Goal: Information Seeking & Learning: Learn about a topic

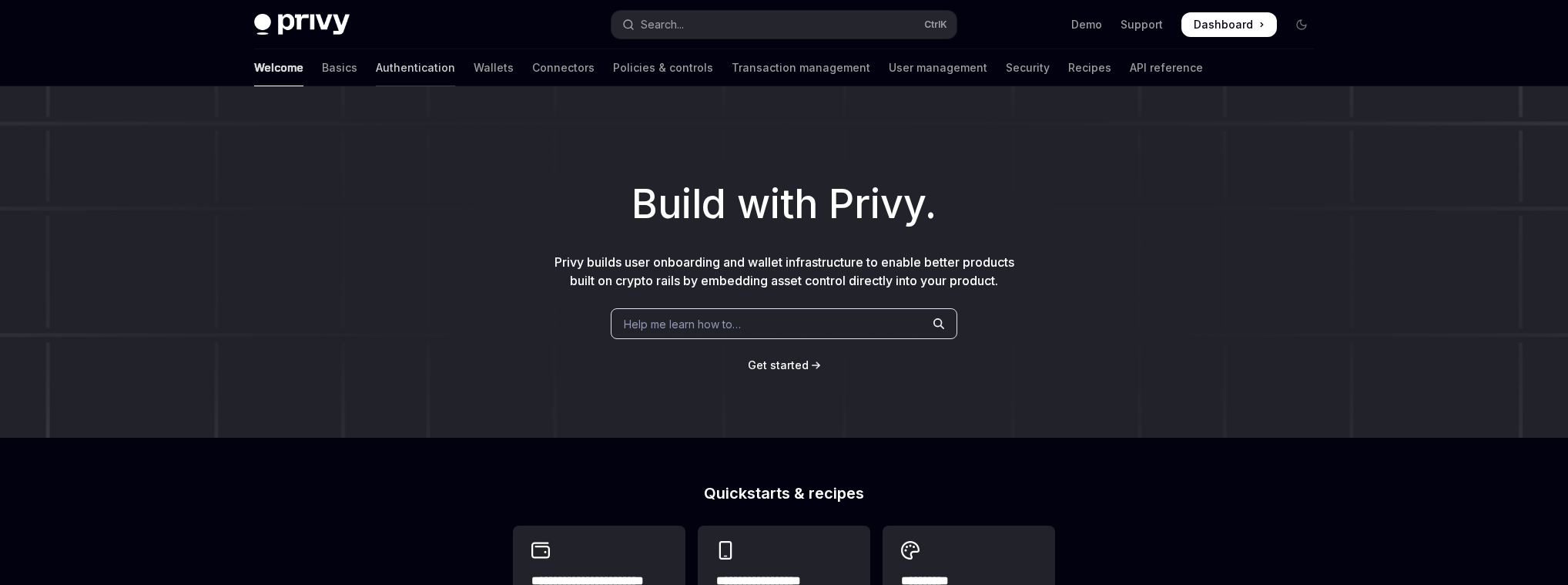
click at [376, 68] on link "Authentication" at bounding box center [416, 68] width 80 height 37
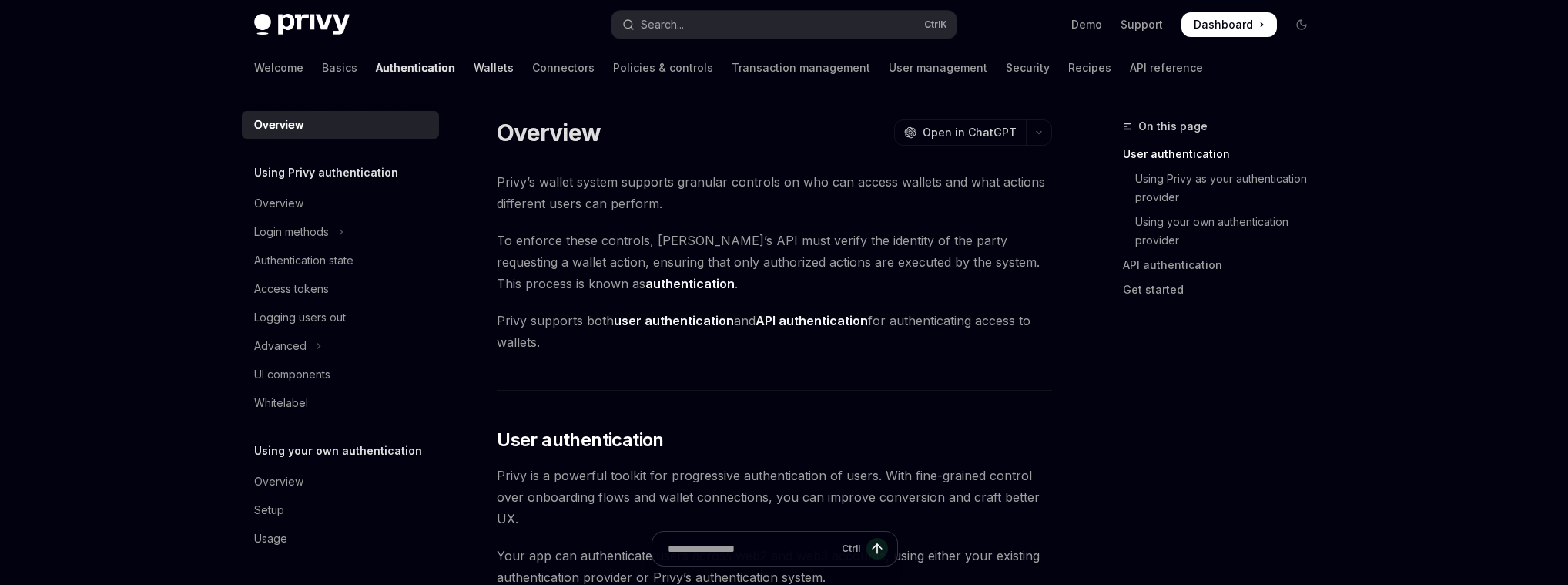
click at [474, 74] on link "Wallets" at bounding box center [494, 68] width 40 height 37
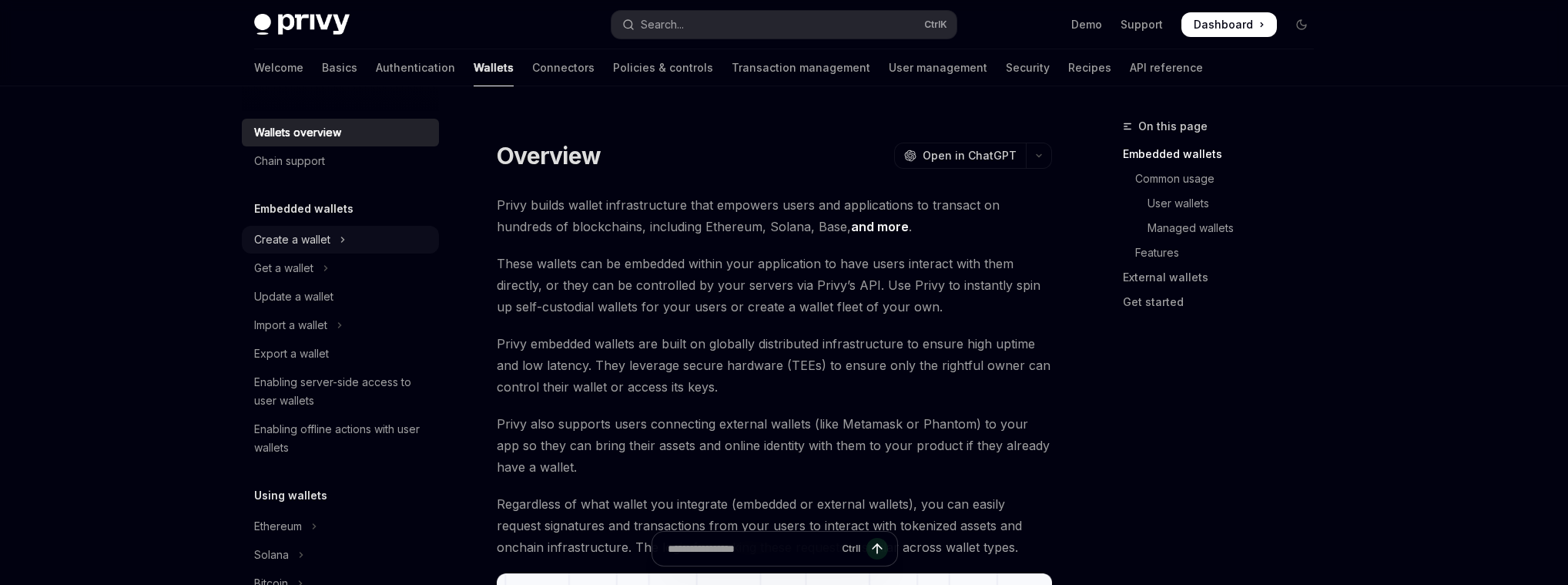
click at [327, 244] on div "Create a wallet" at bounding box center [292, 239] width 76 height 18
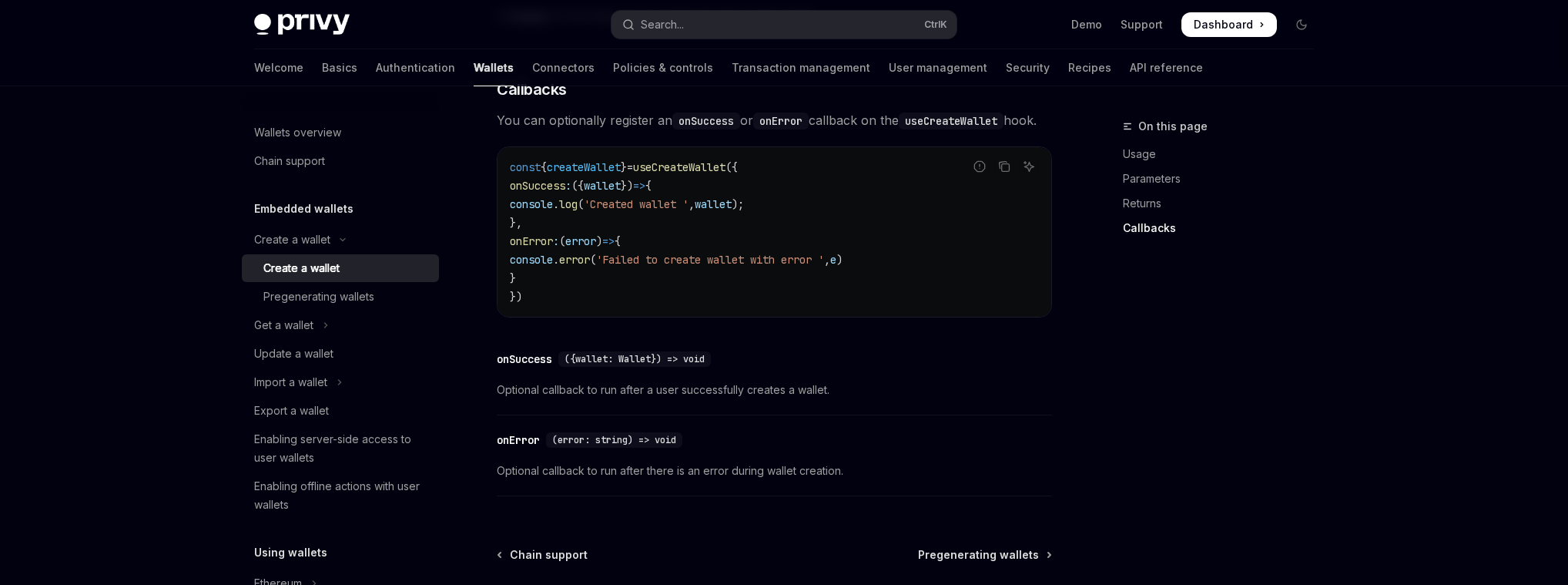
scroll to position [1036, 0]
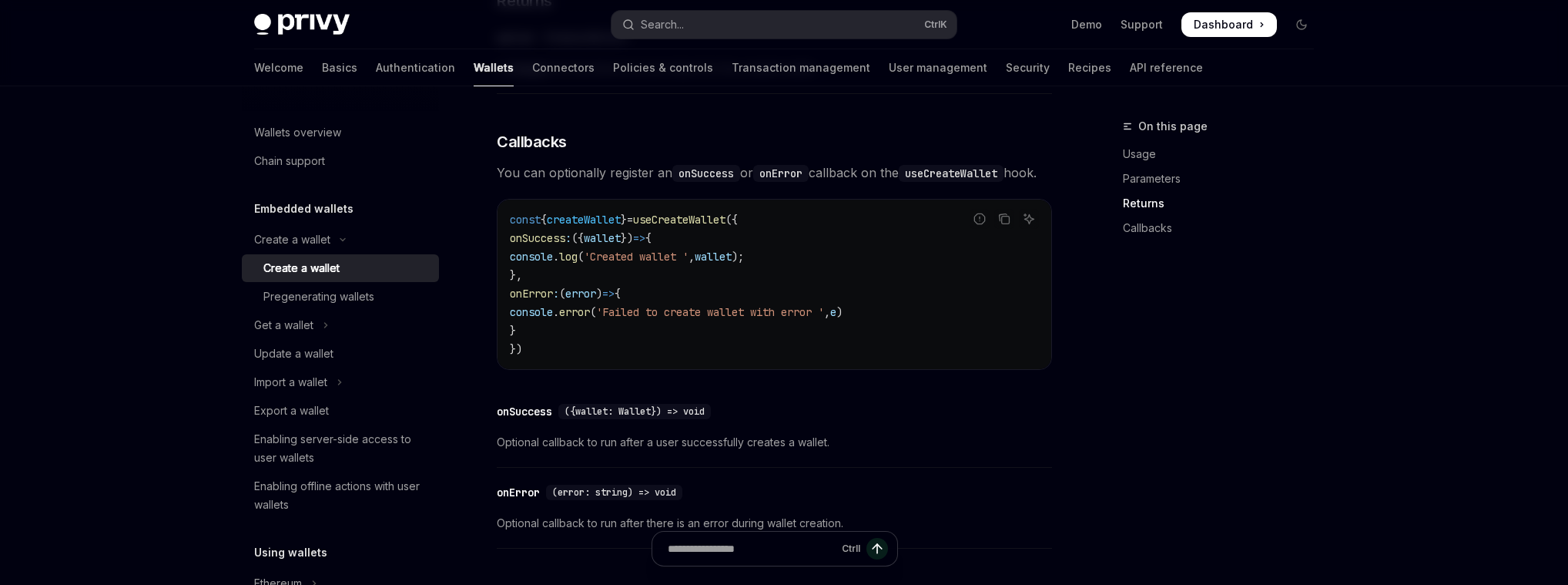
drag, startPoint x: 546, startPoint y: 356, endPoint x: 502, endPoint y: 268, distance: 98.4
click at [502, 268] on div "const { createWallet } = useCreateWallet ({ onSuccess : ({ wallet }) => { conso…" at bounding box center [774, 285] width 554 height 170
copy code "onSuccess : ({ wallet }) => { console . log ( 'Created wallet ' , wallet ); }, …"
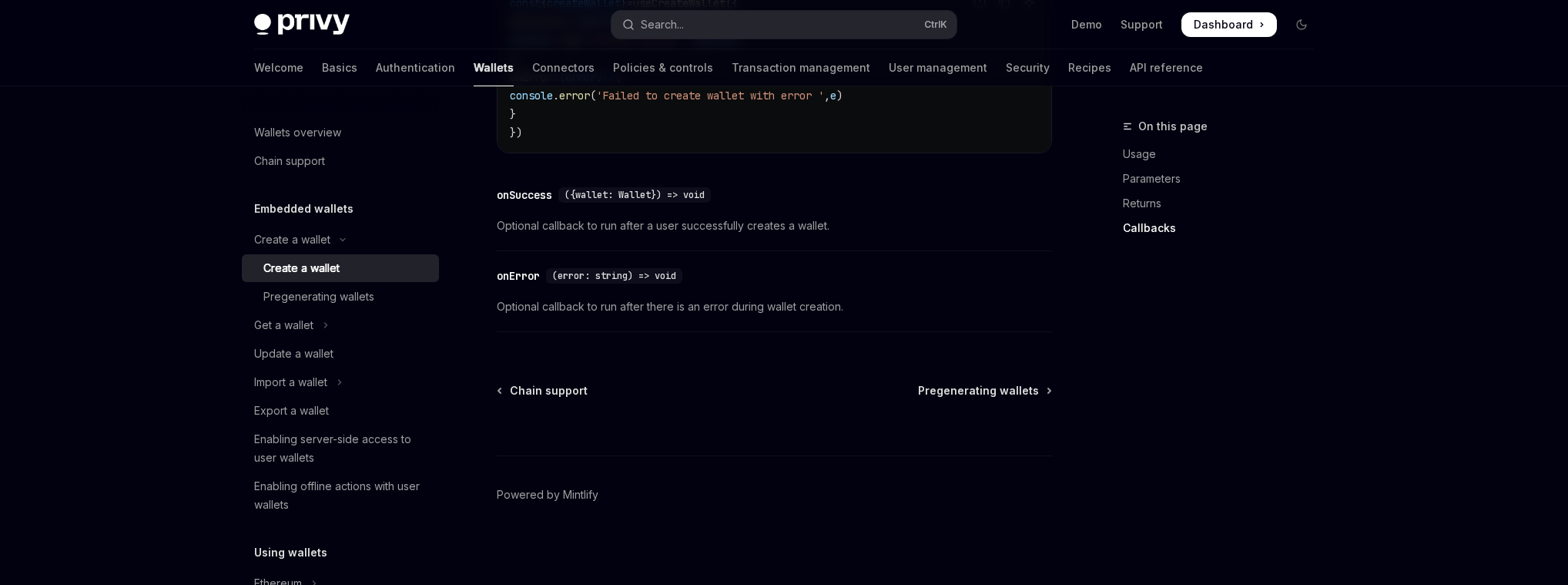
scroll to position [1284, 0]
click at [309, 324] on div "Get a wallet" at bounding box center [284, 325] width 60 height 18
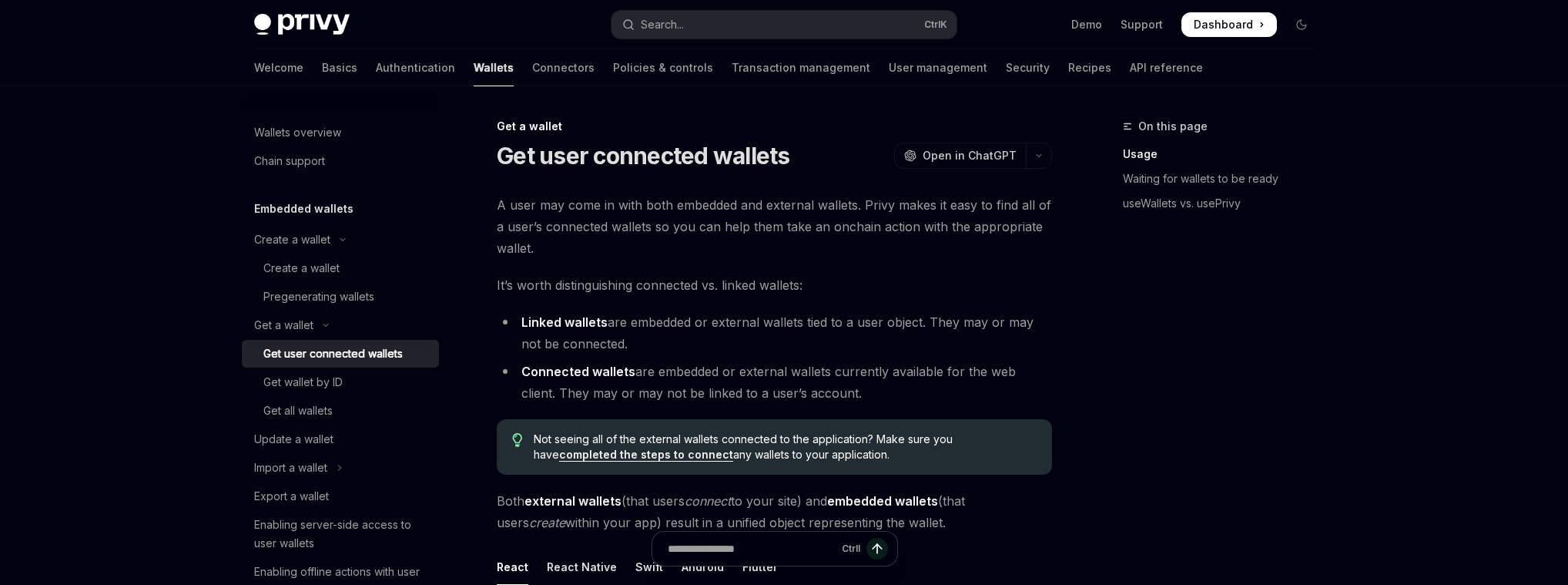
click at [313, 345] on div "Get user connected wallets" at bounding box center [333, 353] width 139 height 18
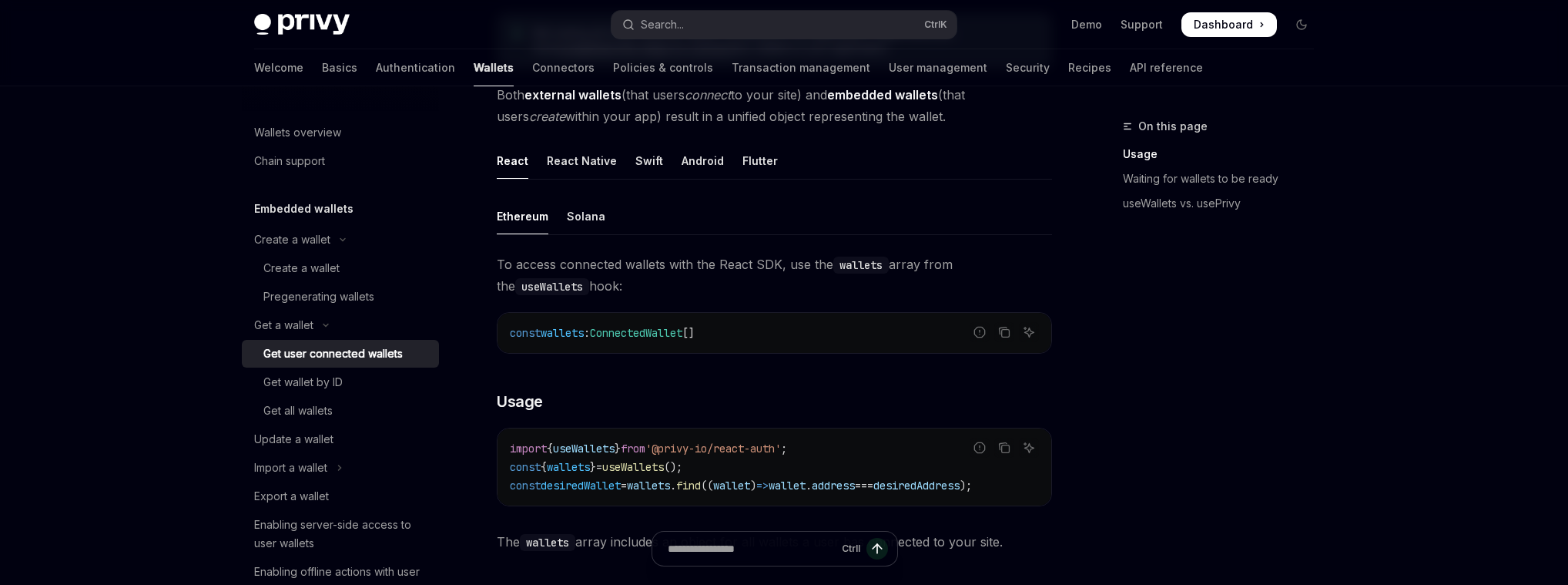
scroll to position [518, 0]
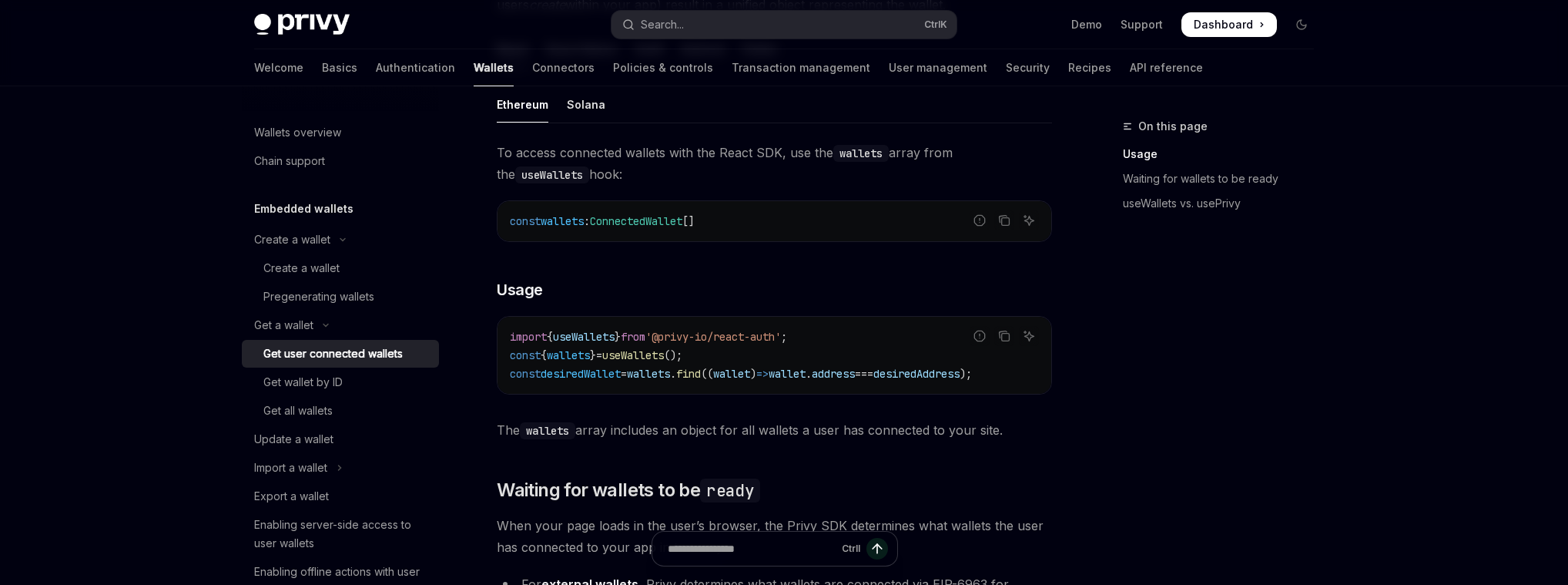
drag, startPoint x: 738, startPoint y: 402, endPoint x: 757, endPoint y: 402, distance: 19.0
click at [757, 402] on div "To access connected wallets with the React SDK, use the wallets array from the …" at bounding box center [774, 292] width 555 height 299
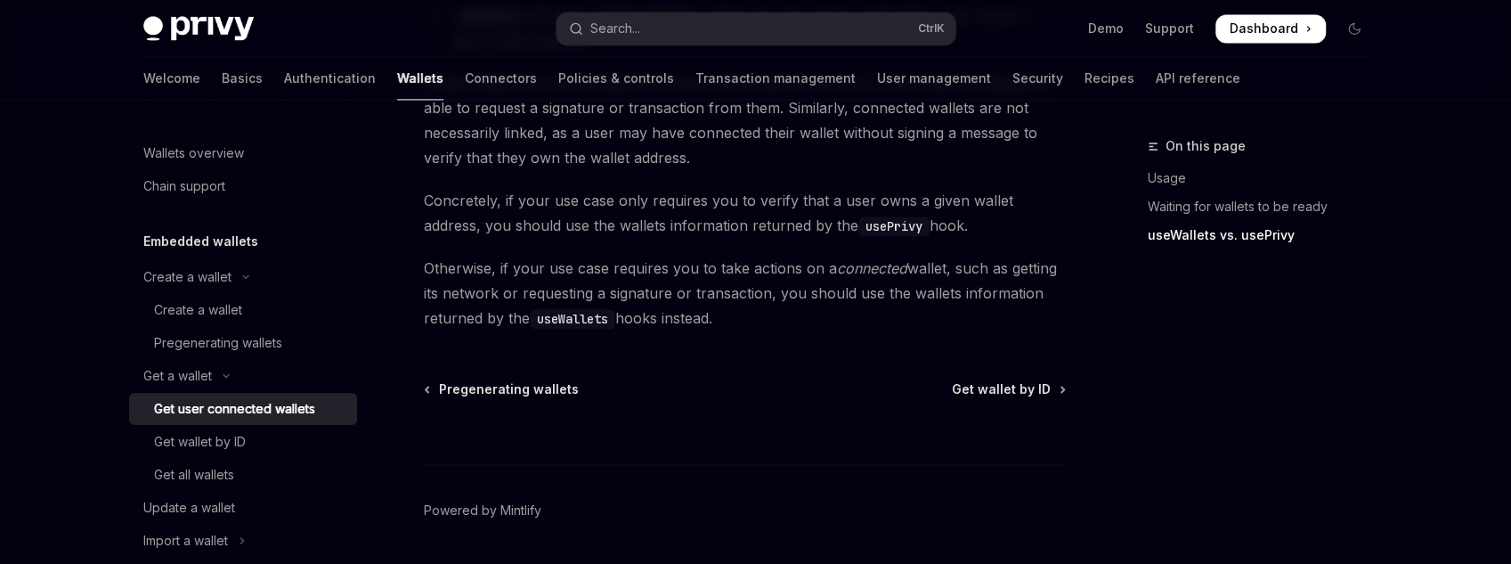
scroll to position [1741, 0]
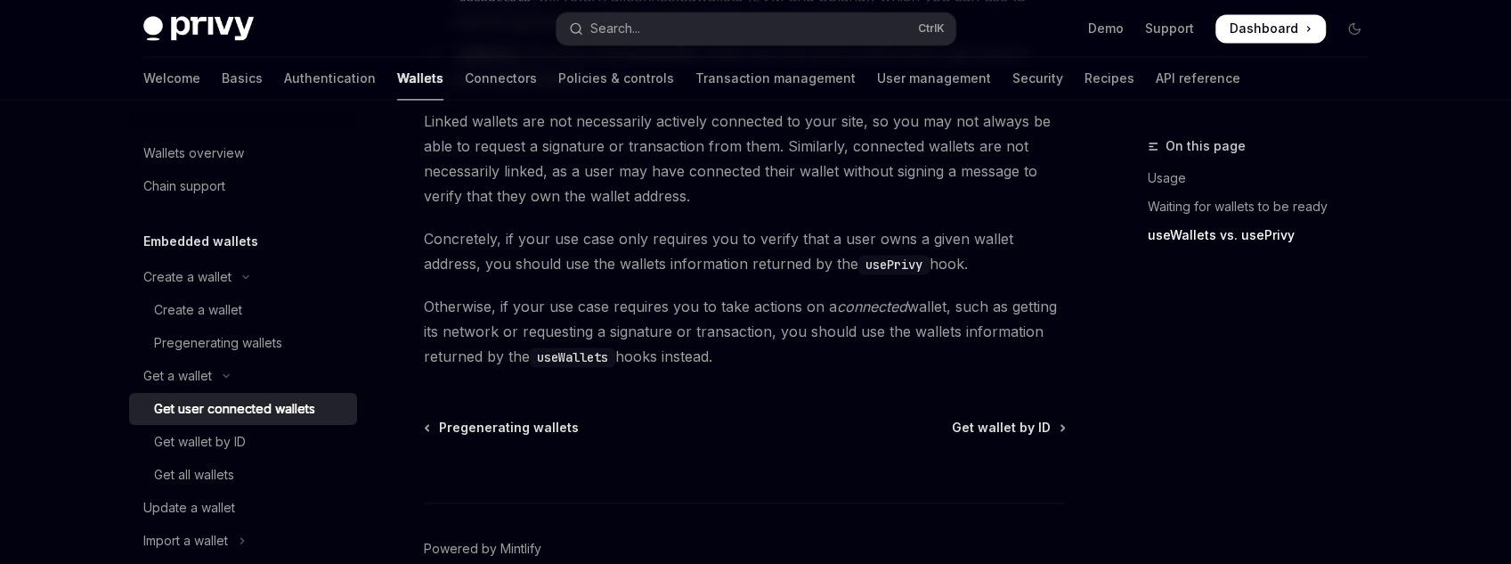
click at [583, 347] on code "useWallets" at bounding box center [572, 357] width 85 height 20
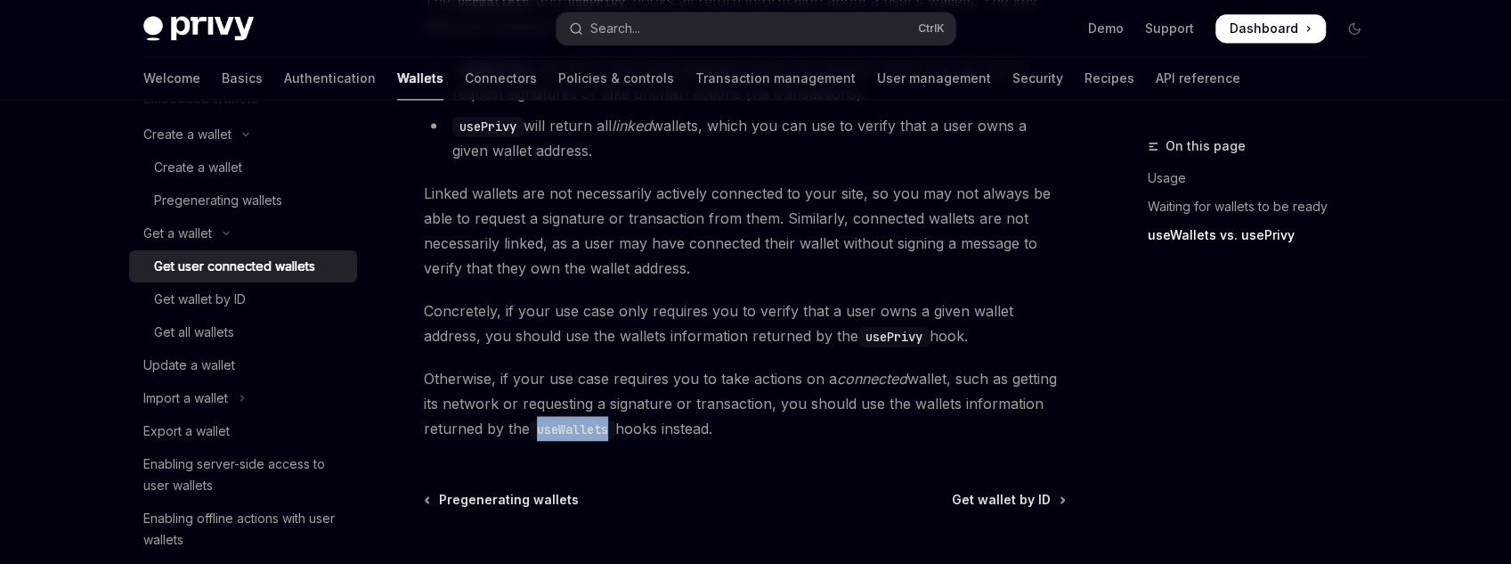
scroll to position [1670, 0]
click at [279, 325] on div "Get all wallets" at bounding box center [250, 332] width 192 height 21
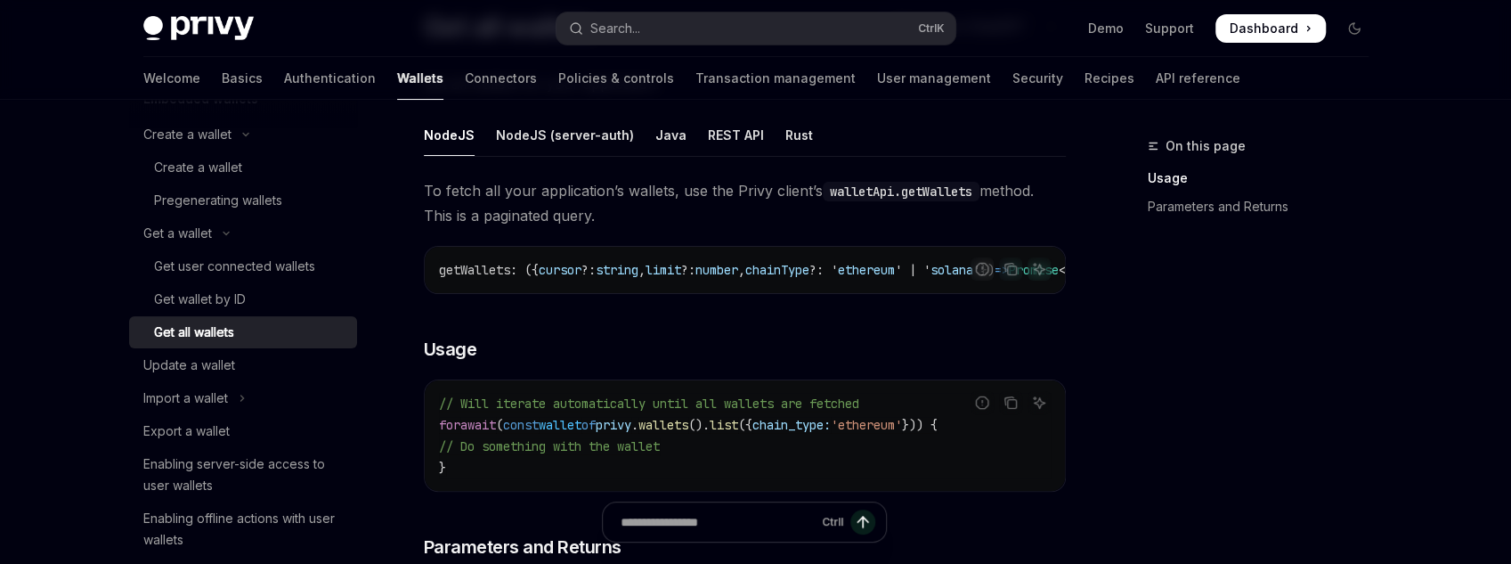
scroll to position [71, 0]
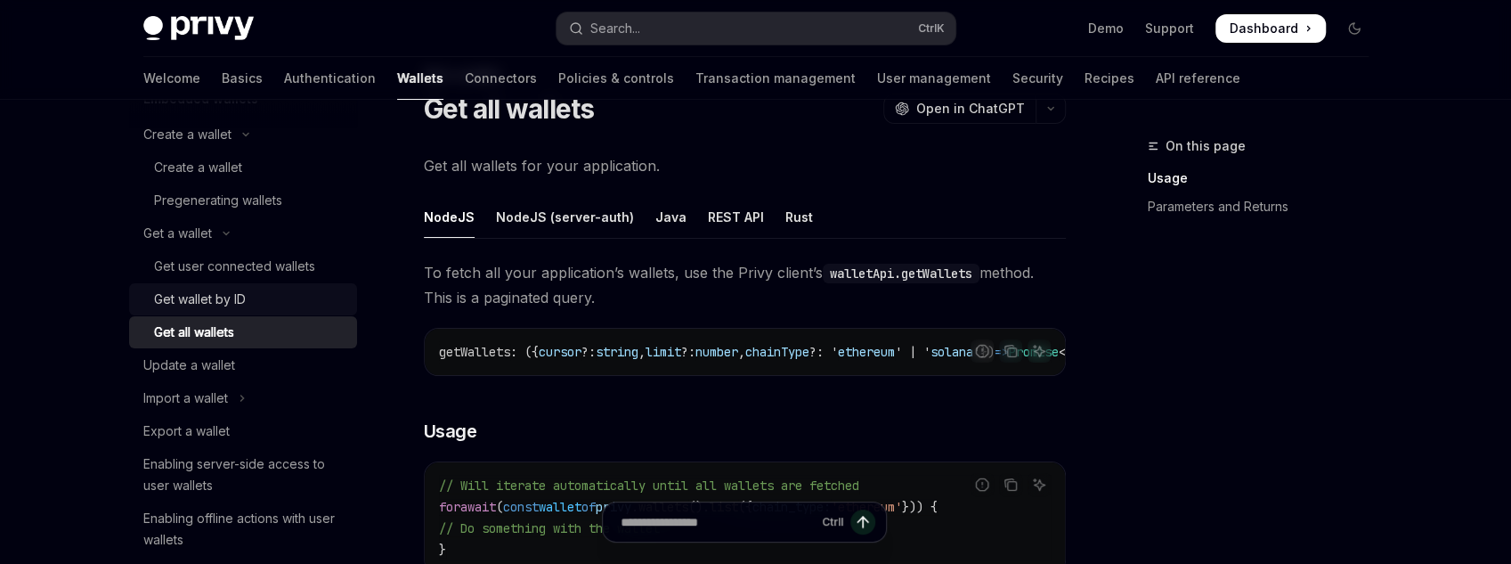
click at [193, 307] on div "Get wallet by ID" at bounding box center [200, 299] width 92 height 21
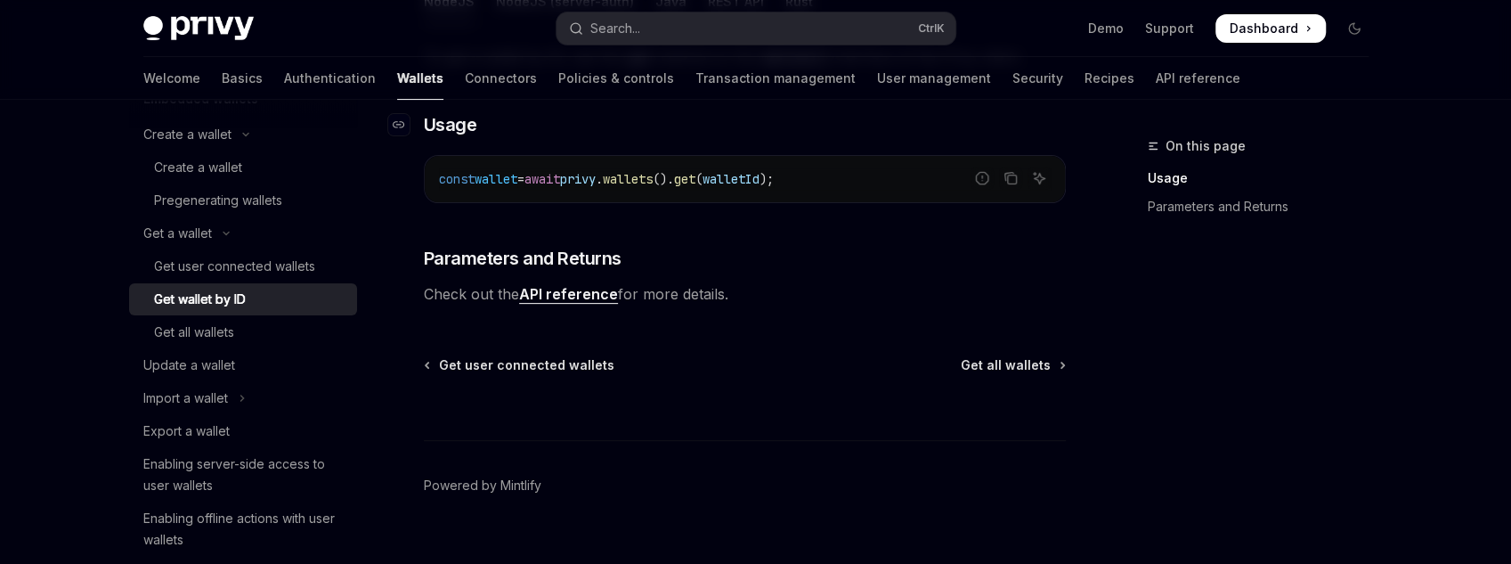
scroll to position [356, 0]
click at [209, 332] on div "Get all wallets" at bounding box center [194, 332] width 80 height 21
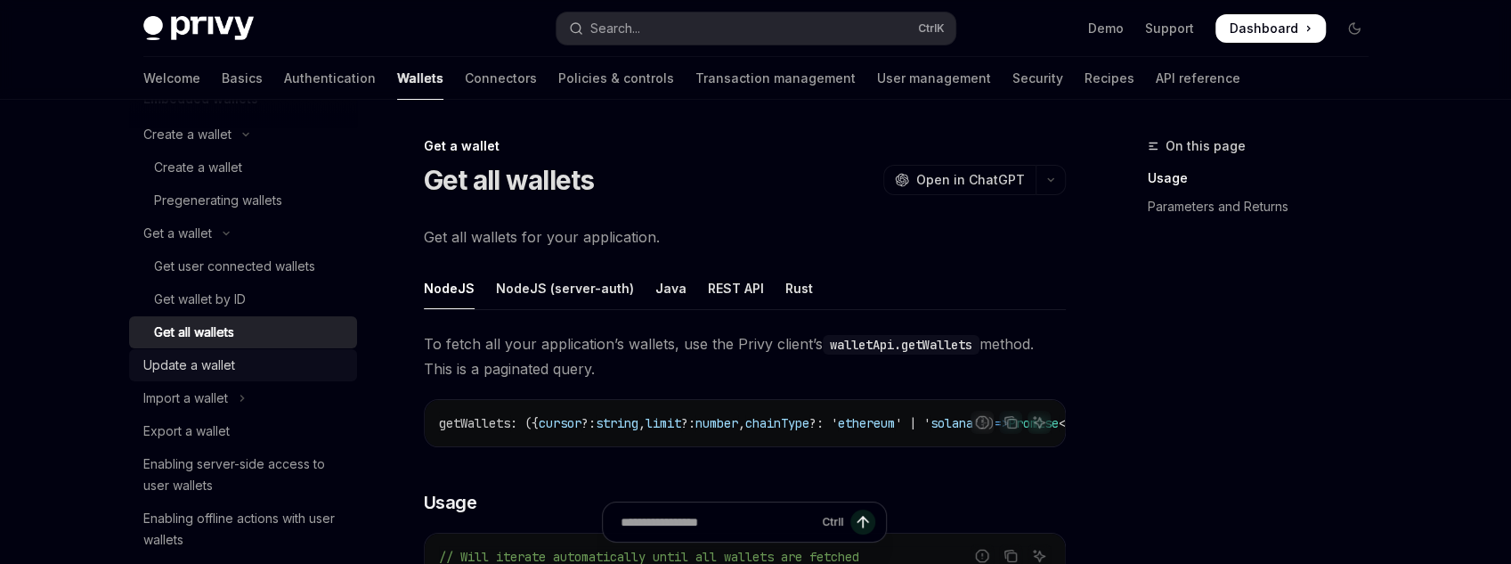
click at [211, 367] on div "Update a wallet" at bounding box center [189, 364] width 92 height 21
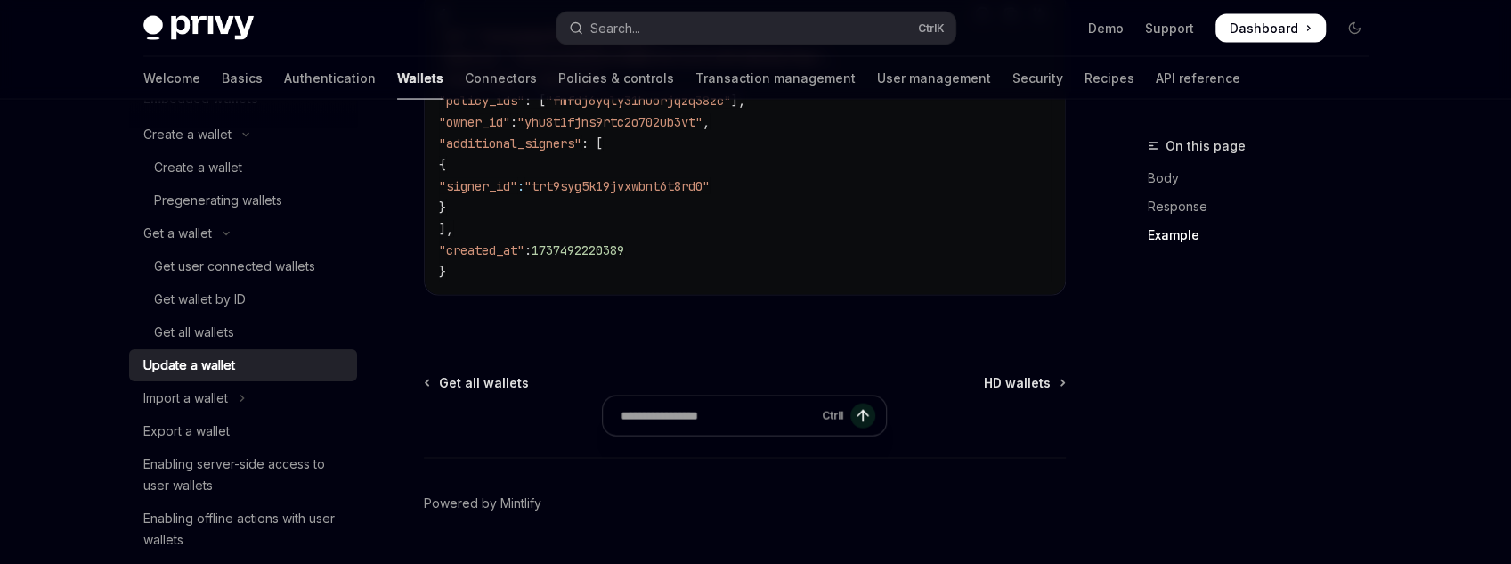
scroll to position [2351, 0]
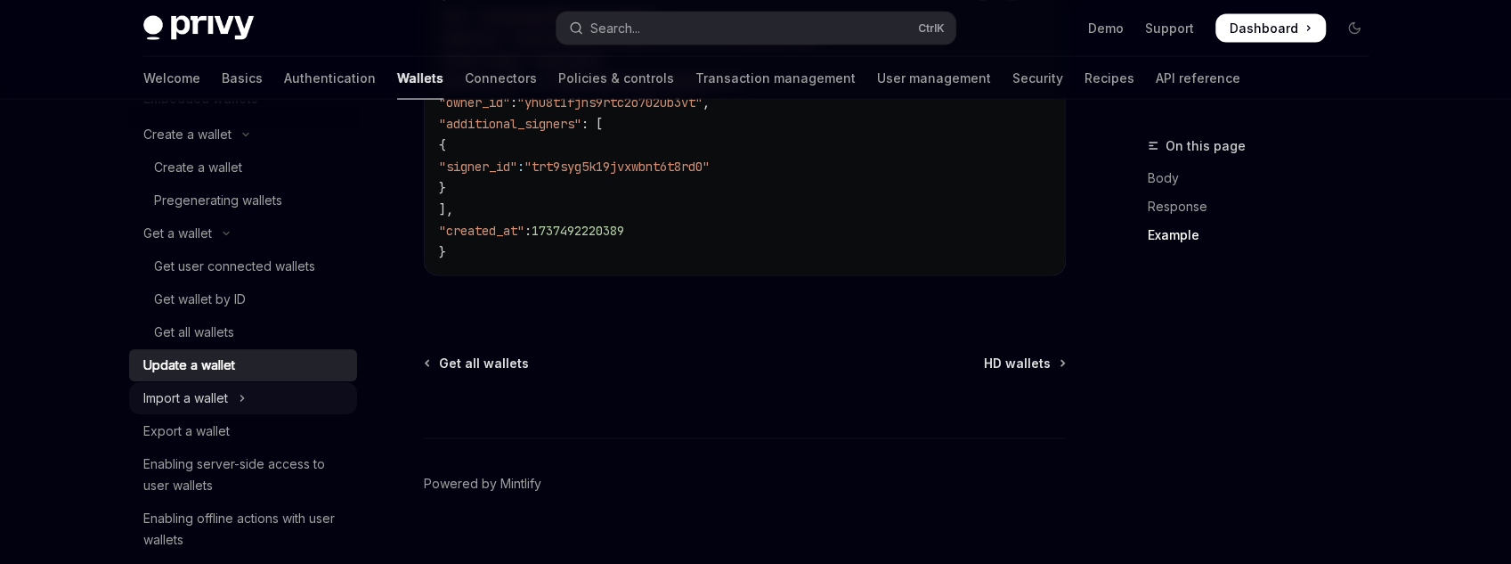
click at [219, 407] on div "Import a wallet" at bounding box center [185, 397] width 85 height 21
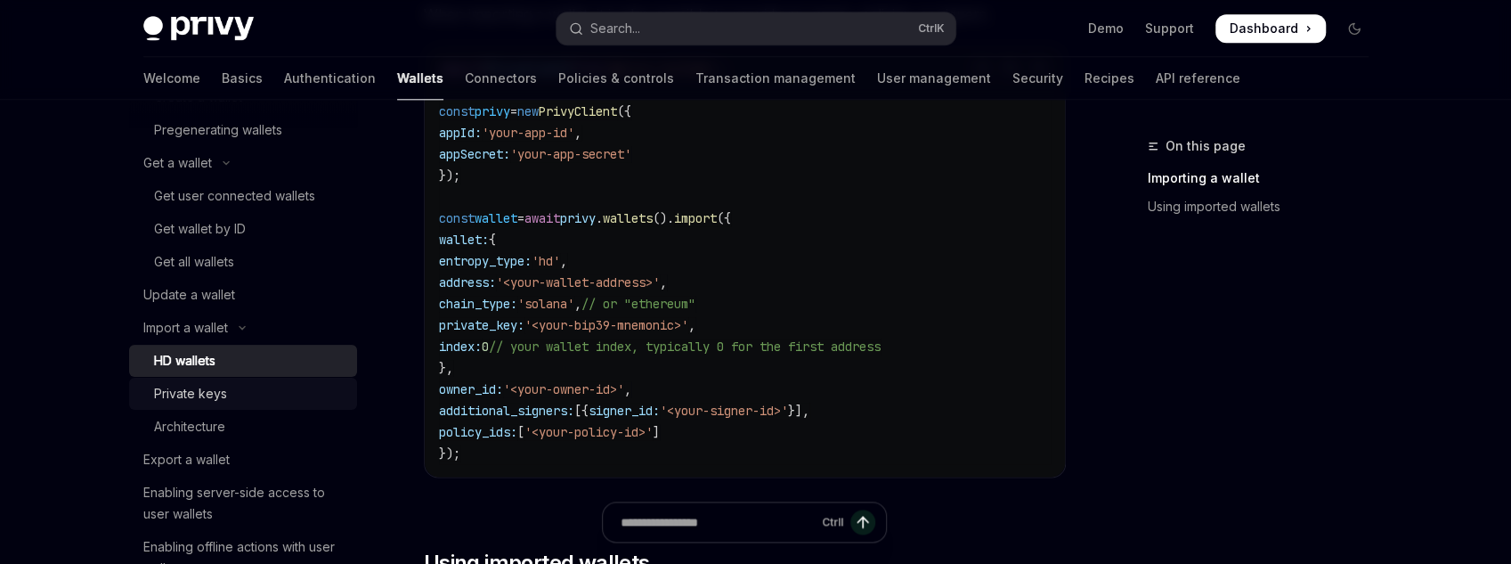
scroll to position [214, 0]
click at [305, 445] on link "Export a wallet" at bounding box center [243, 459] width 228 height 32
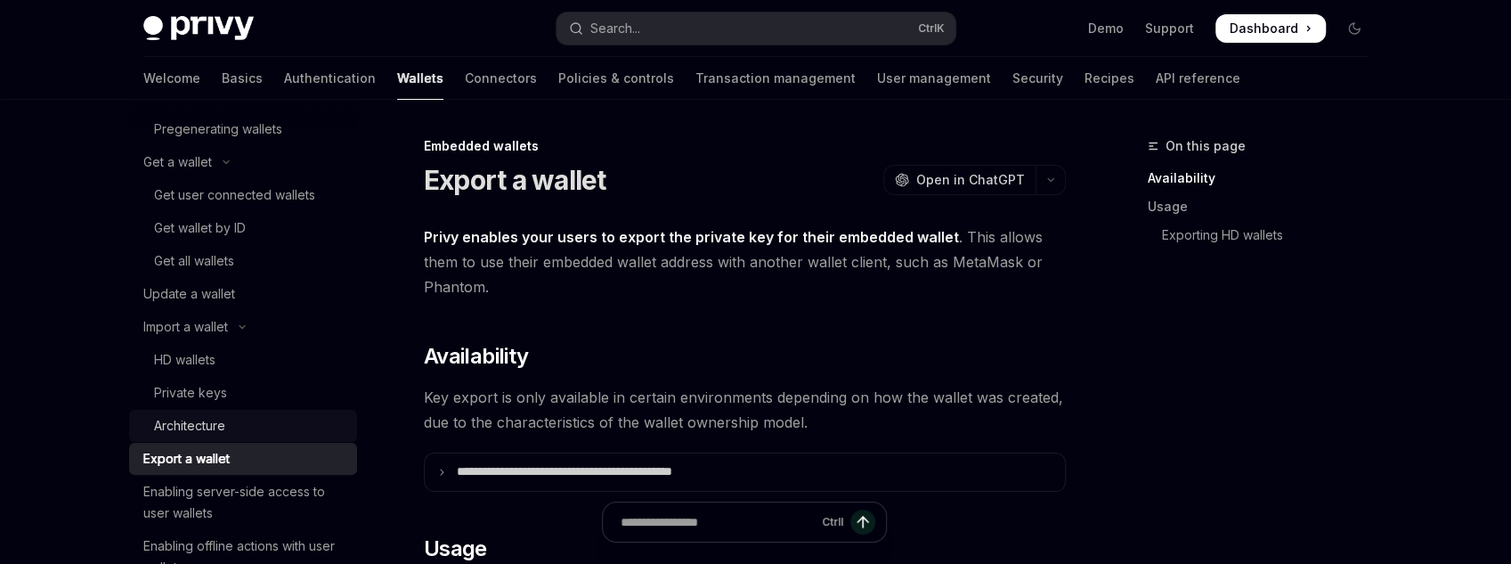
click at [309, 436] on link "Architecture" at bounding box center [243, 426] width 228 height 32
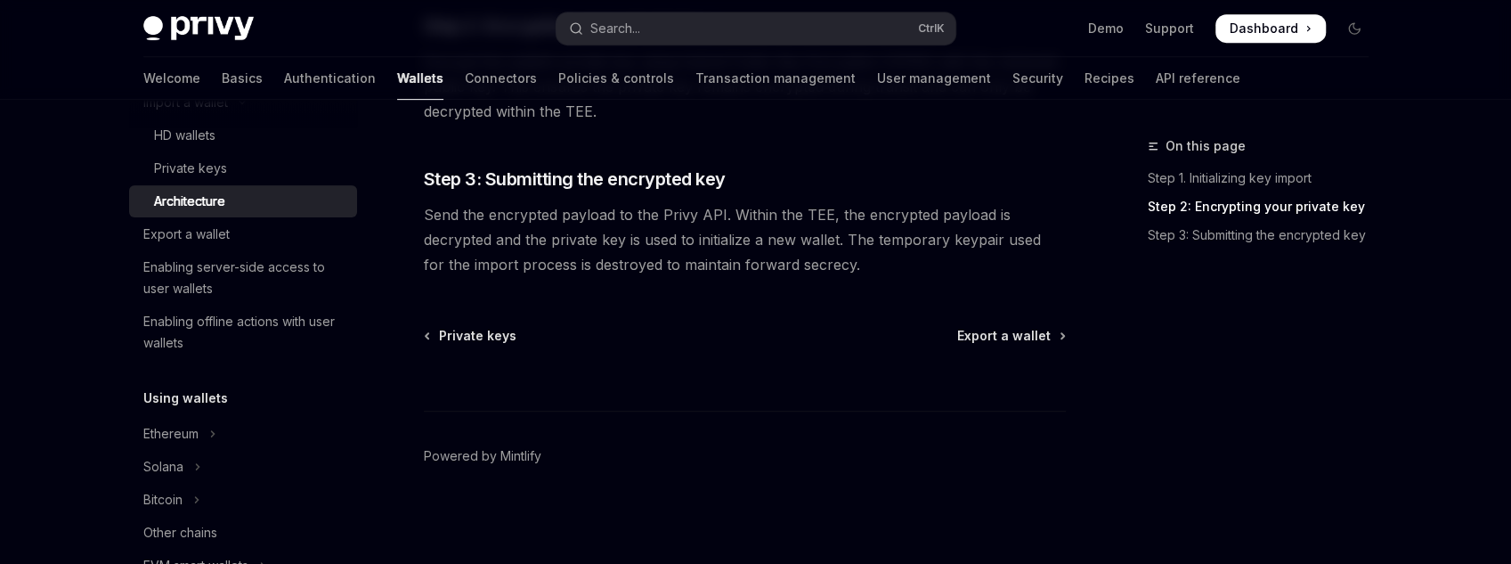
scroll to position [427, 0]
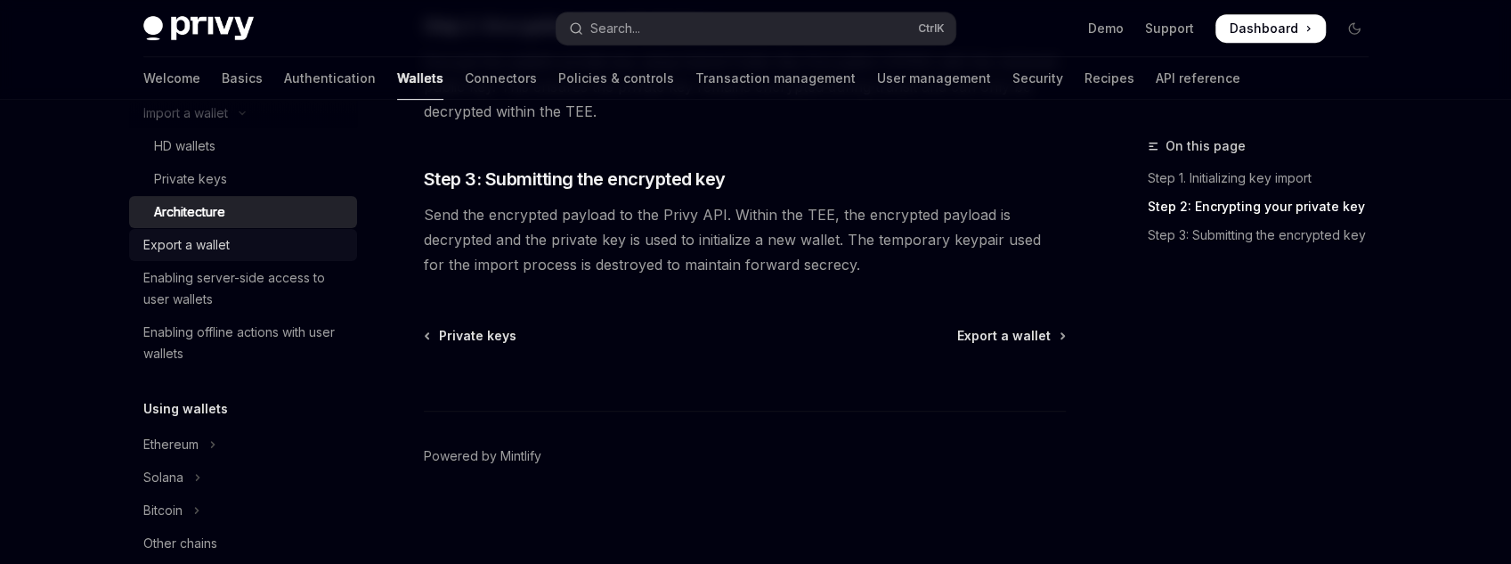
click at [273, 244] on div "Export a wallet" at bounding box center [244, 244] width 203 height 21
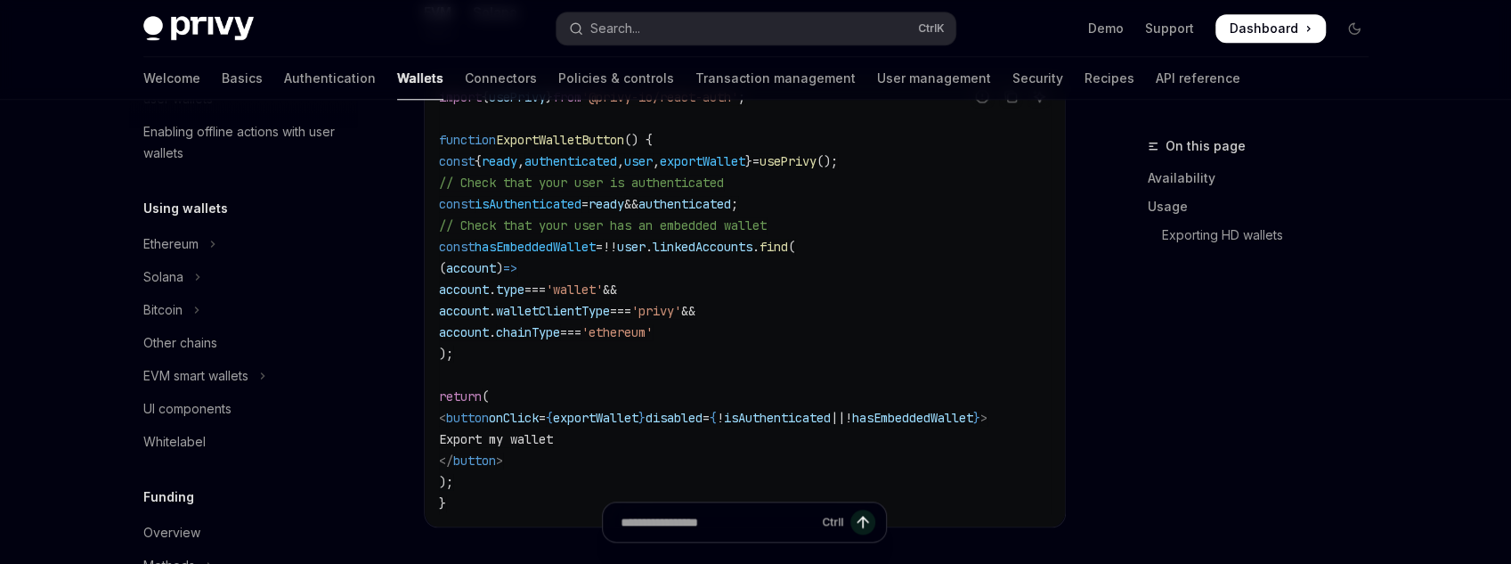
scroll to position [641, 0]
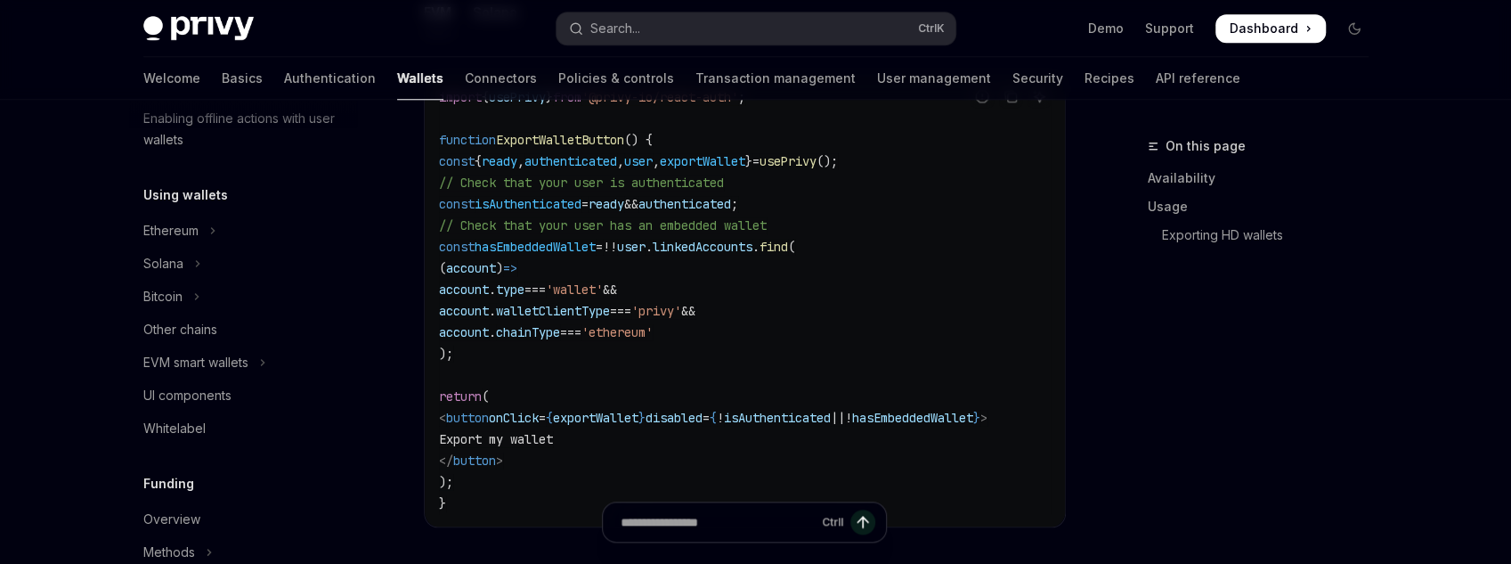
click at [194, 23] on img at bounding box center [198, 28] width 110 height 25
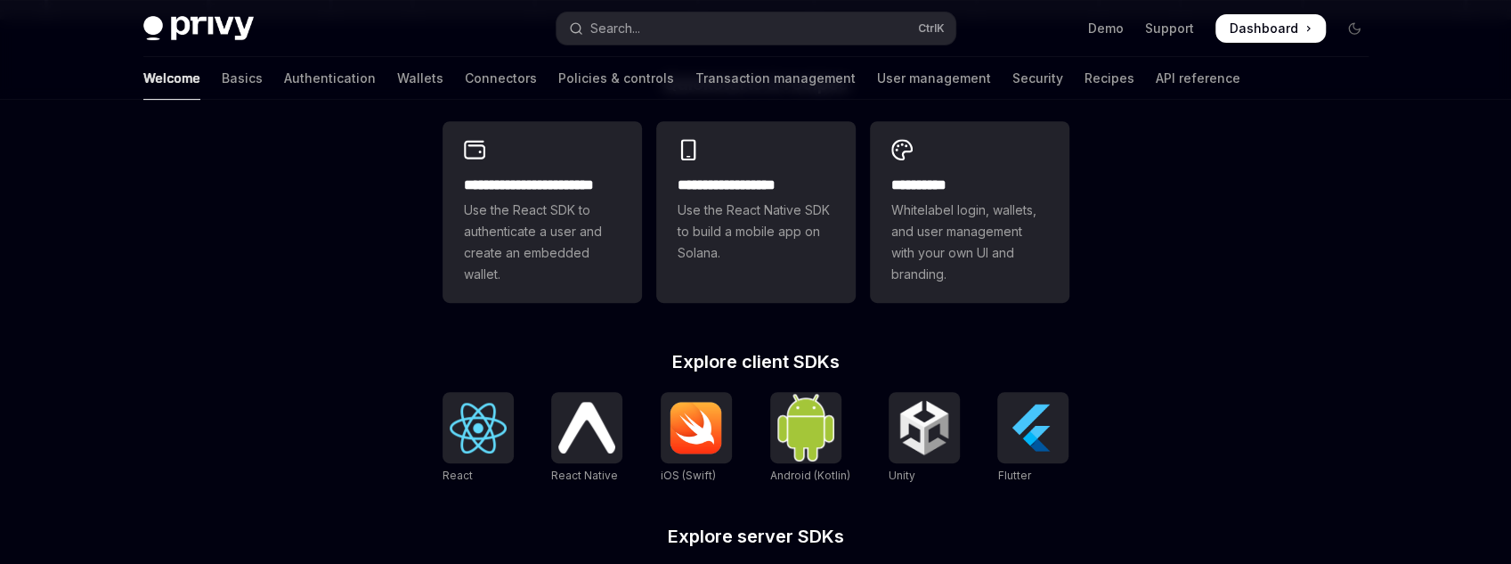
scroll to position [499, 0]
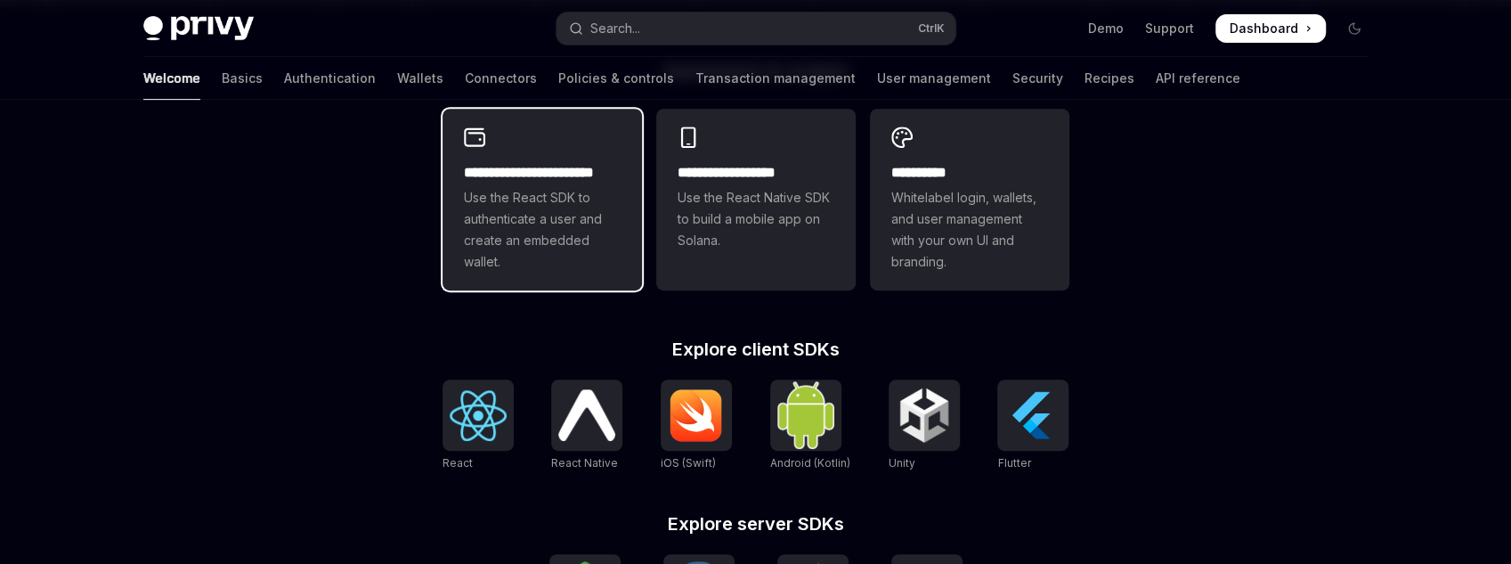
click at [545, 263] on span "Use the React SDK to authenticate a user and create an embedded wallet." at bounding box center [542, 229] width 157 height 85
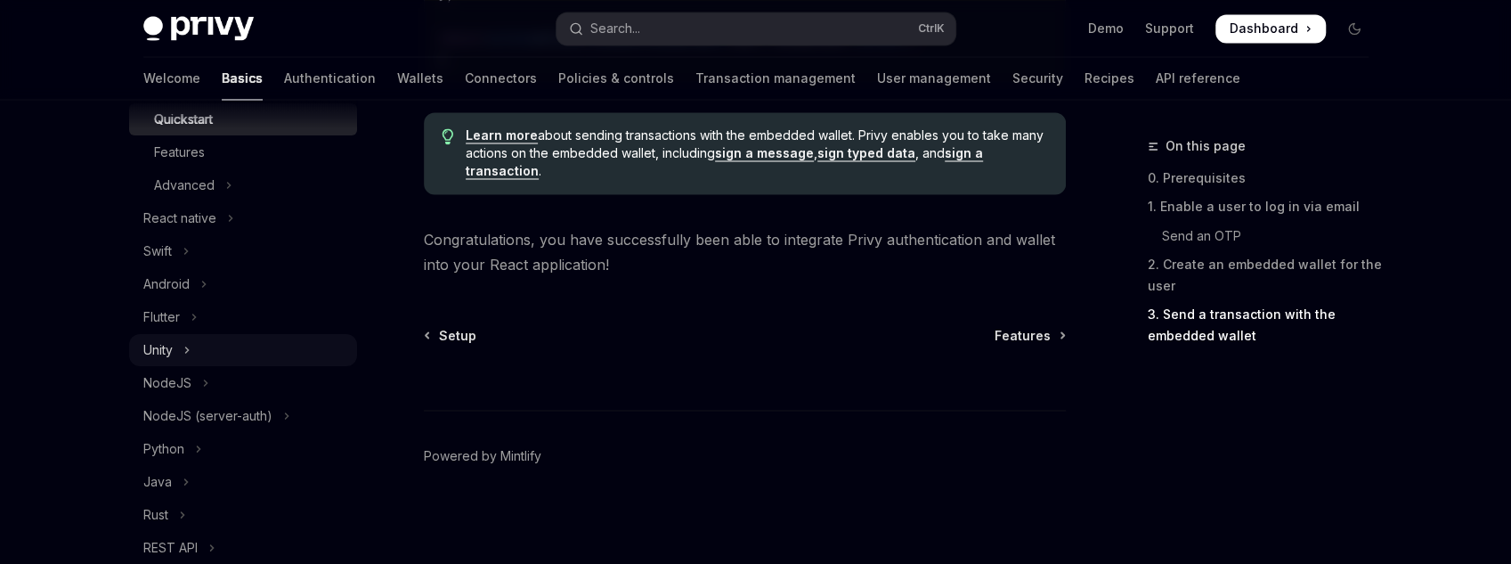
scroll to position [345, 0]
click at [180, 174] on div "Advanced" at bounding box center [184, 184] width 61 height 21
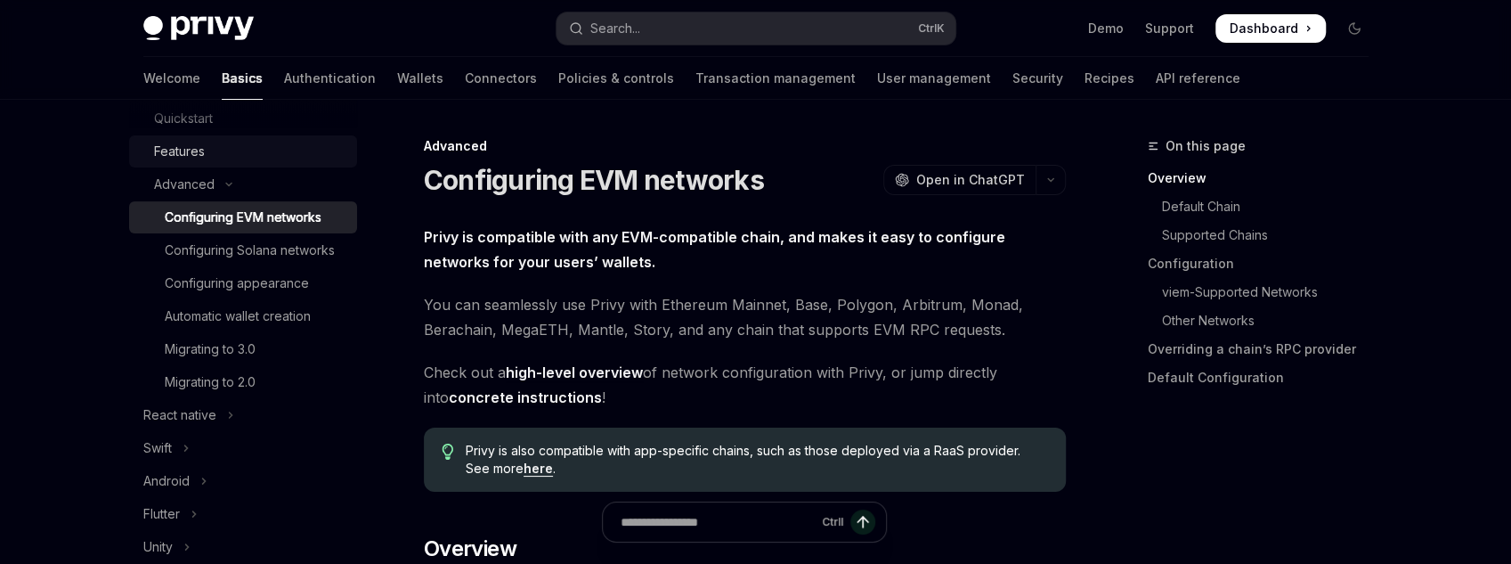
click at [199, 154] on div "Features" at bounding box center [179, 151] width 51 height 21
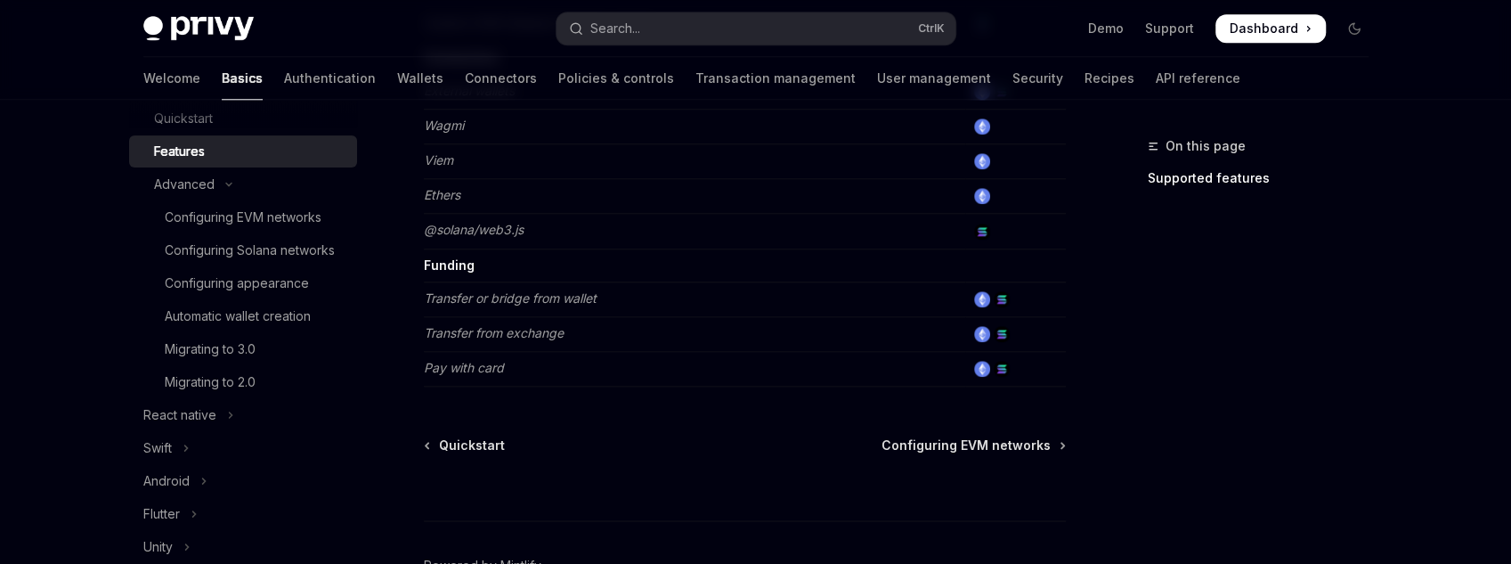
scroll to position [1339, 0]
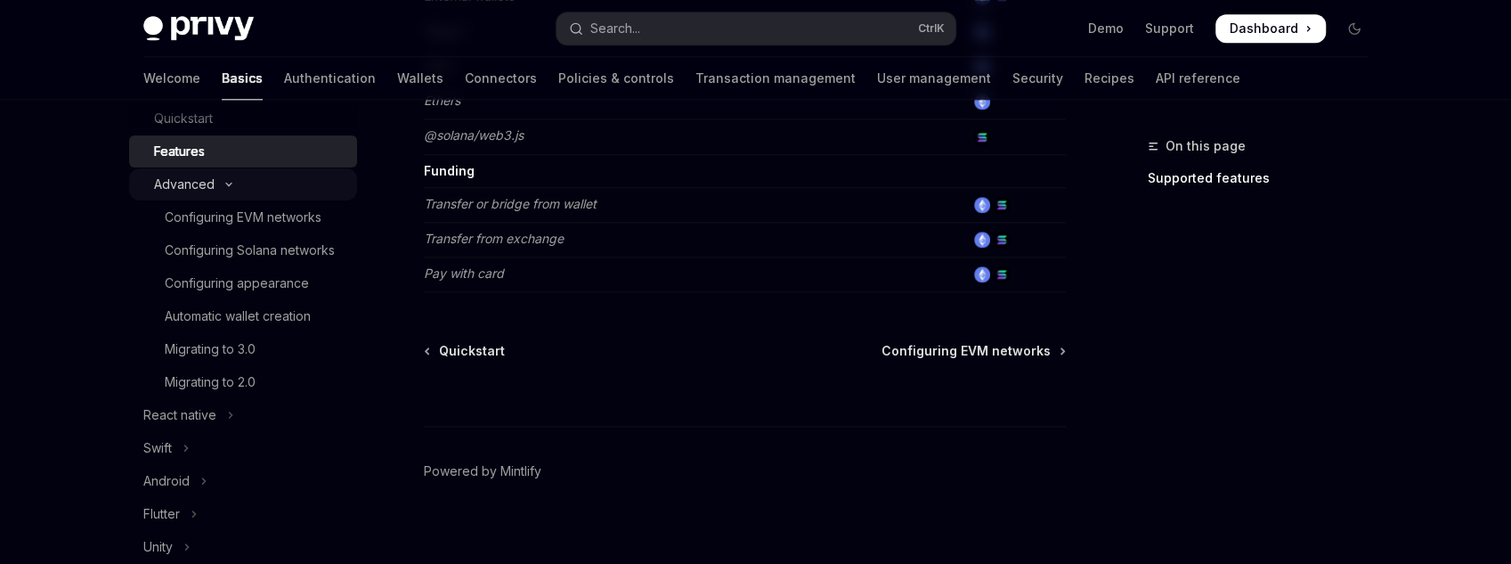
click at [279, 188] on button "Advanced" at bounding box center [243, 184] width 228 height 32
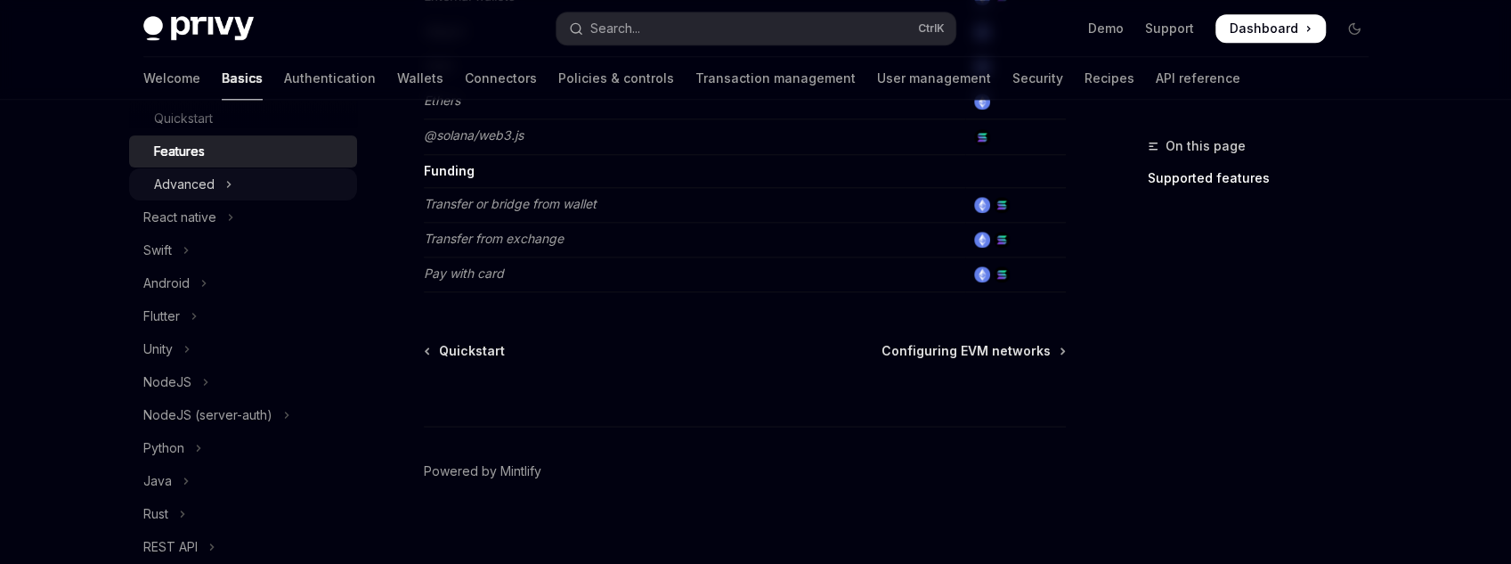
click at [265, 195] on button "Advanced" at bounding box center [243, 184] width 228 height 32
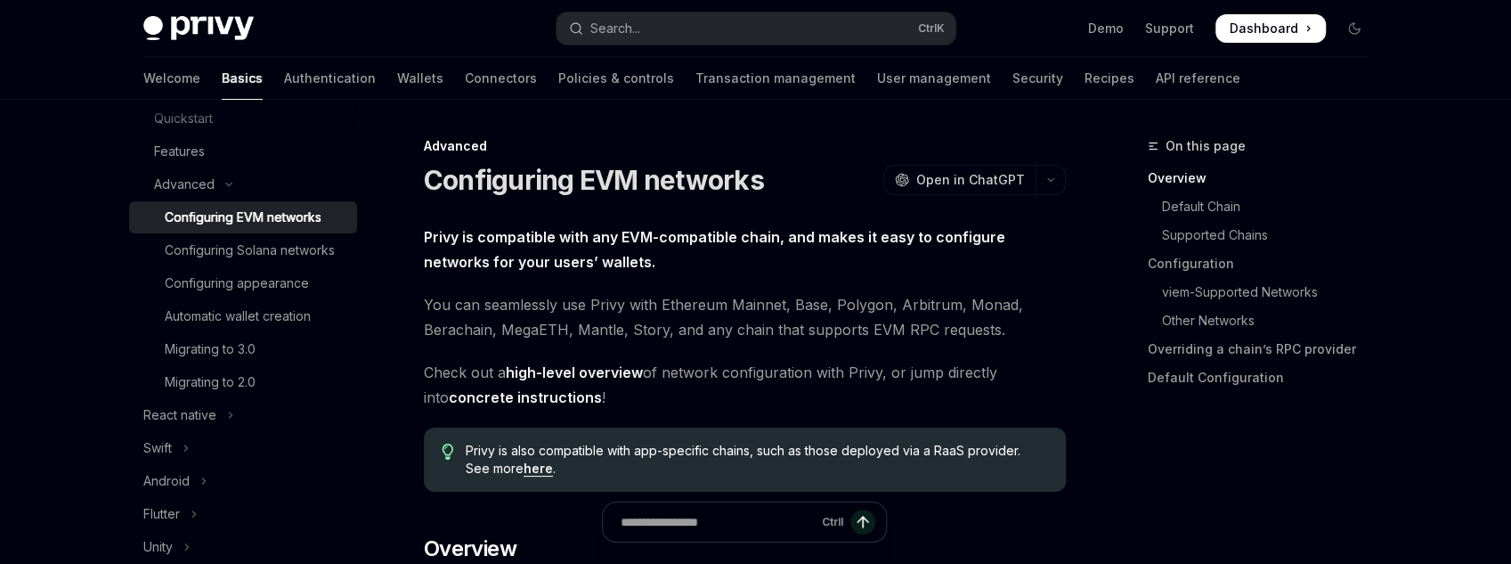
click at [197, 224] on div "Configuring EVM networks" at bounding box center [243, 217] width 157 height 21
click at [225, 248] on div "Configuring Solana networks" at bounding box center [250, 250] width 170 height 21
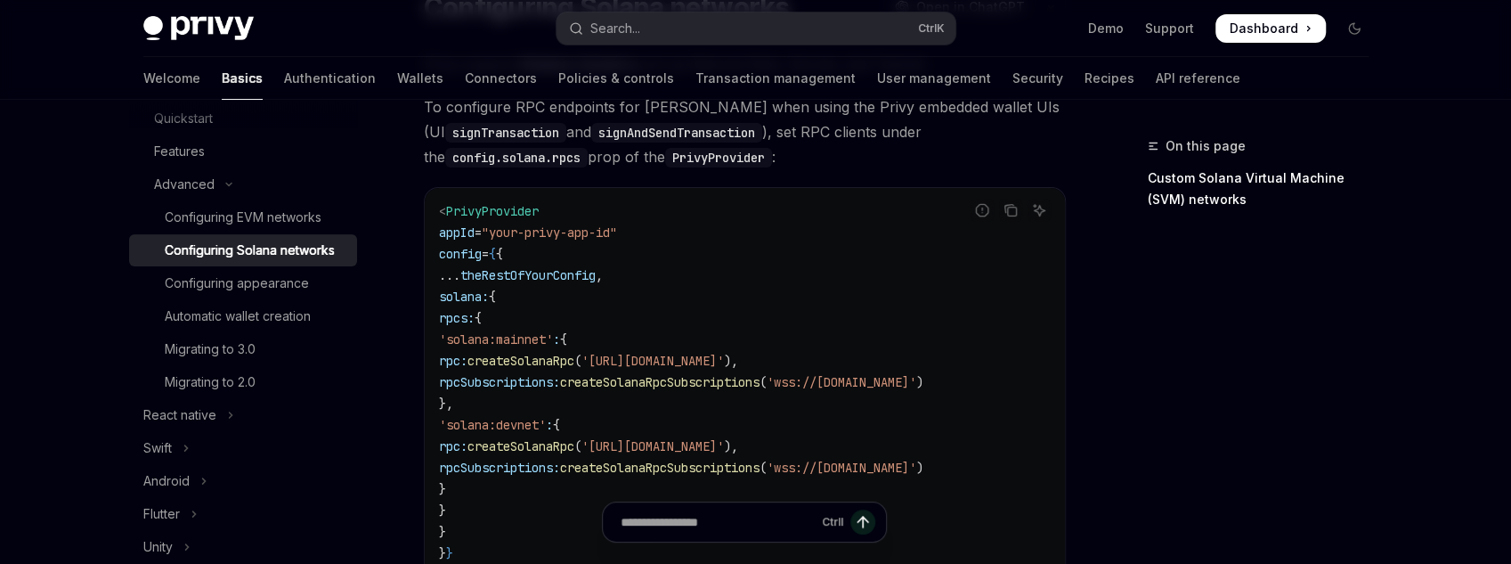
scroll to position [214, 0]
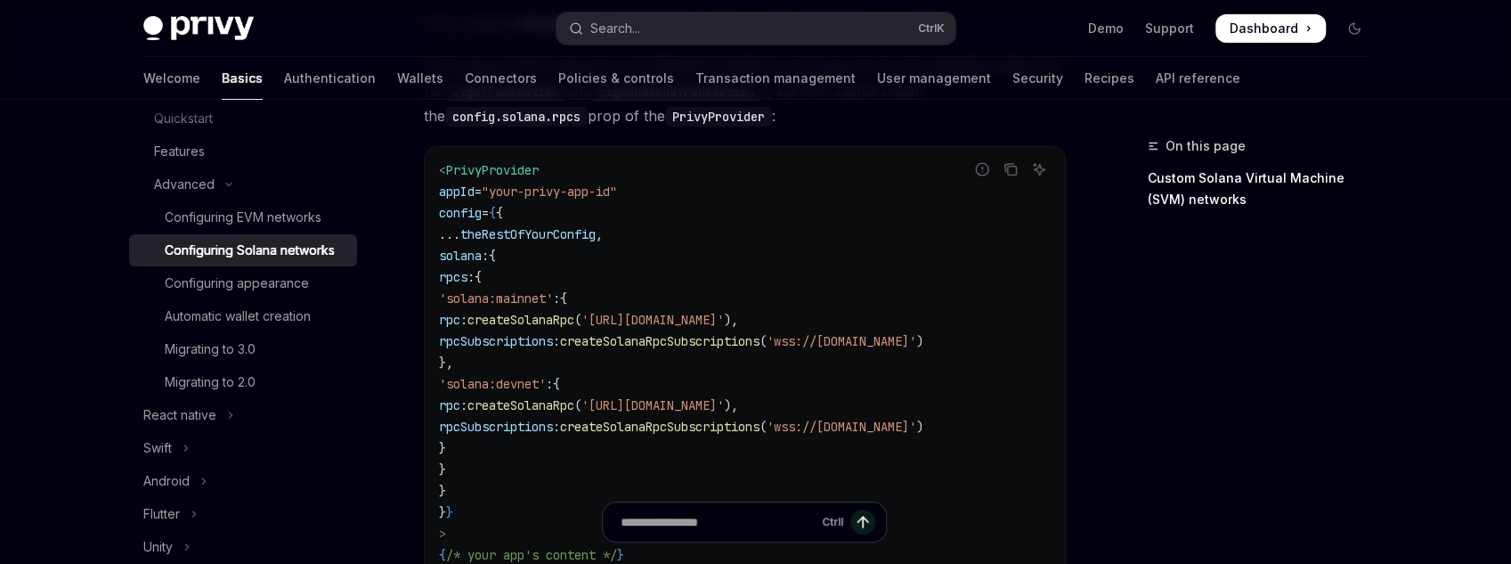
drag, startPoint x: 488, startPoint y: 301, endPoint x: 680, endPoint y: 444, distance: 239.2
click at [680, 444] on code "< PrivyProvider appId = "your-privy-app-id" config = { { ... theRestOfYourConfi…" at bounding box center [745, 372] width 612 height 427
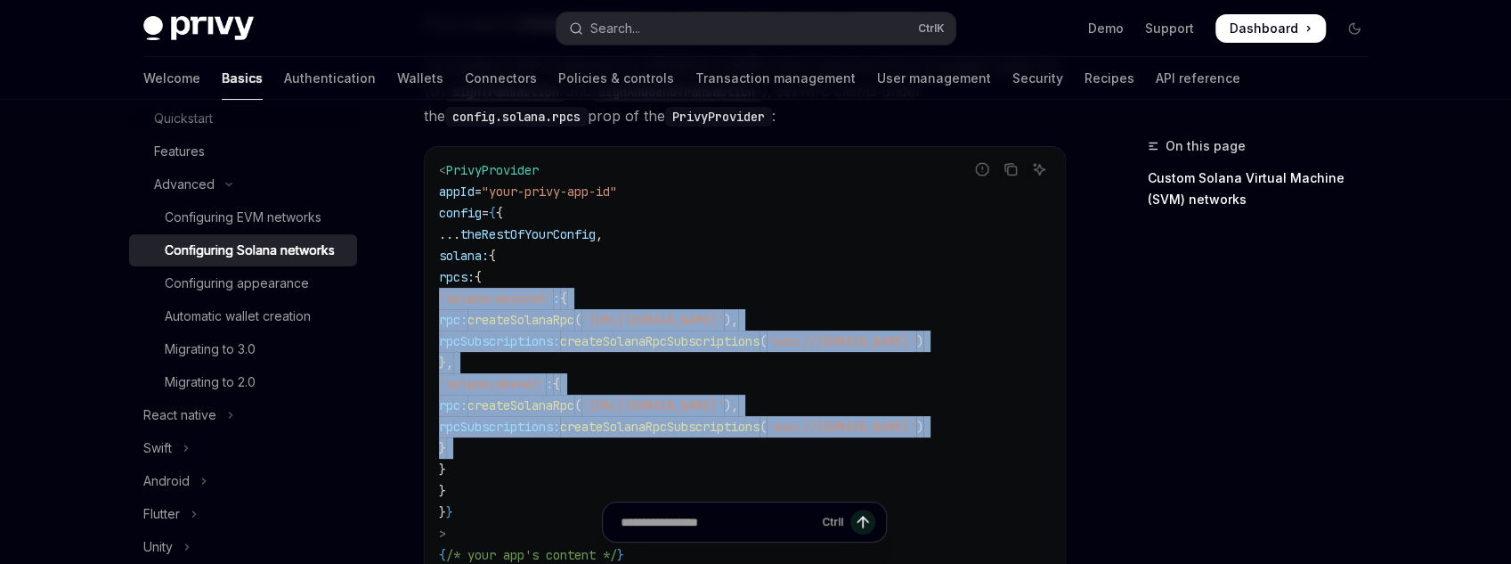
drag, startPoint x: 680, startPoint y: 444, endPoint x: 408, endPoint y: 294, distance: 310.5
drag, startPoint x: 414, startPoint y: 295, endPoint x: 564, endPoint y: 452, distance: 216.7
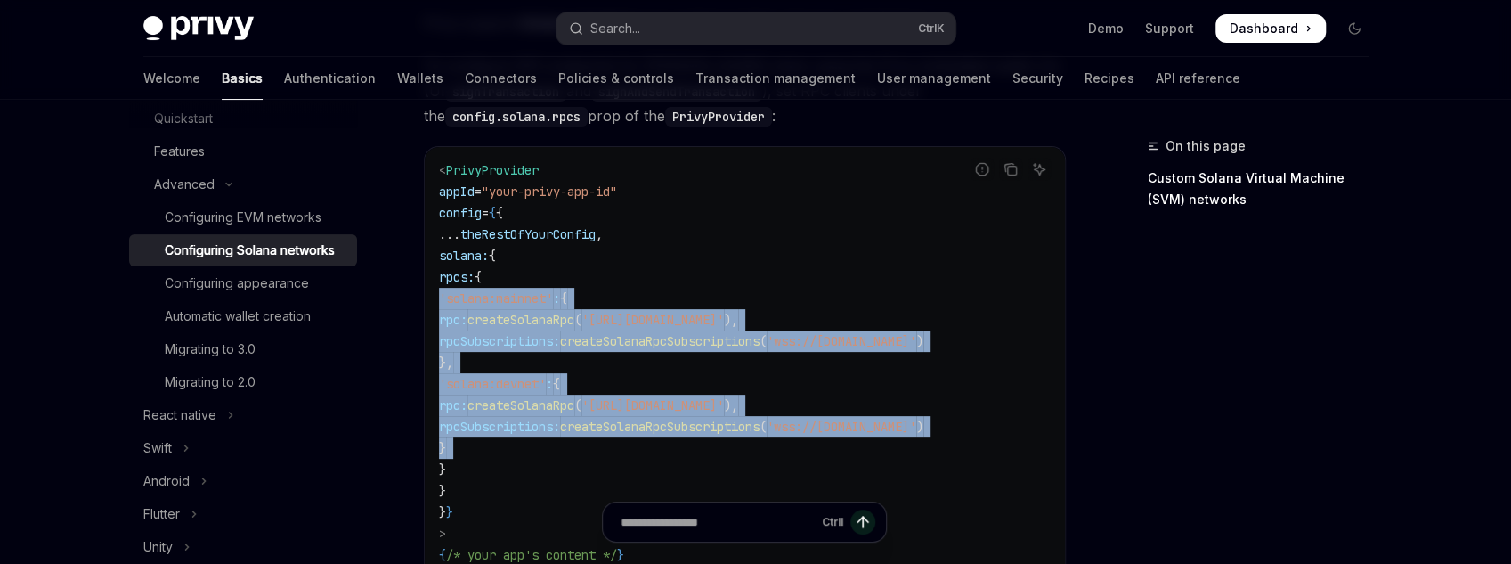
click at [564, 452] on code "< PrivyProvider appId = "your-privy-app-id" config = { { ... theRestOfYourConfi…" at bounding box center [745, 372] width 612 height 427
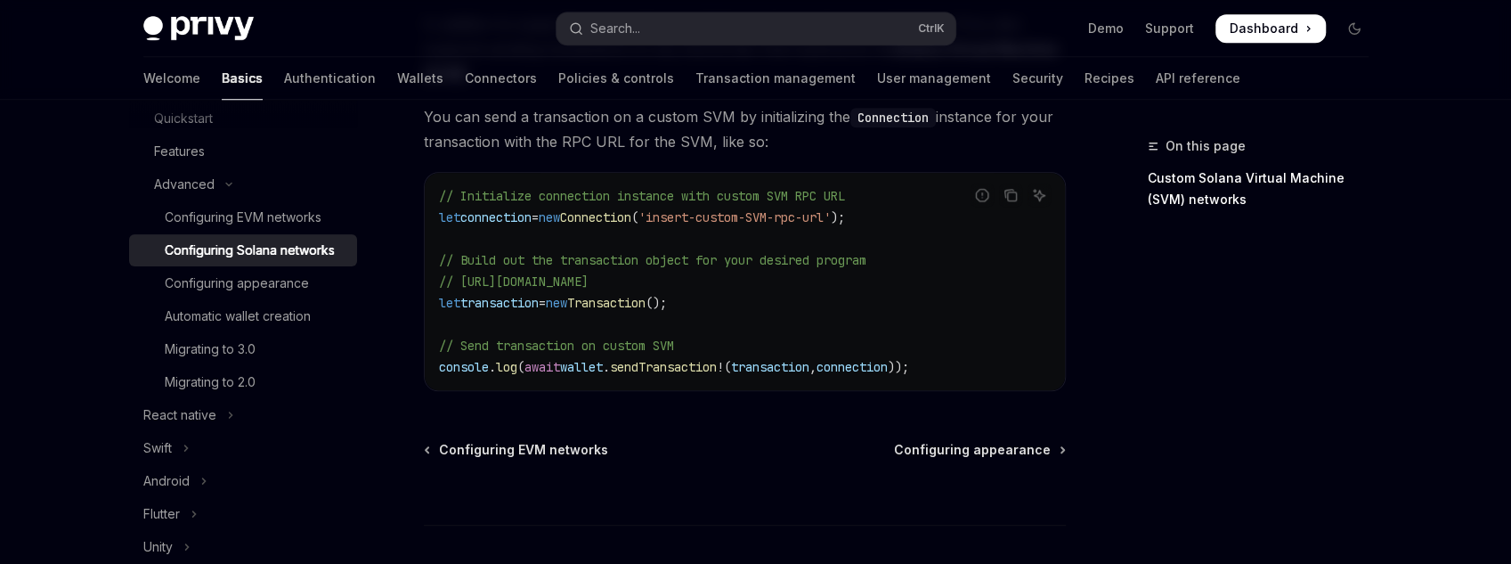
scroll to position [997, 0]
click at [209, 275] on div "Configuring appearance" at bounding box center [237, 283] width 144 height 21
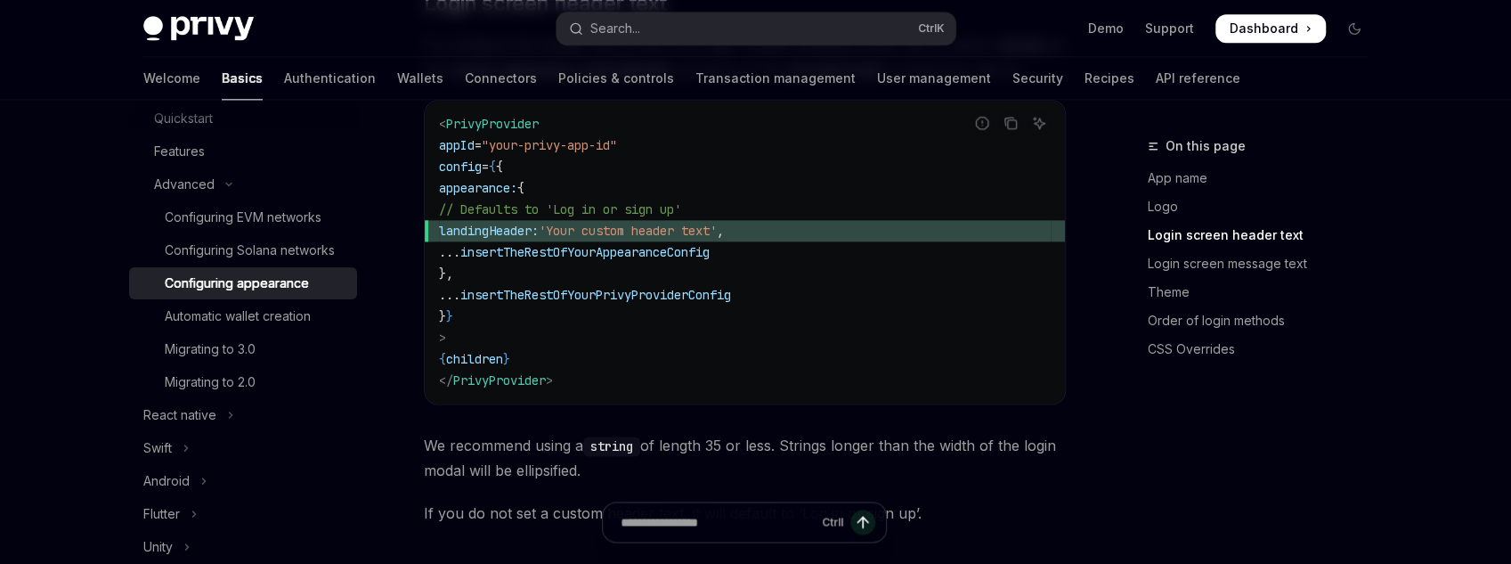
scroll to position [1567, 0]
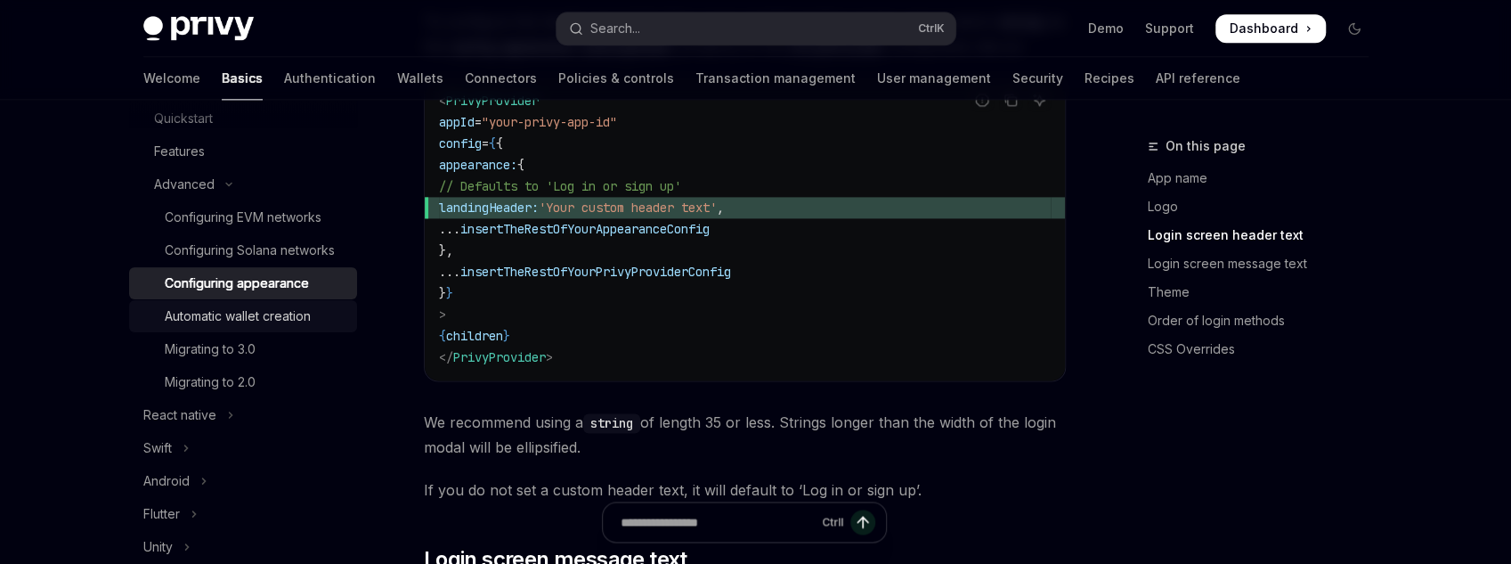
click at [289, 312] on div "Automatic wallet creation" at bounding box center [238, 315] width 146 height 21
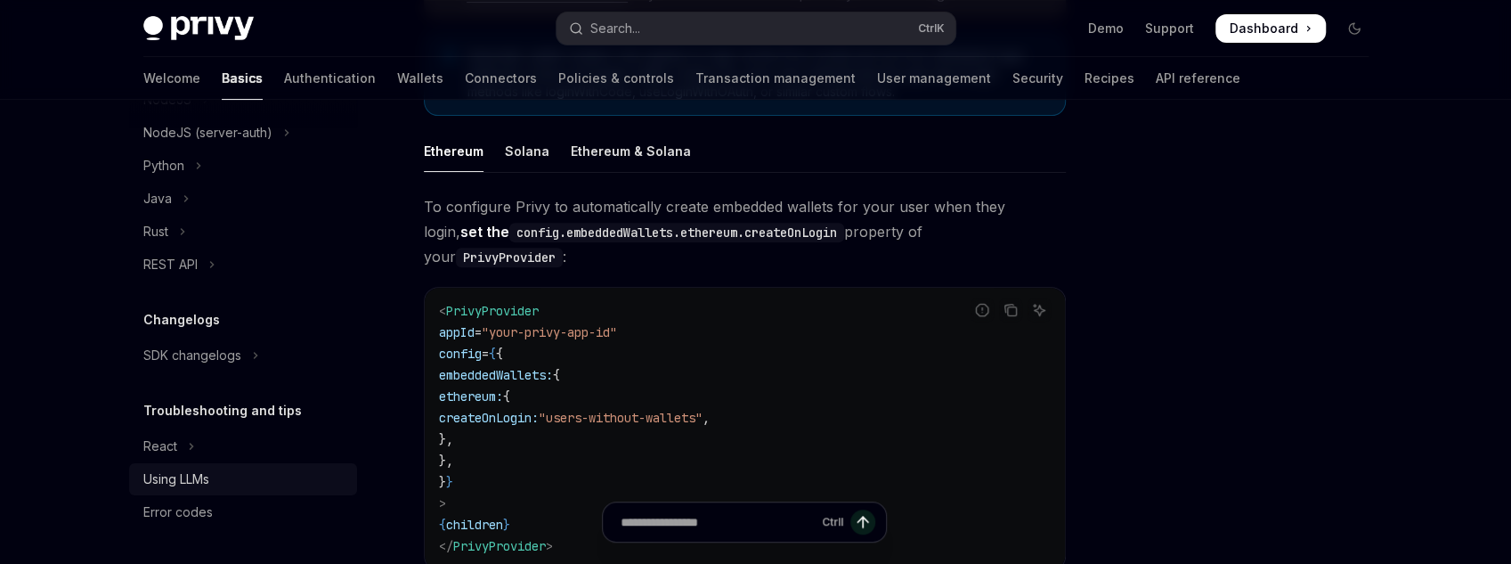
scroll to position [825, 0]
click at [284, 73] on link "Authentication" at bounding box center [330, 78] width 92 height 43
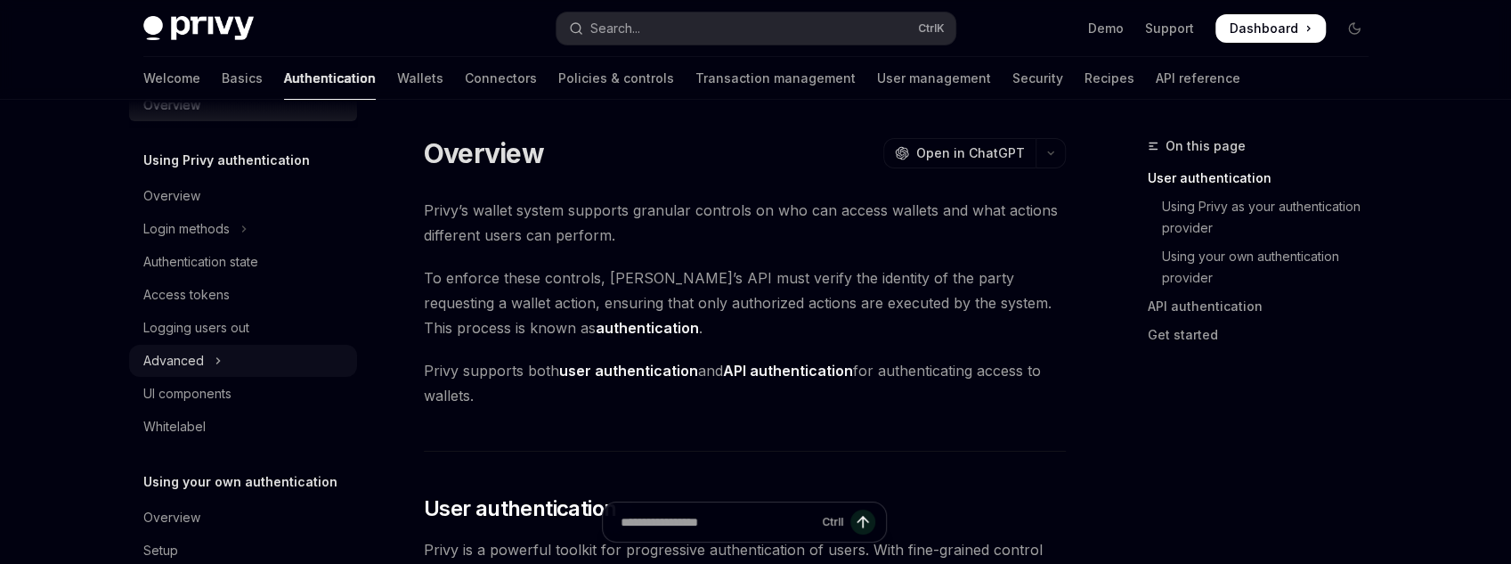
scroll to position [110, 0]
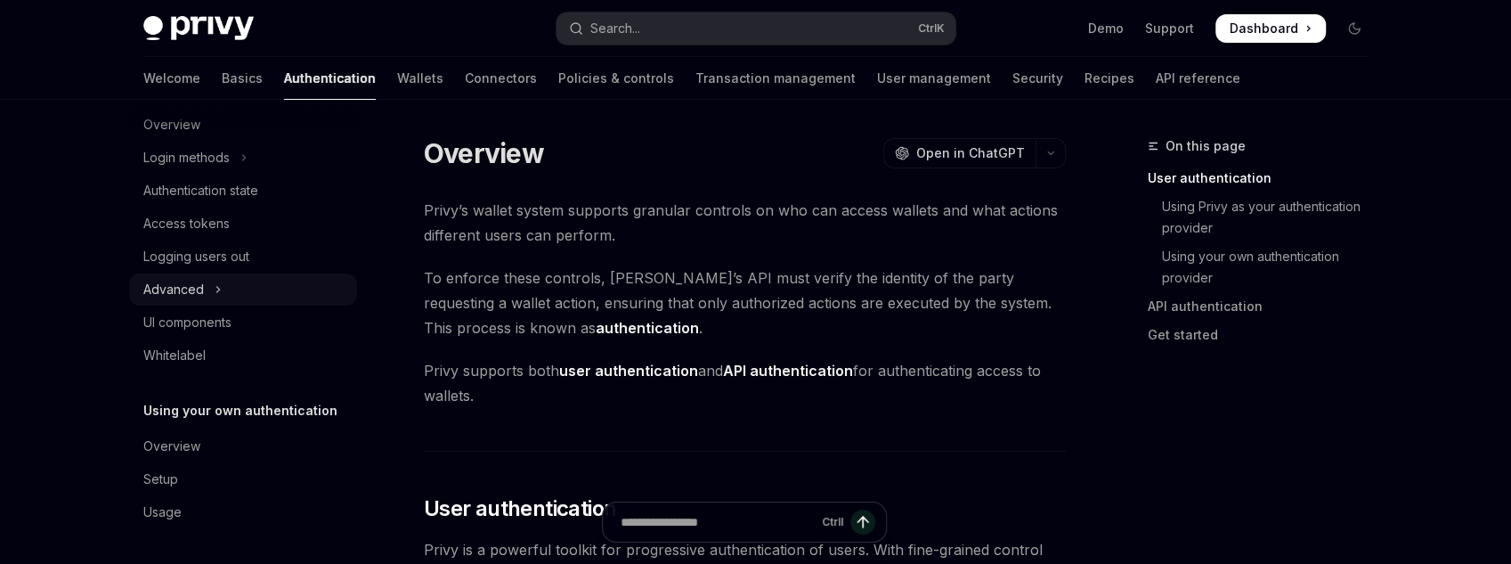
click at [227, 302] on button "Advanced" at bounding box center [243, 289] width 228 height 32
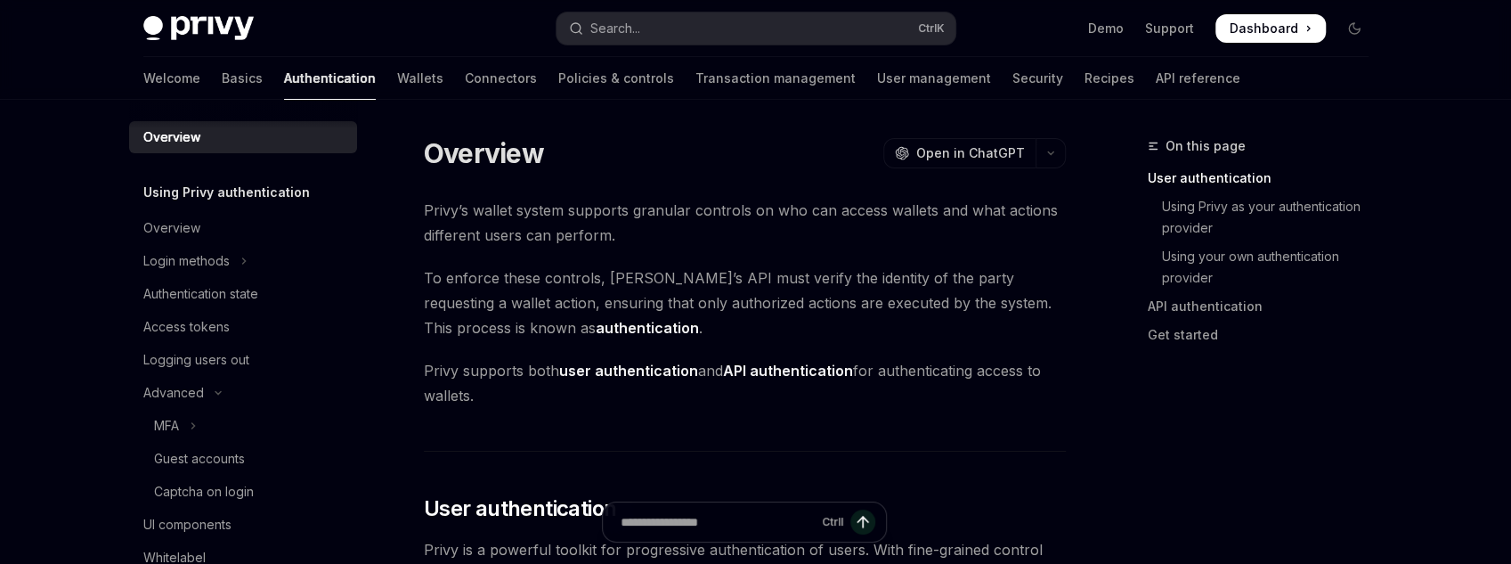
scroll to position [0, 0]
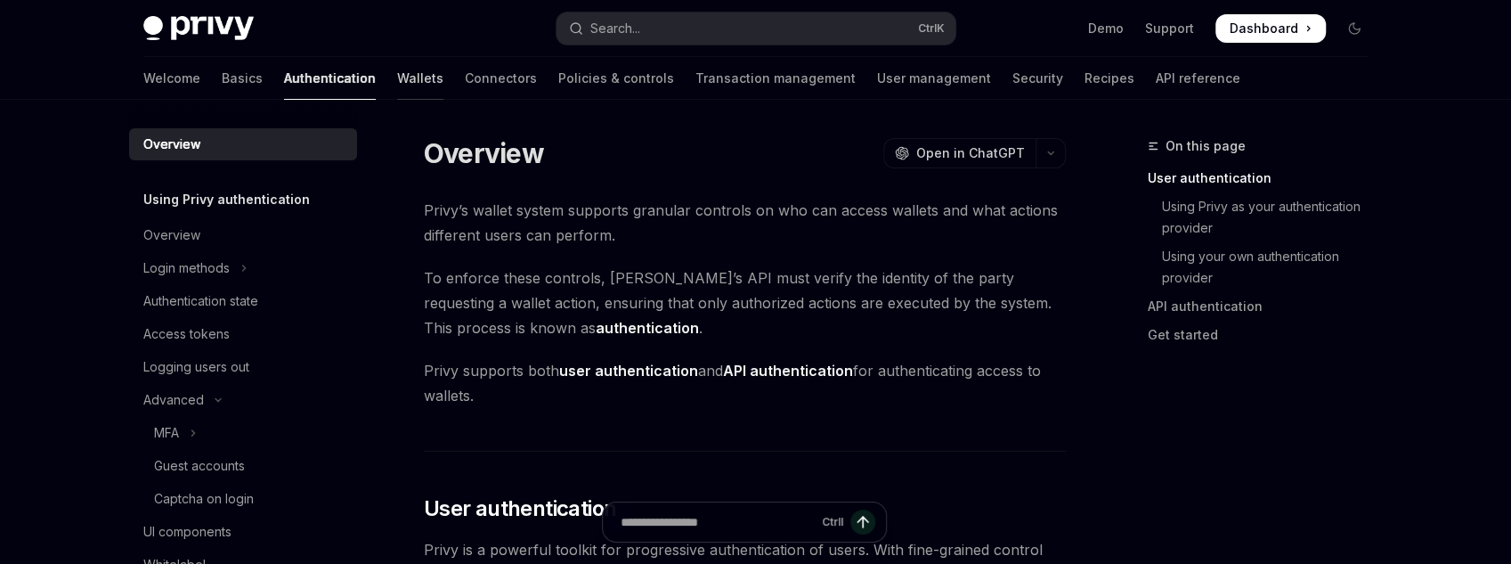
click at [397, 74] on link "Wallets" at bounding box center [420, 78] width 46 height 43
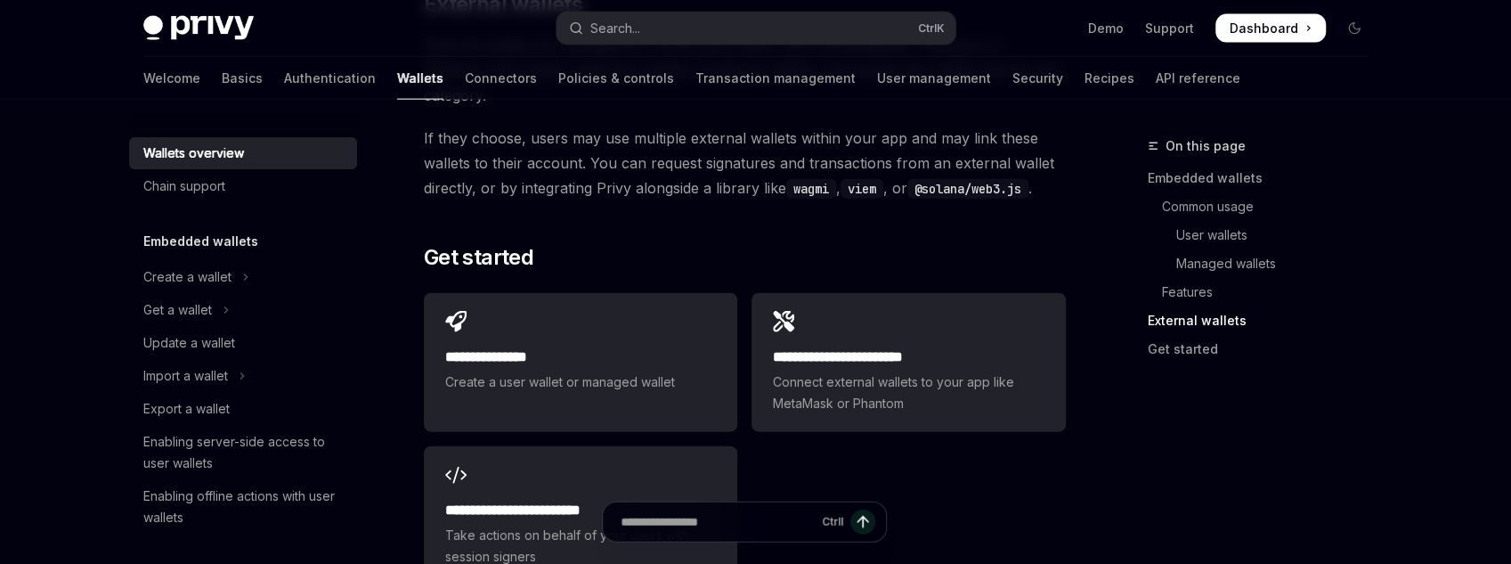
scroll to position [2779, 0]
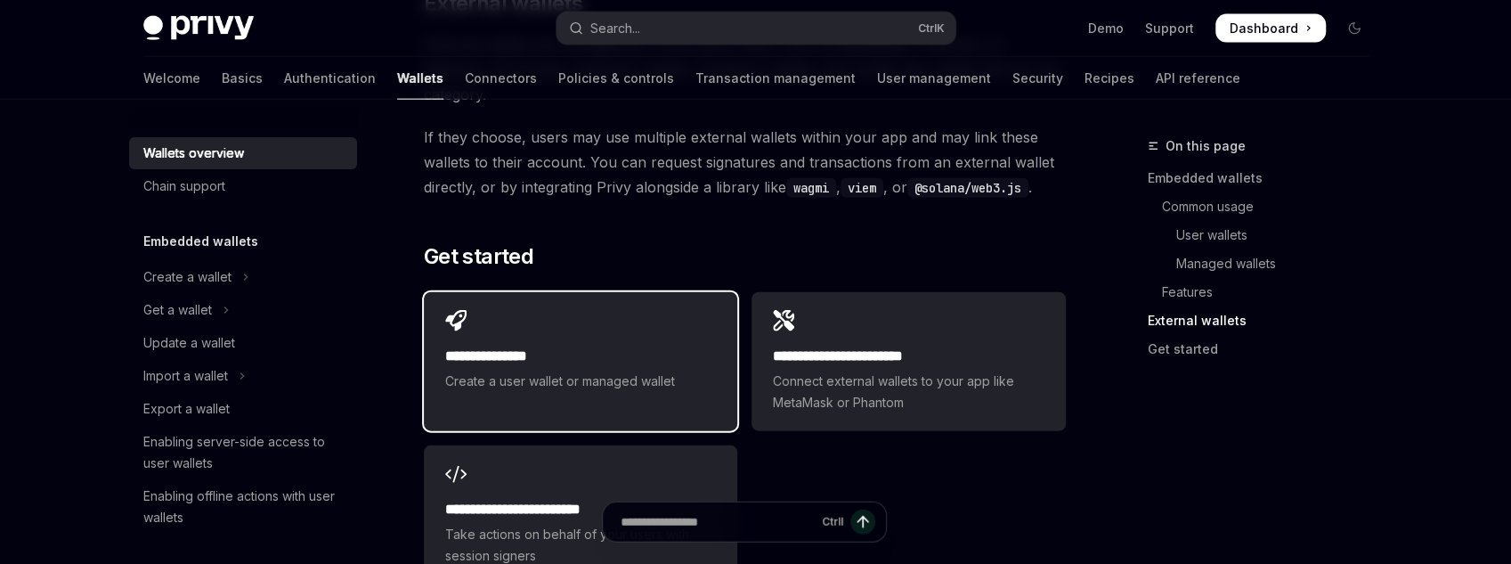
click at [626, 298] on div "**********" at bounding box center [580, 351] width 313 height 118
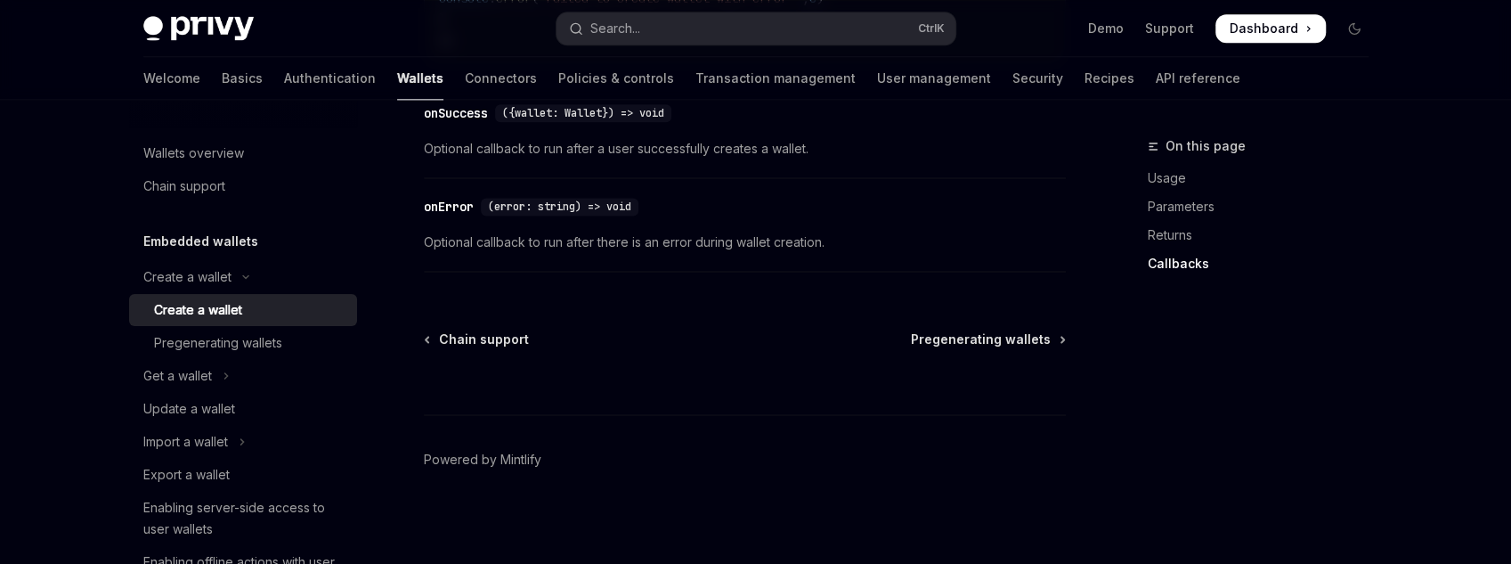
scroll to position [1567, 0]
click at [922, 344] on span "Pregenerating wallets" at bounding box center [981, 335] width 140 height 18
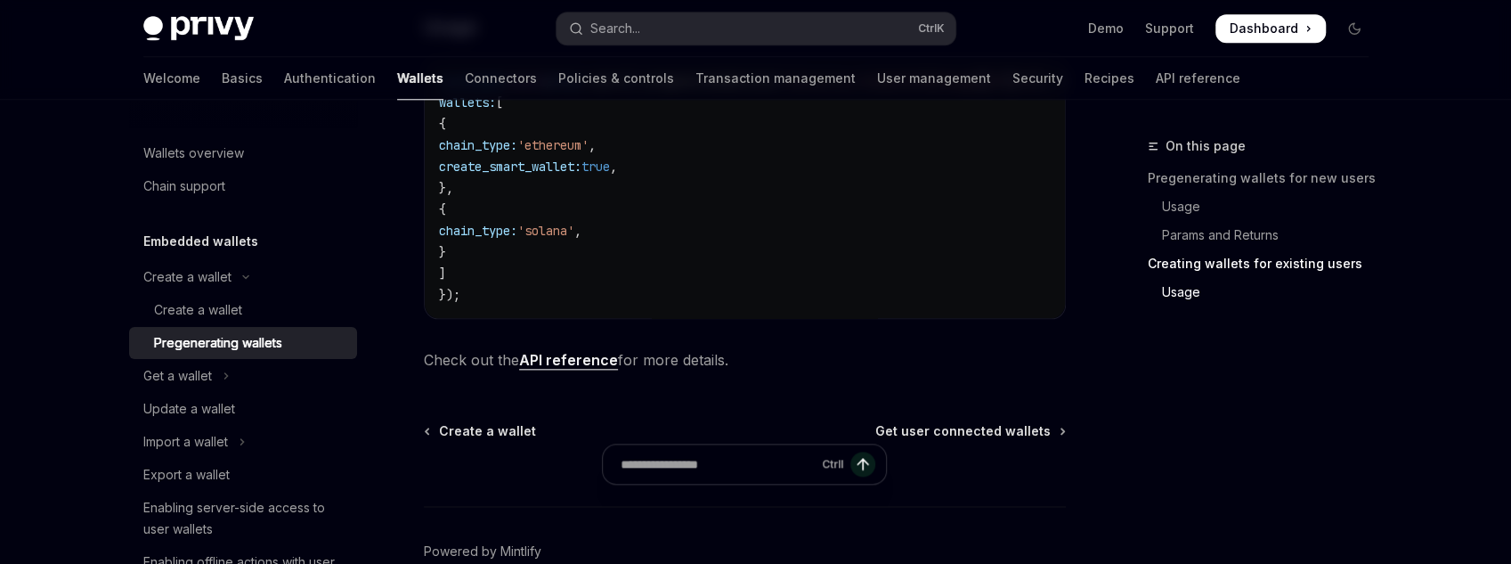
scroll to position [1311, 0]
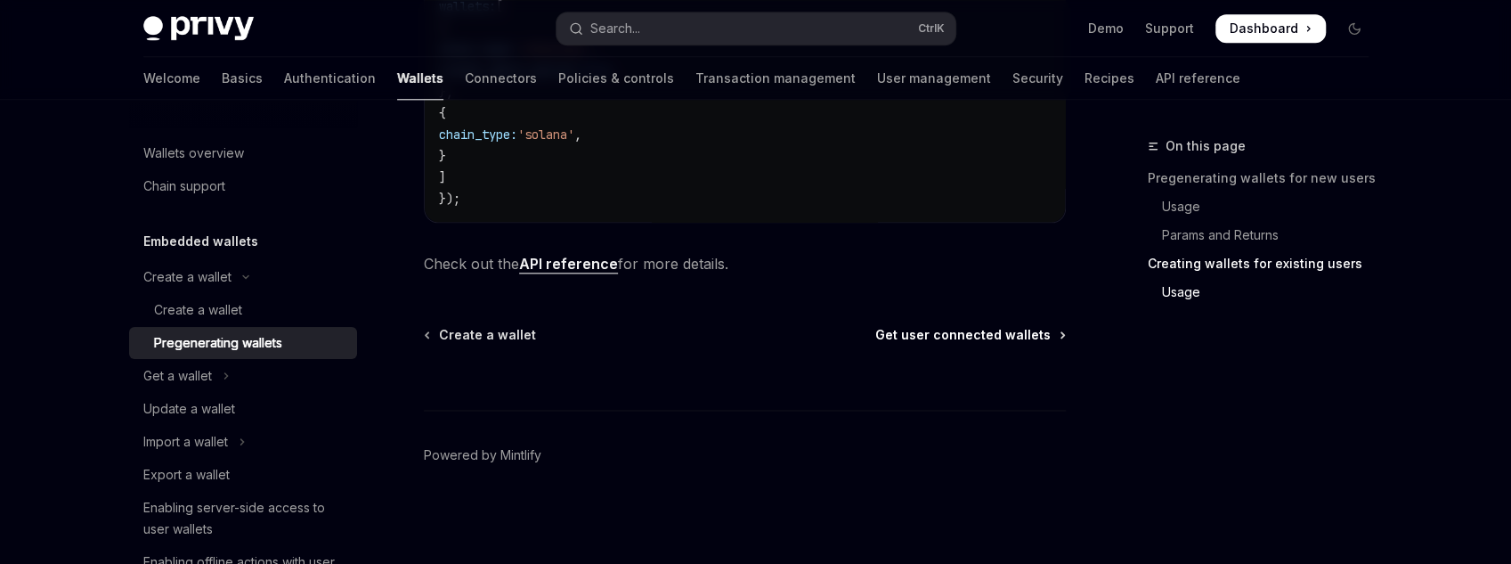
click at [951, 341] on span "Get user connected wallets" at bounding box center [962, 335] width 175 height 18
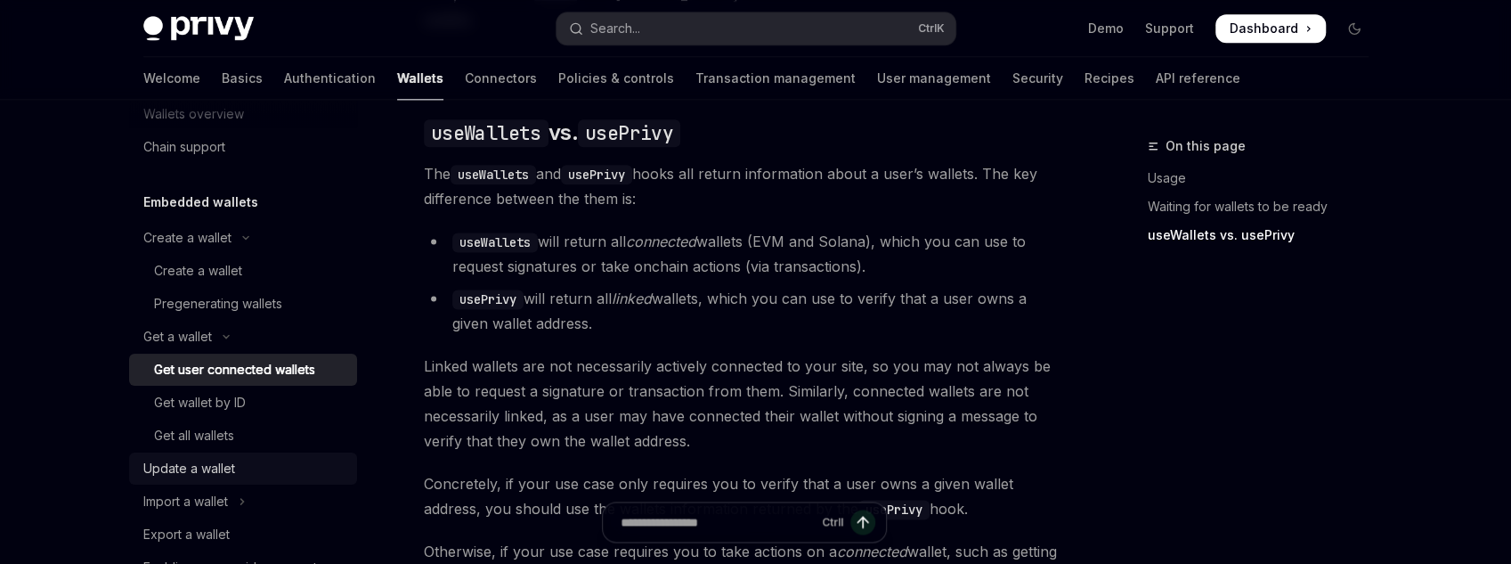
scroll to position [71, 0]
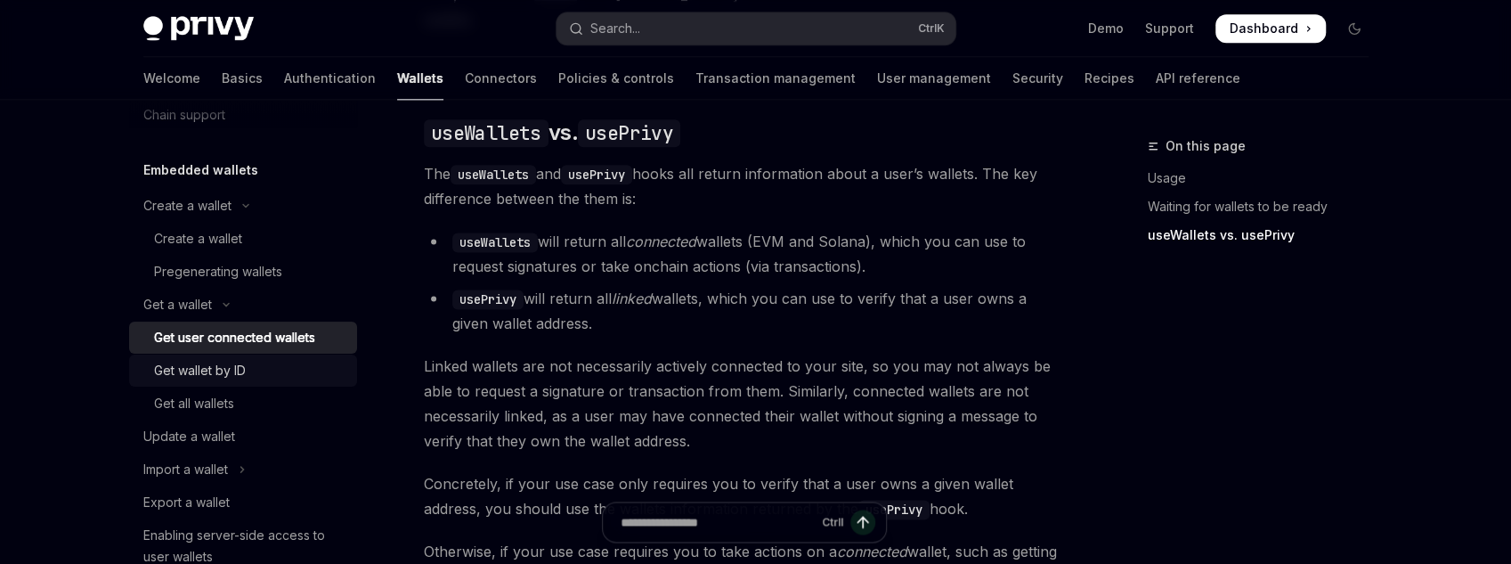
click at [244, 366] on div "Get wallet by ID" at bounding box center [200, 370] width 92 height 21
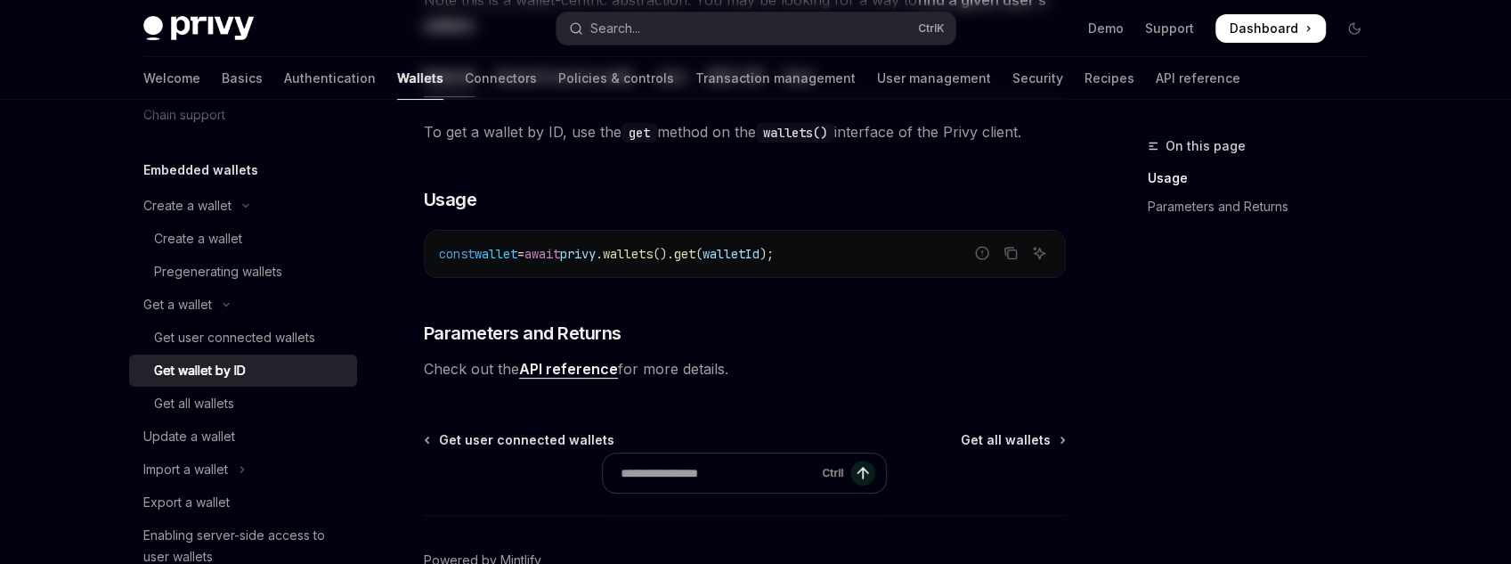
scroll to position [285, 0]
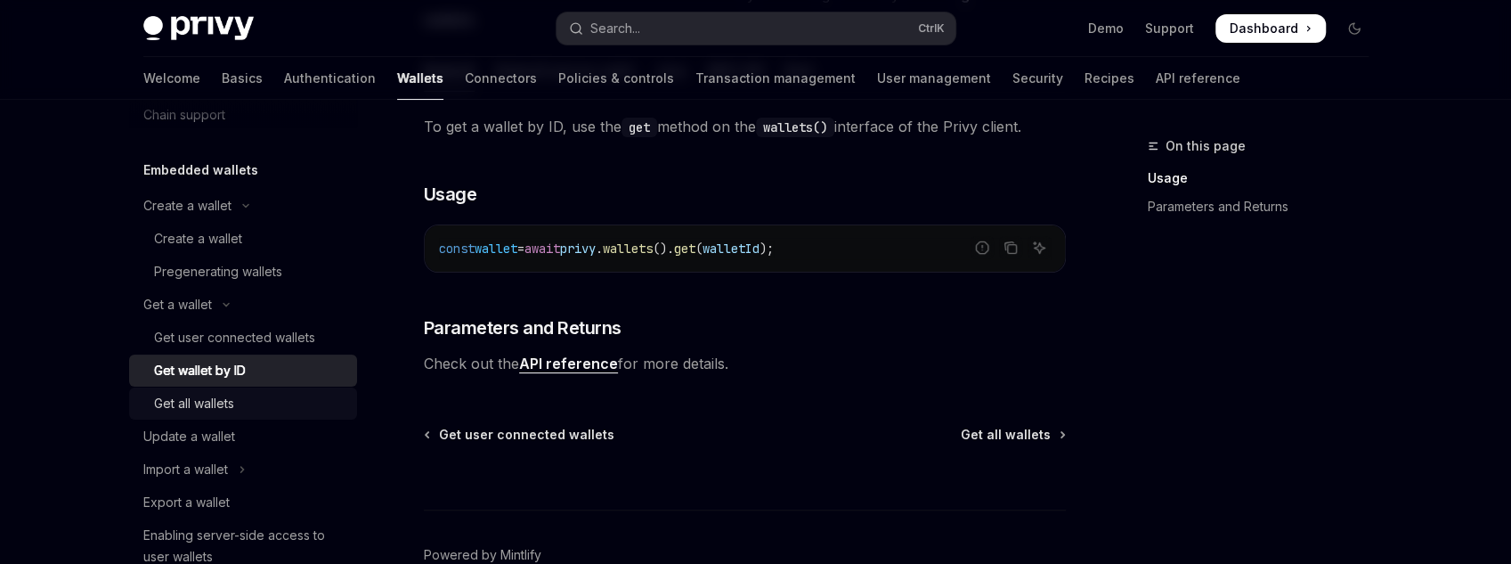
click at [213, 395] on div "Get all wallets" at bounding box center [194, 403] width 80 height 21
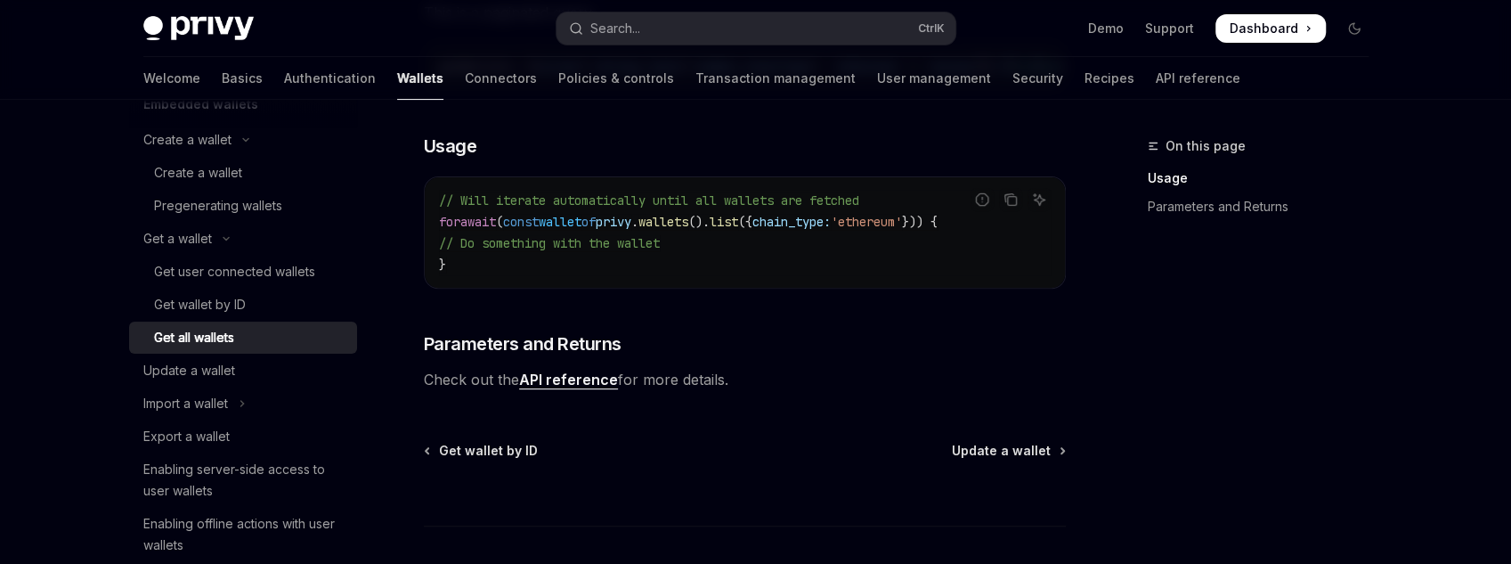
scroll to position [142, 0]
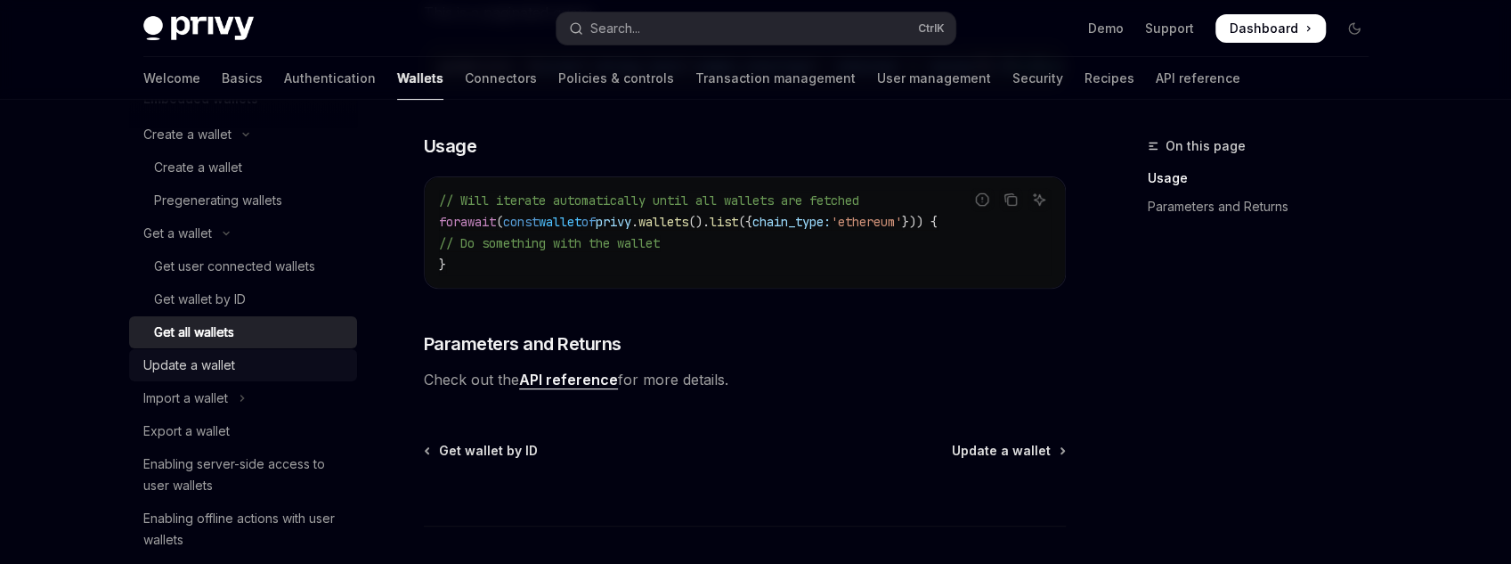
click at [301, 378] on link "Update a wallet" at bounding box center [243, 365] width 228 height 32
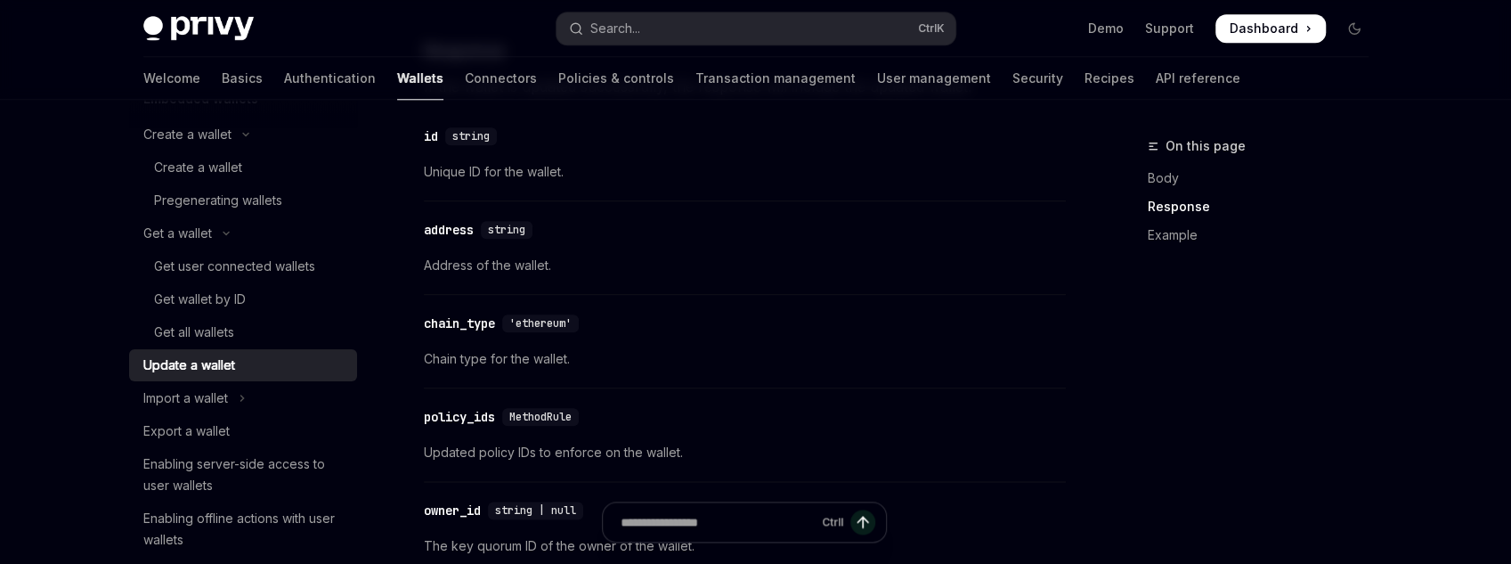
scroll to position [1168, 0]
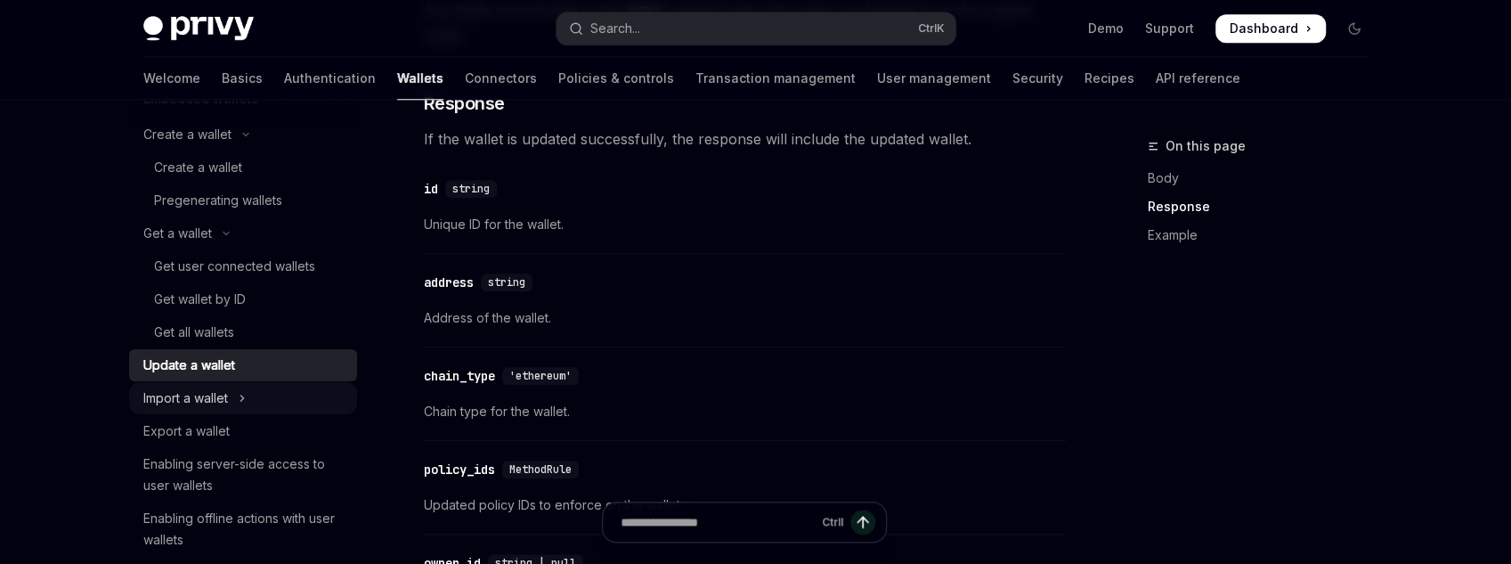
click at [263, 396] on button "Import a wallet" at bounding box center [243, 398] width 228 height 32
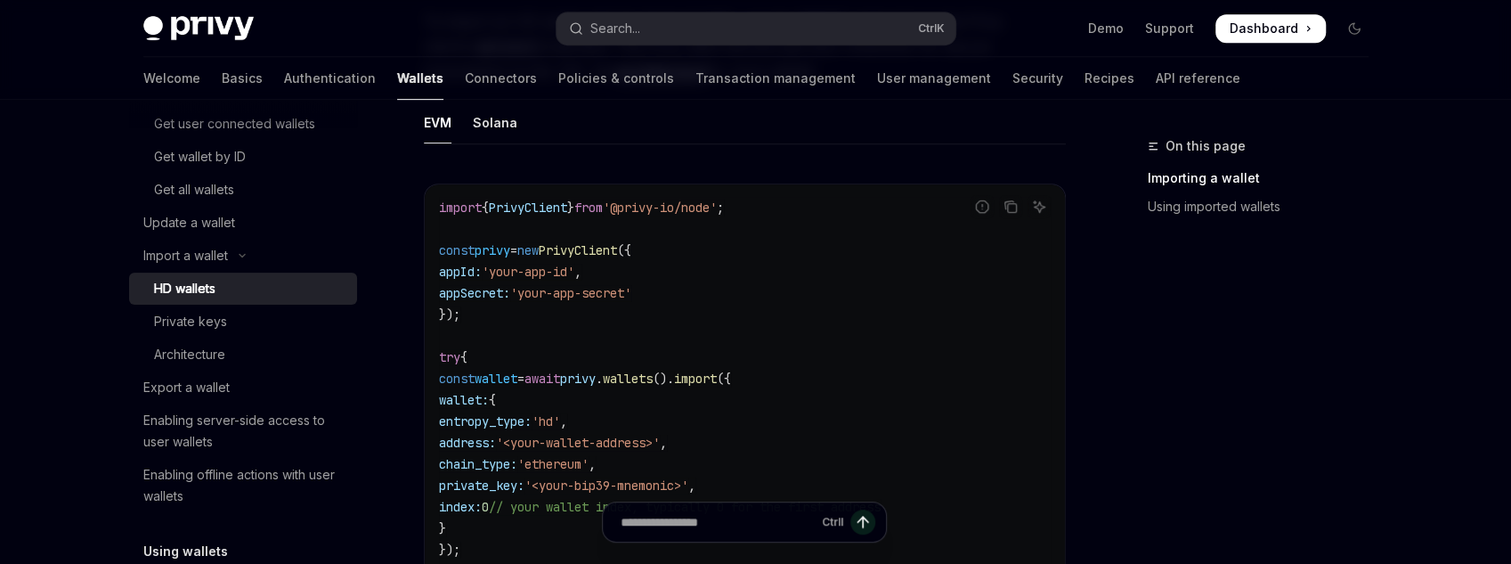
scroll to position [641, 0]
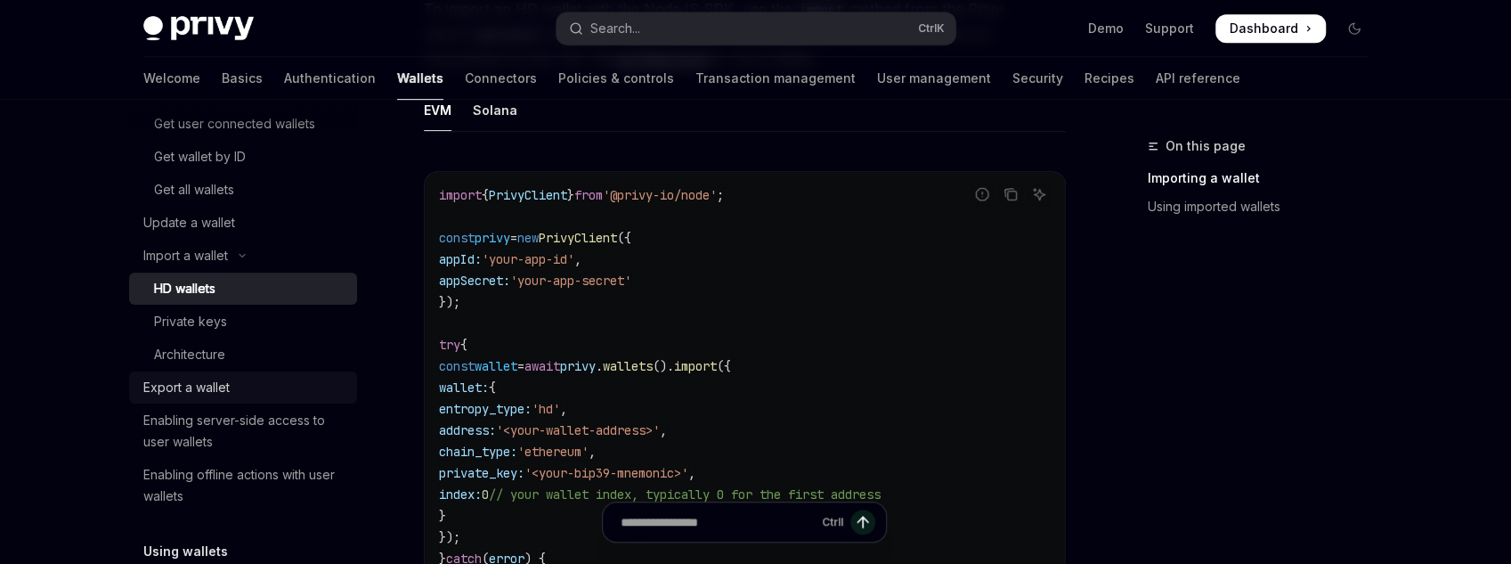
click at [249, 386] on div "Export a wallet" at bounding box center [244, 387] width 203 height 21
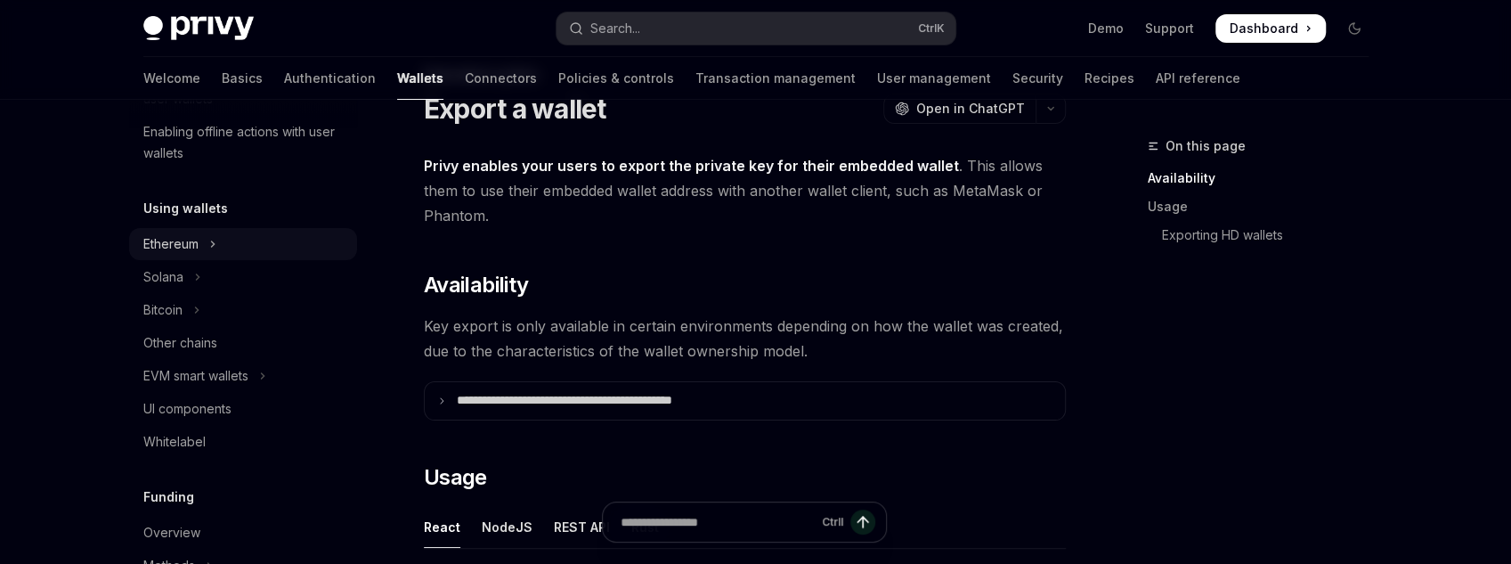
scroll to position [641, 0]
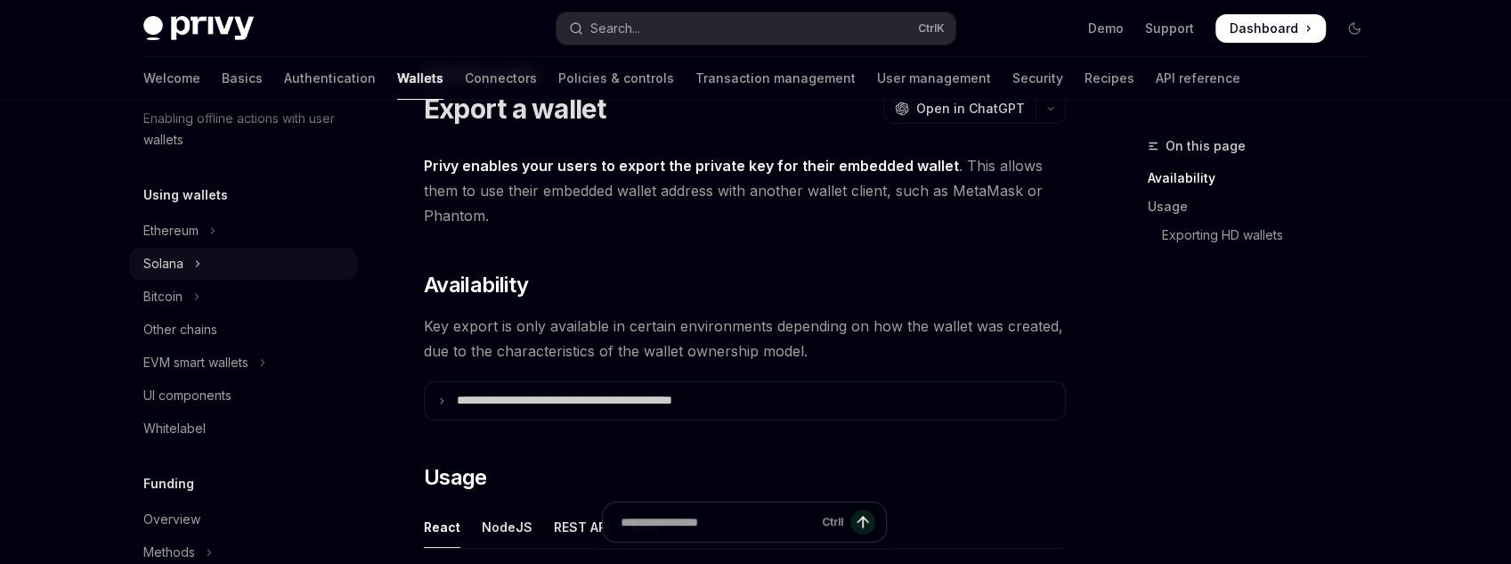
click at [269, 254] on button "Solana" at bounding box center [243, 264] width 228 height 32
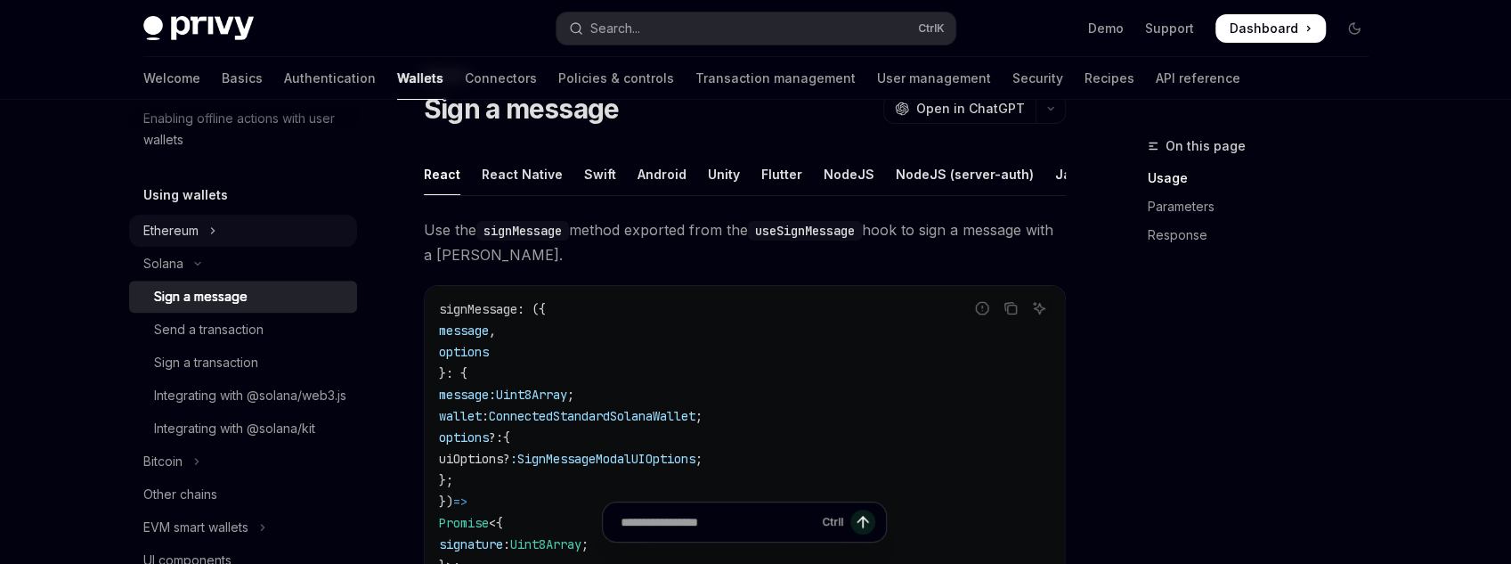
click at [272, 243] on button "Ethereum" at bounding box center [243, 231] width 228 height 32
type textarea "*"
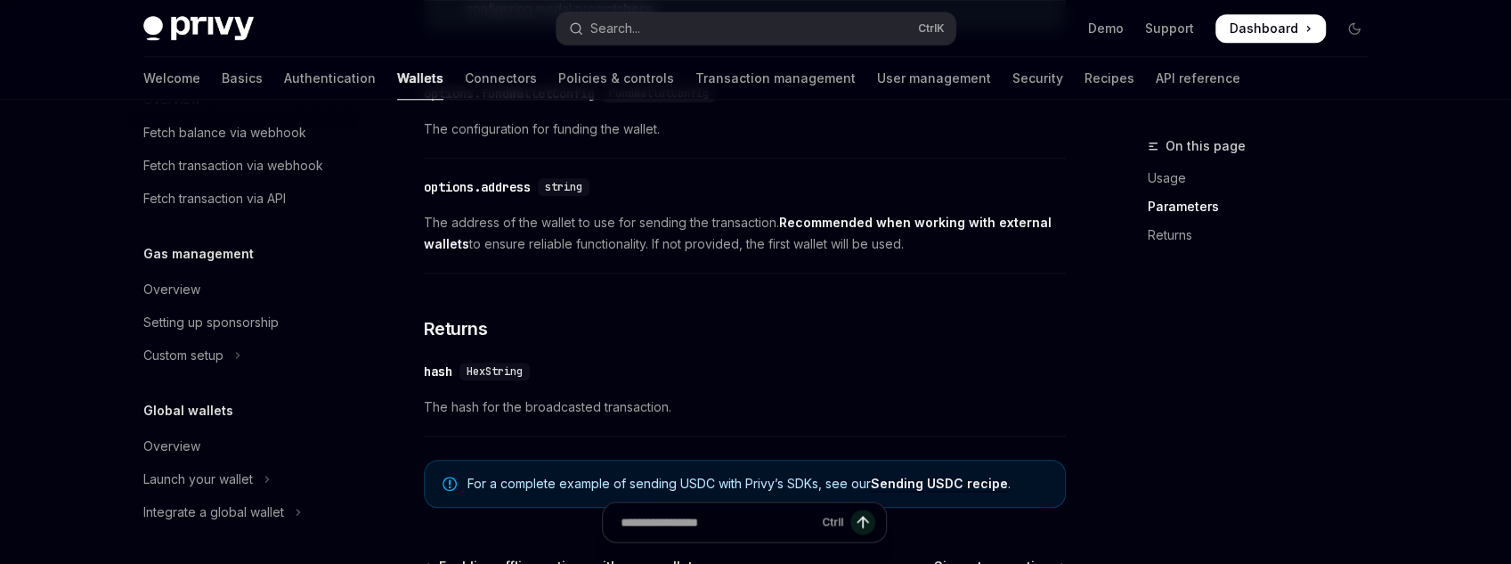
scroll to position [1140, 0]
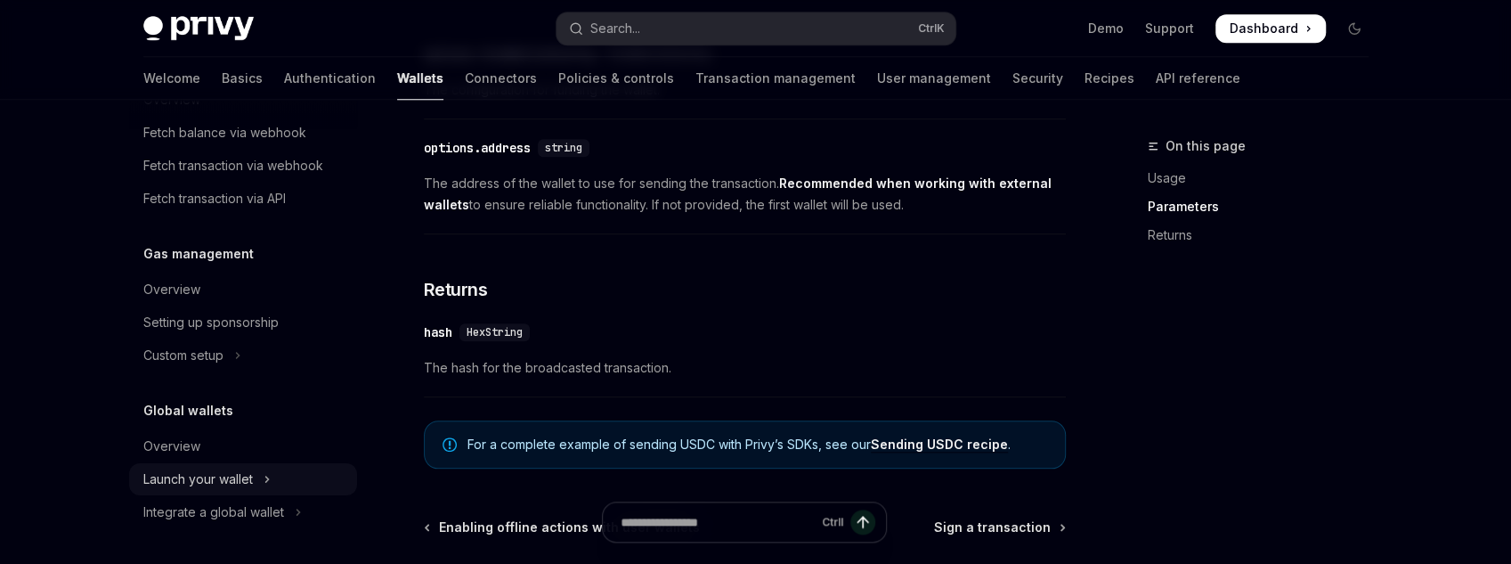
click at [245, 476] on div "Launch your wallet" at bounding box center [198, 478] width 110 height 21
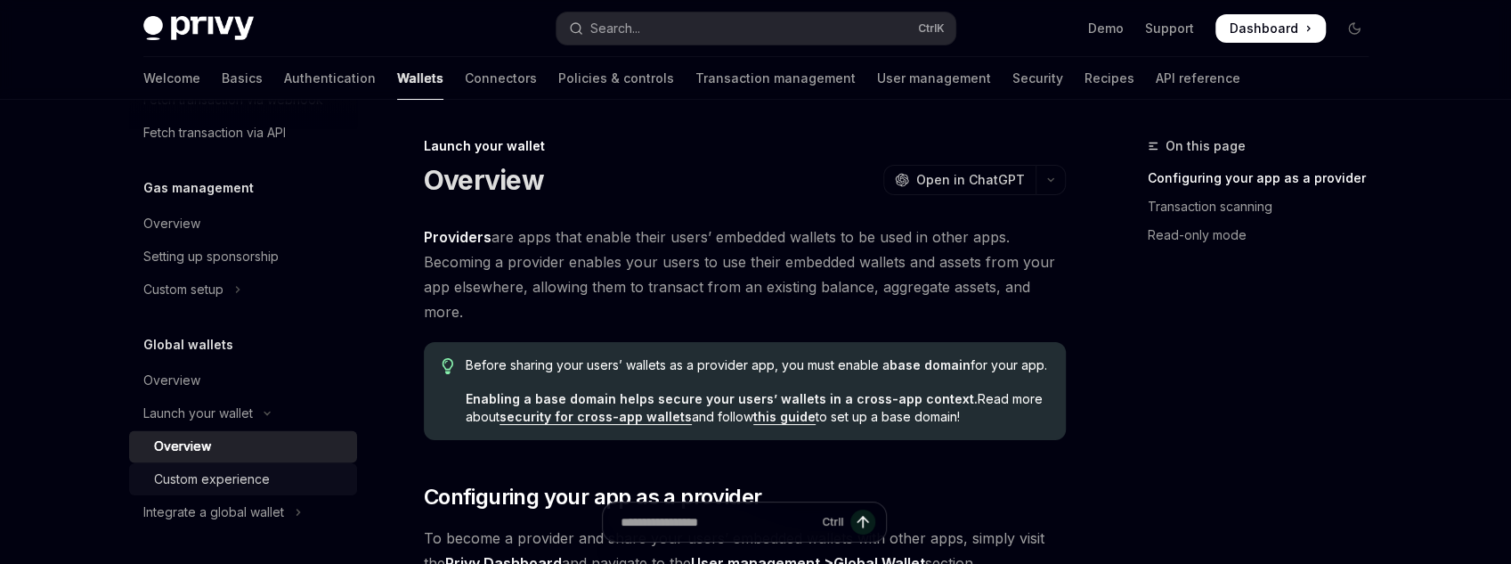
click at [281, 469] on div "Custom experience" at bounding box center [250, 478] width 192 height 21
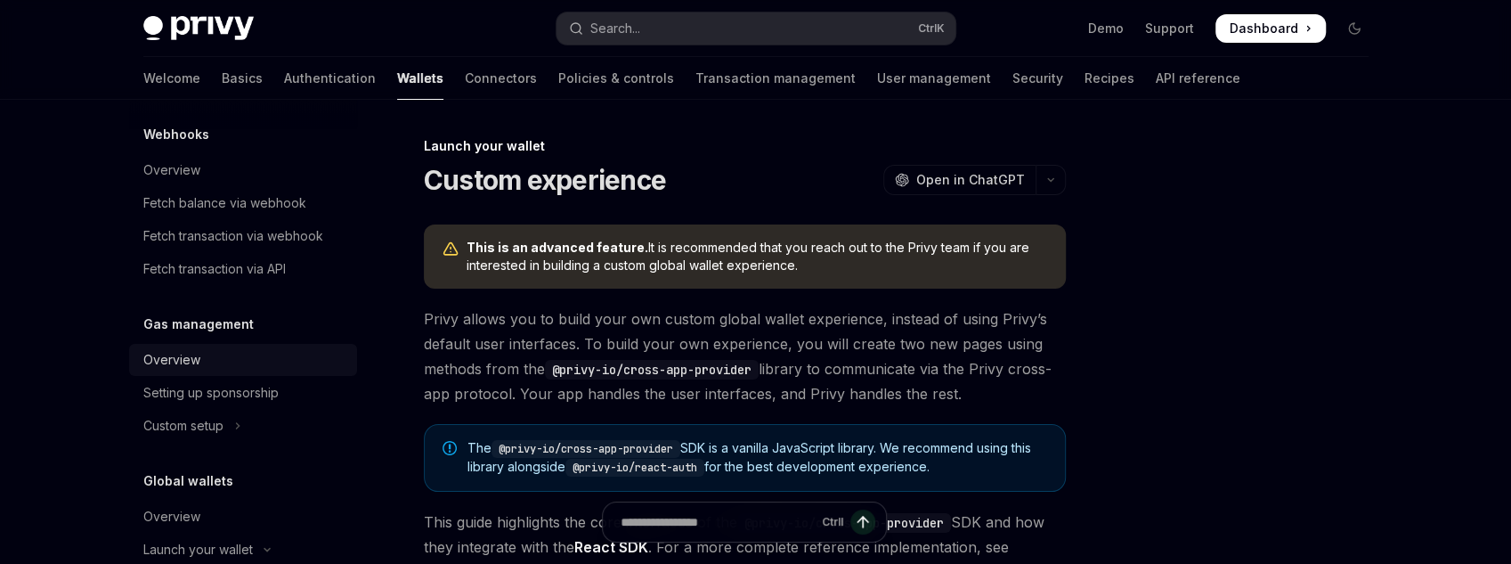
scroll to position [1607, 0]
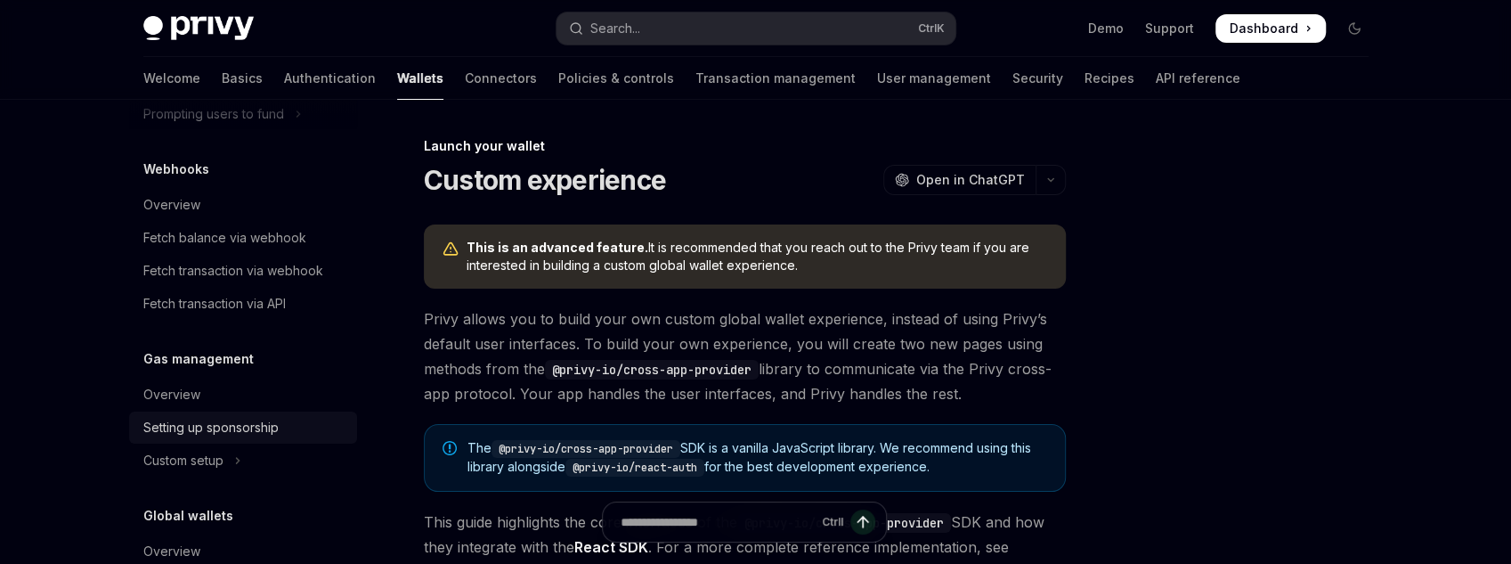
click at [241, 444] on link "Setting up sponsorship" at bounding box center [243, 427] width 228 height 32
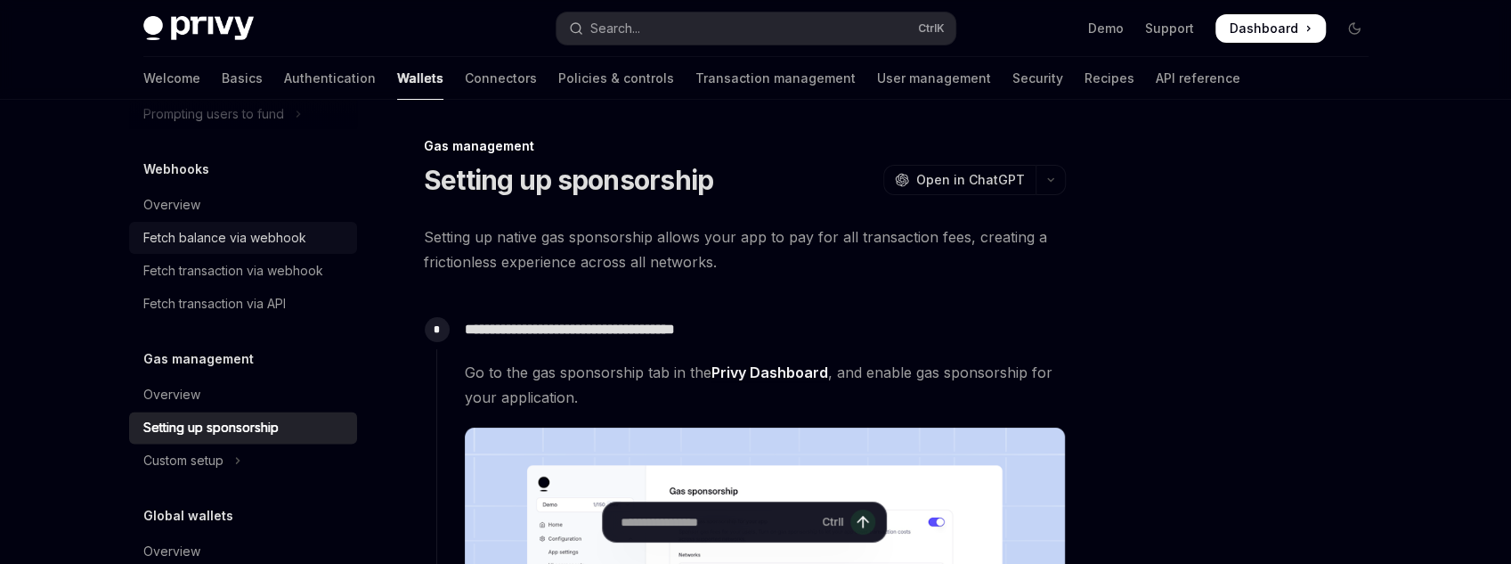
click at [268, 248] on div "Fetch balance via webhook" at bounding box center [224, 237] width 163 height 21
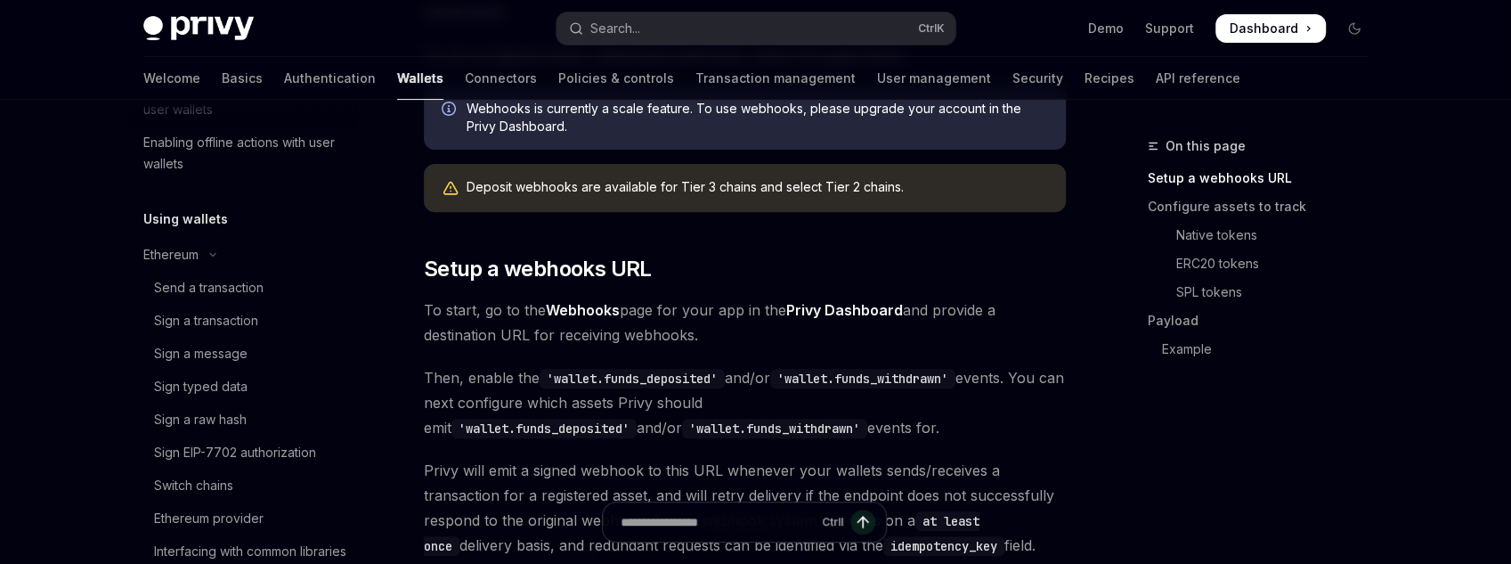
scroll to position [609, 0]
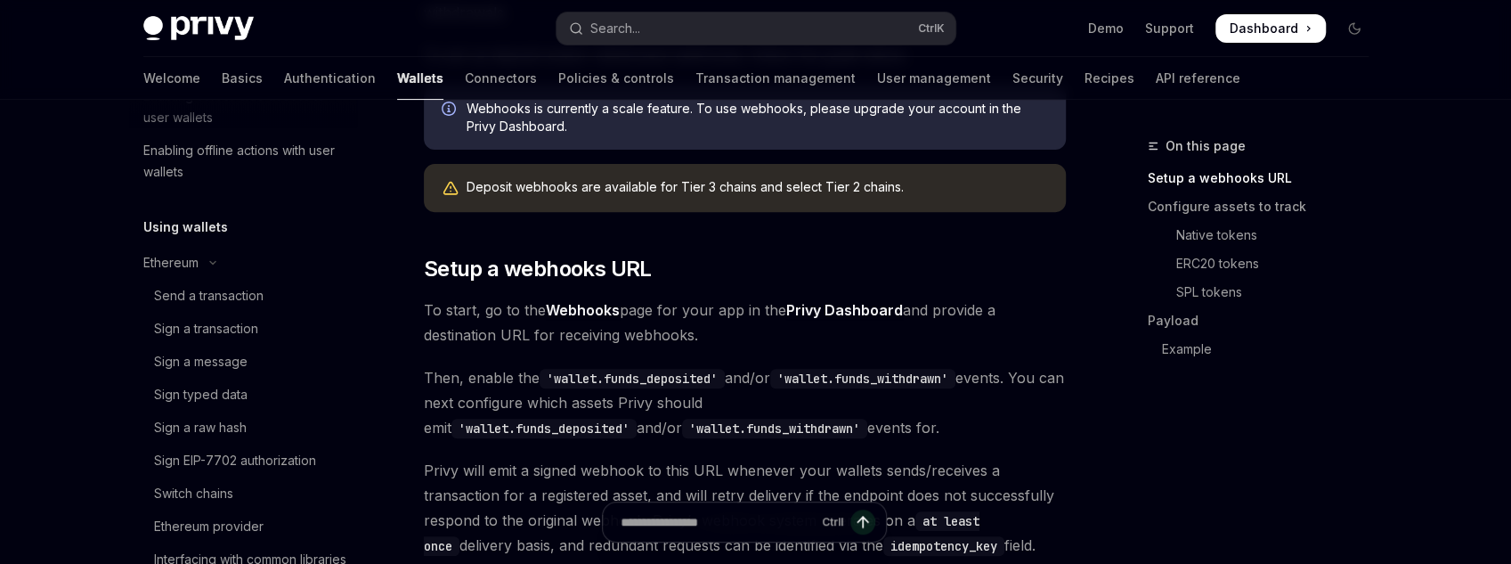
click at [455, 71] on div "Welcome Basics Authentication Wallets Connectors Policies & controls Transactio…" at bounding box center [691, 78] width 1097 height 43
click at [465, 82] on link "Connectors" at bounding box center [501, 78] width 72 height 43
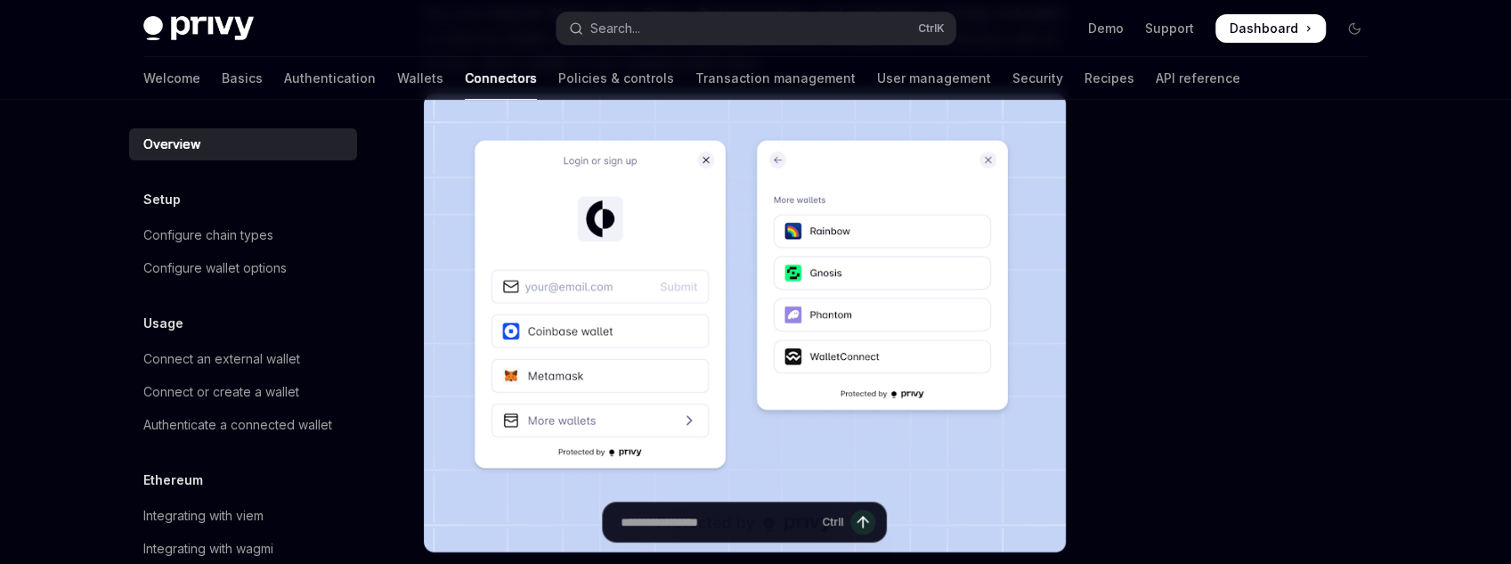
scroll to position [427, 0]
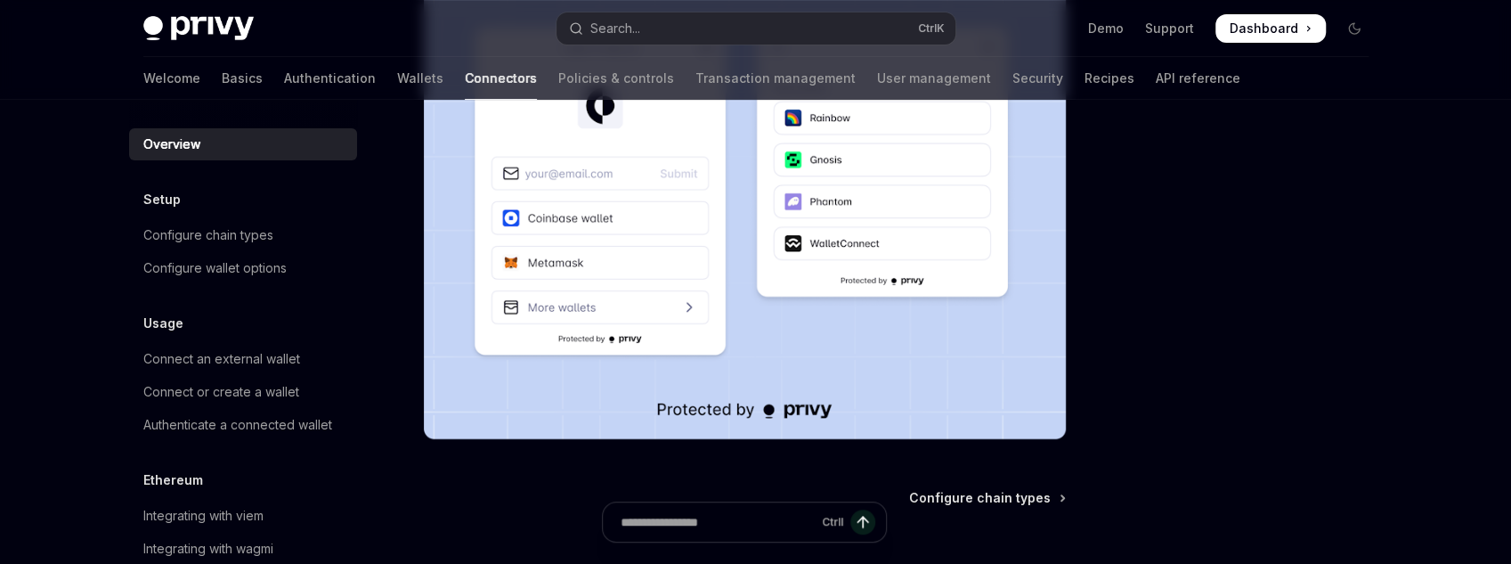
click at [621, 339] on img at bounding box center [745, 209] width 642 height 459
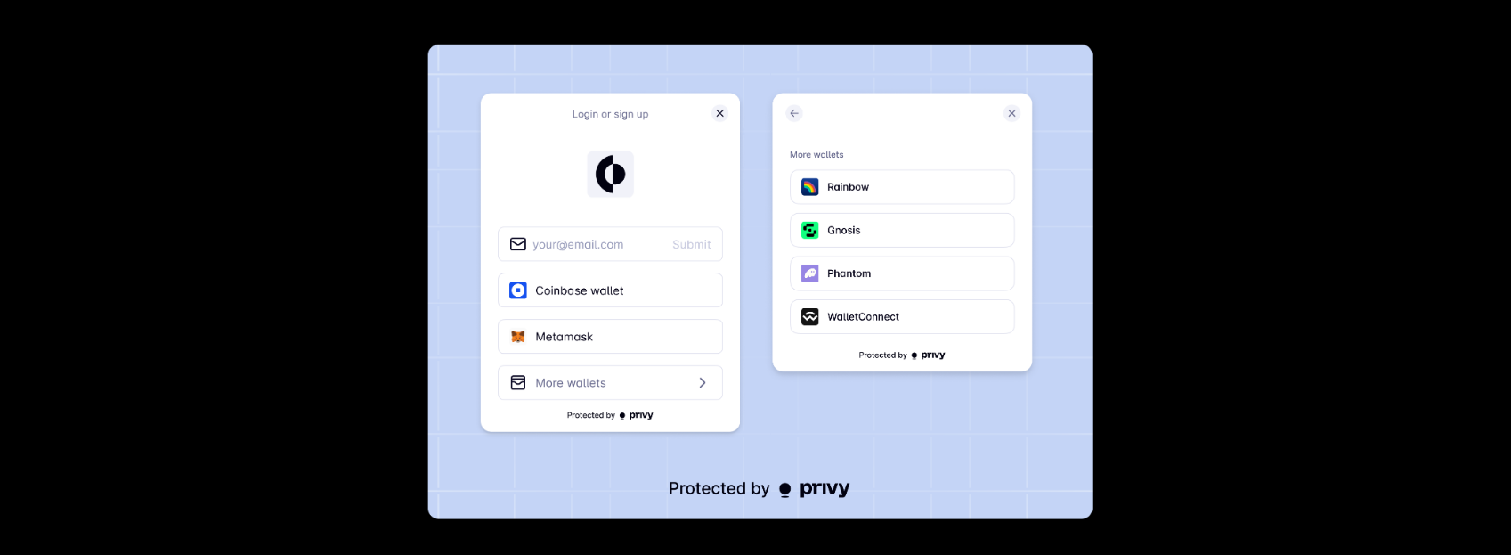
click at [621, 339] on img at bounding box center [759, 282] width 664 height 475
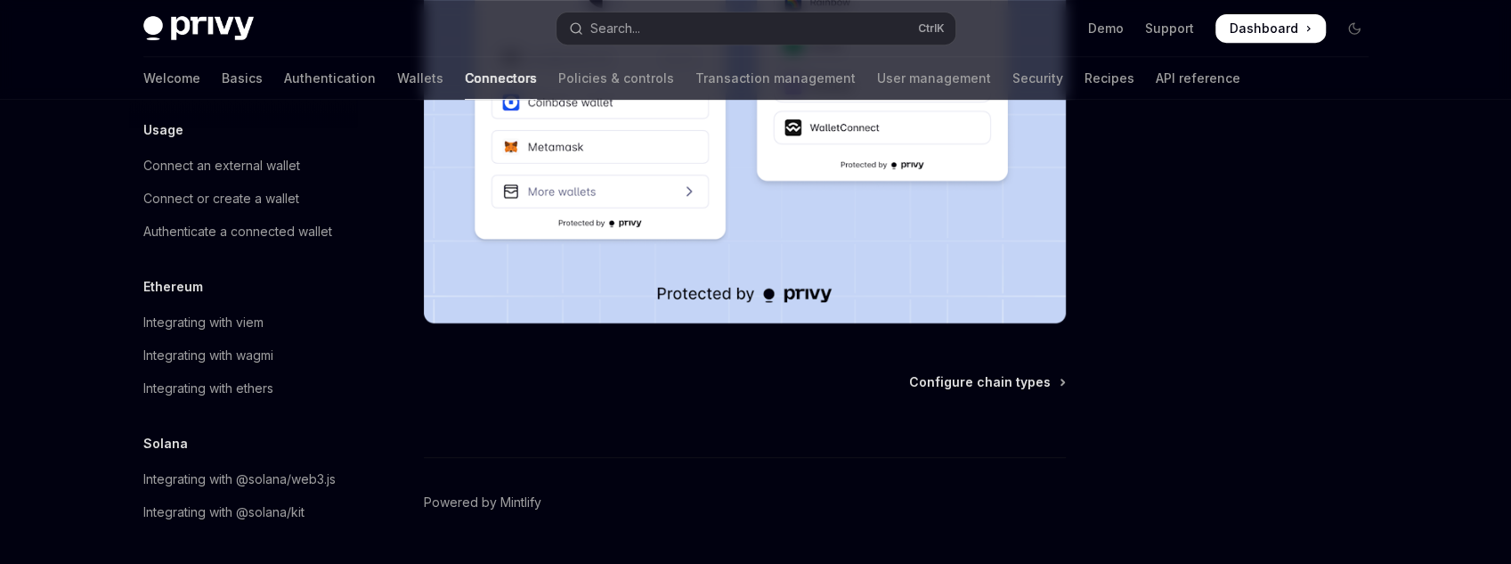
scroll to position [570, 0]
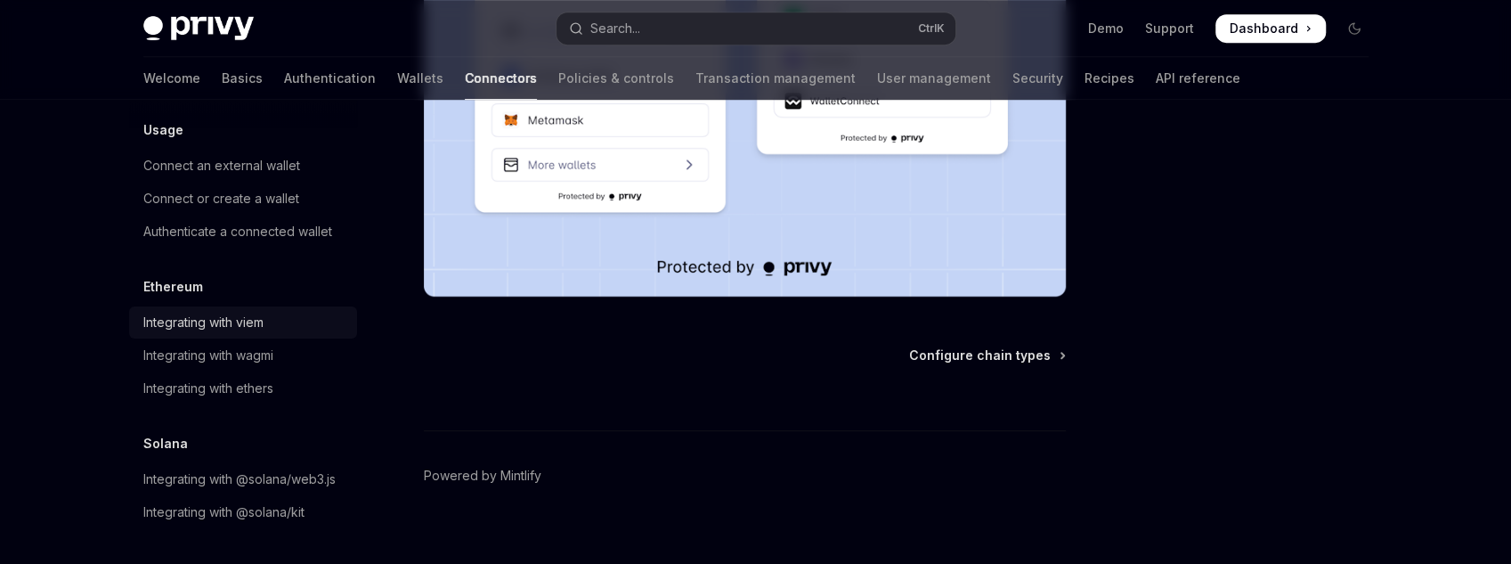
click at [232, 312] on div "Integrating with viem" at bounding box center [203, 322] width 120 height 21
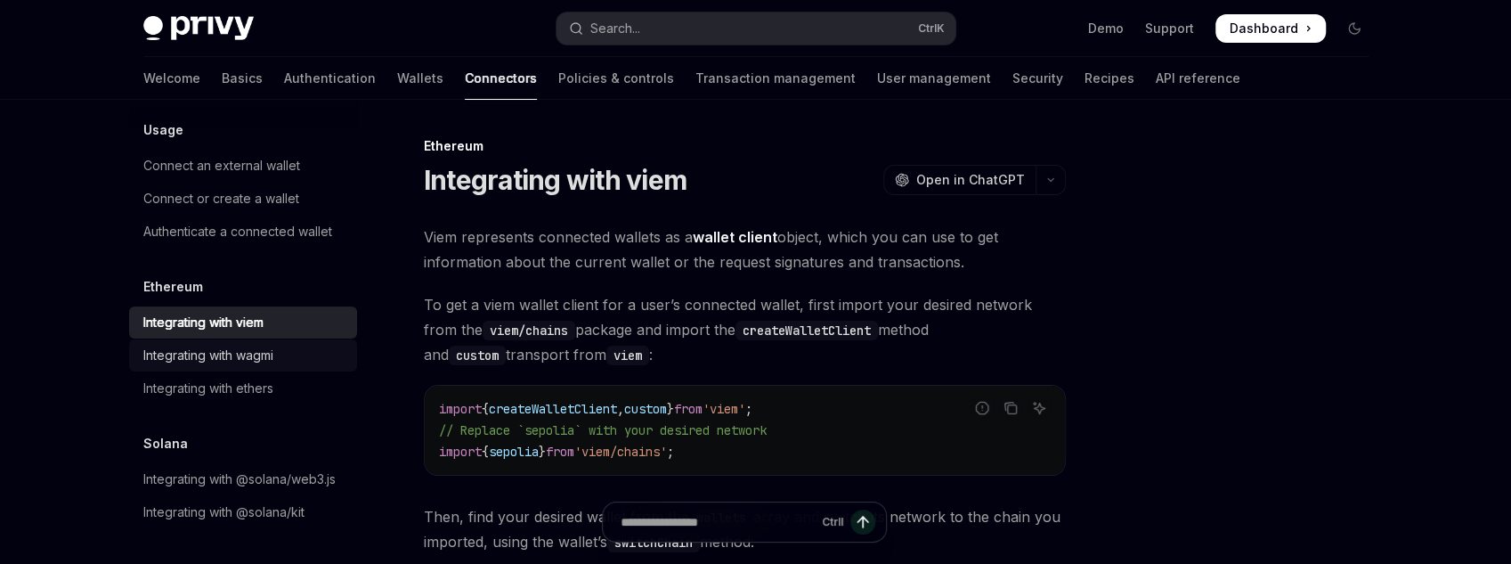
click at [236, 345] on div "Integrating with wagmi" at bounding box center [208, 355] width 130 height 21
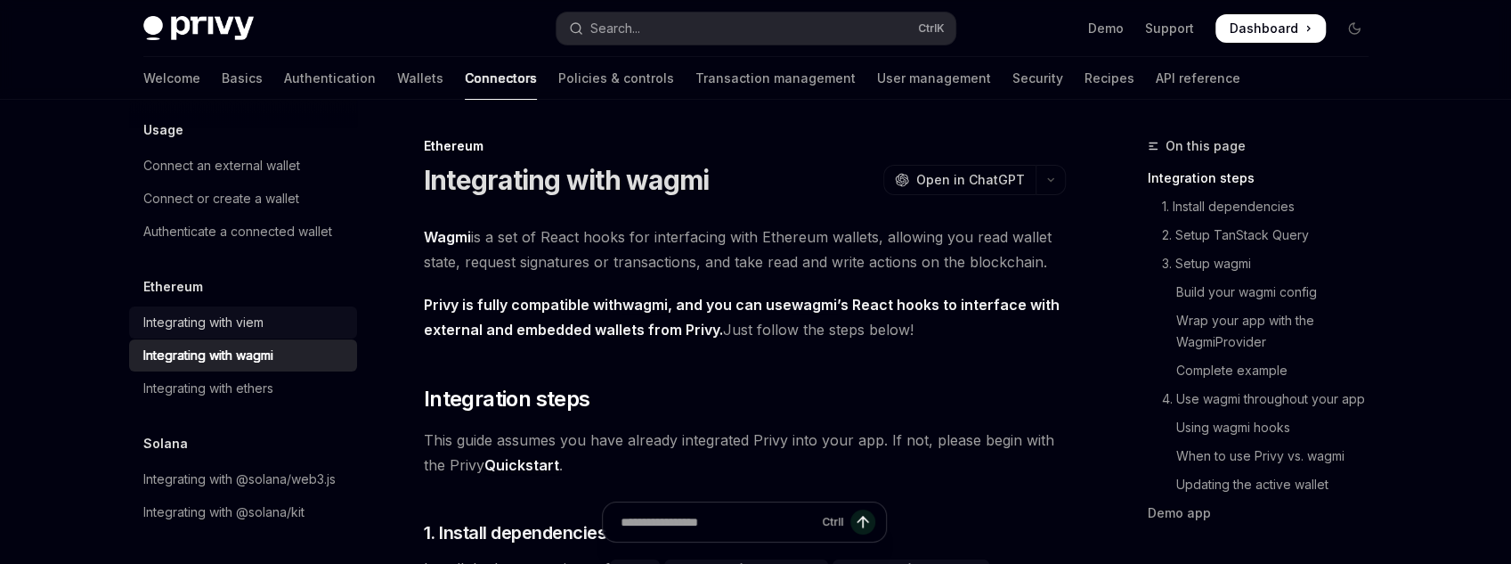
click at [276, 312] on div "Integrating with viem" at bounding box center [244, 322] width 203 height 21
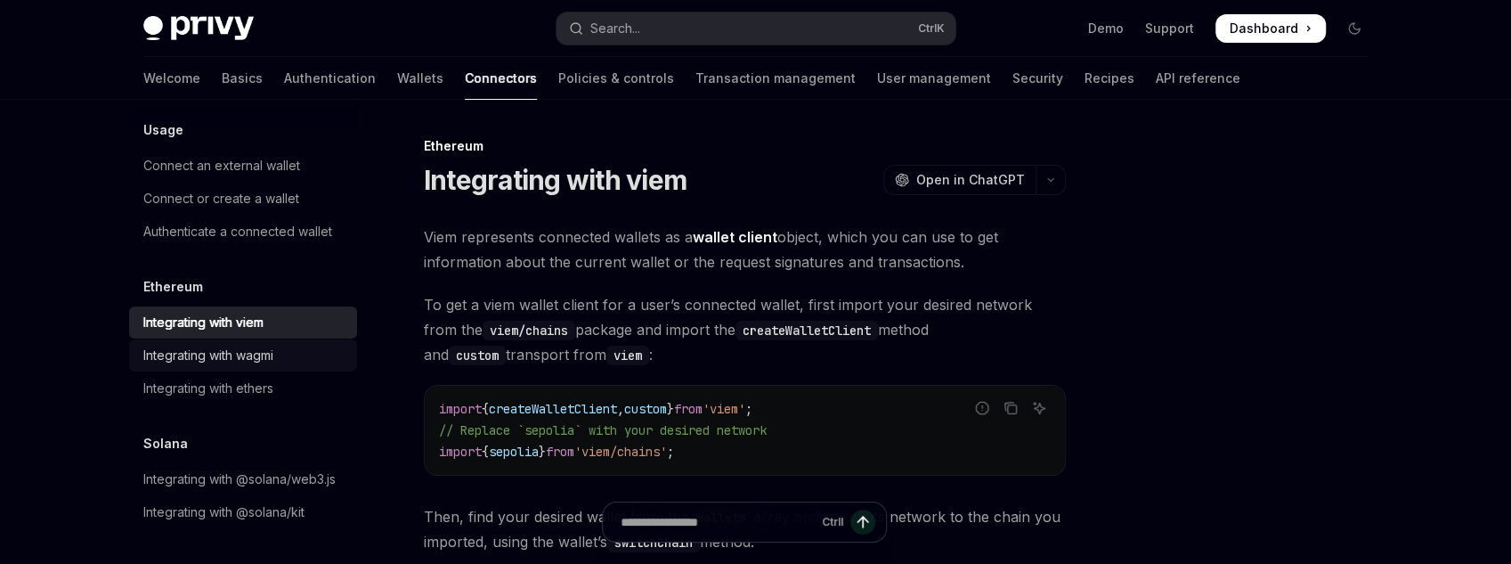
click at [265, 345] on div "Integrating with wagmi" at bounding box center [208, 355] width 130 height 21
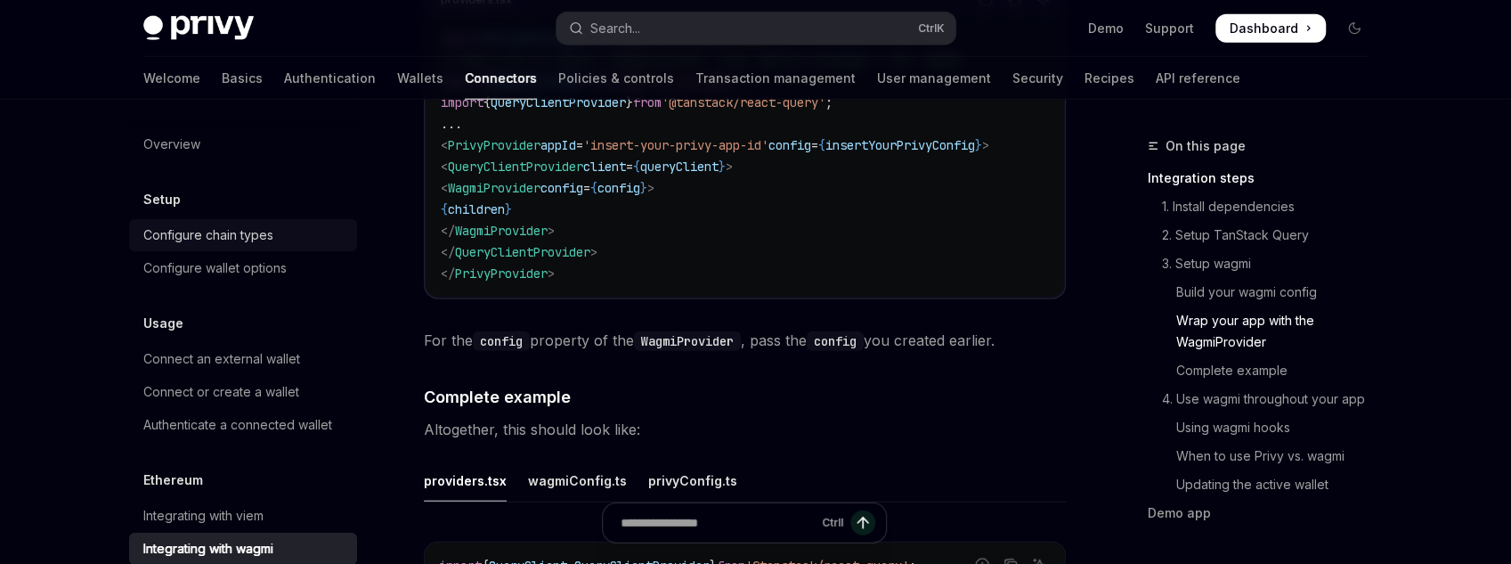
click at [247, 224] on div "Configure chain types" at bounding box center [208, 234] width 130 height 21
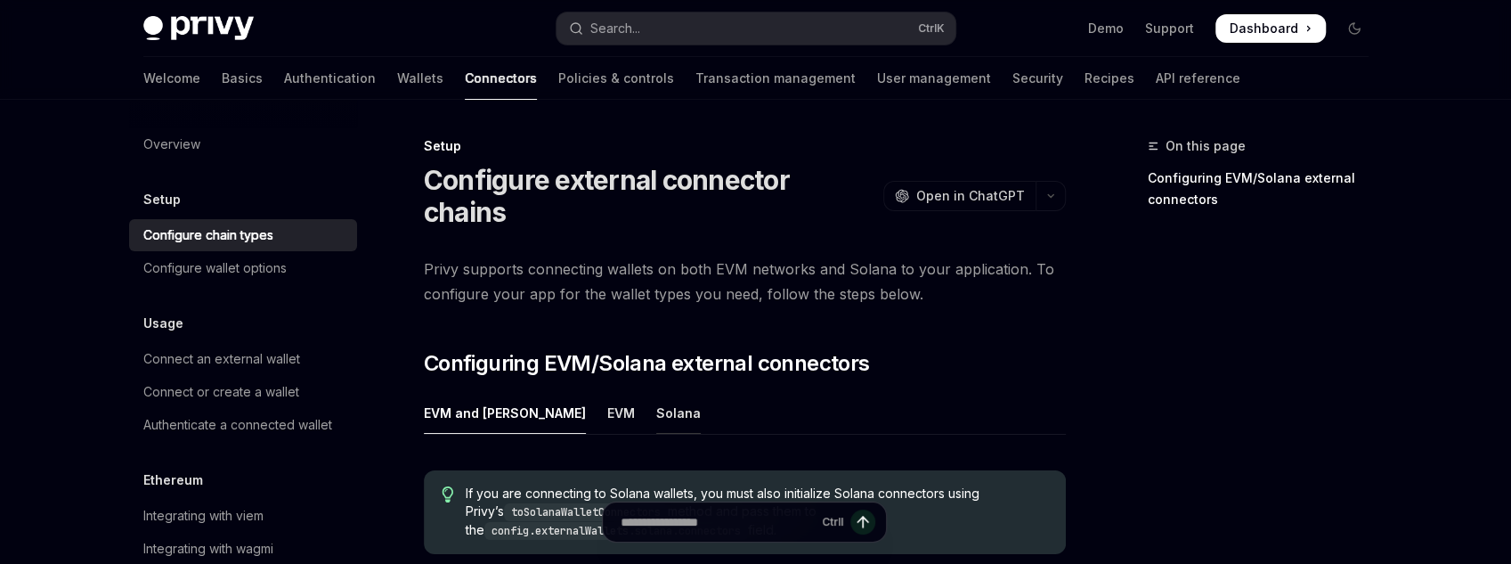
scroll to position [499, 0]
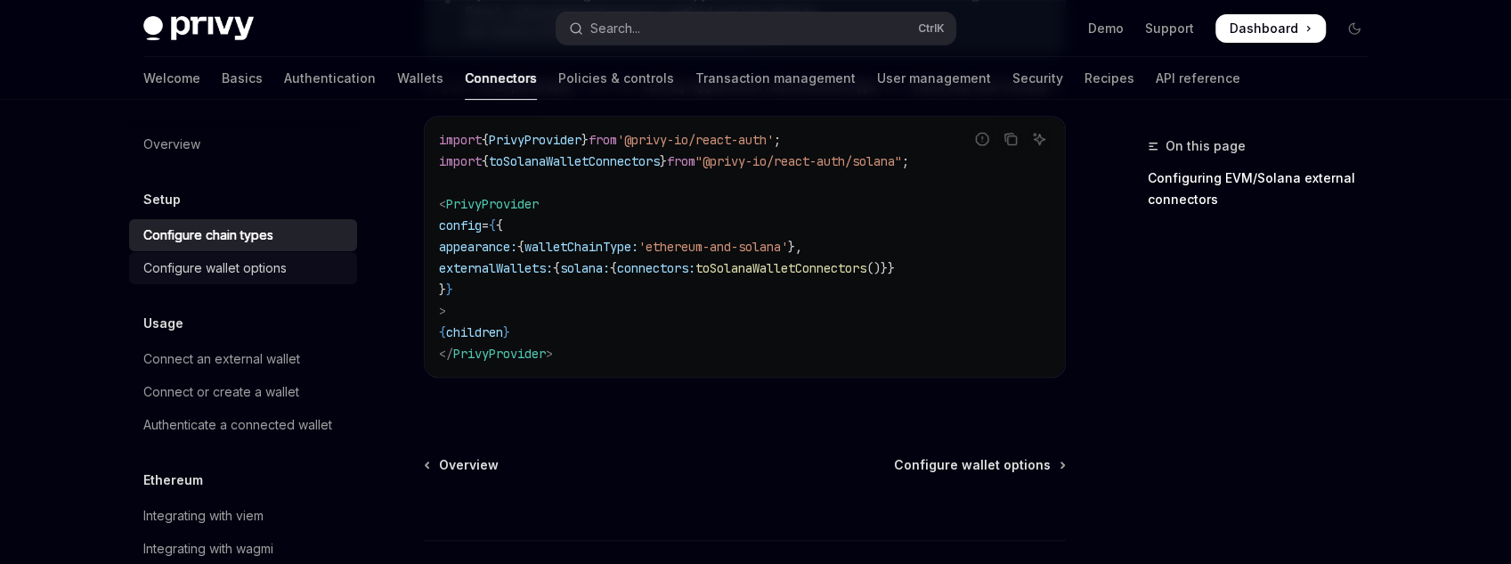
click at [284, 254] on link "Configure wallet options" at bounding box center [243, 268] width 228 height 32
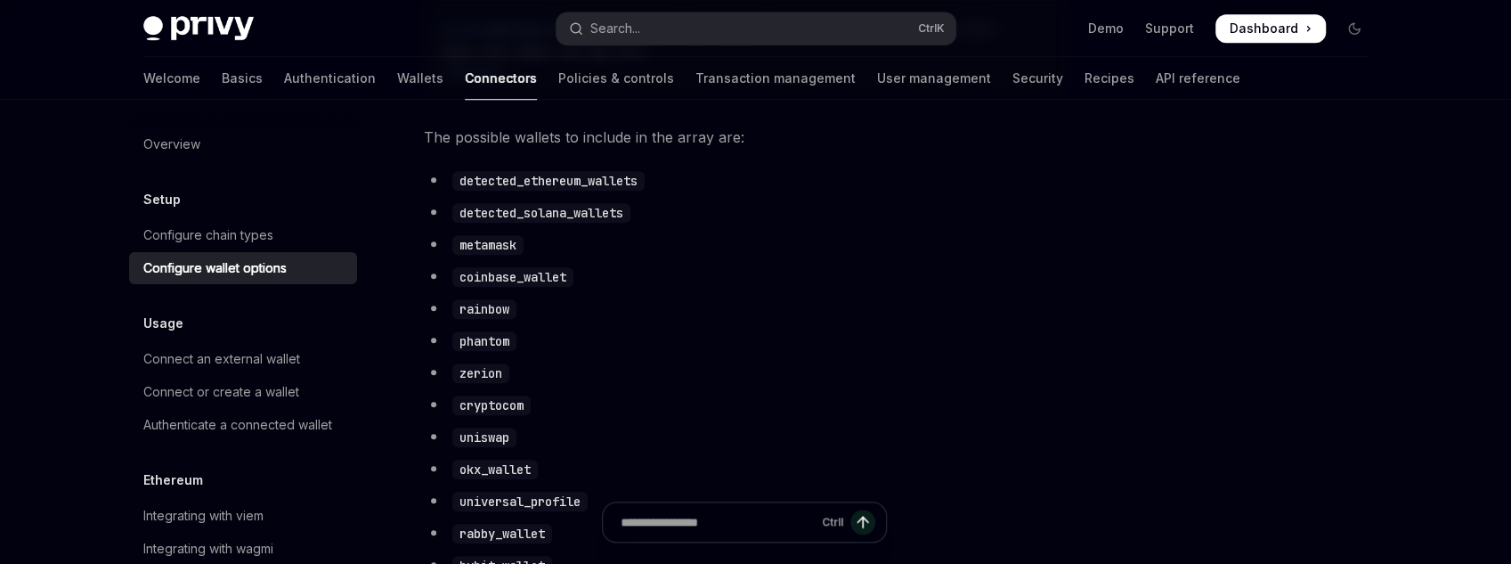
scroll to position [784, 0]
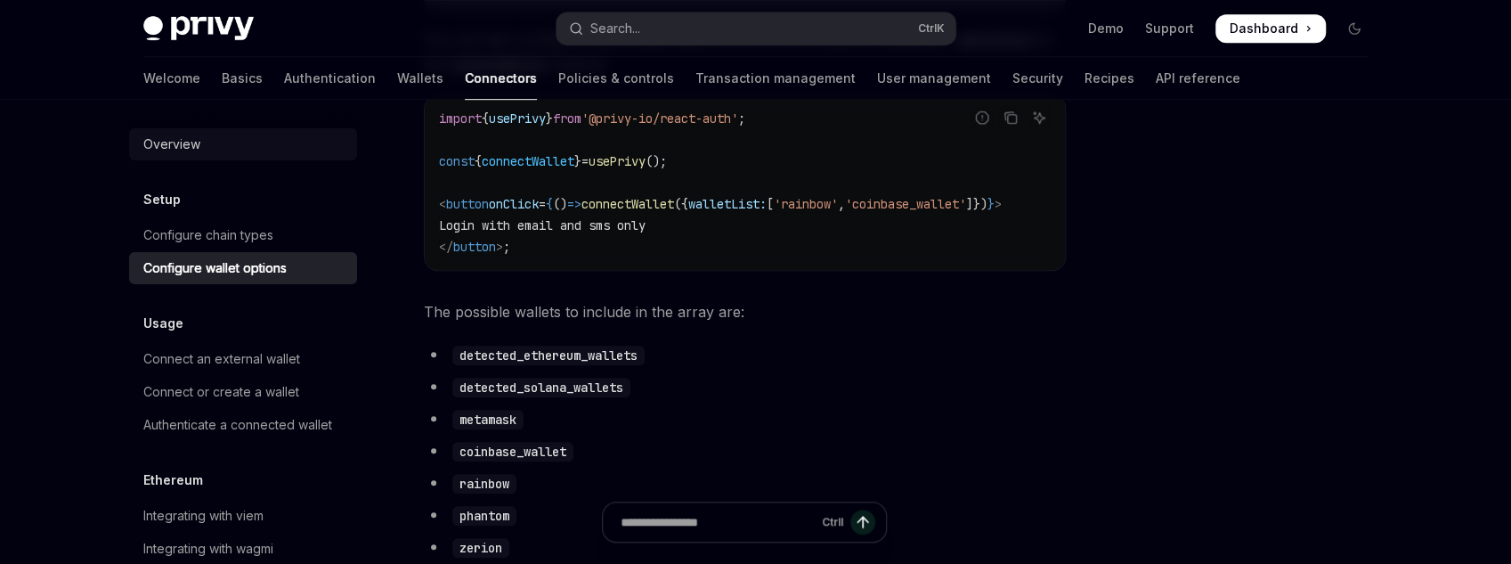
click at [217, 157] on link "Overview" at bounding box center [243, 144] width 228 height 32
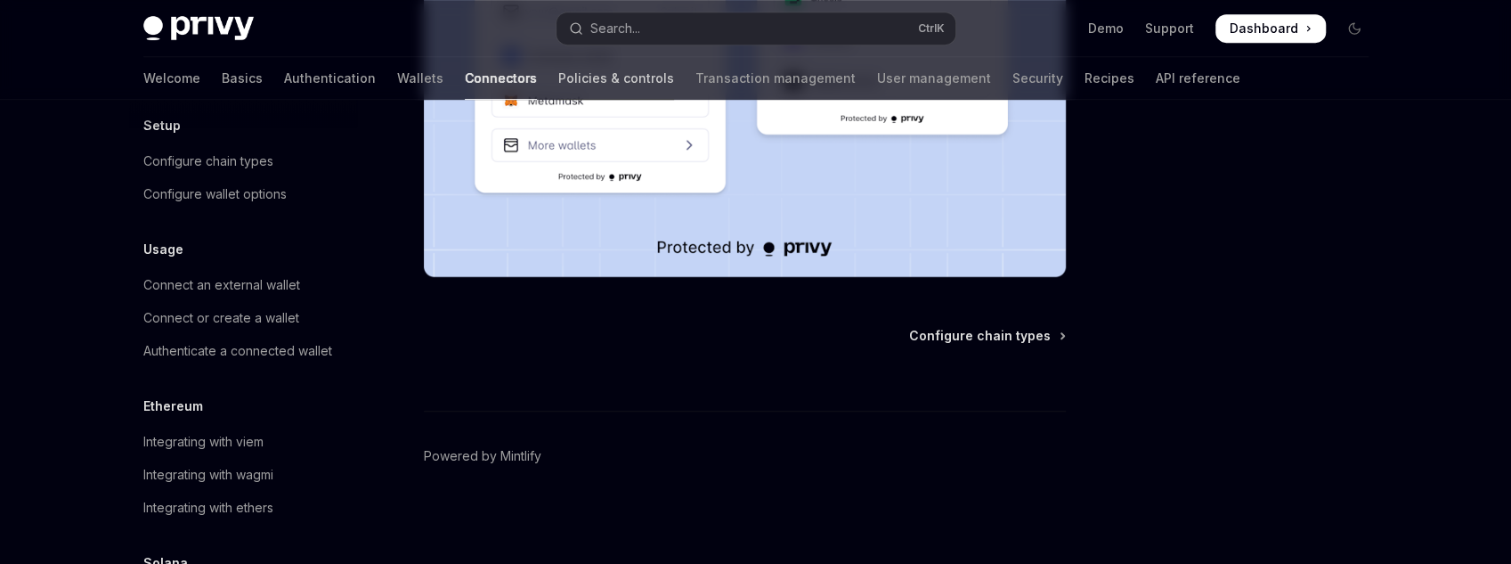
scroll to position [72, 0]
click at [558, 72] on link "Policies & controls" at bounding box center [616, 78] width 116 height 43
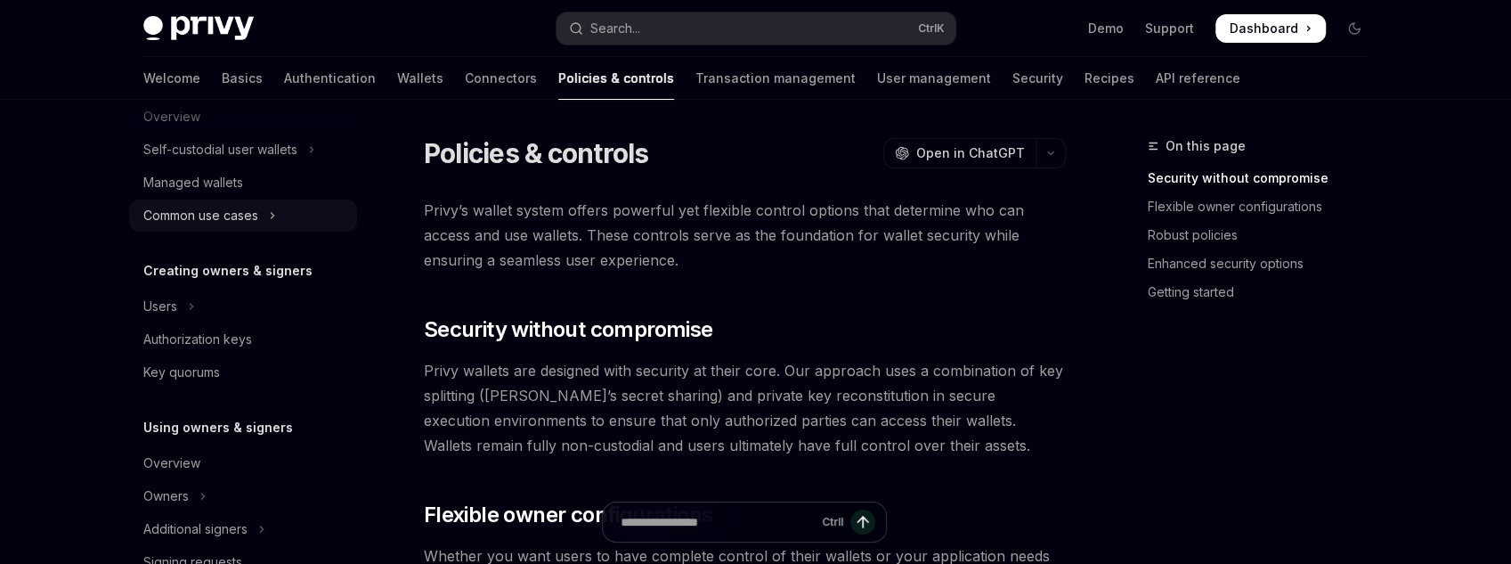
scroll to position [285, 0]
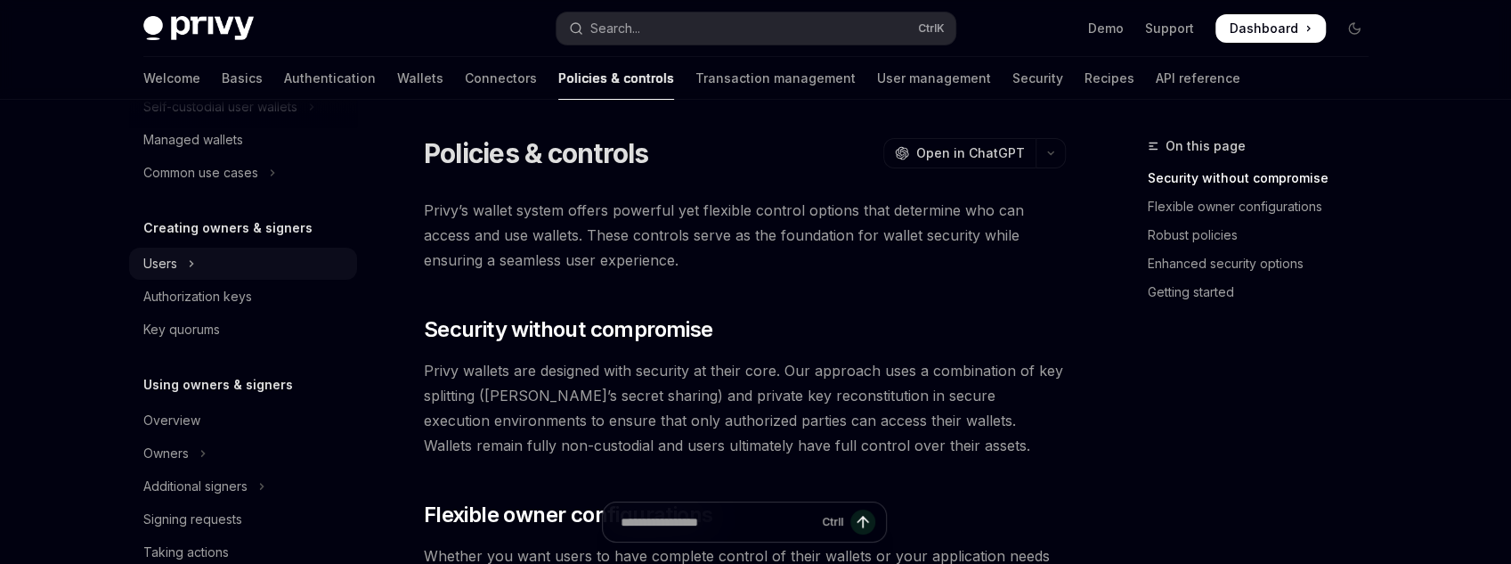
click at [222, 271] on button "Users" at bounding box center [243, 264] width 228 height 32
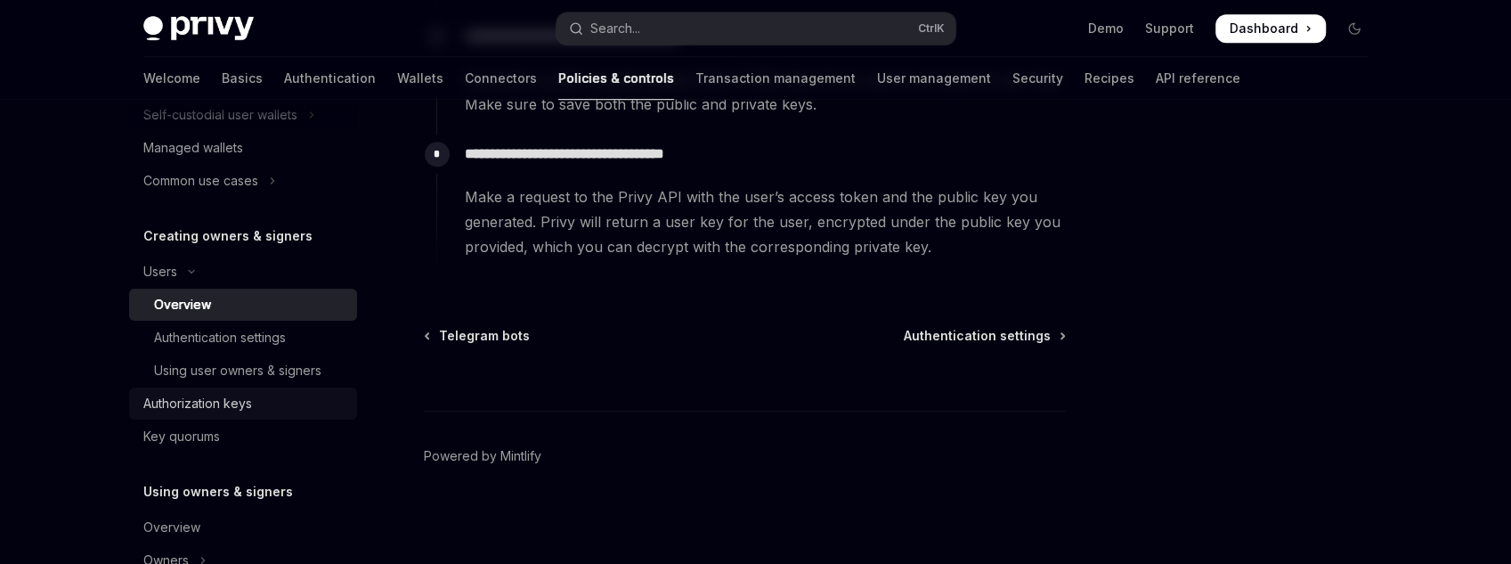
scroll to position [285, 0]
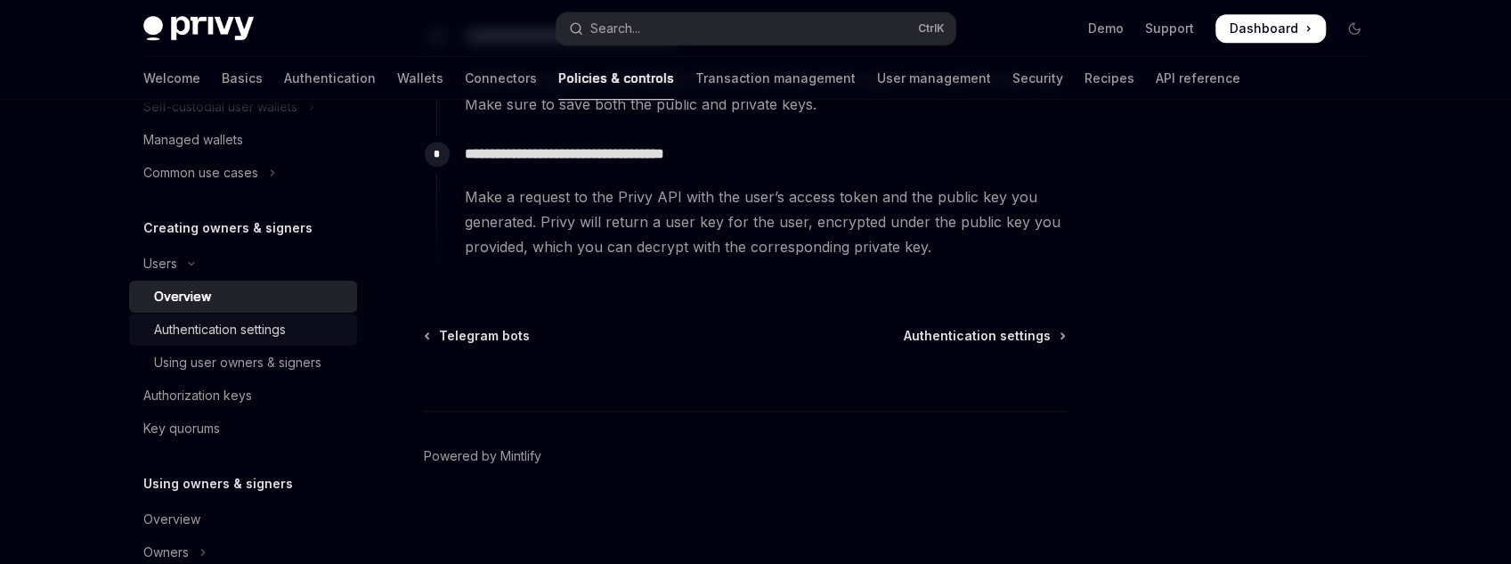
click at [213, 338] on div "Authentication settings" at bounding box center [220, 329] width 132 height 21
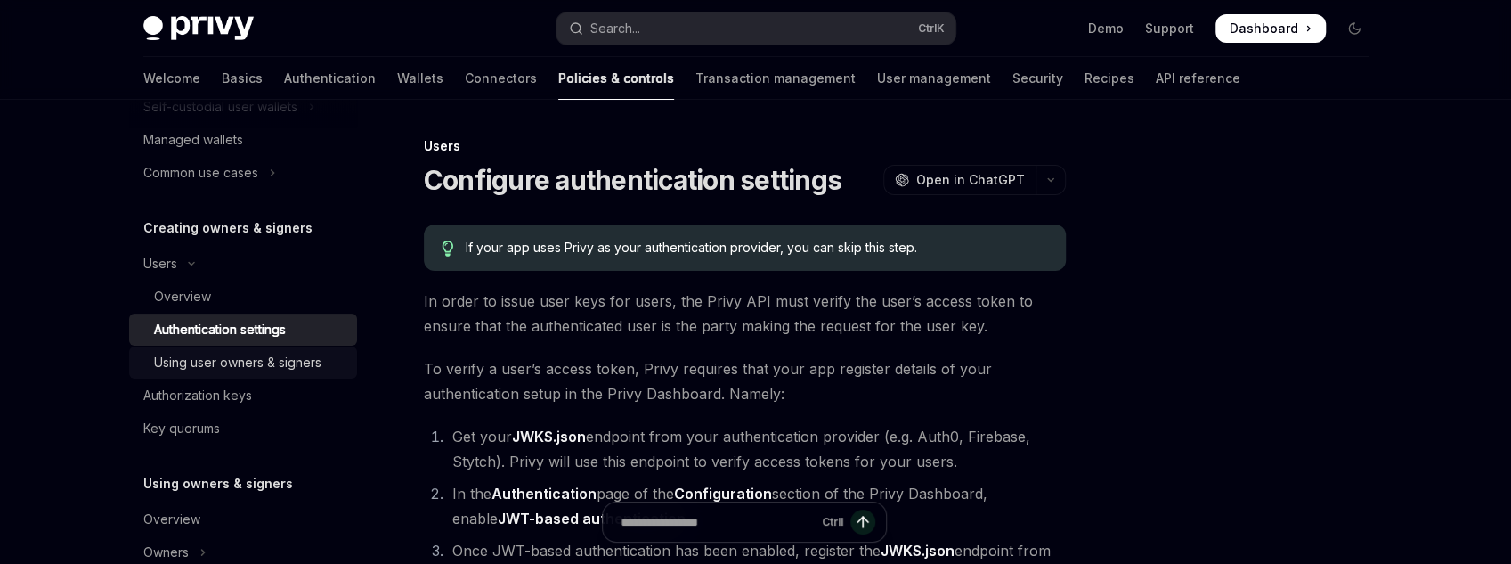
click at [228, 354] on div "Using user owners & signers" at bounding box center [237, 362] width 167 height 21
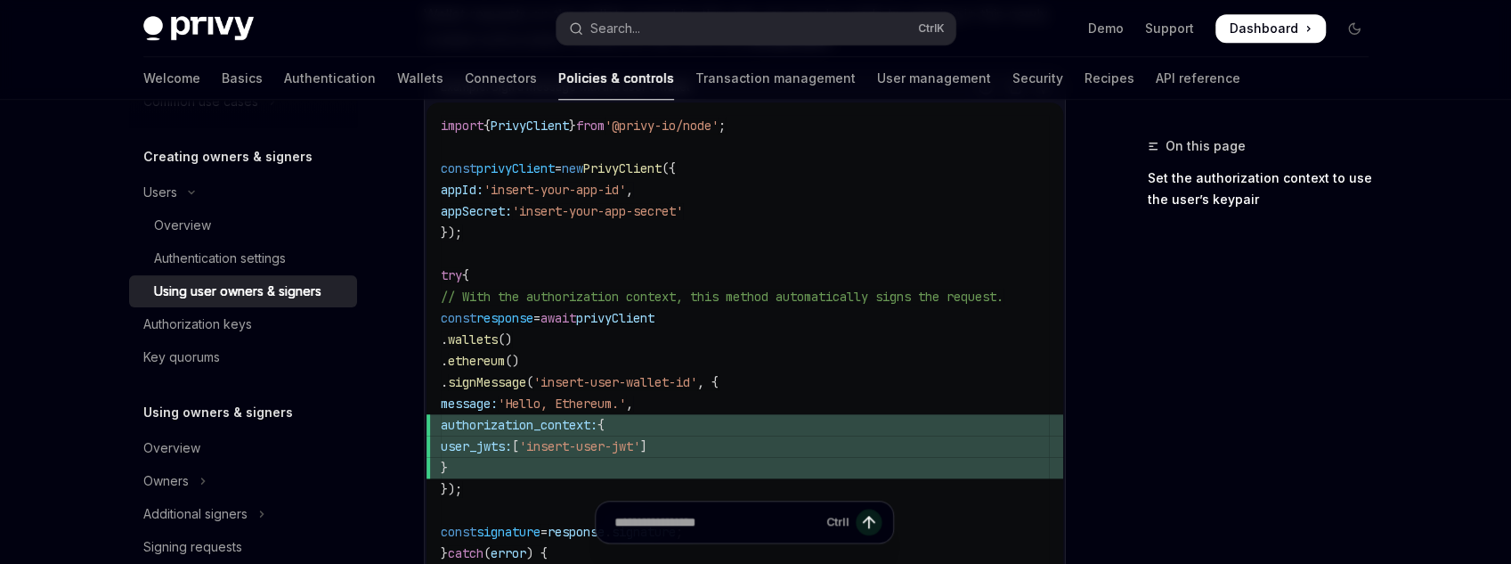
scroll to position [1140, 0]
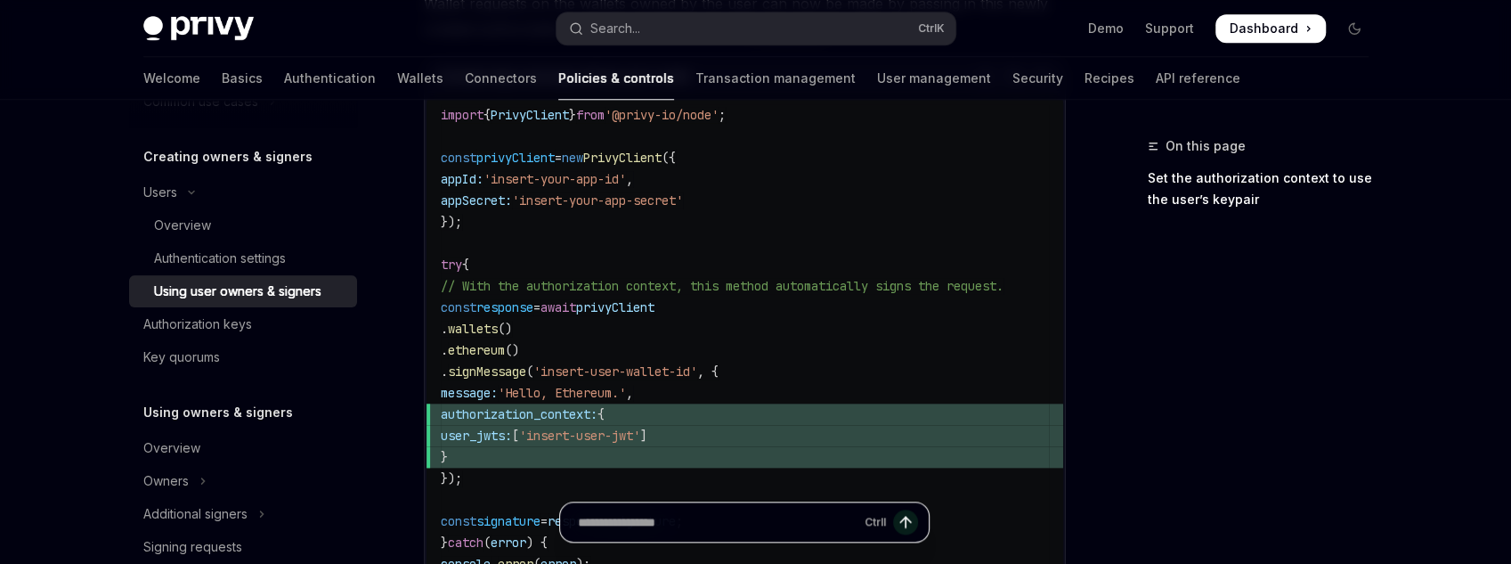
click at [778, 522] on input "Ask a question..." at bounding box center [718, 521] width 280 height 39
click at [786, 492] on code "import { PrivyClient } from '@privy-io/node' ; const privyClient = new PrivyCli…" at bounding box center [745, 350] width 608 height 492
click at [750, 513] on input "Ask a question..." at bounding box center [718, 521] width 280 height 39
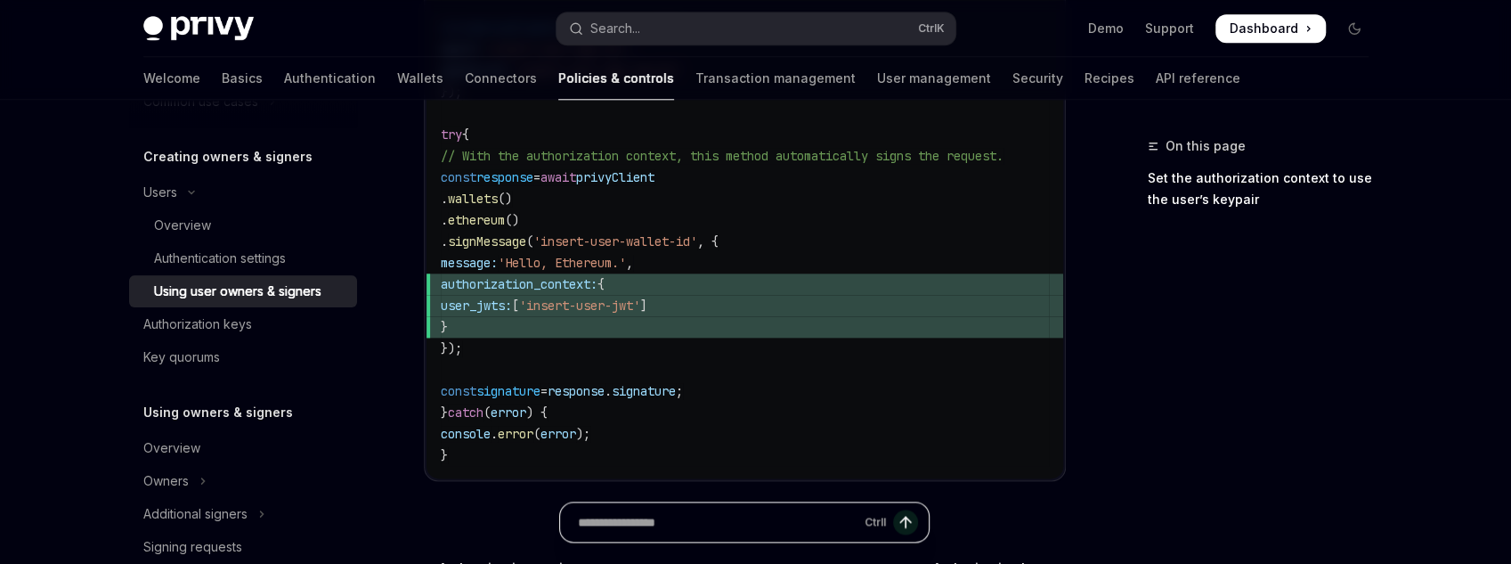
scroll to position [1282, 0]
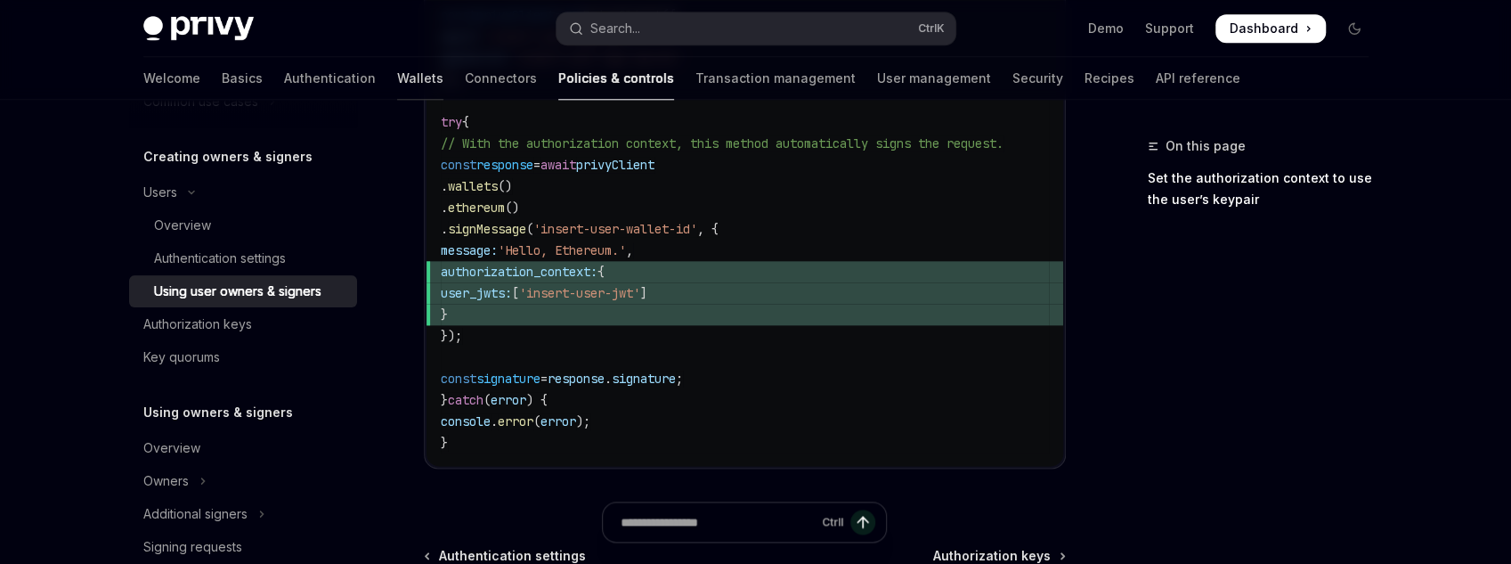
click at [397, 77] on link "Wallets" at bounding box center [420, 78] width 46 height 43
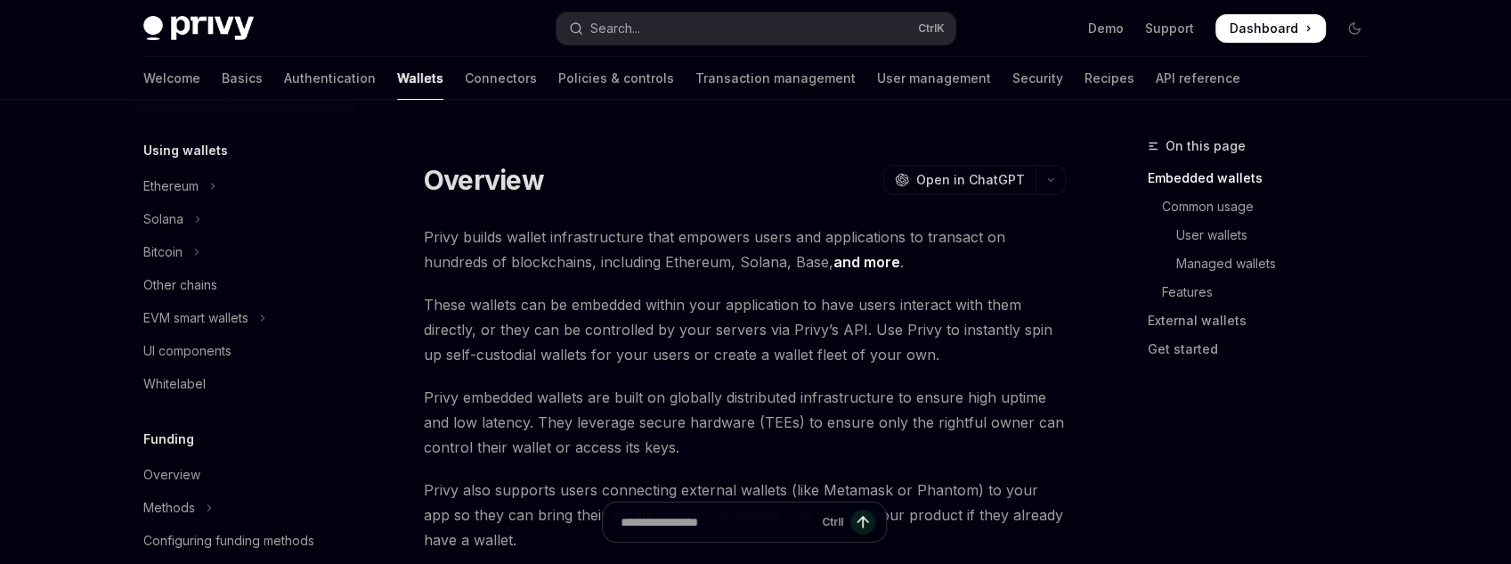
scroll to position [285, 0]
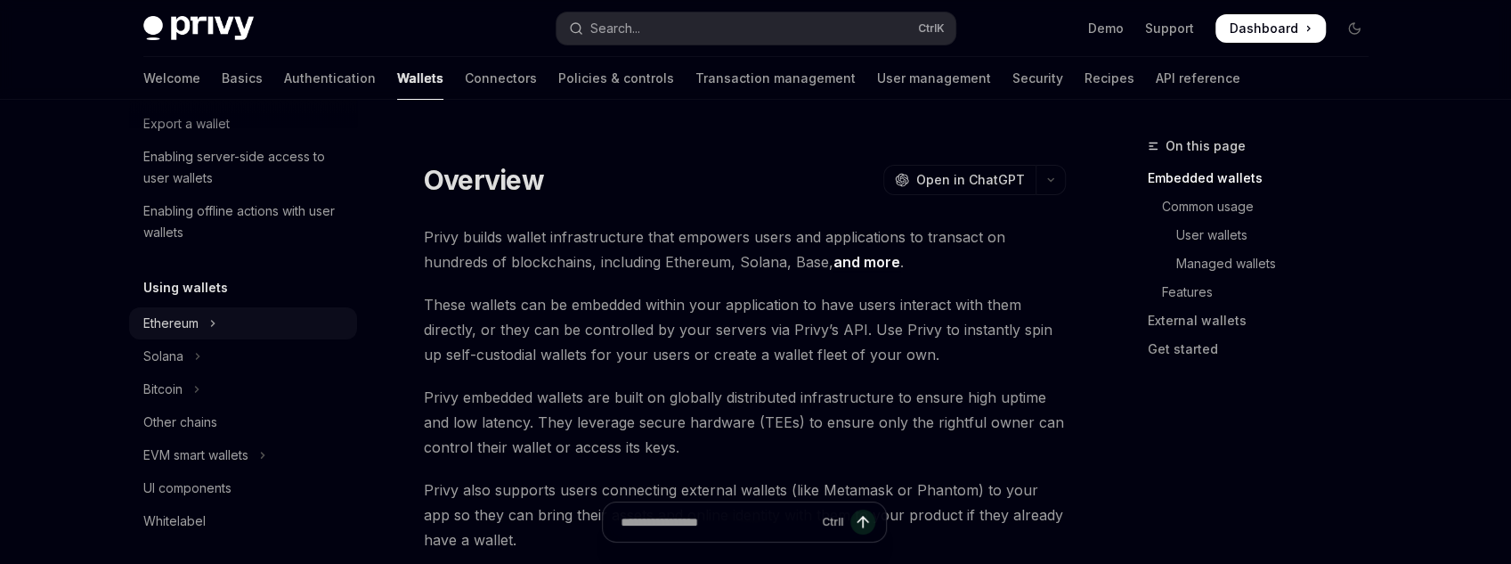
click at [195, 313] on div "Ethereum" at bounding box center [170, 323] width 55 height 21
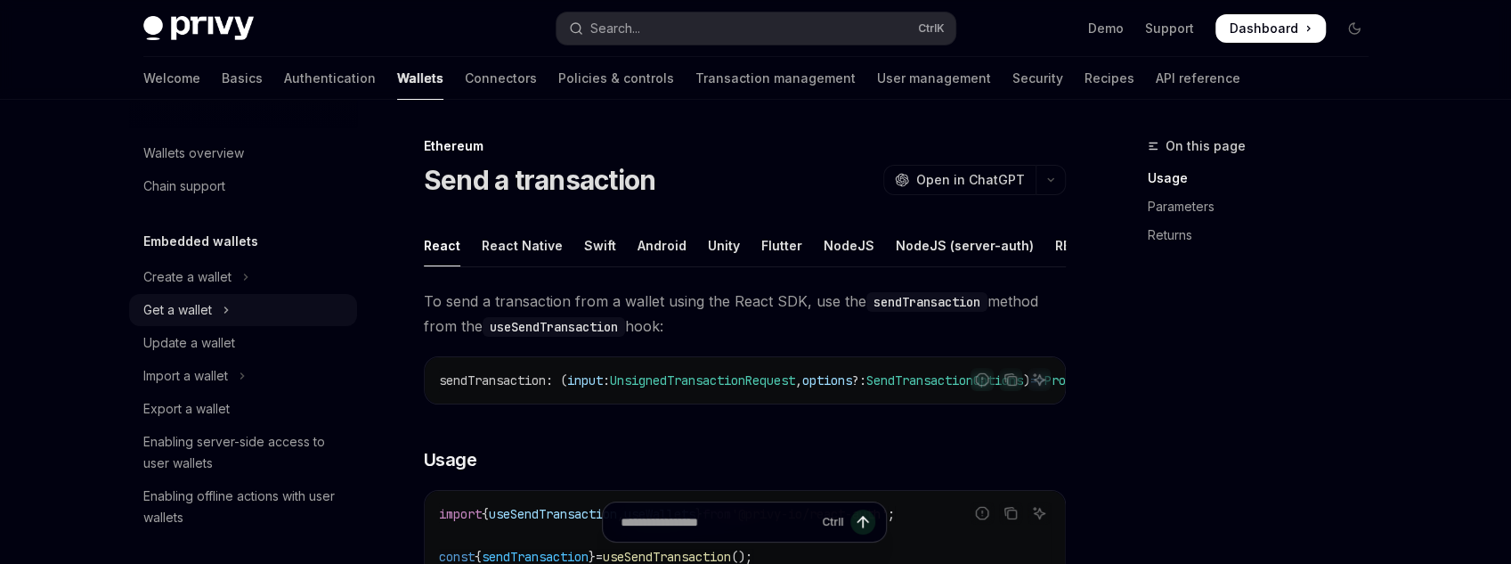
click at [240, 305] on button "Get a wallet" at bounding box center [243, 310] width 228 height 32
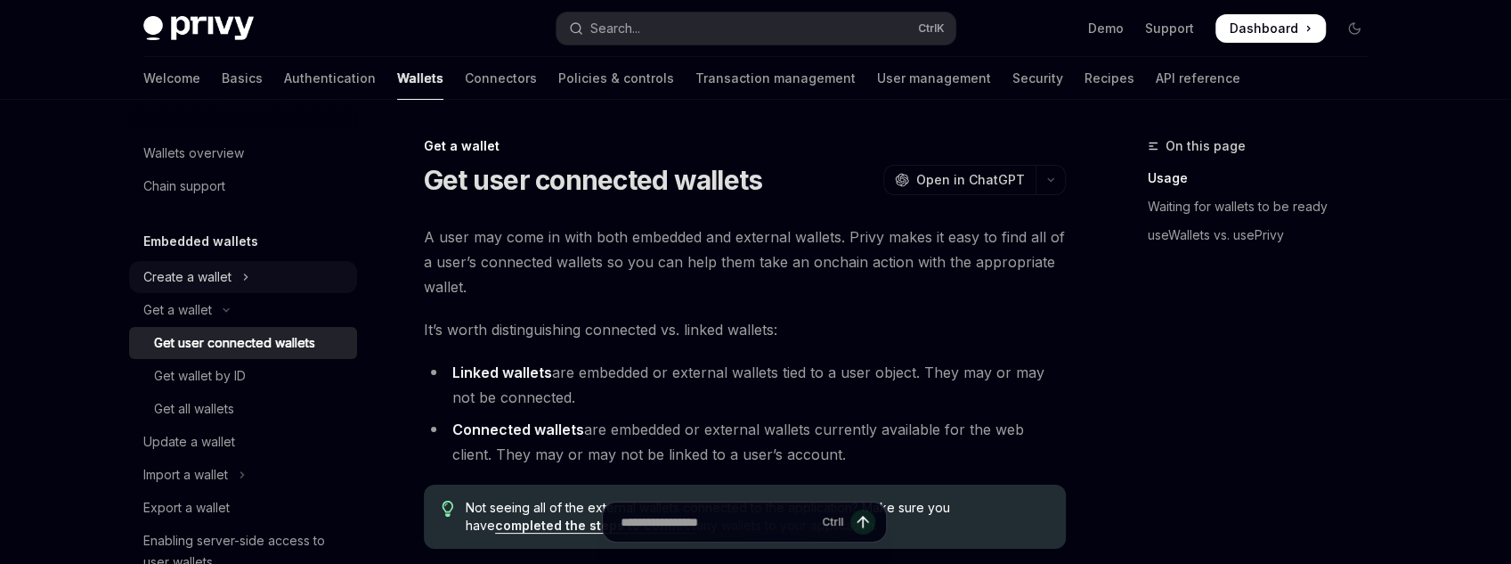
click at [248, 275] on icon "Toggle Create a wallet section" at bounding box center [245, 276] width 7 height 21
type textarea "*"
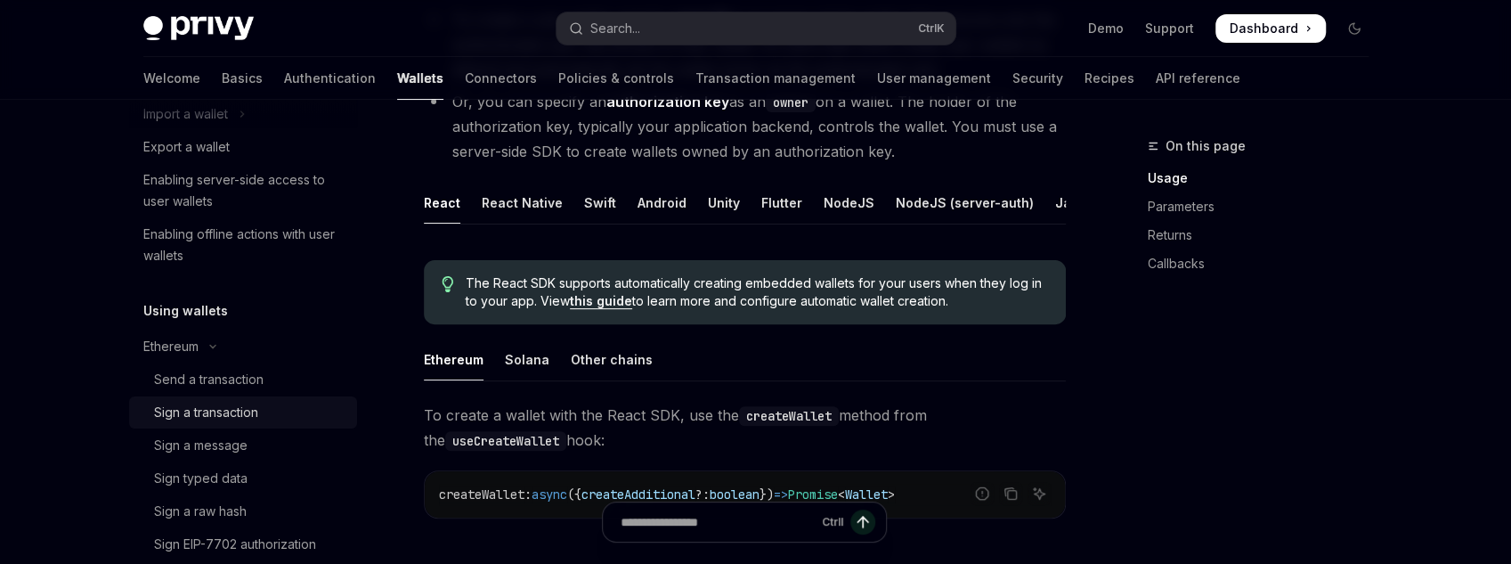
scroll to position [427, 0]
click at [229, 378] on div "Send a transaction" at bounding box center [209, 378] width 110 height 21
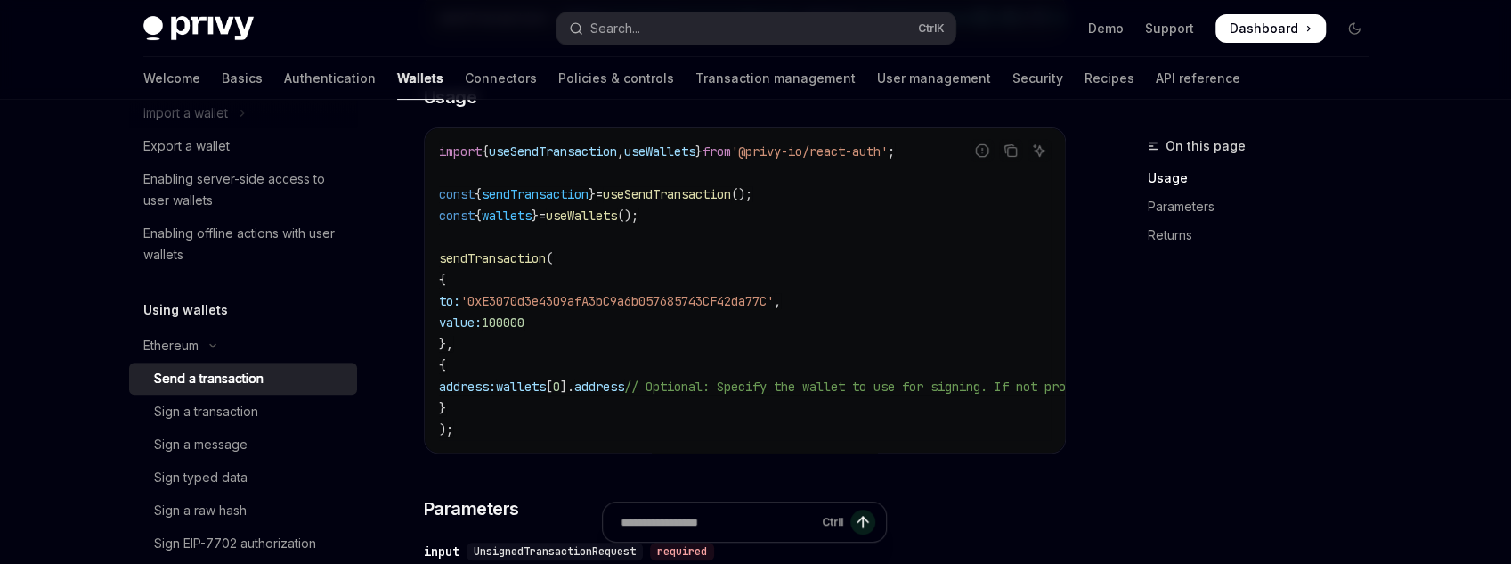
scroll to position [356, 0]
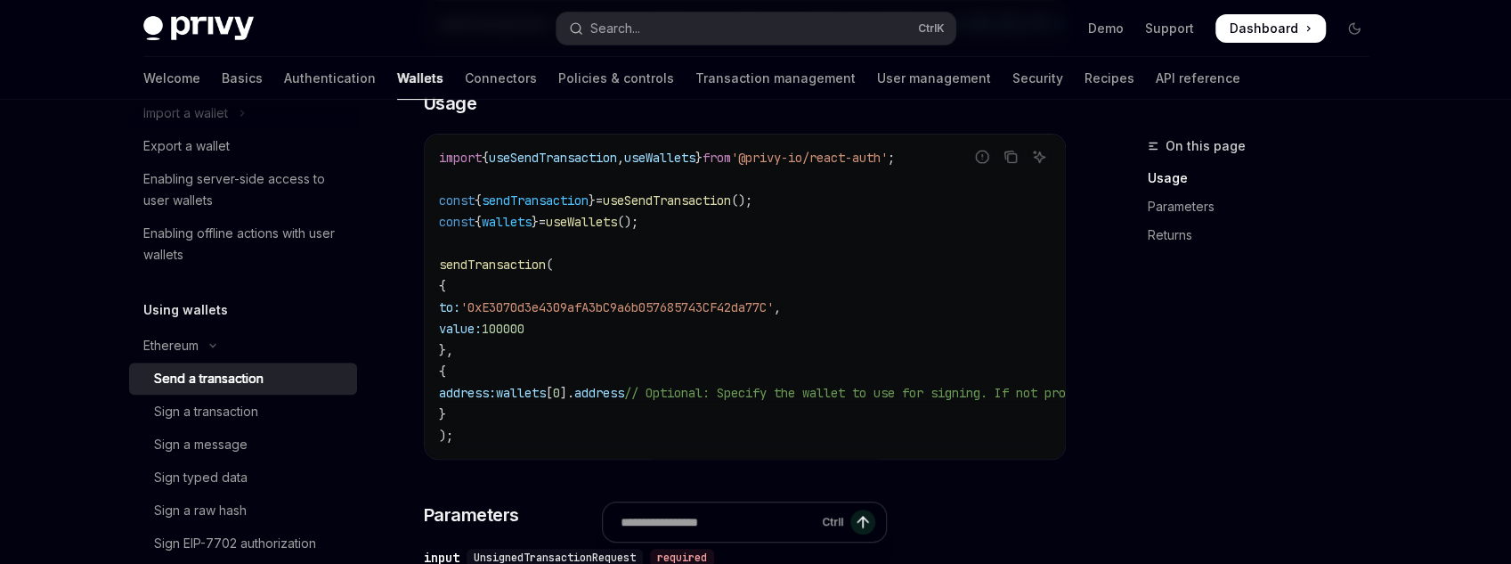
click at [596, 208] on span "}" at bounding box center [592, 200] width 7 height 16
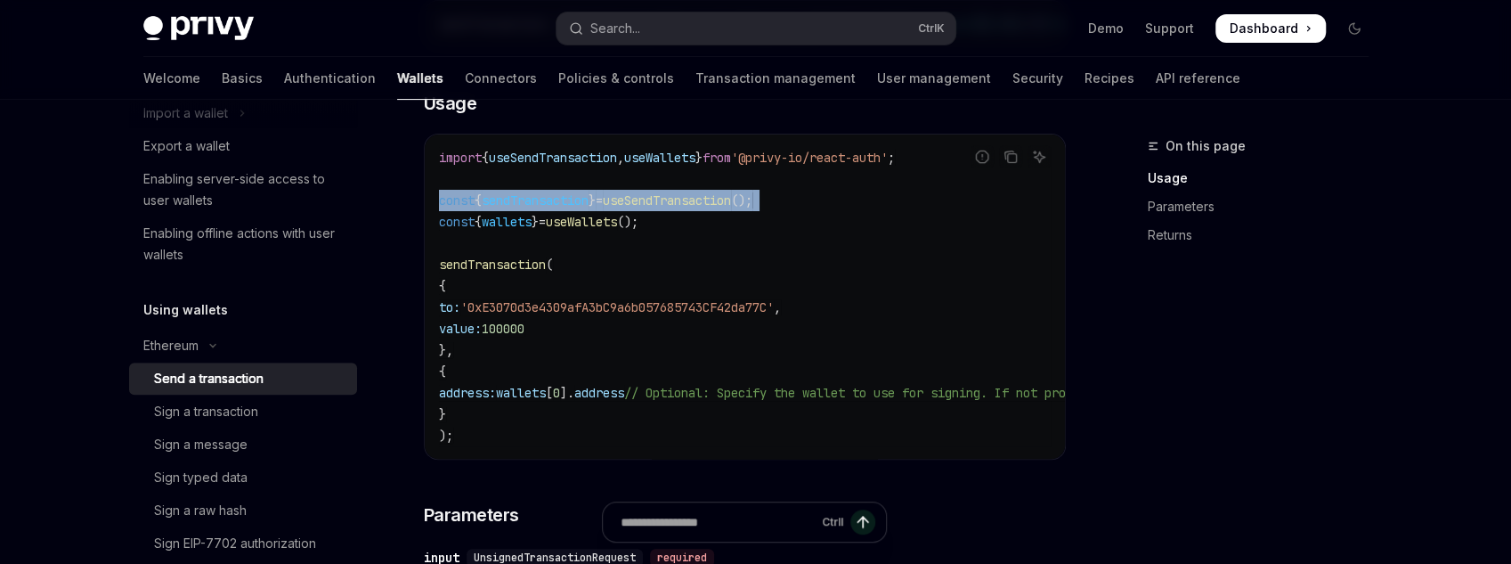
click at [596, 208] on span "}" at bounding box center [592, 200] width 7 height 16
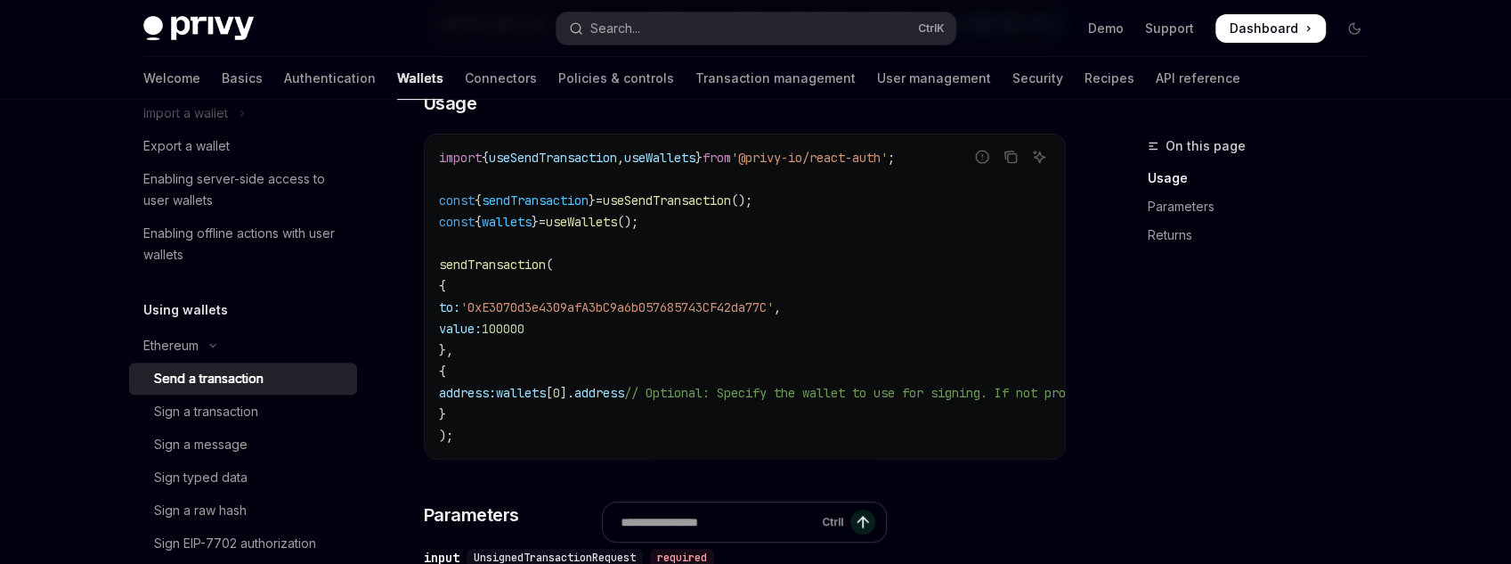
click at [517, 431] on code "import { useSendTransaction , useWallets } from '@privy-io/react-auth' ; const …" at bounding box center [905, 296] width 933 height 299
click at [588, 208] on span "sendTransaction" at bounding box center [535, 200] width 107 height 16
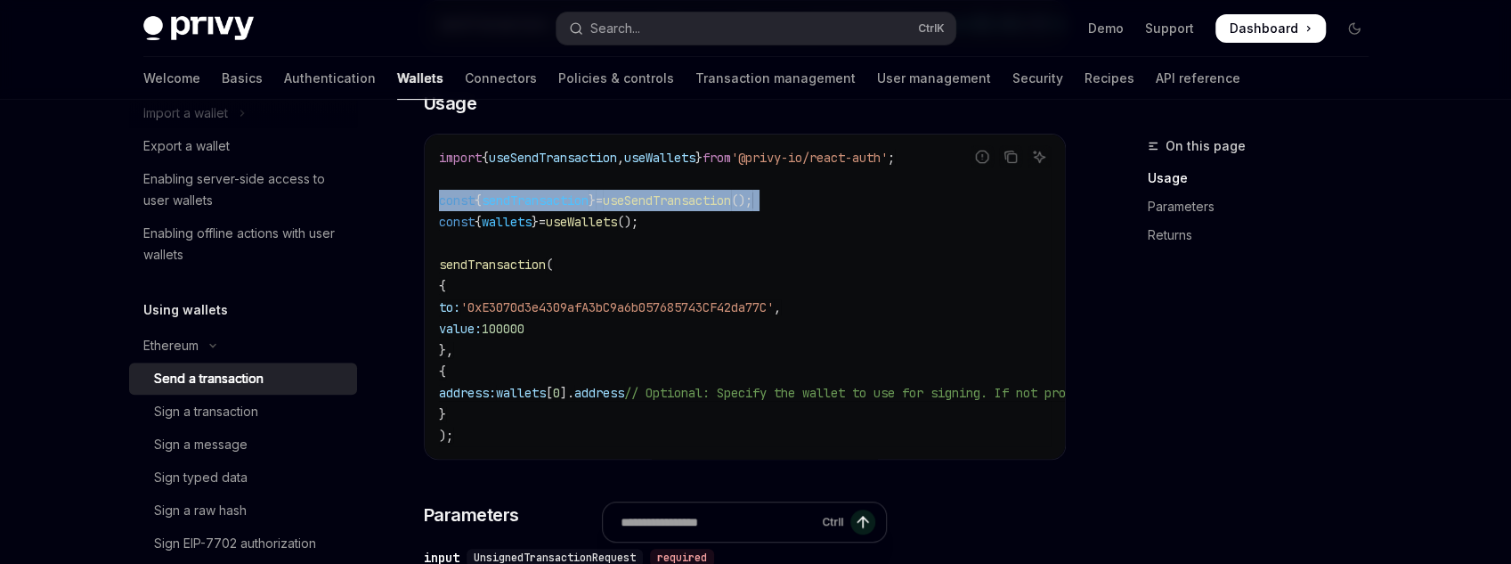
click at [588, 208] on span "sendTransaction" at bounding box center [535, 200] width 107 height 16
copy code "const { sendTransaction } = useSendTransaction ();"
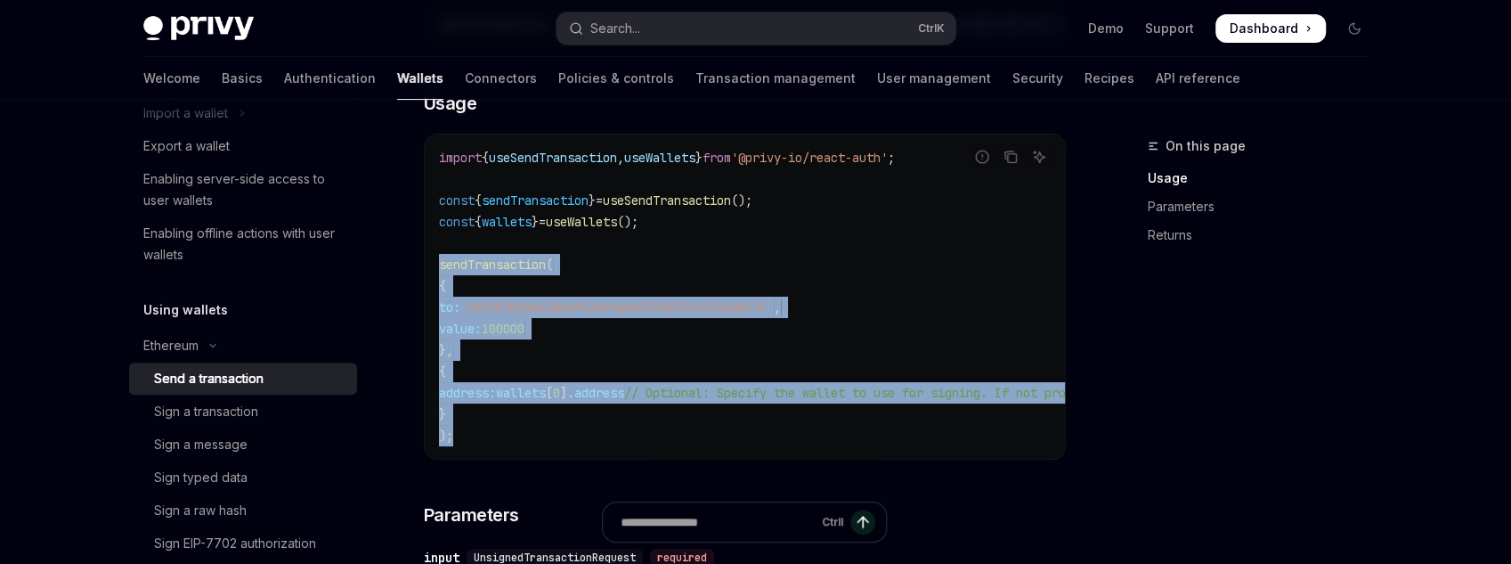
drag, startPoint x: 453, startPoint y: 379, endPoint x: 436, endPoint y: 283, distance: 97.7
click at [436, 283] on div "import { useSendTransaction , useWallets } from '@privy-io/react-auth' ; const …" at bounding box center [745, 296] width 640 height 324
copy code "sendTransaction ( { to: '0xE3070d3e4309afA3bC9a6b057685743CF42da77C' , value: 1…"
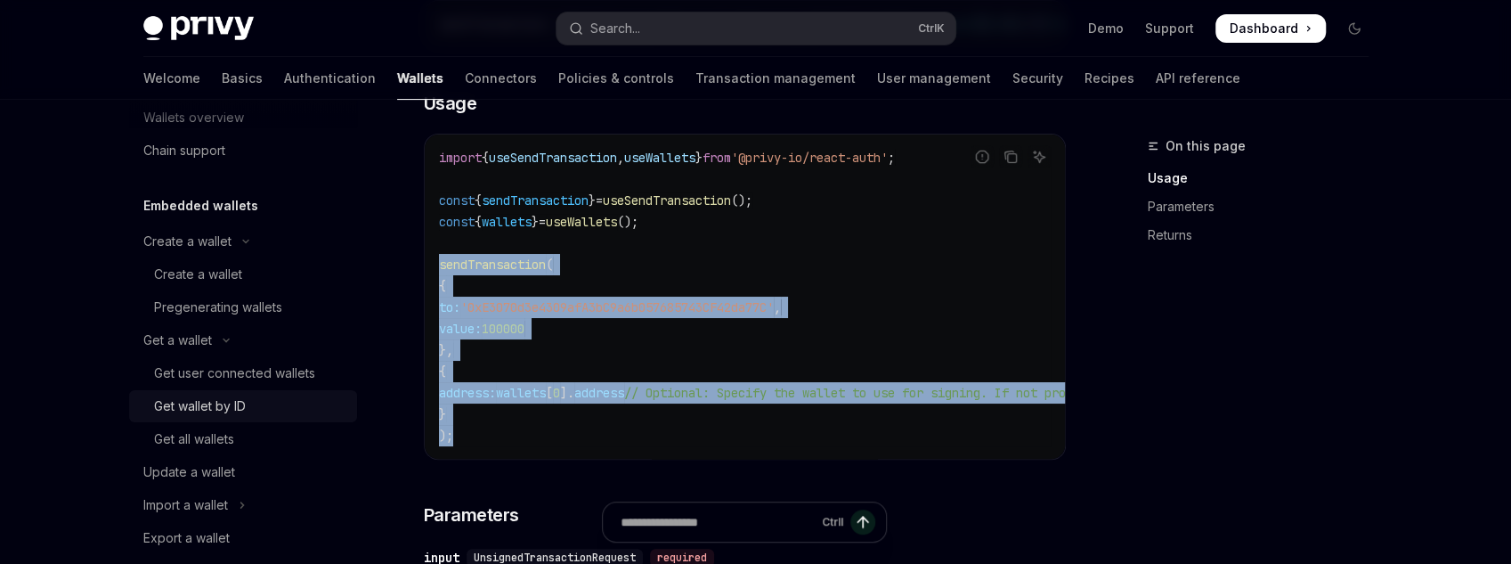
scroll to position [0, 0]
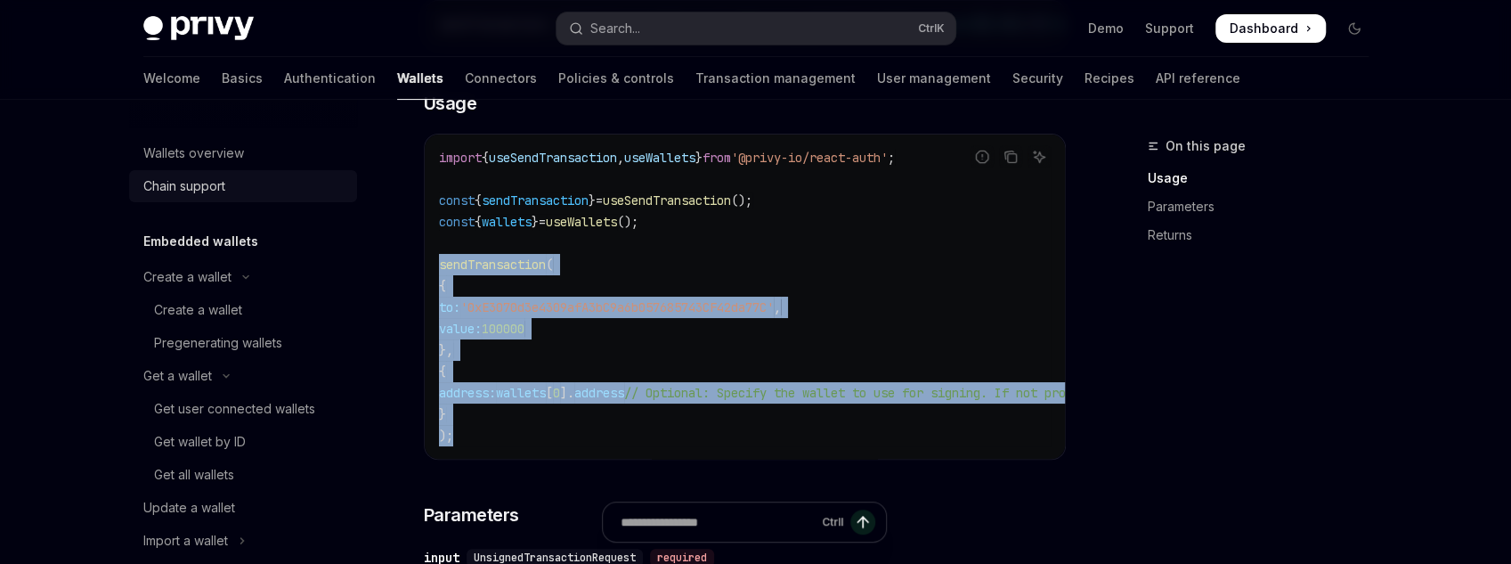
click at [194, 197] on link "Chain support" at bounding box center [243, 186] width 228 height 32
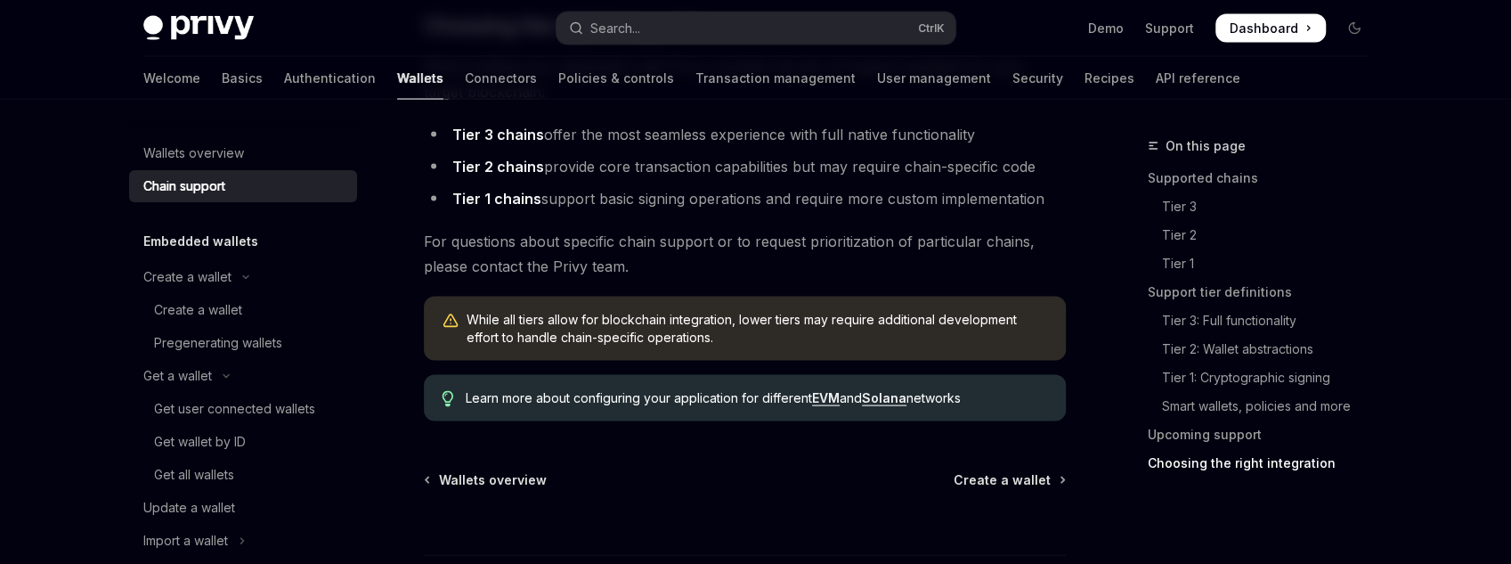
scroll to position [2351, 0]
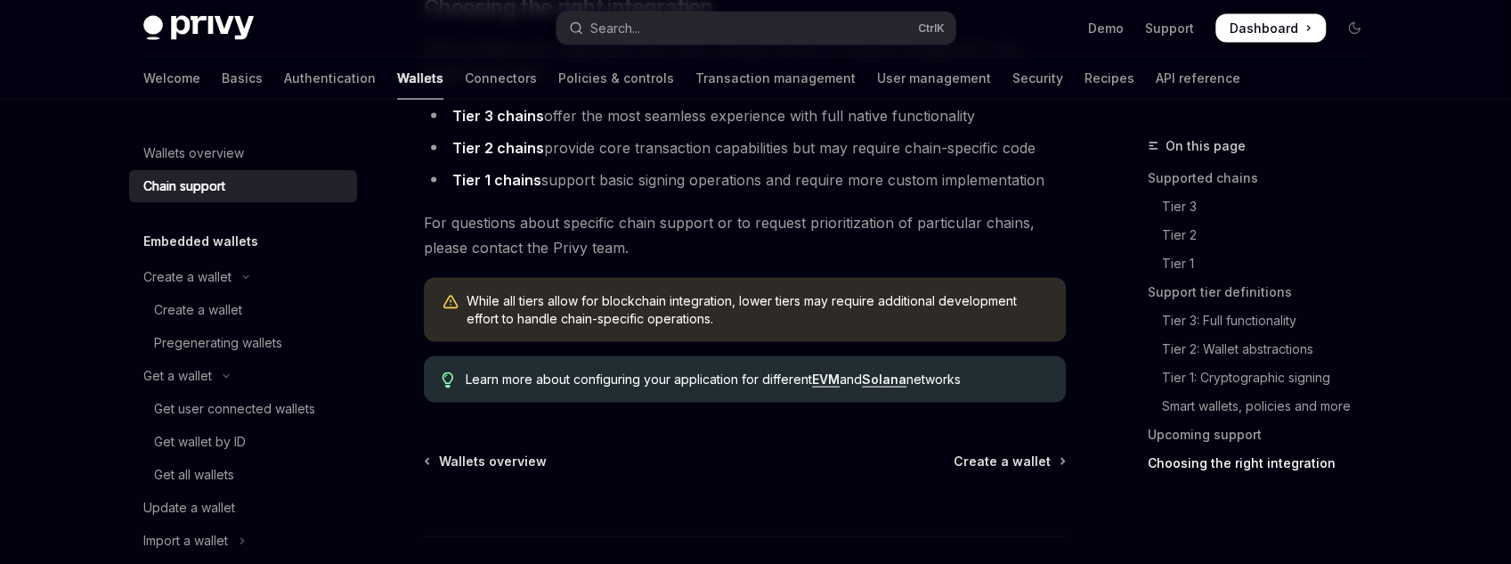
click at [829, 378] on link "EVM" at bounding box center [826, 379] width 28 height 16
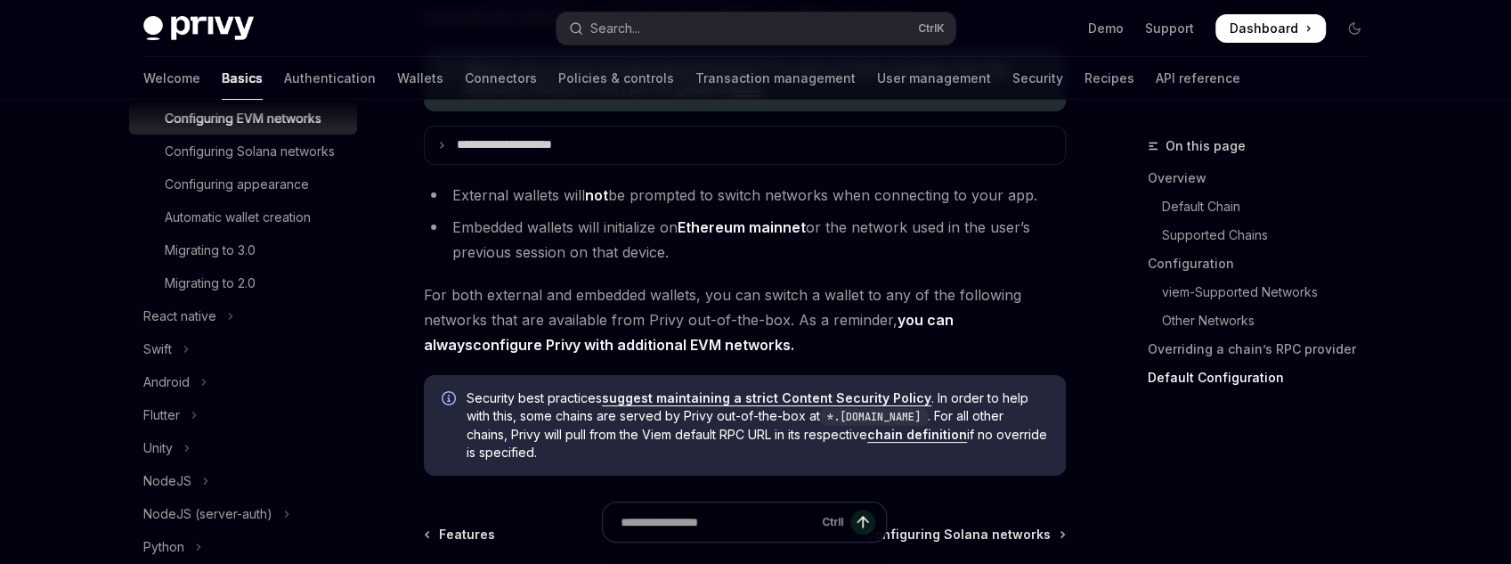
scroll to position [4604, 0]
click at [1199, 170] on link "Overview" at bounding box center [1265, 178] width 235 height 28
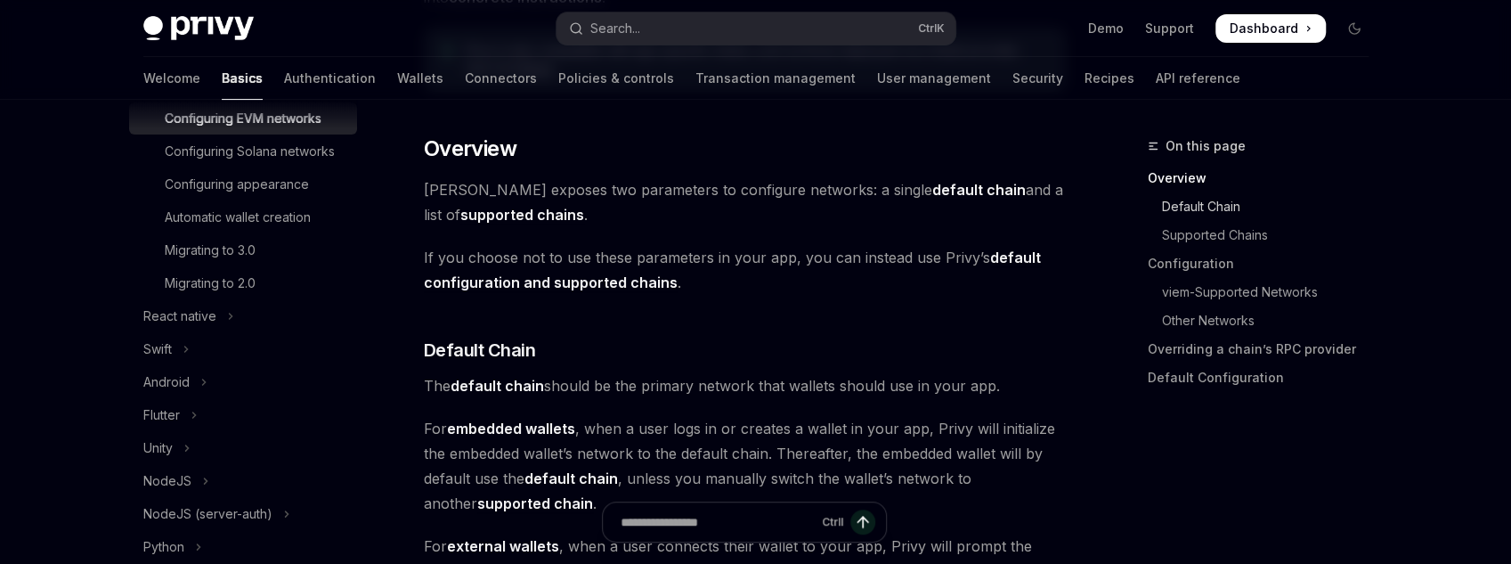
scroll to position [399, 0]
click at [1203, 216] on link "Default Chain" at bounding box center [1265, 206] width 235 height 28
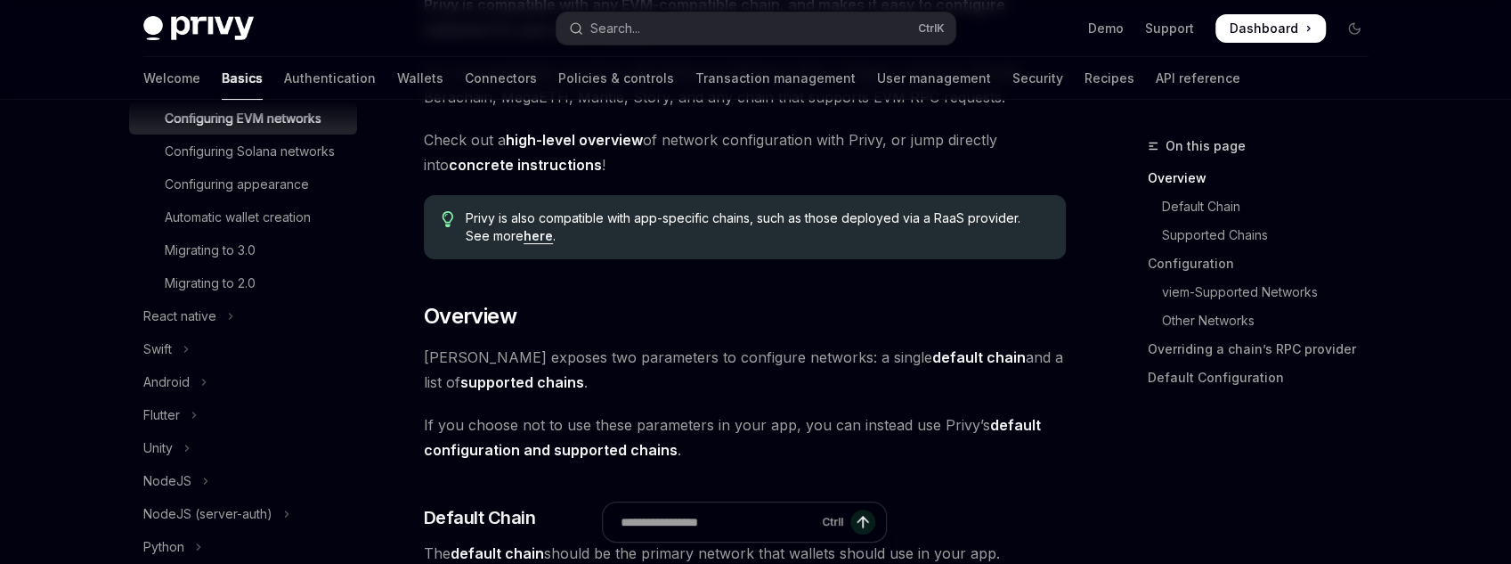
scroll to position [285, 0]
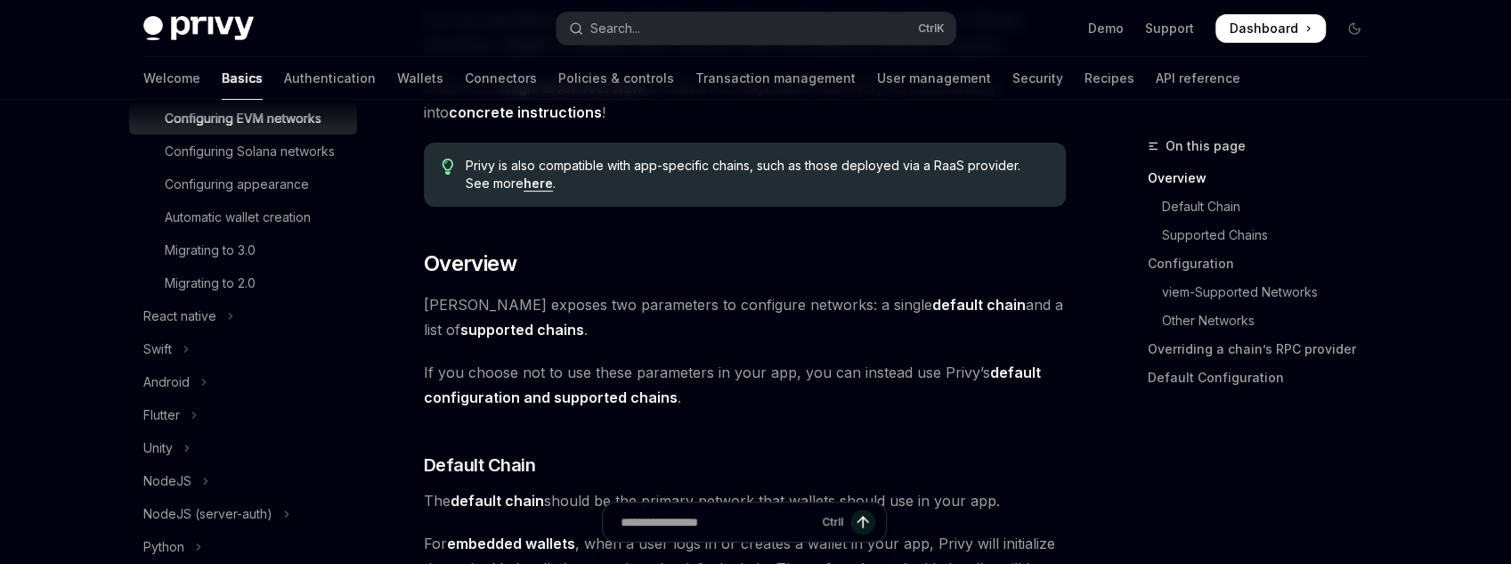
click at [1003, 368] on link "default configuration and supported chains" at bounding box center [732, 385] width 617 height 44
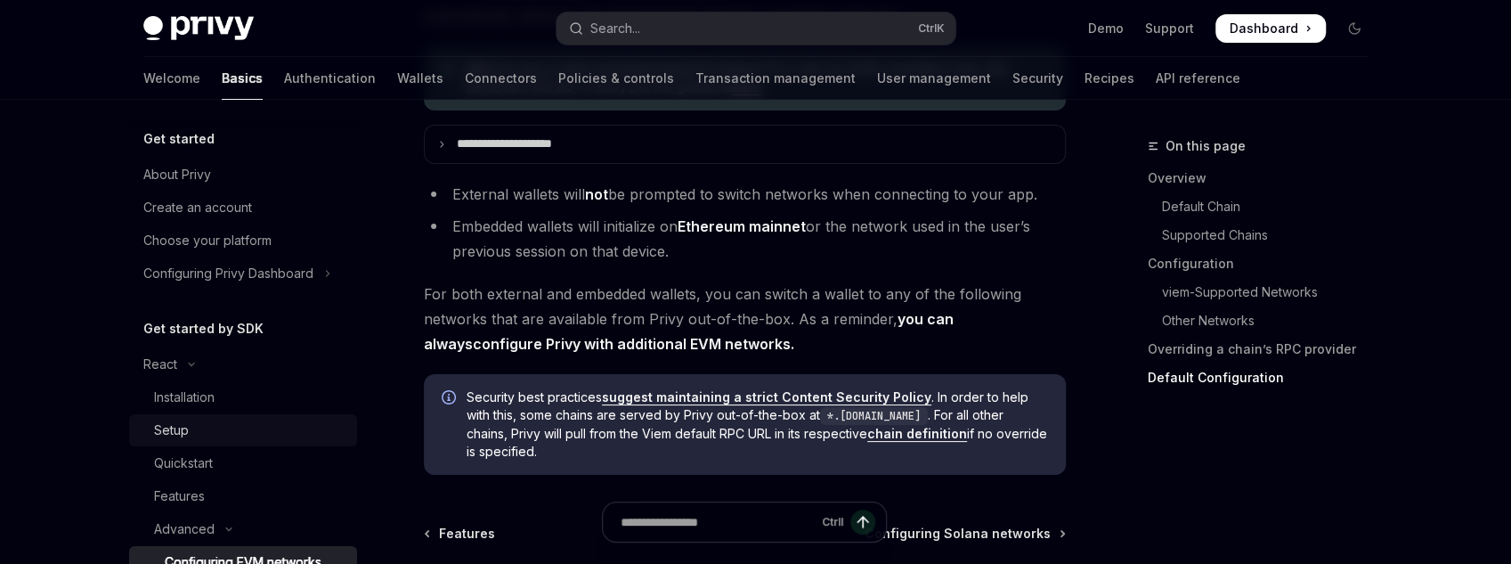
scroll to position [4604, 0]
click at [186, 491] on div "Features" at bounding box center [179, 495] width 51 height 21
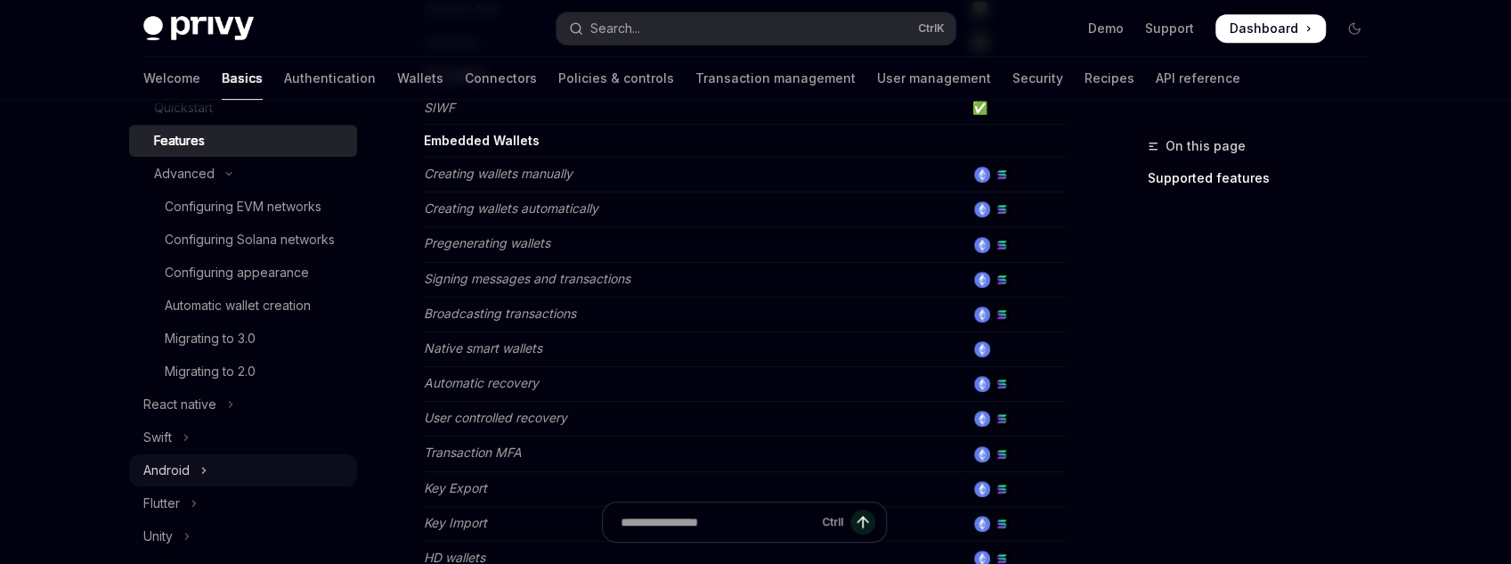
scroll to position [356, 0]
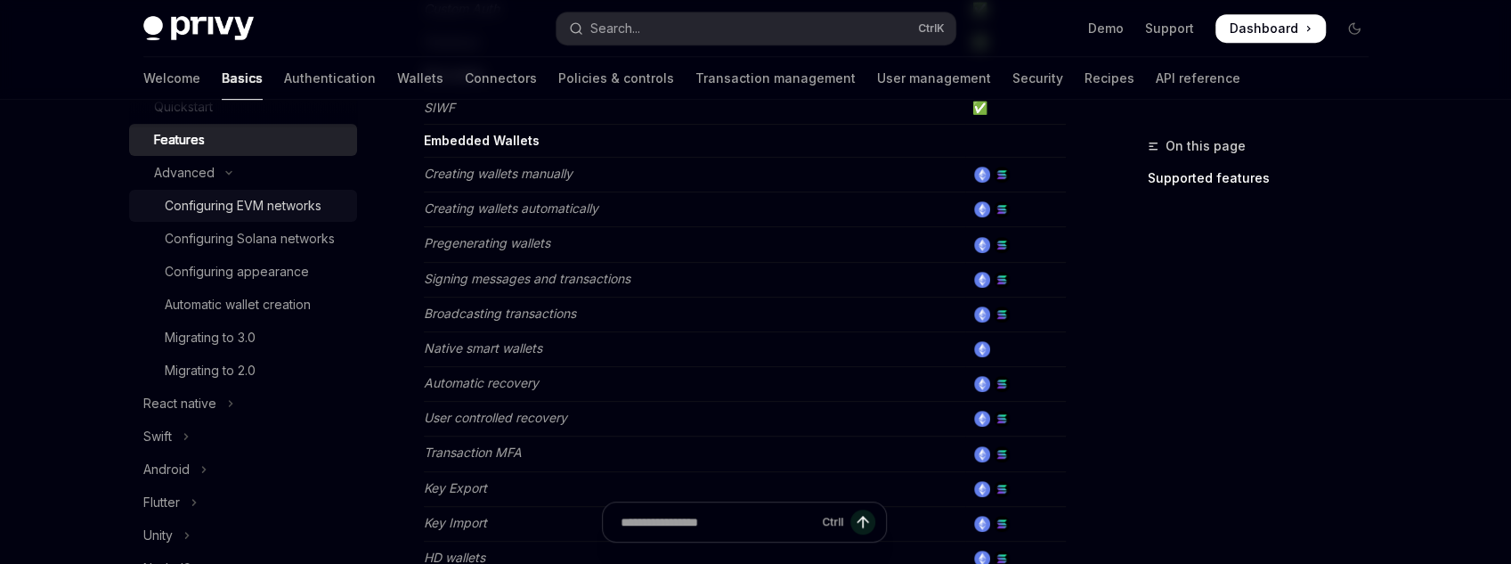
click at [244, 209] on div "Configuring EVM networks" at bounding box center [243, 205] width 157 height 21
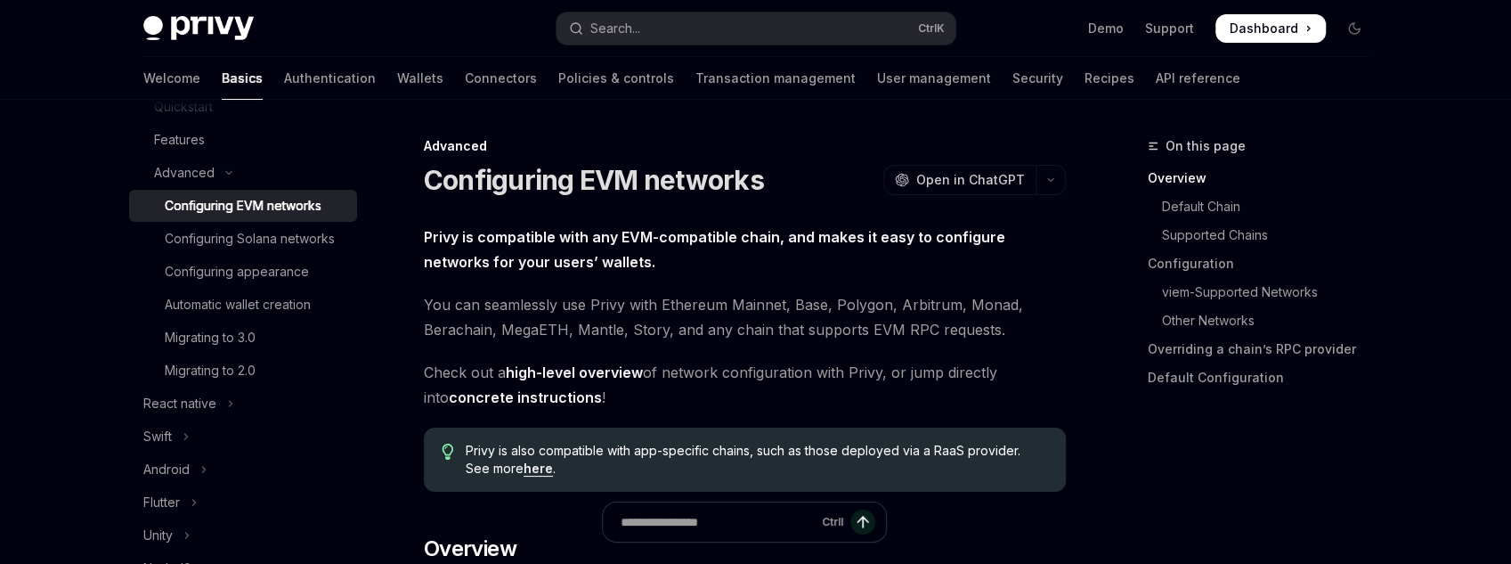
click at [595, 187] on h1 "Configuring EVM networks" at bounding box center [594, 180] width 340 height 32
copy h1 "EVM networks"
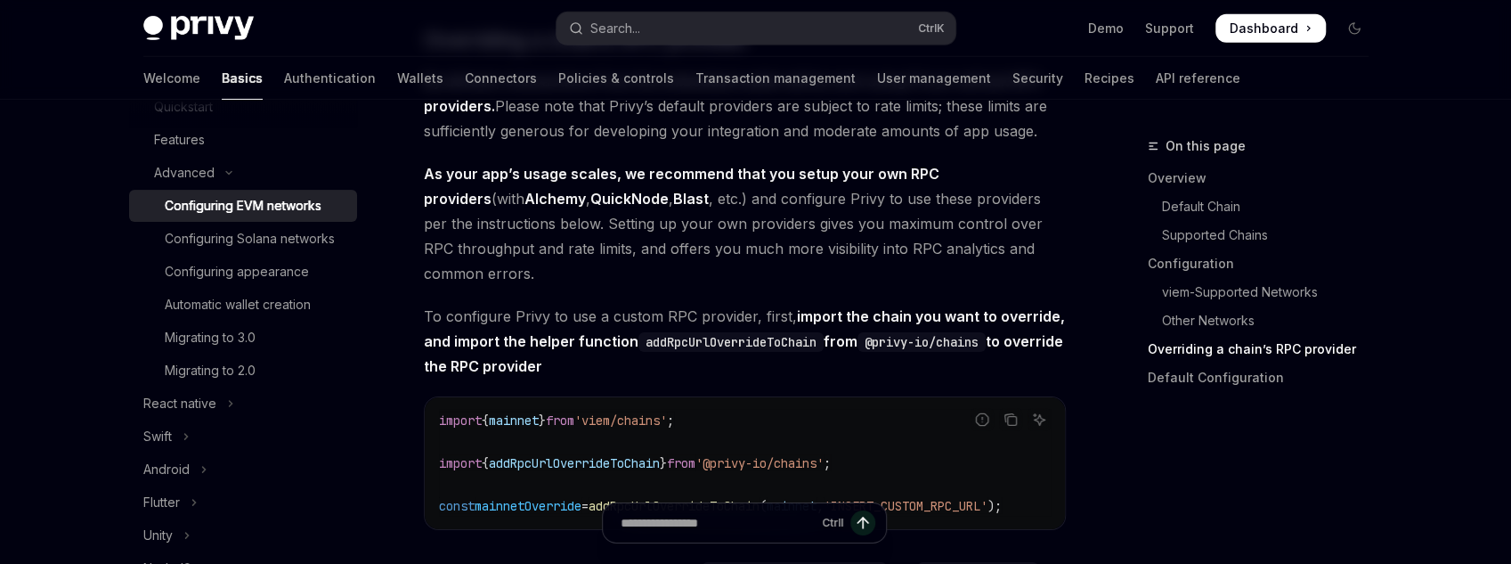
scroll to position [3890, 0]
click at [621, 428] on span "'viem/chains'" at bounding box center [620, 420] width 93 height 16
copy code "import { mainnet } from 'viem/chains' ;"
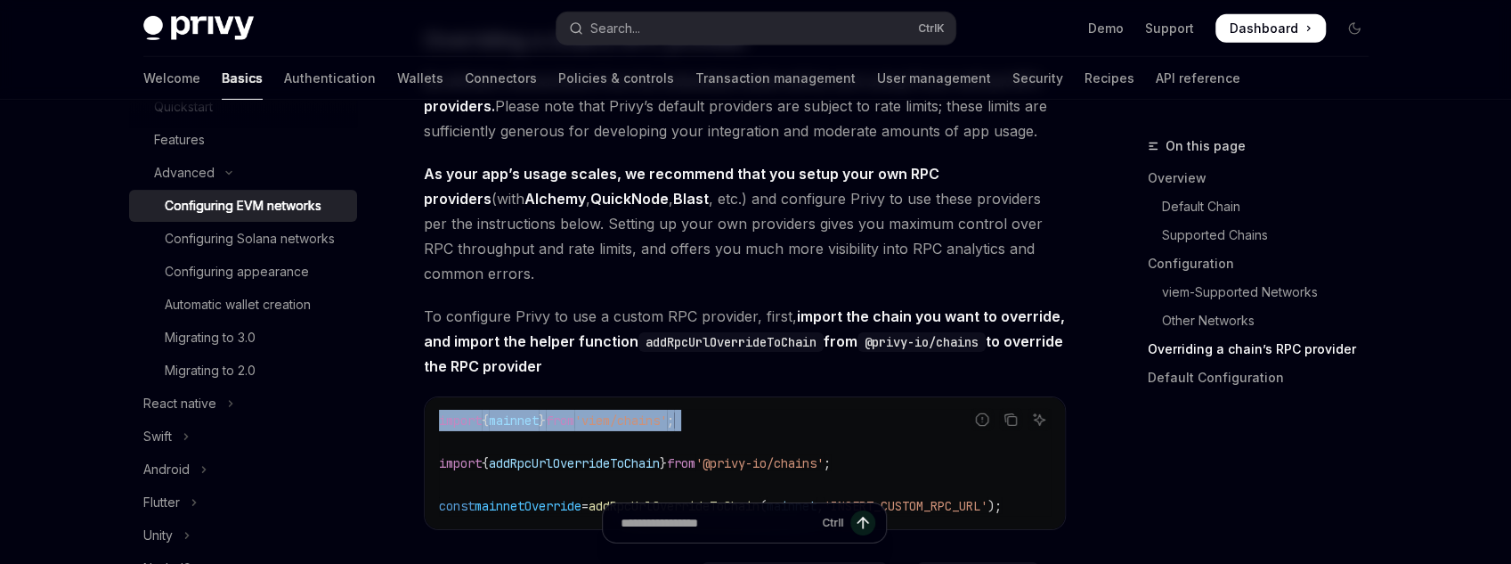
click at [655, 424] on span "'viem/chains'" at bounding box center [620, 420] width 93 height 16
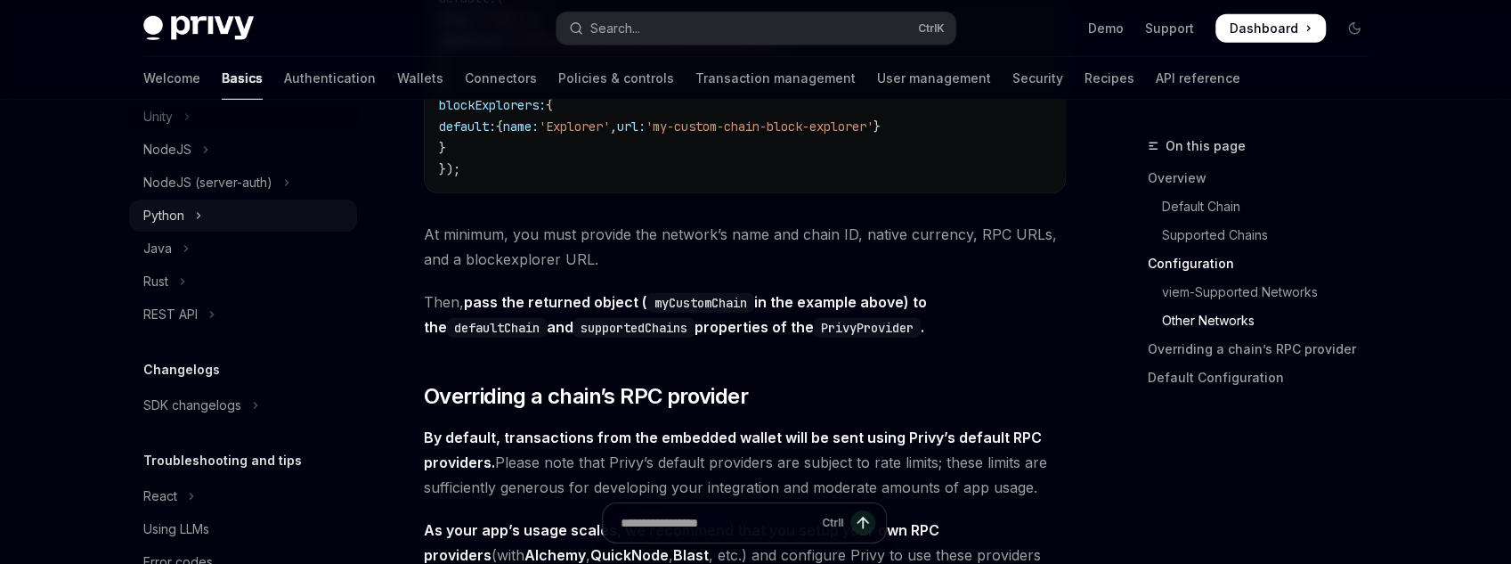
scroll to position [825, 0]
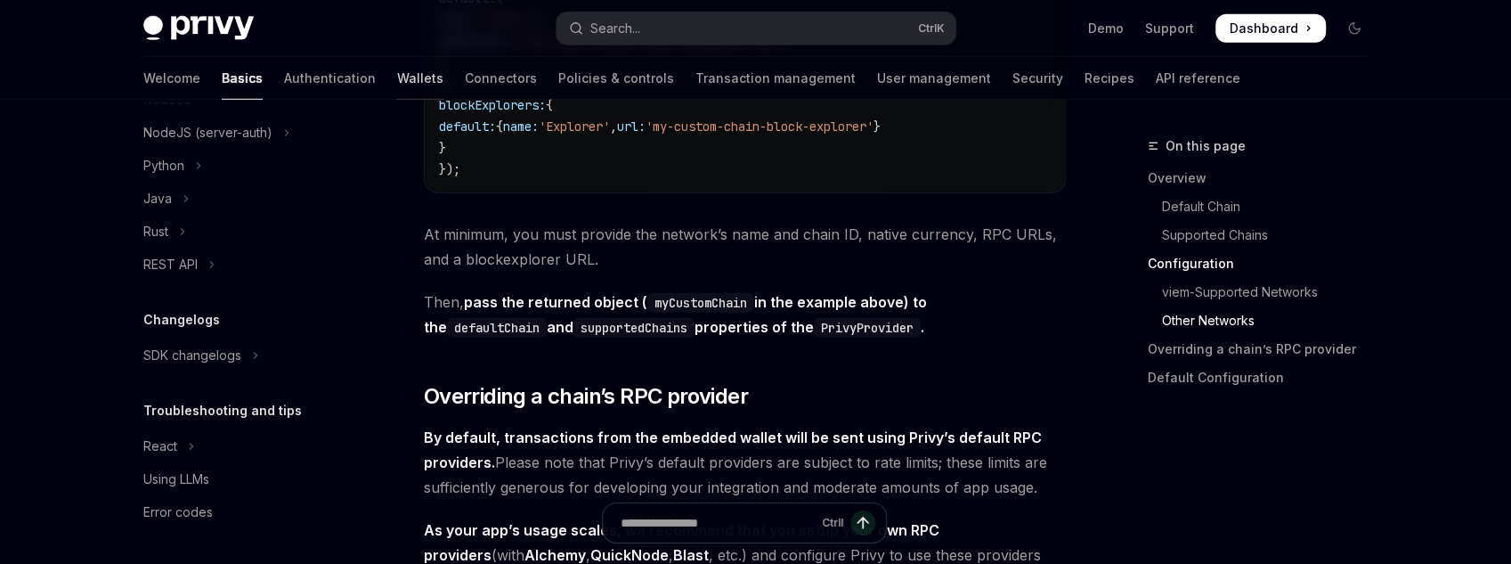
click at [397, 84] on link "Wallets" at bounding box center [420, 78] width 46 height 43
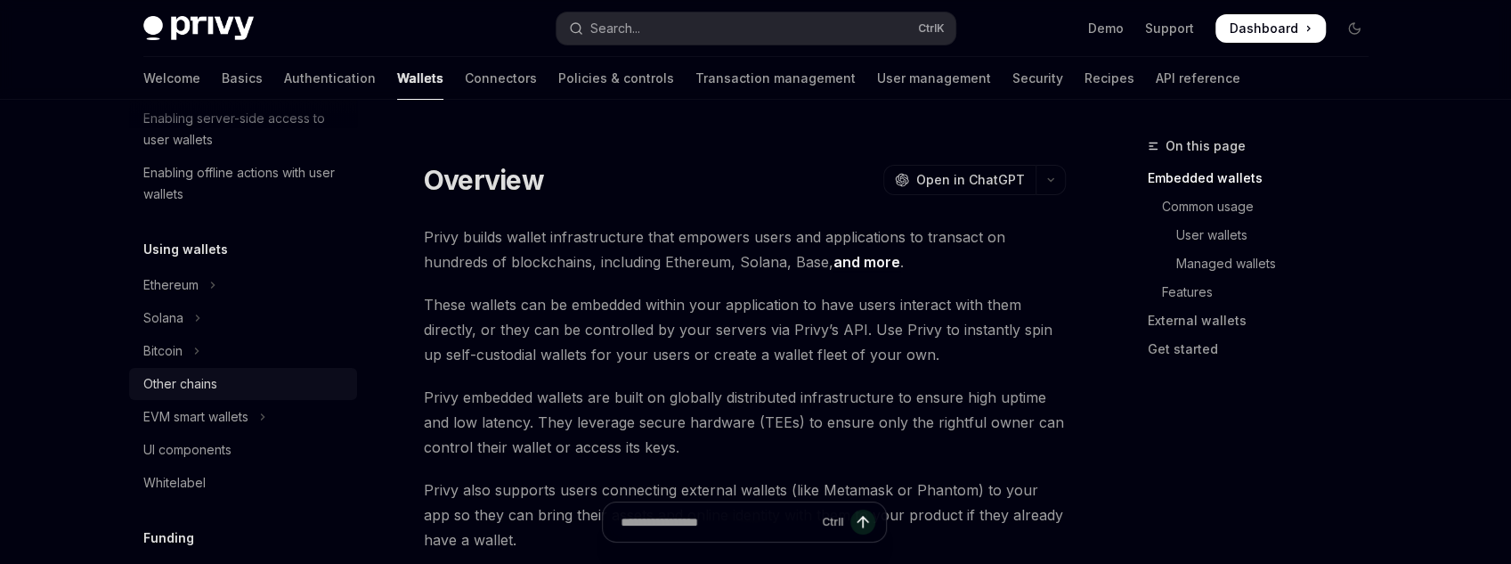
scroll to position [427, 0]
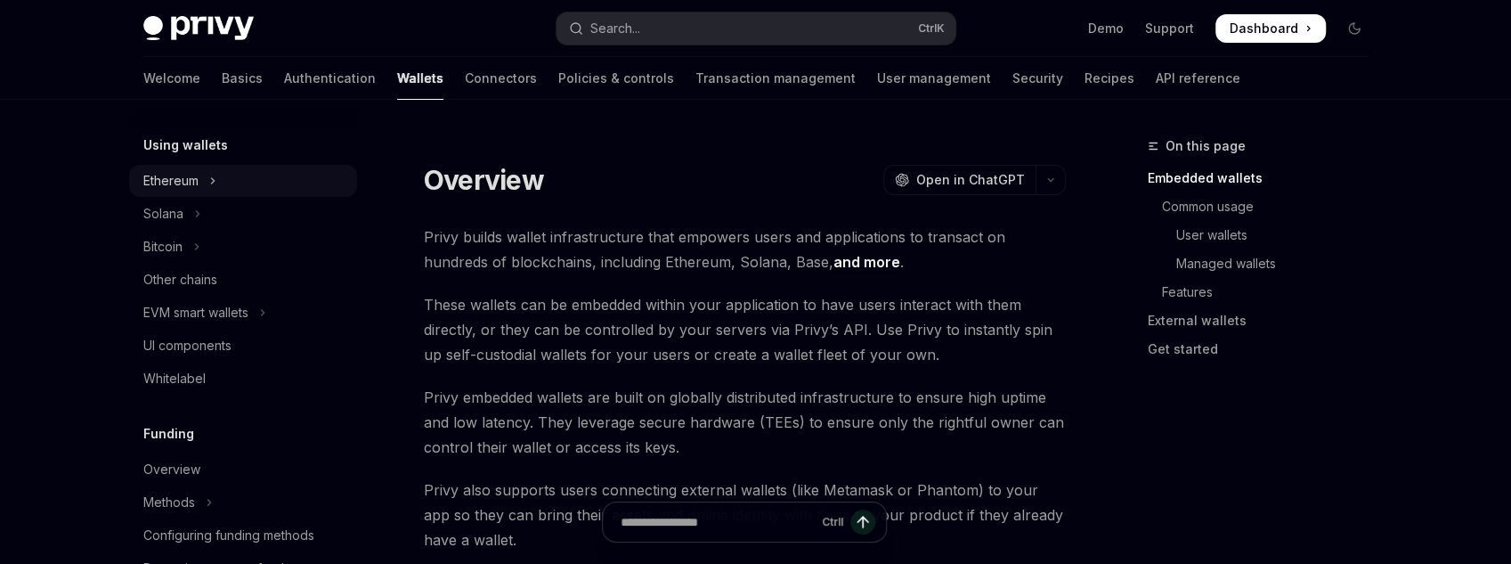
click at [255, 184] on button "Ethereum" at bounding box center [243, 181] width 228 height 32
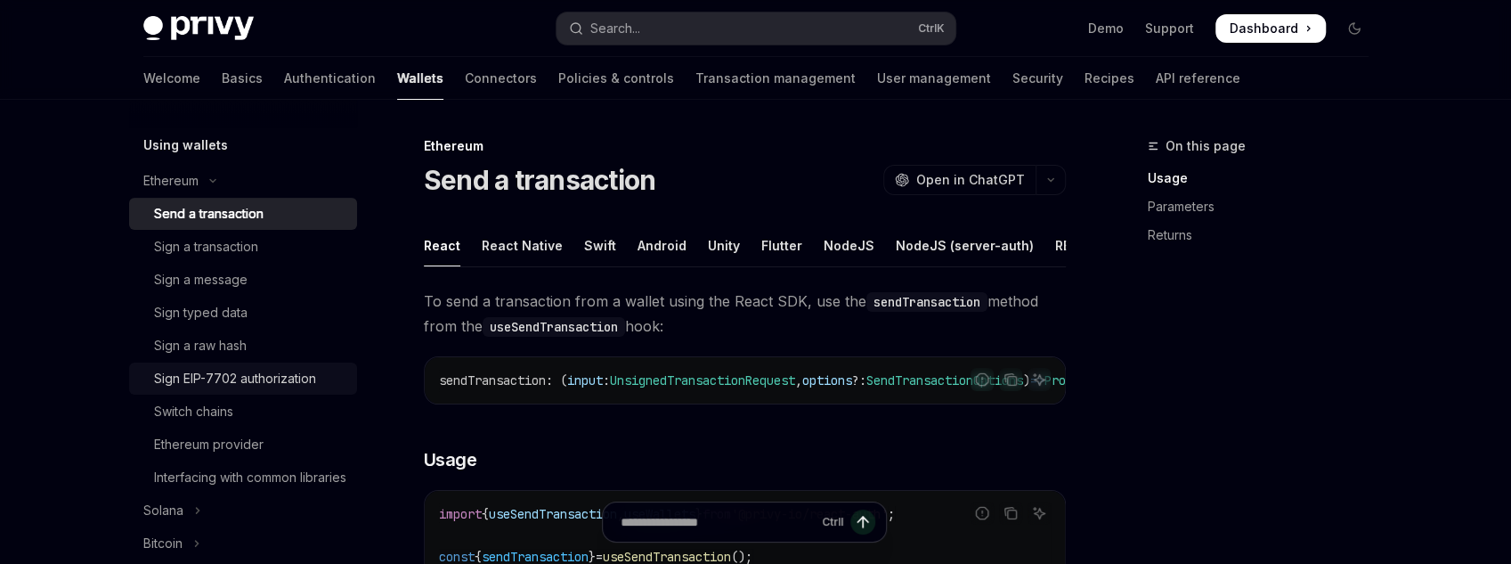
scroll to position [499, 0]
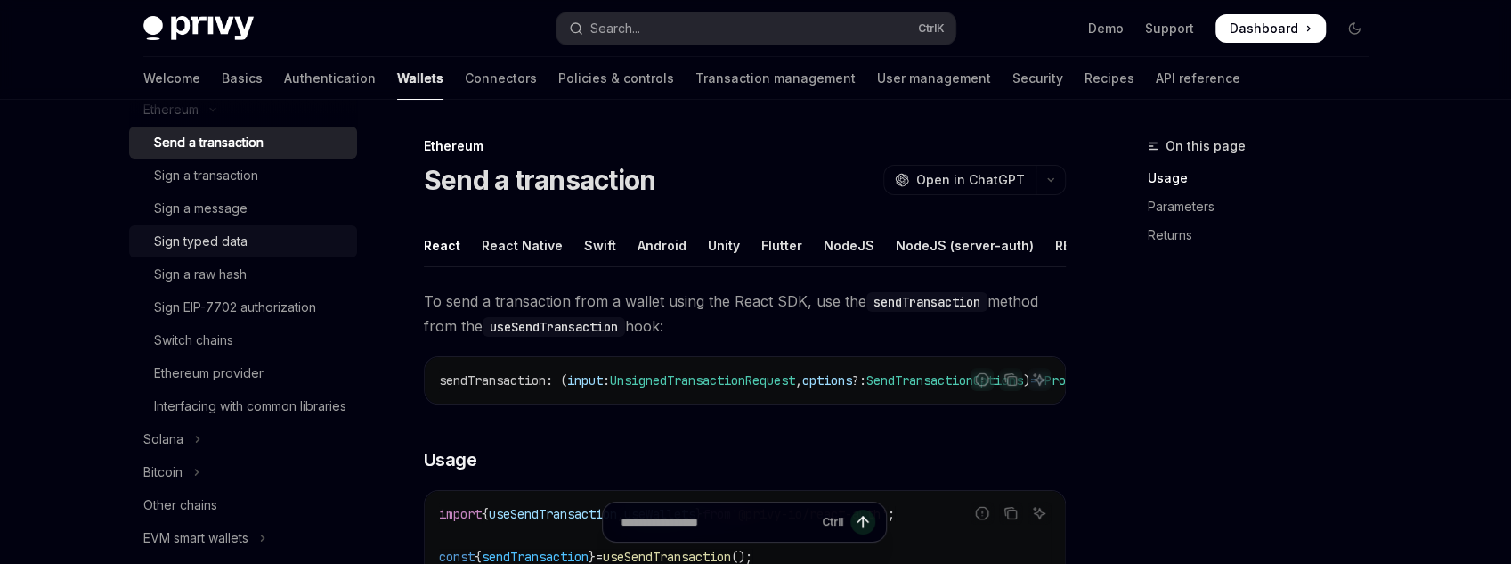
click at [269, 232] on div "Sign typed data" at bounding box center [250, 241] width 192 height 21
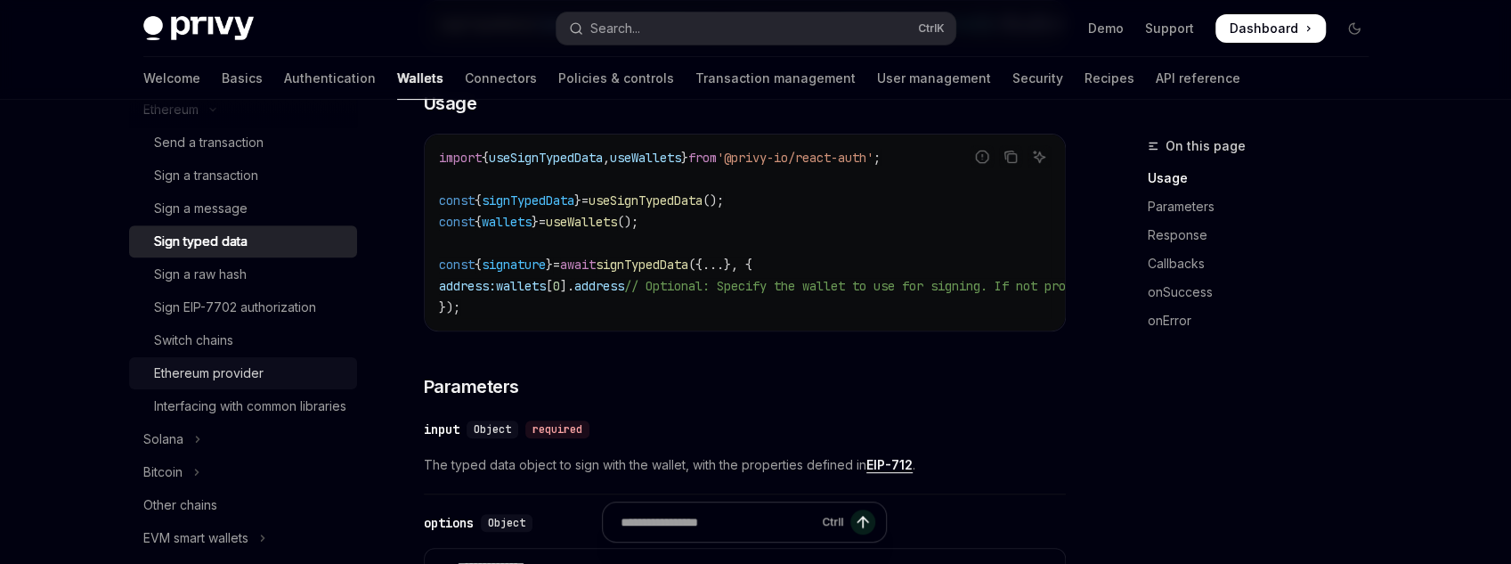
scroll to position [499, 0]
click at [278, 330] on div "Switch chains" at bounding box center [250, 340] width 192 height 21
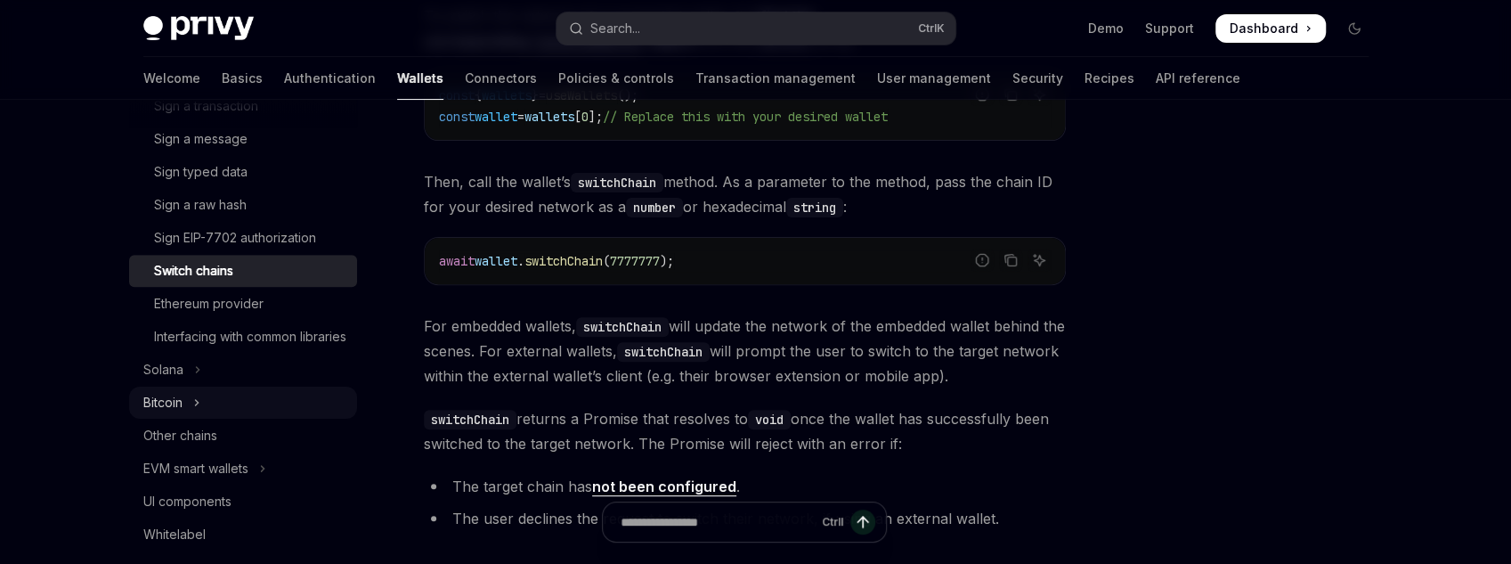
scroll to position [570, 0]
click at [294, 346] on div "Interfacing with common libraries" at bounding box center [250, 334] width 192 height 21
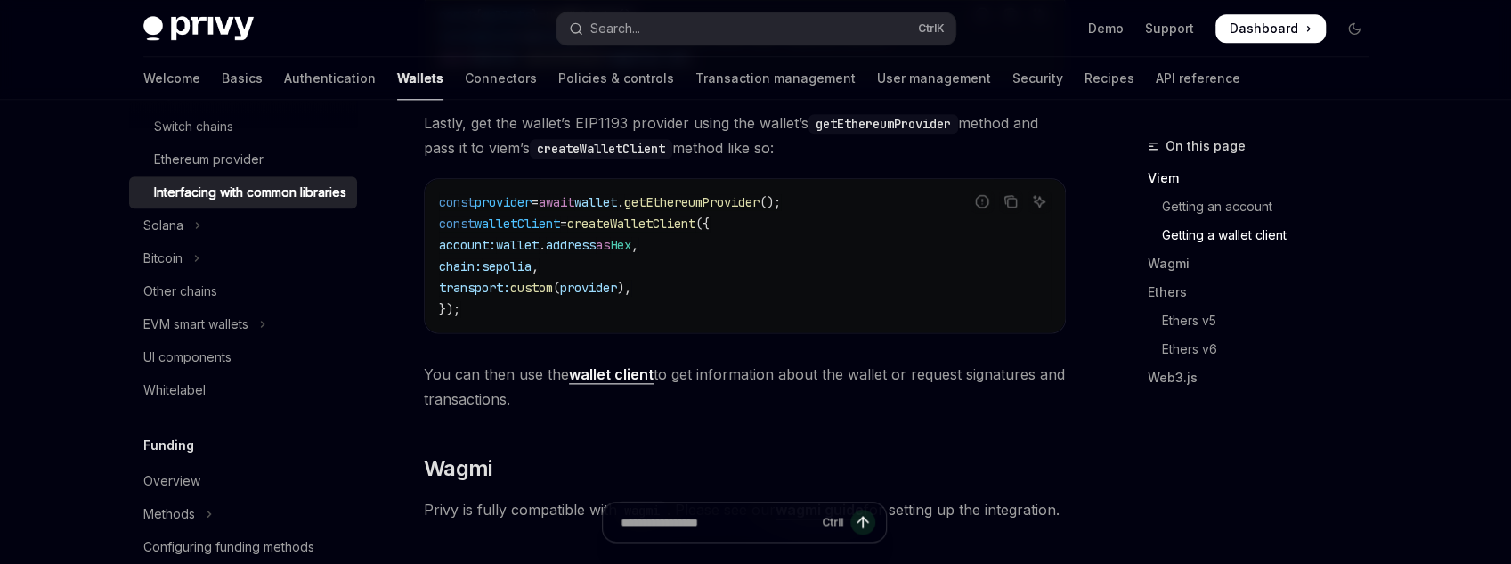
scroll to position [1354, 0]
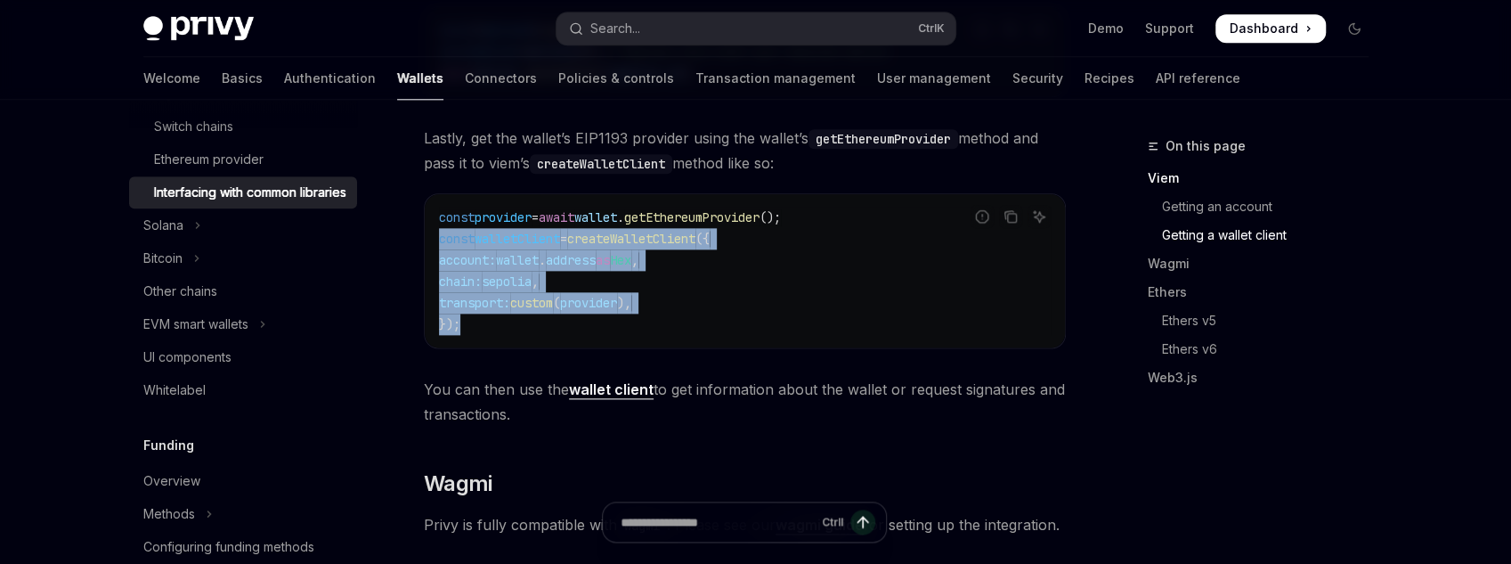
drag, startPoint x: 502, startPoint y: 327, endPoint x: 426, endPoint y: 242, distance: 114.1
click at [426, 242] on div "const provider = await wallet . getEthereumProvider (); const walletClient = cr…" at bounding box center [745, 270] width 640 height 153
copy code "const walletClient = createWalletClient ({ account: wallet . address as Hex , c…"
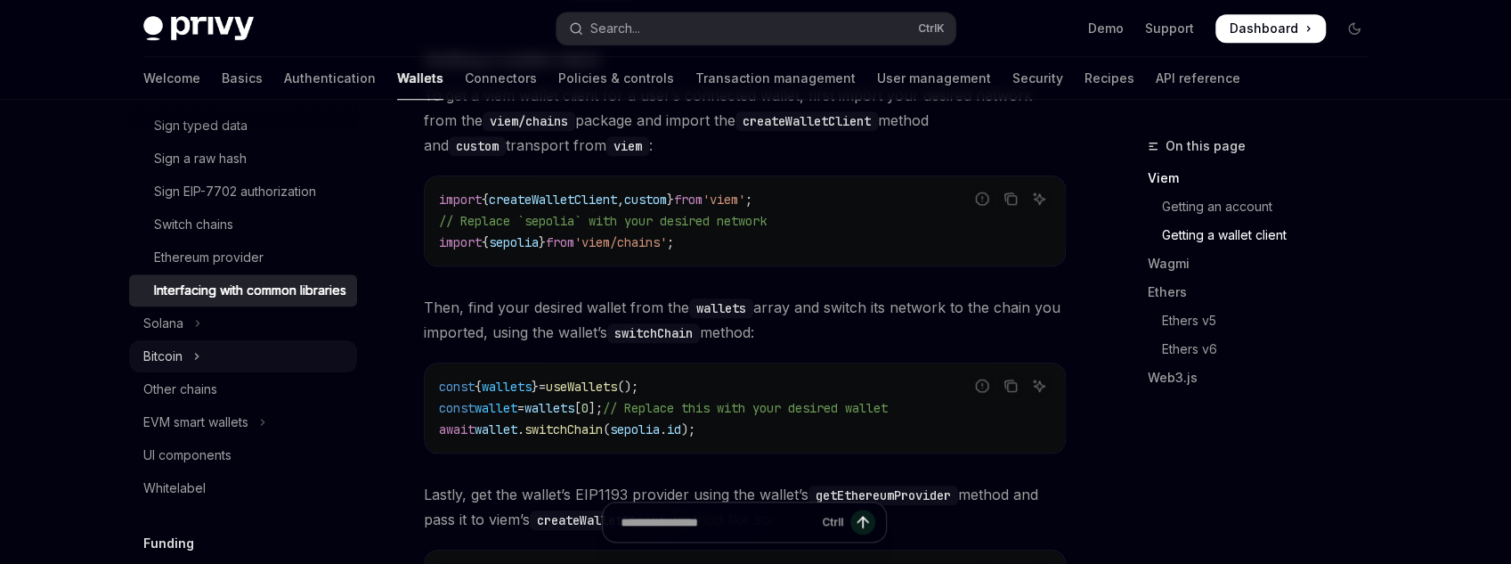
scroll to position [427, 0]
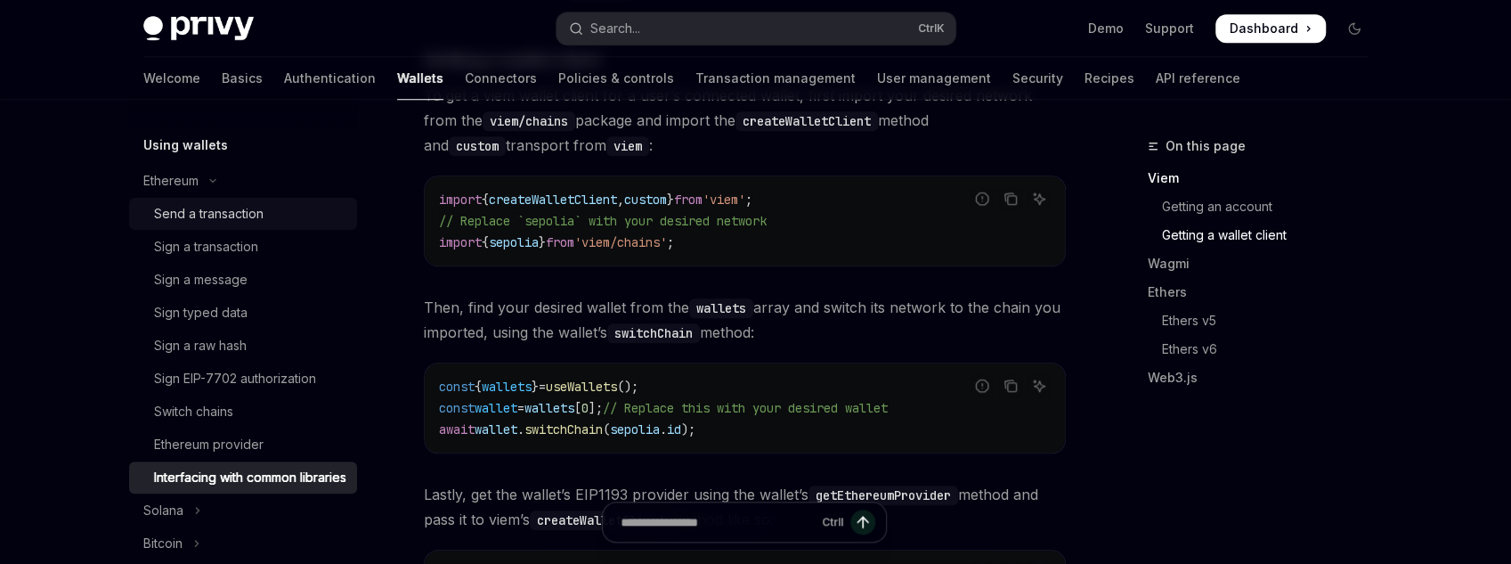
click at [232, 203] on div "Send a transaction" at bounding box center [209, 213] width 110 height 21
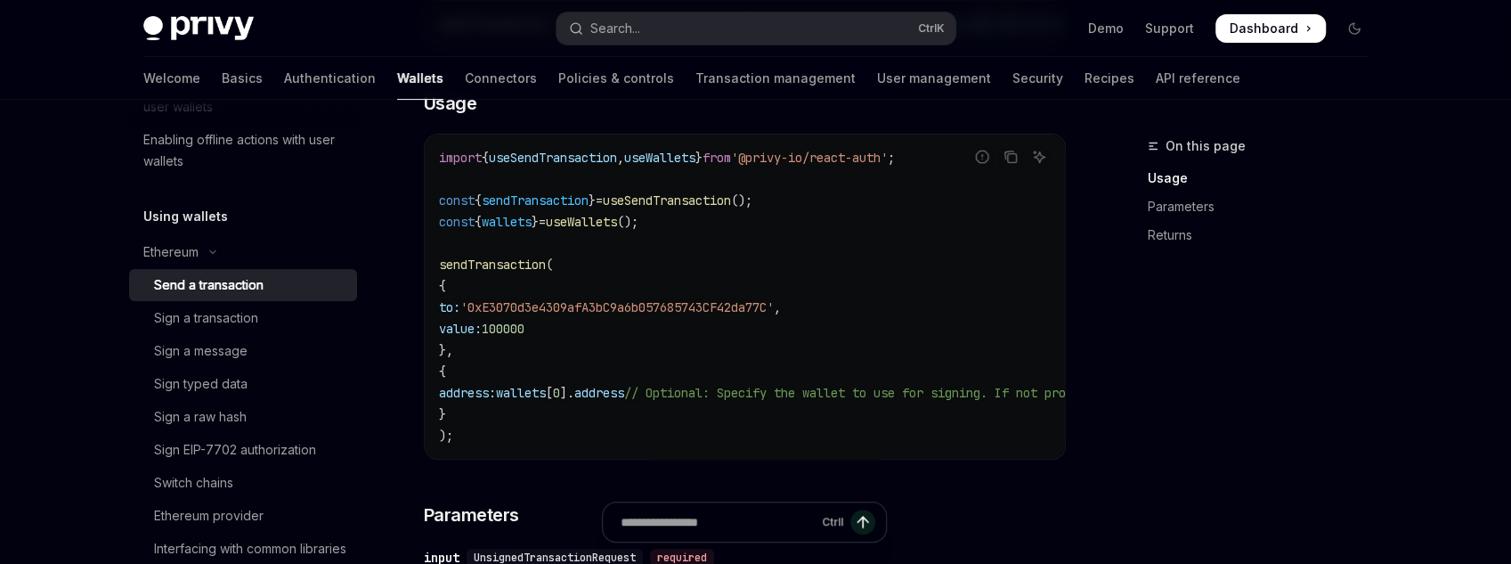
scroll to position [214, 0]
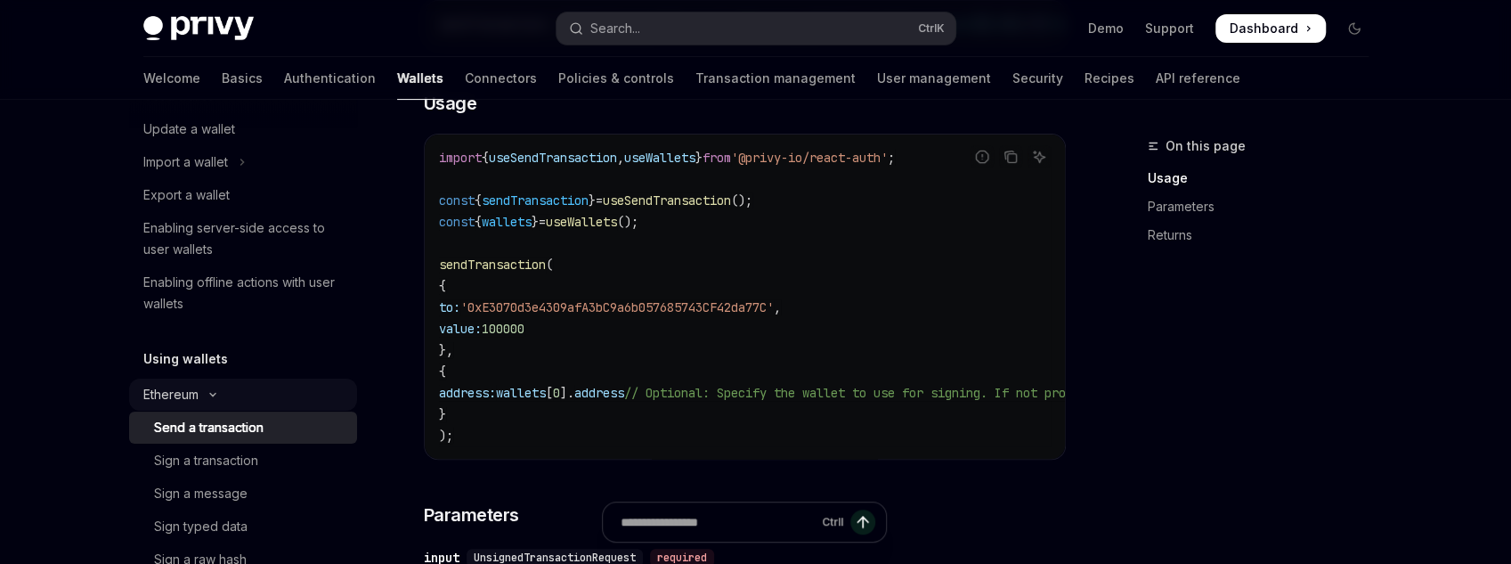
click at [179, 389] on div "Ethereum" at bounding box center [170, 394] width 55 height 21
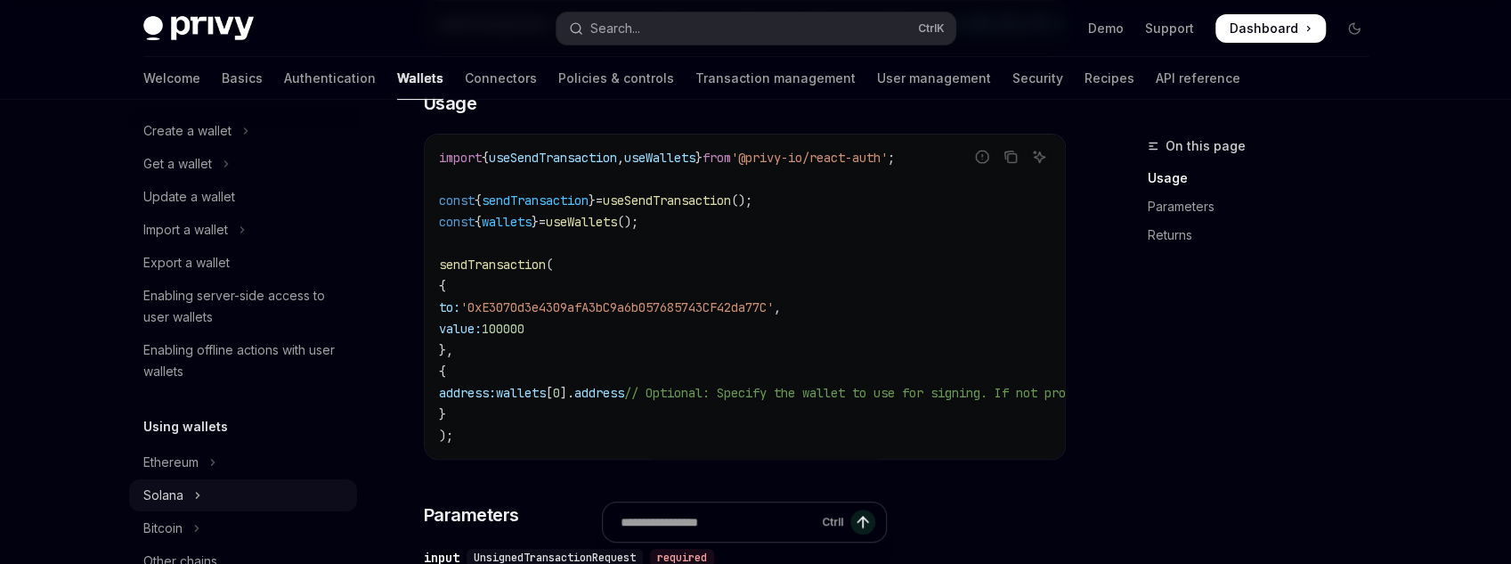
scroll to position [0, 0]
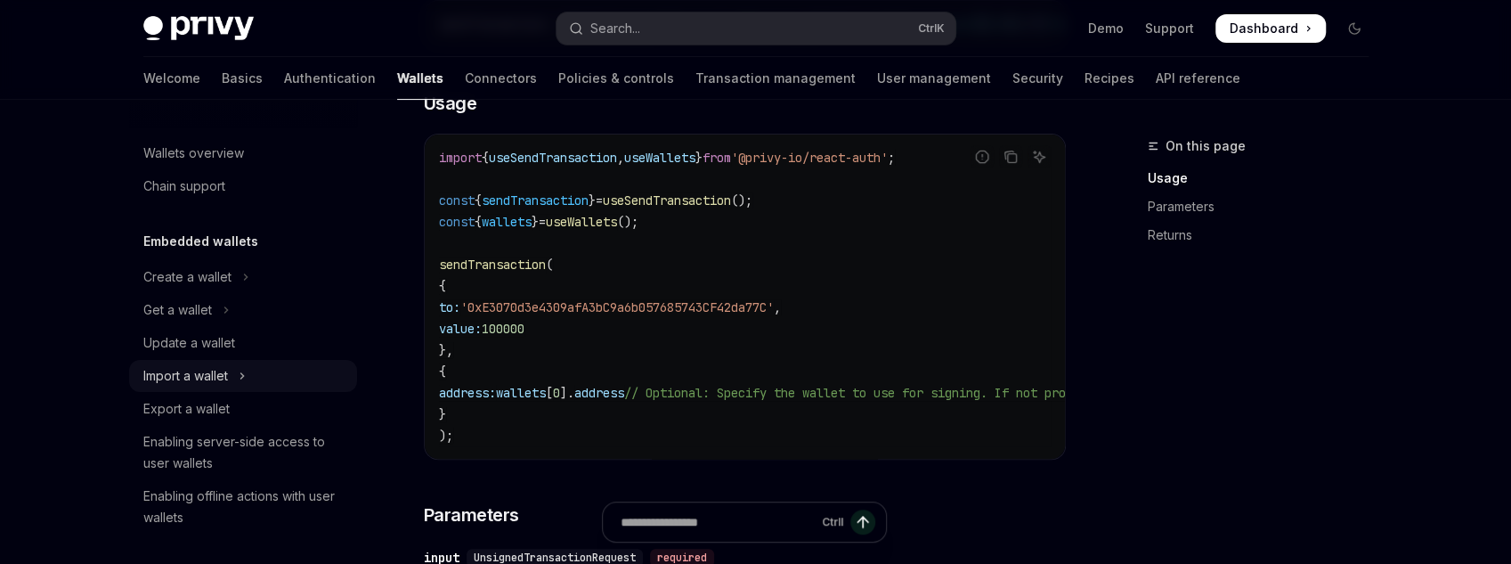
click at [236, 381] on button "Import a wallet" at bounding box center [243, 376] width 228 height 32
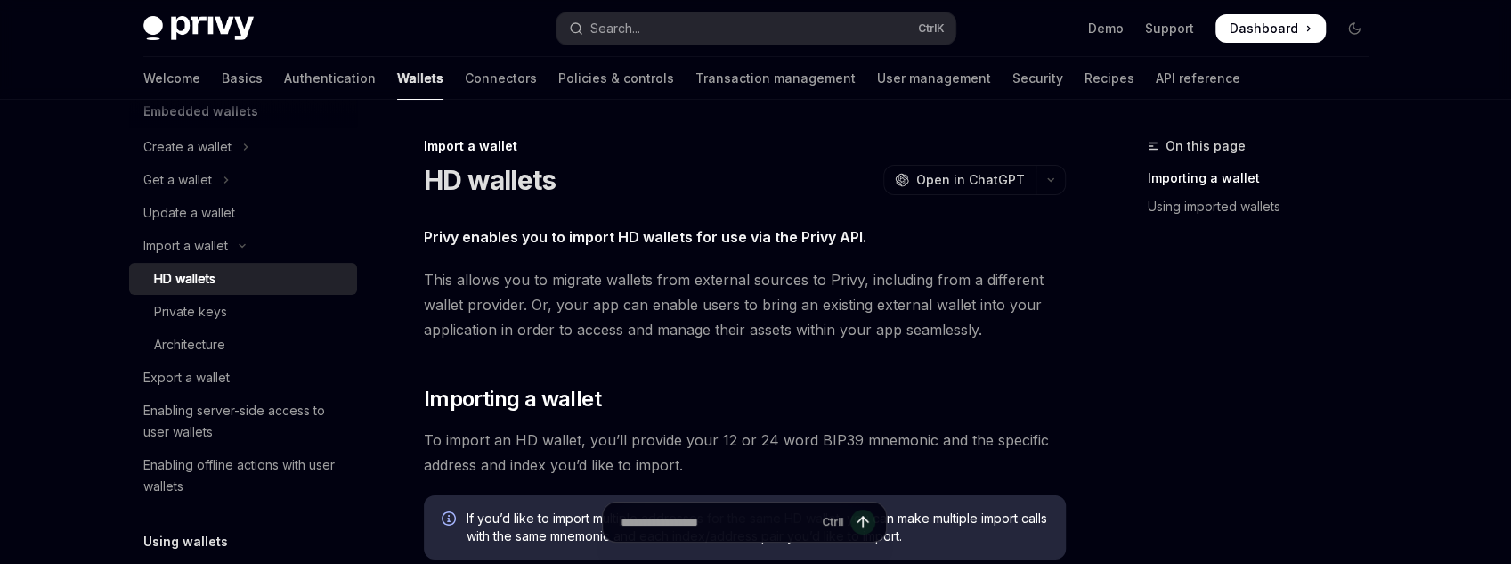
scroll to position [142, 0]
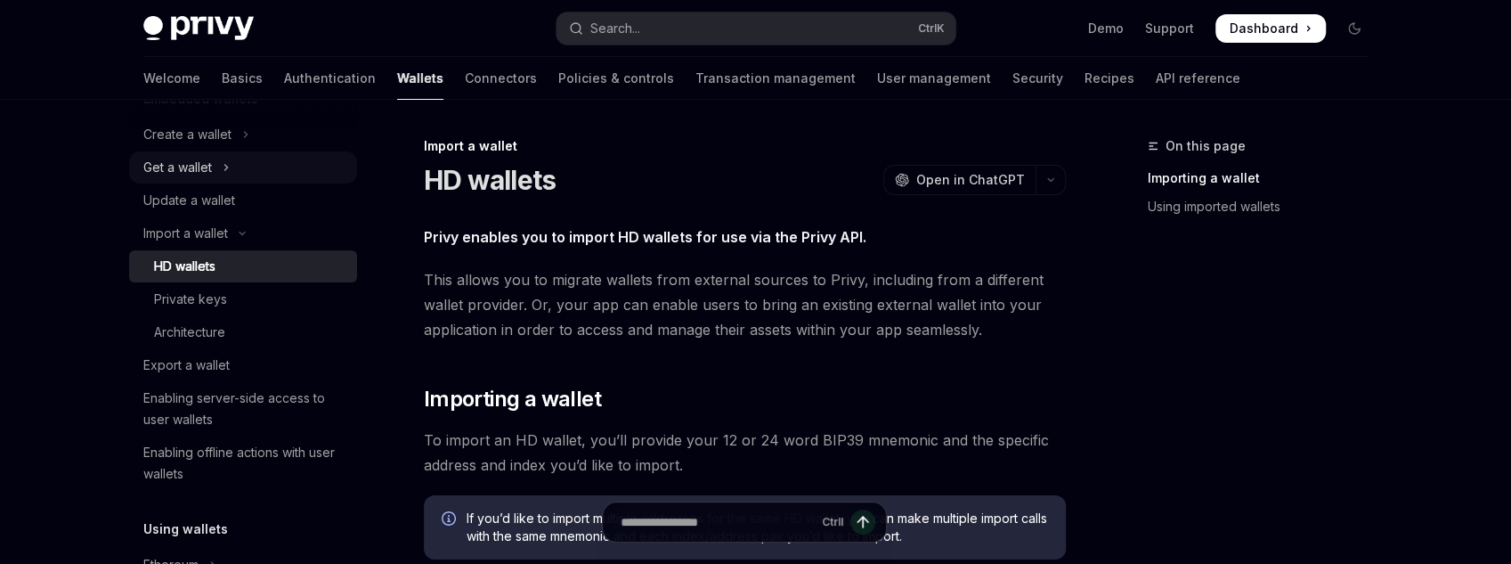
click at [232, 182] on button "Get a wallet" at bounding box center [243, 167] width 228 height 32
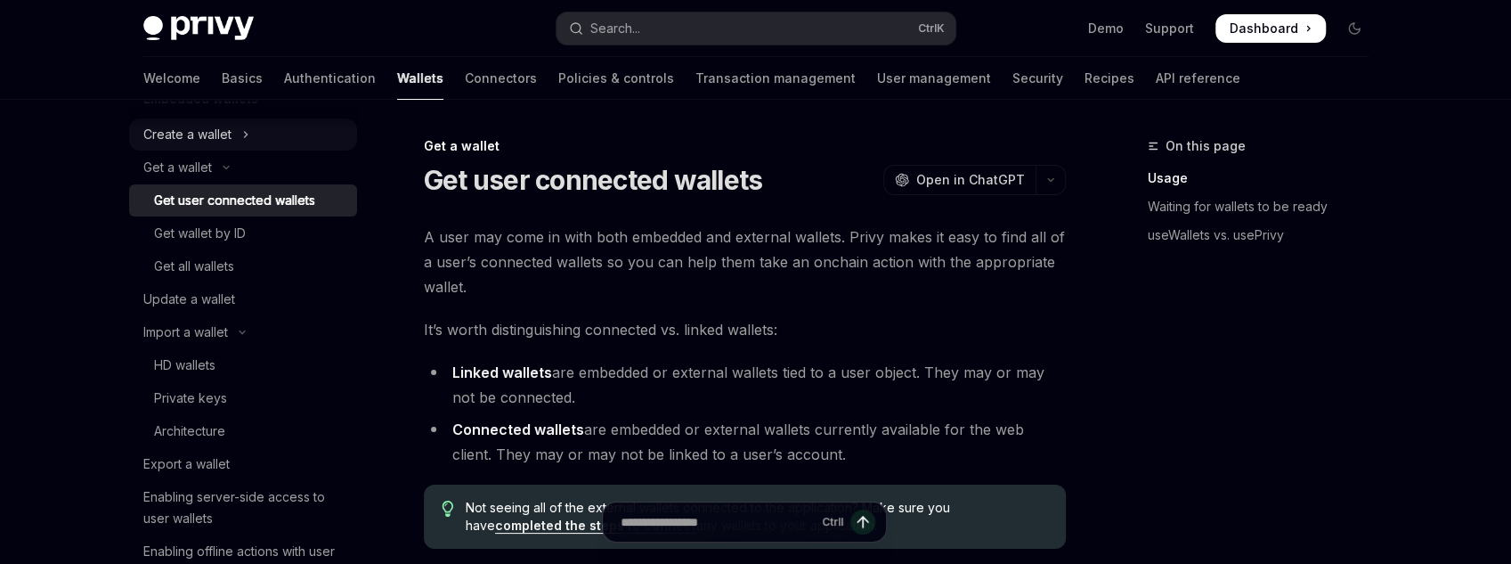
click at [266, 144] on button "Create a wallet" at bounding box center [243, 134] width 228 height 32
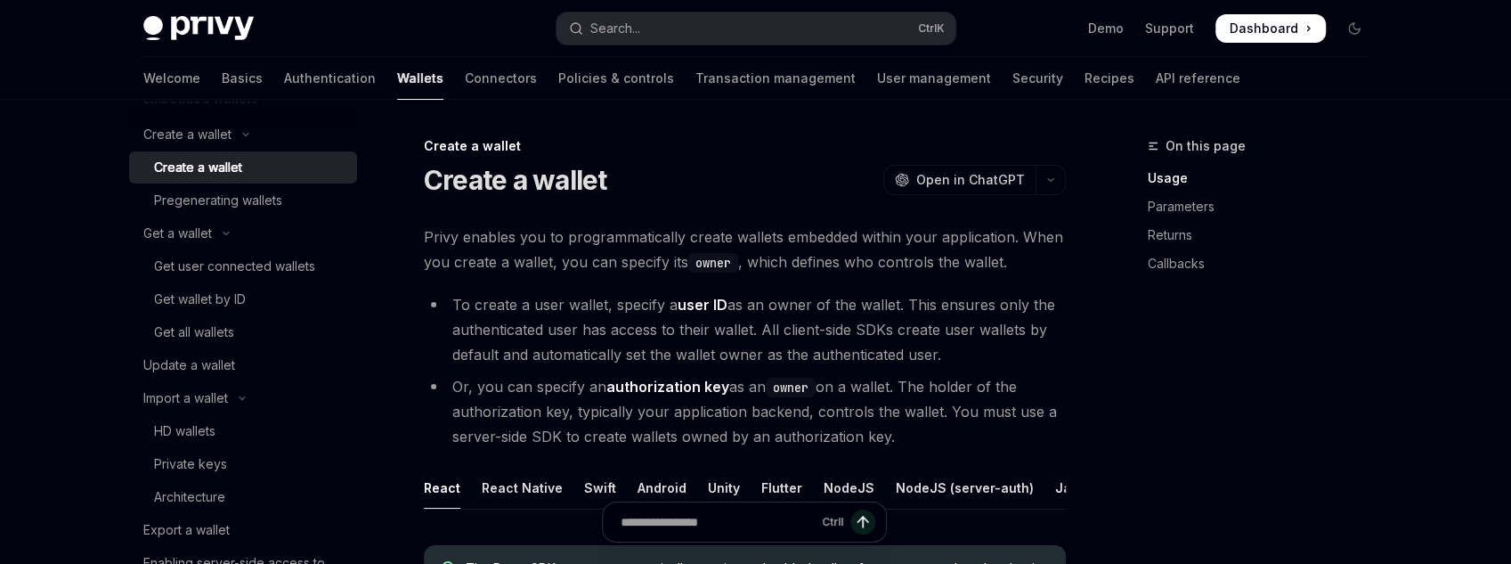
click at [262, 172] on div "Create a wallet" at bounding box center [250, 167] width 192 height 21
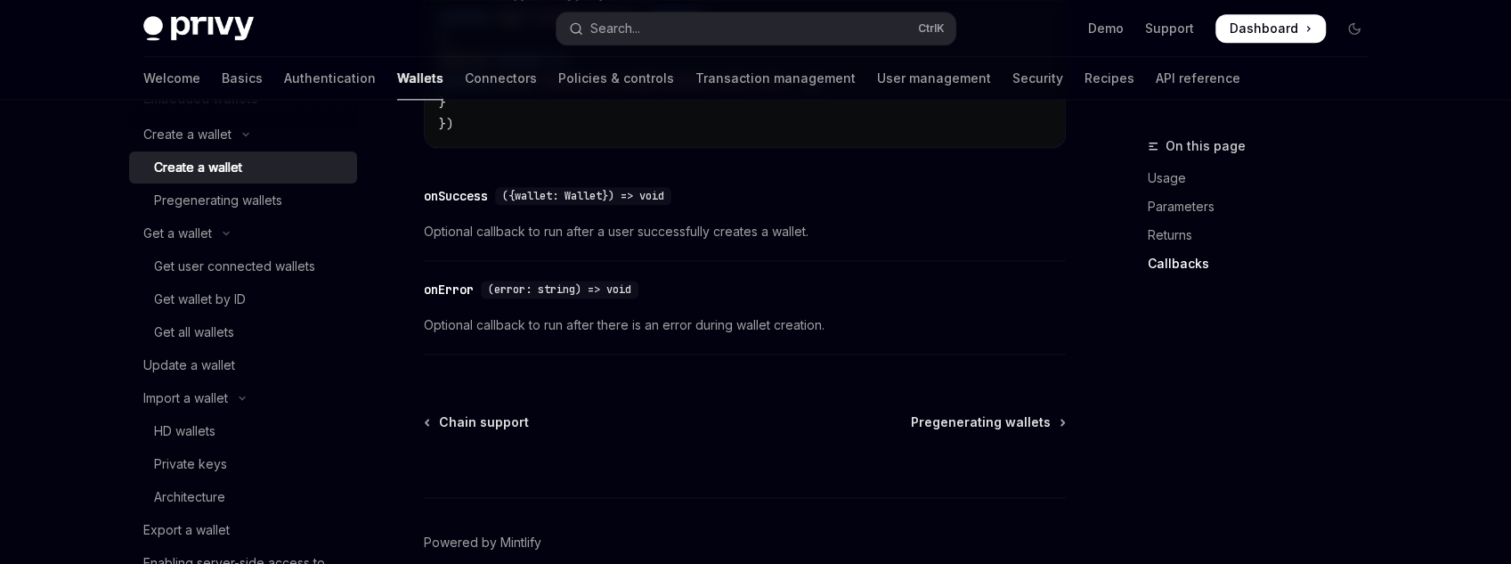
scroll to position [1592, 0]
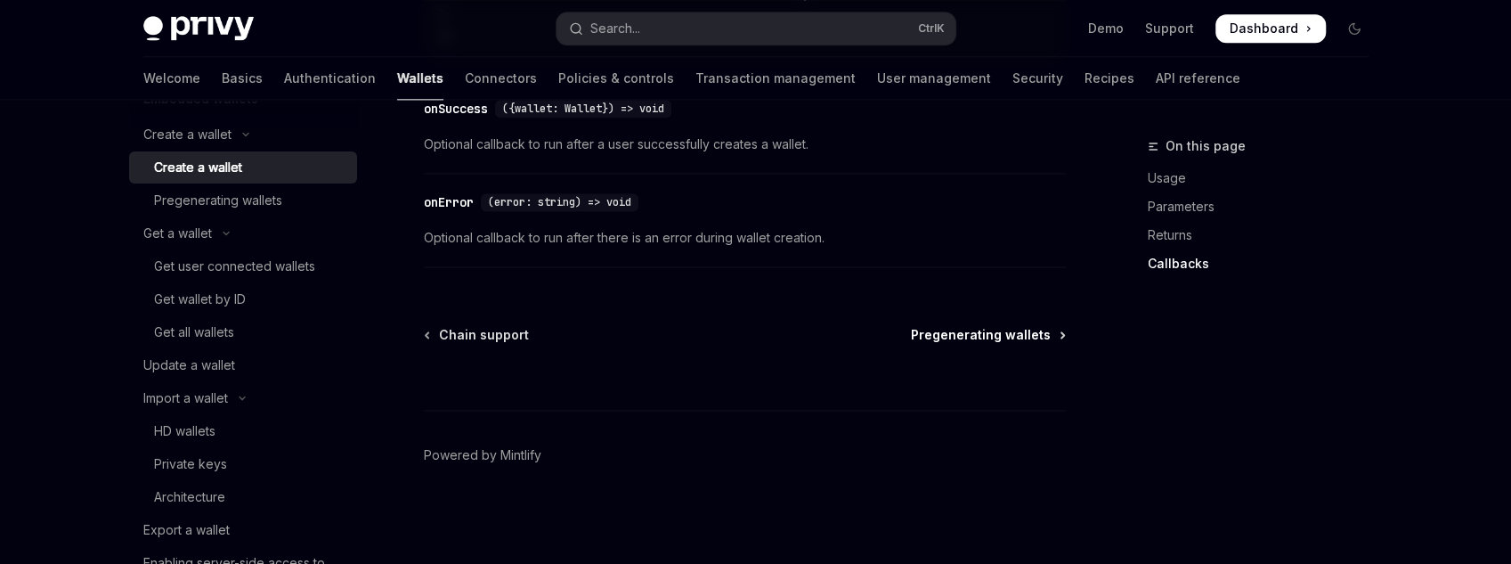
click at [970, 342] on span "Pregenerating wallets" at bounding box center [981, 335] width 140 height 18
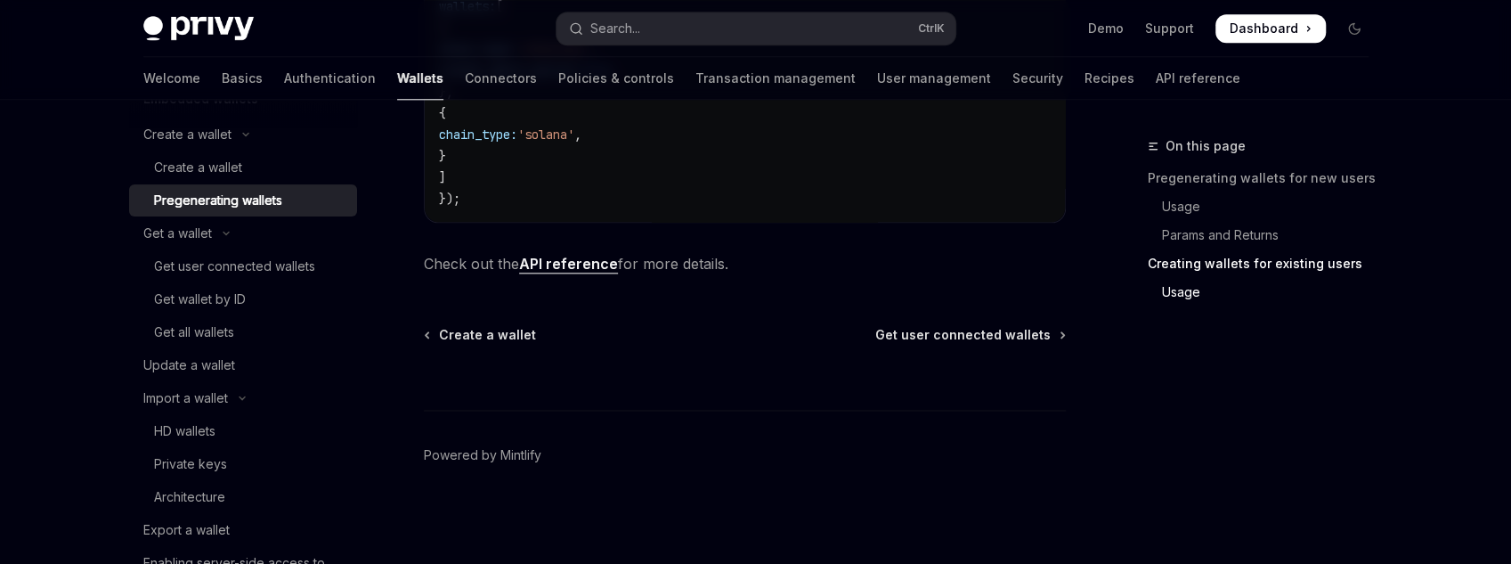
scroll to position [1311, 0]
click at [947, 333] on span "Get user connected wallets" at bounding box center [962, 335] width 175 height 18
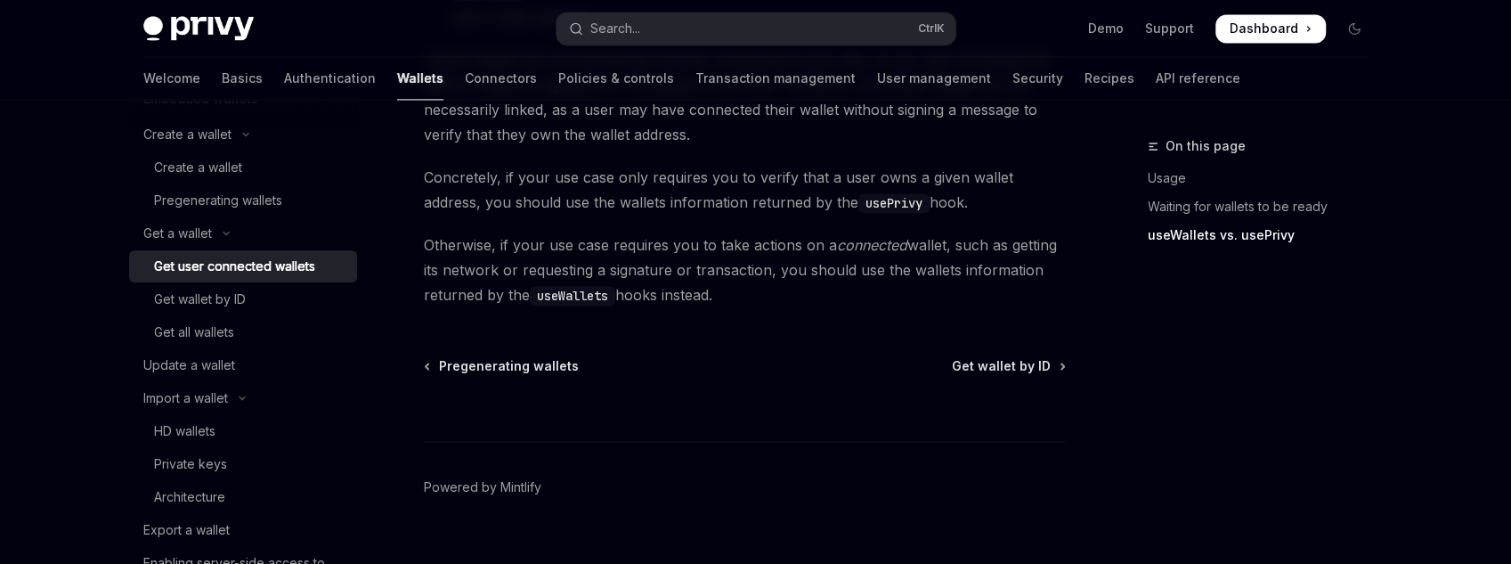
scroll to position [1812, 0]
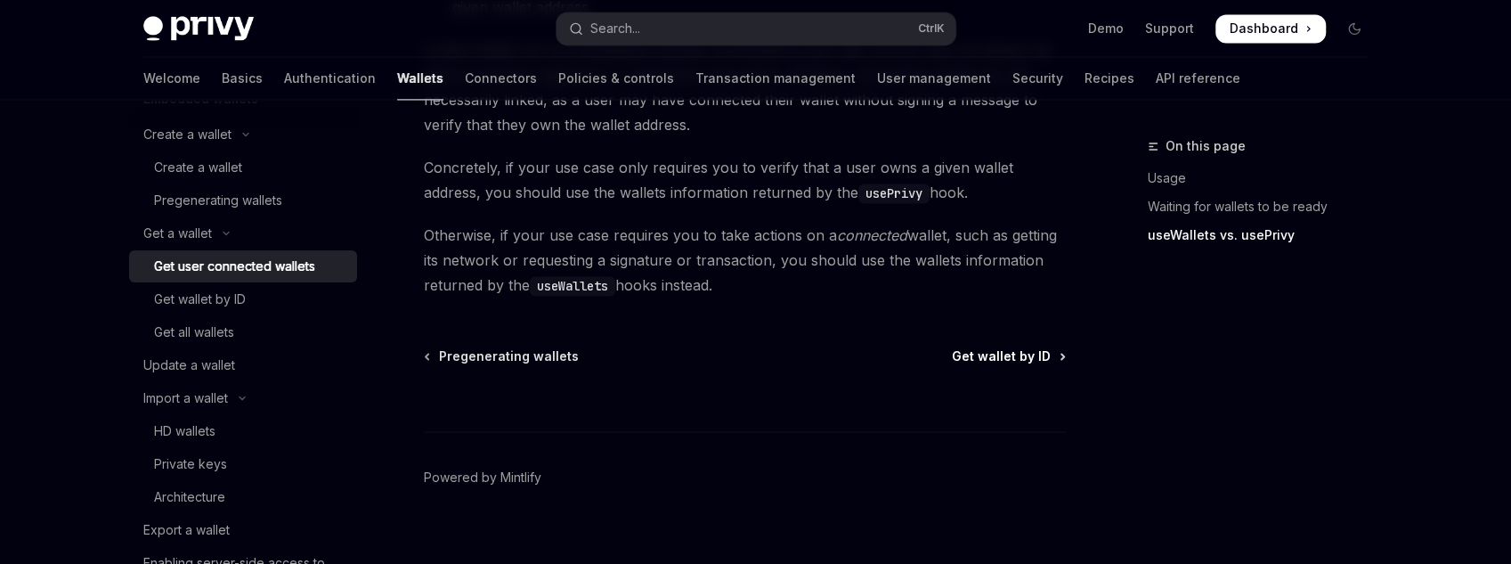
click at [989, 347] on span "Get wallet by ID" at bounding box center [1001, 356] width 99 height 18
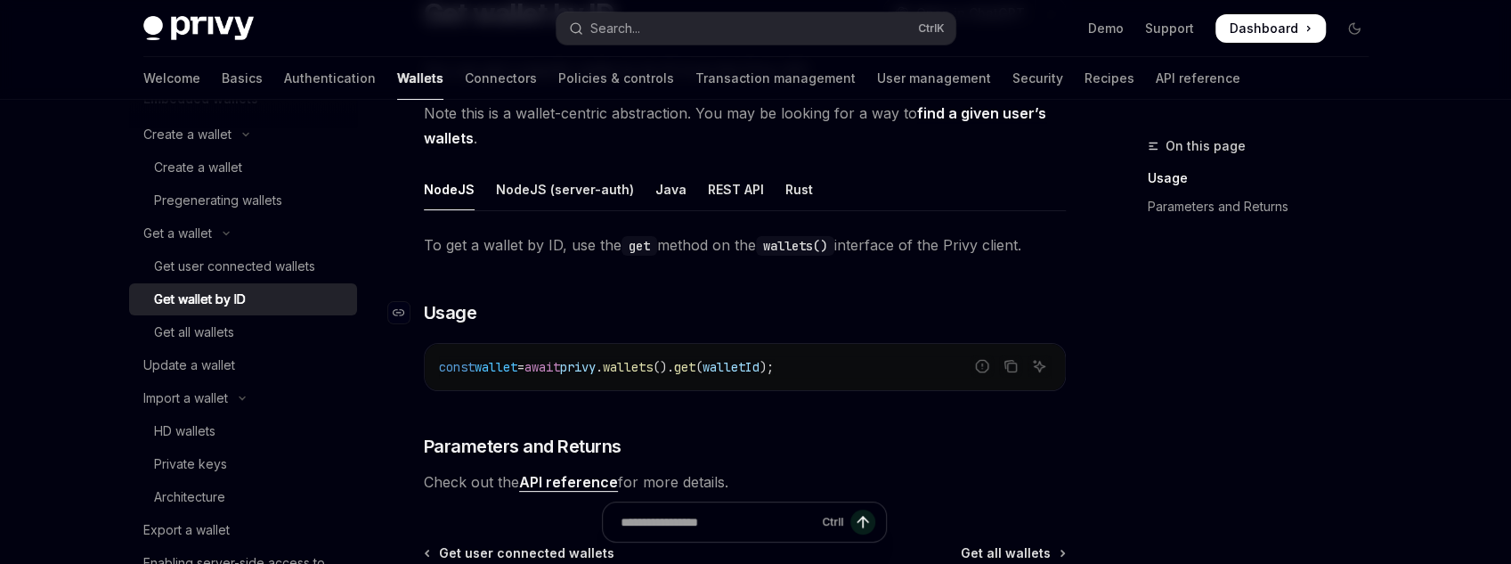
scroll to position [356, 0]
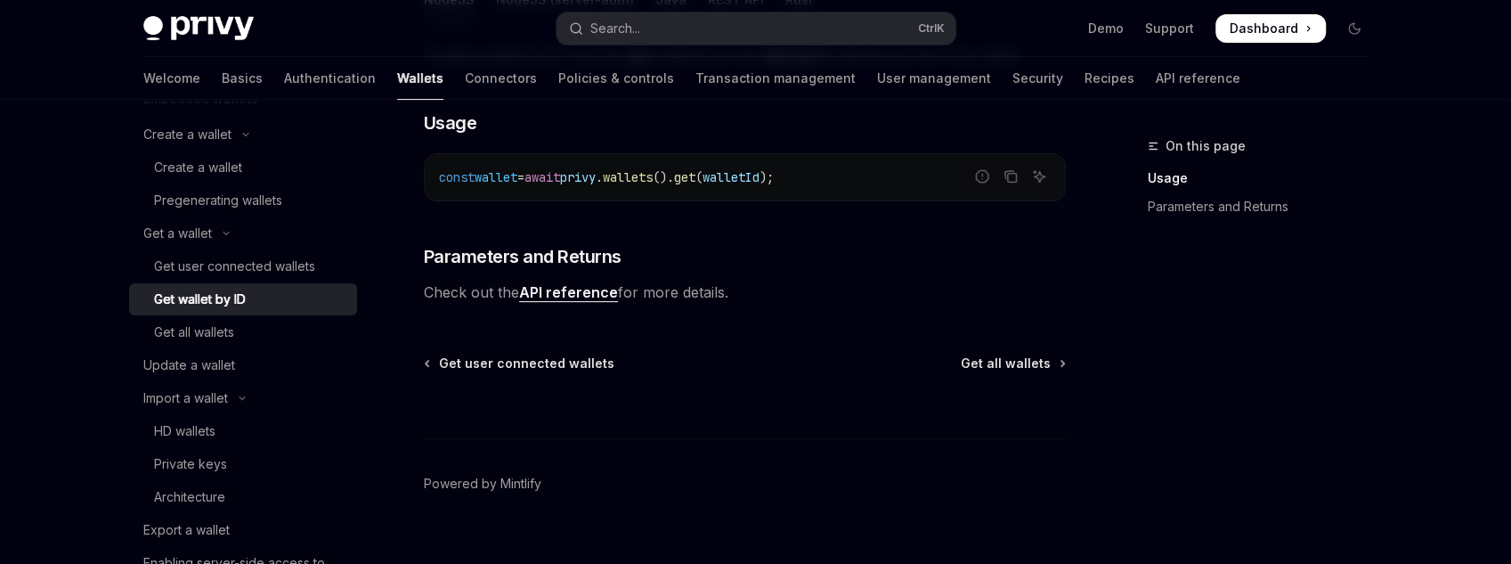
click at [981, 374] on div "Ctrl I" at bounding box center [745, 405] width 642 height 66
click at [981, 370] on span "Get all wallets" at bounding box center [1006, 363] width 90 height 18
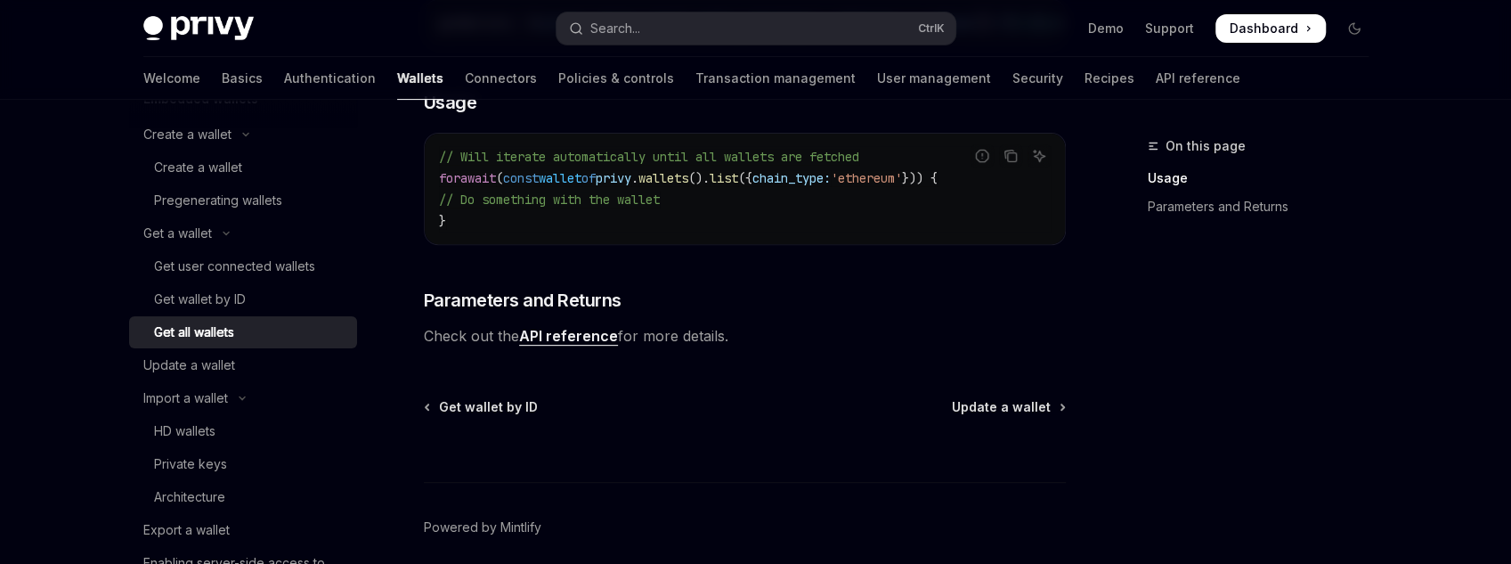
scroll to position [427, 0]
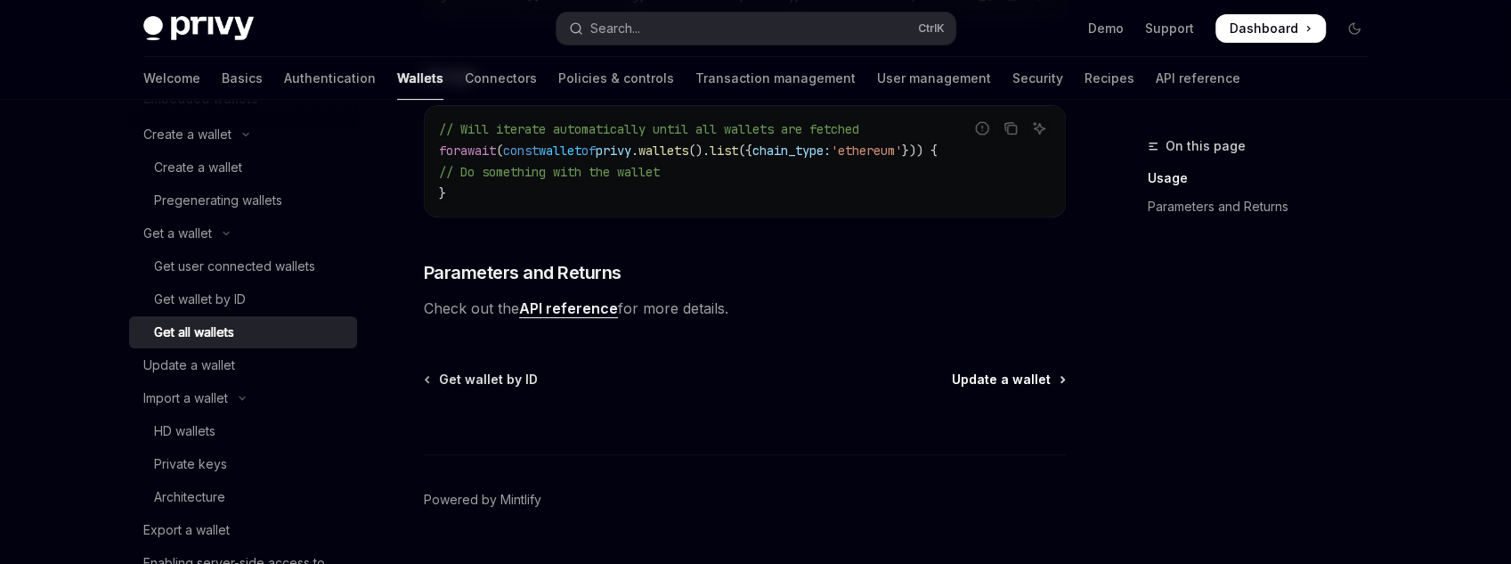
click at [1017, 387] on span "Update a wallet" at bounding box center [1001, 379] width 99 height 18
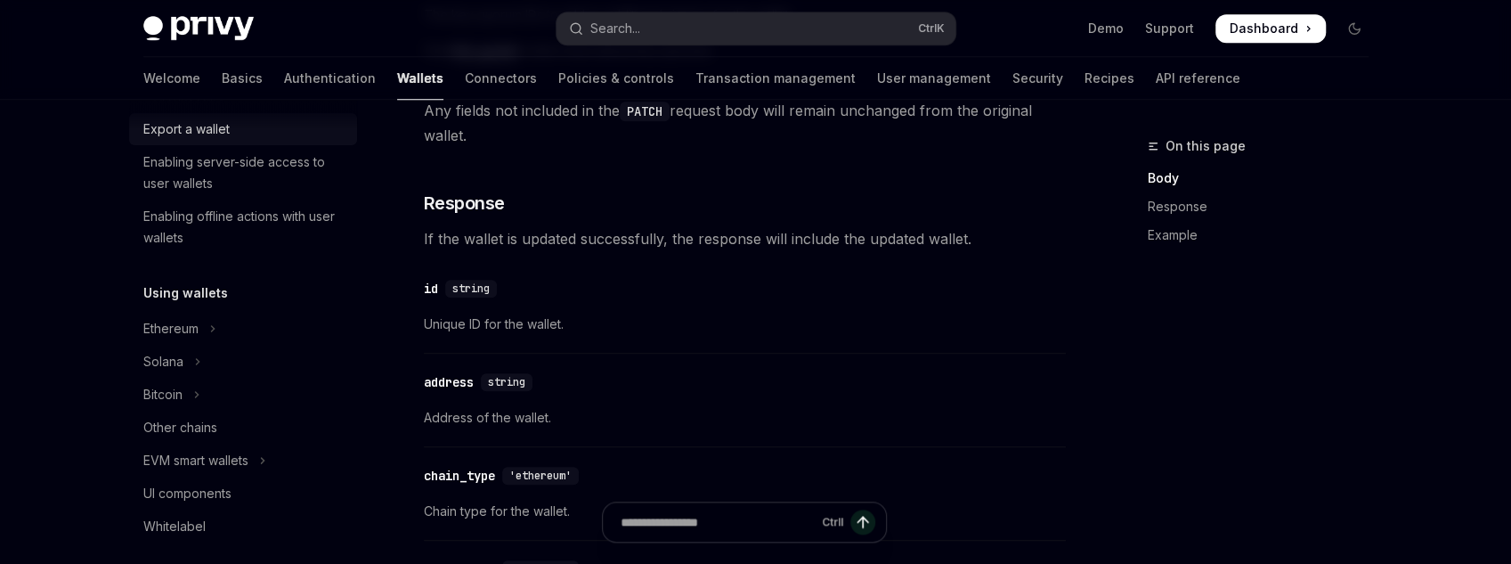
scroll to position [570, 0]
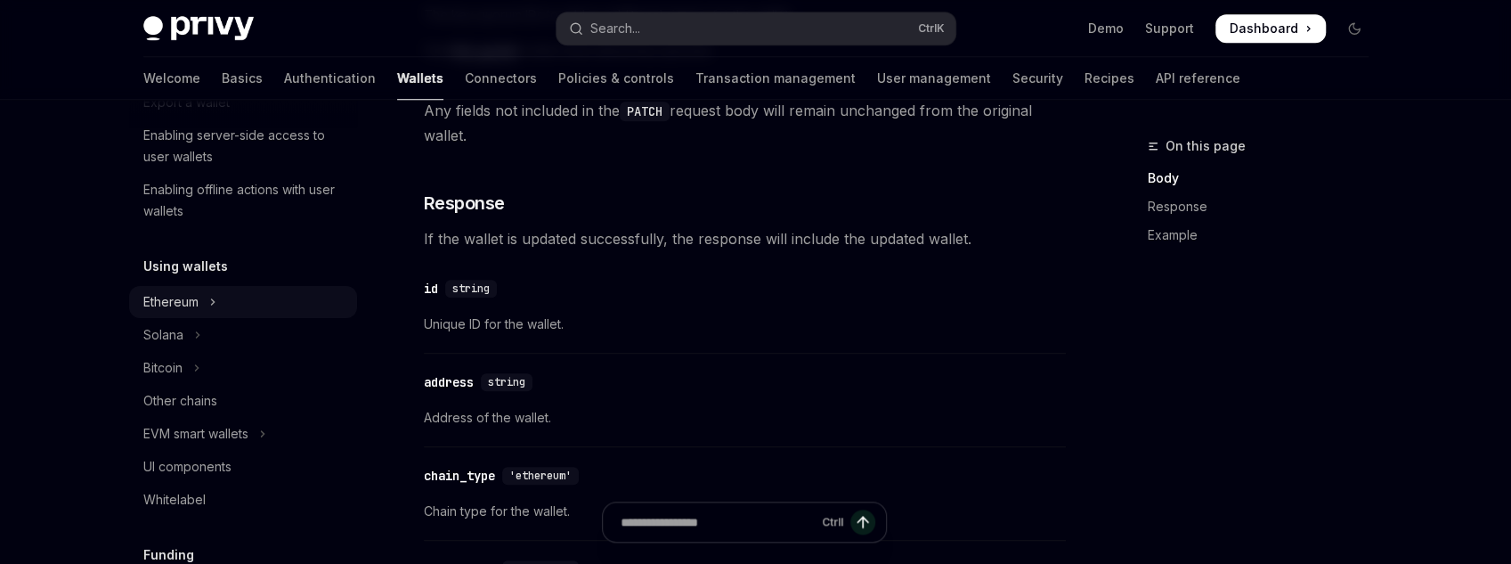
click at [178, 304] on div "Ethereum" at bounding box center [170, 301] width 55 height 21
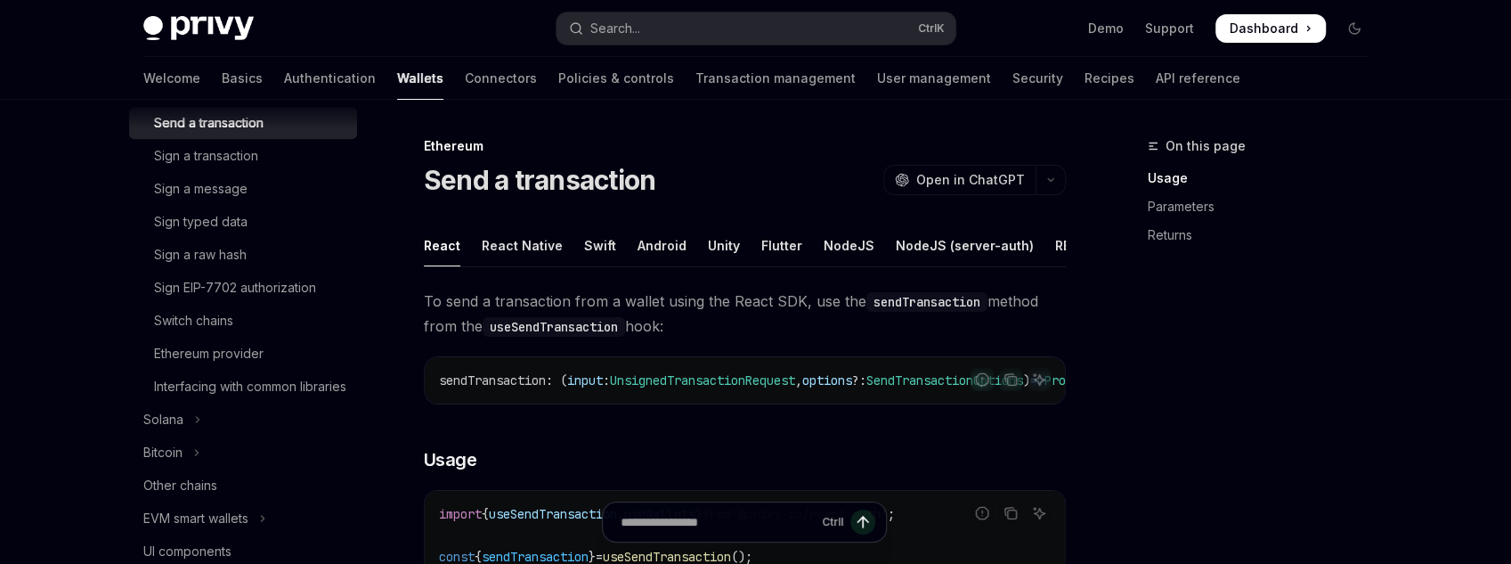
scroll to position [784, 0]
click at [243, 380] on div "Interfacing with common libraries" at bounding box center [250, 384] width 192 height 21
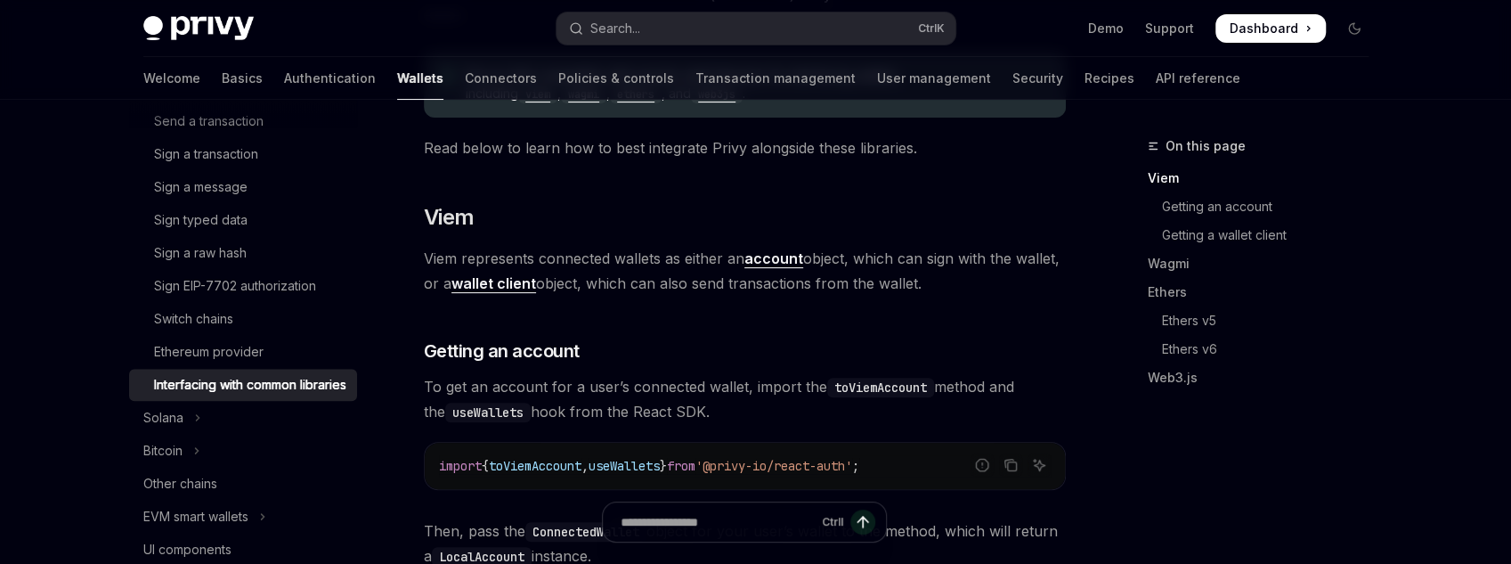
scroll to position [285, 0]
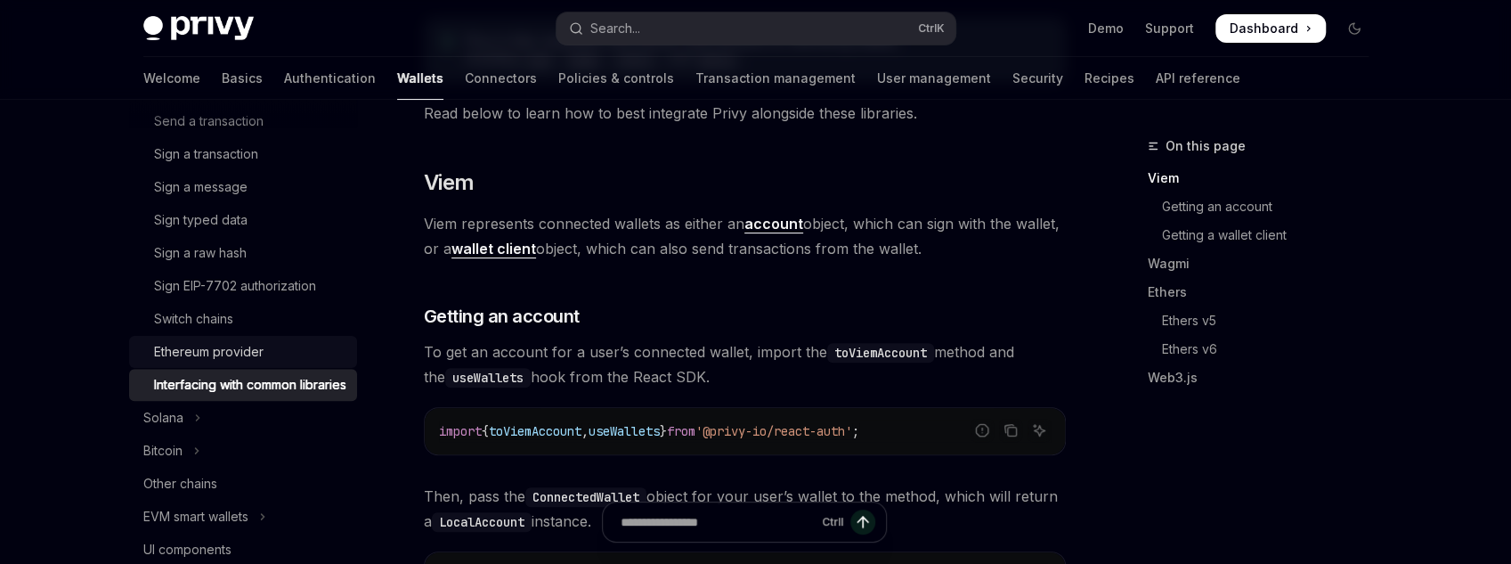
click at [200, 347] on div "Ethereum provider" at bounding box center [209, 351] width 110 height 21
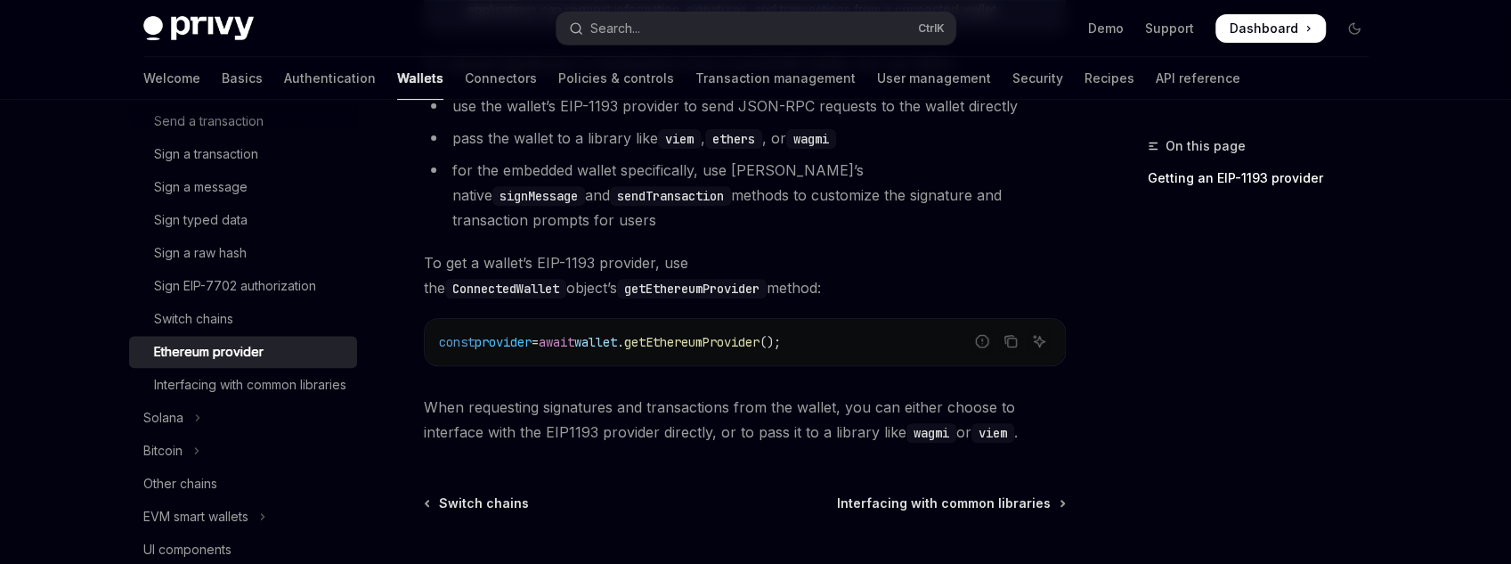
scroll to position [390, 0]
click at [147, 303] on link "Switch chains" at bounding box center [243, 319] width 228 height 32
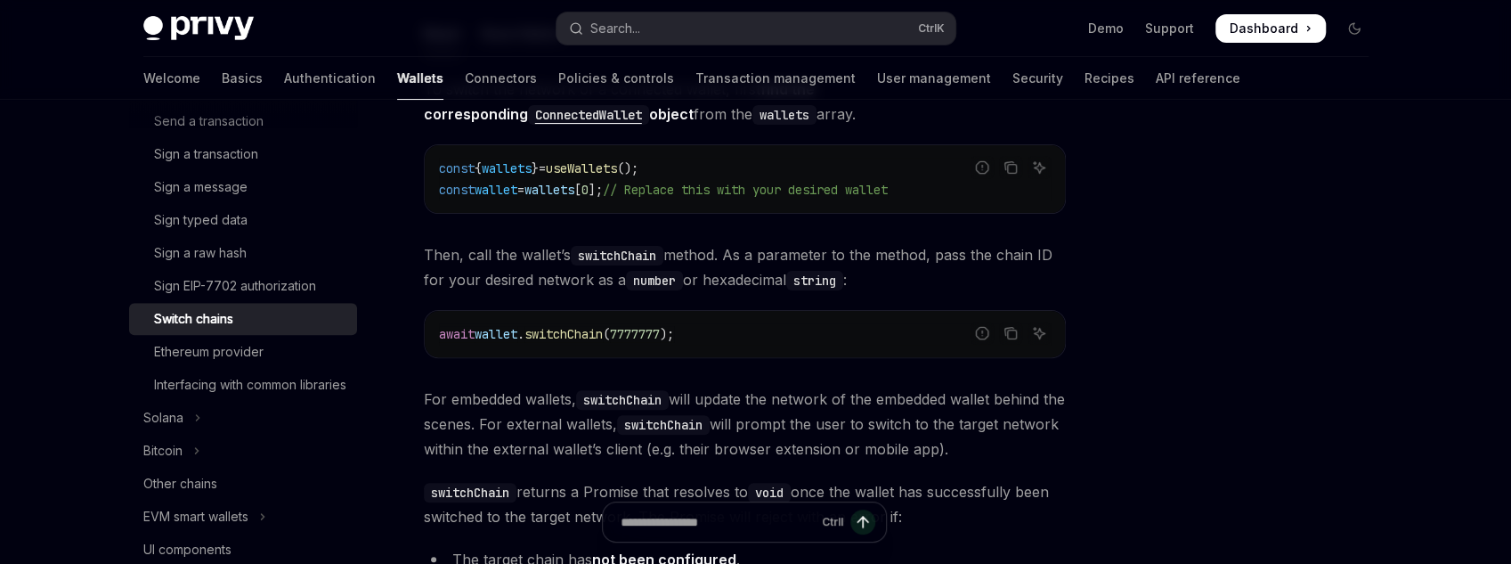
scroll to position [71, 0]
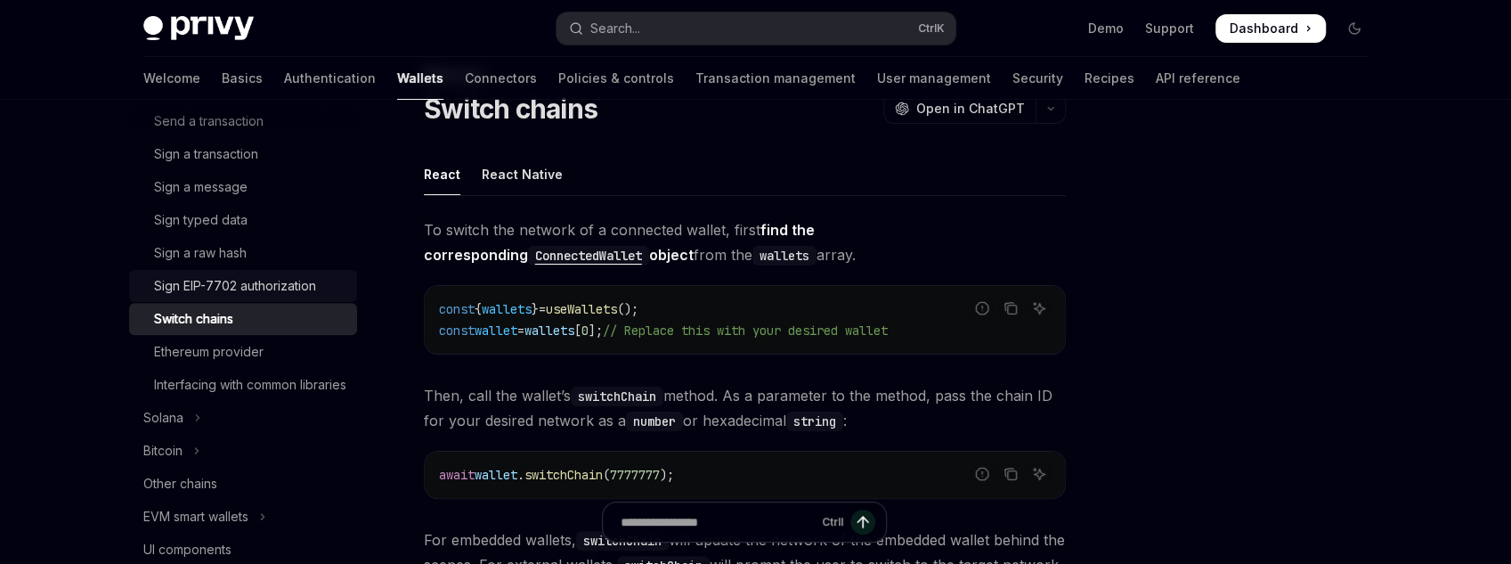
click at [197, 273] on link "Sign EIP-7702 authorization" at bounding box center [243, 286] width 228 height 32
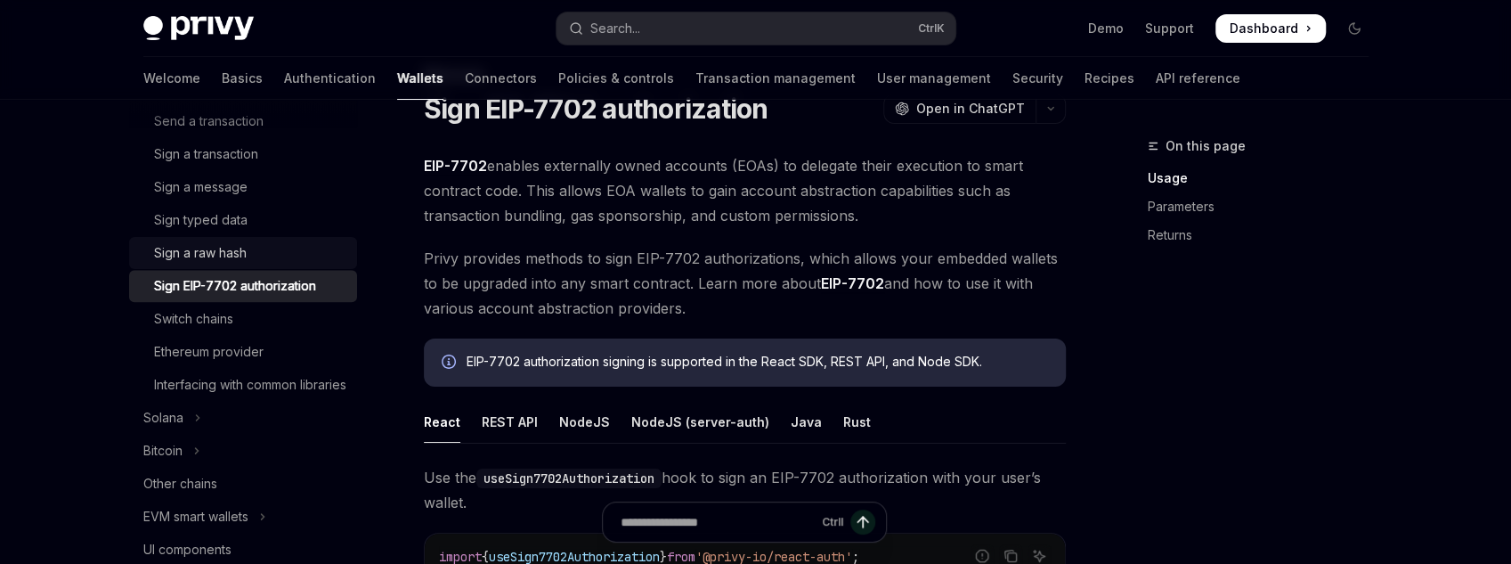
click at [227, 251] on div "Sign a raw hash" at bounding box center [200, 252] width 93 height 21
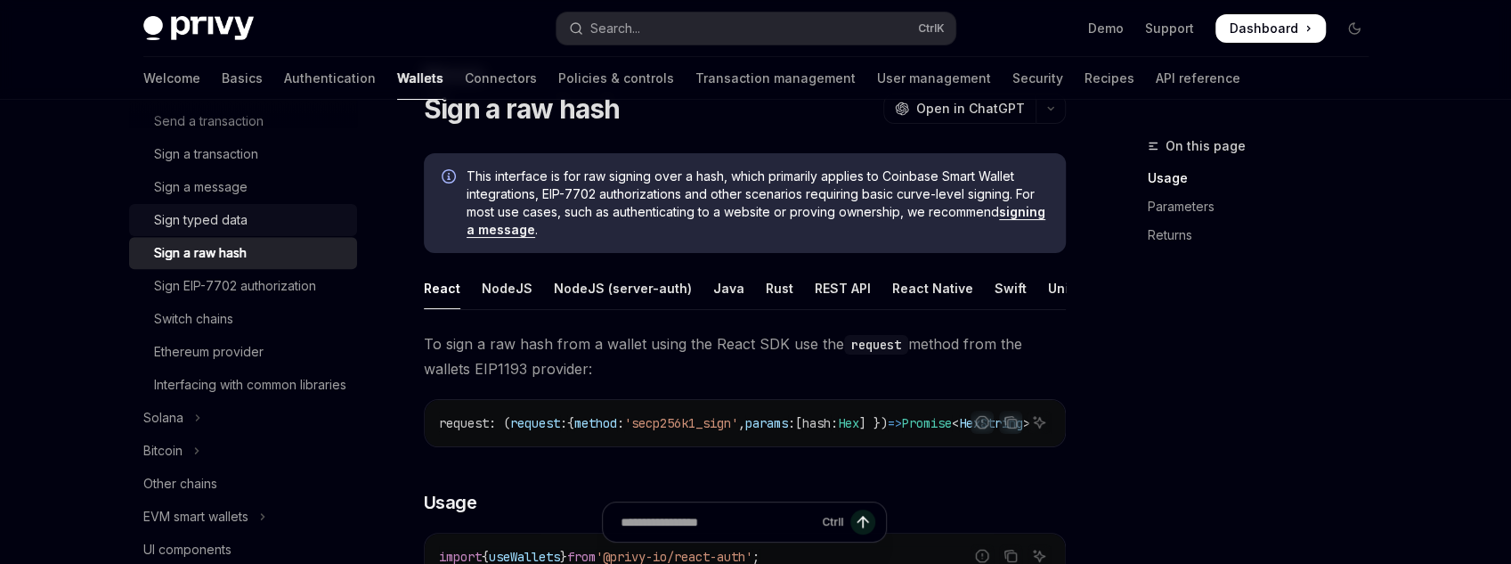
click at [273, 221] on div "Sign typed data" at bounding box center [250, 219] width 192 height 21
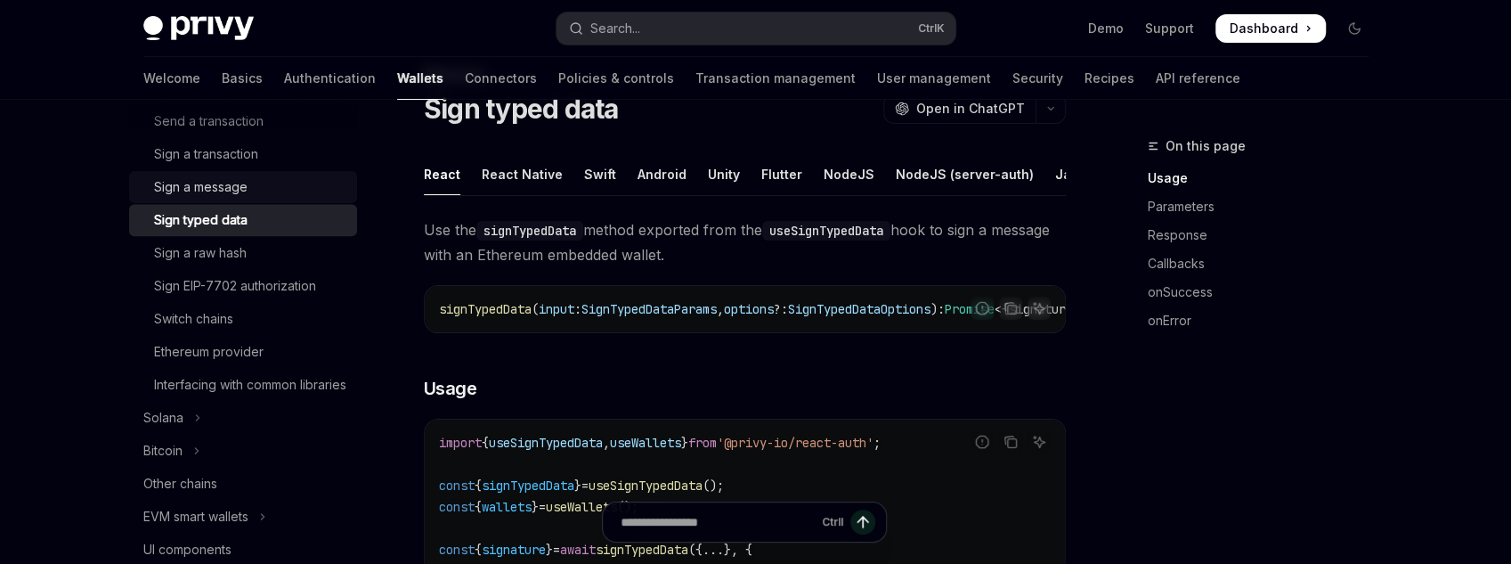
click at [276, 191] on div "Sign a message" at bounding box center [250, 186] width 192 height 21
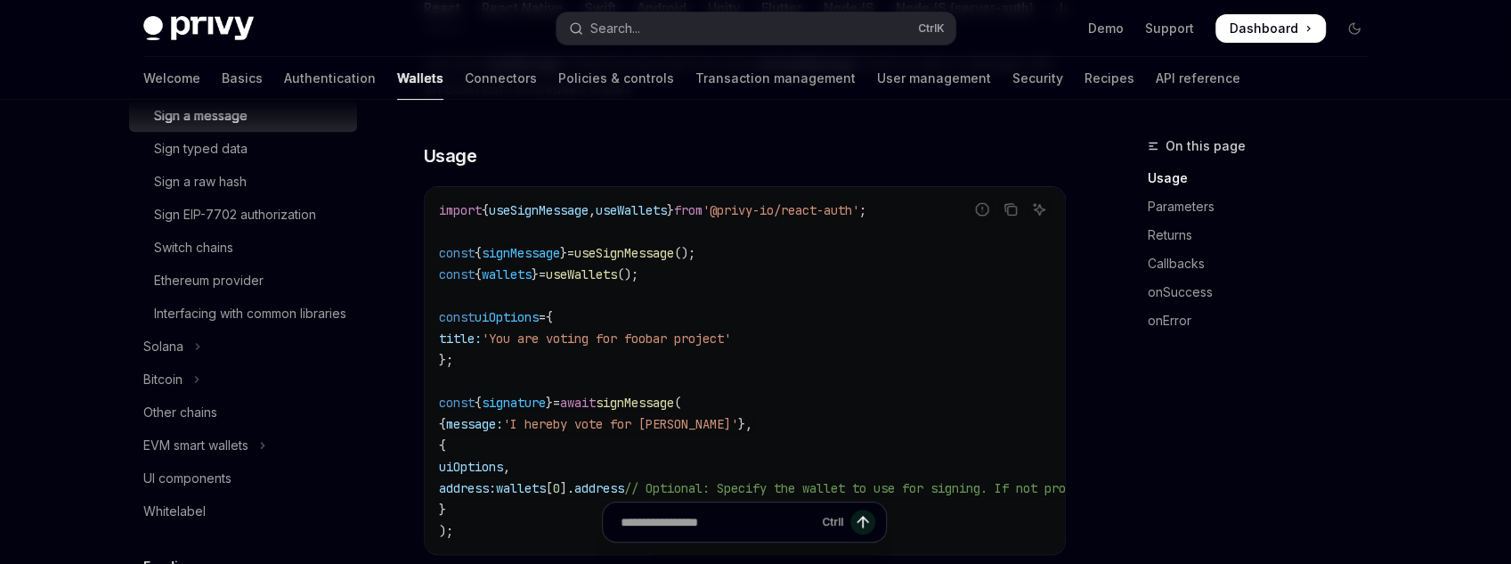
scroll to position [427, 0]
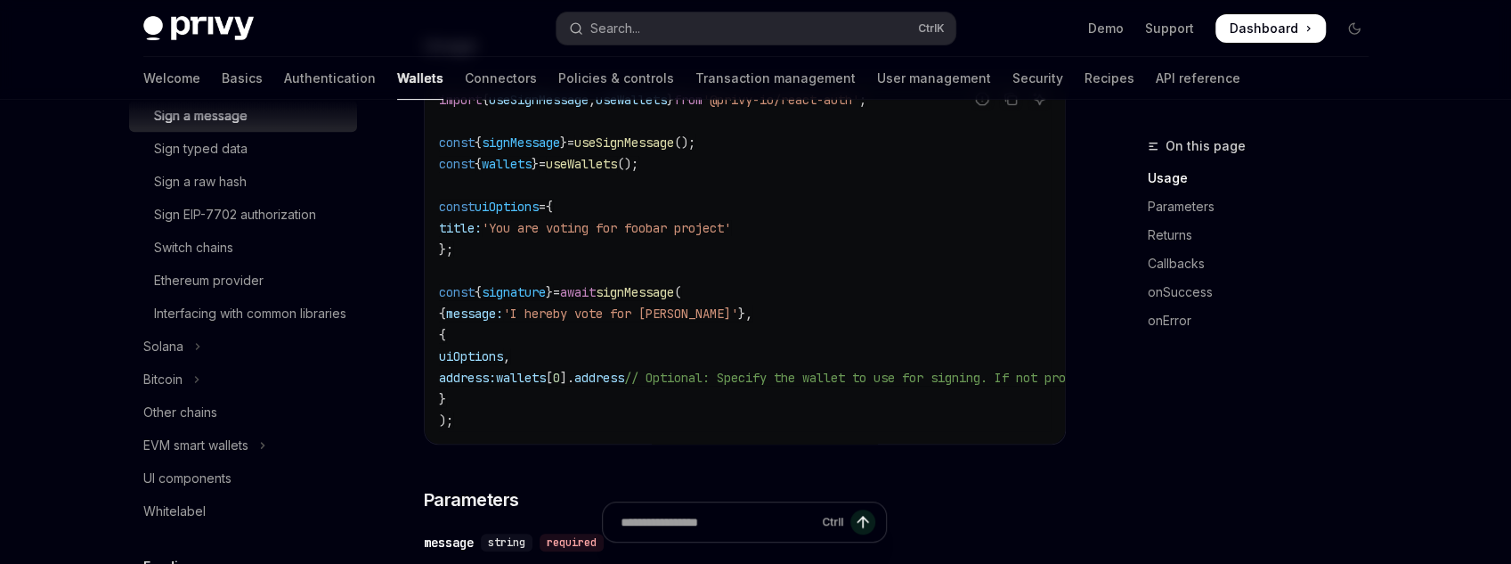
click at [643, 149] on span "useSignMessage" at bounding box center [624, 142] width 100 height 16
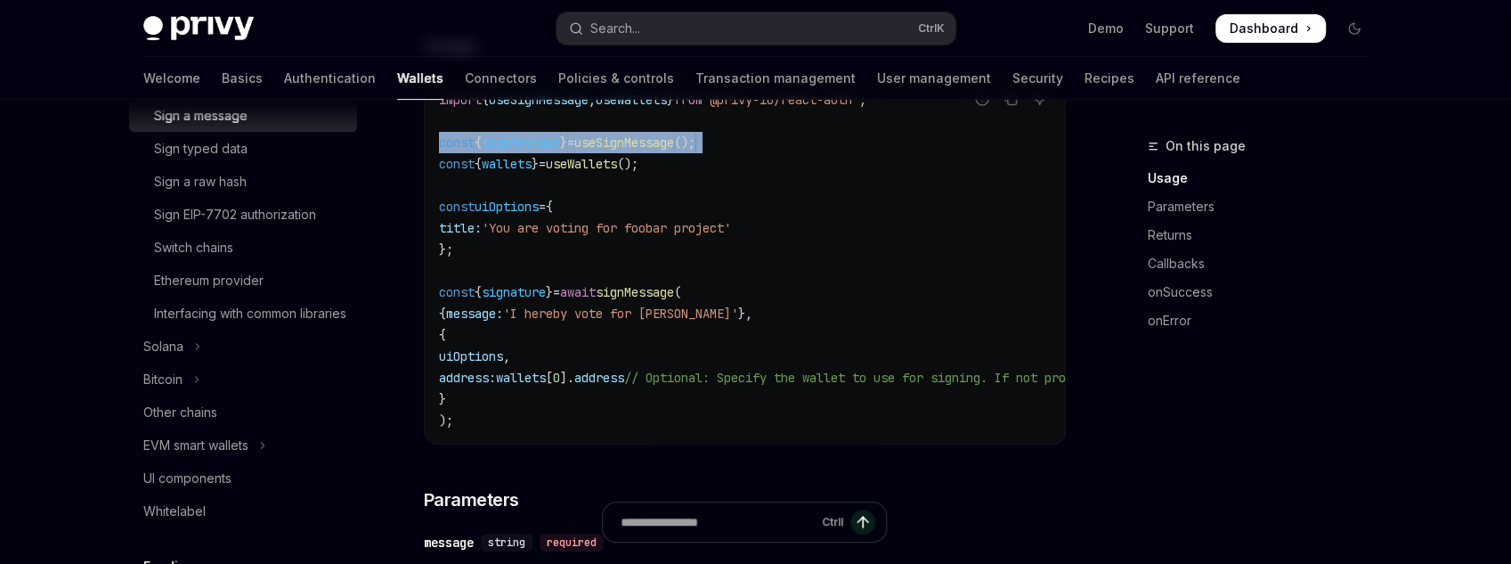
click at [643, 149] on span "useSignMessage" at bounding box center [624, 142] width 100 height 16
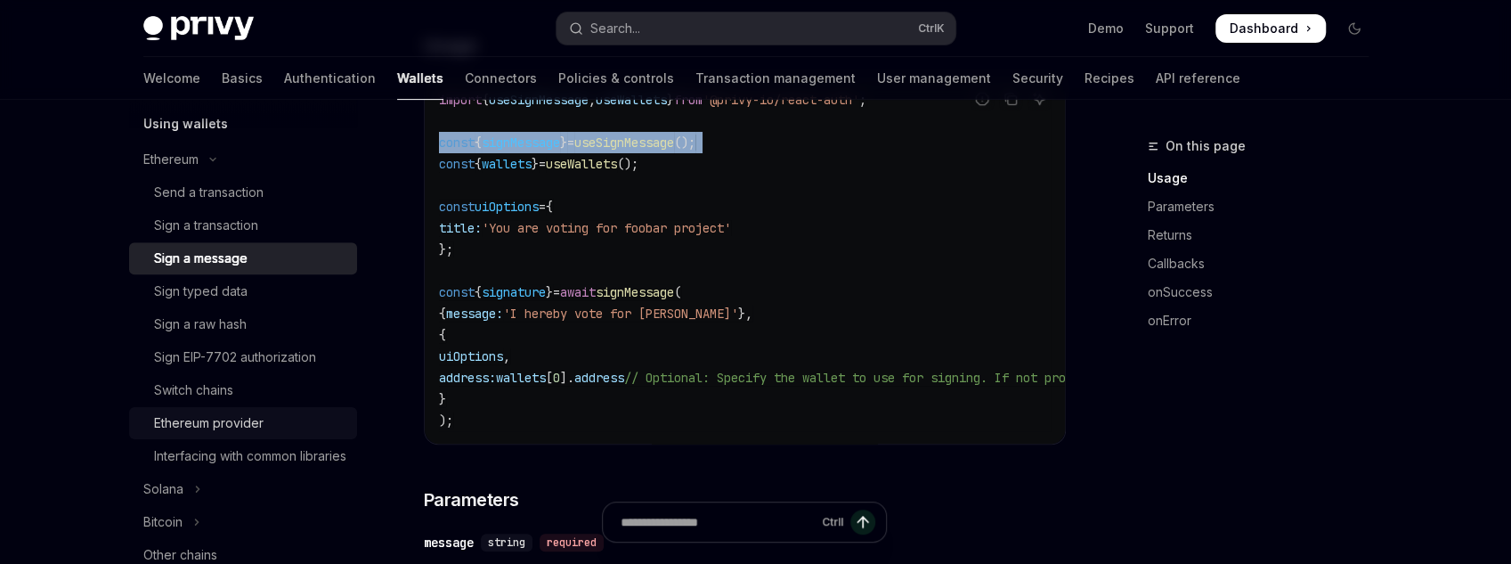
scroll to position [784, 0]
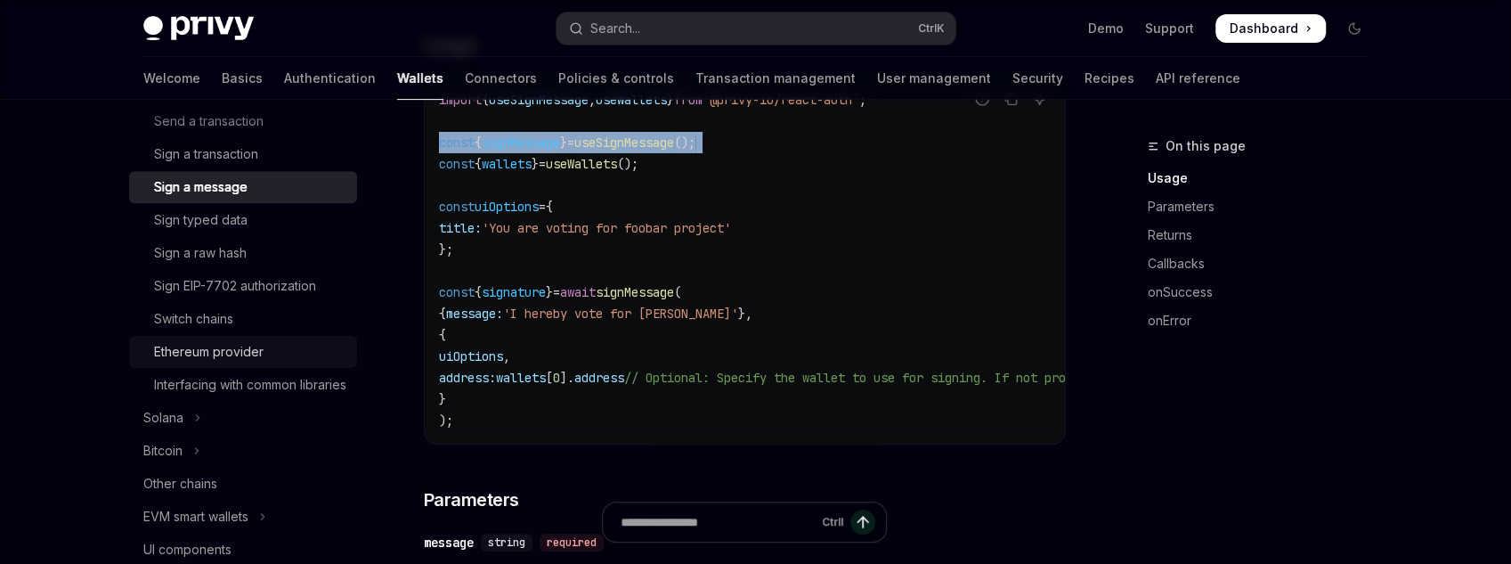
click at [321, 395] on div "Interfacing with common libraries" at bounding box center [250, 384] width 192 height 21
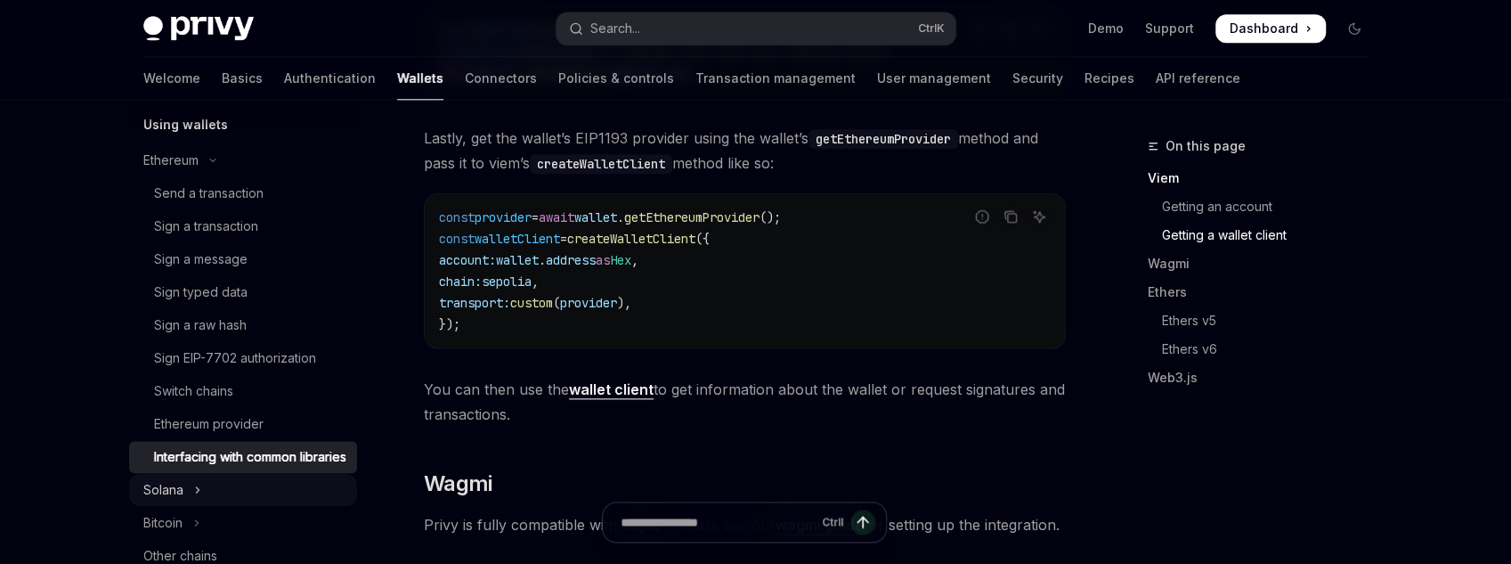
scroll to position [712, 0]
click at [250, 321] on div "Sign a raw hash" at bounding box center [250, 323] width 192 height 21
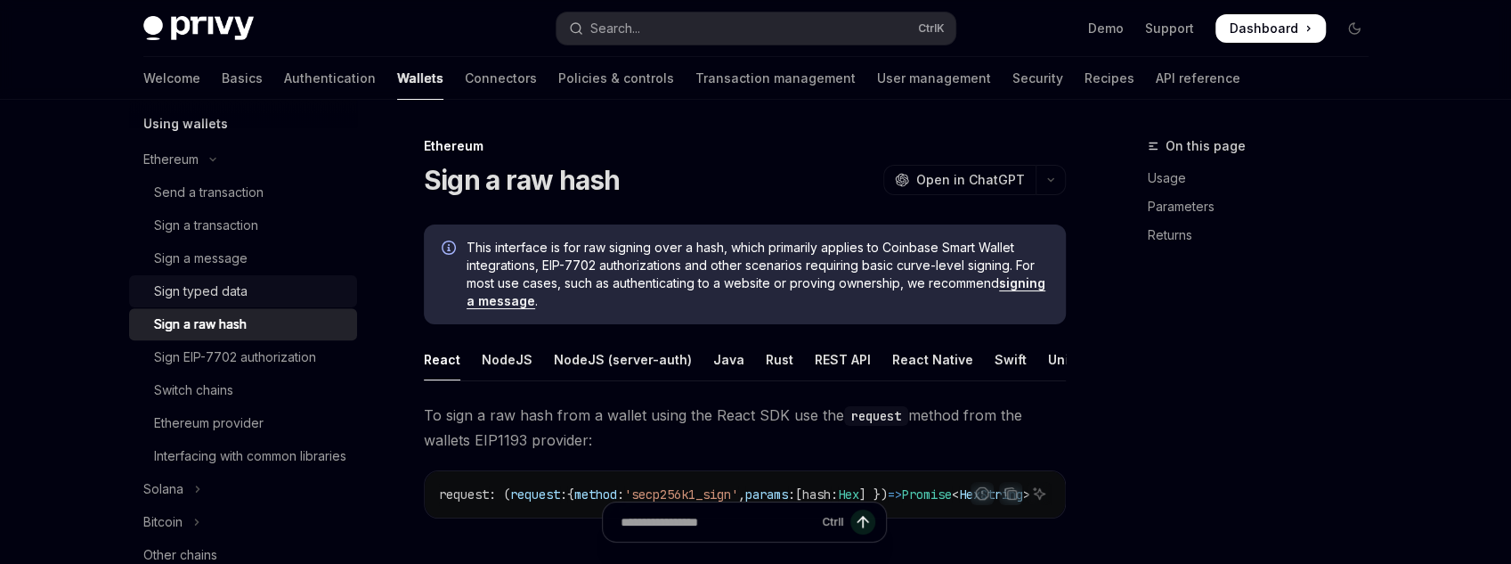
click at [248, 303] on link "Sign typed data" at bounding box center [243, 291] width 228 height 32
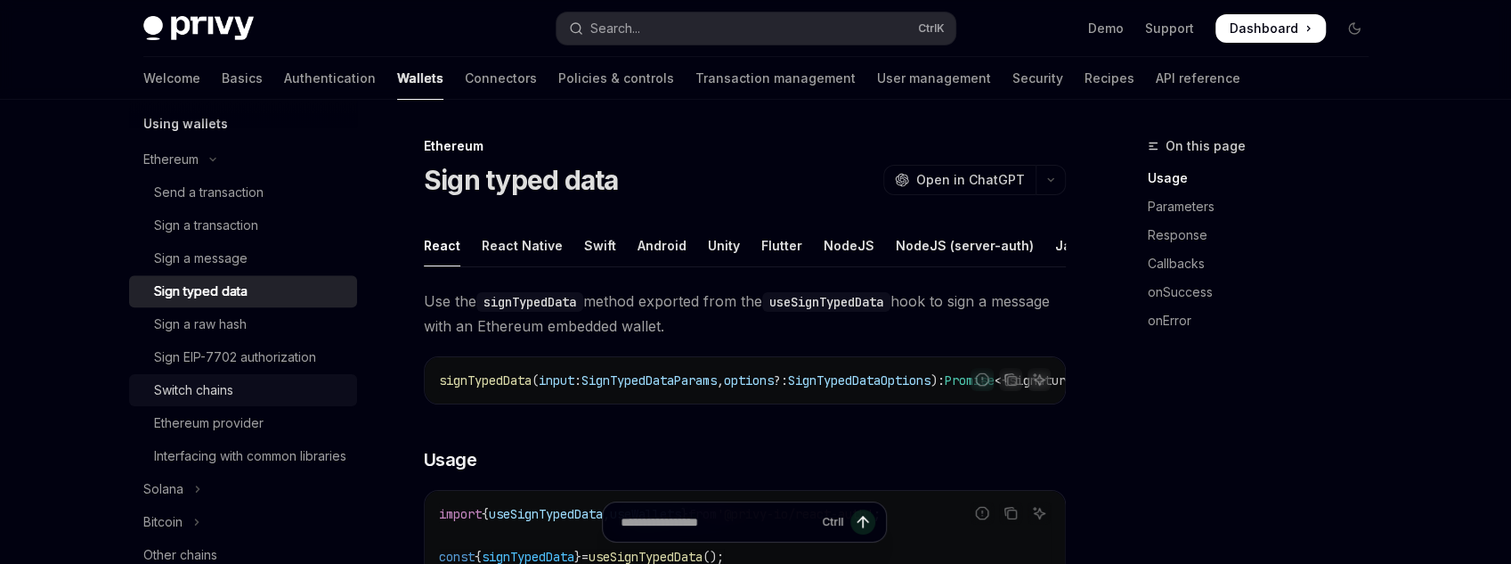
click at [241, 386] on div "Switch chains" at bounding box center [250, 389] width 192 height 21
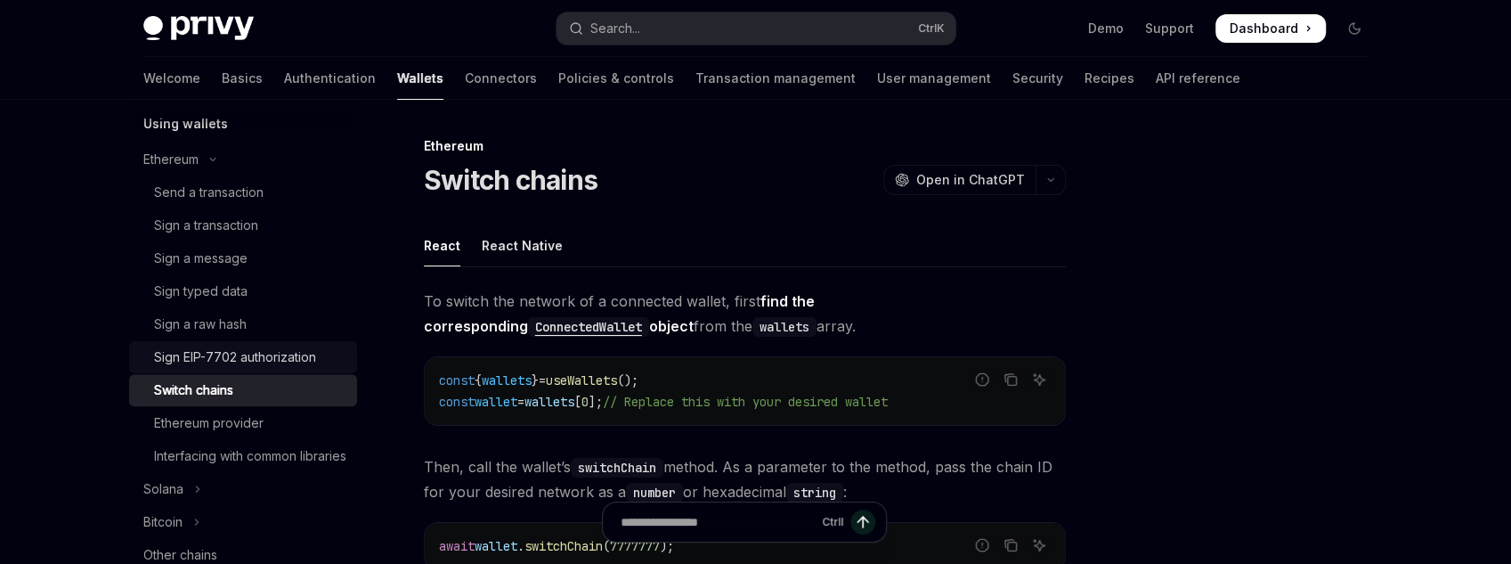
click at [244, 357] on div "Sign EIP-7702 authorization" at bounding box center [235, 356] width 162 height 21
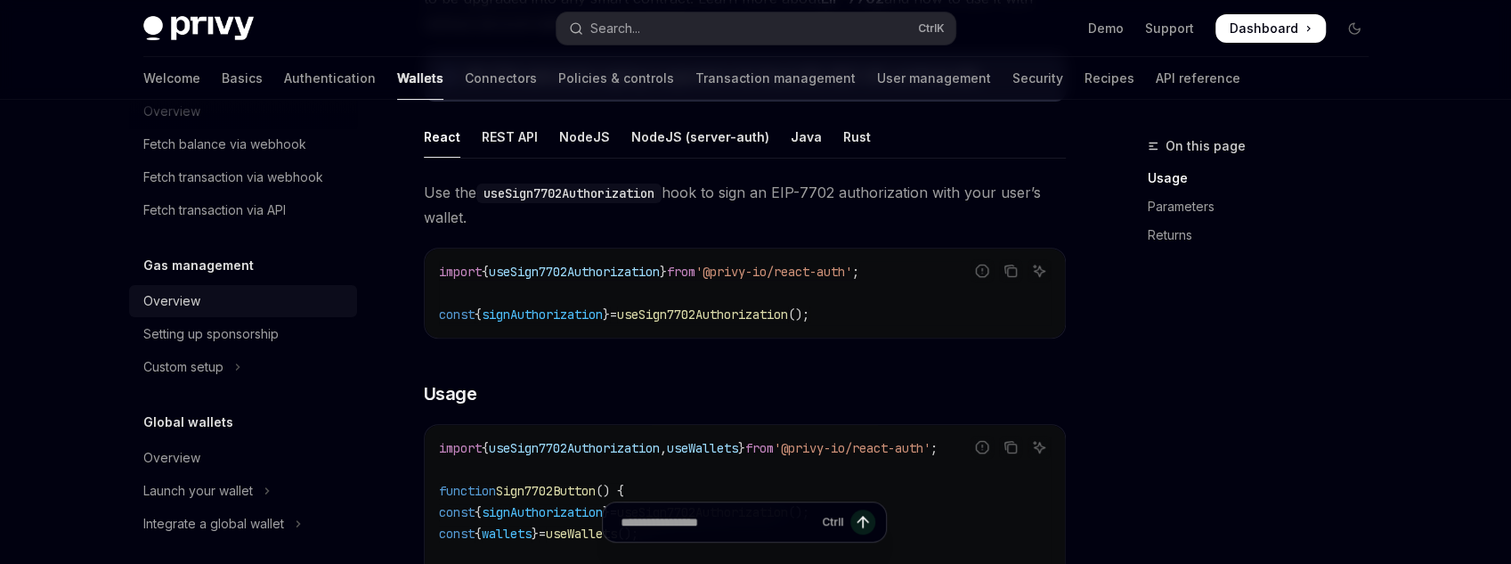
scroll to position [1567, 0]
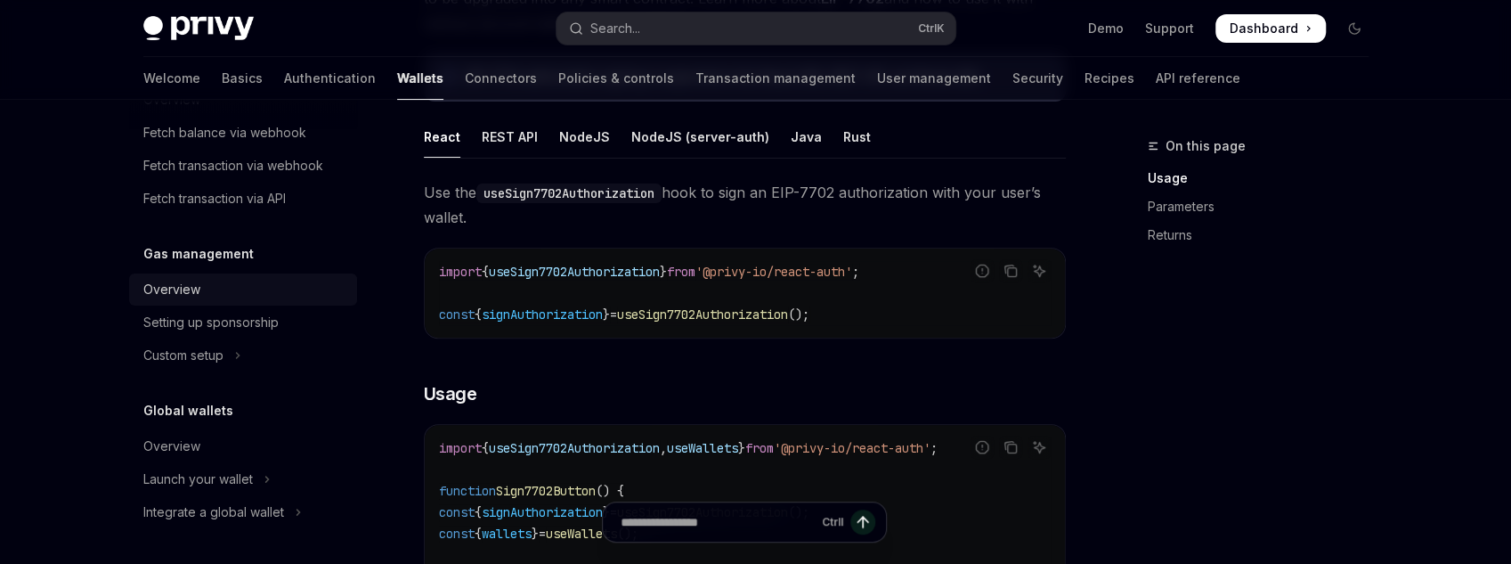
click at [212, 289] on div "Overview" at bounding box center [244, 289] width 203 height 21
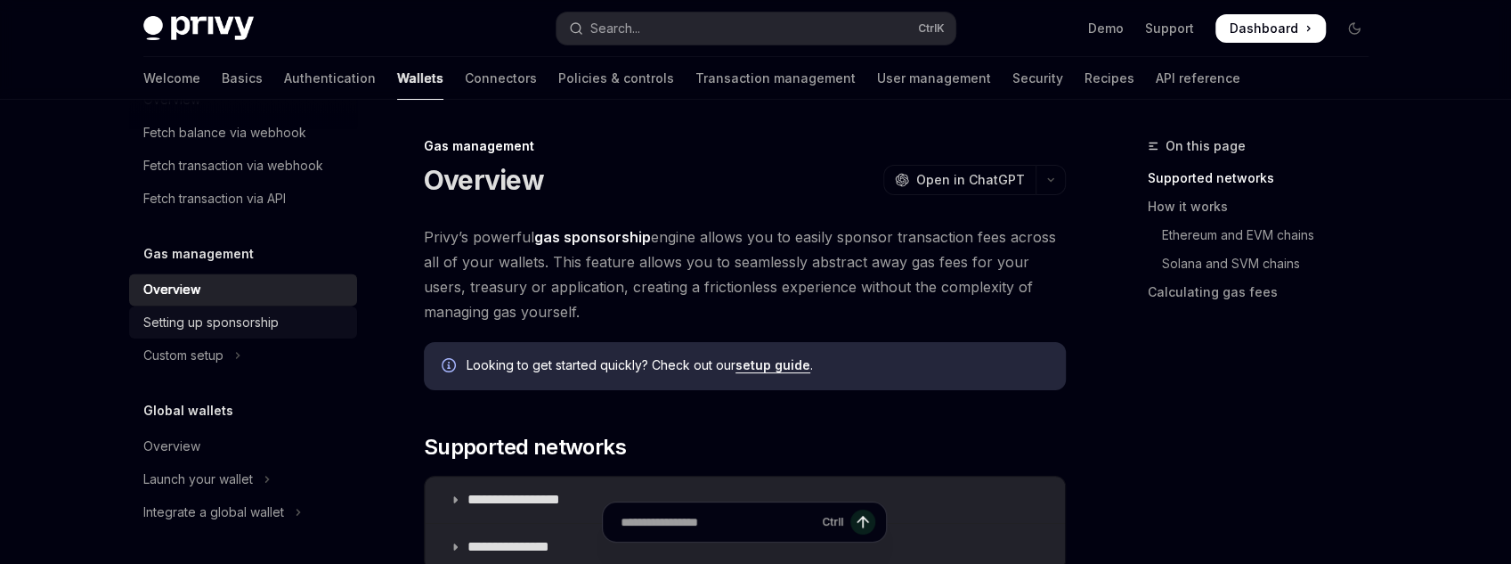
scroll to position [1568, 0]
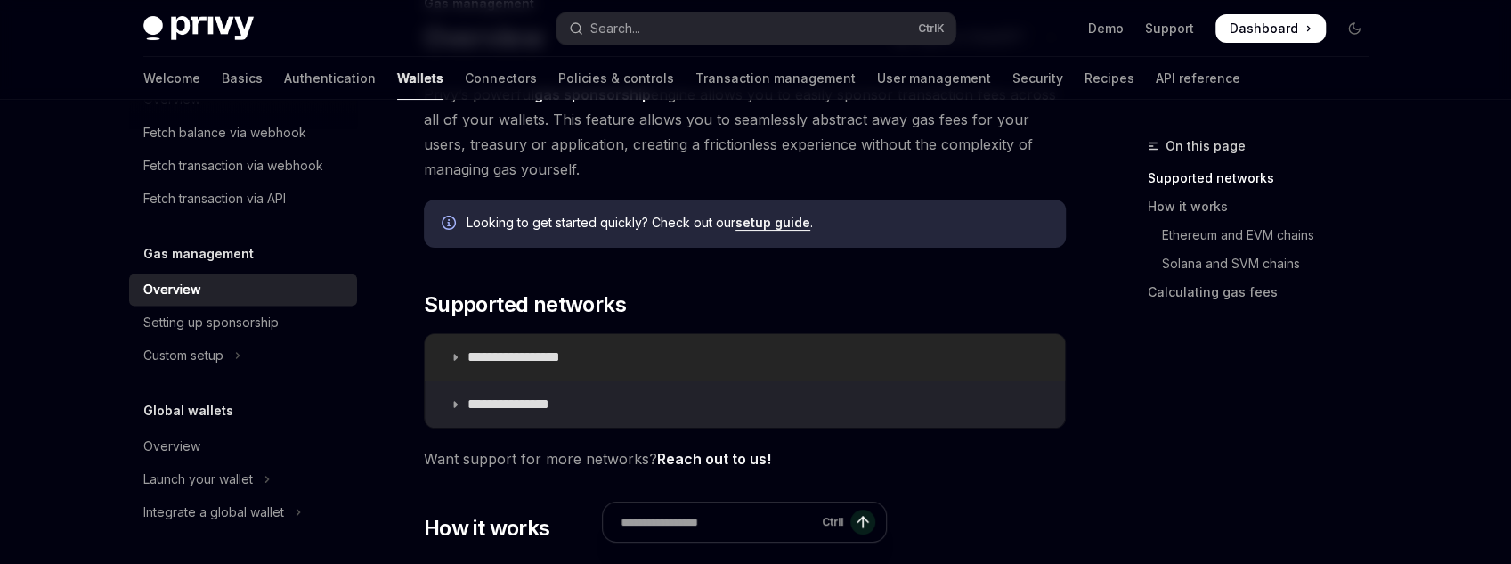
click at [443, 359] on summary "**********" at bounding box center [745, 357] width 640 height 46
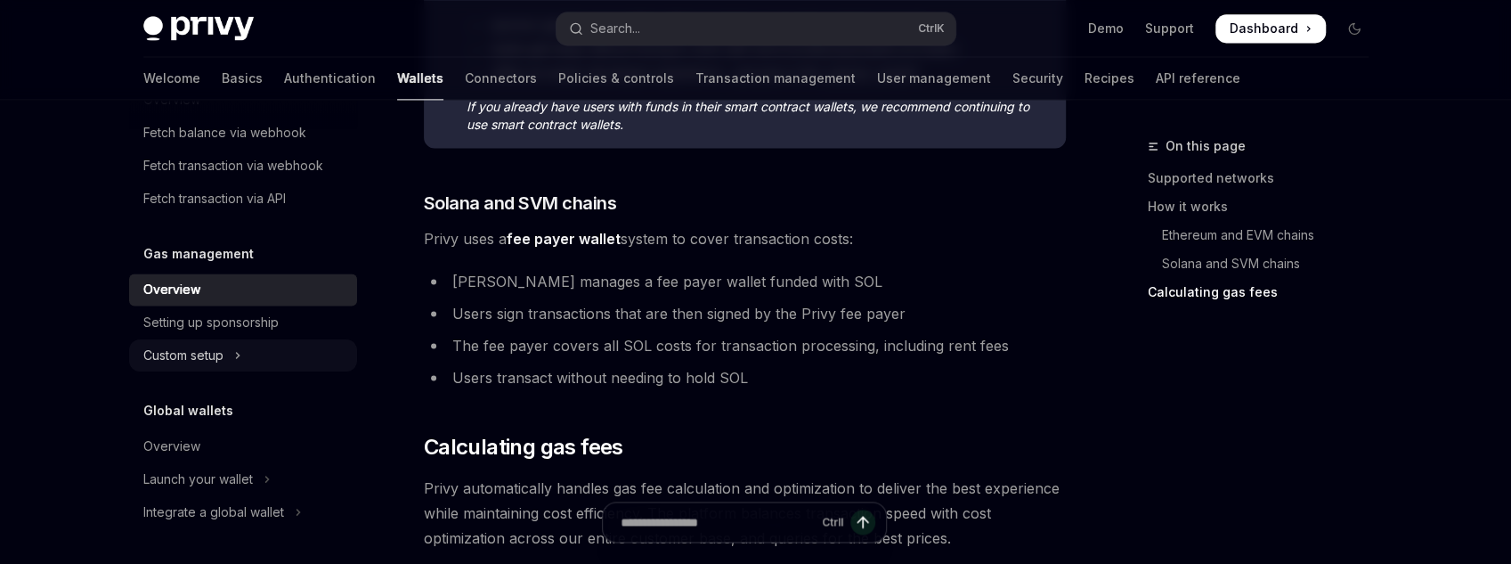
scroll to position [1710, 0]
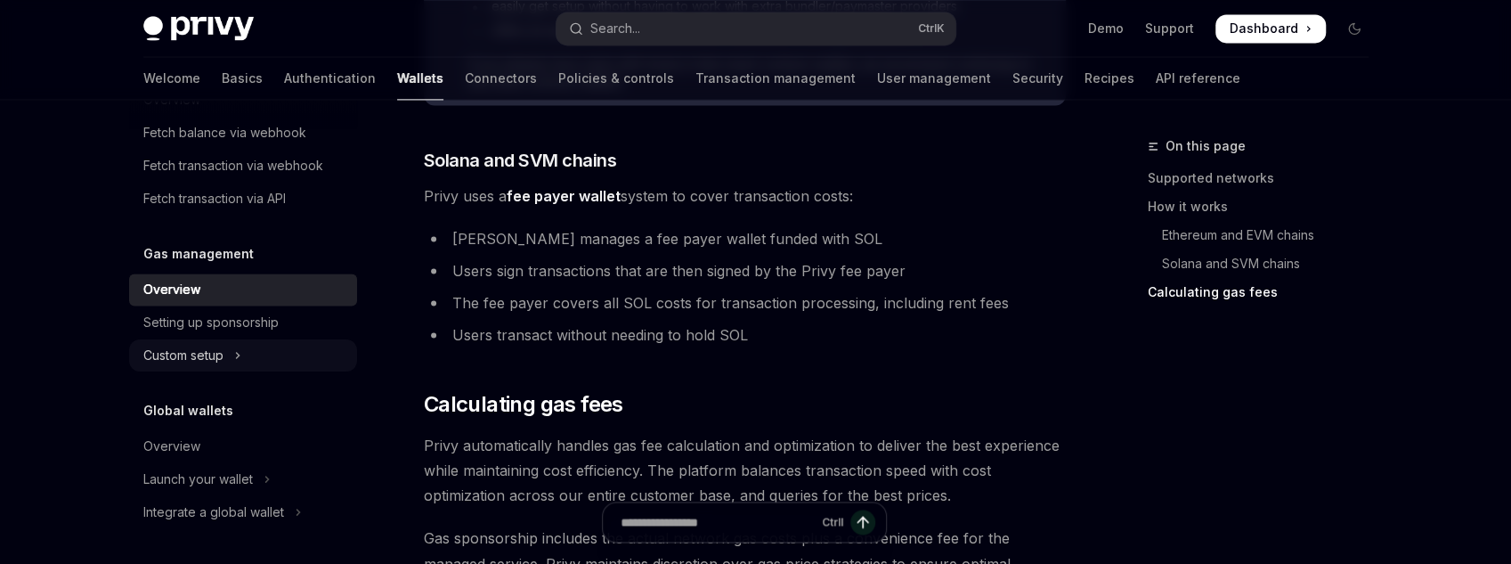
click at [204, 360] on div "Custom setup" at bounding box center [183, 355] width 80 height 21
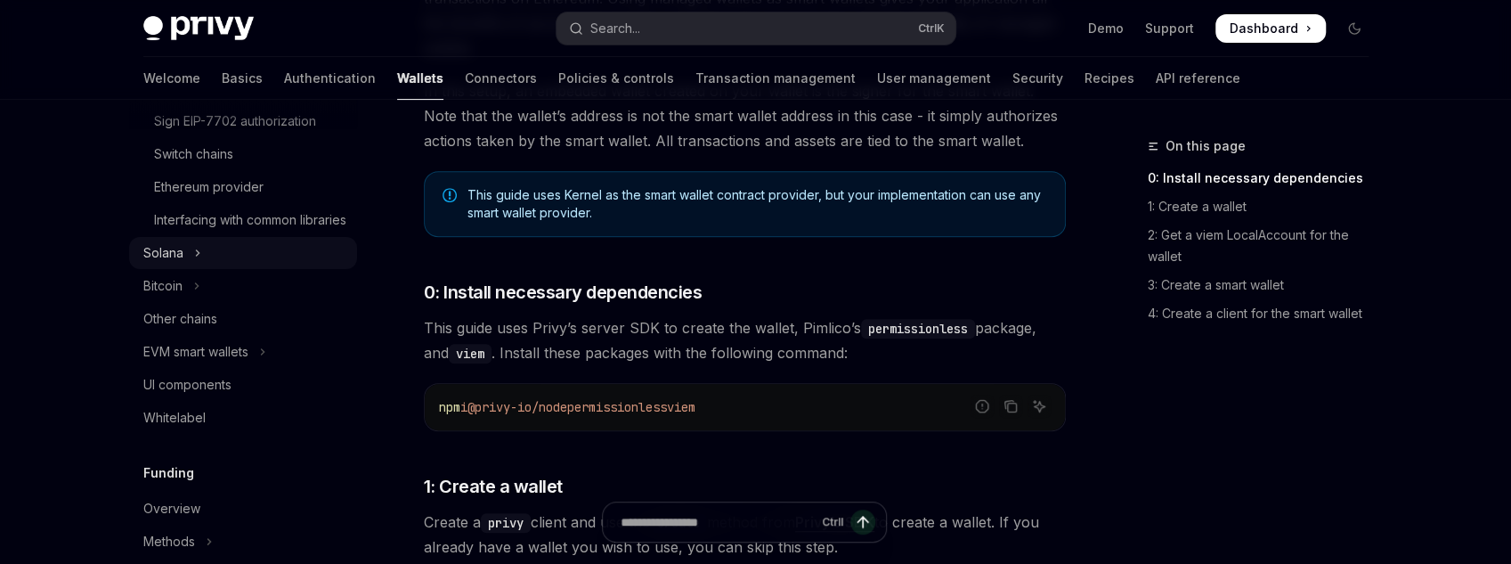
scroll to position [965, 0]
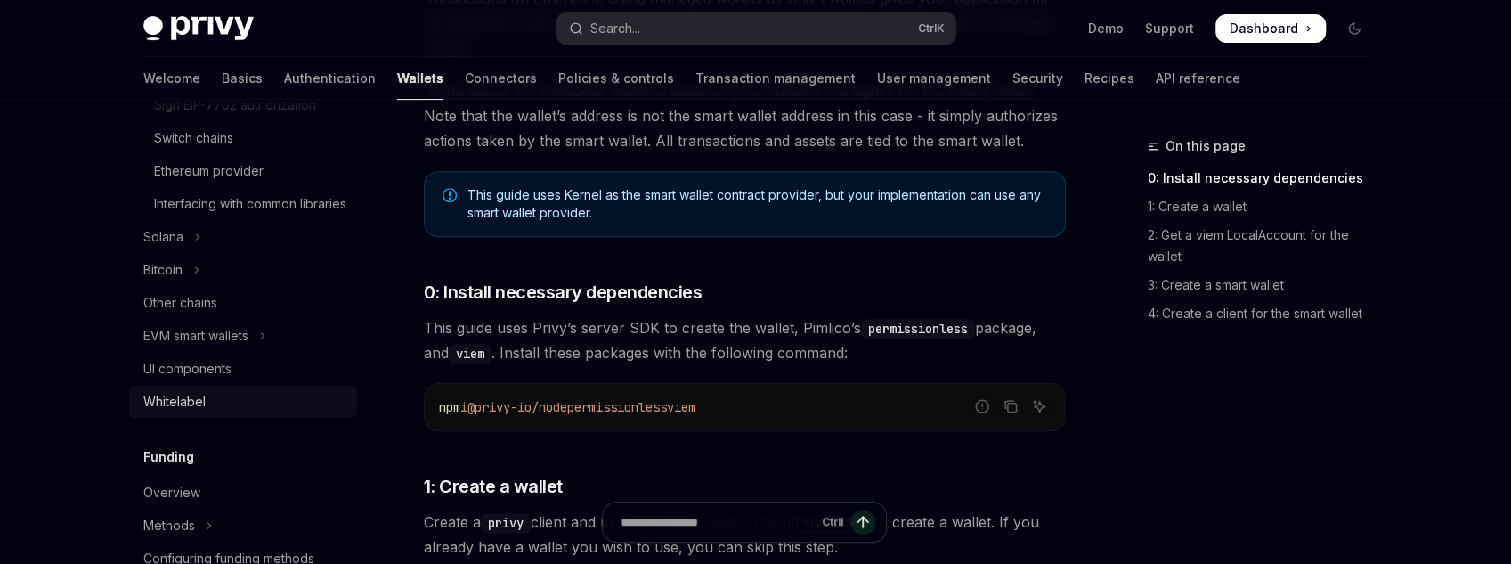
click at [197, 412] on div "Whitelabel" at bounding box center [174, 401] width 62 height 21
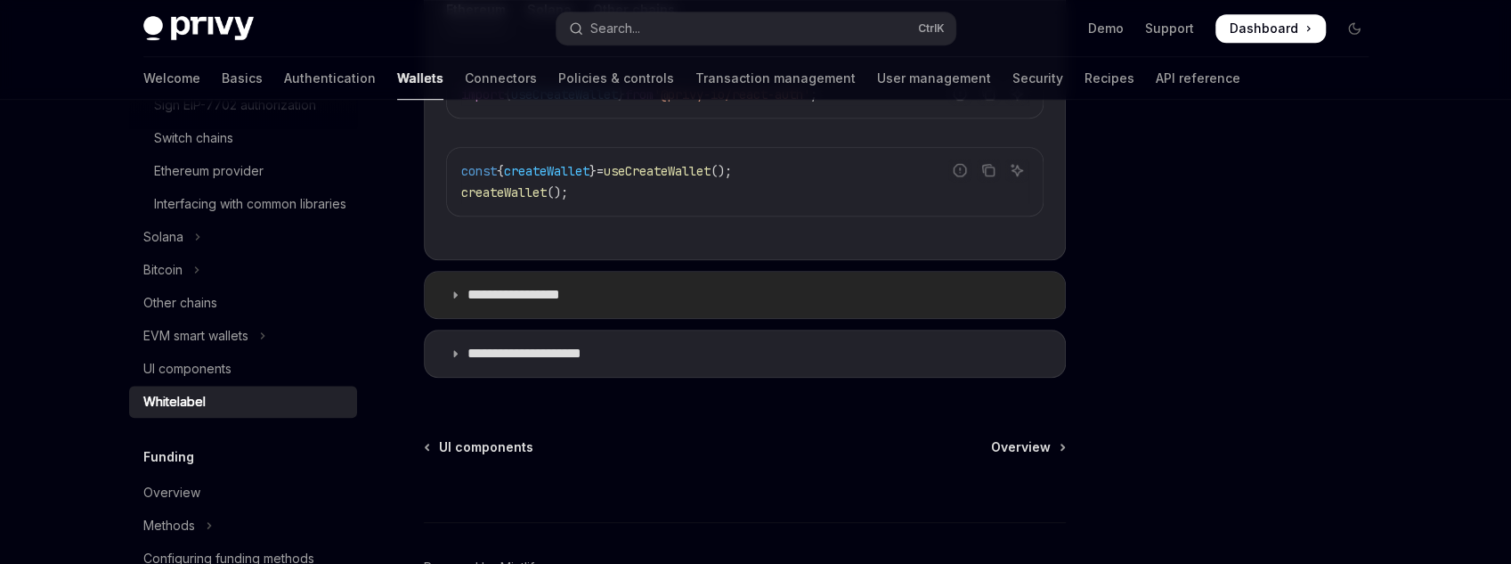
click at [548, 289] on p "**********" at bounding box center [532, 295] width 128 height 18
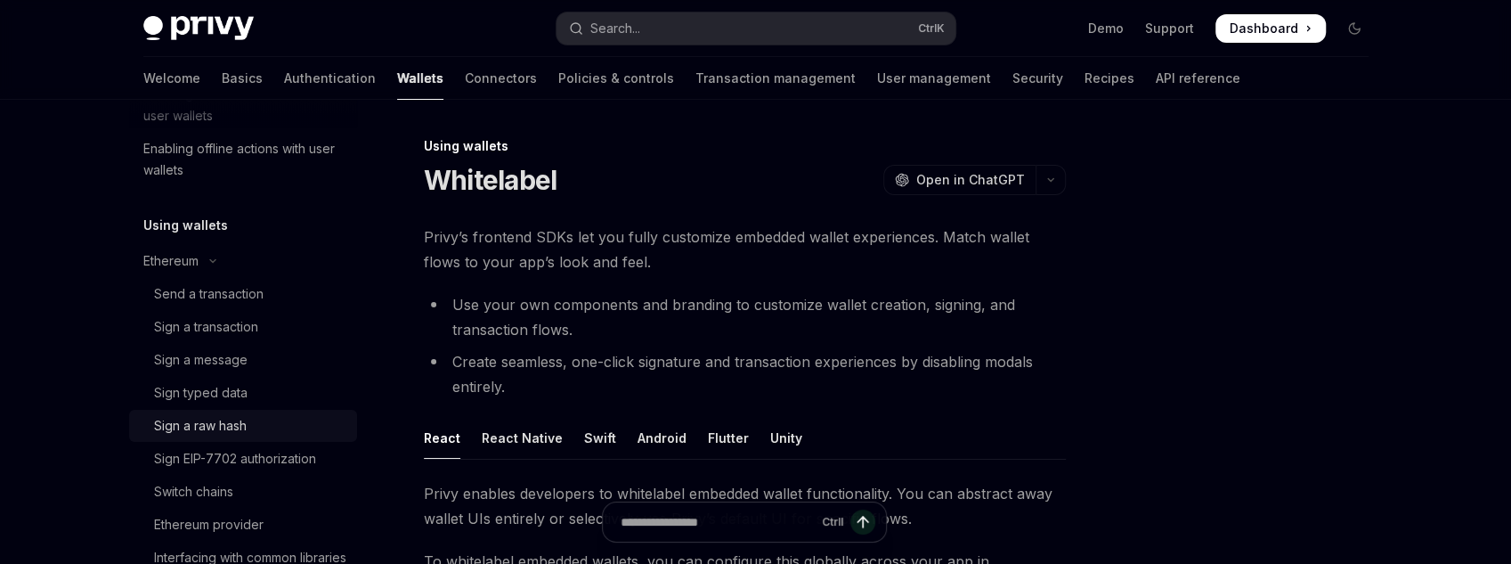
scroll to position [608, 0]
click at [248, 308] on link "Send a transaction" at bounding box center [243, 297] width 228 height 32
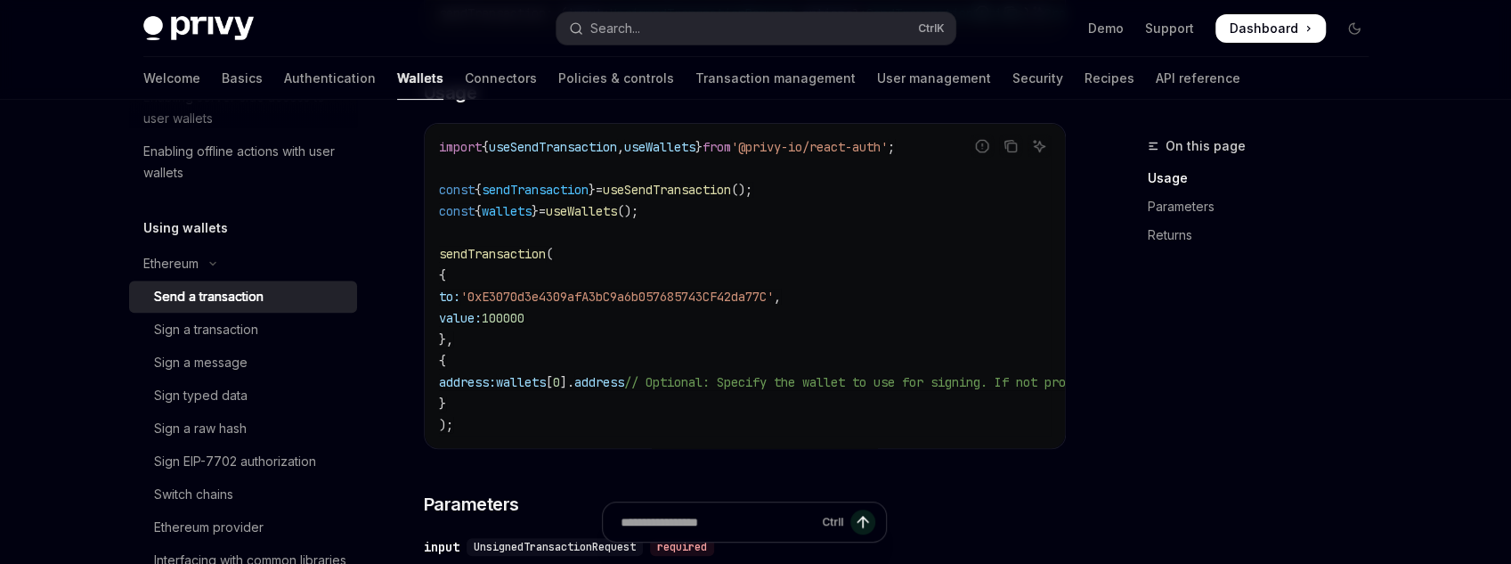
scroll to position [356, 0]
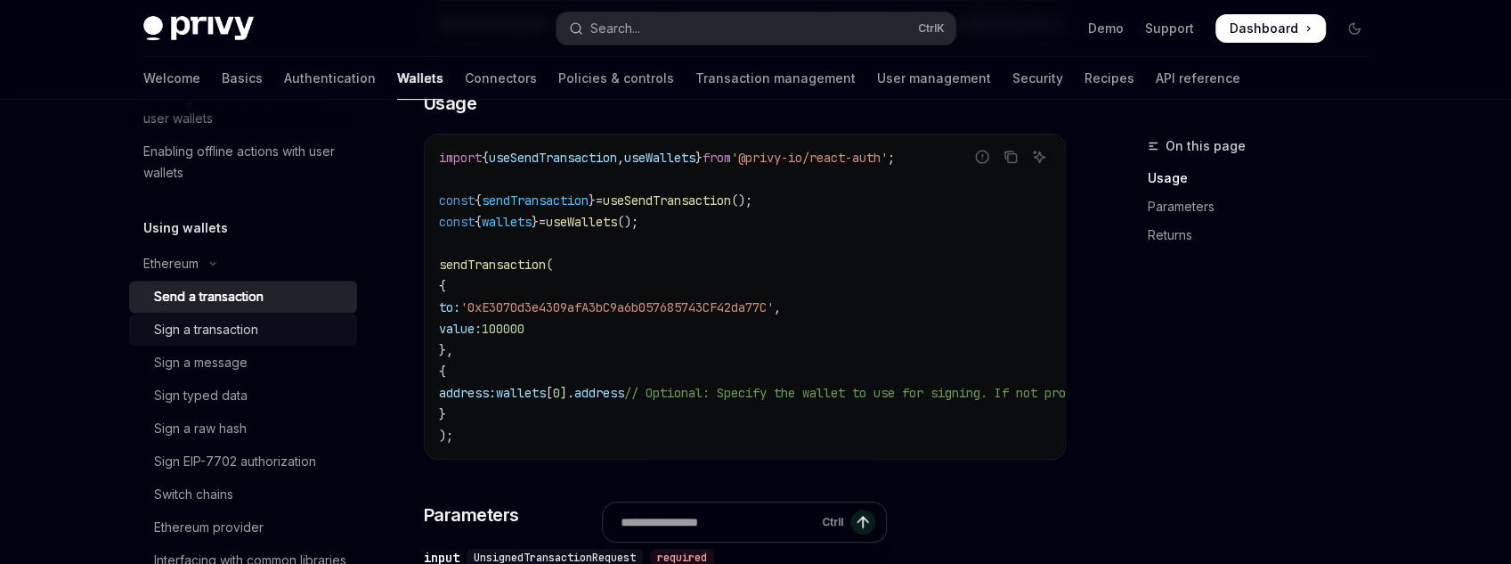
click at [187, 323] on div "Sign a transaction" at bounding box center [206, 329] width 104 height 21
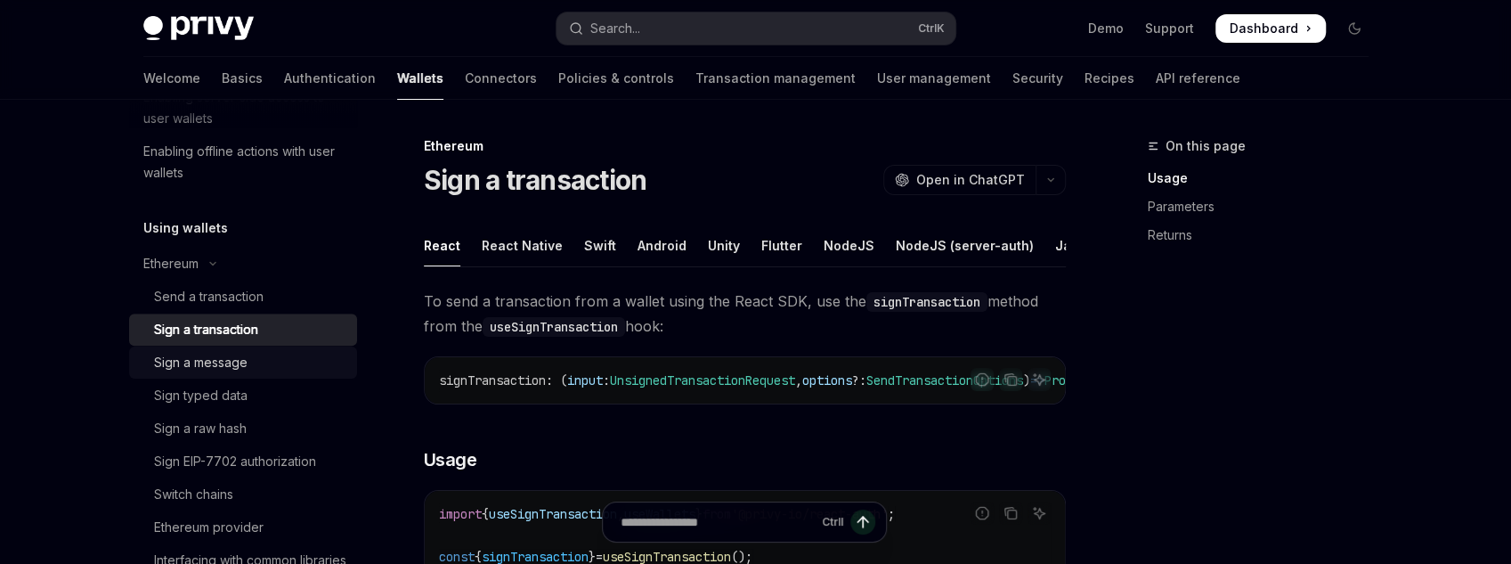
click at [234, 357] on div "Sign a message" at bounding box center [201, 362] width 94 height 21
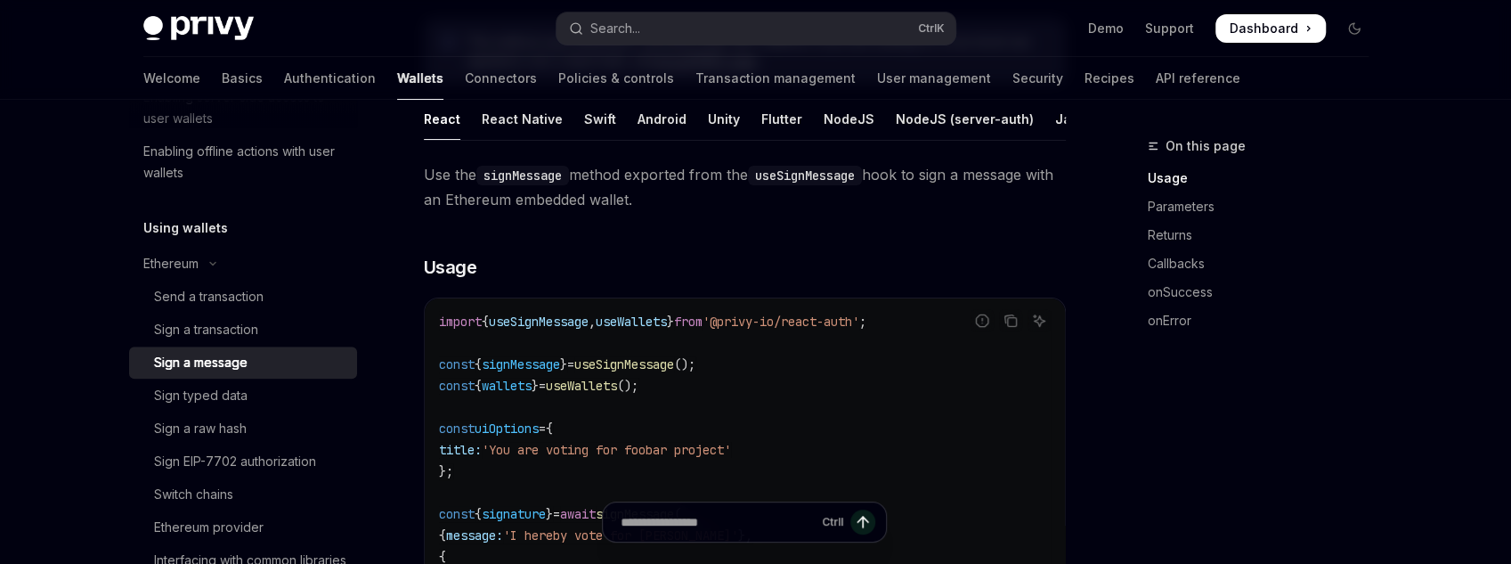
scroll to position [214, 0]
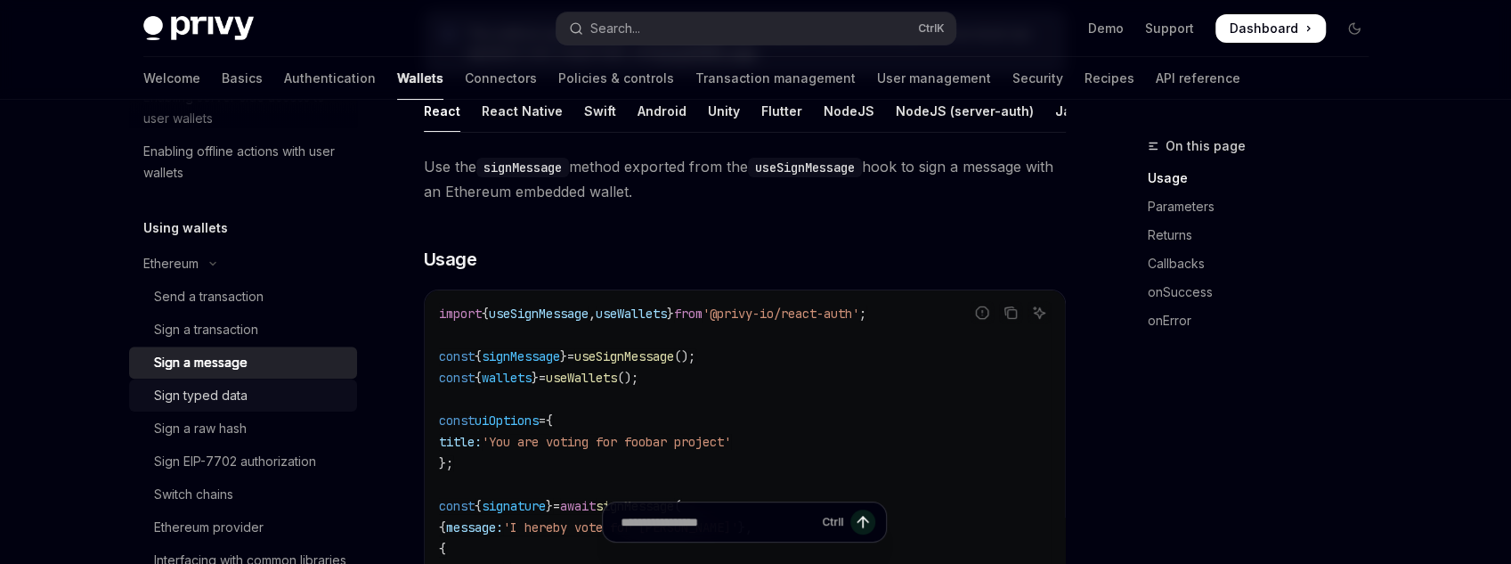
click at [269, 397] on div "Sign typed data" at bounding box center [250, 395] width 192 height 21
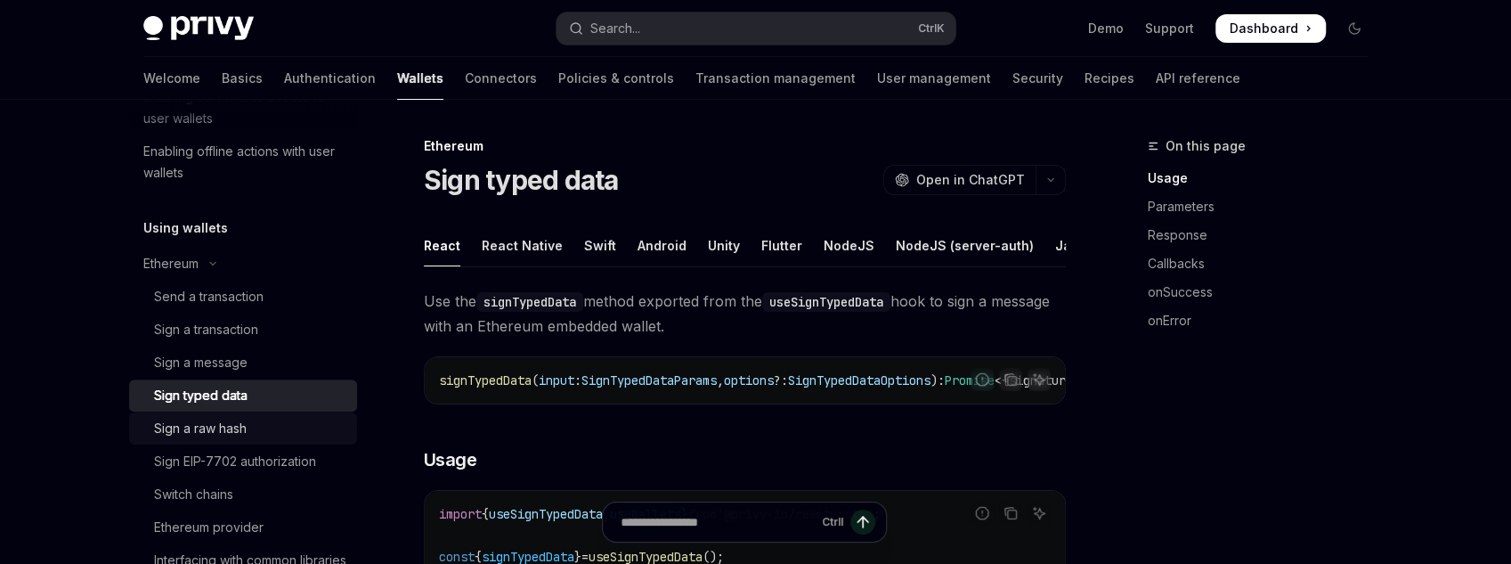
click at [295, 437] on div "Sign a raw hash" at bounding box center [250, 428] width 192 height 21
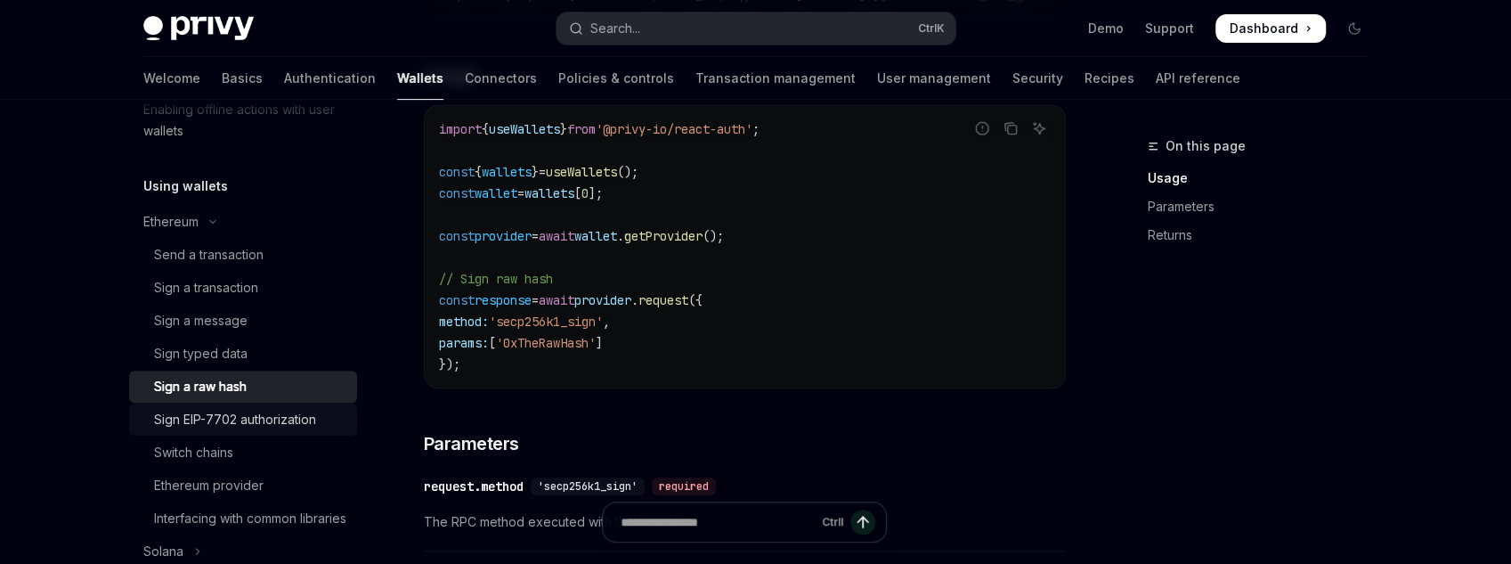
scroll to position [680, 0]
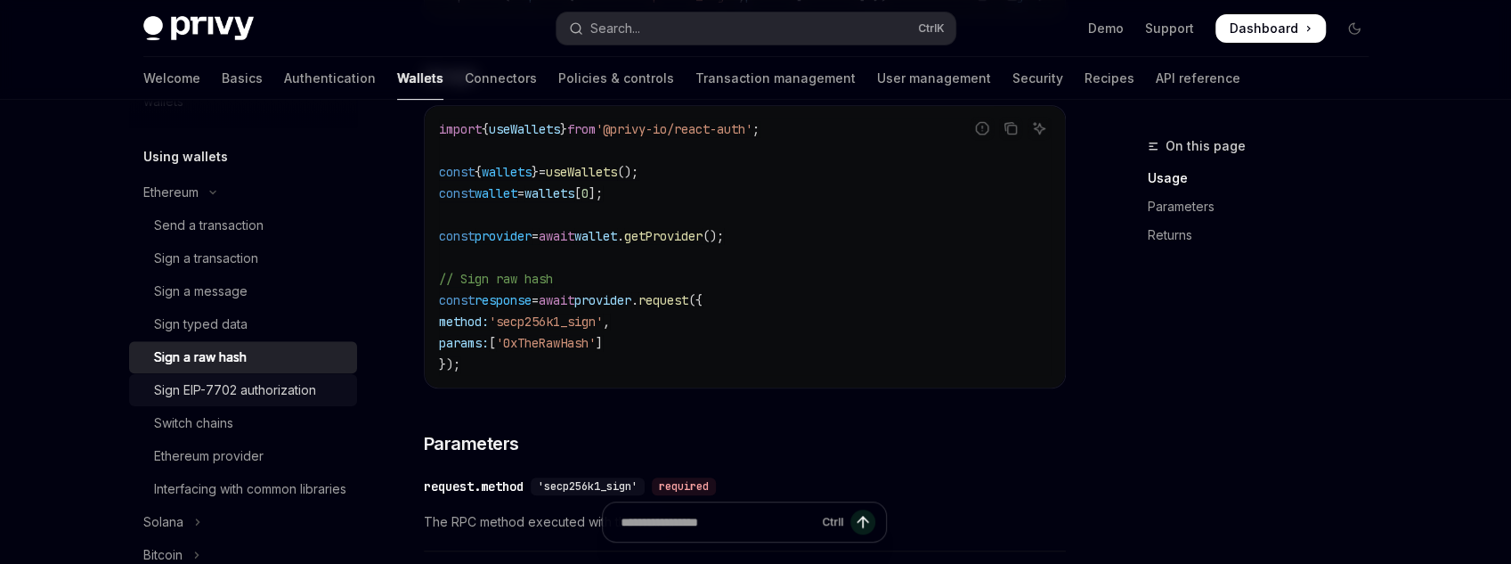
click at [291, 390] on div "Sign EIP-7702 authorization" at bounding box center [235, 389] width 162 height 21
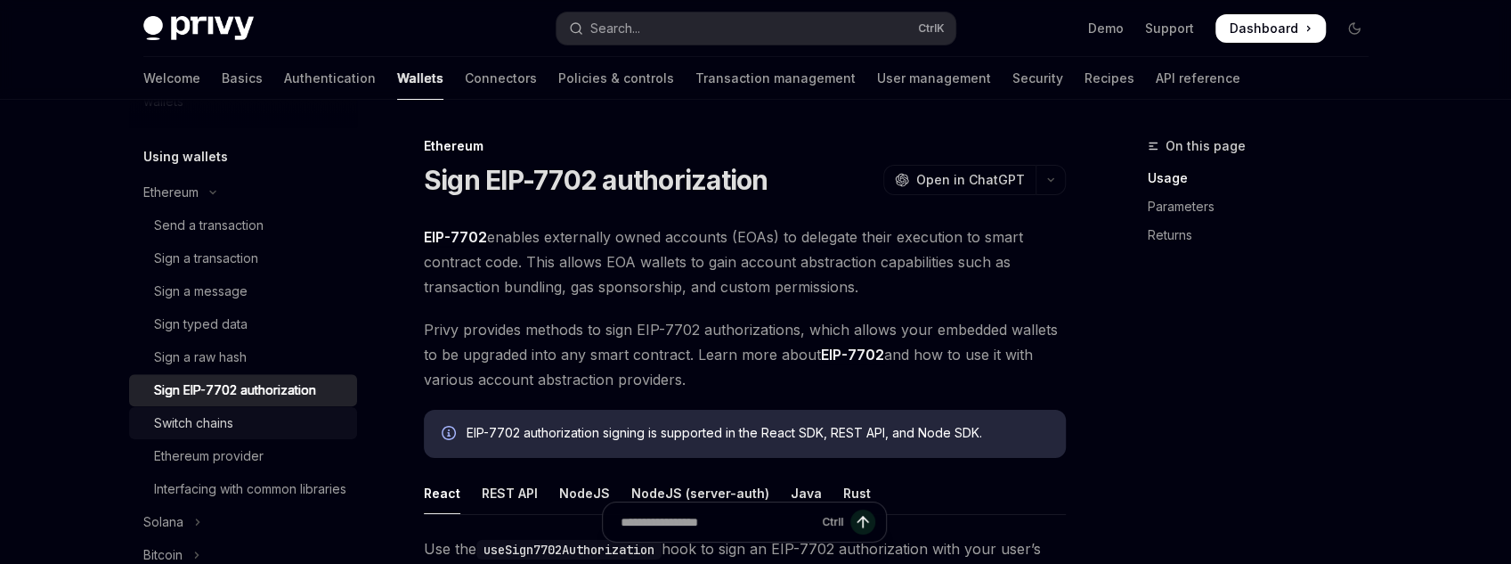
click at [281, 412] on div "Switch chains" at bounding box center [250, 422] width 192 height 21
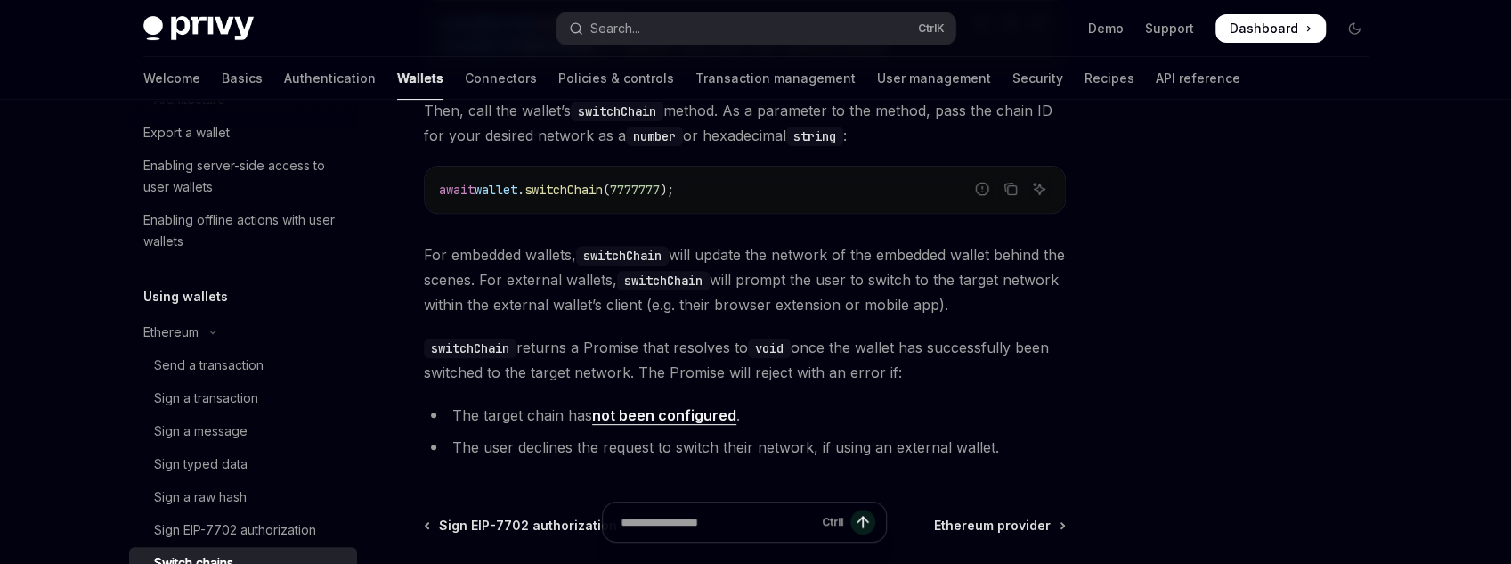
scroll to position [537, 0]
click at [465, 83] on link "Connectors" at bounding box center [501, 78] width 72 height 43
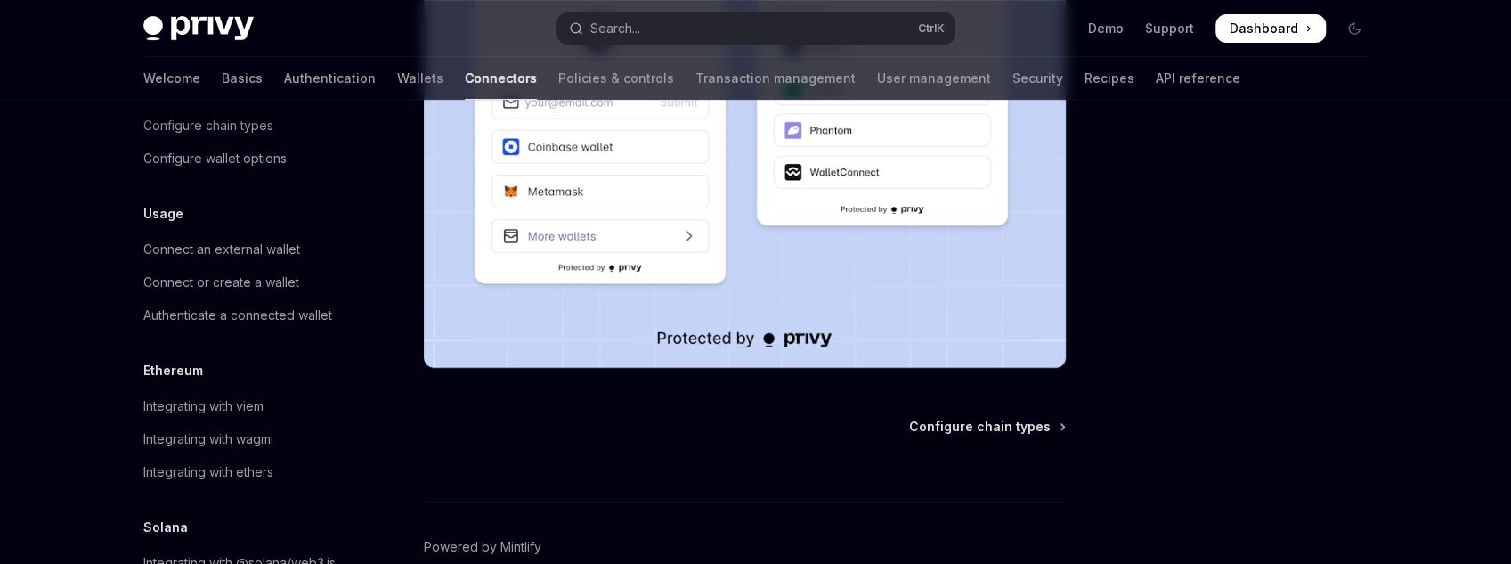
scroll to position [71, 0]
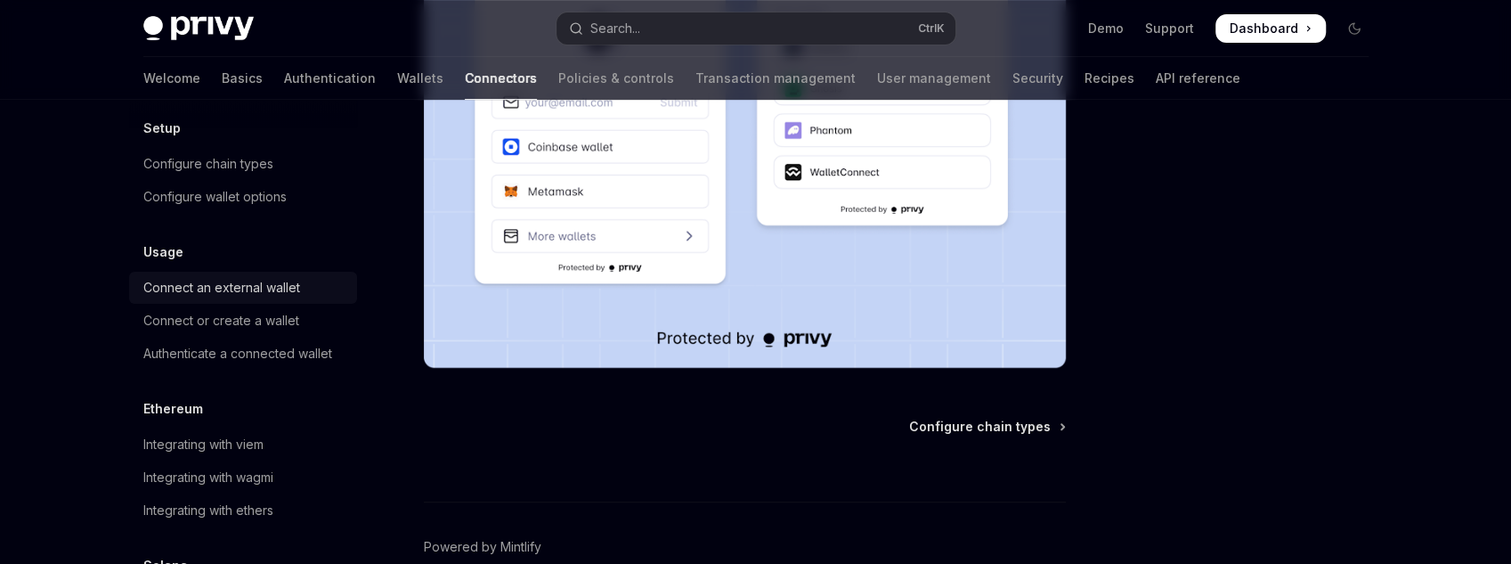
click at [247, 293] on div "Connect an external wallet" at bounding box center [221, 287] width 157 height 21
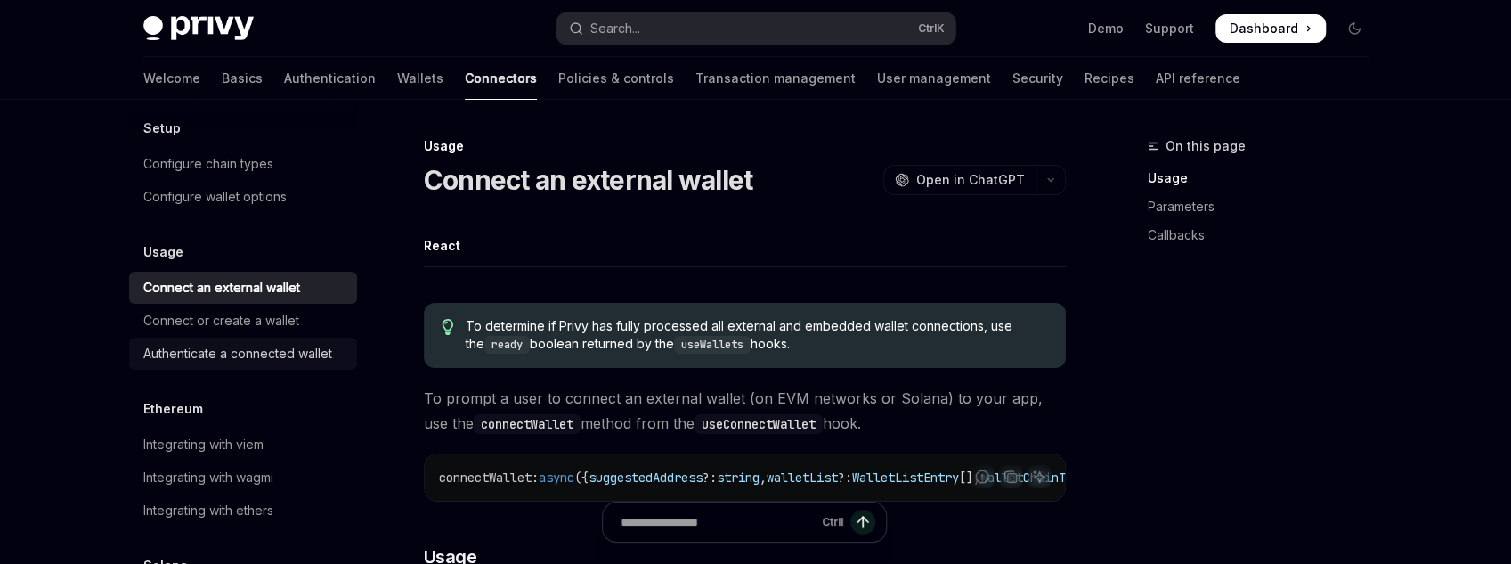
click at [256, 339] on link "Authenticate a connected wallet" at bounding box center [243, 354] width 228 height 32
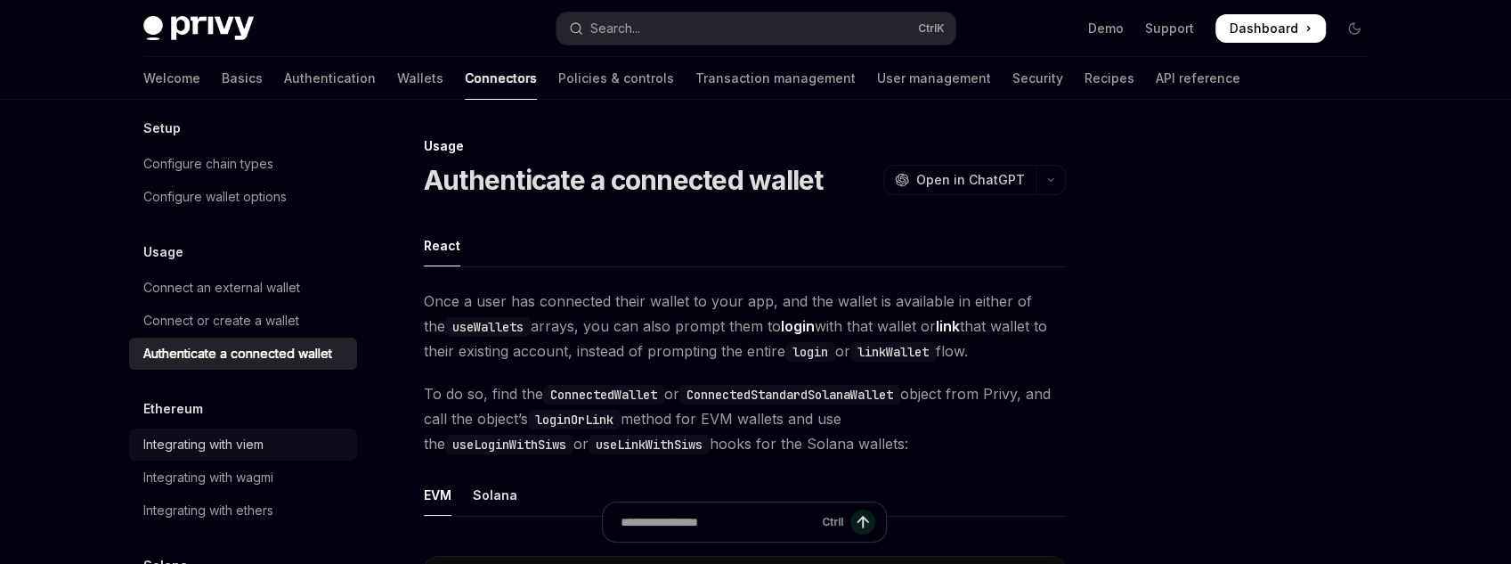
click at [281, 431] on link "Integrating with viem" at bounding box center [243, 444] width 228 height 32
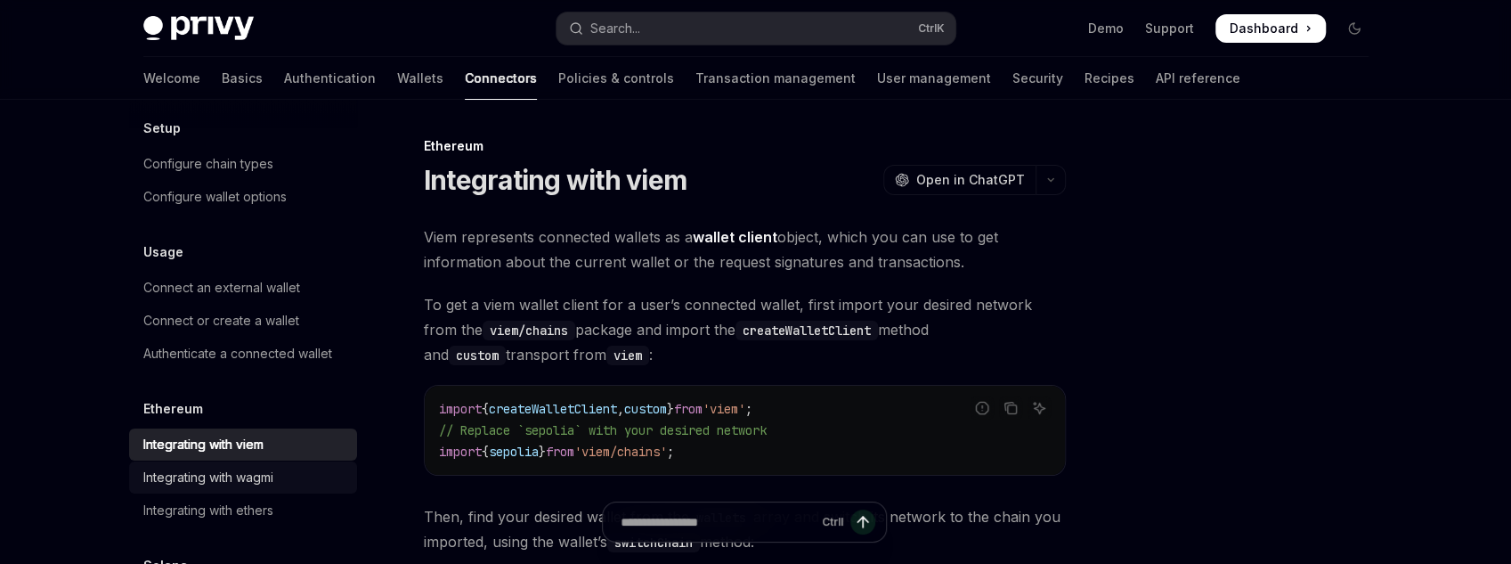
click at [251, 479] on div "Integrating with wagmi" at bounding box center [208, 477] width 130 height 21
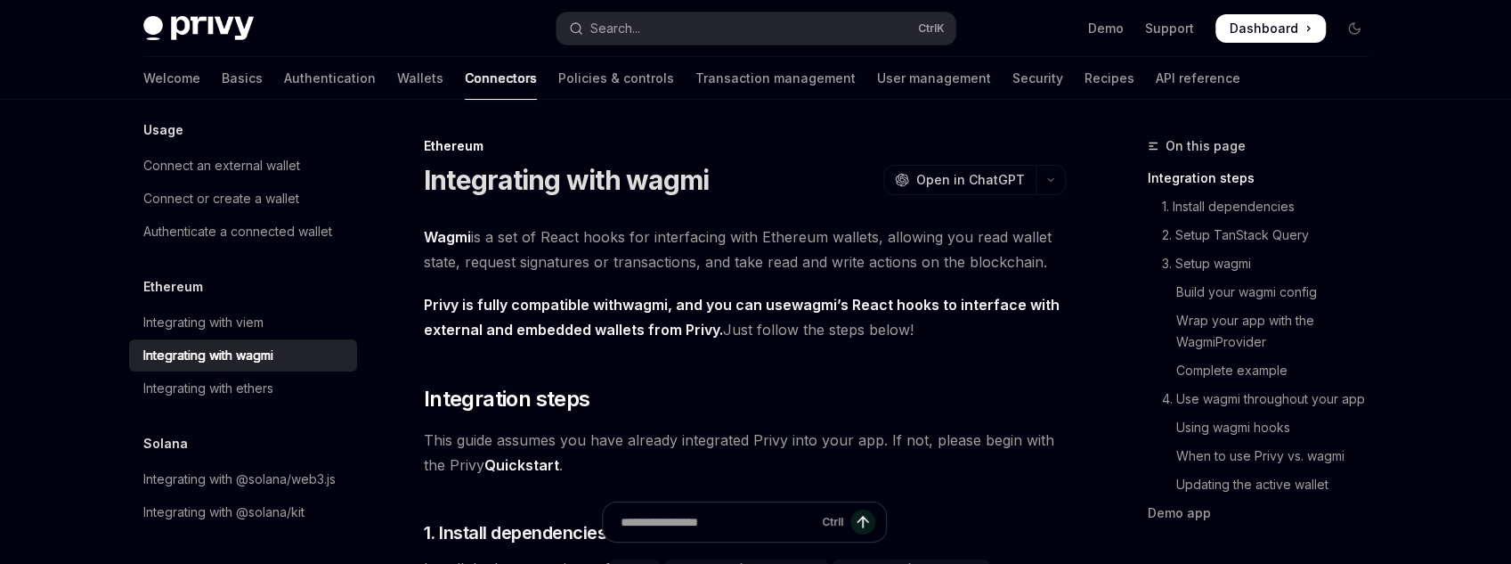
scroll to position [215, 0]
click at [268, 387] on div "Overview Setup Configure chain types Configure wallet options Usage Connect an …" at bounding box center [243, 231] width 228 height 593
click at [268, 385] on div "Overview Setup Configure chain types Configure wallet options Usage Connect an …" at bounding box center [243, 231] width 228 height 593
click at [275, 378] on div "Integrating with ethers" at bounding box center [244, 388] width 203 height 21
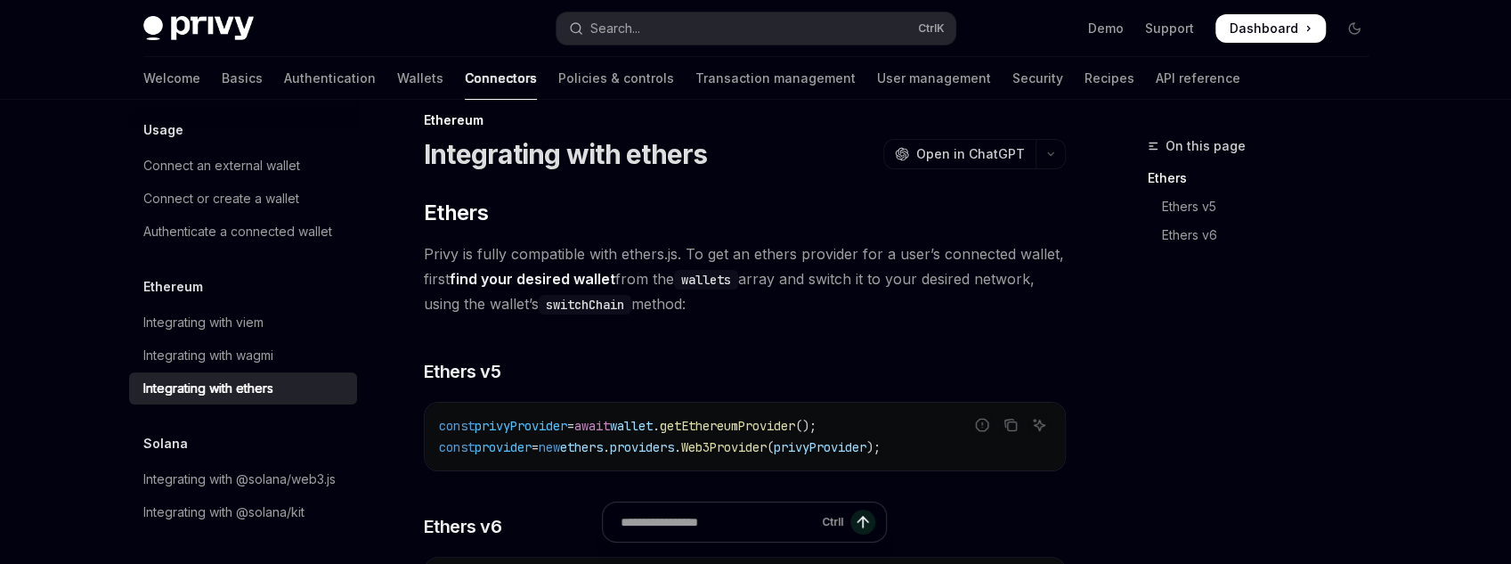
scroll to position [71, 0]
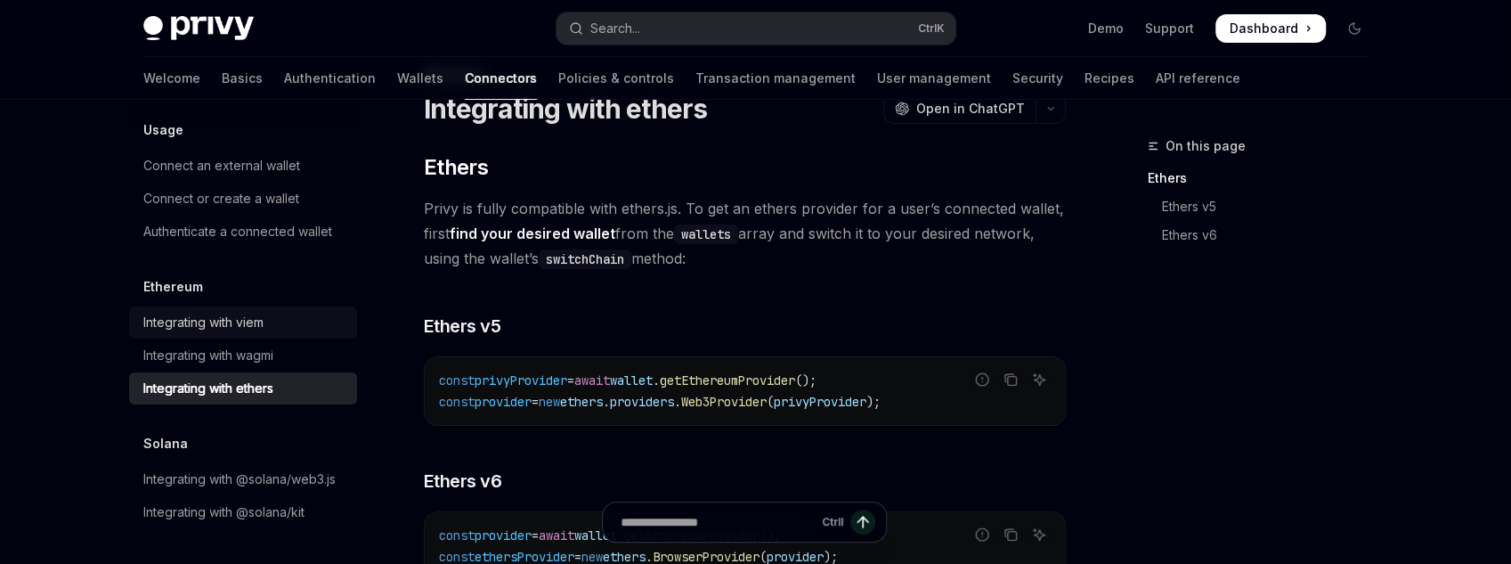
click at [213, 312] on div "Integrating with viem" at bounding box center [203, 322] width 120 height 21
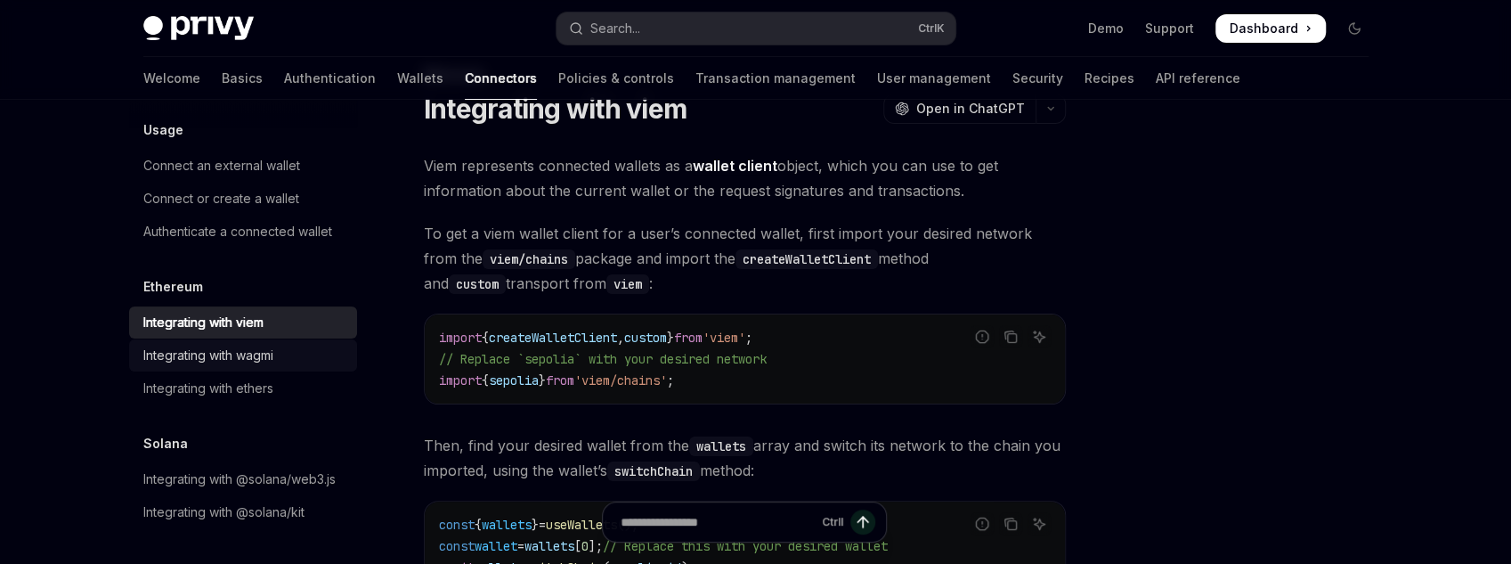
click at [220, 339] on link "Integrating with wagmi" at bounding box center [243, 355] width 228 height 32
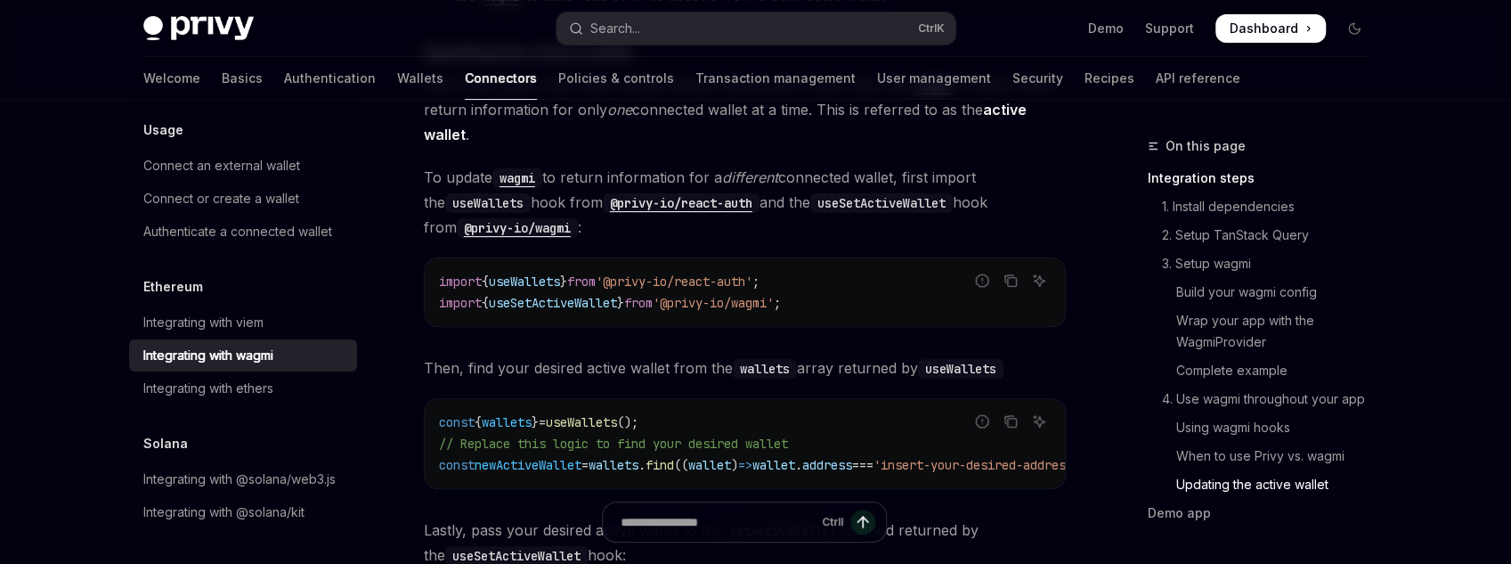
scroll to position [4845, 0]
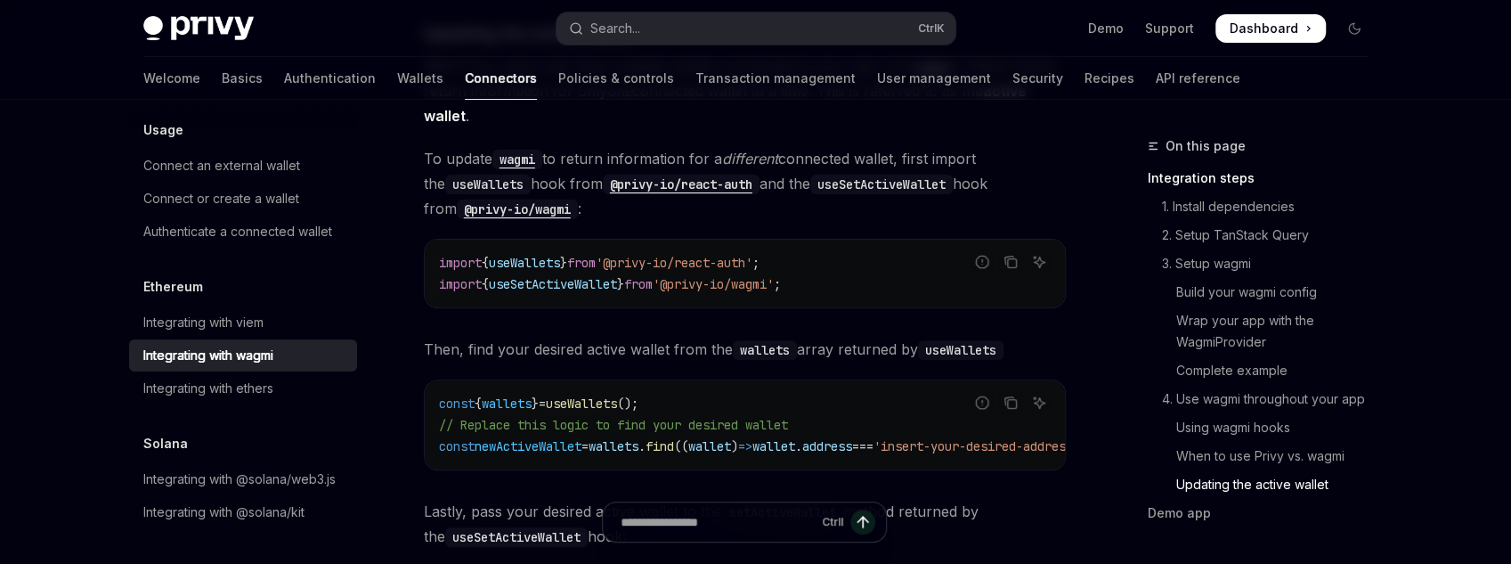
drag, startPoint x: 835, startPoint y: 458, endPoint x: 883, endPoint y: 458, distance: 47.2
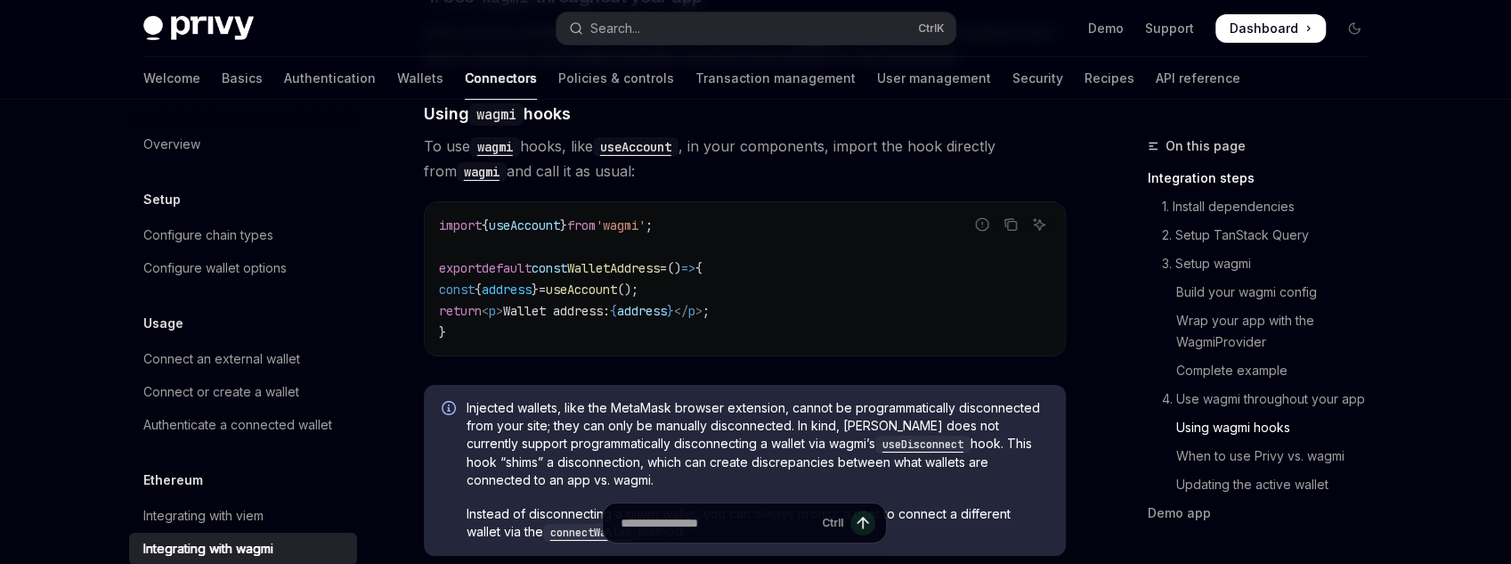
scroll to position [3990, 0]
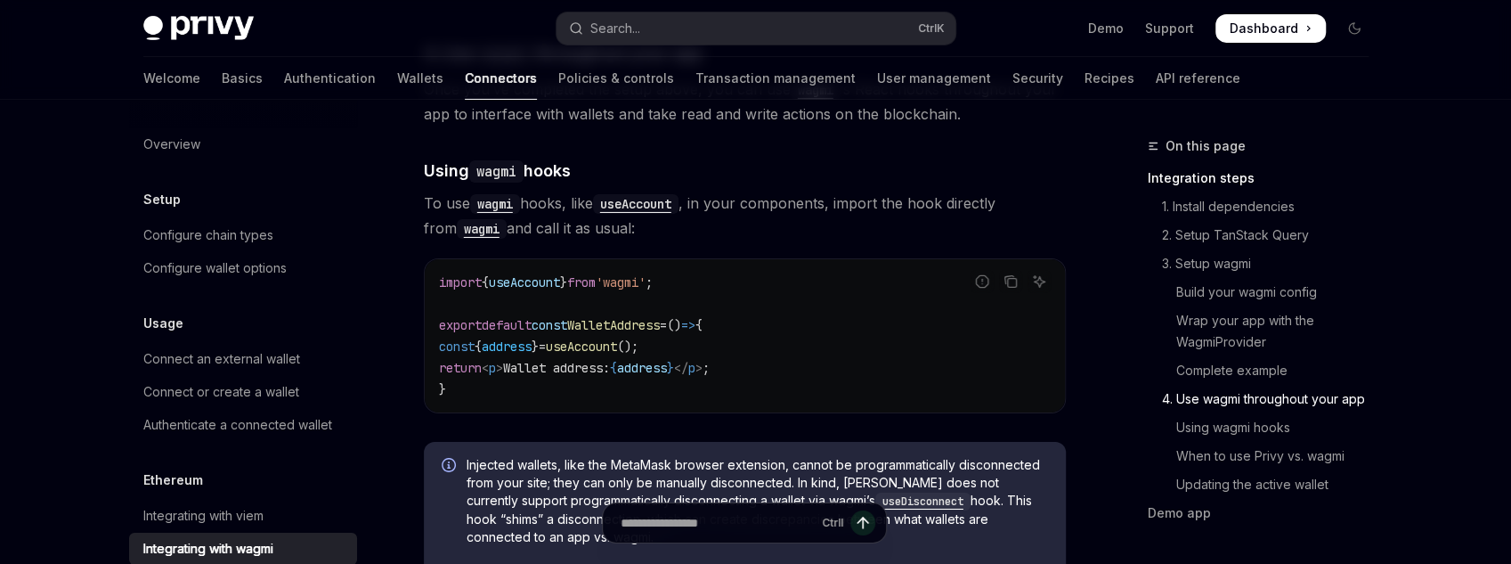
click at [646, 274] on span "'wagmi'" at bounding box center [621, 282] width 50 height 16
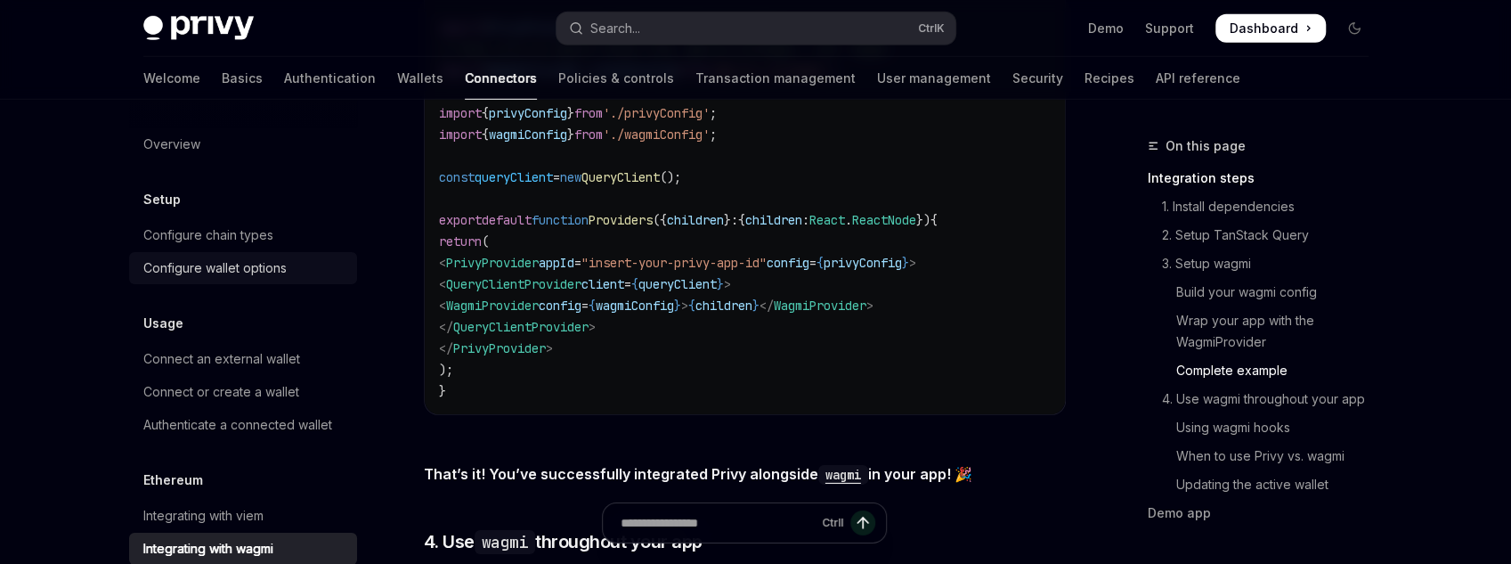
scroll to position [3491, 0]
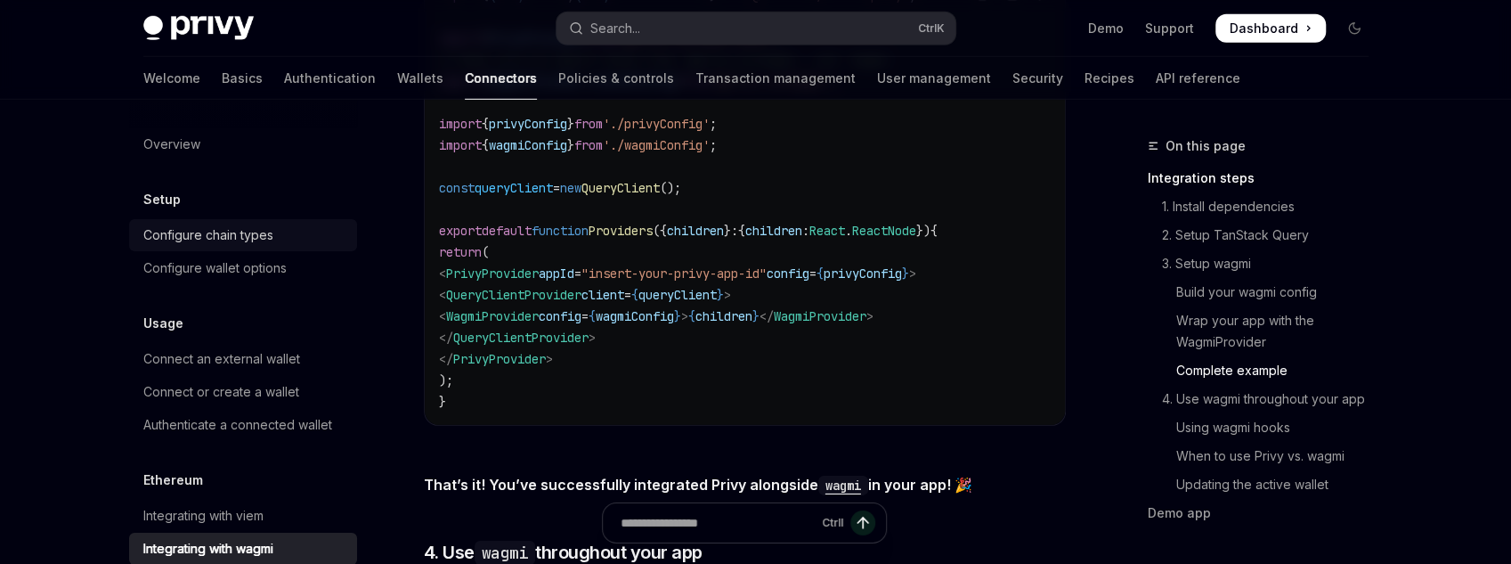
click at [223, 243] on div "Configure chain types" at bounding box center [208, 234] width 130 height 21
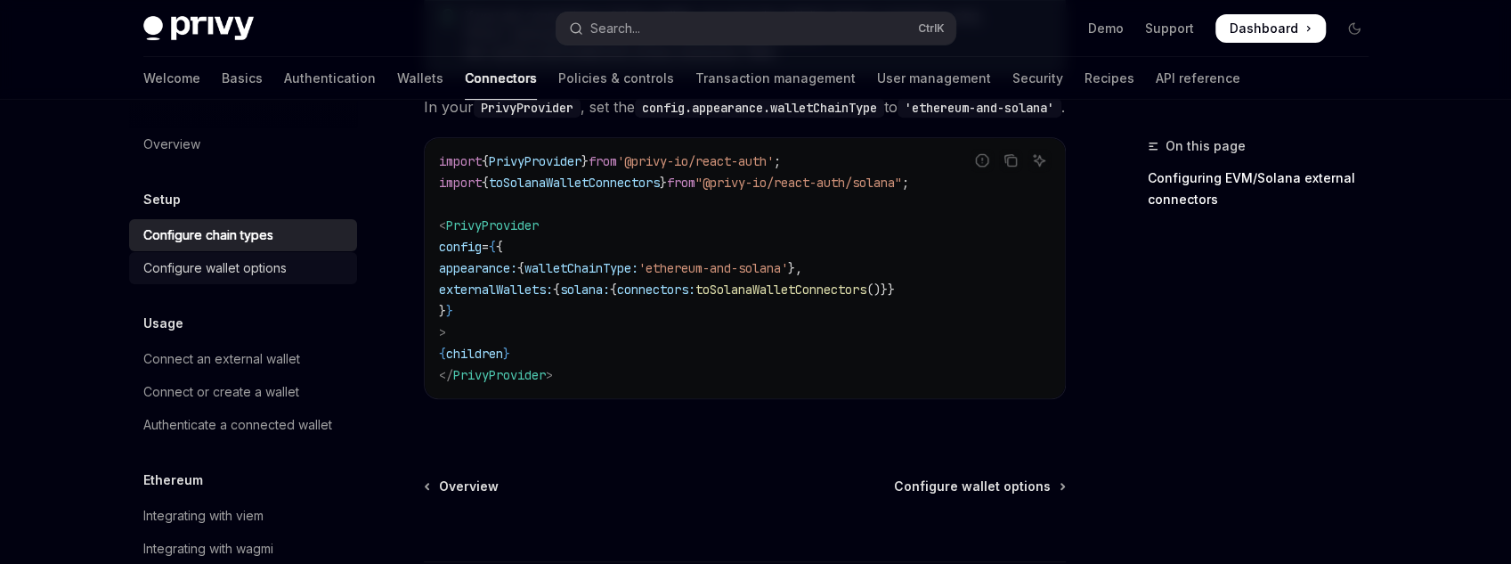
scroll to position [476, 0]
click at [228, 257] on div "Configure wallet options" at bounding box center [214, 267] width 143 height 21
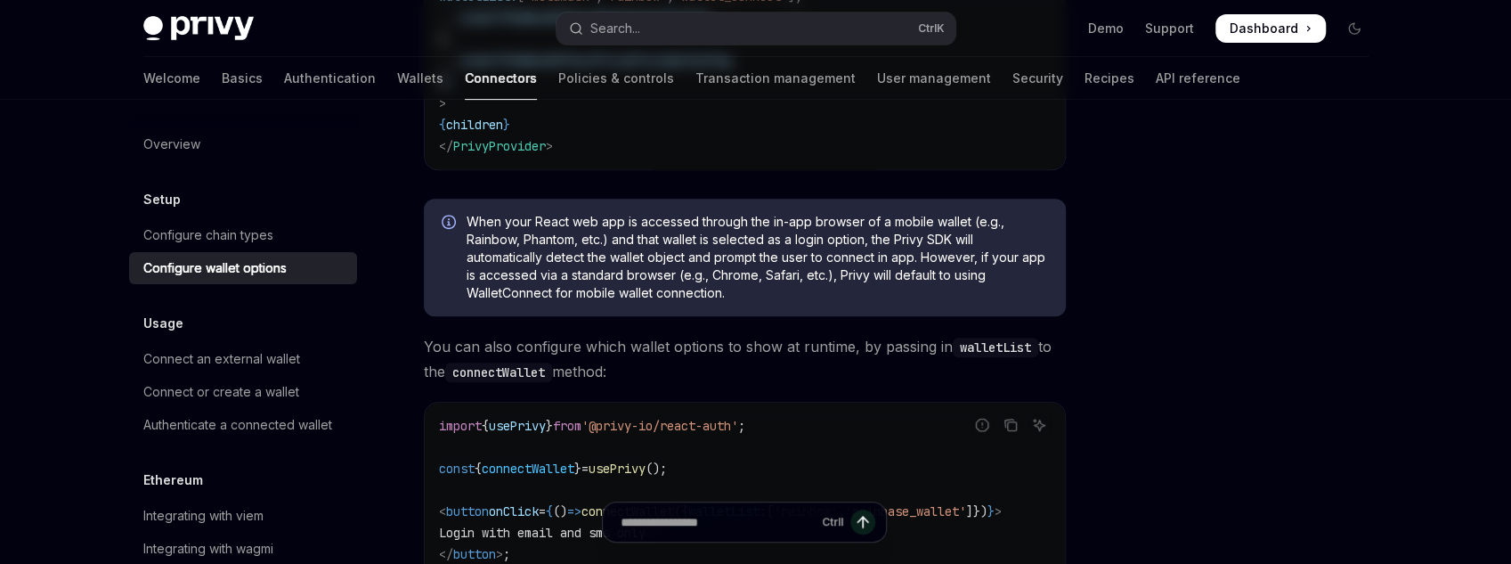
type textarea "*"
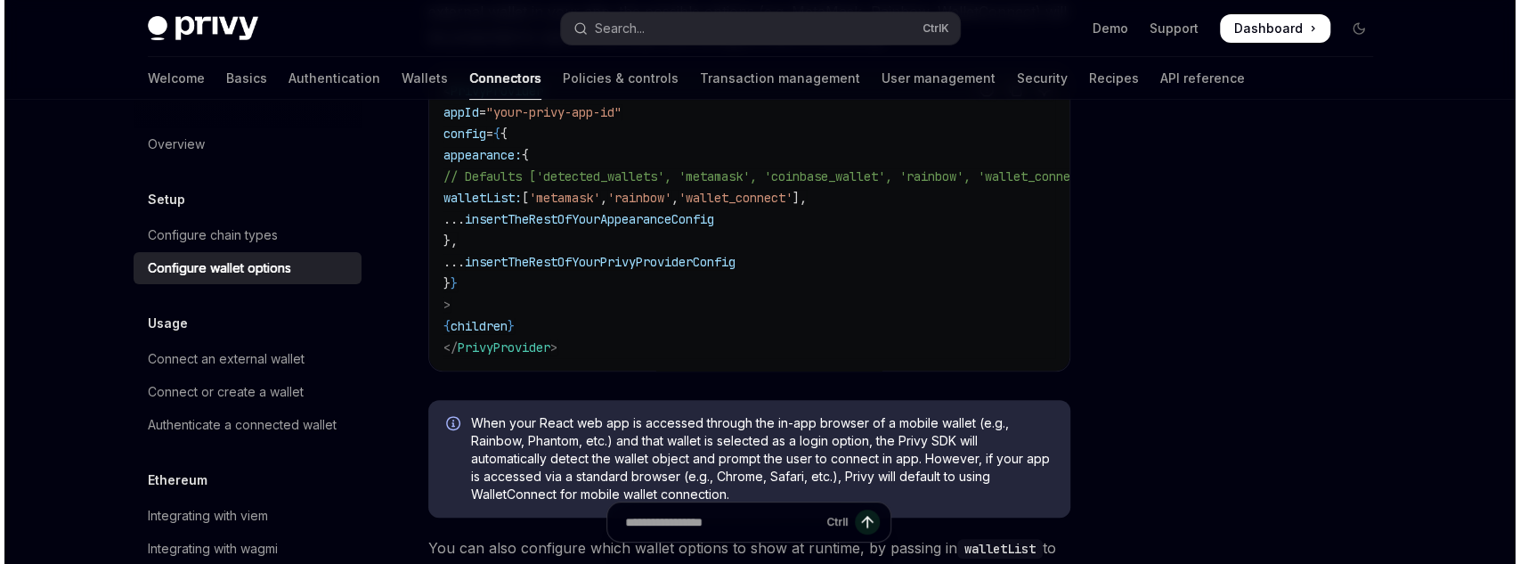
scroll to position [285, 0]
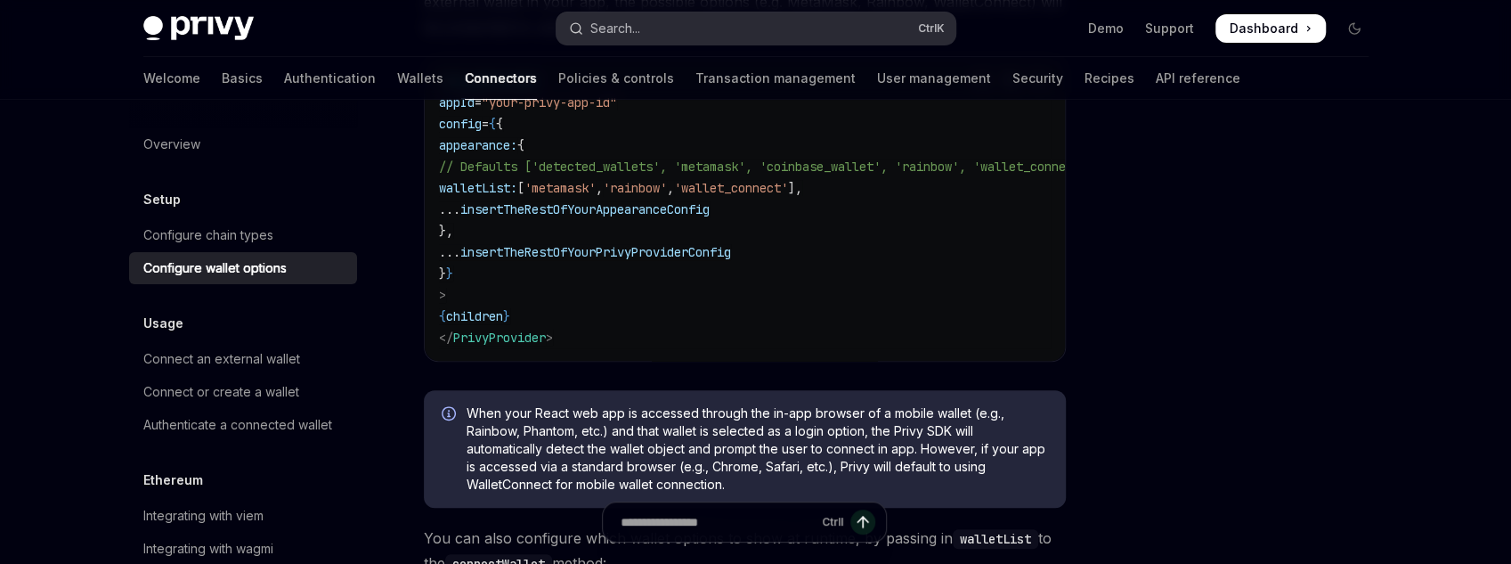
click at [629, 33] on div "Search..." at bounding box center [615, 28] width 50 height 21
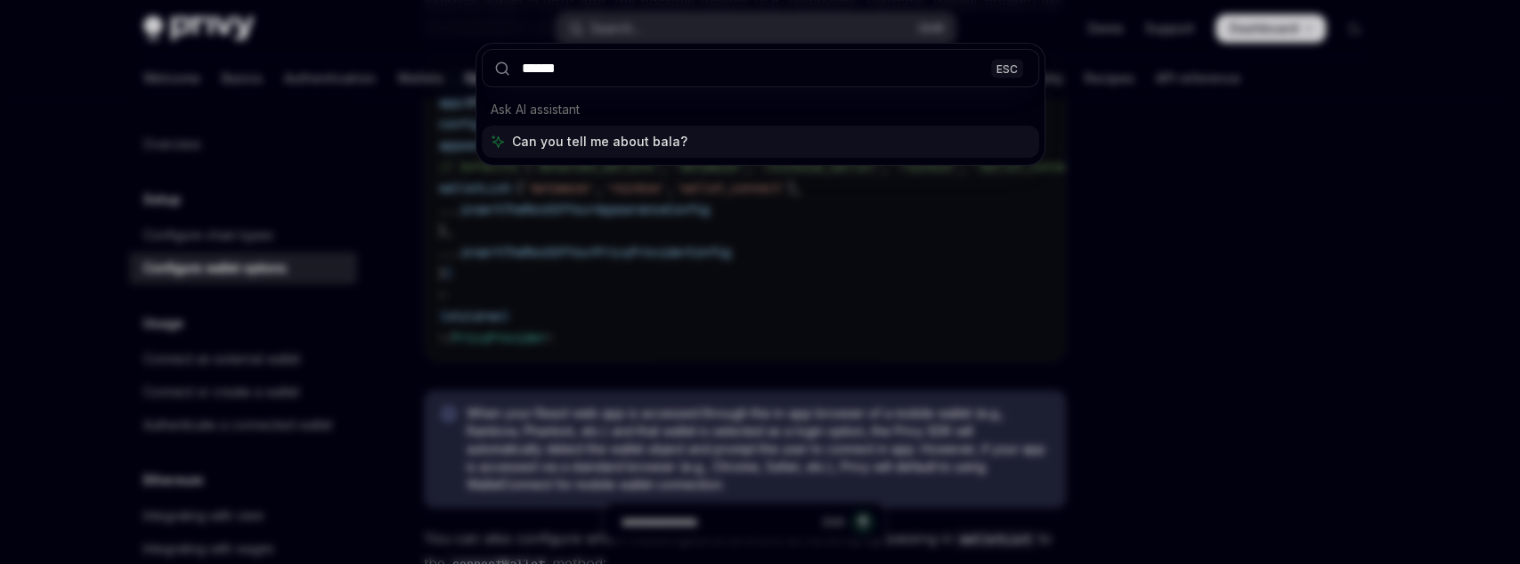
type input "*******"
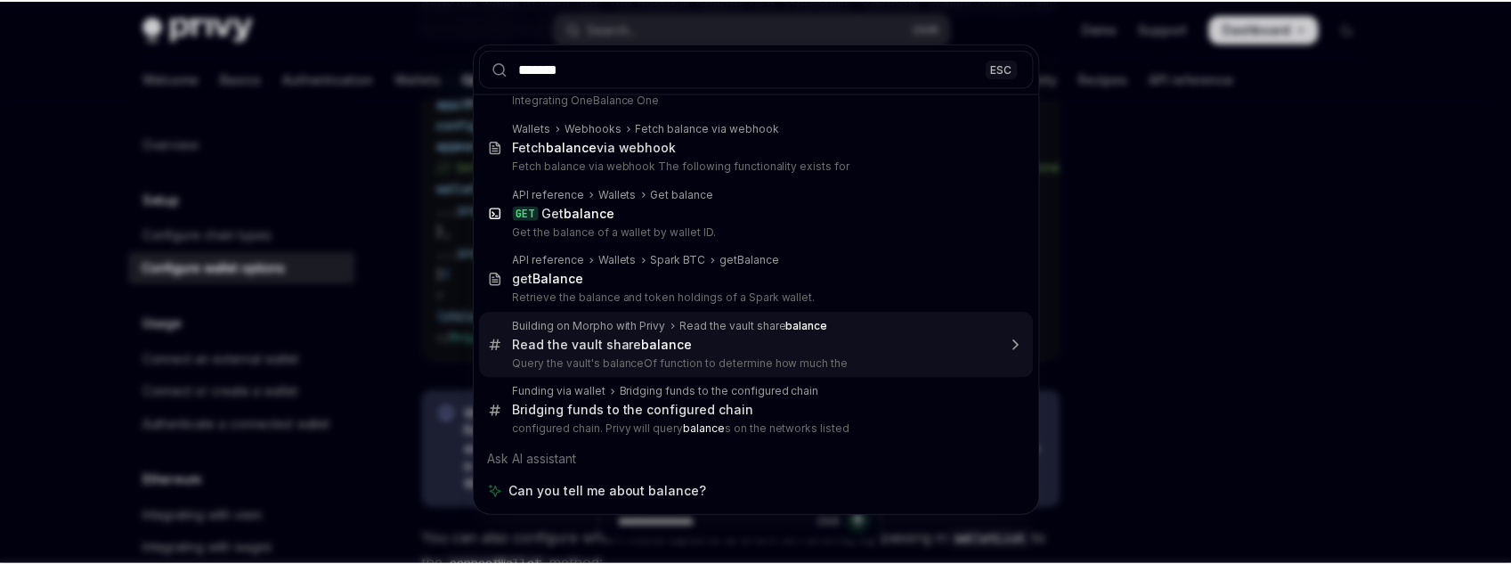
scroll to position [0, 0]
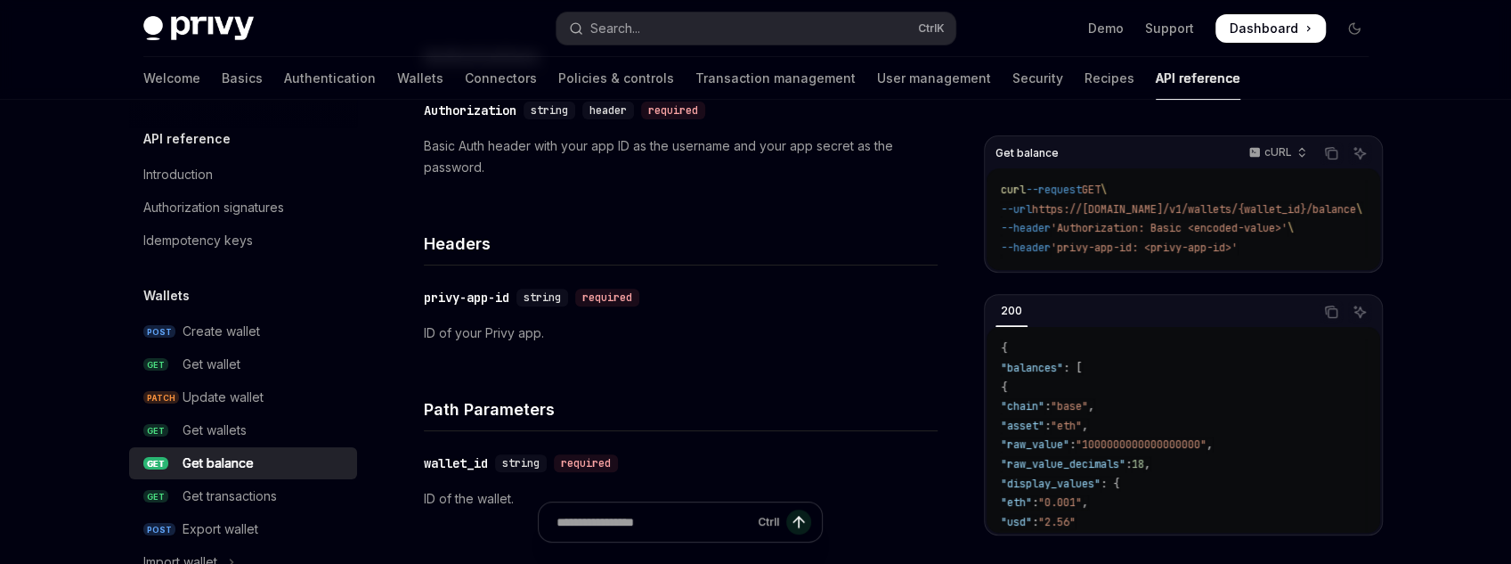
scroll to position [313, 0]
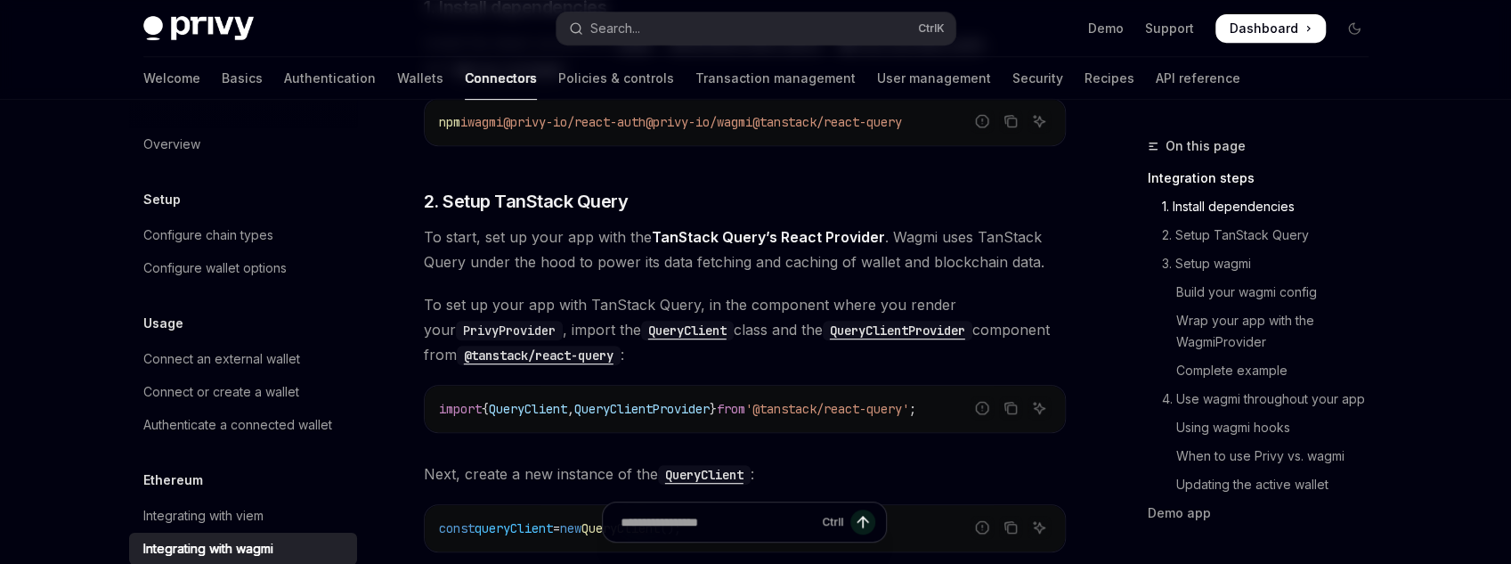
scroll to position [215, 0]
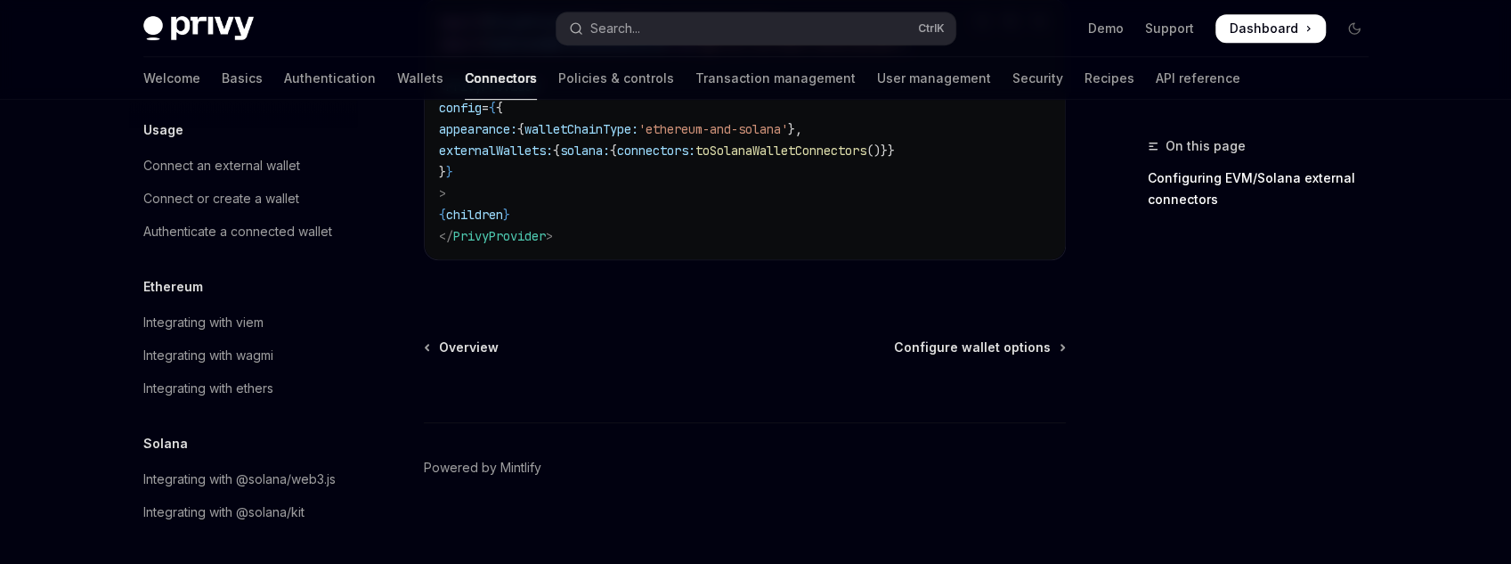
scroll to position [619, 0]
click at [267, 346] on link "Integrating with wagmi" at bounding box center [243, 355] width 228 height 32
type textarea "*"
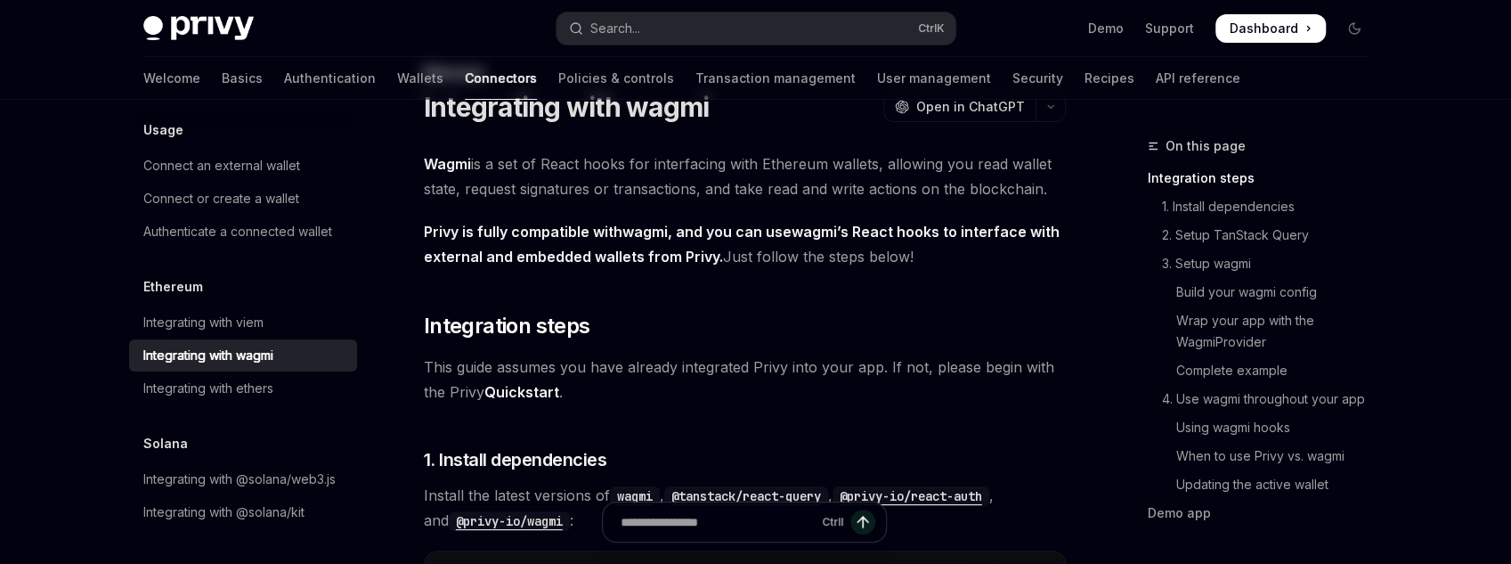
scroll to position [427, 0]
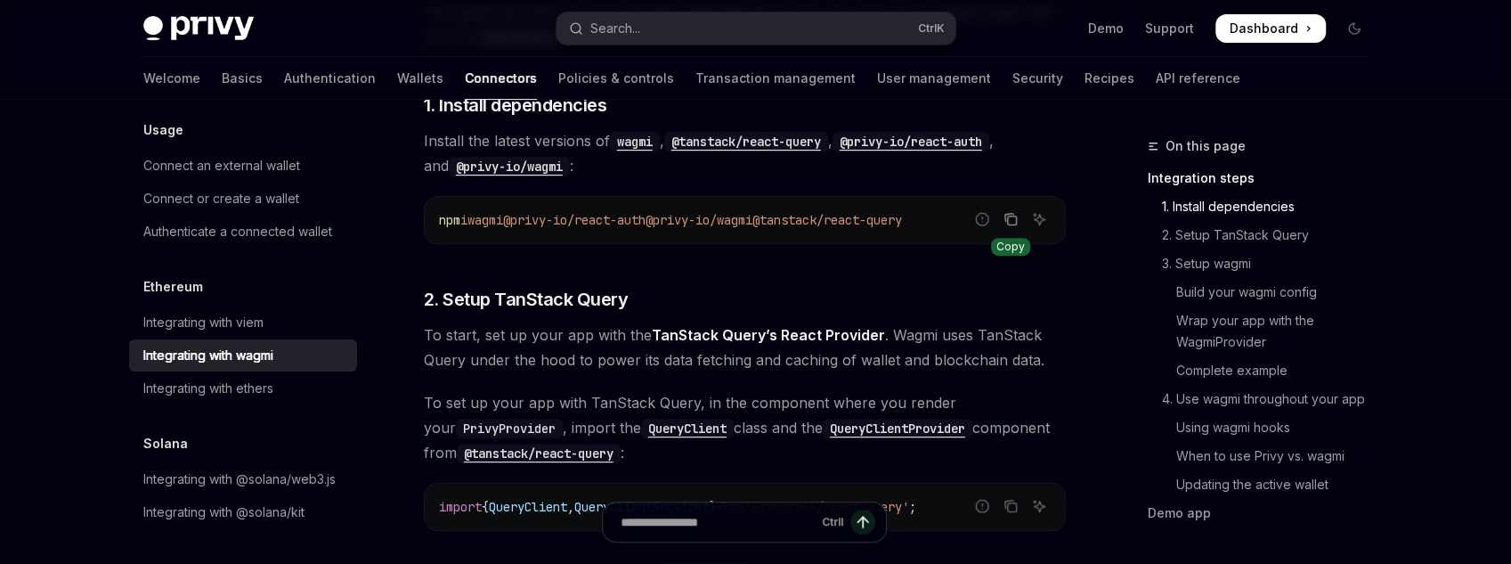
click at [1013, 221] on icon "Copy the contents from the code block" at bounding box center [1011, 219] width 14 height 14
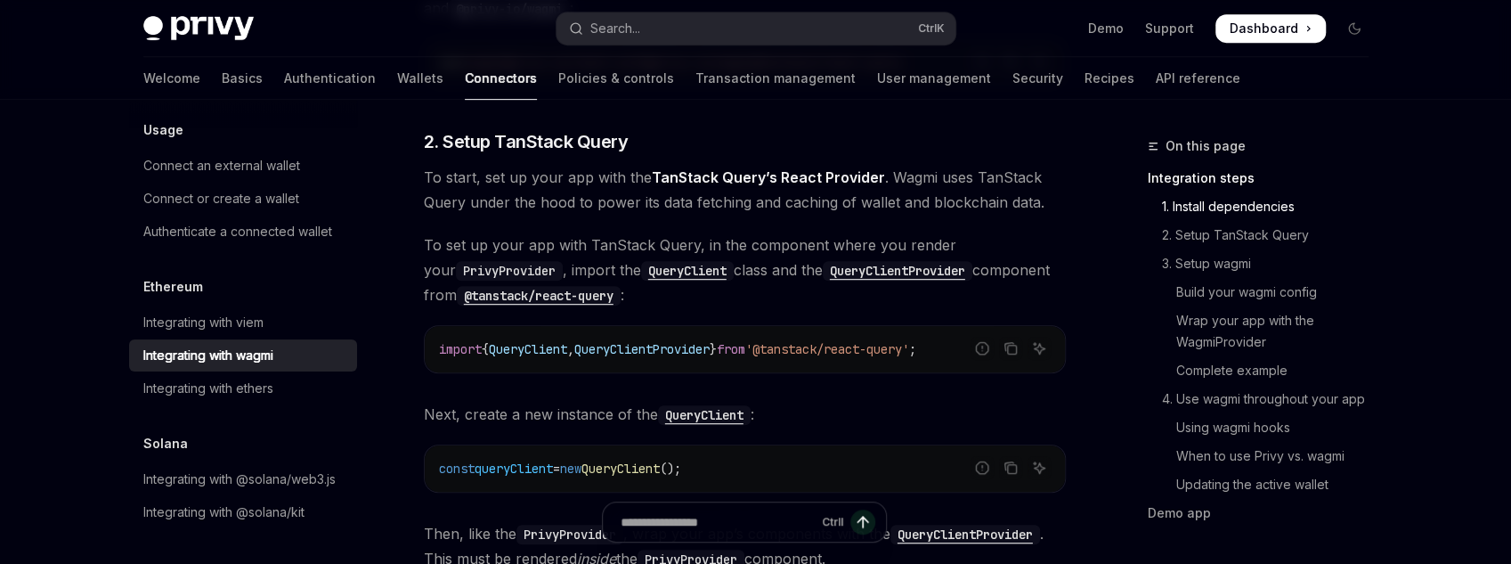
scroll to position [712, 0]
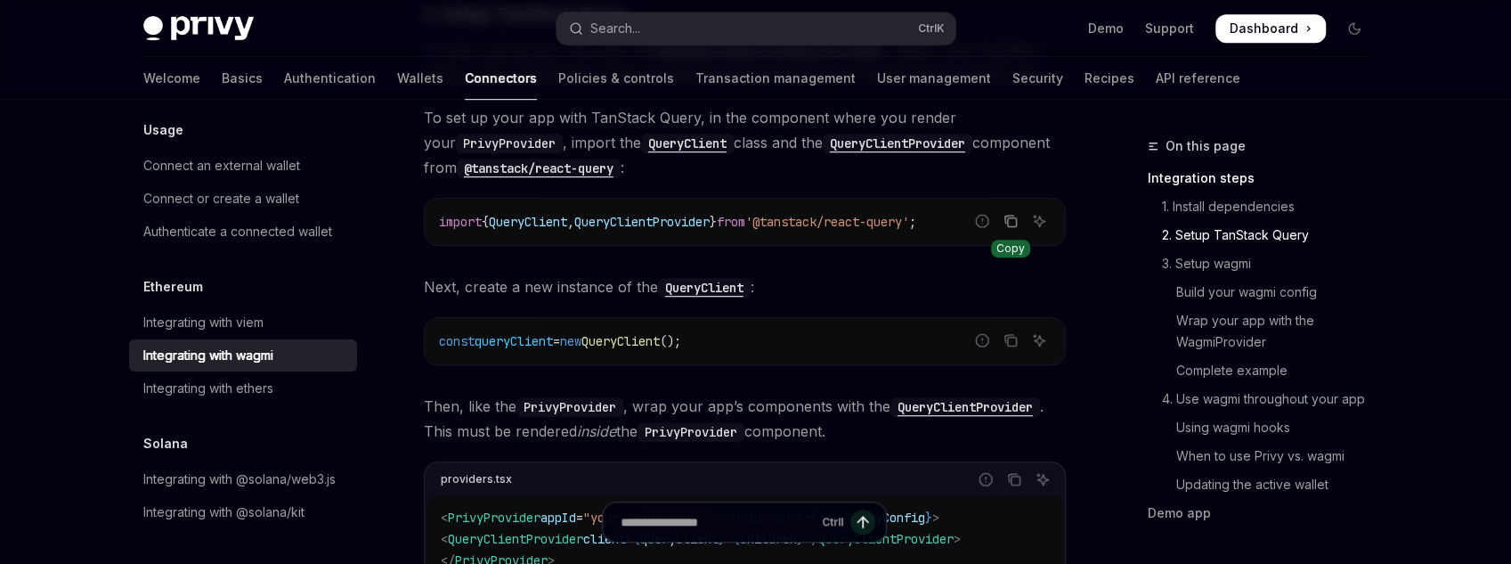
click at [1014, 225] on icon "Copy the contents from the code block" at bounding box center [1011, 222] width 9 height 9
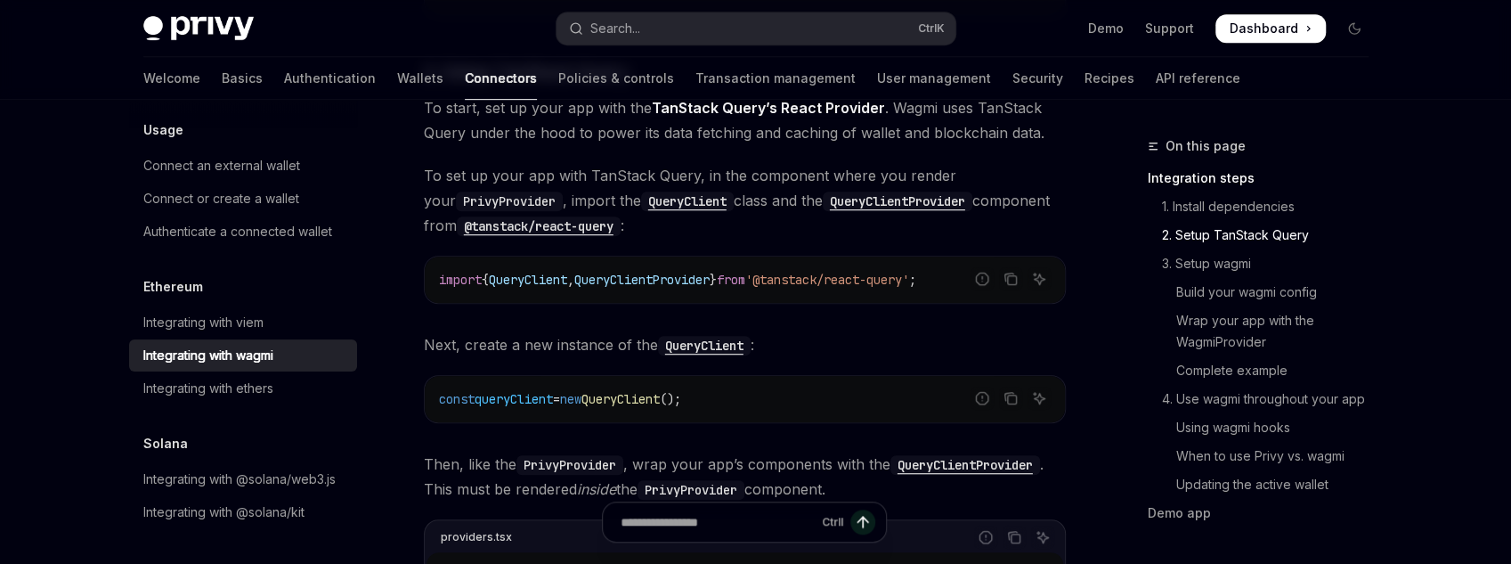
scroll to position [641, 0]
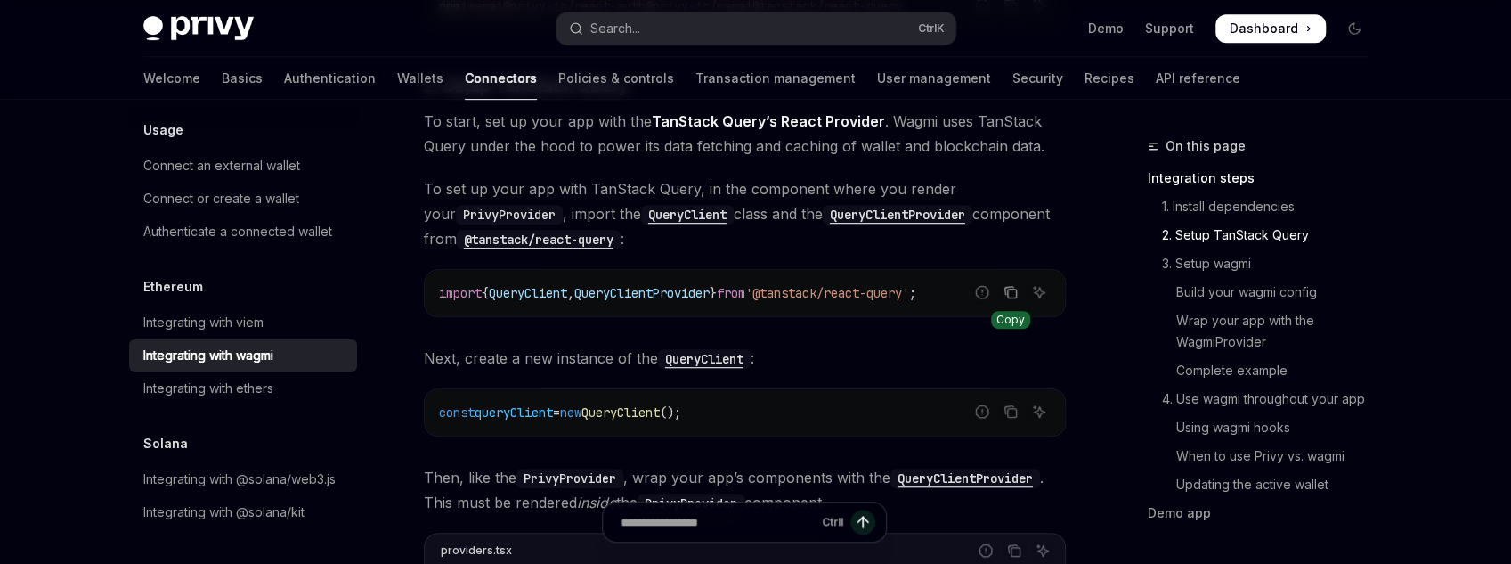
click at [1016, 296] on icon "Copy the contents from the code block" at bounding box center [1011, 293] width 9 height 9
click at [1017, 411] on button "Copy the contents from the code block" at bounding box center [1010, 411] width 23 height 23
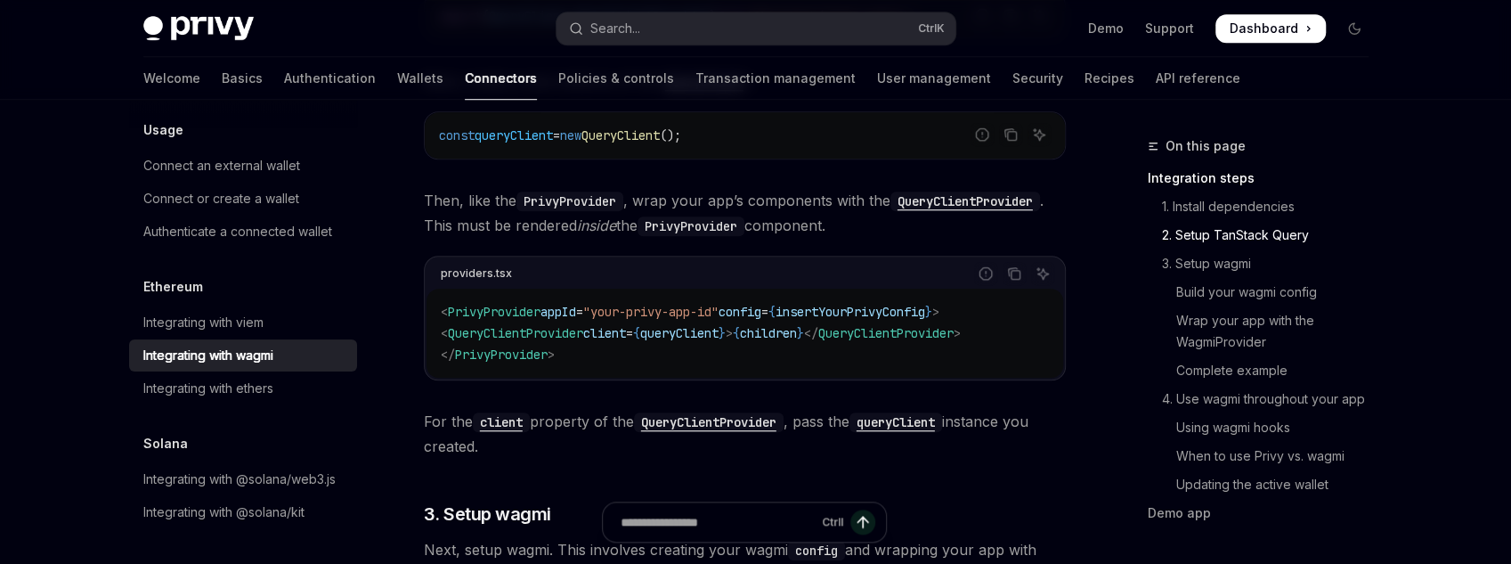
scroll to position [926, 0]
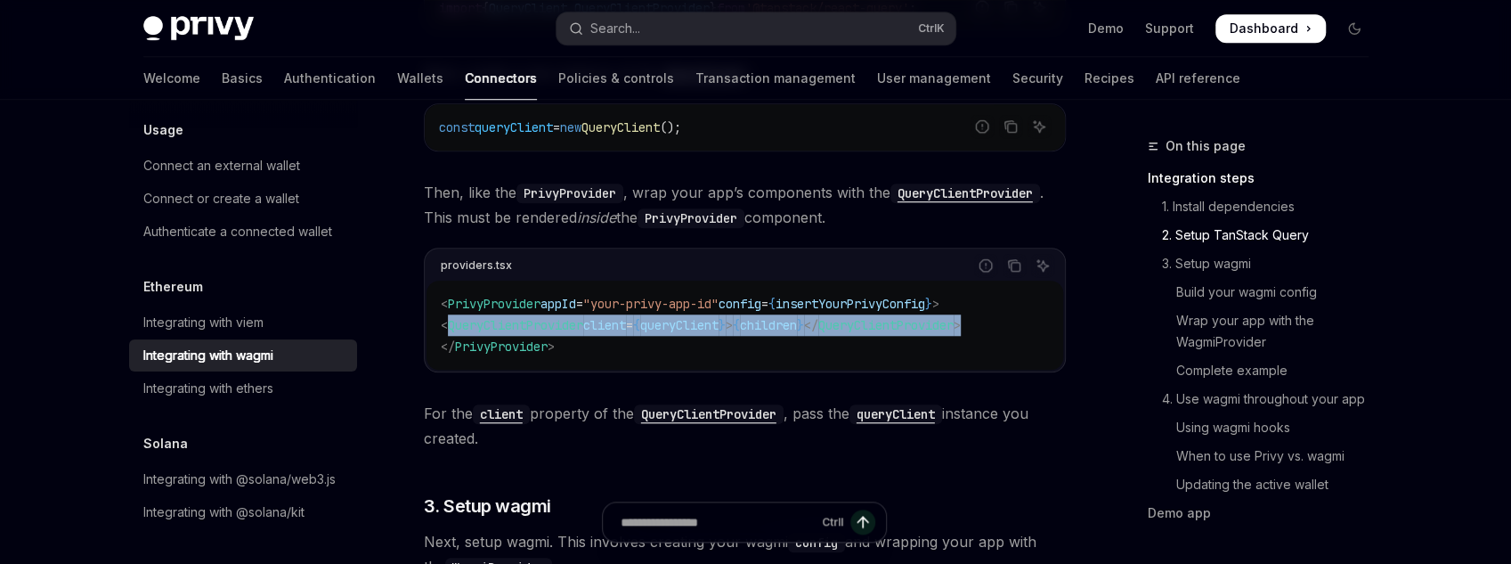
drag, startPoint x: 449, startPoint y: 315, endPoint x: 1062, endPoint y: 316, distance: 613.6
click at [1062, 316] on div "< PrivyProvider appId = "your-privy-app-id" config = { insertYourPrivyConfig } …" at bounding box center [745, 325] width 637 height 89
copy span "< QueryClientProvider client = { queryClient } > { children } </ QueryClientPro…"
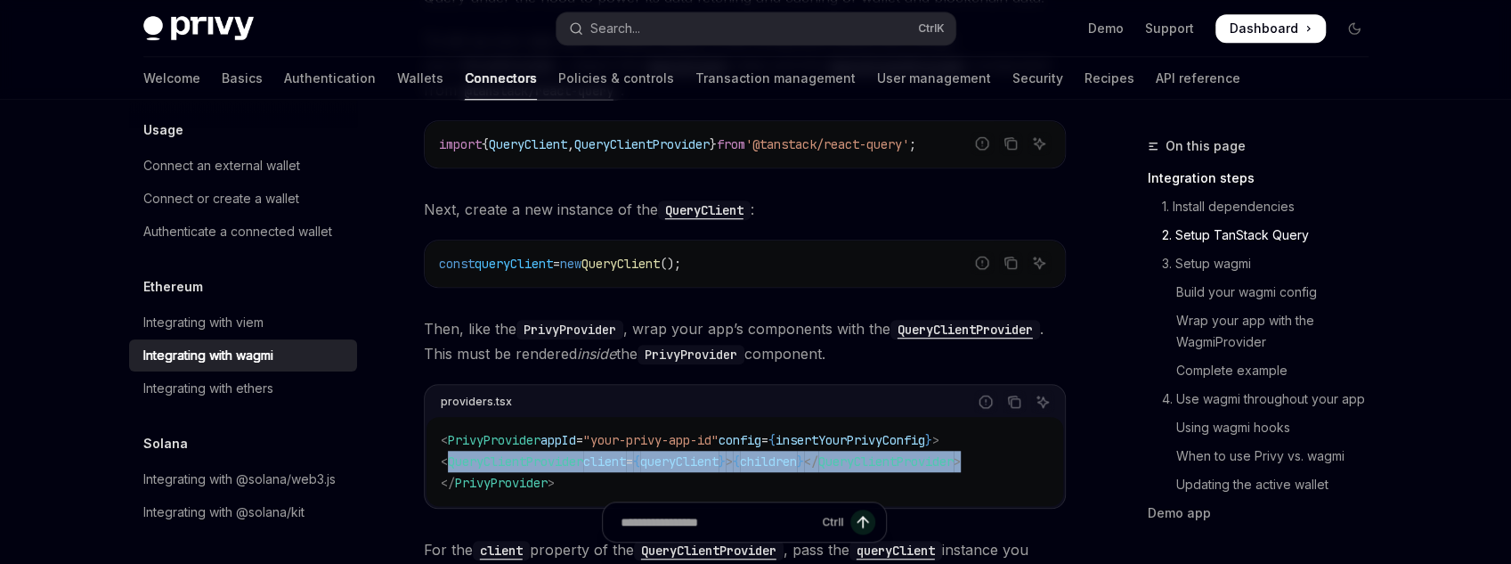
scroll to position [784, 0]
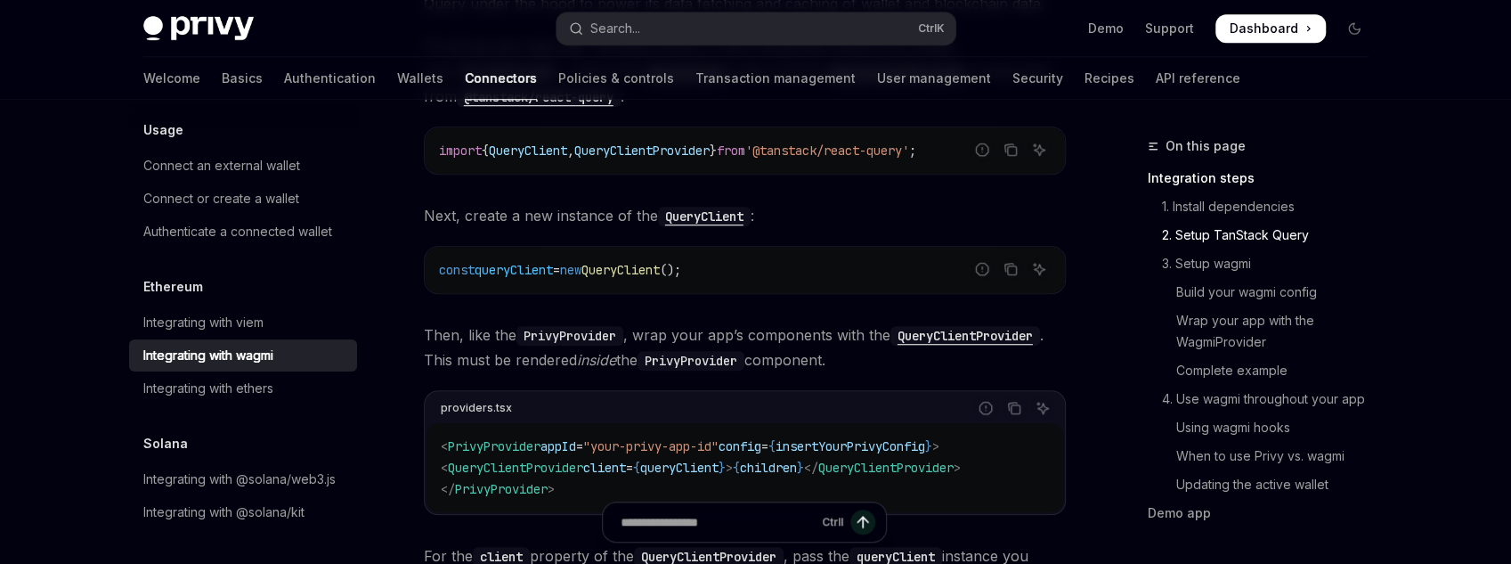
click at [661, 144] on span "QueryClientProvider" at bounding box center [641, 150] width 135 height 16
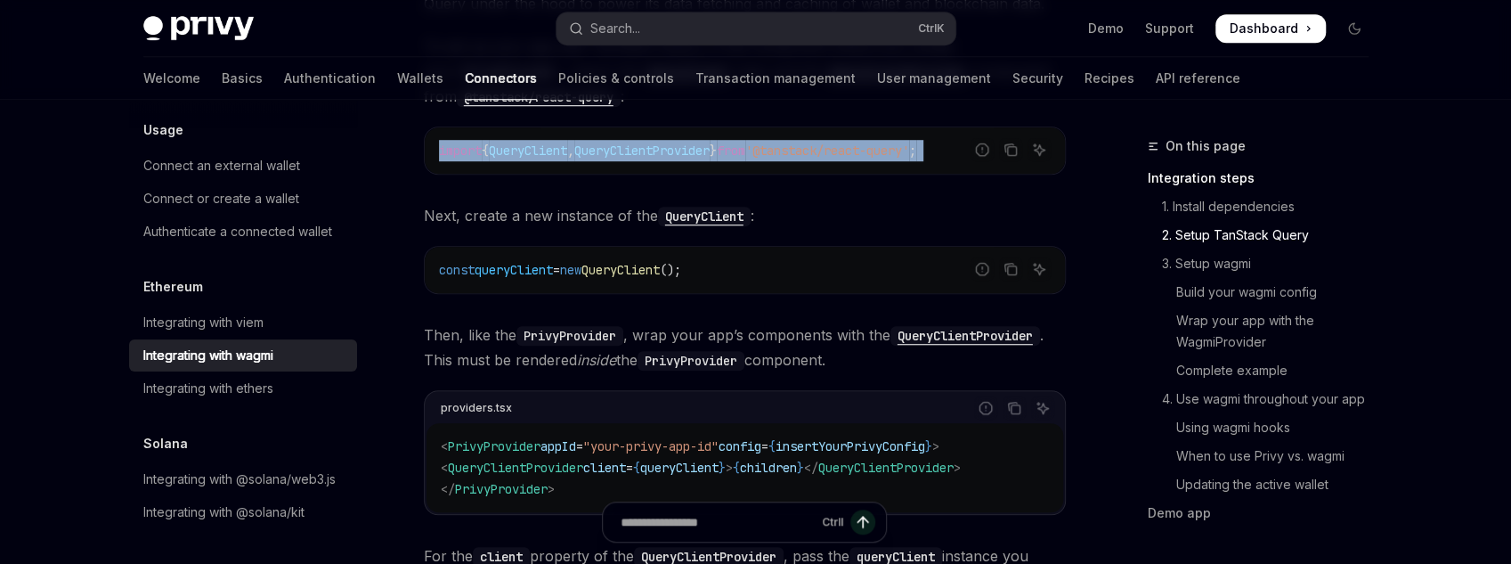
click at [661, 144] on span "QueryClientProvider" at bounding box center [641, 150] width 135 height 16
copy div "import { QueryClient , QueryClientProvider } from '@tanstack/react-query' ;"
click at [1018, 142] on button "Copy the contents from the code block" at bounding box center [1010, 149] width 23 height 23
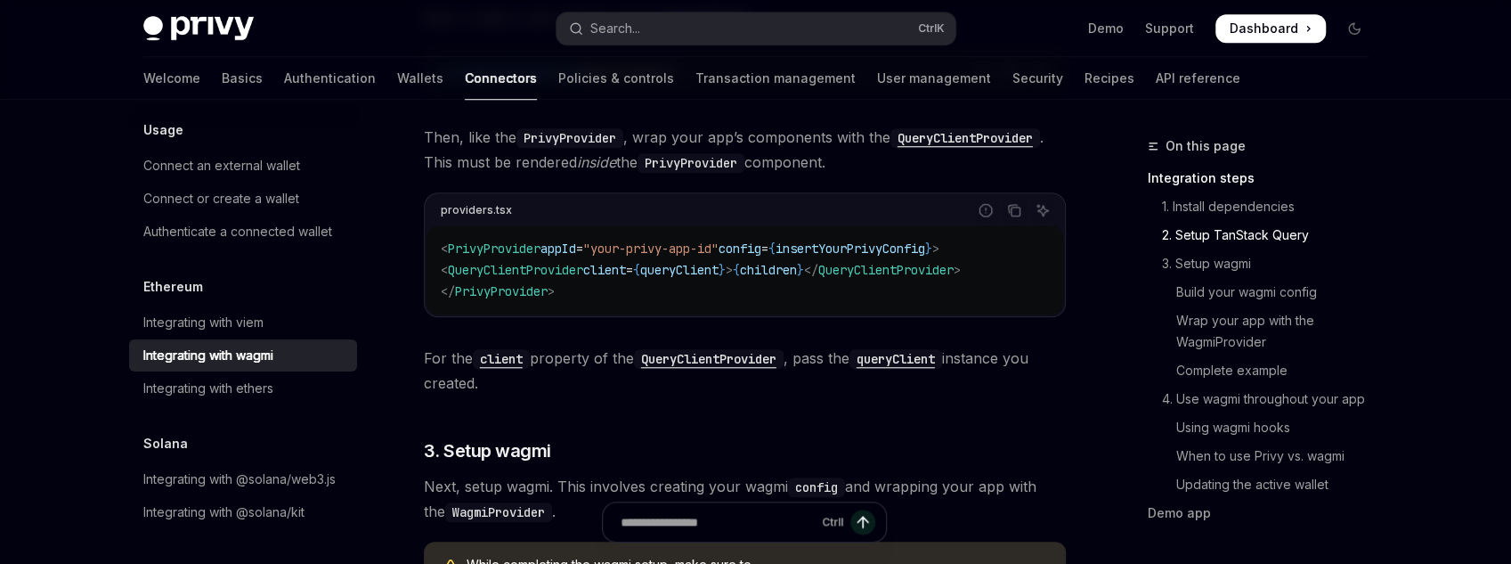
scroll to position [1069, 0]
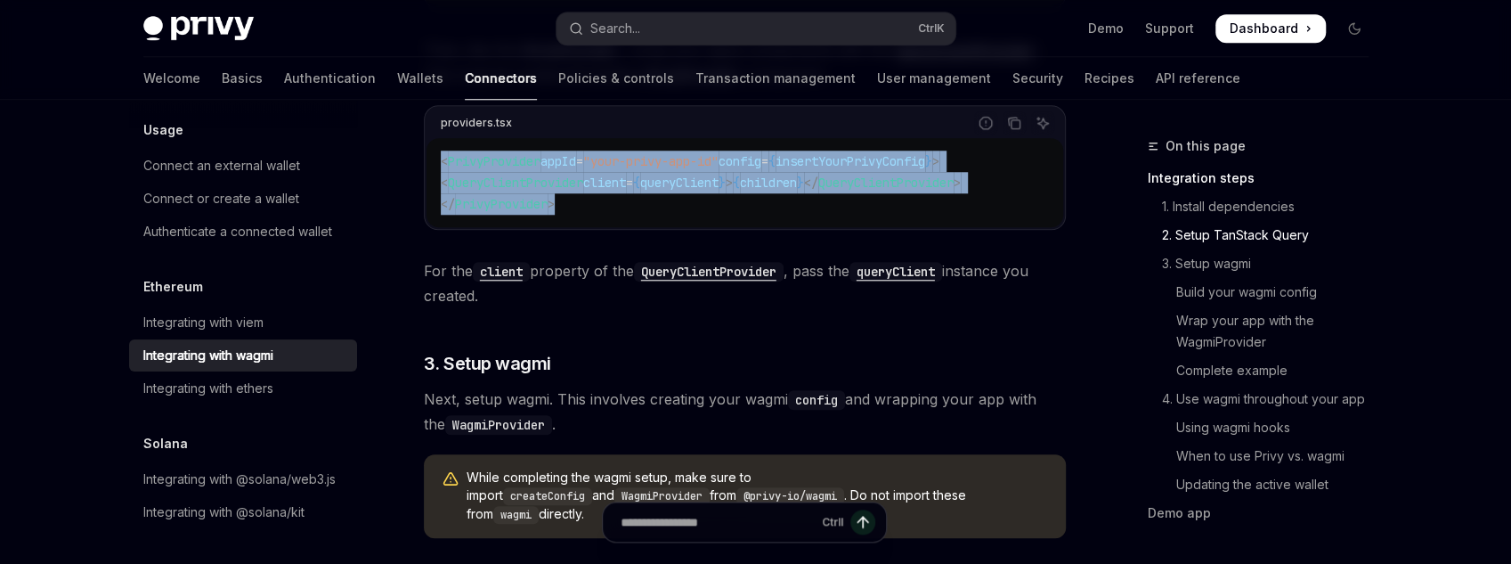
drag, startPoint x: 582, startPoint y: 208, endPoint x: 420, endPoint y: 159, distance: 169.3
click at [626, 185] on span "client" at bounding box center [604, 183] width 43 height 16
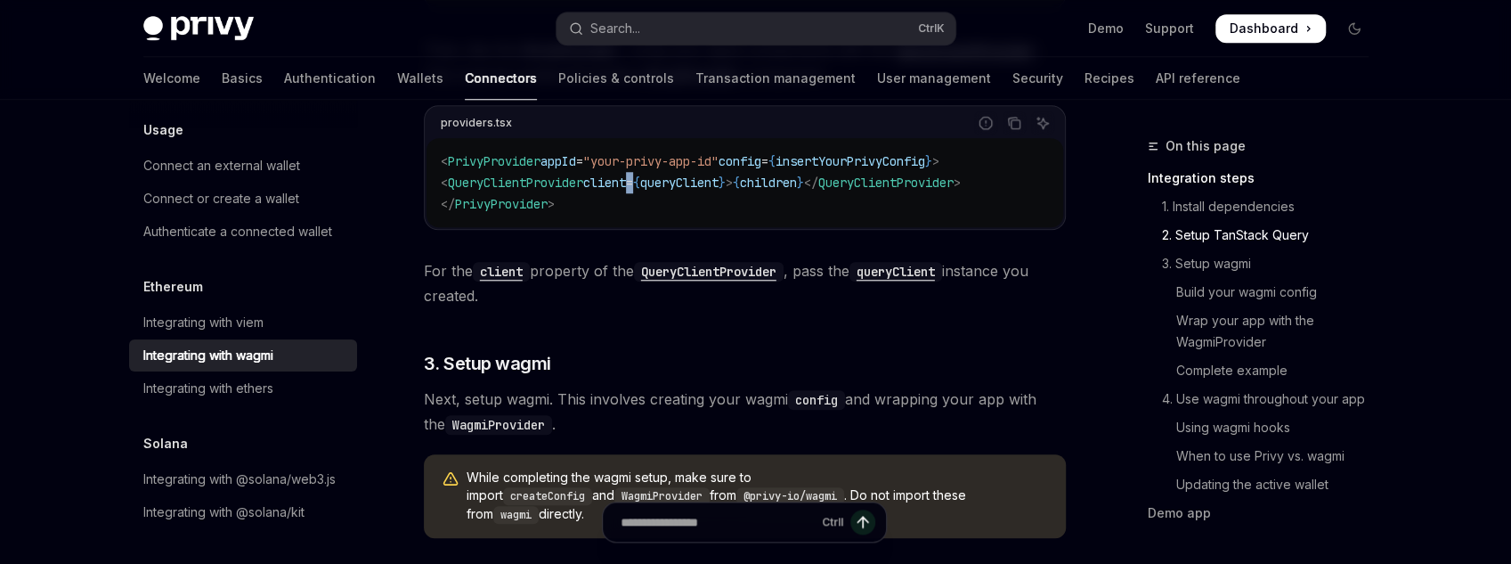
click at [626, 185] on span "client" at bounding box center [604, 183] width 43 height 16
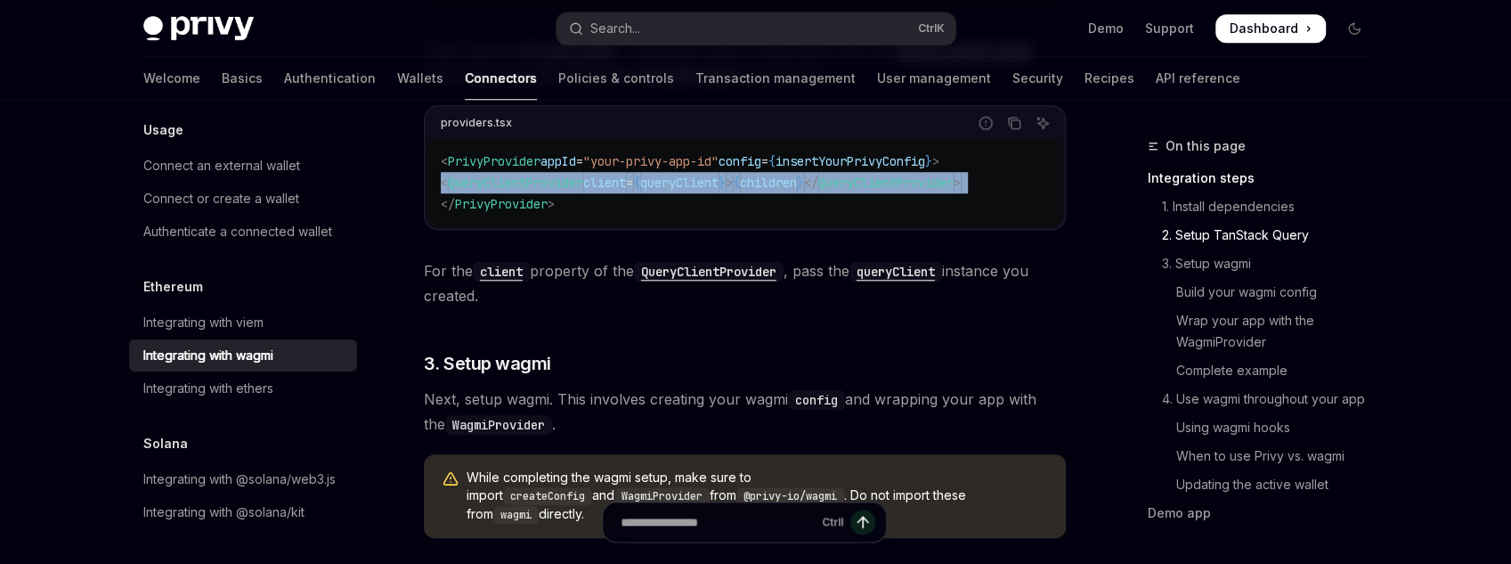
click at [626, 185] on span "client" at bounding box center [604, 183] width 43 height 16
click at [804, 183] on span "}" at bounding box center [800, 183] width 7 height 16
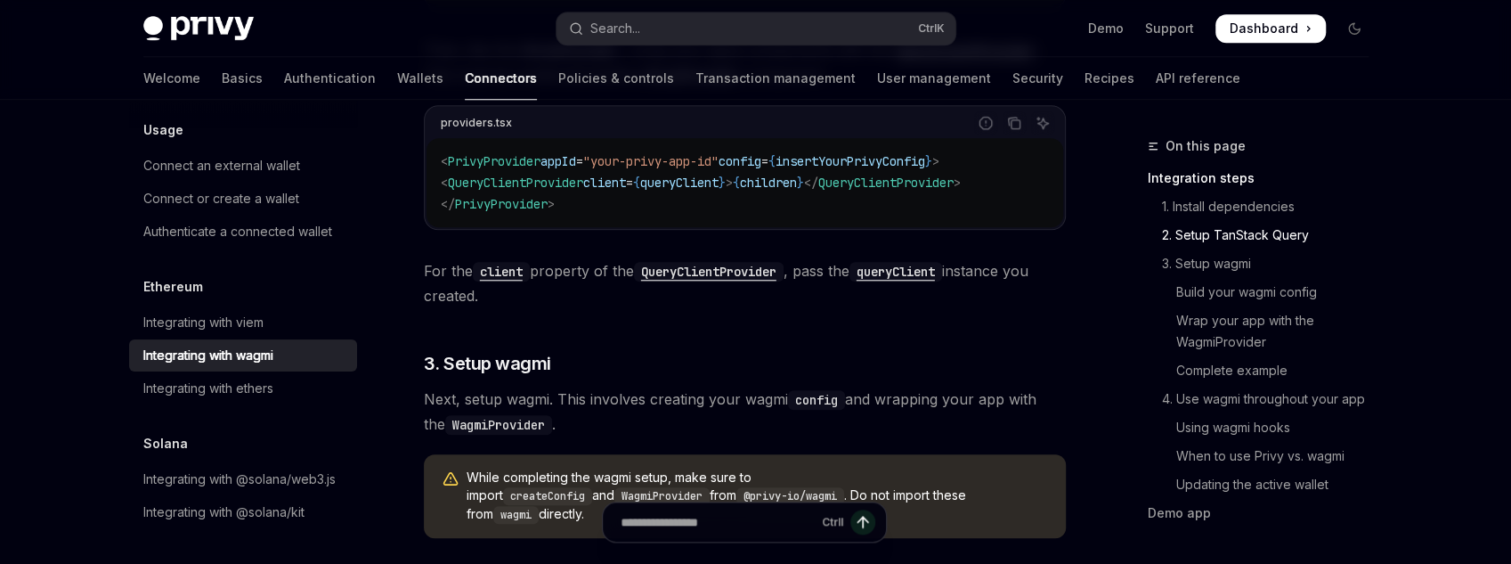
click at [797, 179] on span "children" at bounding box center [768, 183] width 57 height 16
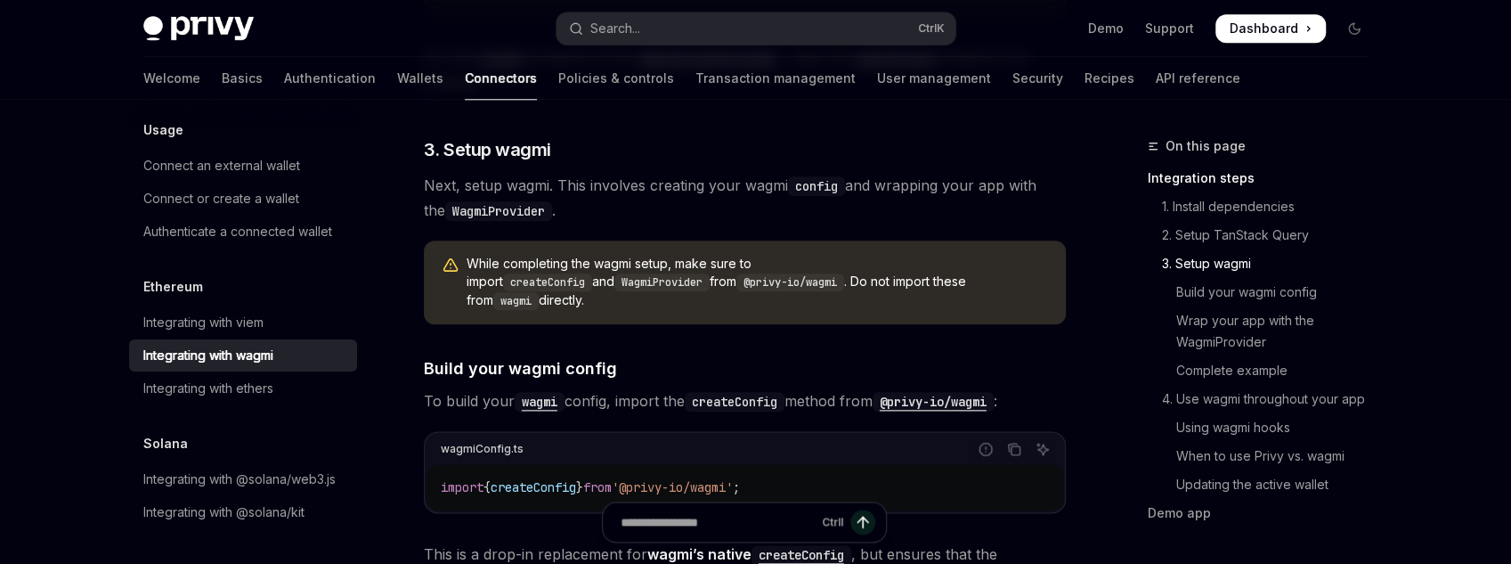
scroll to position [1354, 0]
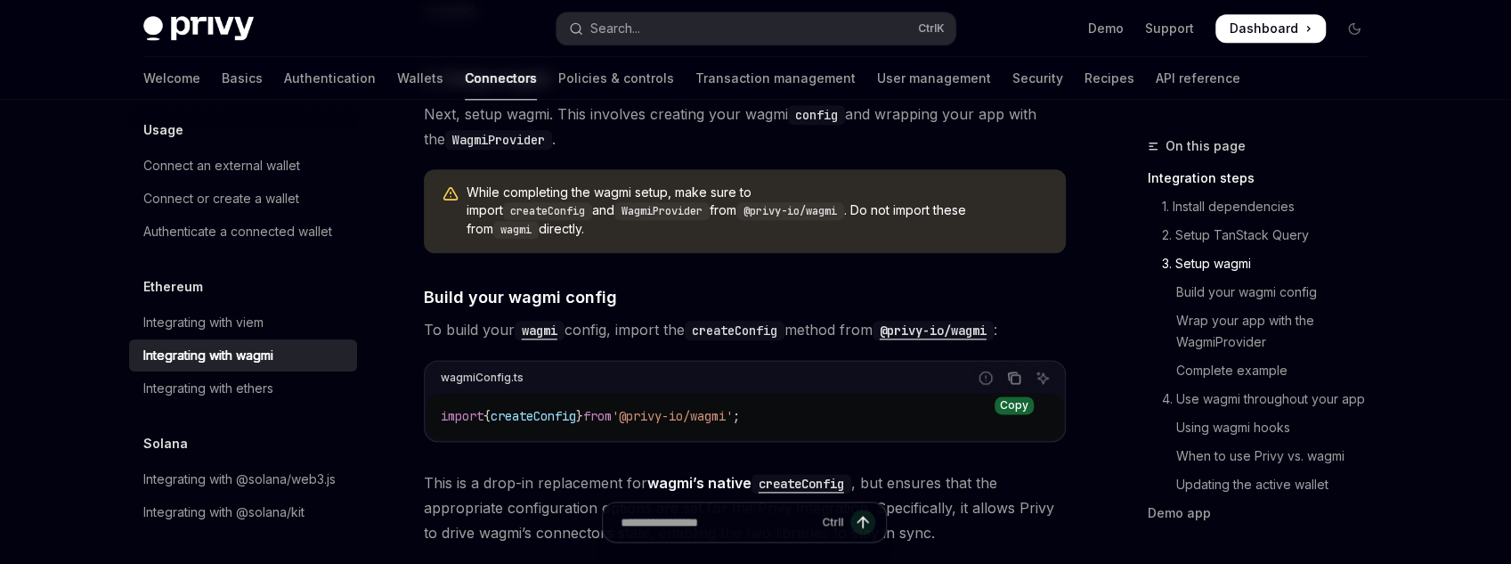
click at [1009, 370] on icon "Copy the contents from the code block" at bounding box center [1014, 377] width 14 height 14
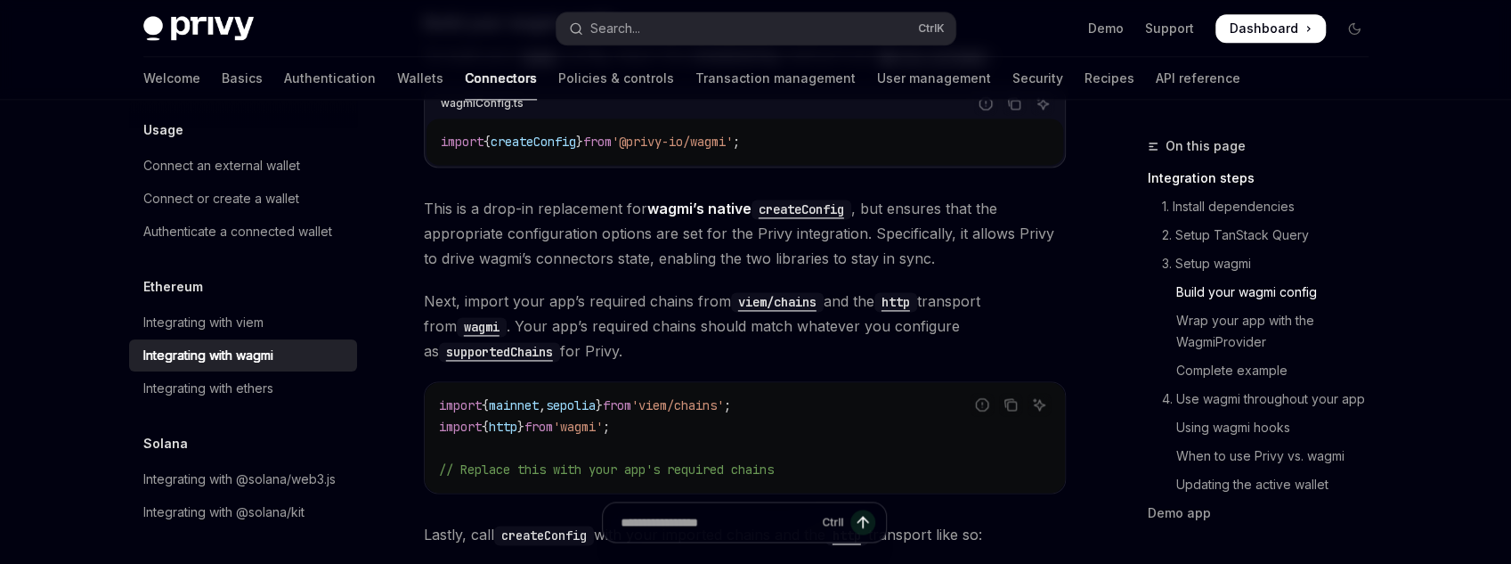
scroll to position [1639, 0]
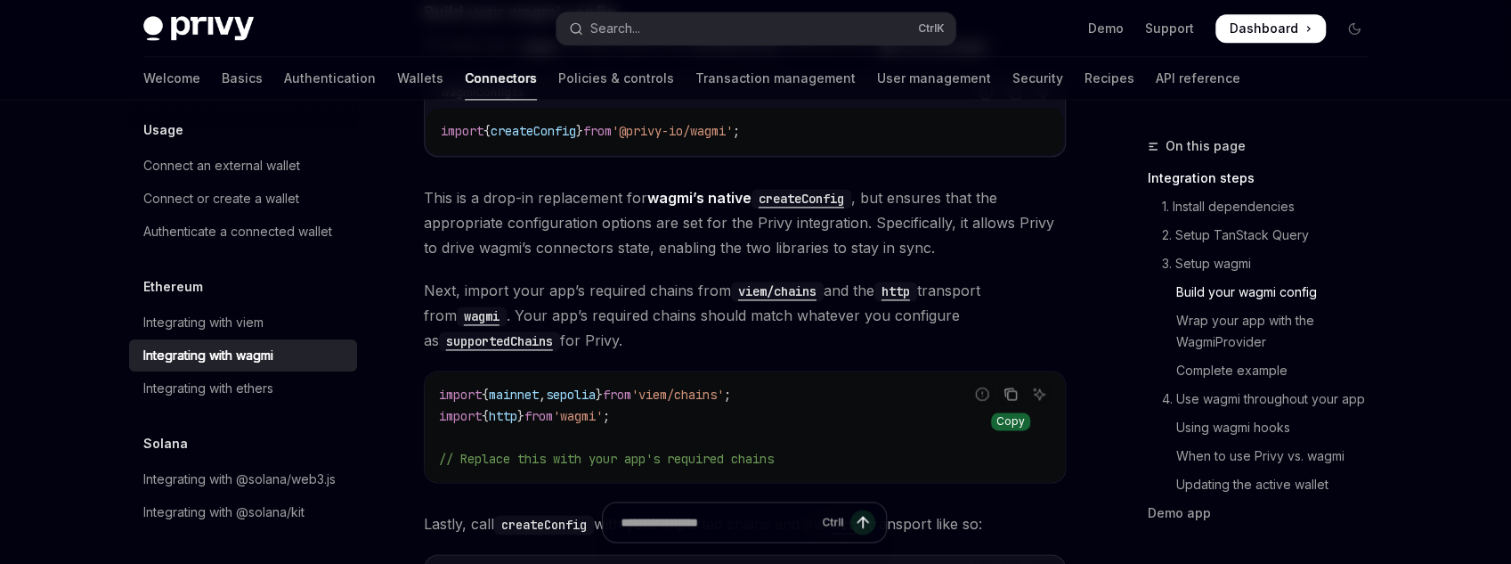
click at [1010, 387] on icon "Copy the contents from the code block" at bounding box center [1011, 394] width 14 height 14
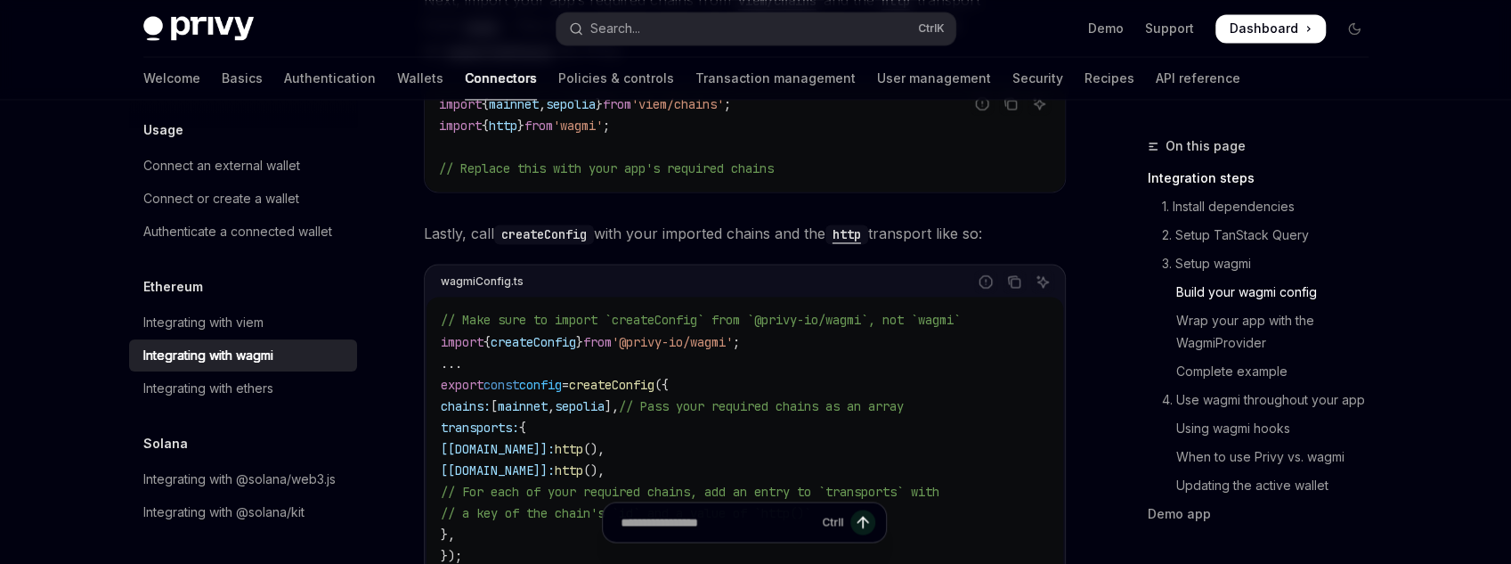
scroll to position [1924, 0]
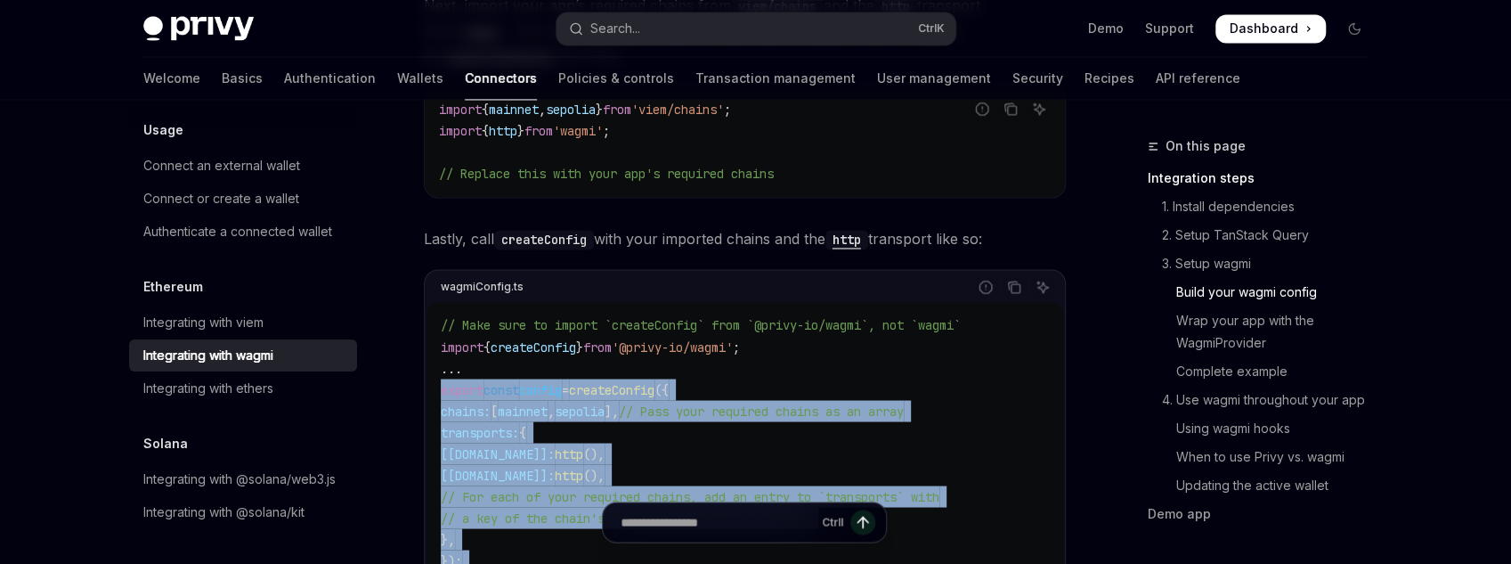
drag, startPoint x: 477, startPoint y: 541, endPoint x: 430, endPoint y: 362, distance: 185.1
copy div "loremi dolor sitame = consecTetura ({ elitse: [ doeiusm , tempori ], // Utla et…"
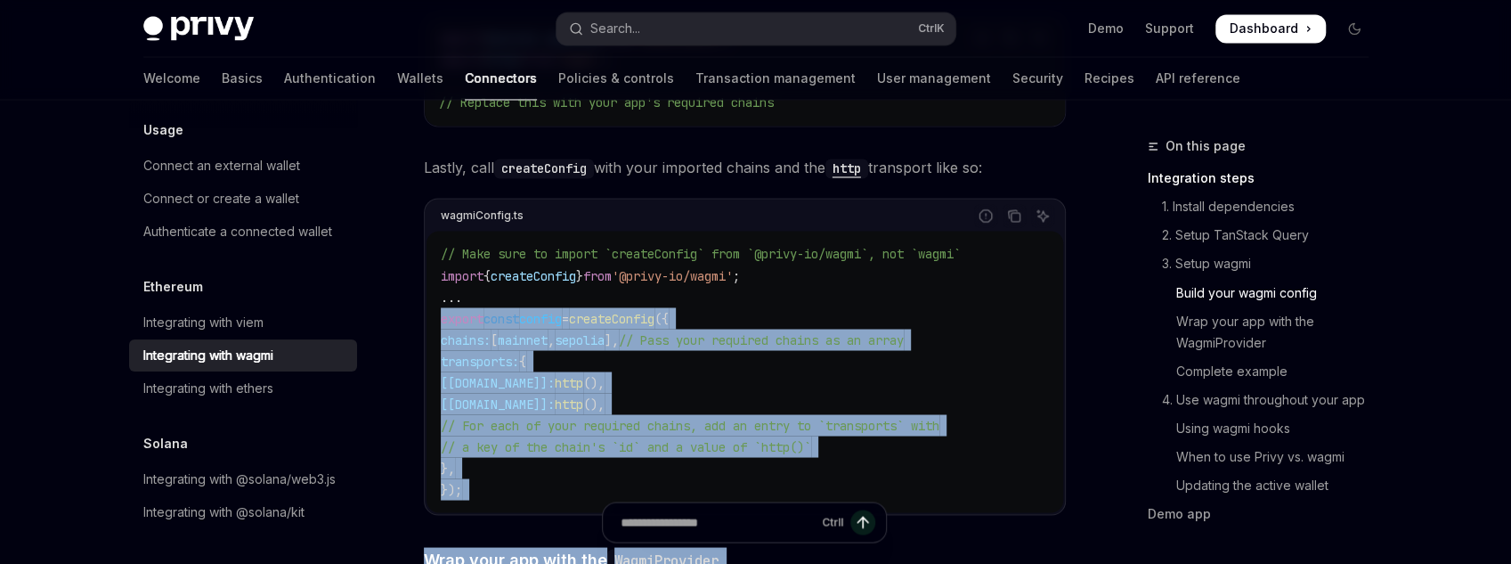
scroll to position [2137, 0]
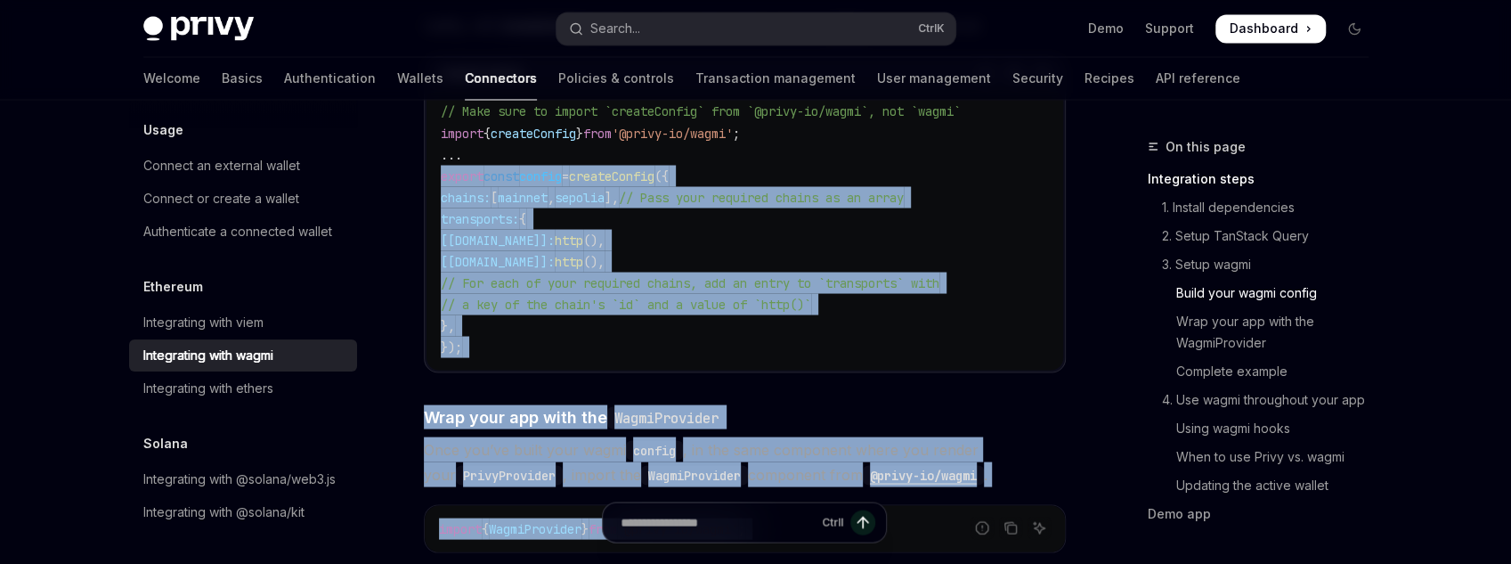
click at [485, 346] on div "// Make sure to import `createConfig` from `@privy-io/wagmi`, not `wagmi` impor…" at bounding box center [745, 228] width 637 height 281
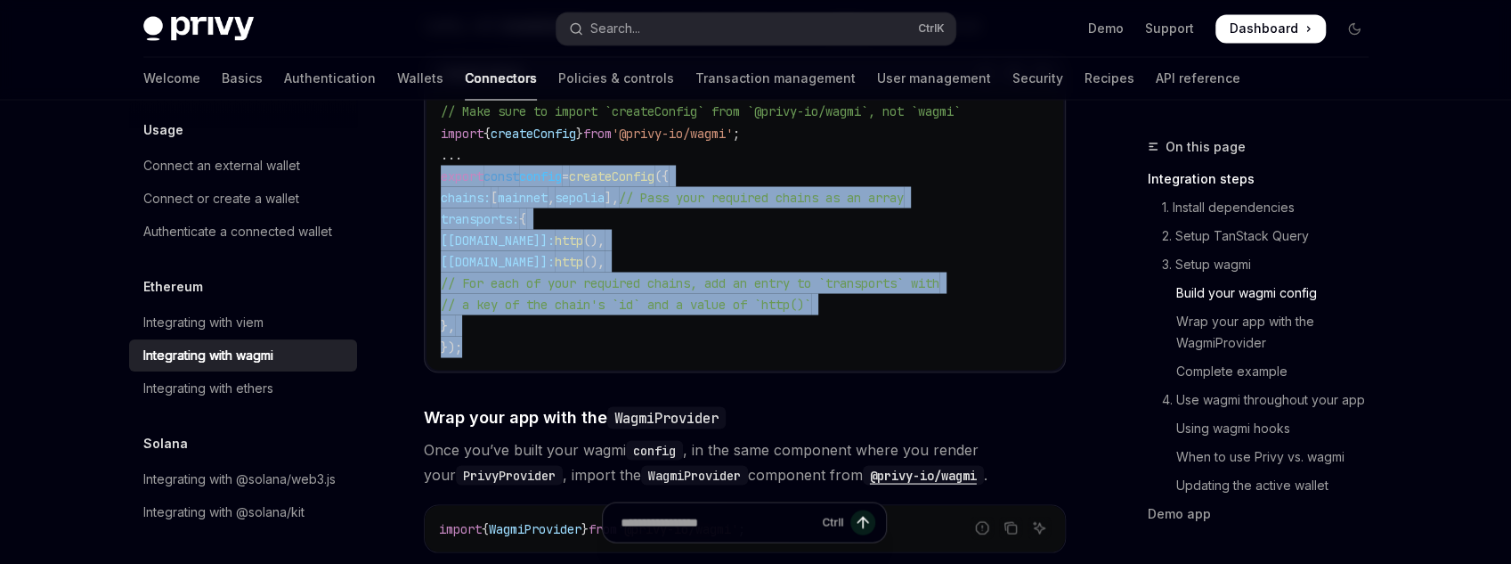
drag, startPoint x: 457, startPoint y: 296, endPoint x: 438, endPoint y: 154, distance: 142.8
click at [438, 154] on div "// Make sure to import `createConfig` from `@privy-io/wagmi`, not `wagmi` impor…" at bounding box center [745, 228] width 637 height 281
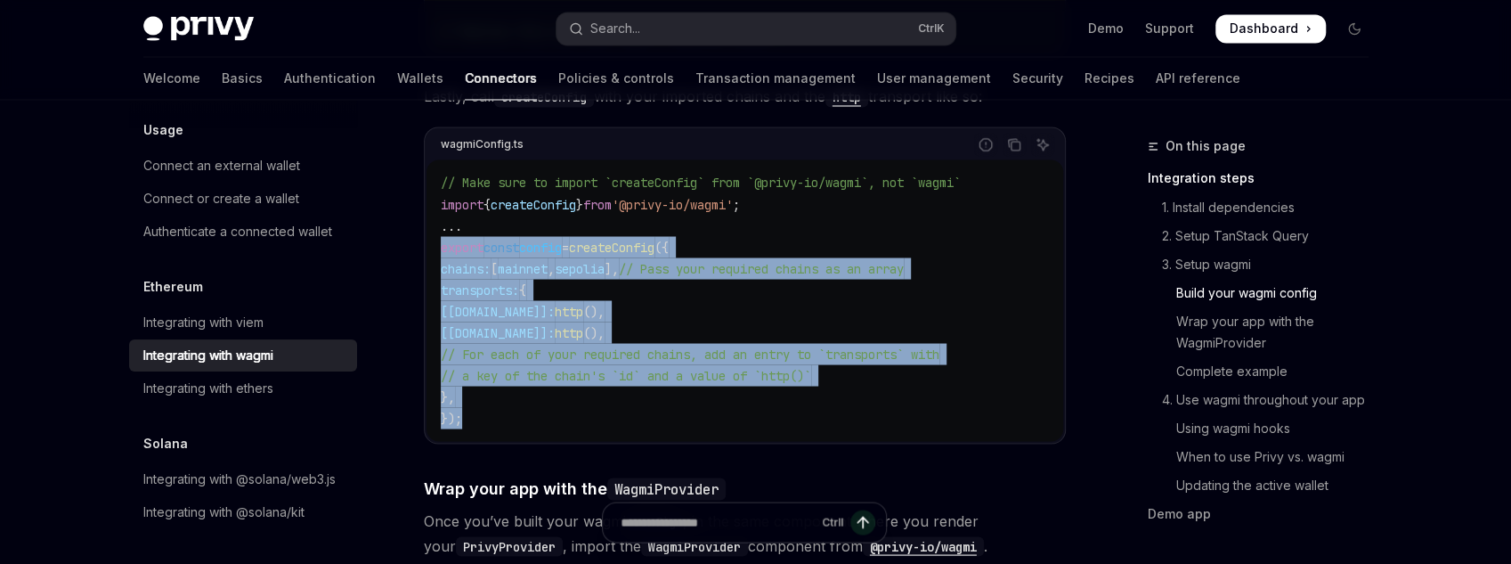
click at [586, 340] on code "// Make sure to import `createConfig` from `@privy-io/wagmi`, not `wagmi` impor…" at bounding box center [745, 300] width 608 height 256
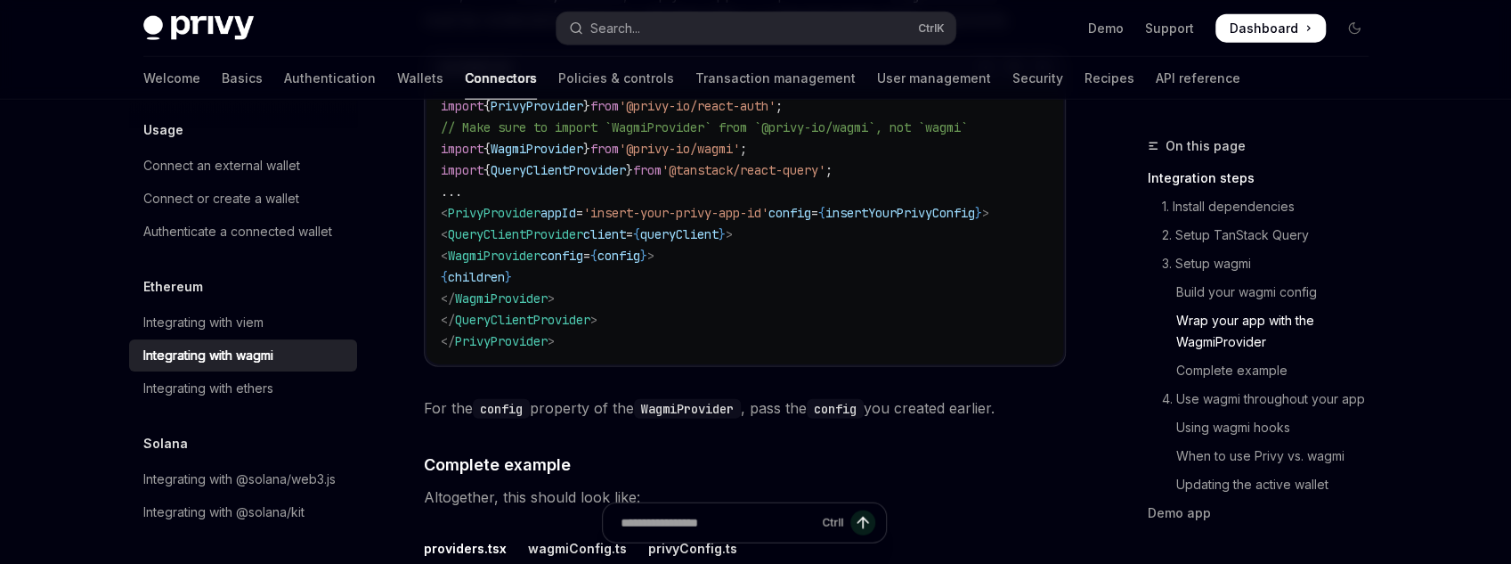
scroll to position [2850, 0]
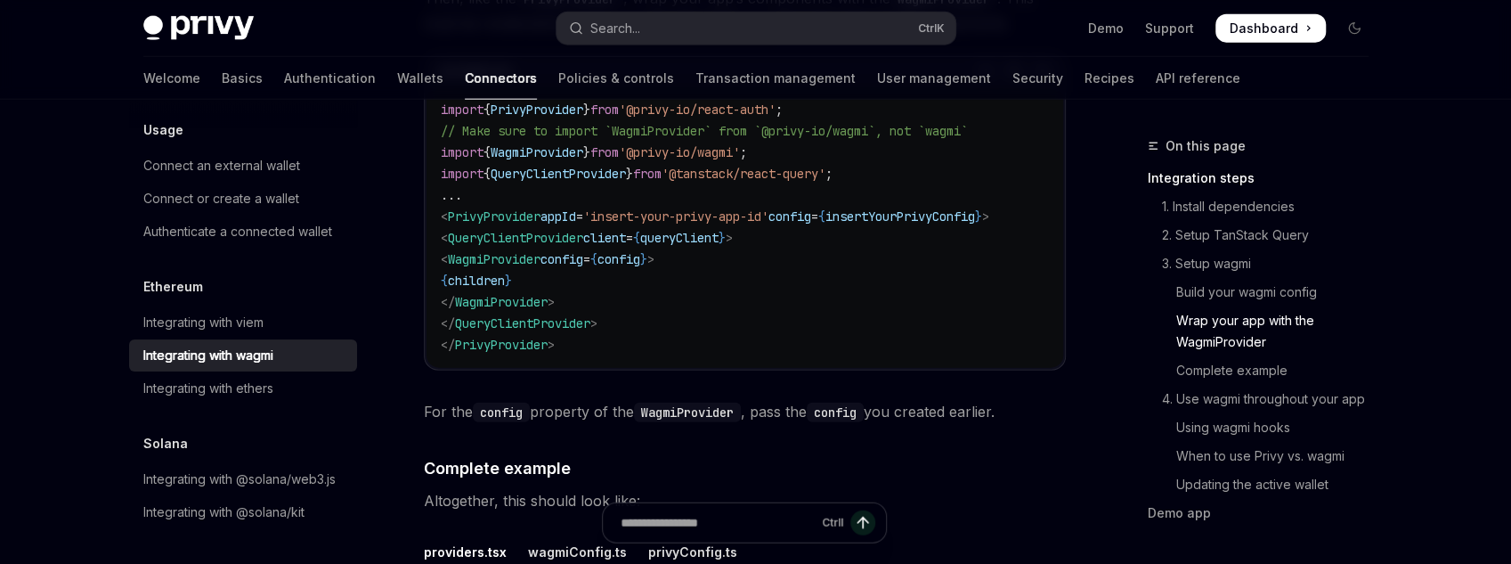
click at [522, 251] on span "WagmiProvider" at bounding box center [494, 259] width 93 height 16
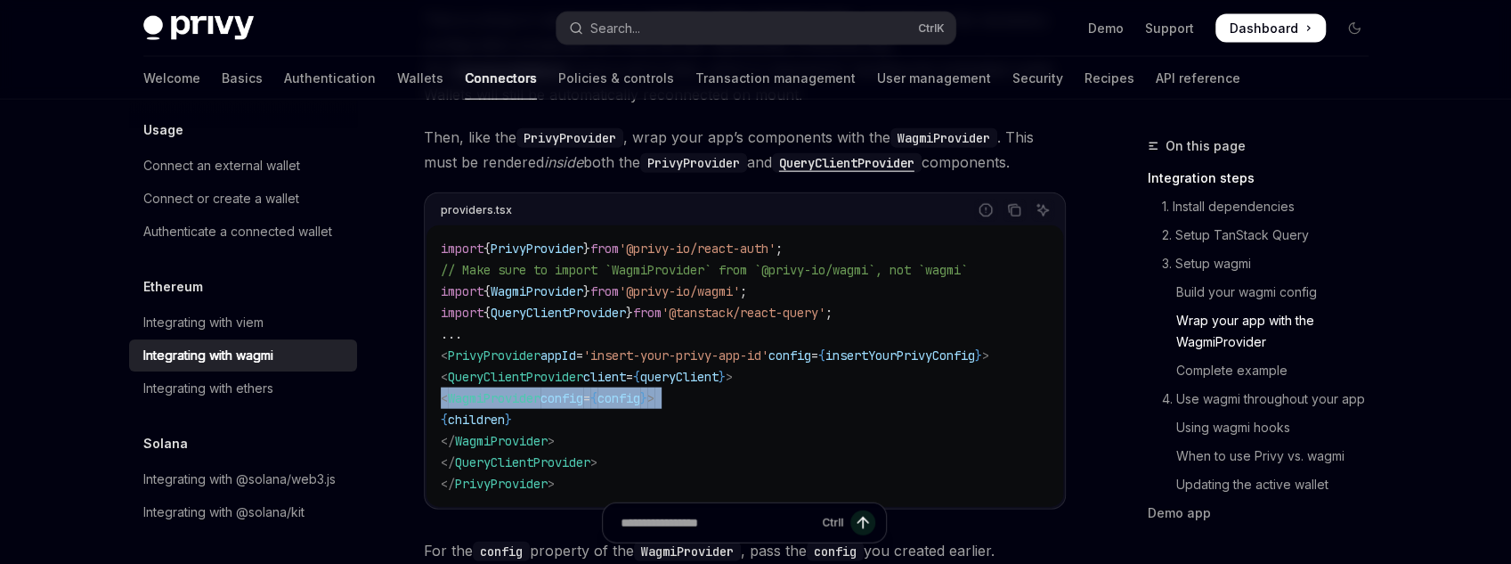
scroll to position [2707, 0]
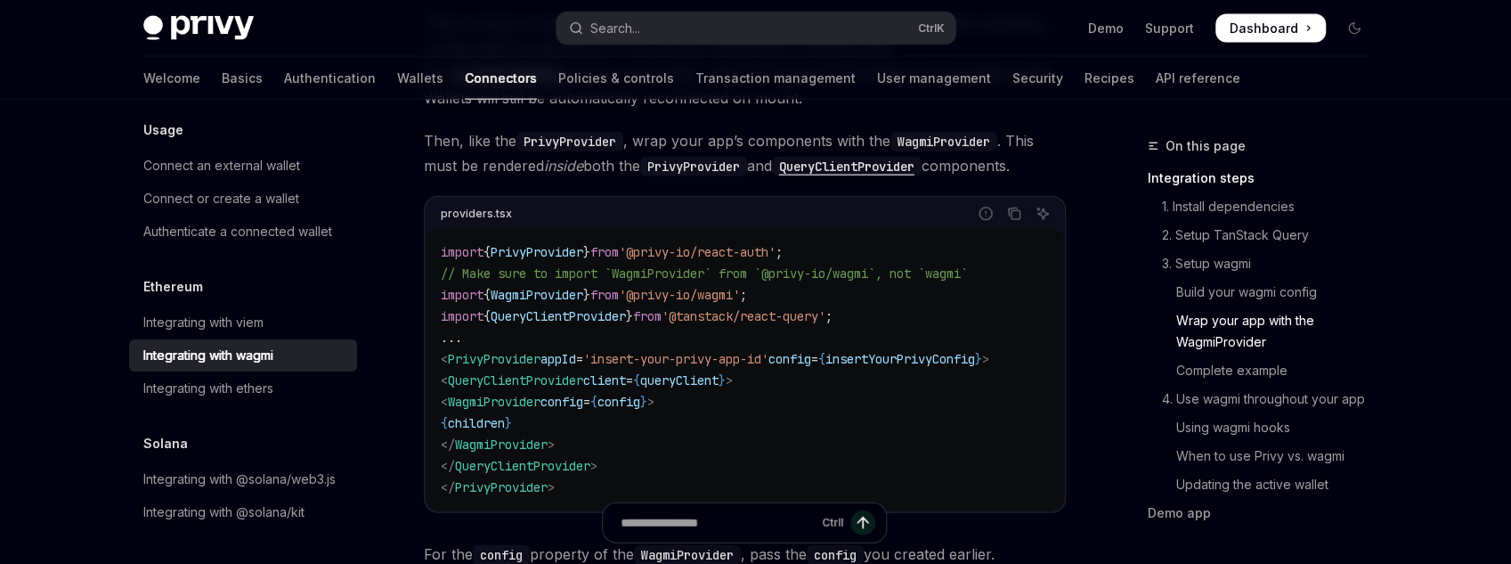
click at [633, 308] on span "}" at bounding box center [629, 316] width 7 height 16
click at [651, 287] on span "'@privy-io/wagmi'" at bounding box center [679, 295] width 121 height 16
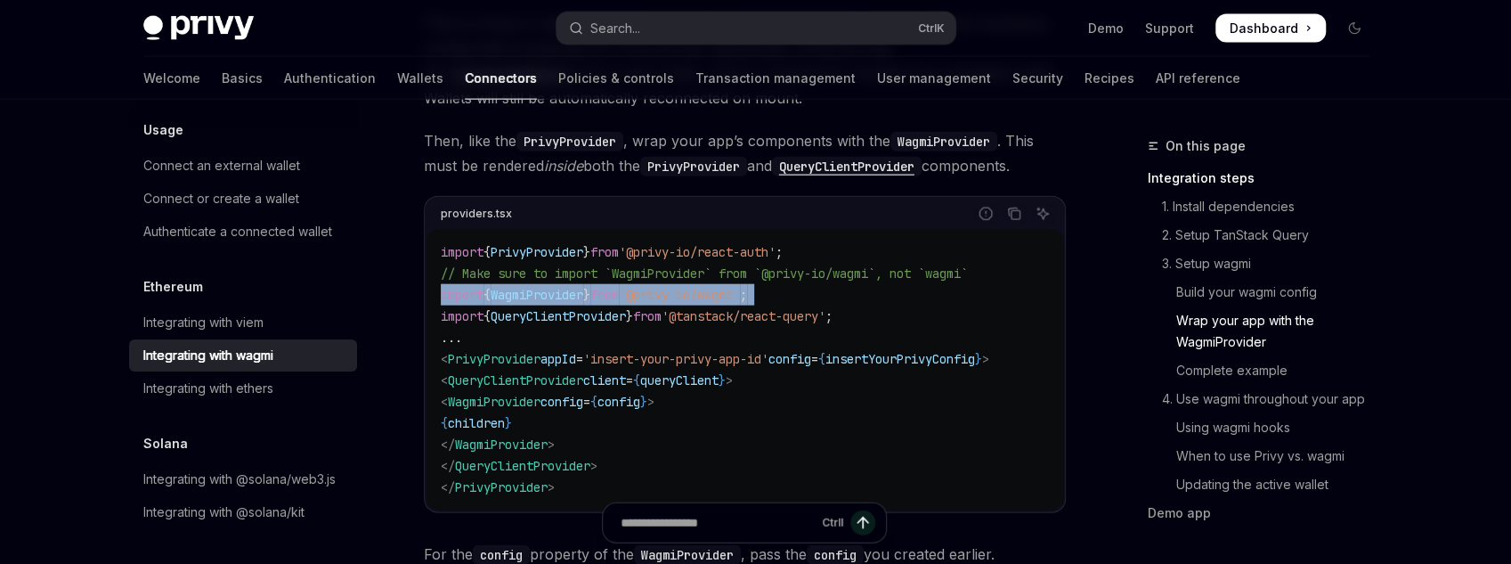
click at [651, 287] on span "'@privy-io/wagmi'" at bounding box center [679, 295] width 121 height 16
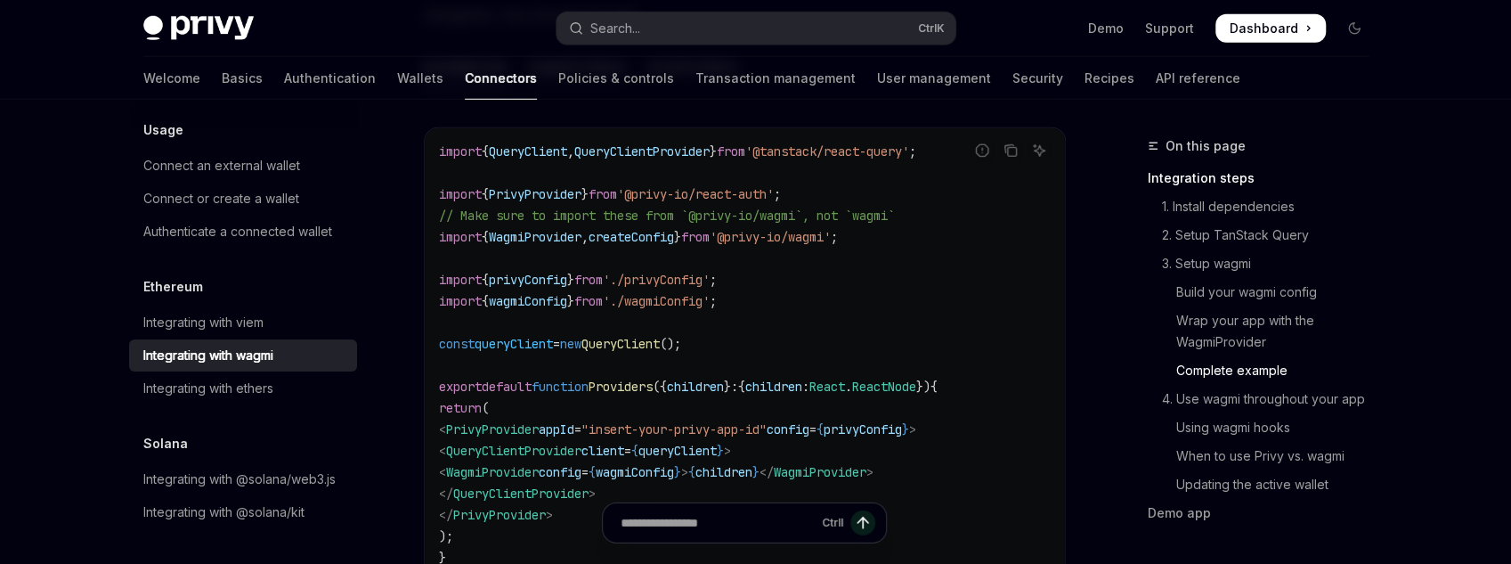
scroll to position [3349, 0]
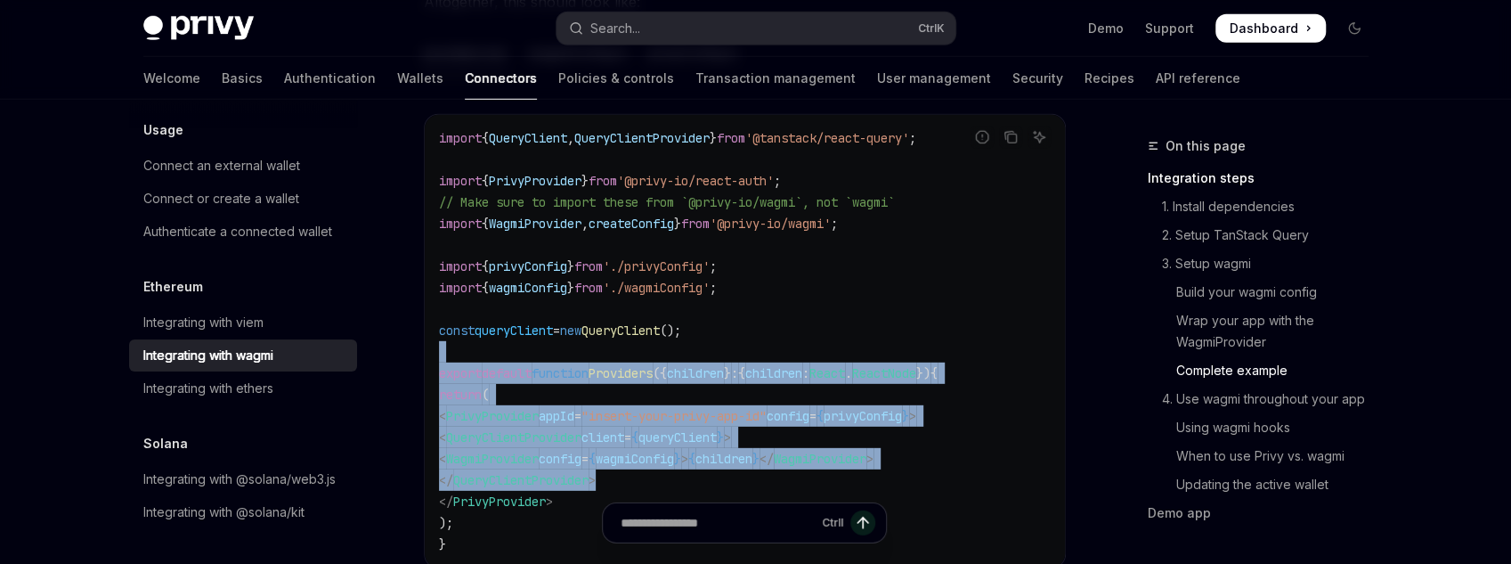
drag, startPoint x: 574, startPoint y: 338, endPoint x: 755, endPoint y: 456, distance: 216.4
click at [744, 454] on code "import { QueryClient , QueryClientProvider } from '@tanstack/react-query' ; imp…" at bounding box center [745, 340] width 612 height 427
click at [759, 460] on code "import { QueryClient , QueryClientProvider } from '@tanstack/react-query' ; imp…" at bounding box center [745, 340] width 612 height 427
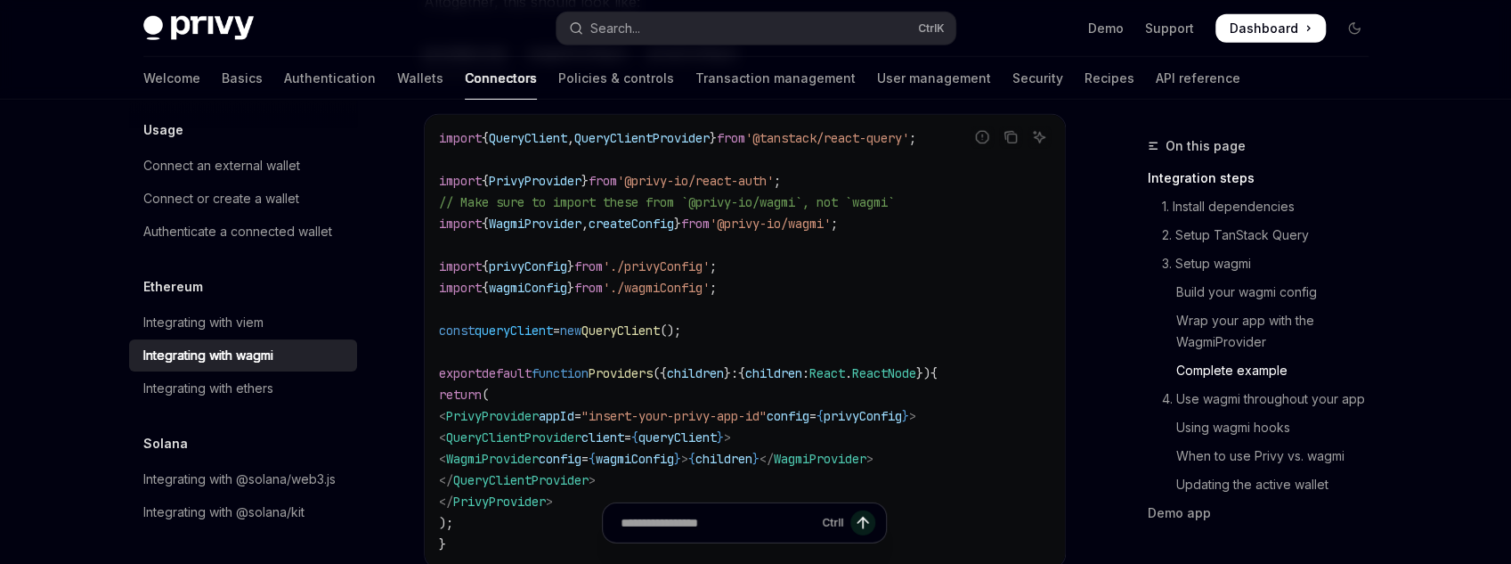
drag, startPoint x: 719, startPoint y: 444, endPoint x: 864, endPoint y: 447, distance: 145.2
click at [864, 451] on span "< WagmiProvider config = { wagmiConfig } > { children } </ WagmiProvider >" at bounding box center [656, 459] width 435 height 16
click at [864, 451] on span "WagmiProvider" at bounding box center [820, 459] width 93 height 16
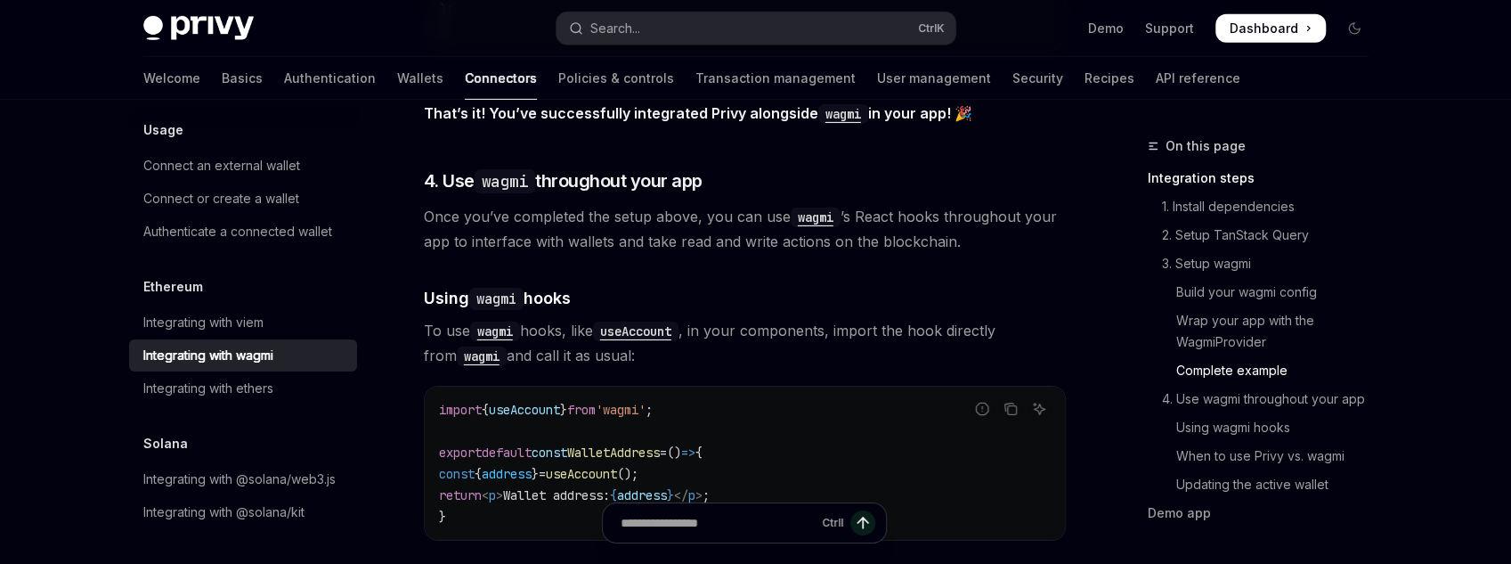
scroll to position [3919, 0]
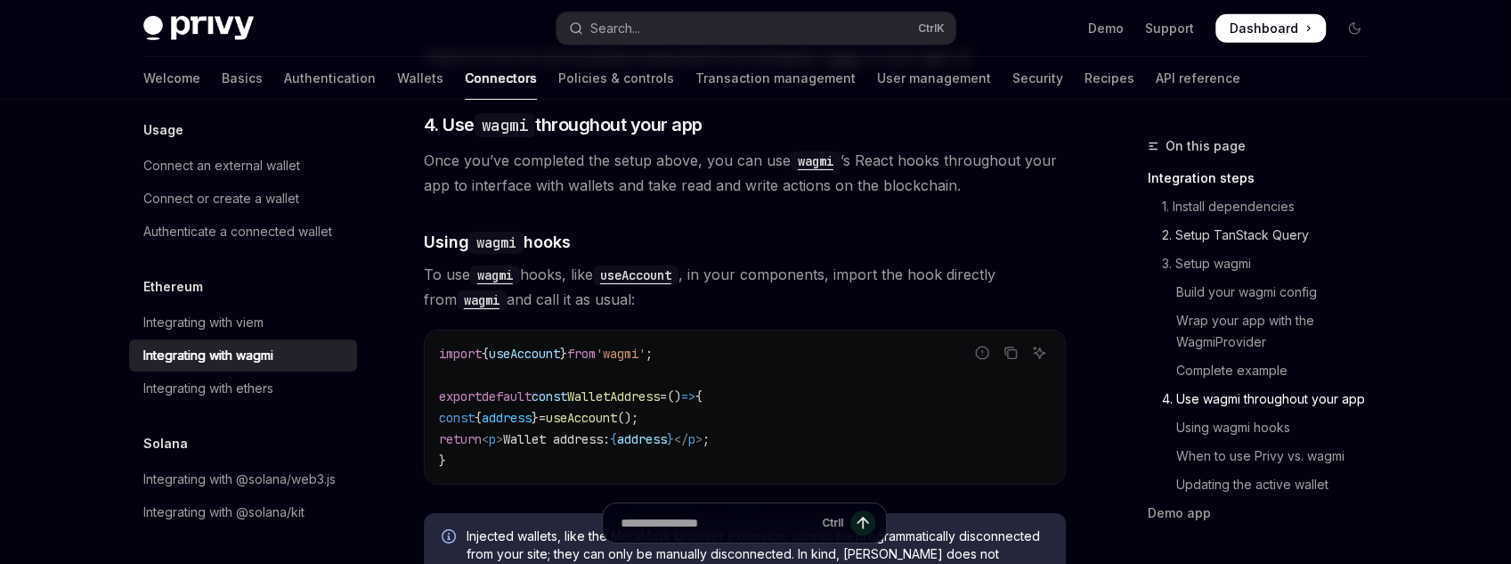
click at [1250, 242] on link "2. Setup TanStack Query" at bounding box center [1265, 235] width 235 height 28
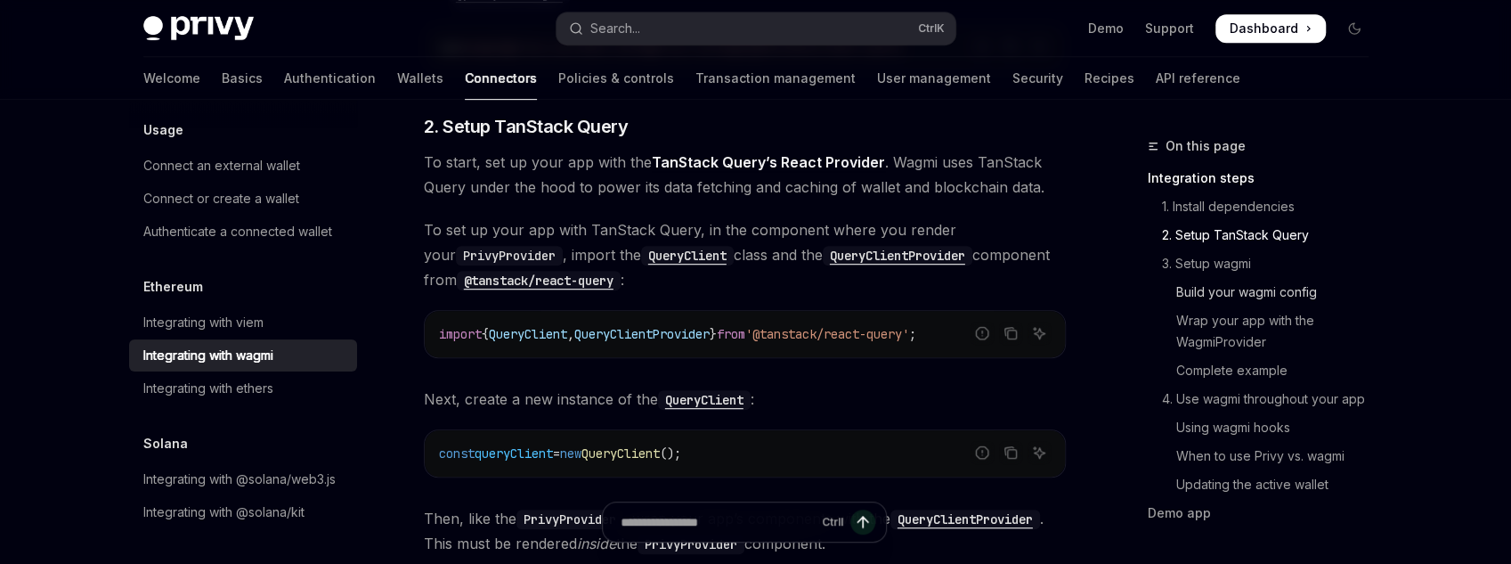
scroll to position [578, 0]
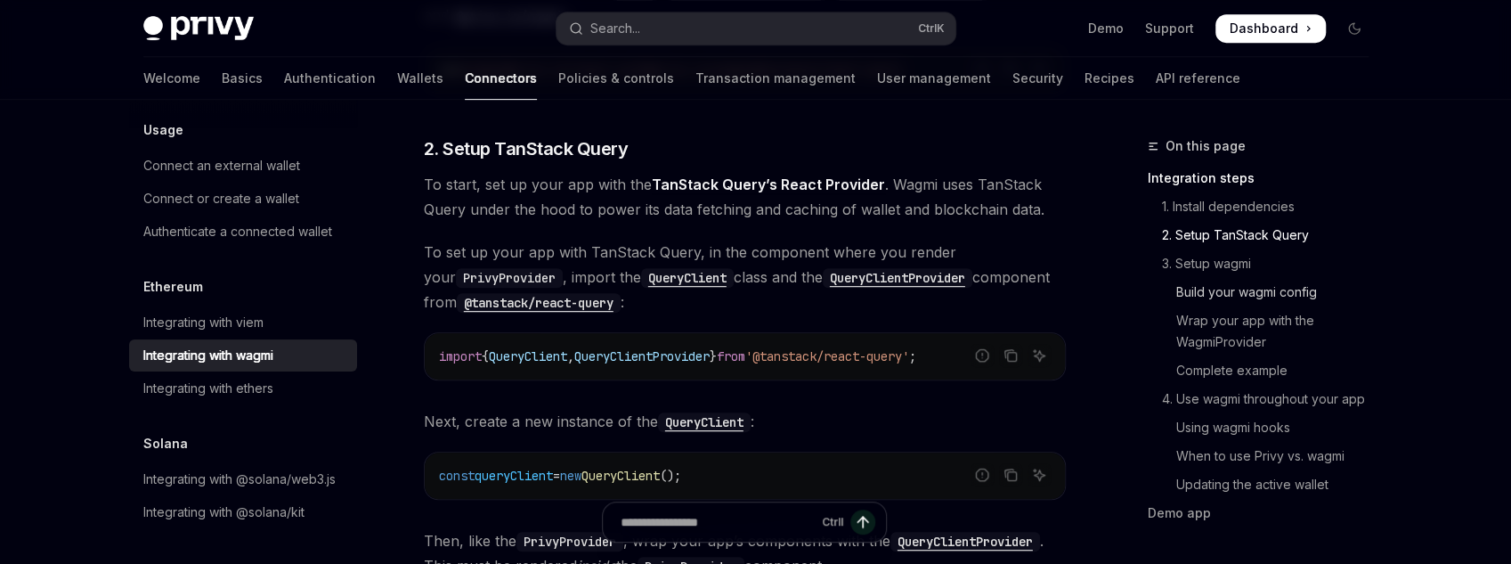
click at [1242, 290] on link "Build your wagmi config" at bounding box center [1265, 292] width 235 height 28
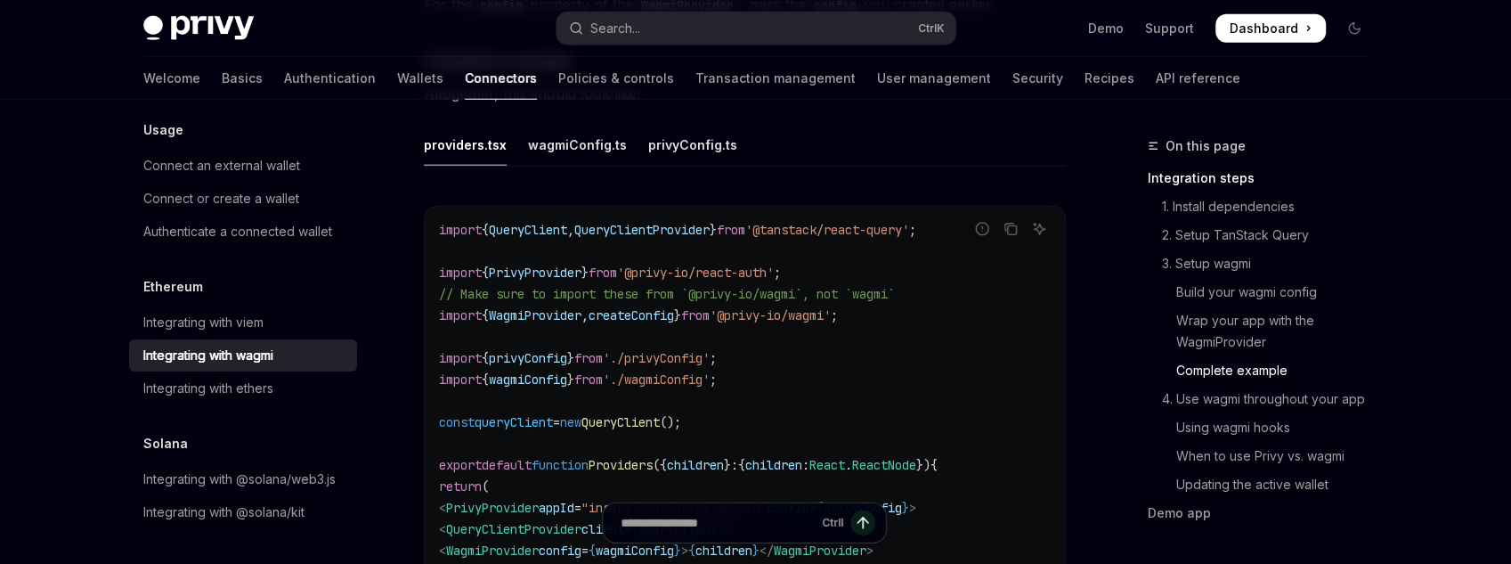
scroll to position [3277, 0]
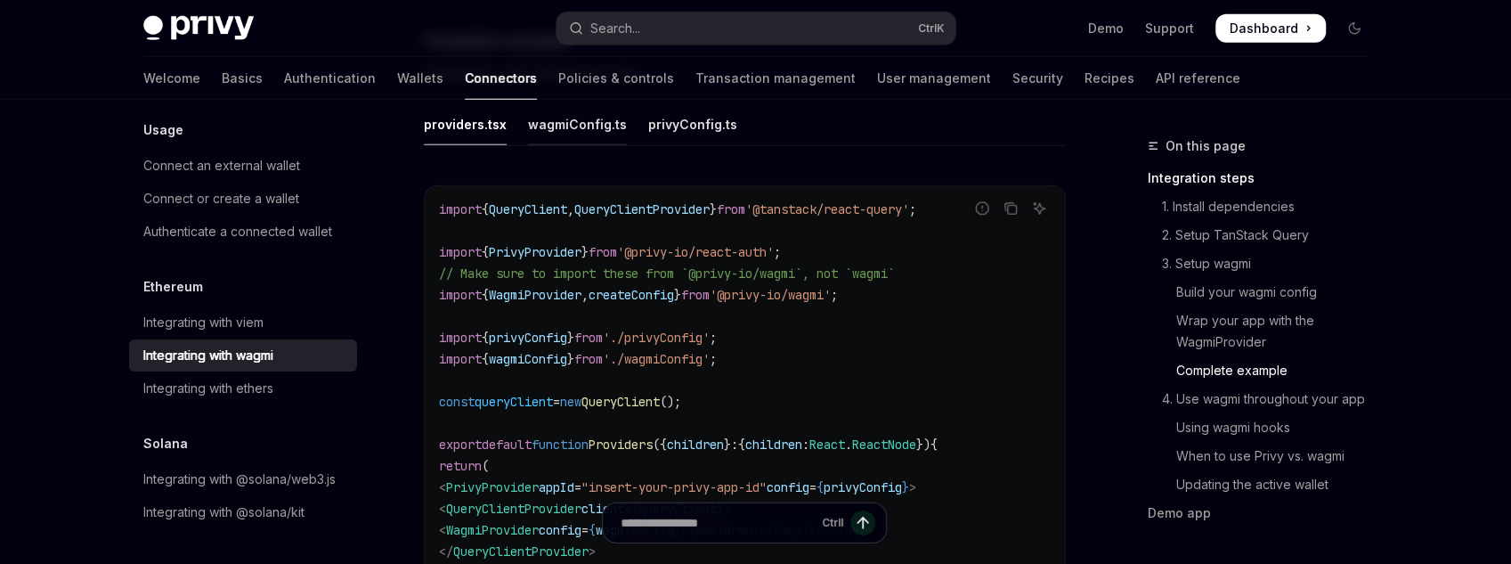
click at [565, 107] on div "wagmiConfig.ts" at bounding box center [577, 124] width 99 height 42
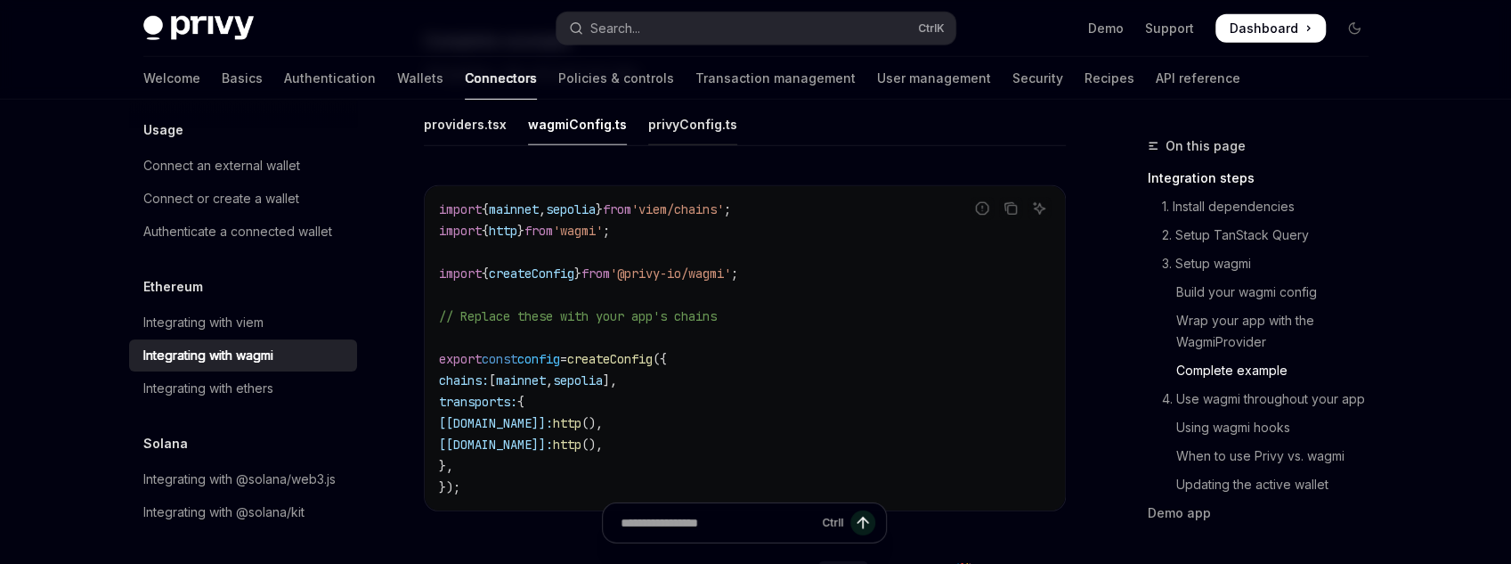
click at [687, 120] on div "privyConfig.ts" at bounding box center [692, 124] width 89 height 42
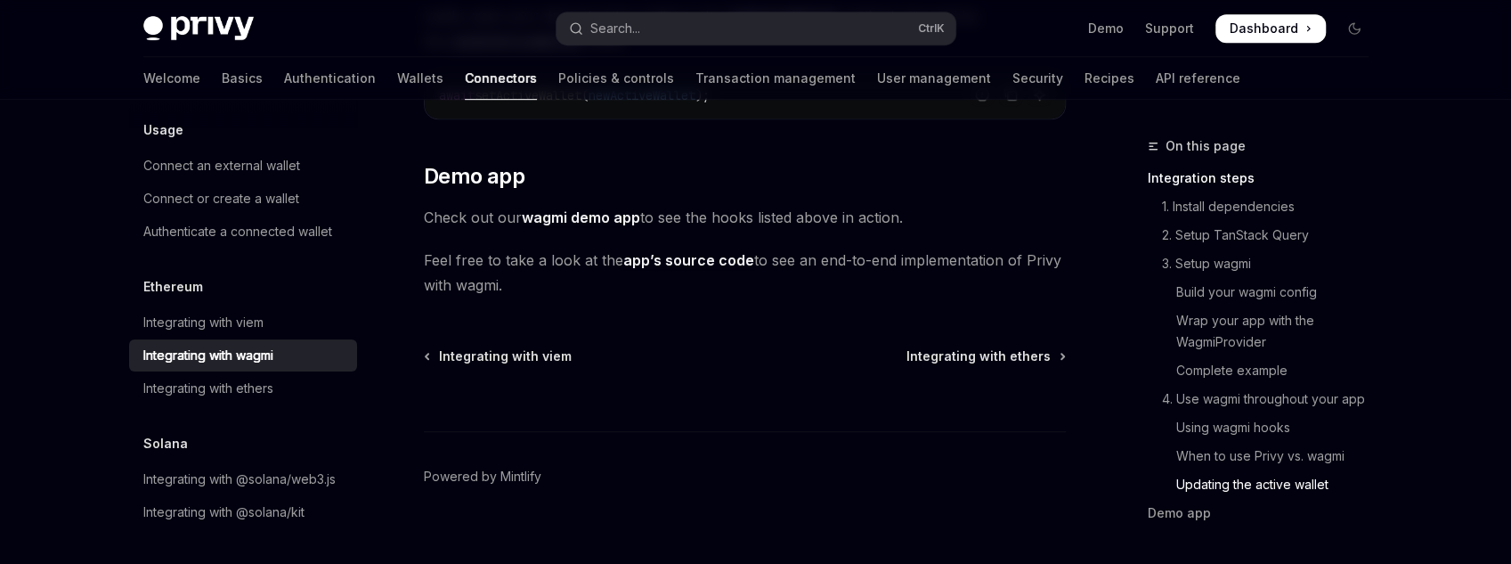
scroll to position [5218, 0]
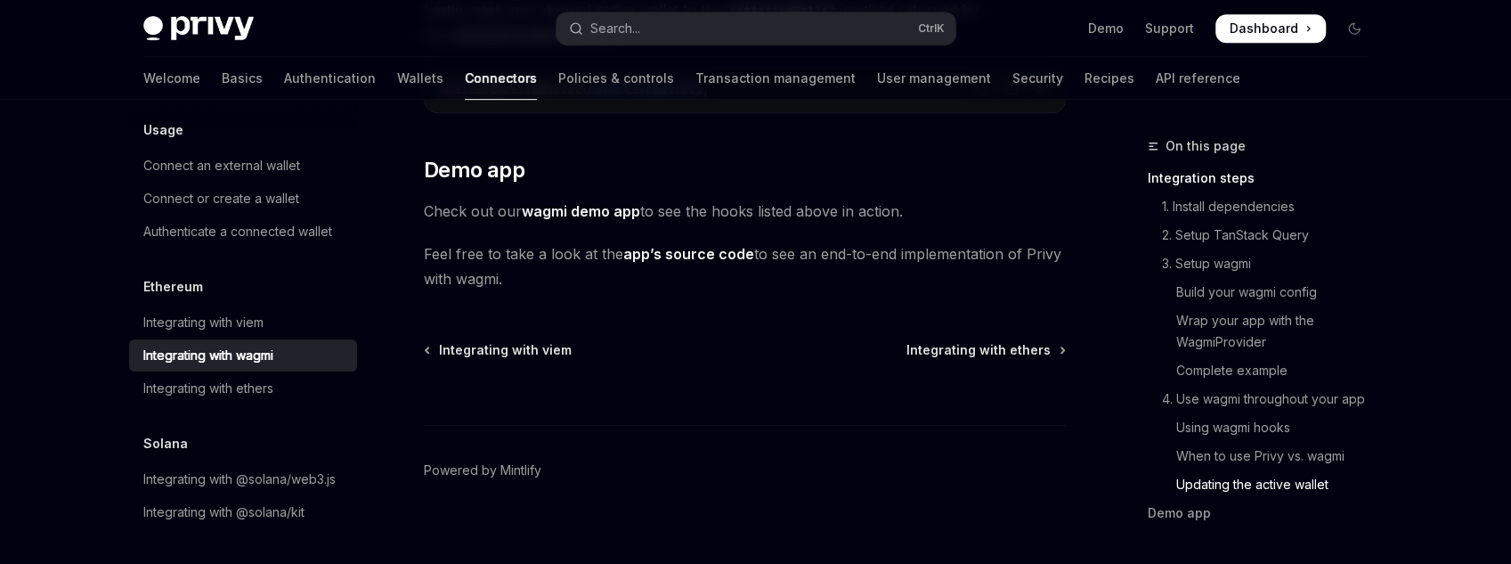
click at [961, 359] on div "Ctrl I" at bounding box center [745, 392] width 642 height 66
click at [968, 341] on span "Integrating with ethers" at bounding box center [979, 350] width 144 height 18
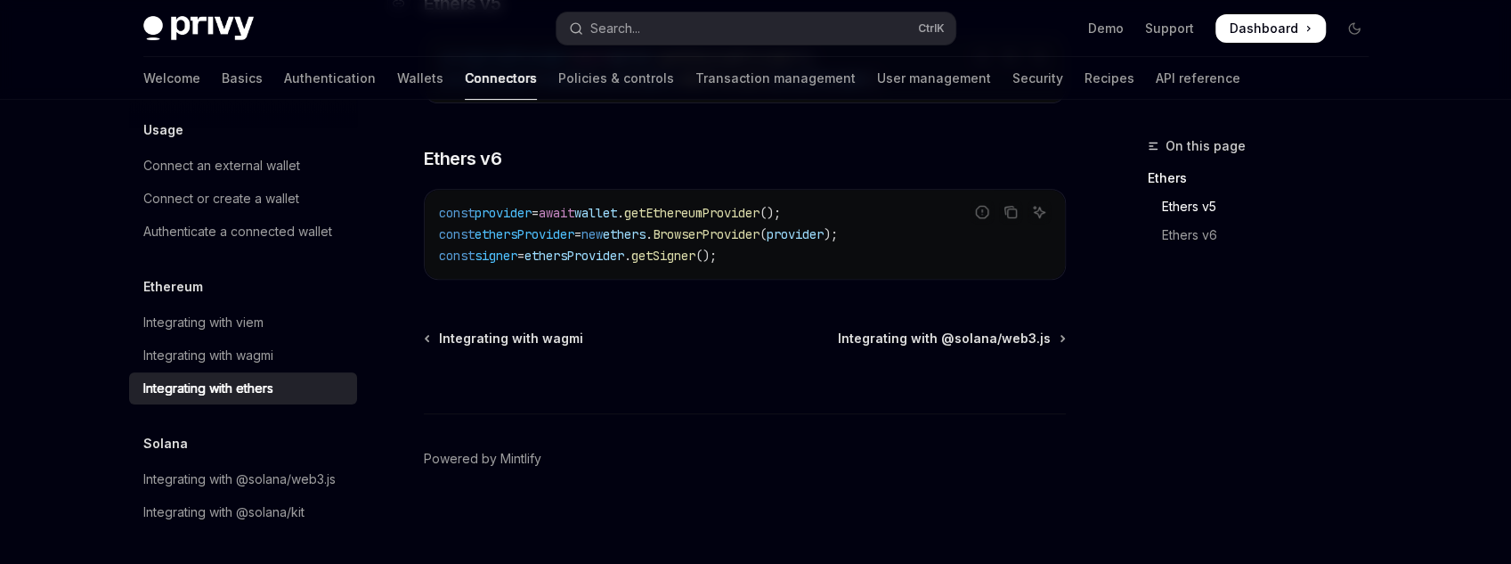
scroll to position [395, 0]
click at [558, 77] on link "Policies & controls" at bounding box center [616, 78] width 116 height 43
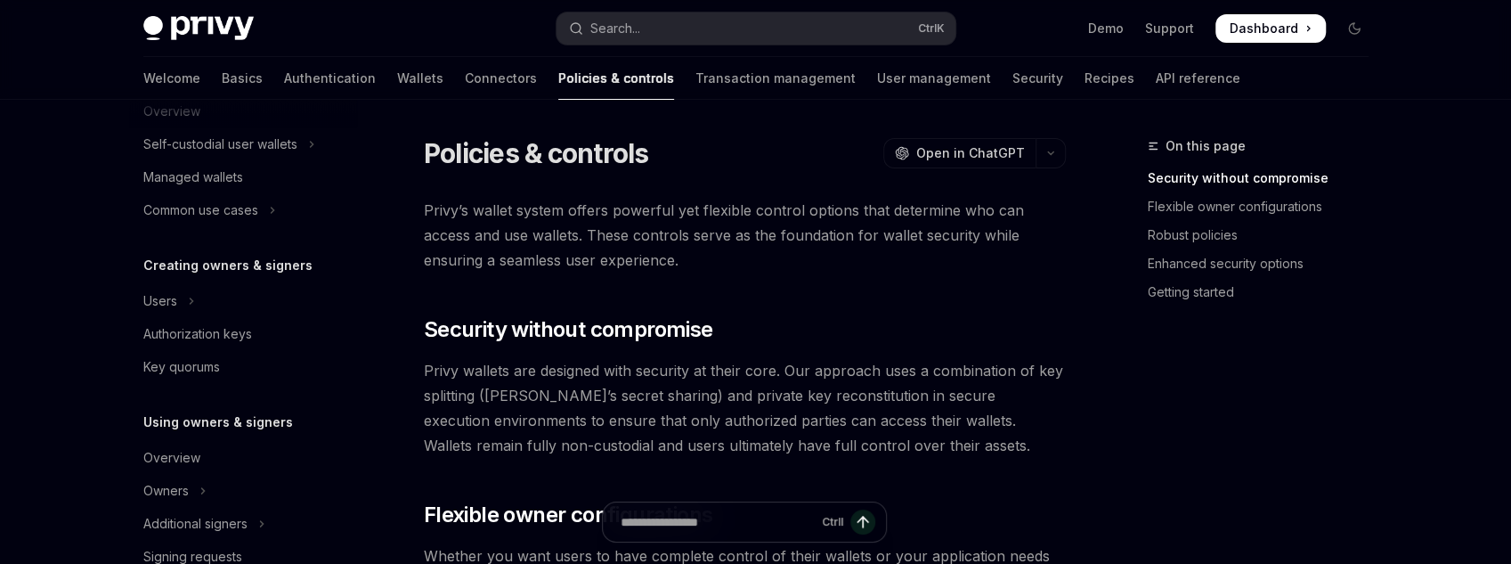
scroll to position [285, 0]
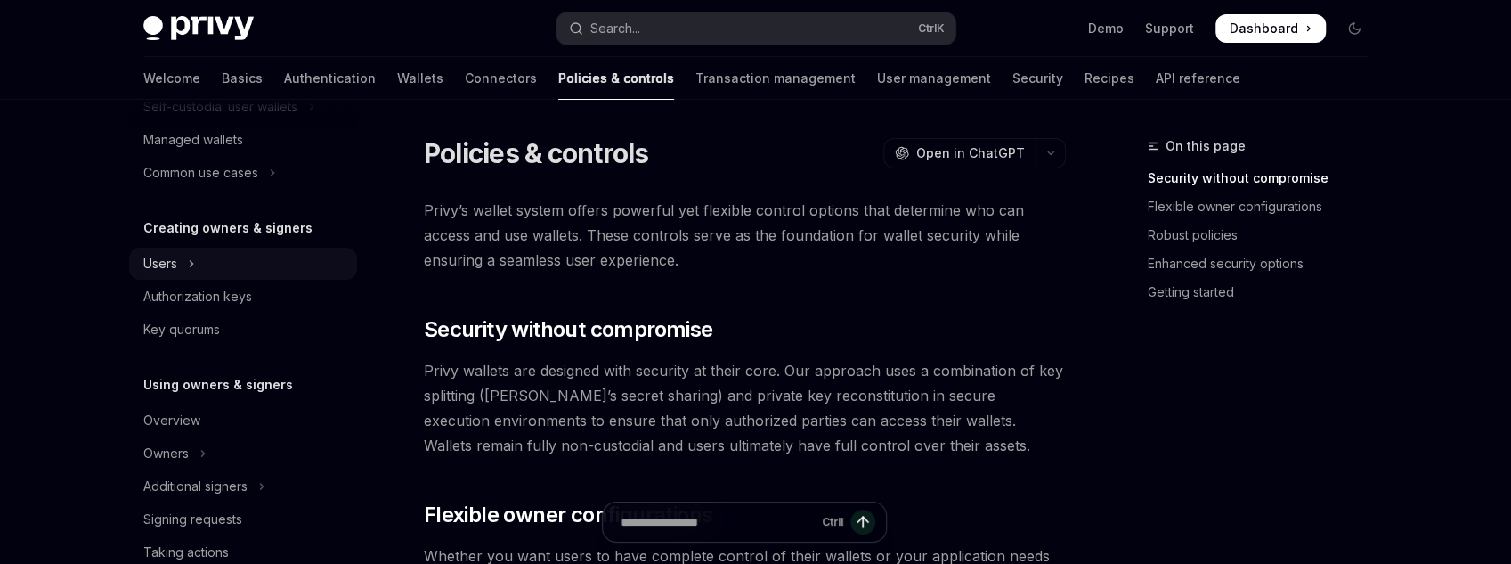
click at [151, 260] on div "Users" at bounding box center [160, 263] width 34 height 21
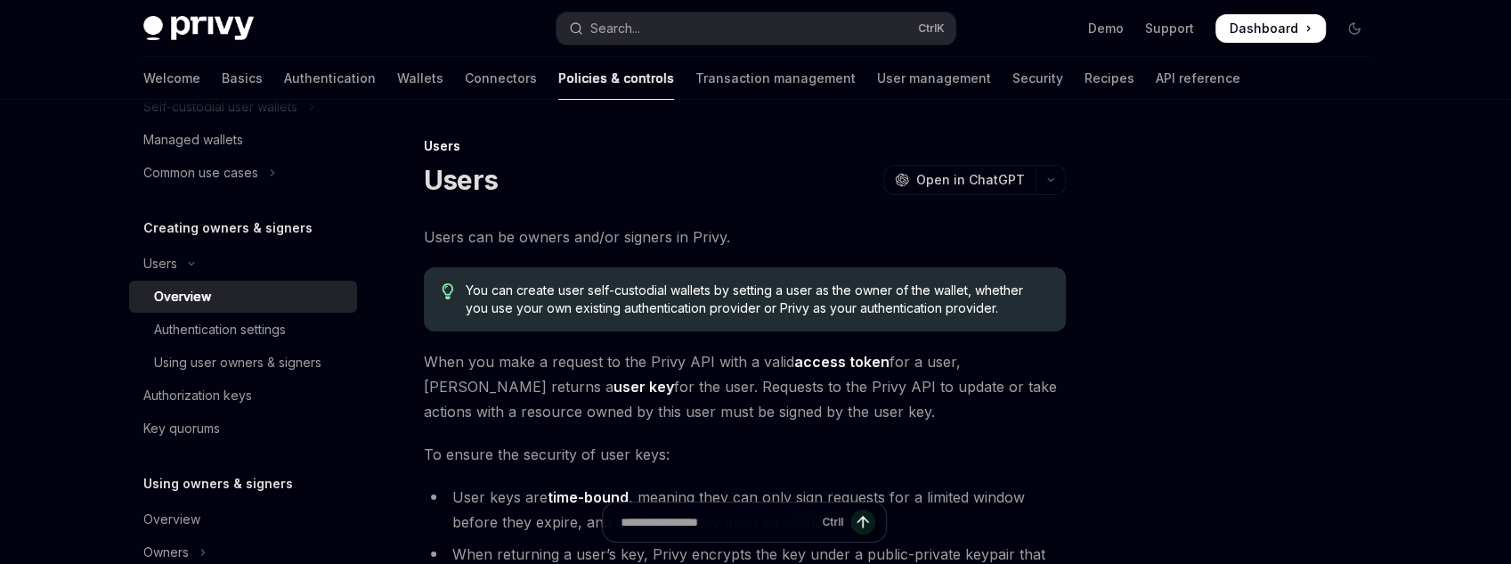
click at [219, 309] on link "Overview" at bounding box center [243, 297] width 228 height 32
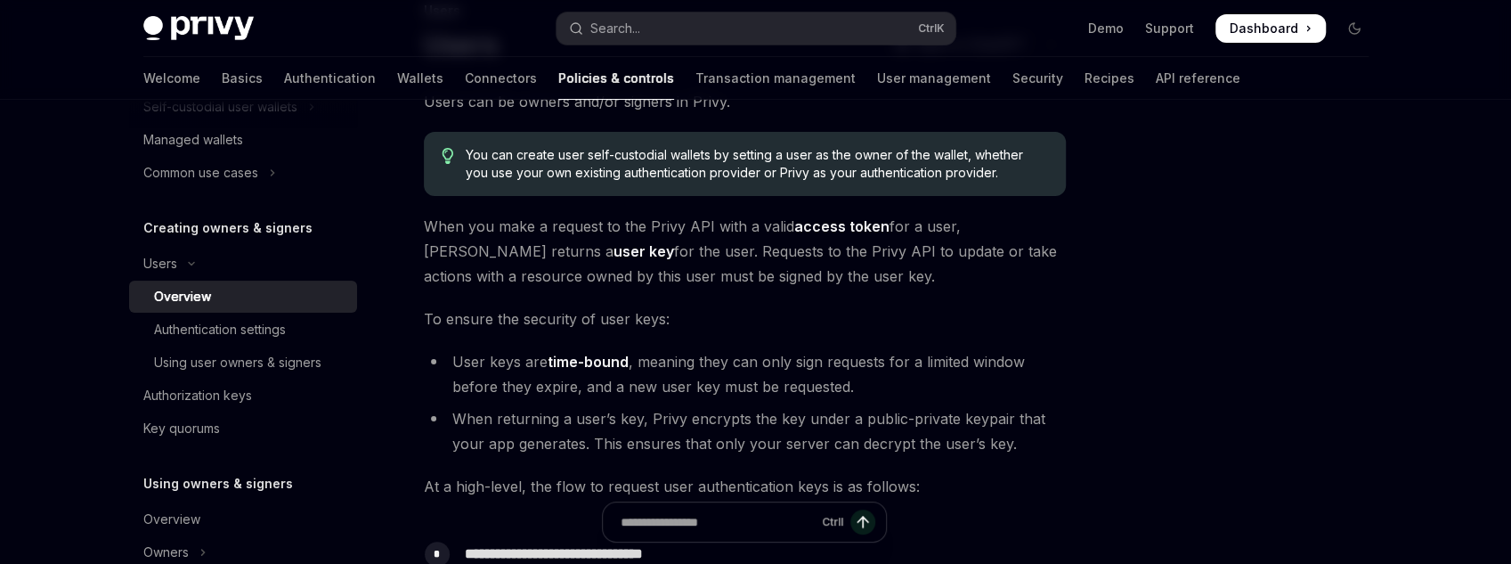
scroll to position [142, 0]
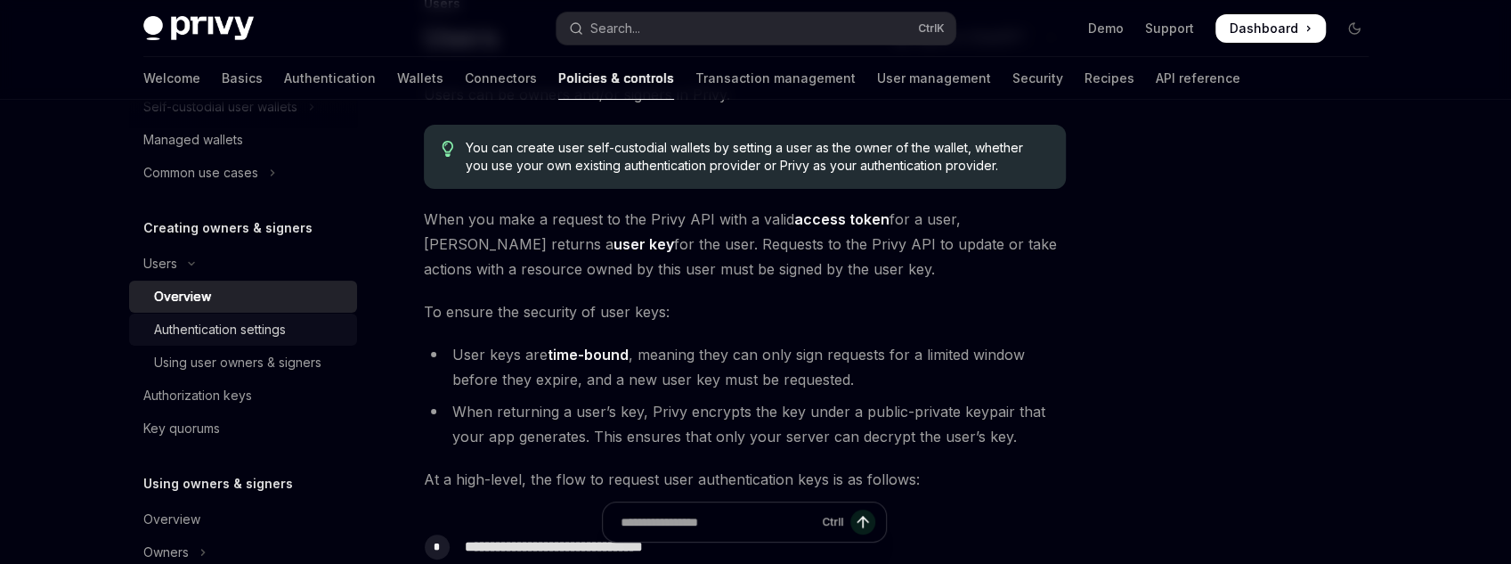
click at [254, 322] on div "Authentication settings" at bounding box center [220, 329] width 132 height 21
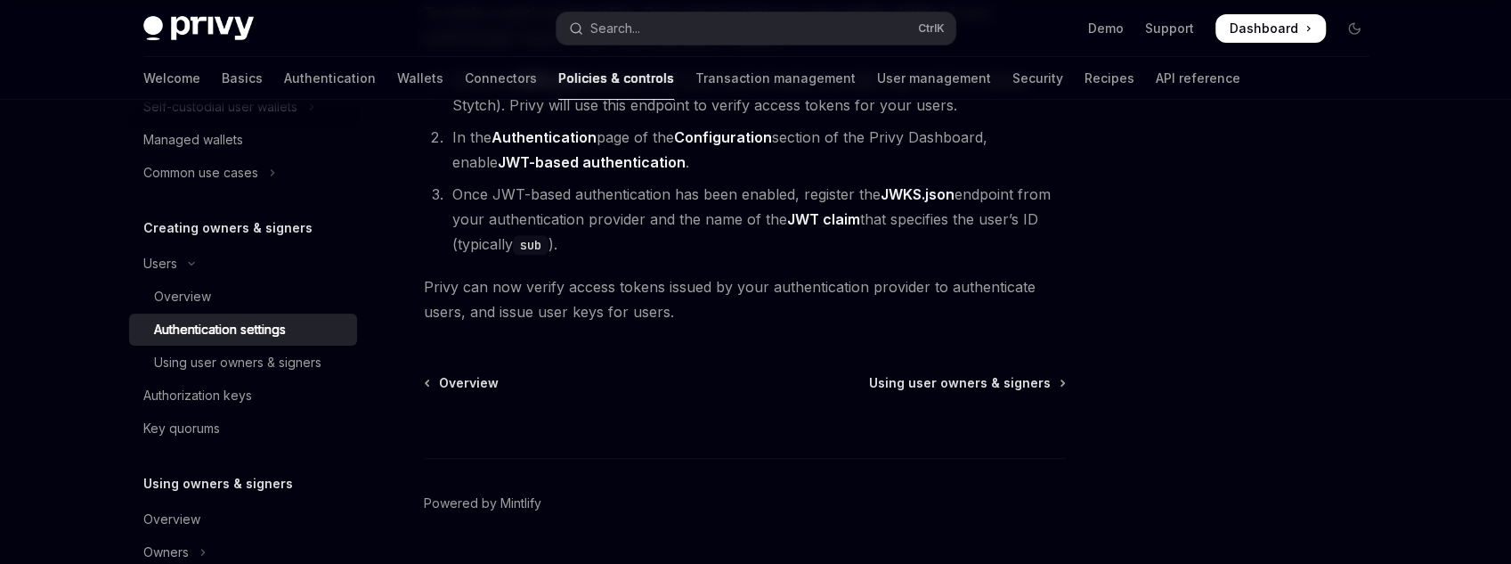
scroll to position [403, 0]
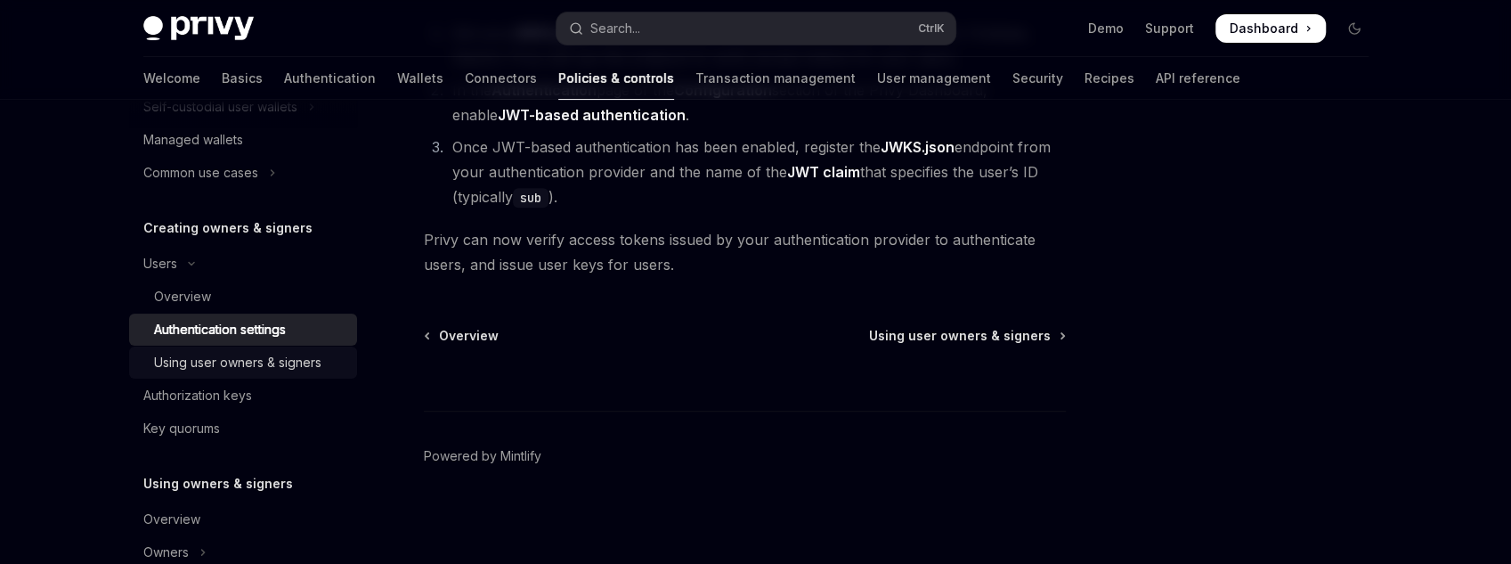
click at [224, 347] on link "Using user owners & signers" at bounding box center [243, 362] width 228 height 32
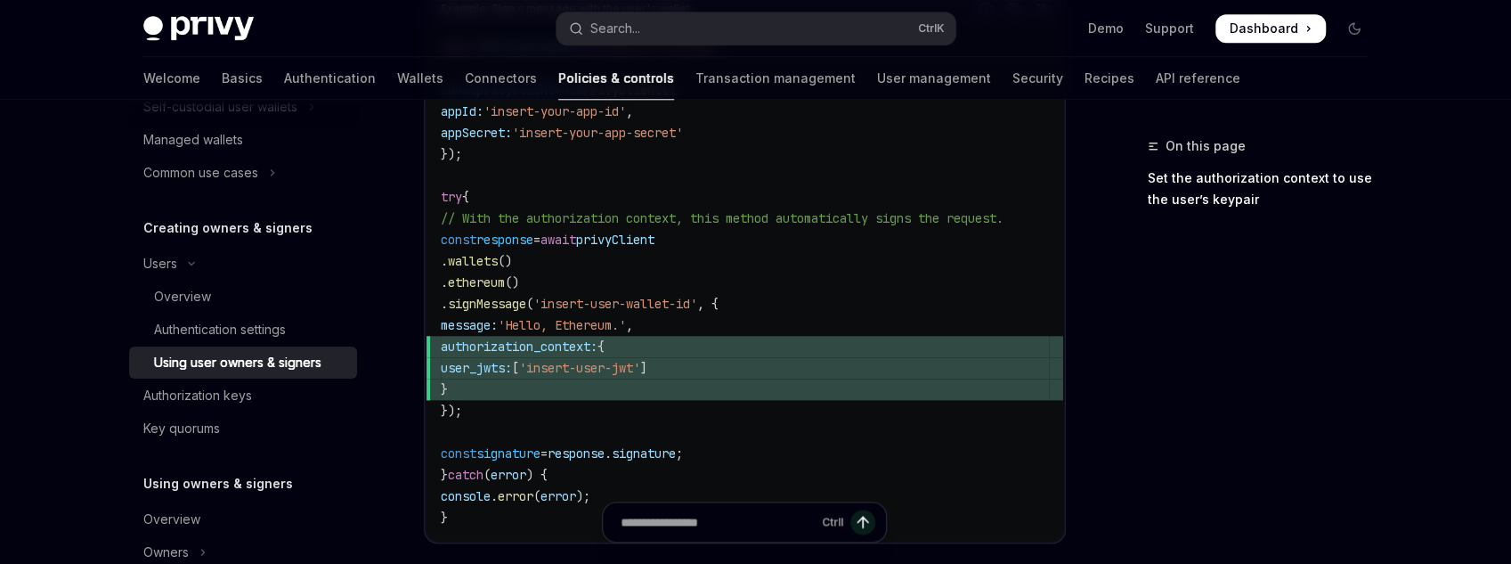
scroll to position [1211, 0]
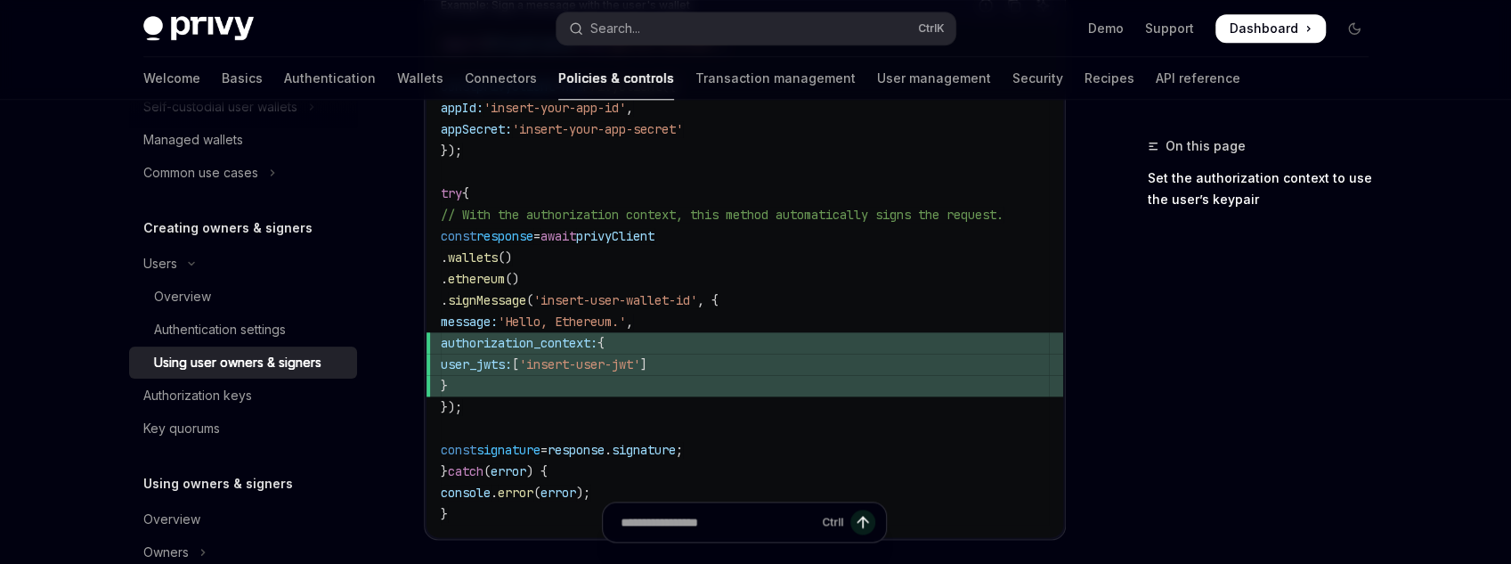
click at [512, 366] on span "user_jwts:" at bounding box center [476, 364] width 71 height 16
click at [522, 379] on span "}" at bounding box center [745, 385] width 608 height 21
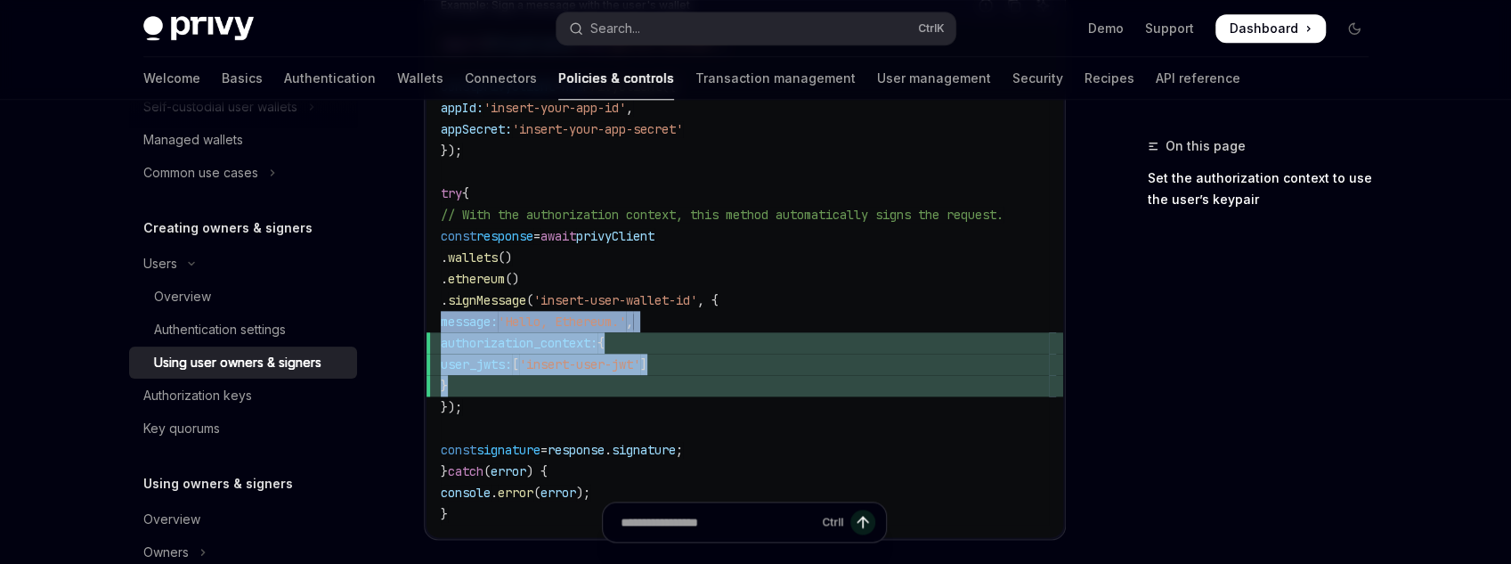
drag, startPoint x: 522, startPoint y: 379, endPoint x: 443, endPoint y: 326, distance: 95.1
click at [443, 326] on code "import { PrivyClient } from '@privy-io/node' ; const privyClient = new PrivyCli…" at bounding box center [745, 279] width 608 height 492
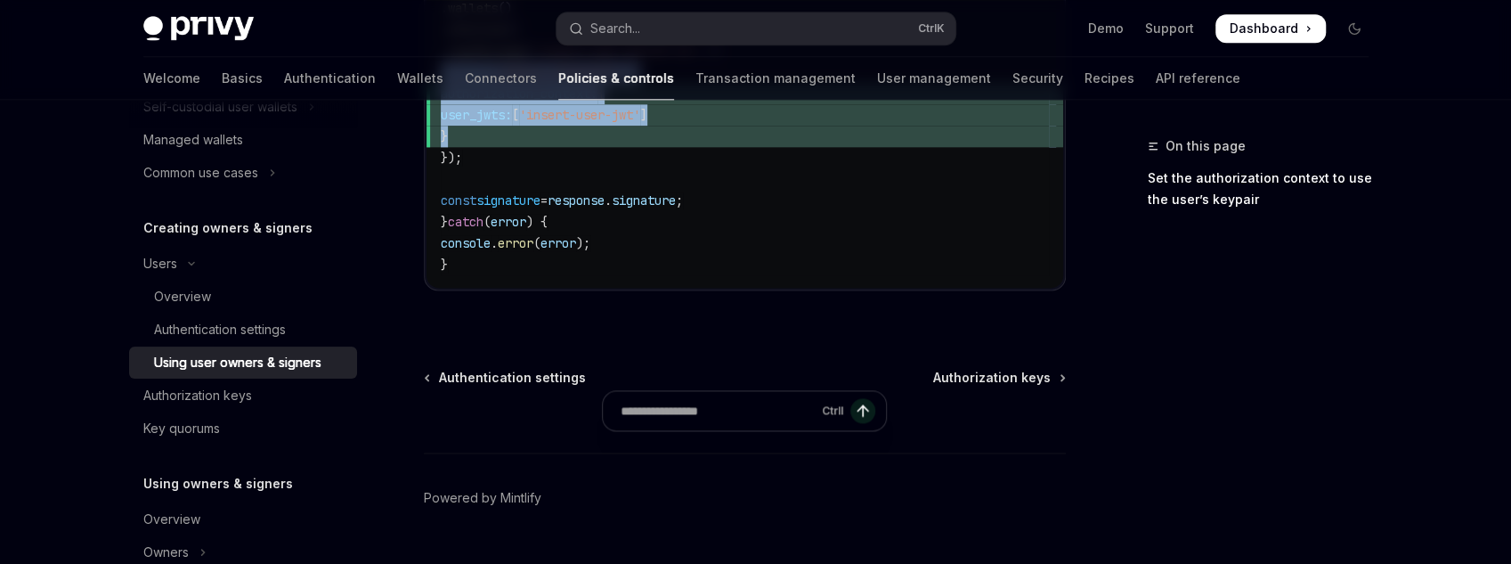
scroll to position [1496, 0]
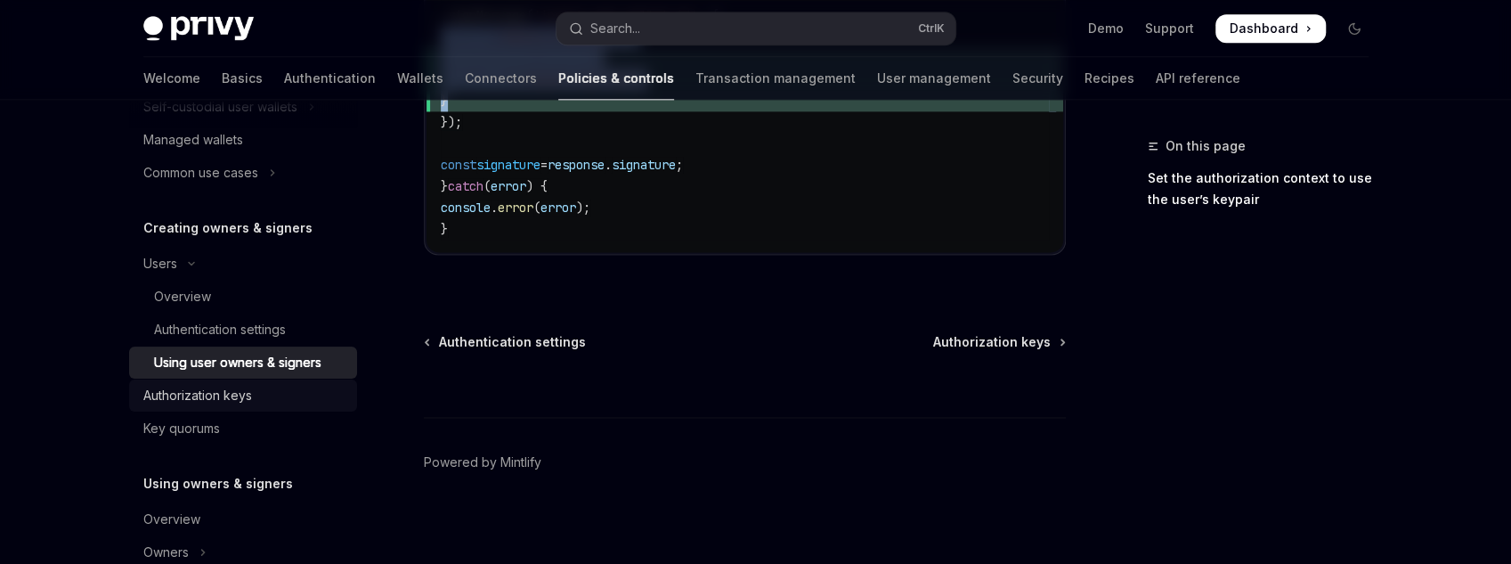
click at [224, 411] on link "Authorization keys" at bounding box center [243, 395] width 228 height 32
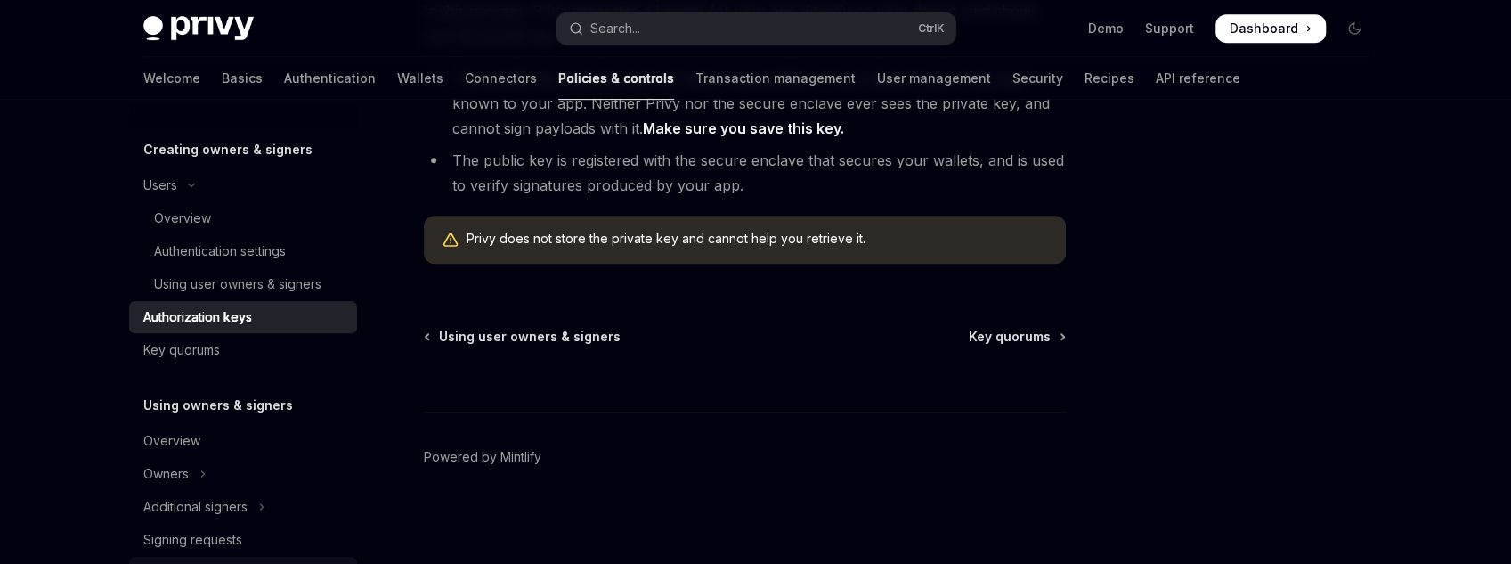
scroll to position [570, 0]
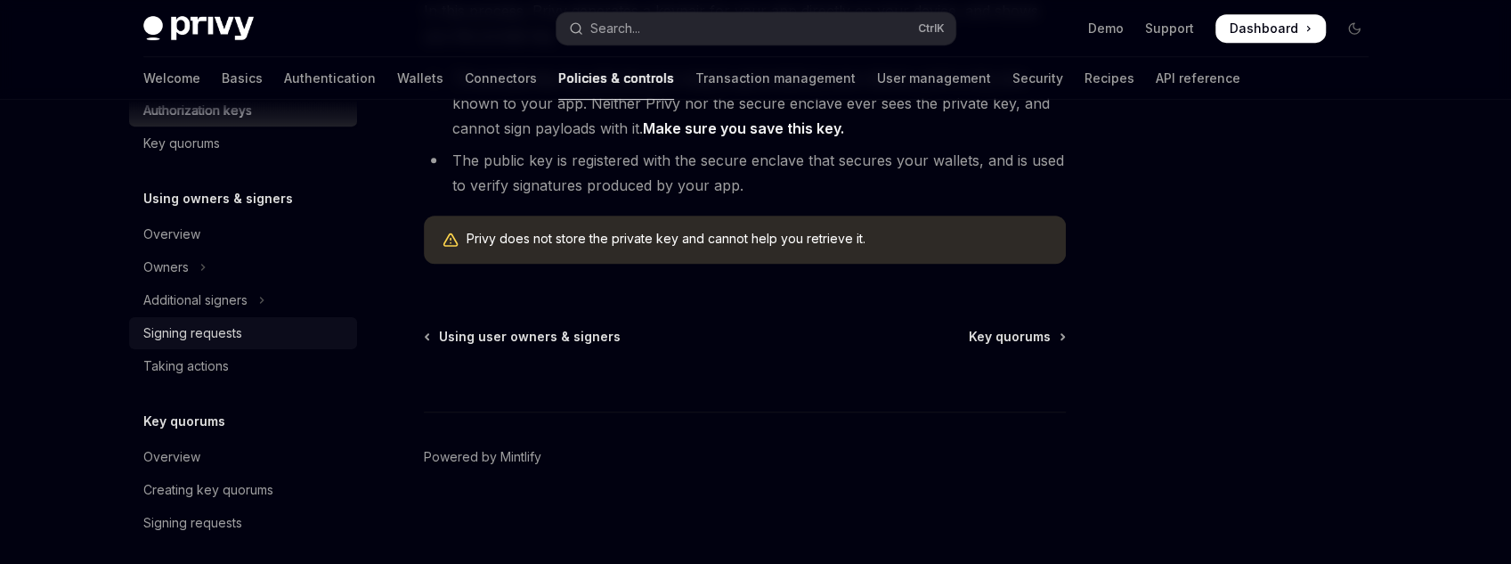
click at [248, 317] on link "Signing requests" at bounding box center [243, 333] width 228 height 32
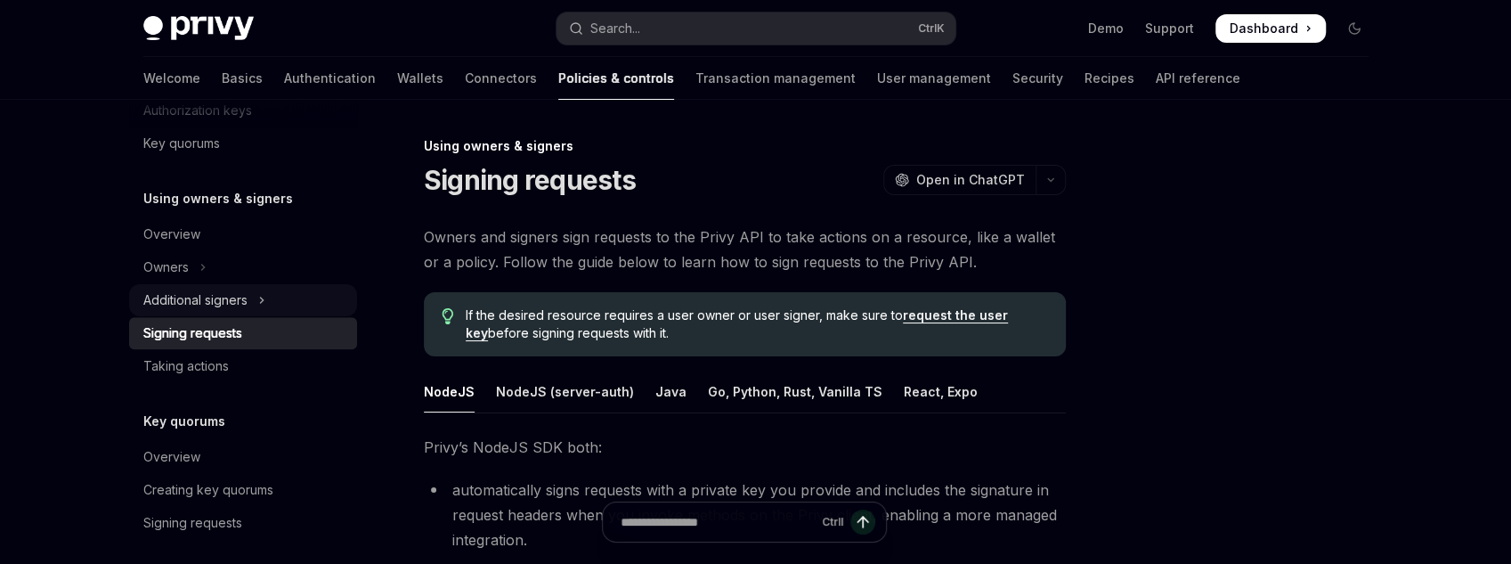
click at [249, 305] on button "Additional signers" at bounding box center [243, 300] width 228 height 32
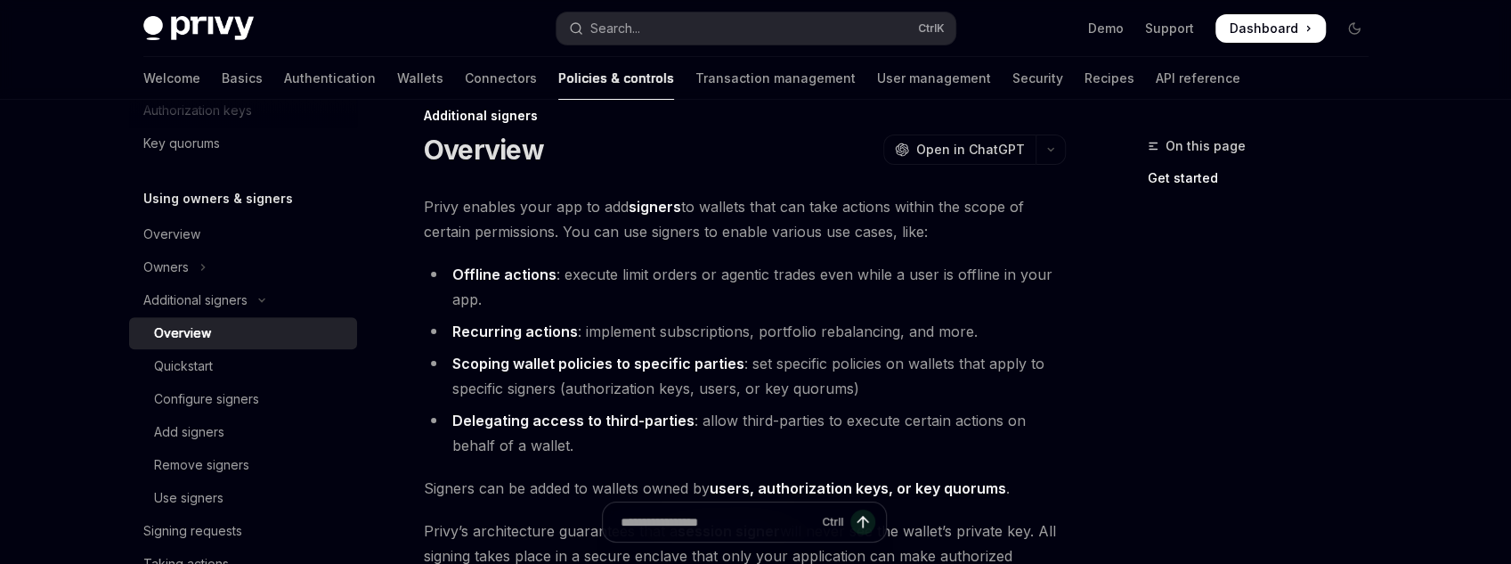
scroll to position [356, 0]
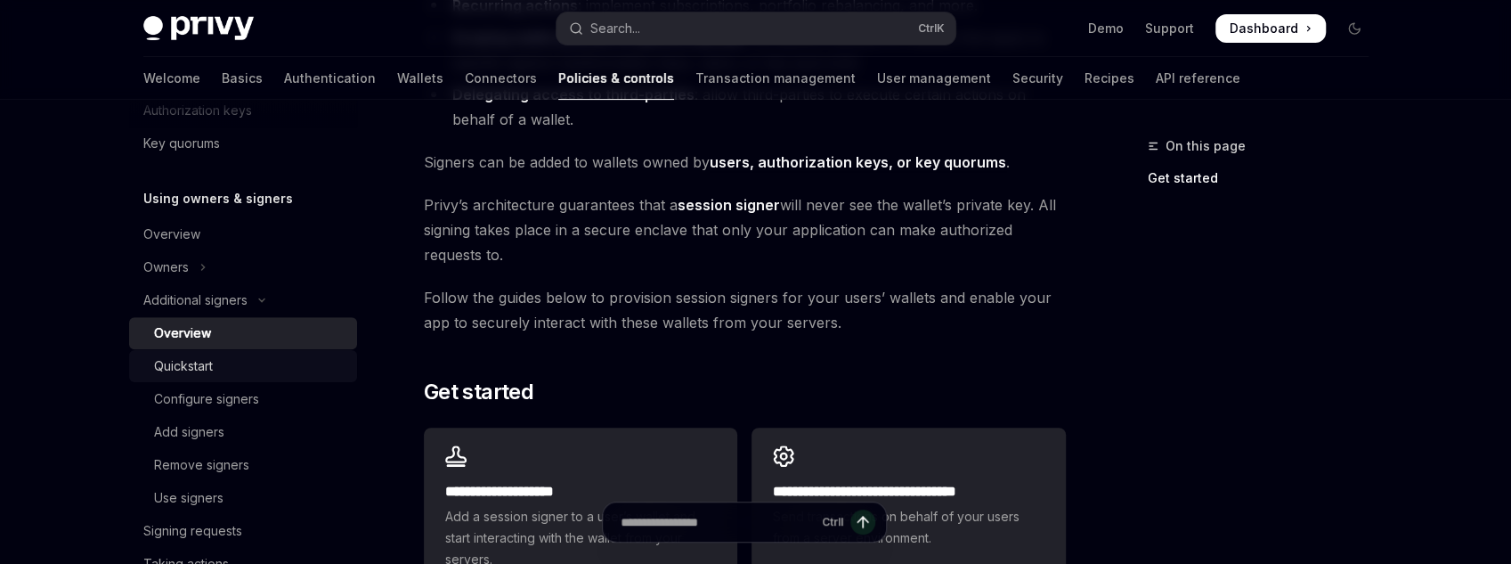
click at [324, 369] on div "Quickstart" at bounding box center [250, 365] width 192 height 21
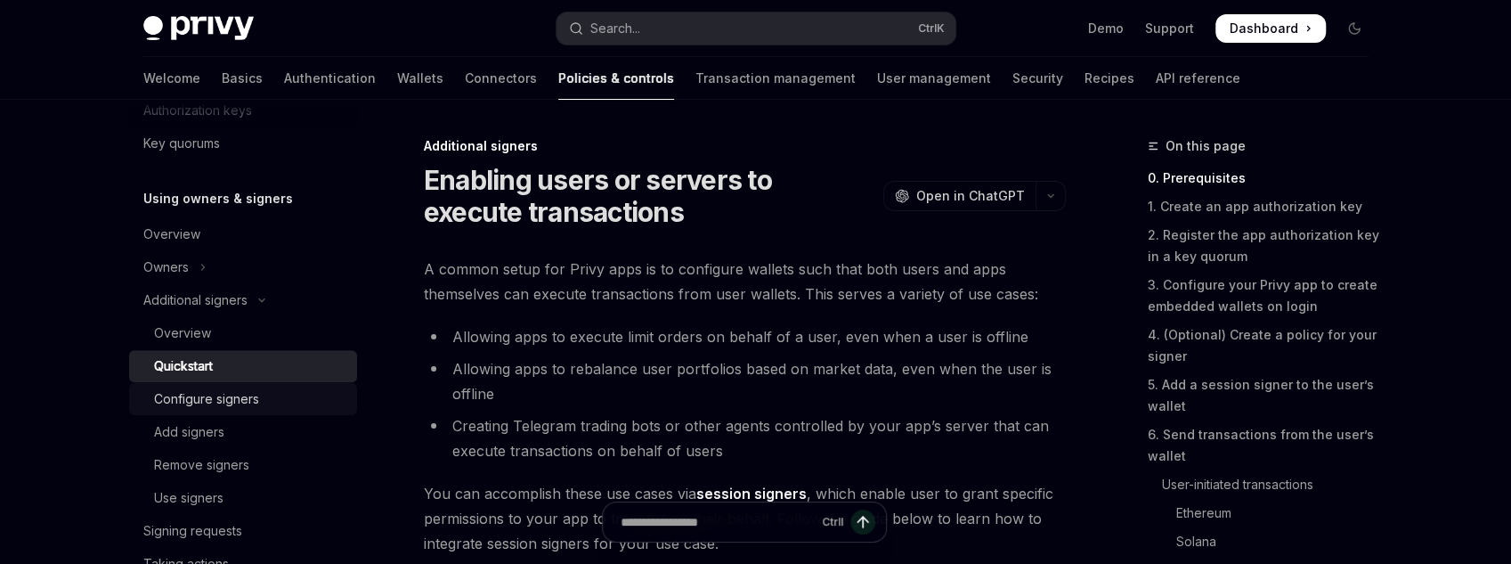
click at [313, 391] on div "Configure signers" at bounding box center [250, 398] width 192 height 21
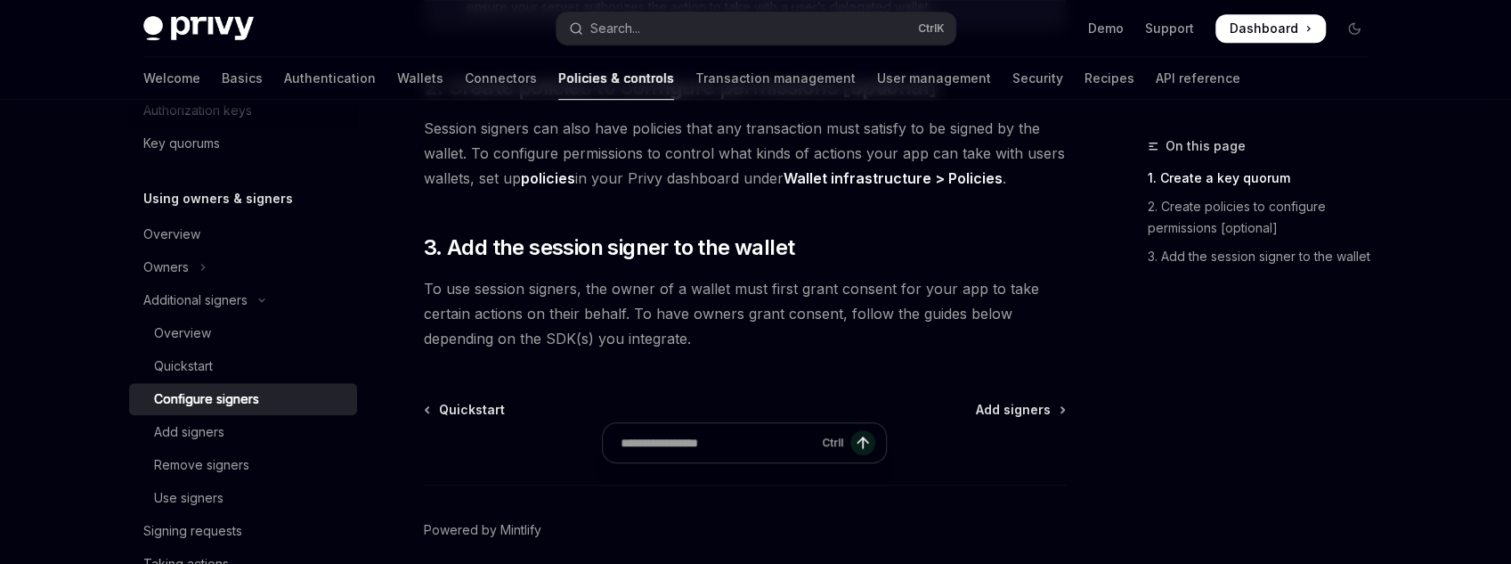
scroll to position [756, 0]
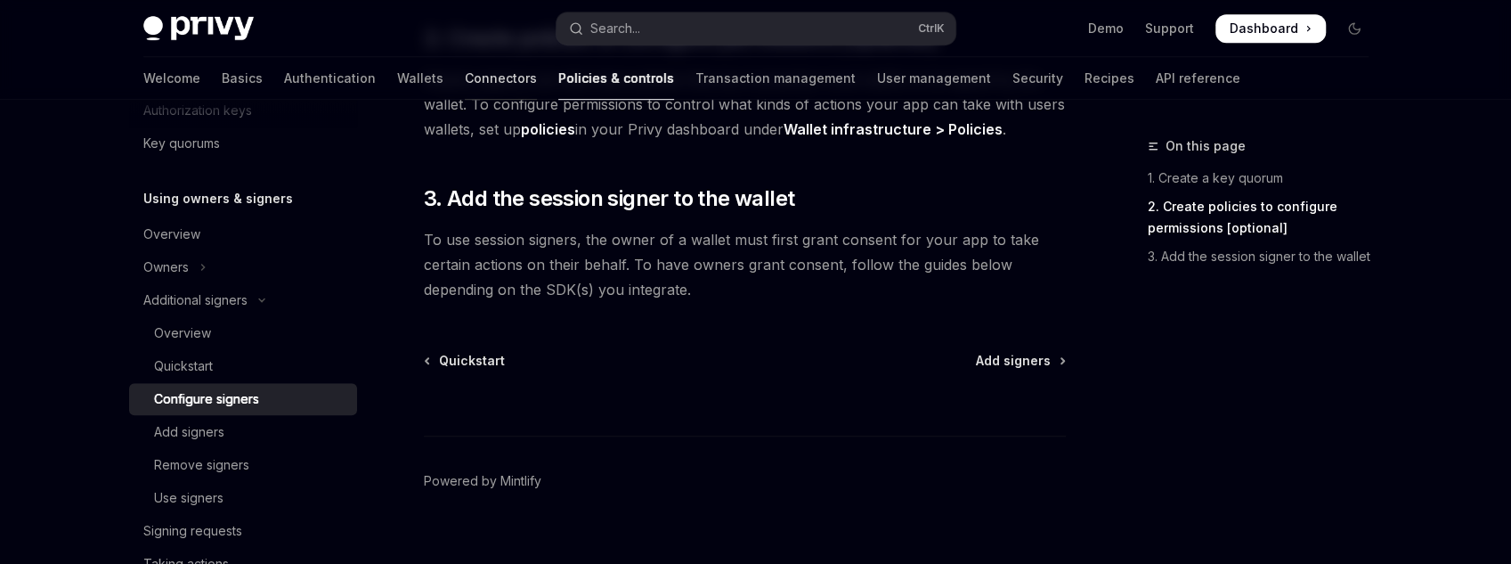
click at [465, 72] on link "Connectors" at bounding box center [501, 78] width 72 height 43
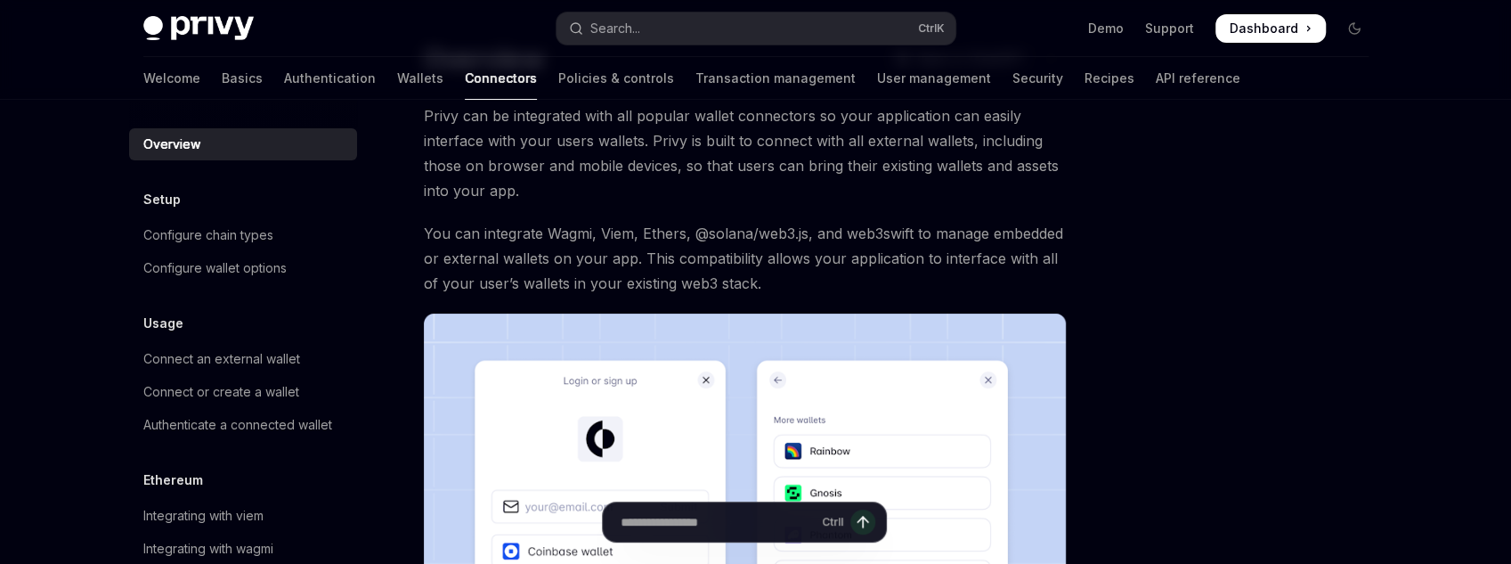
scroll to position [356, 0]
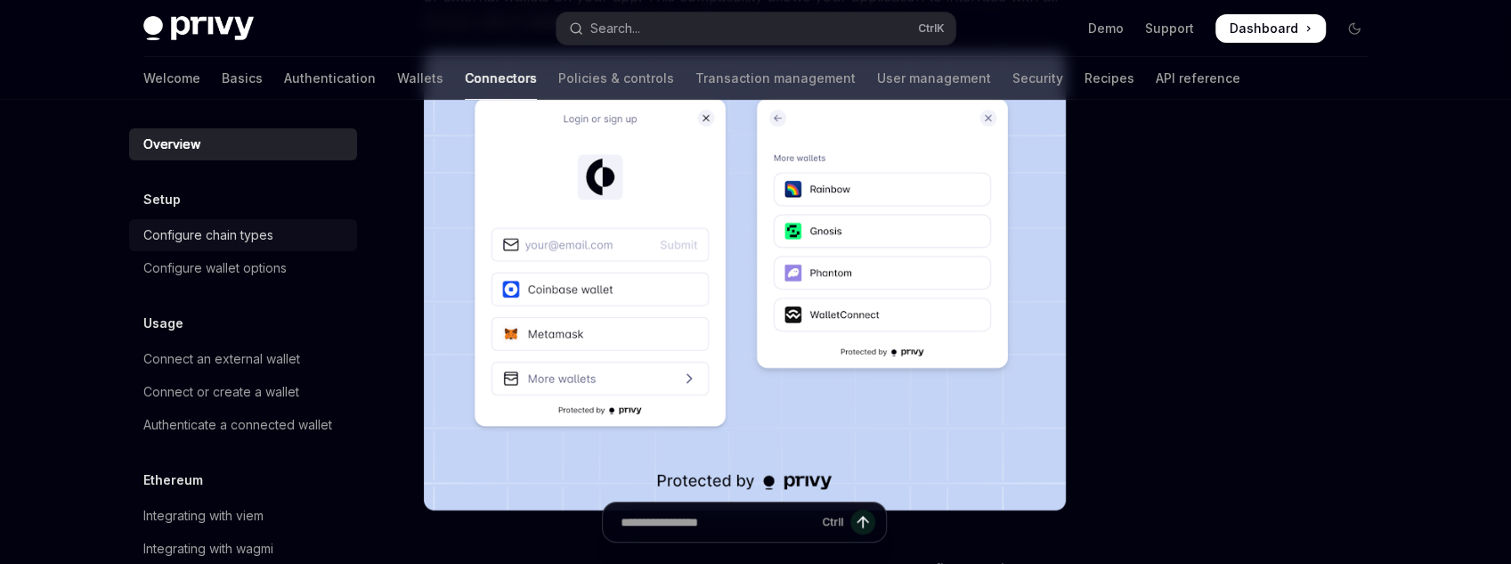
click at [252, 249] on link "Configure chain types" at bounding box center [243, 235] width 228 height 32
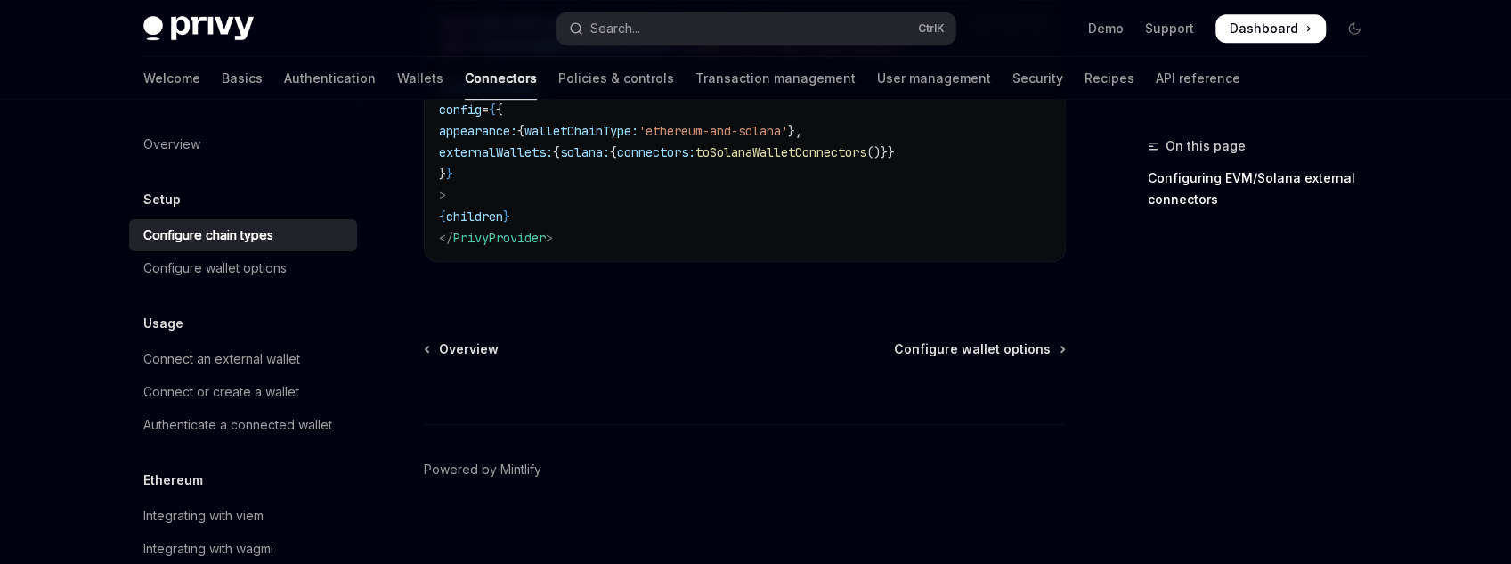
scroll to position [619, 0]
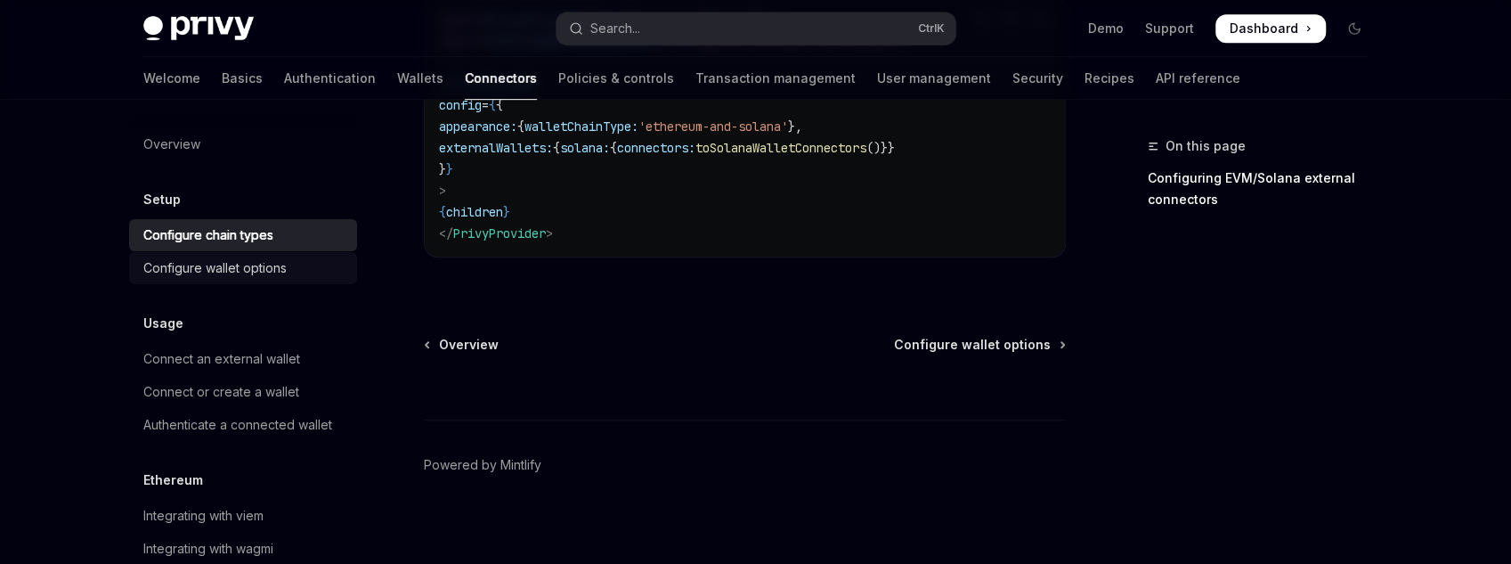
click at [300, 282] on link "Configure wallet options" at bounding box center [243, 268] width 228 height 32
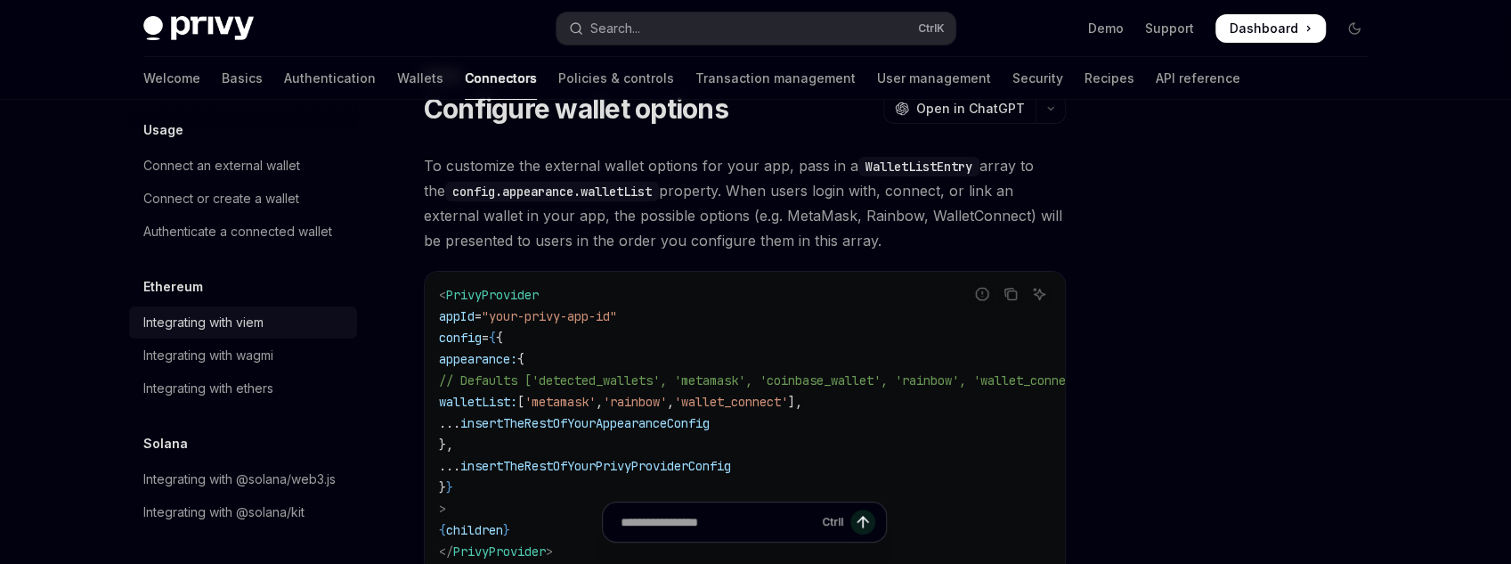
click at [282, 312] on div "Integrating with viem" at bounding box center [244, 322] width 203 height 21
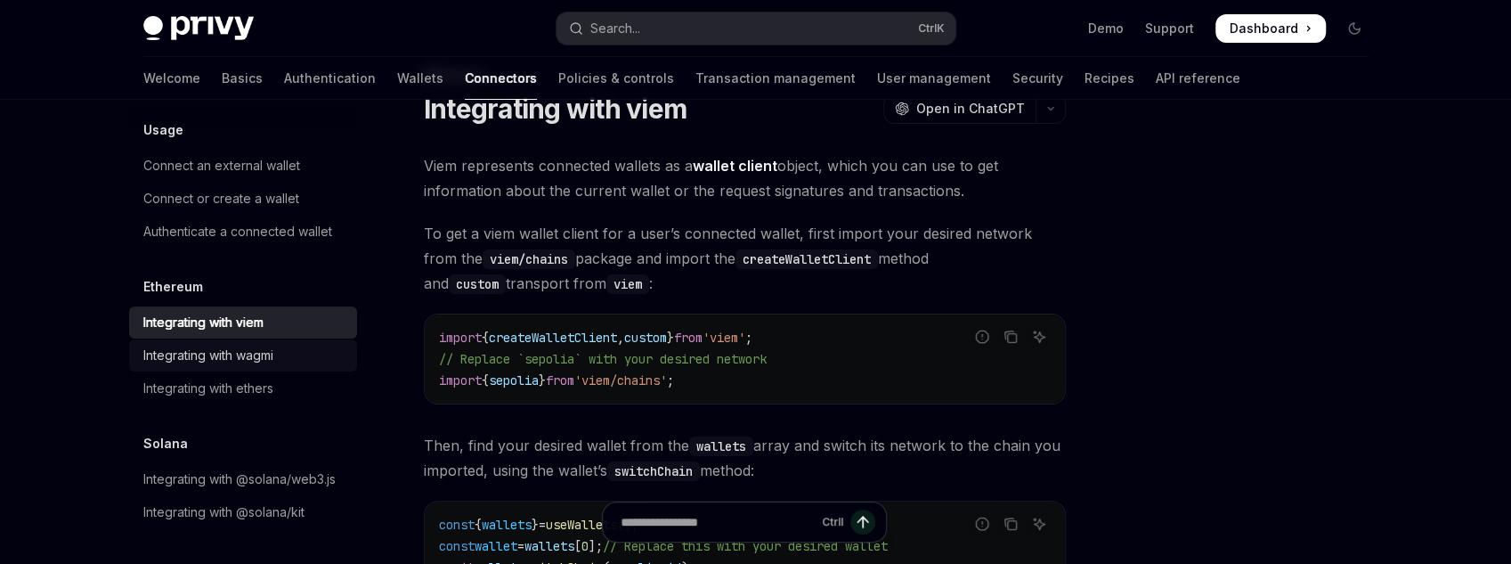
click at [263, 345] on div "Integrating with wagmi" at bounding box center [208, 355] width 130 height 21
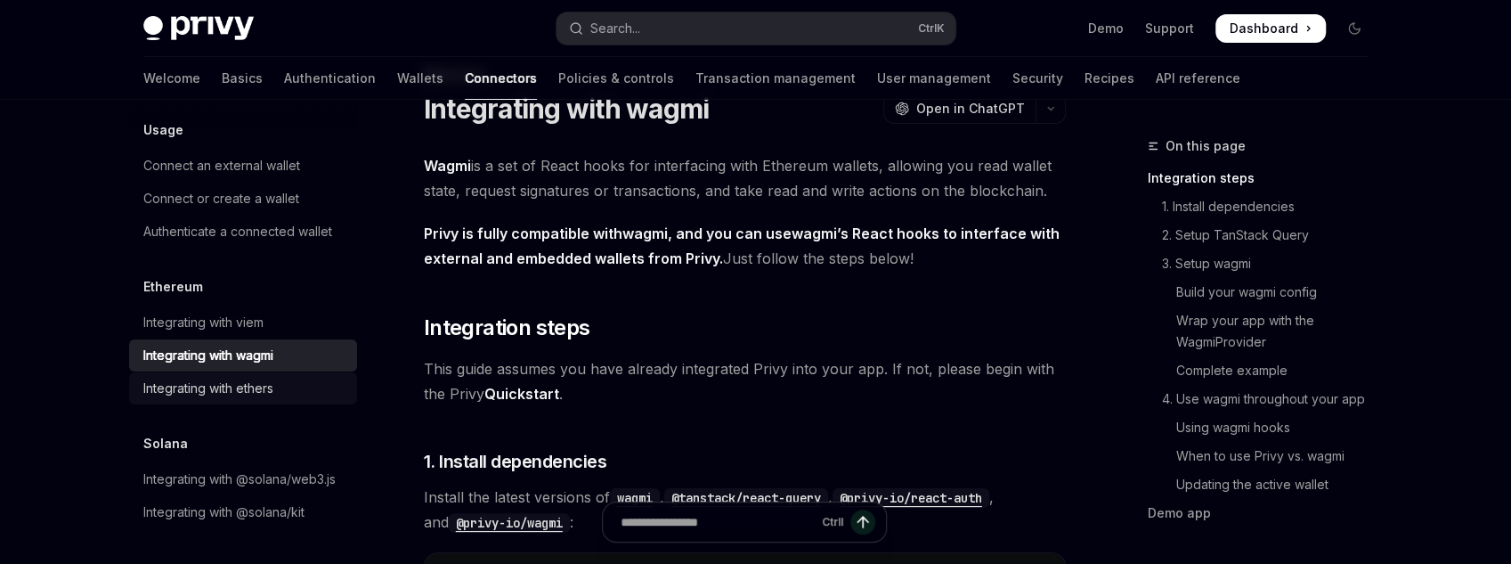
click at [326, 378] on div "Integrating with ethers" at bounding box center [244, 388] width 203 height 21
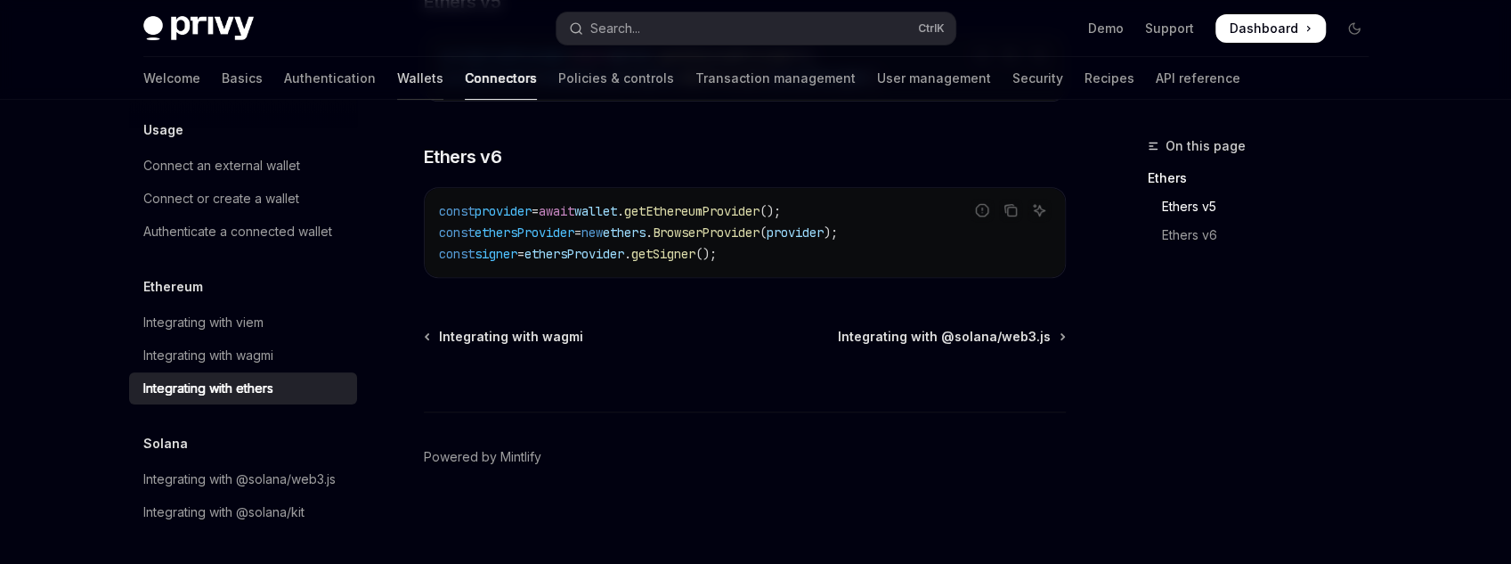
click at [397, 78] on link "Wallets" at bounding box center [420, 78] width 46 height 43
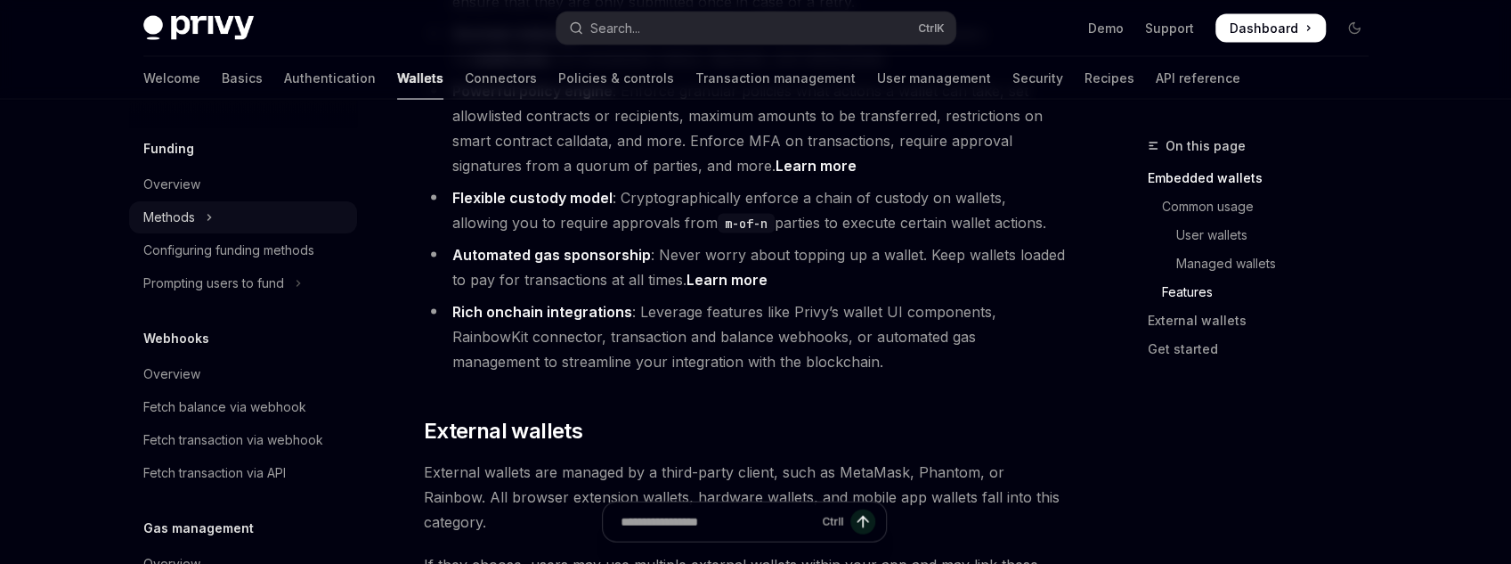
click at [188, 216] on div "Methods" at bounding box center [169, 217] width 52 height 21
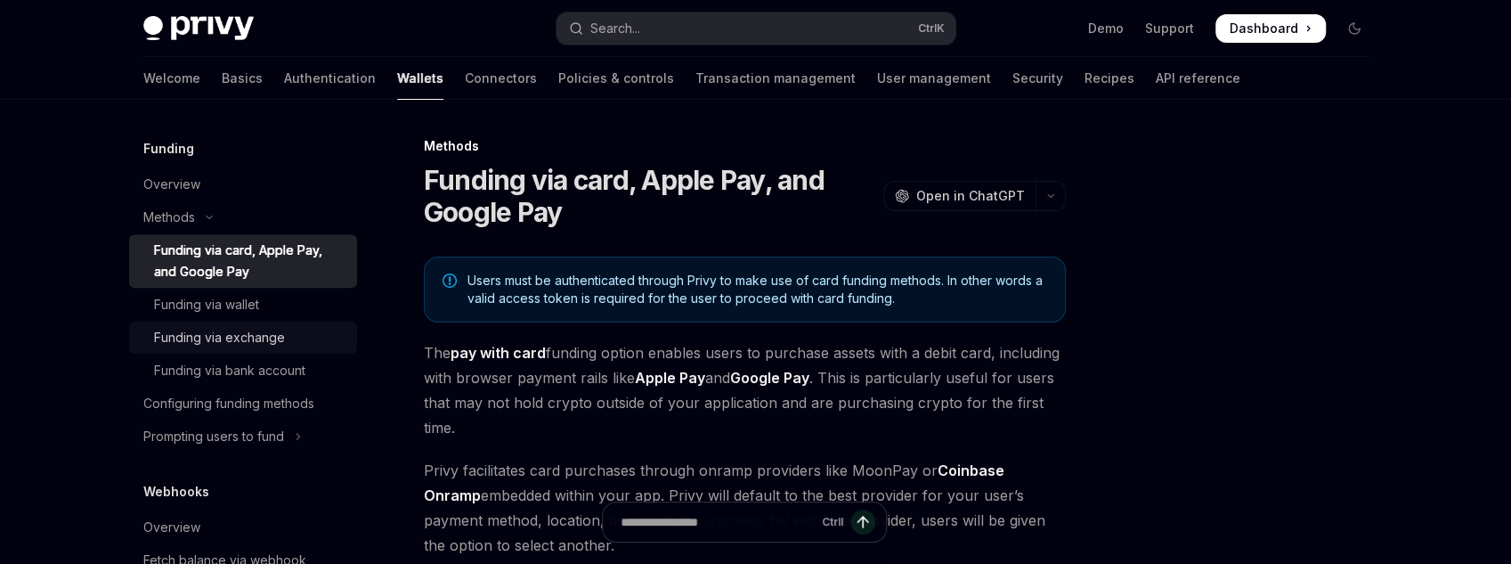
click at [251, 329] on div "Funding via exchange" at bounding box center [219, 337] width 131 height 21
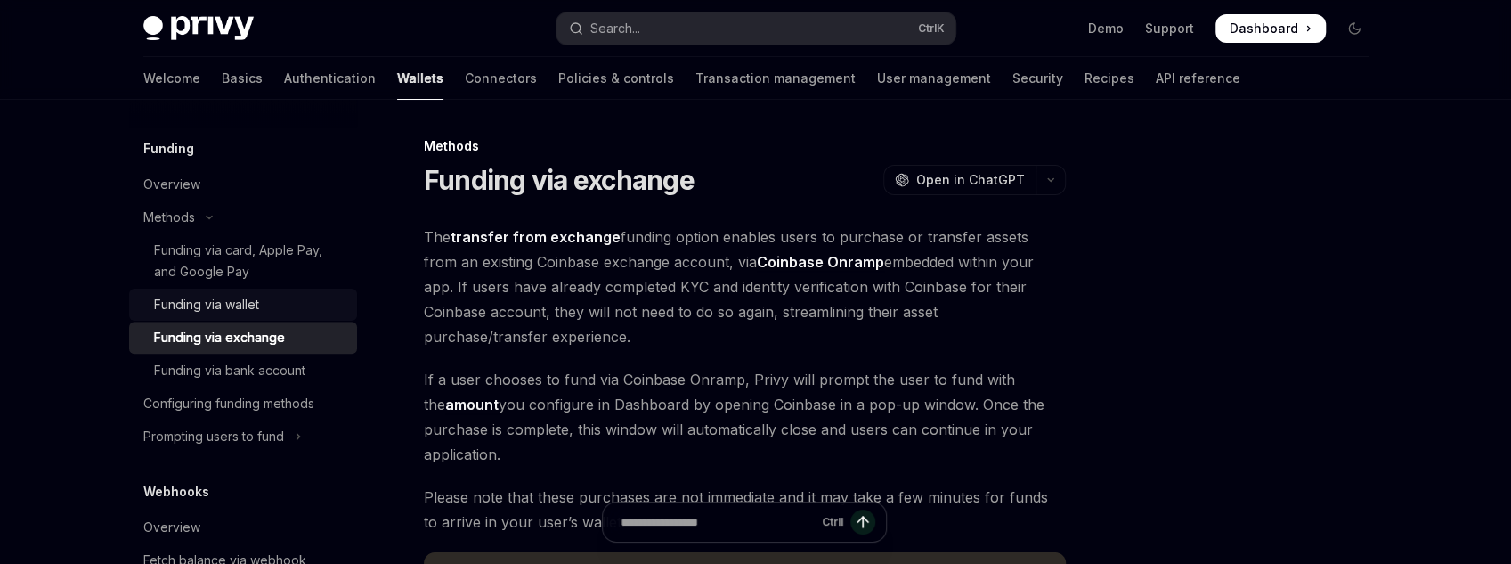
click at [253, 307] on div "Funding via wallet" at bounding box center [206, 304] width 105 height 21
type textarea "*"
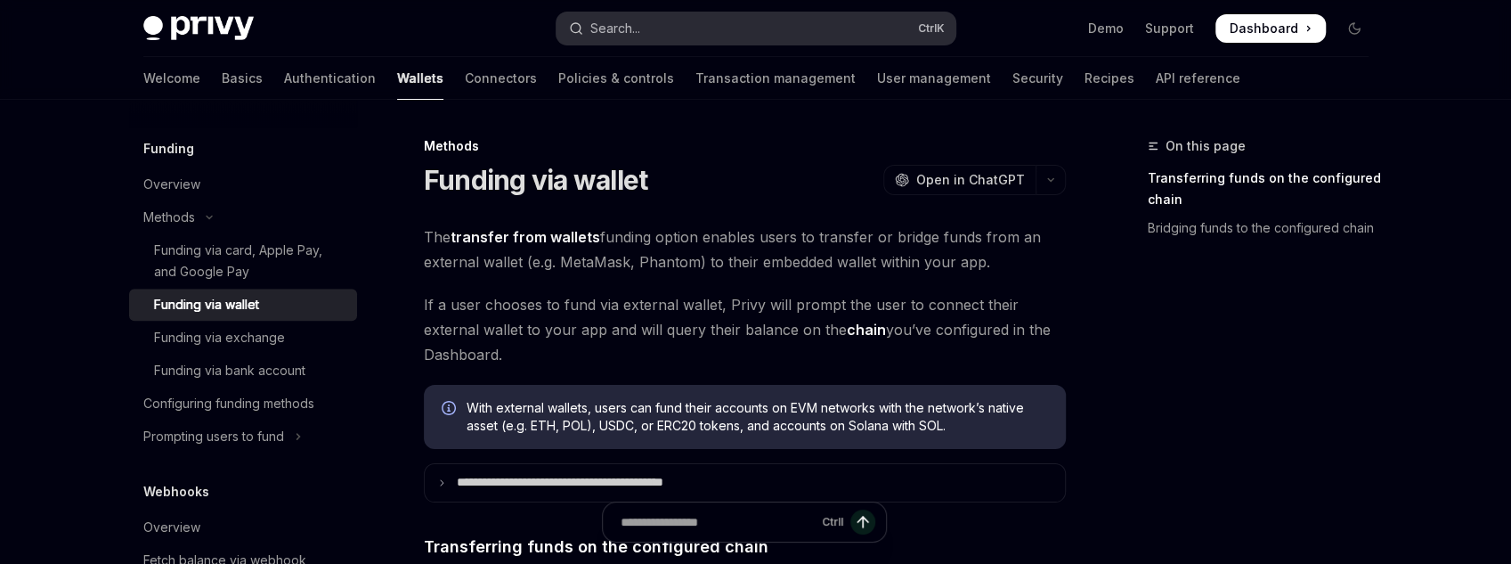
click at [782, 38] on button "Search... Ctrl K" at bounding box center [756, 28] width 399 height 32
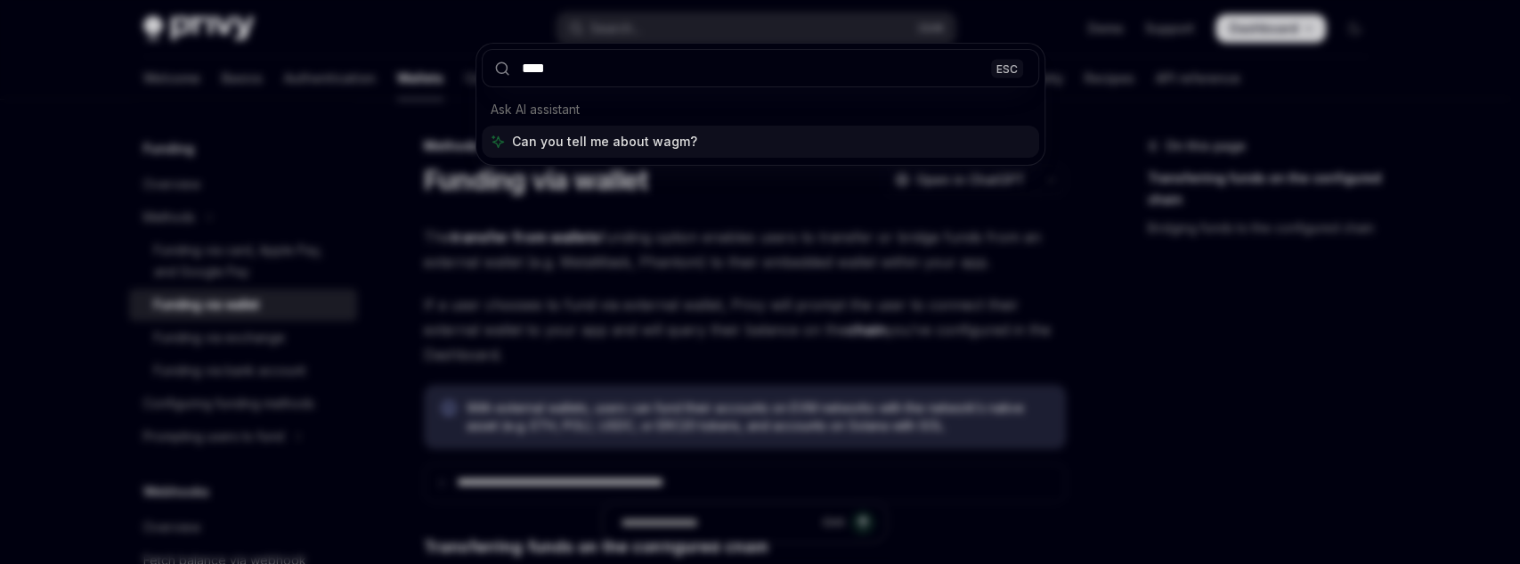
type input "*****"
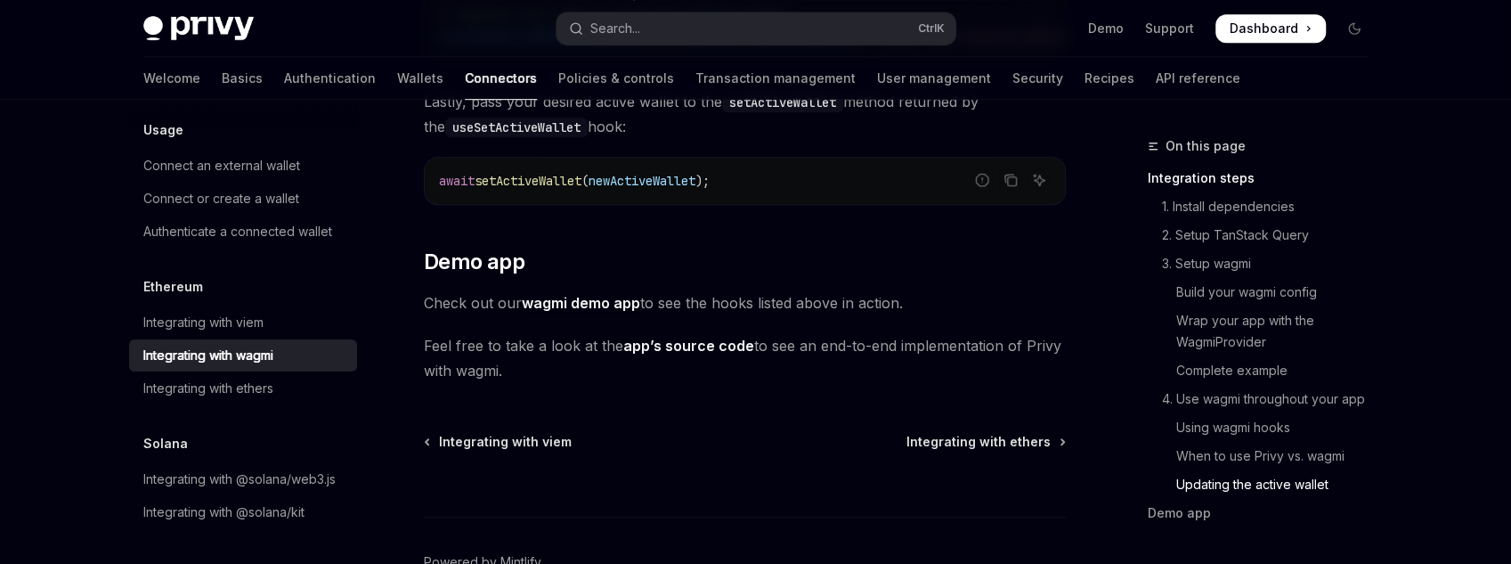
scroll to position [5275, 0]
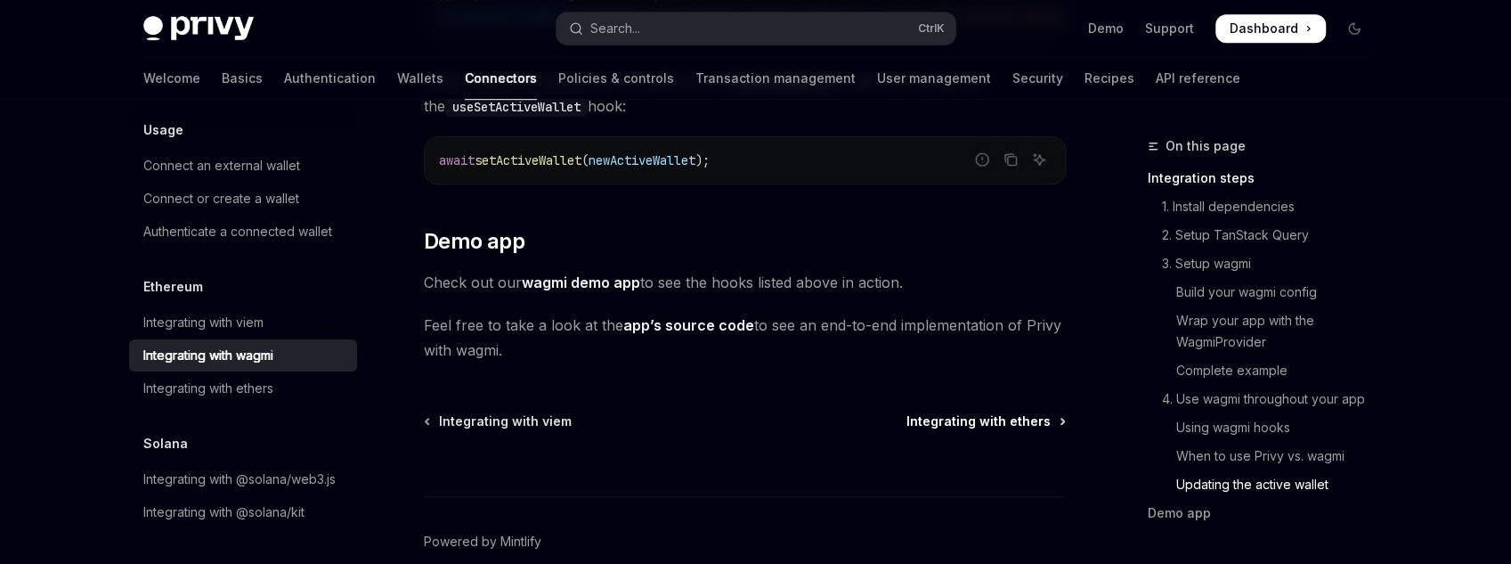
click at [1029, 412] on span "Integrating with ethers" at bounding box center [979, 421] width 144 height 18
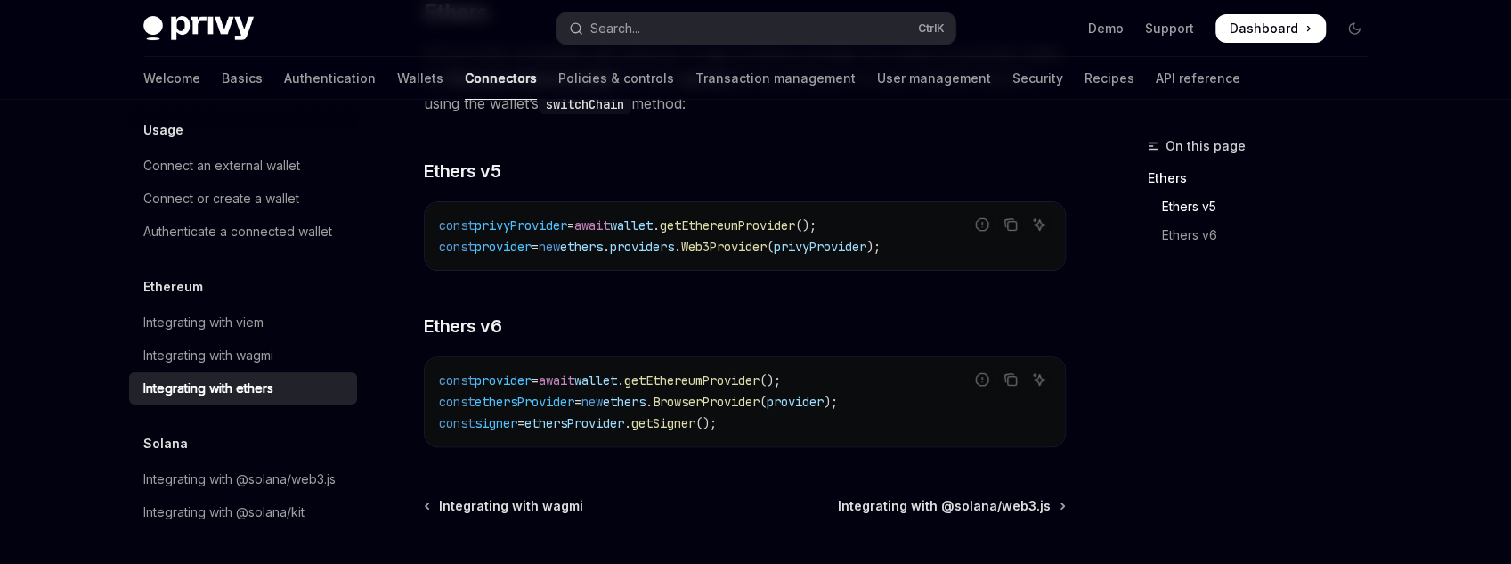
scroll to position [285, 0]
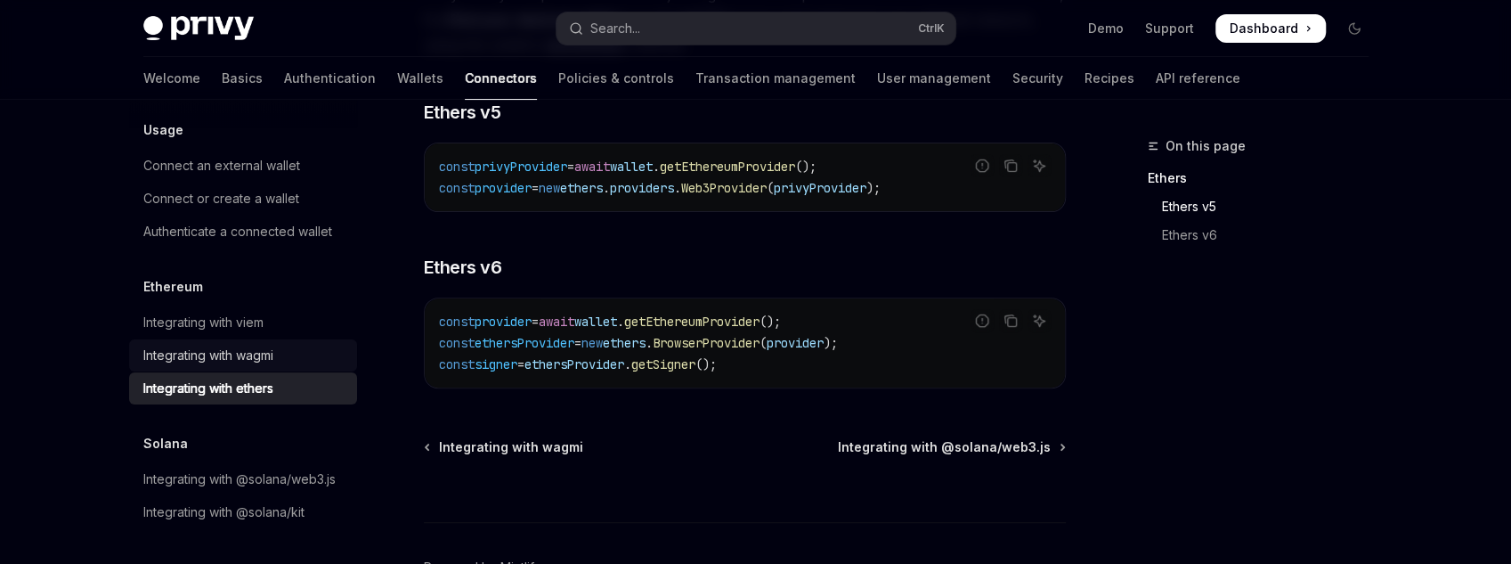
click at [232, 339] on link "Integrating with wagmi" at bounding box center [243, 355] width 228 height 32
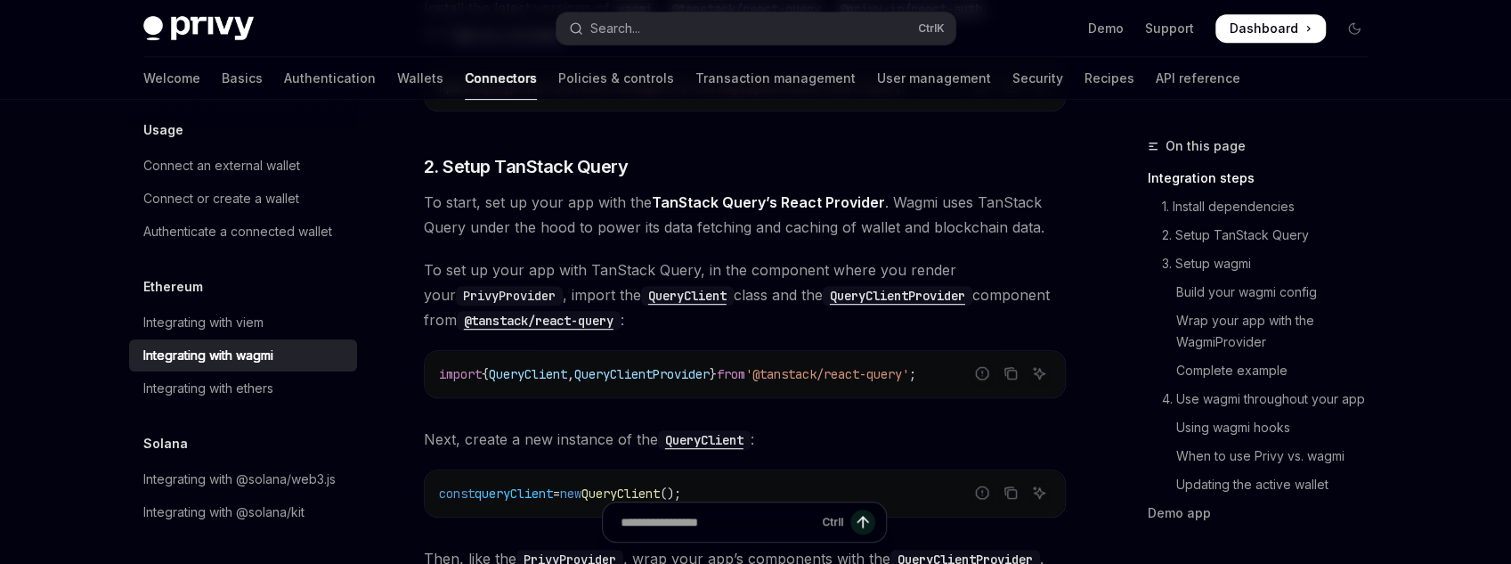
scroll to position [784, 0]
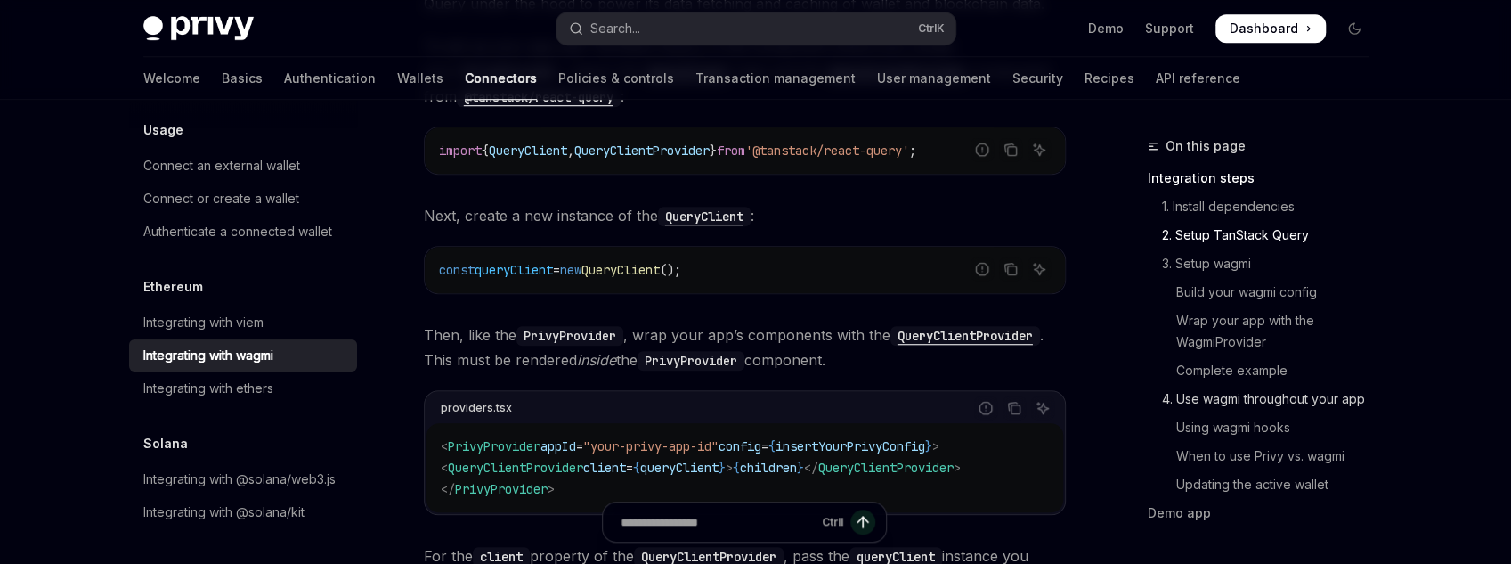
click at [1260, 403] on link "4. Use wagmi throughout your app" at bounding box center [1265, 399] width 235 height 28
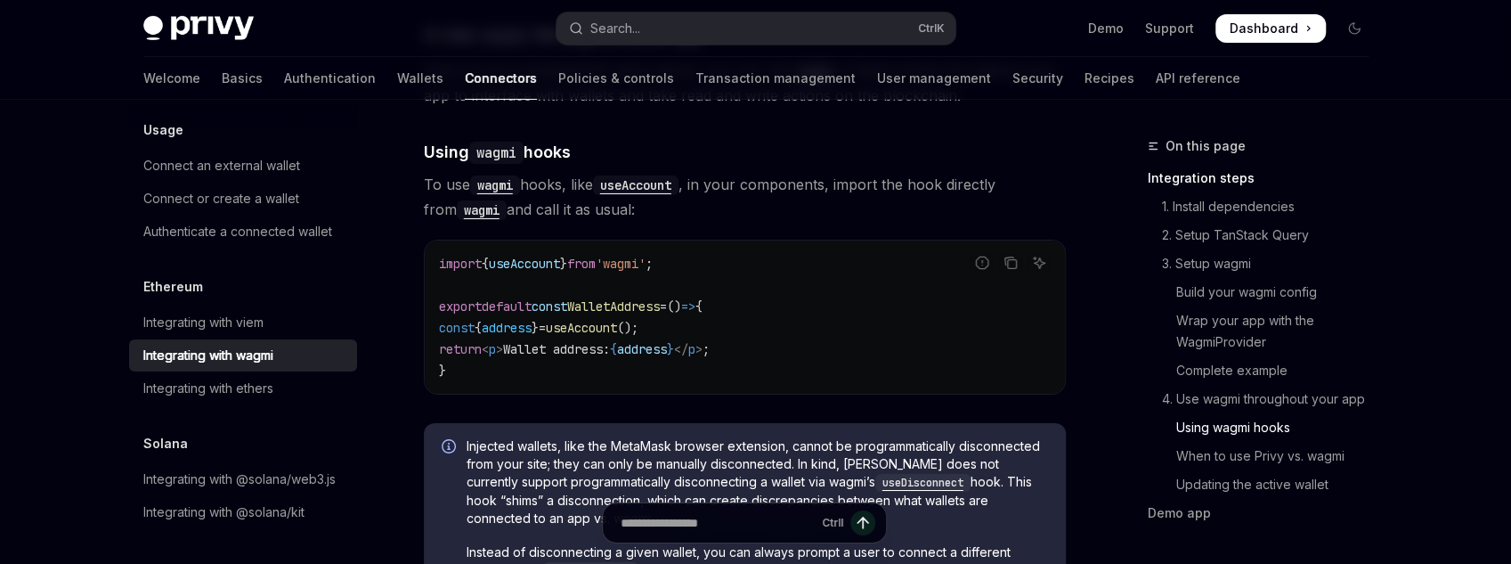
scroll to position [4020, 0]
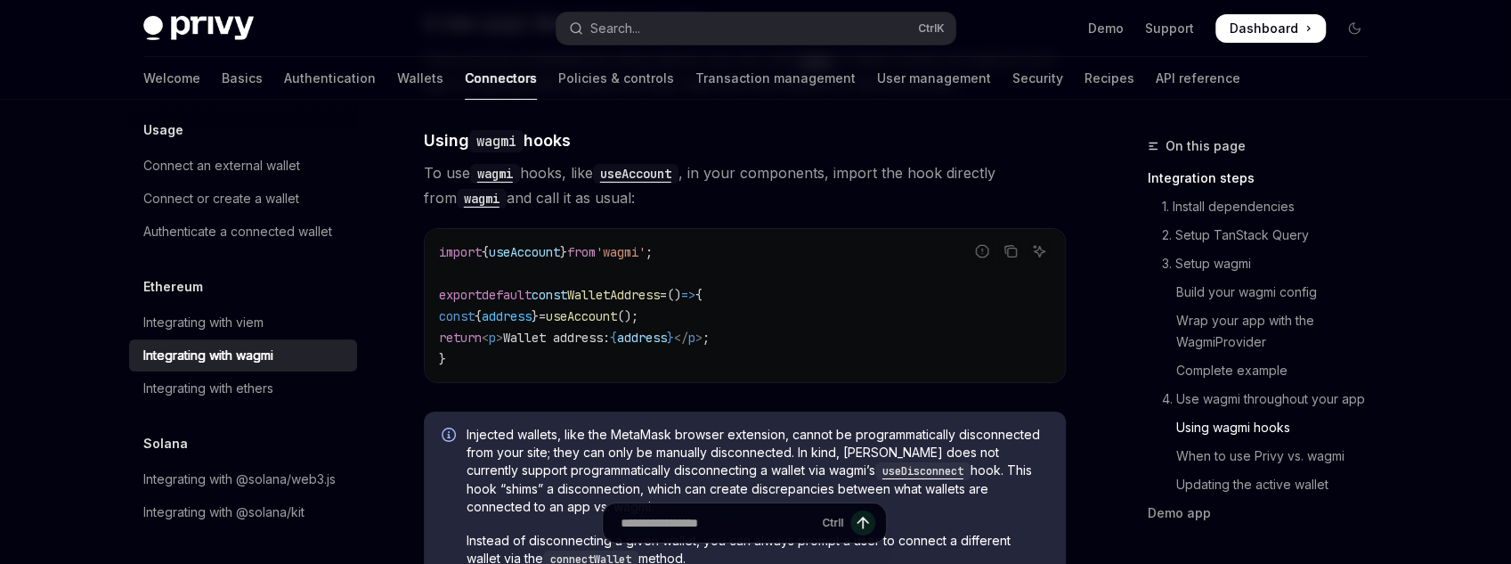
click at [617, 308] on span "useAccount" at bounding box center [581, 316] width 71 height 16
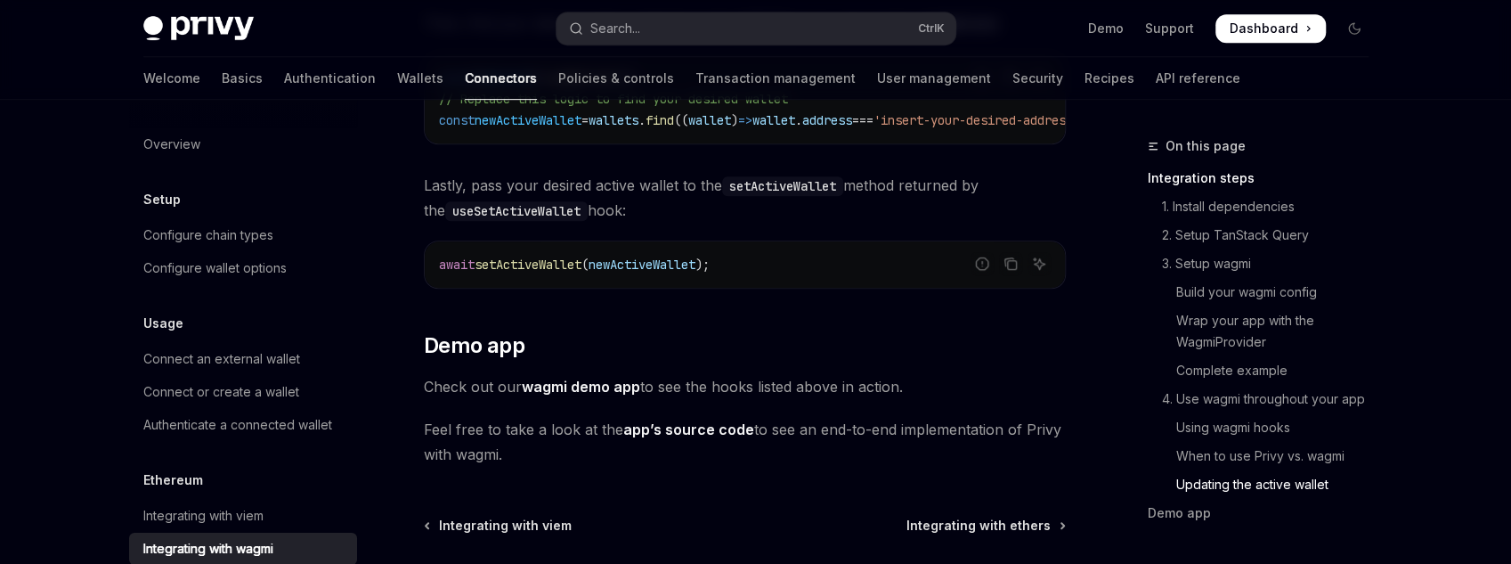
scroll to position [5161, 0]
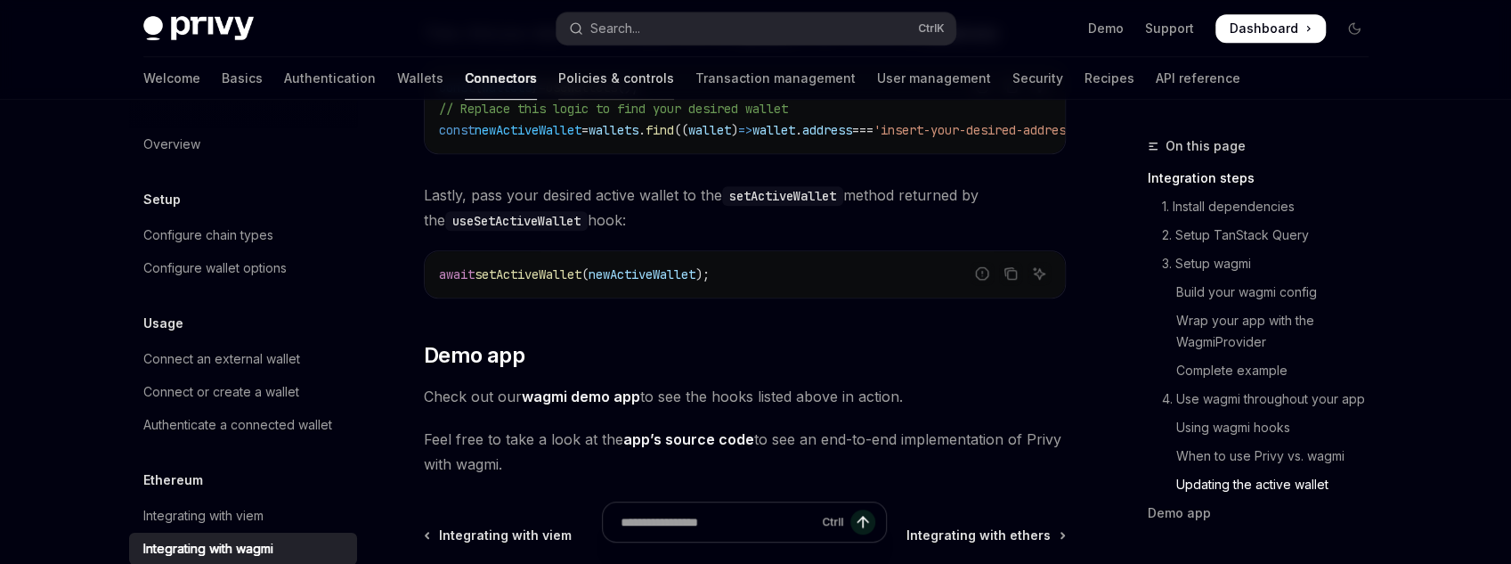
click at [570, 71] on link "Policies & controls" at bounding box center [616, 78] width 116 height 43
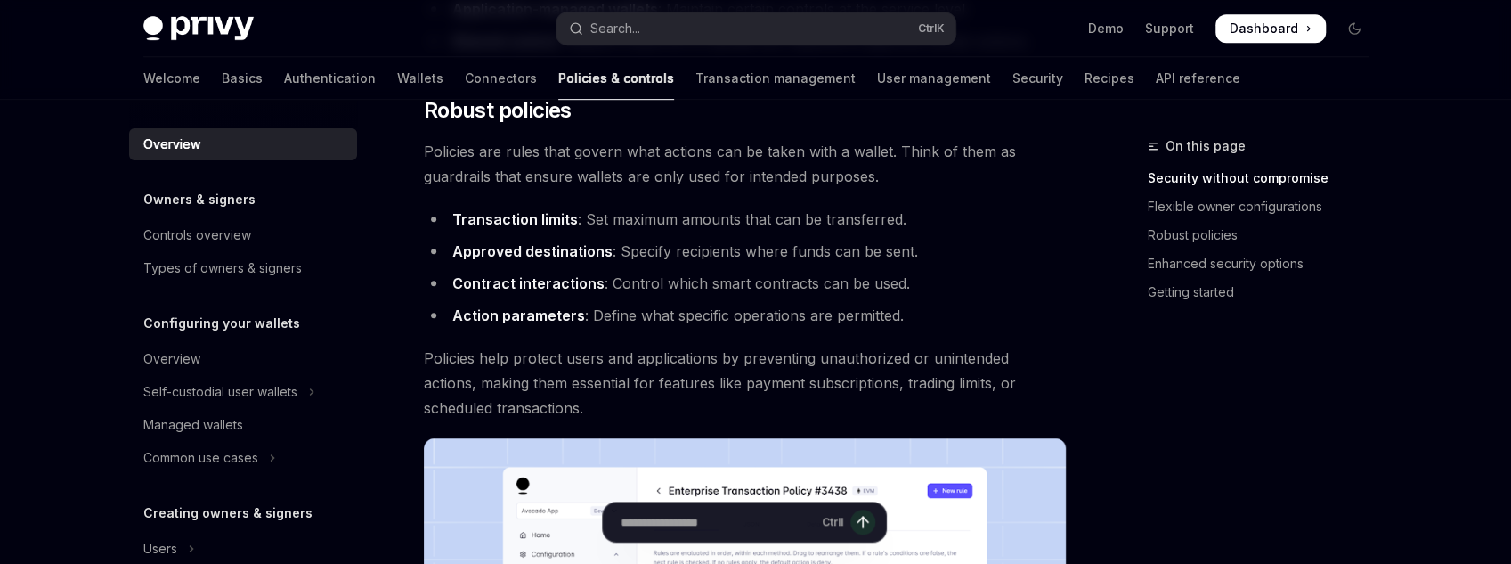
scroll to position [712, 0]
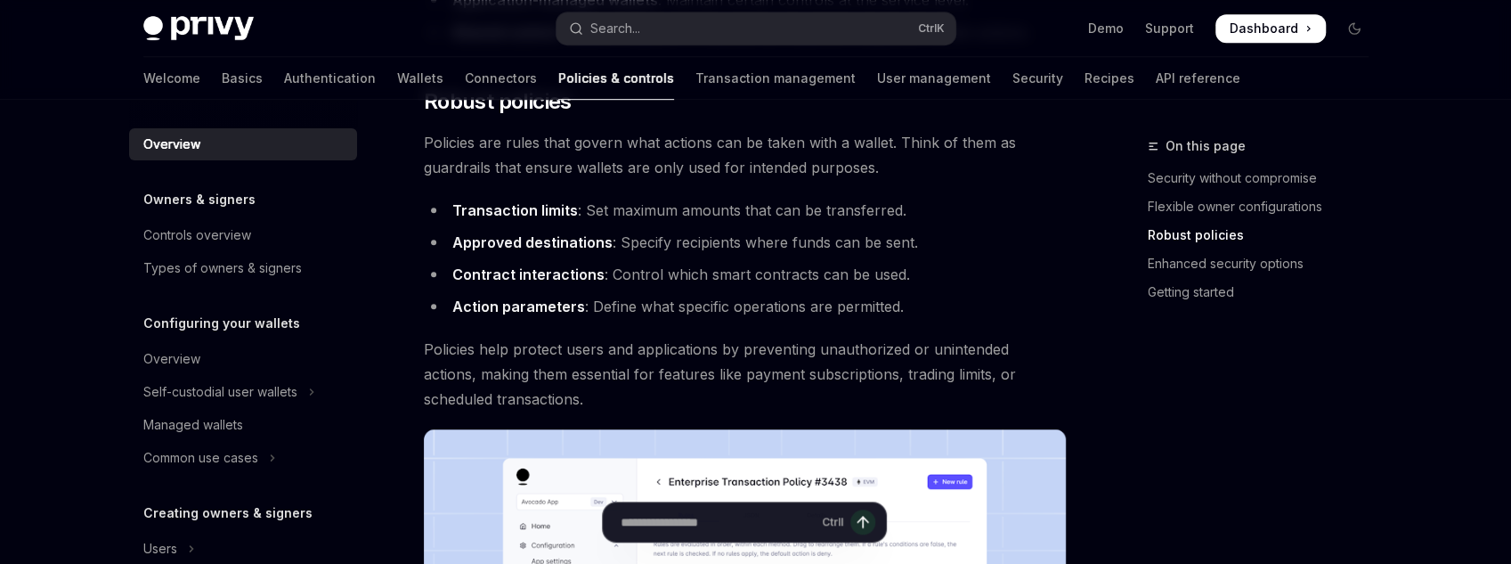
click at [247, 254] on link "Types of owners & signers" at bounding box center [243, 268] width 228 height 32
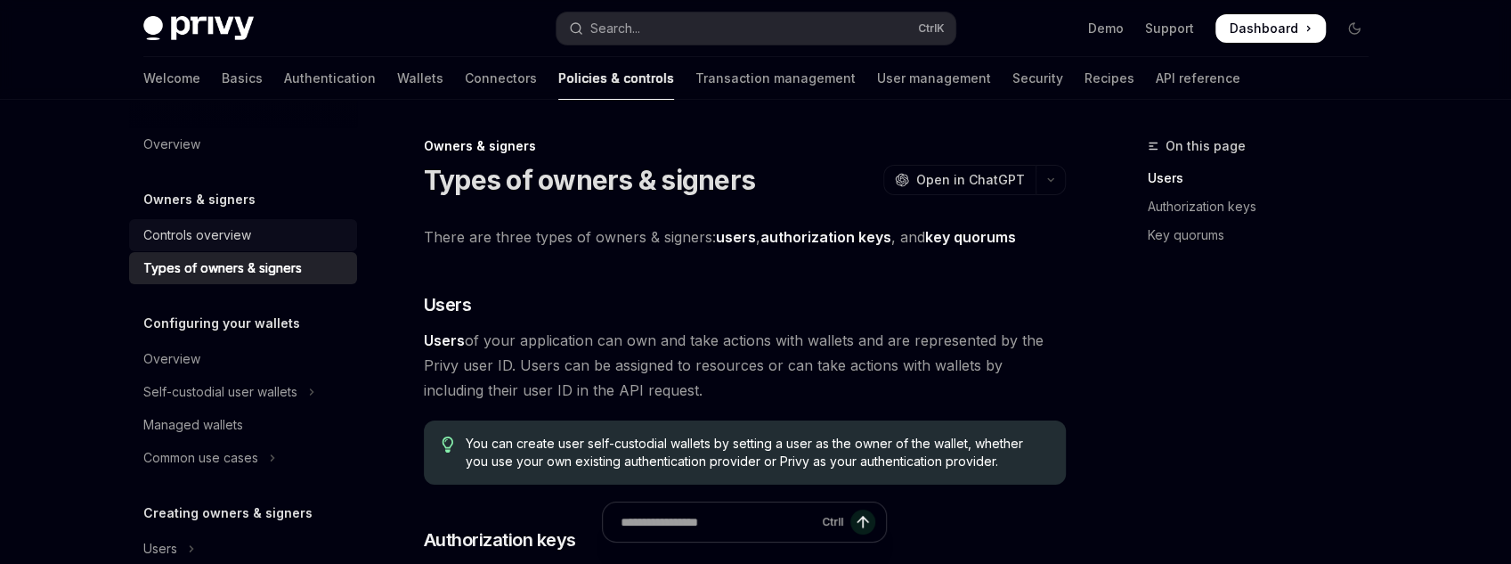
click at [248, 241] on div "Controls overview" at bounding box center [197, 234] width 108 height 21
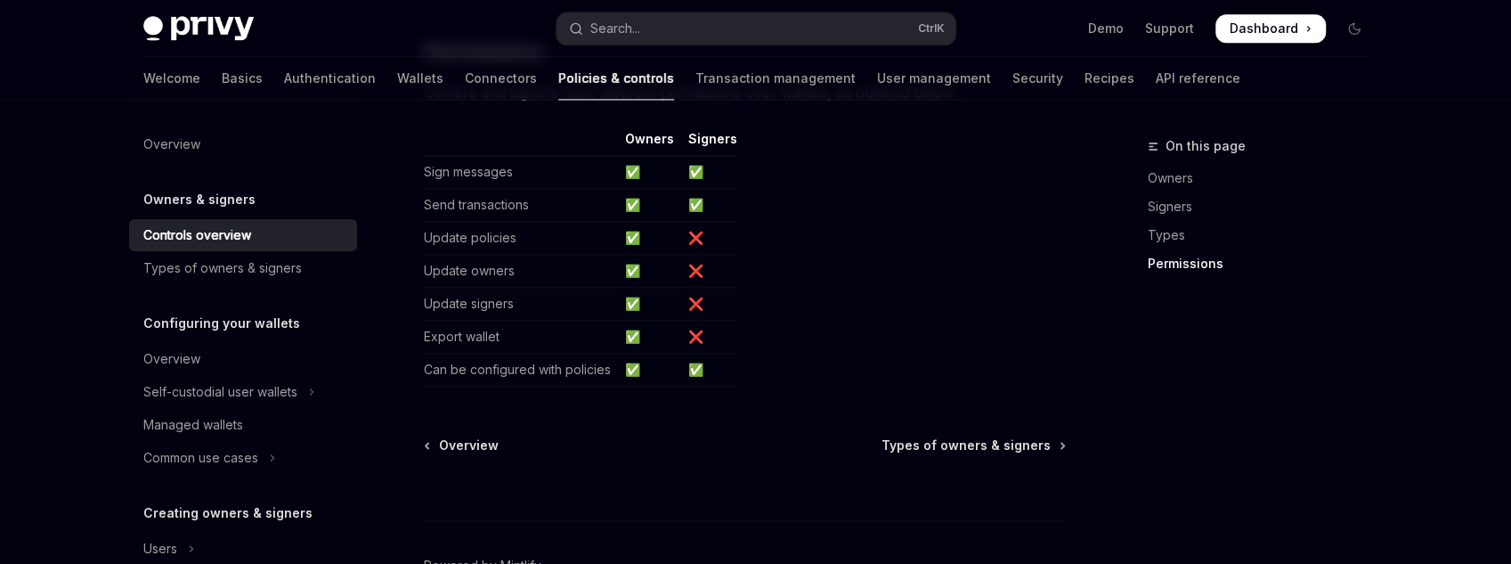
scroll to position [1639, 0]
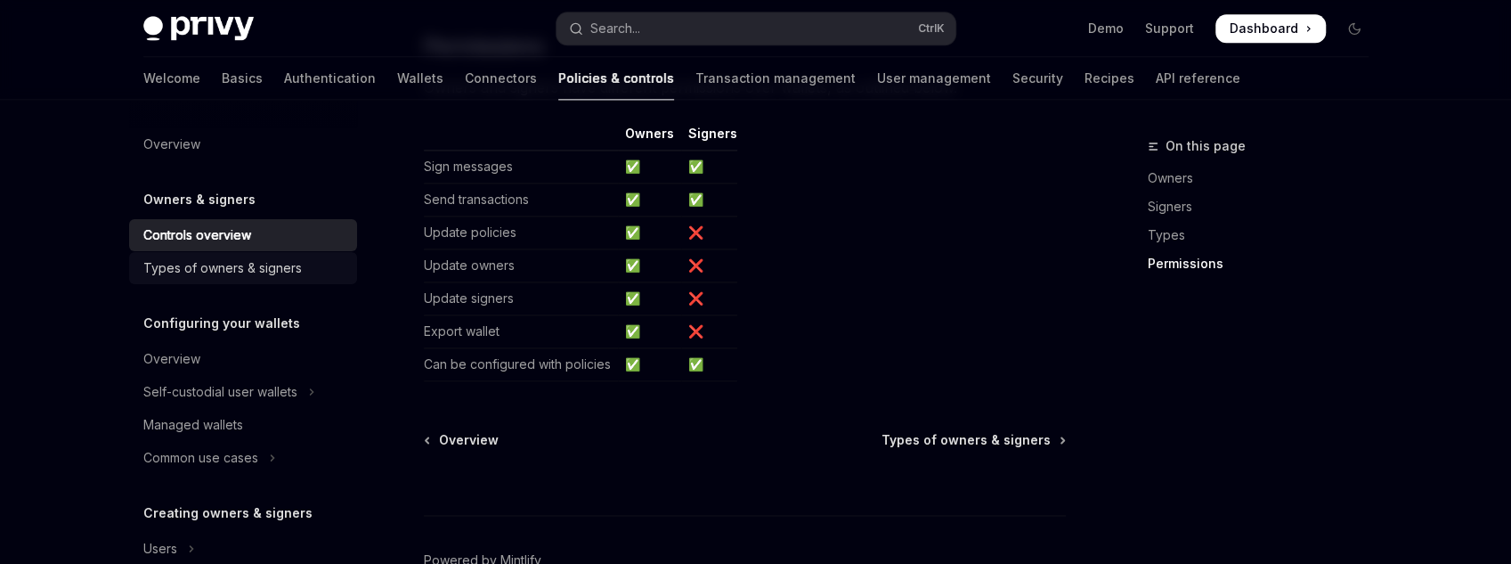
click at [238, 283] on link "Types of owners & signers" at bounding box center [243, 268] width 228 height 32
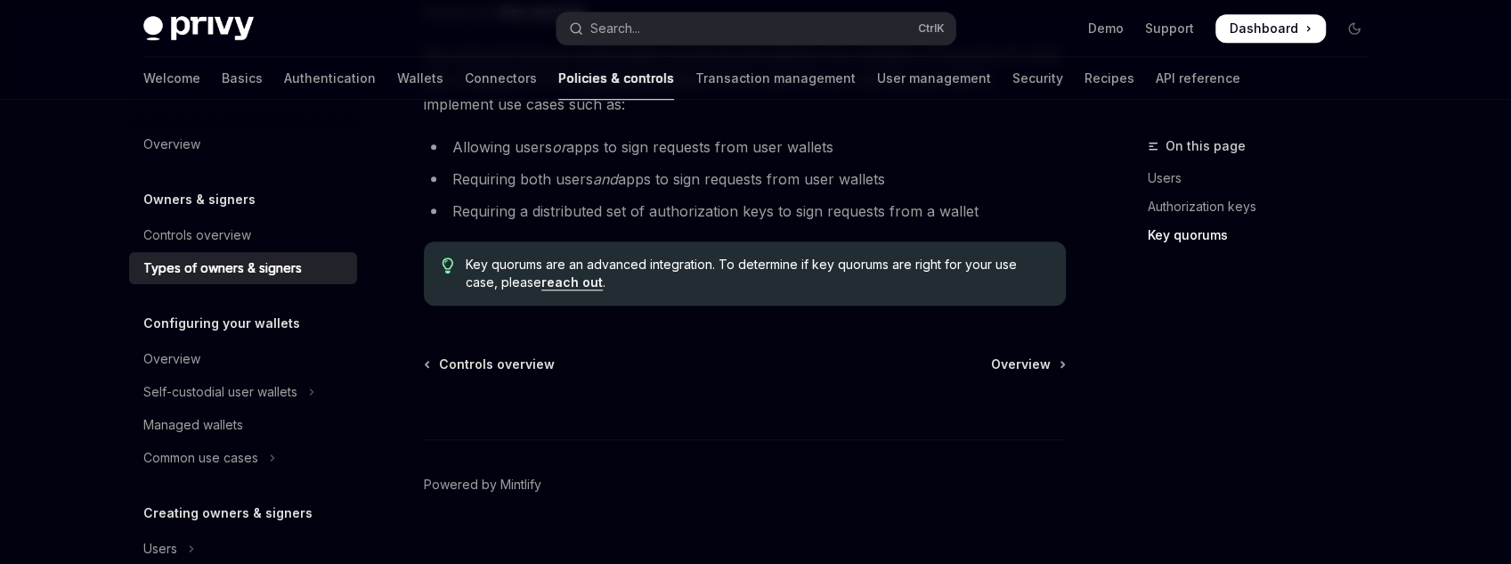
scroll to position [913, 0]
click at [1060, 352] on link "Overview" at bounding box center [1027, 361] width 73 height 18
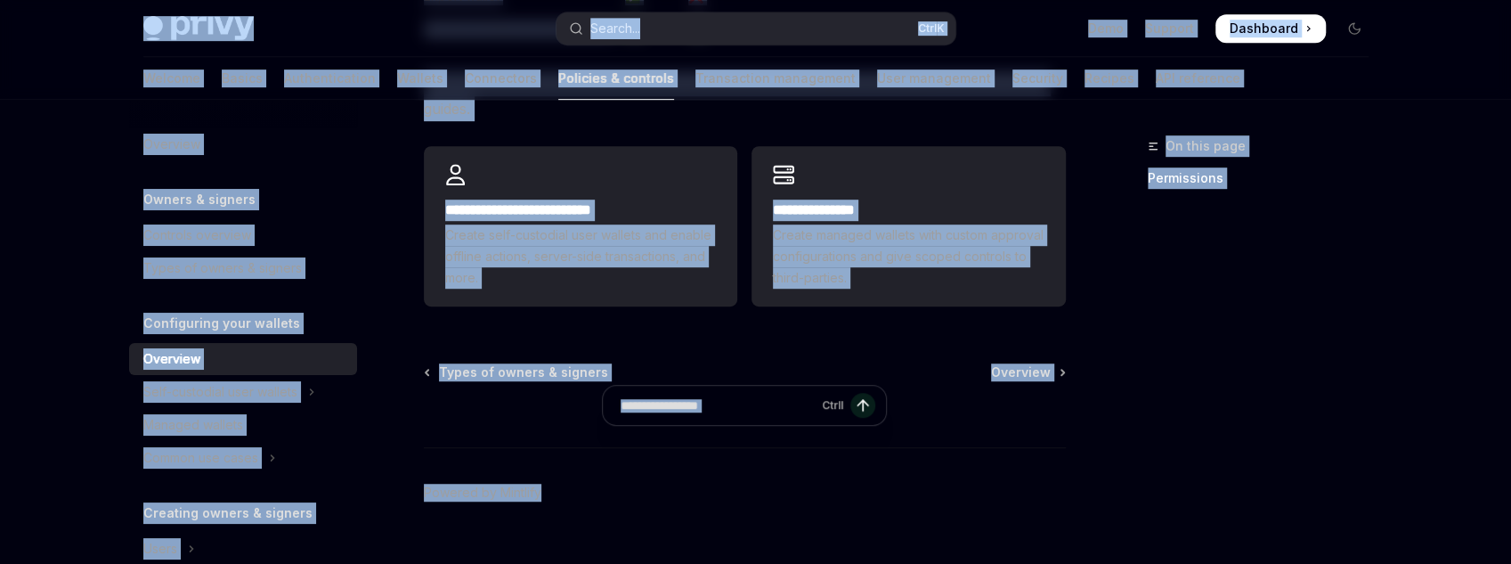
scroll to position [679, 0]
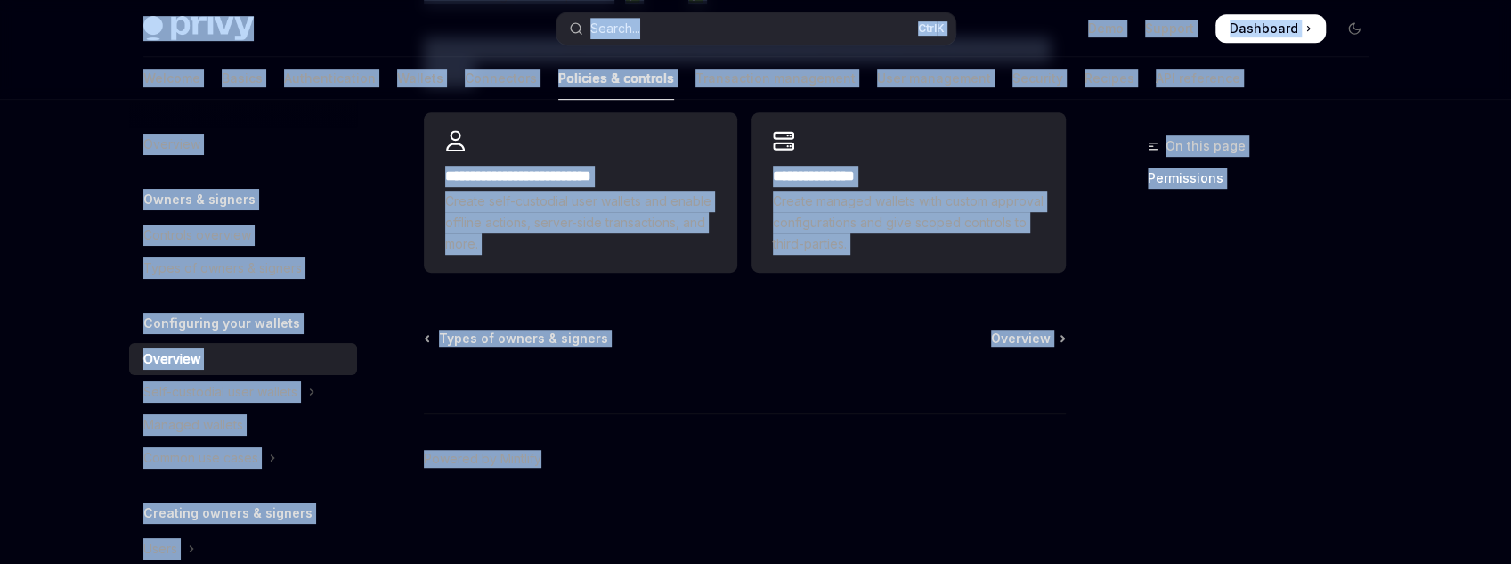
click at [776, 404] on div "Ctrl I" at bounding box center [745, 380] width 642 height 66
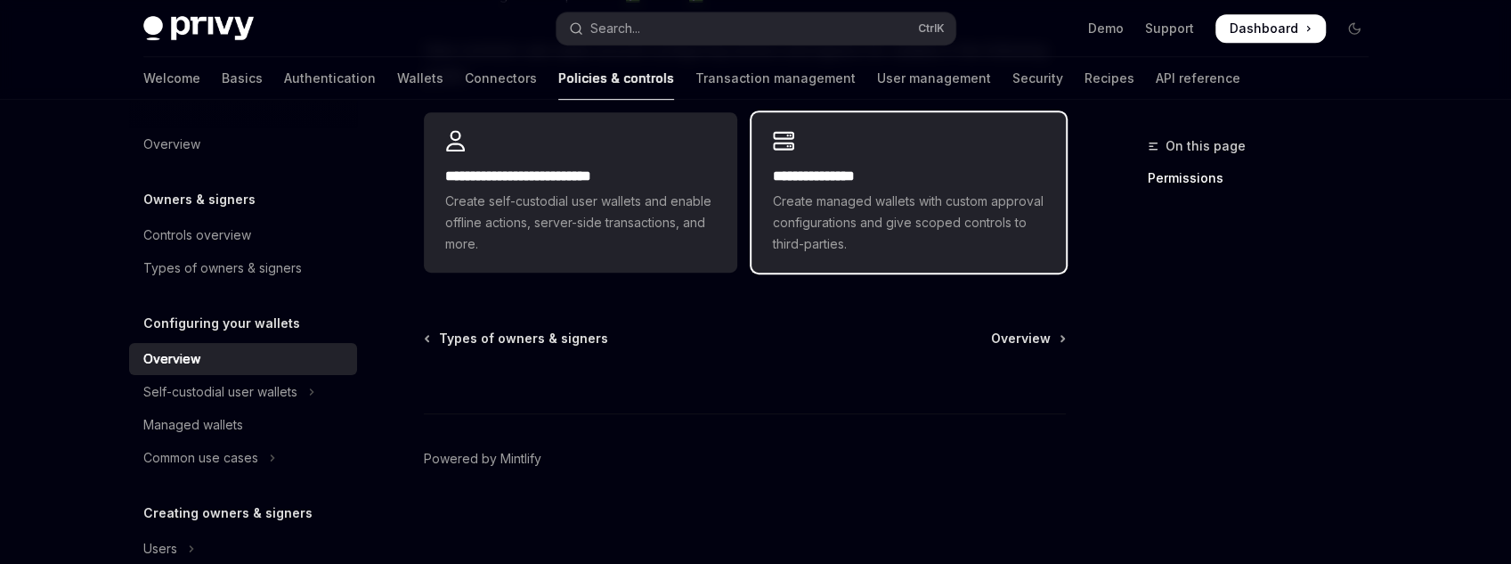
click at [927, 199] on span "Create managed wallets with custom approval configurations and give scoped cont…" at bounding box center [908, 223] width 271 height 64
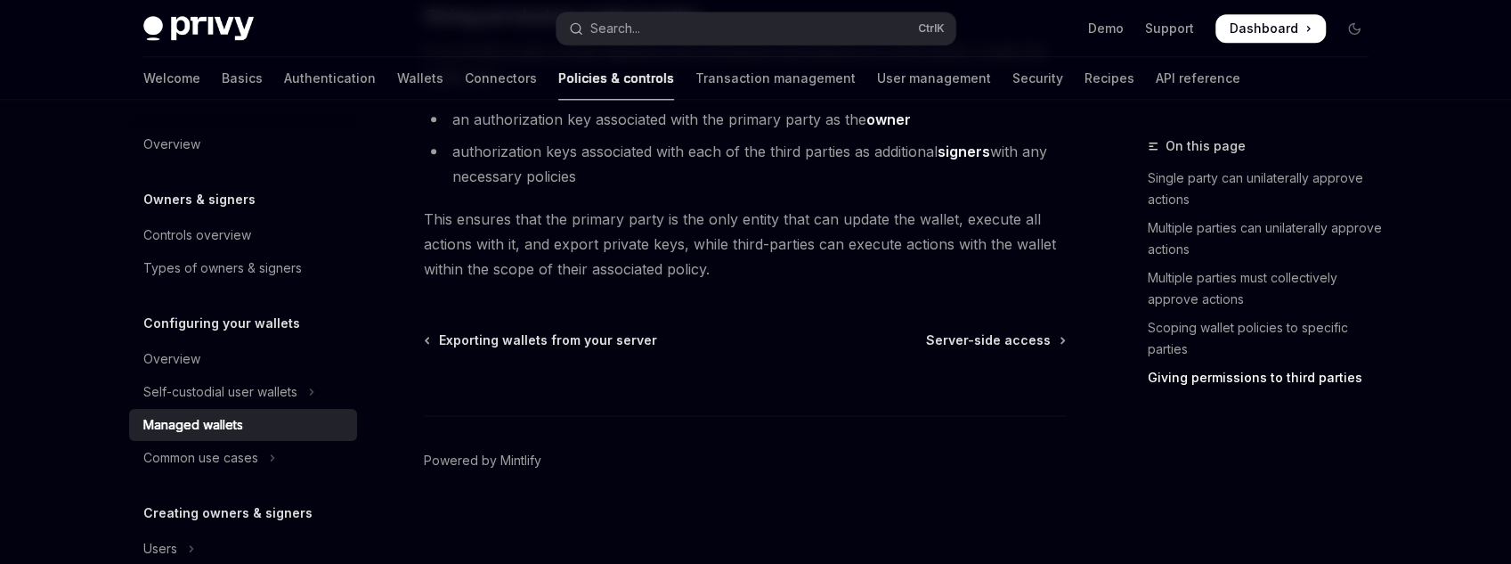
scroll to position [1401, 0]
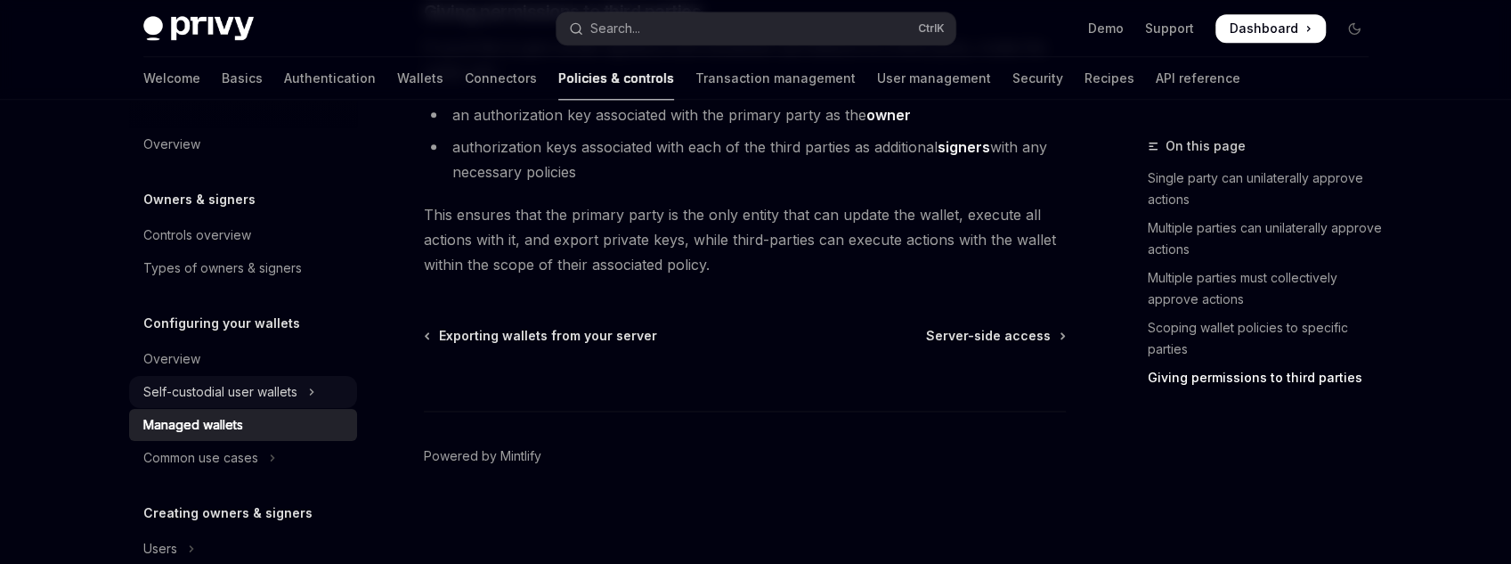
click at [205, 387] on div "Self-custodial user wallets" at bounding box center [220, 391] width 154 height 21
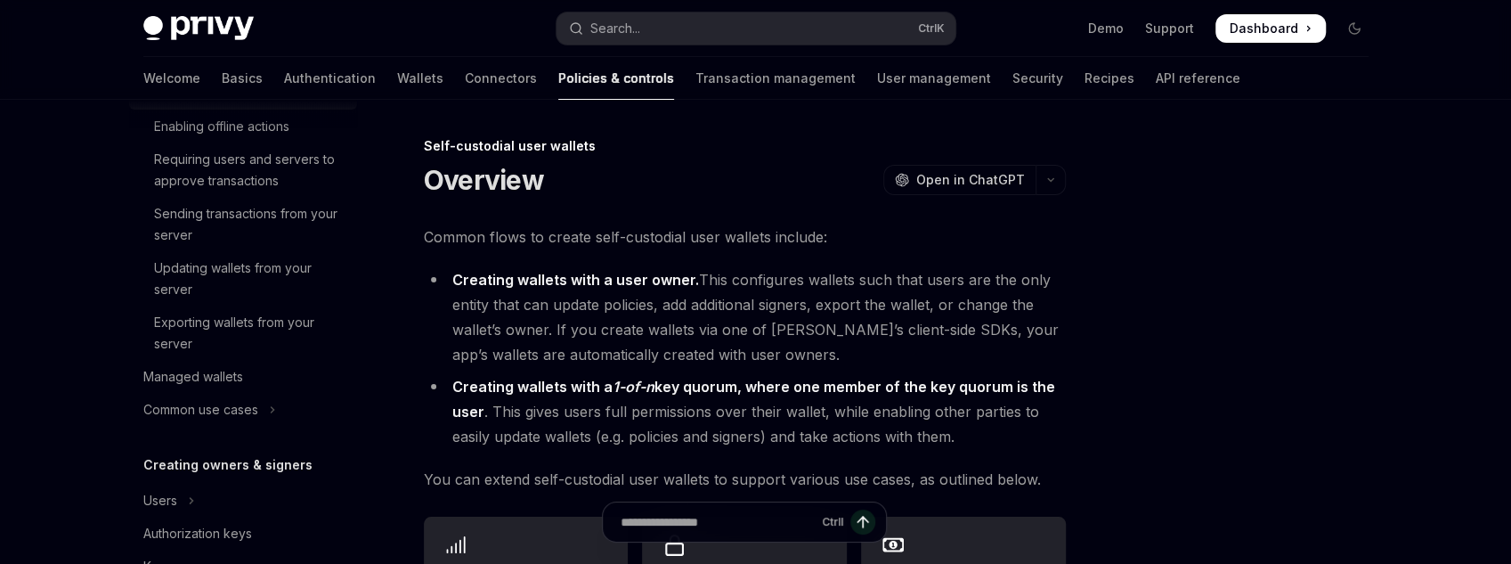
scroll to position [356, 0]
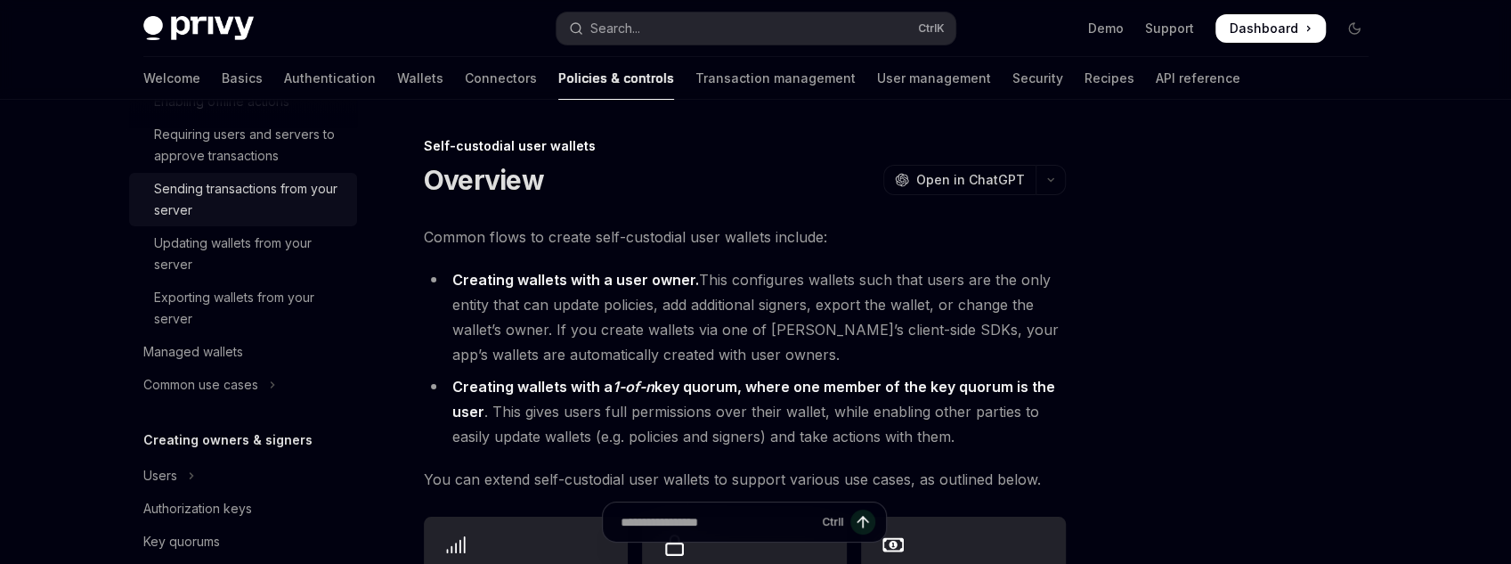
click at [276, 216] on div "Sending transactions from your server" at bounding box center [250, 199] width 192 height 43
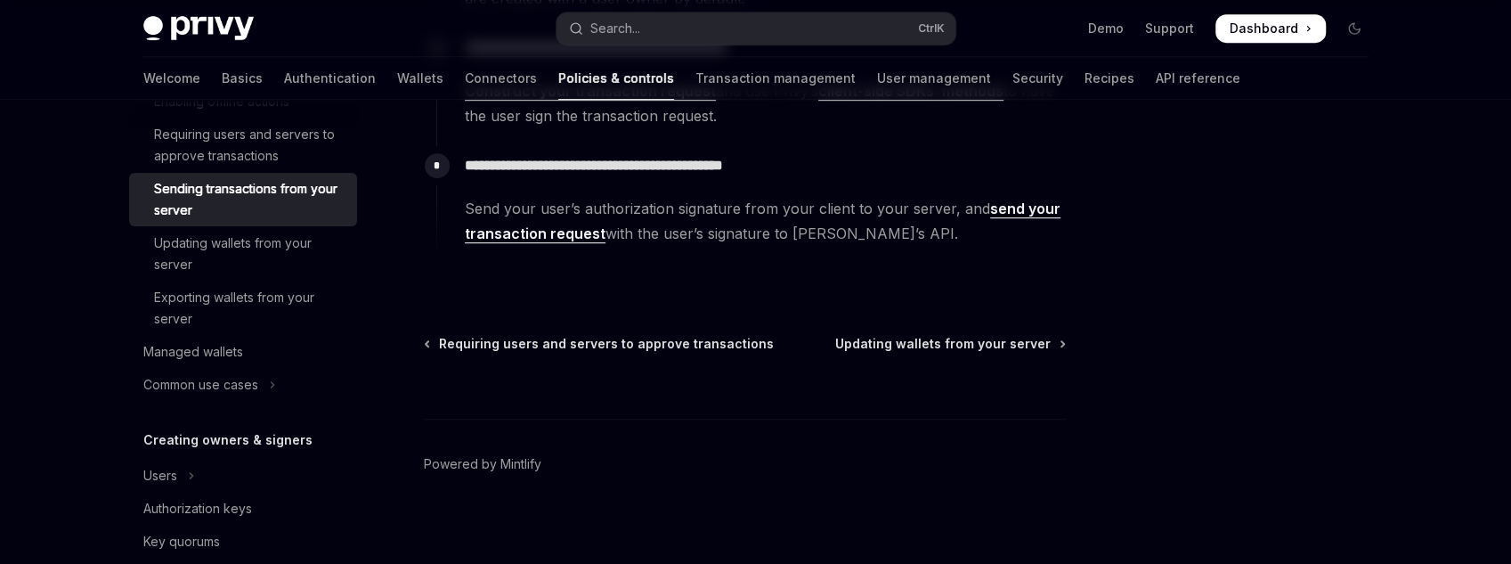
scroll to position [588, 0]
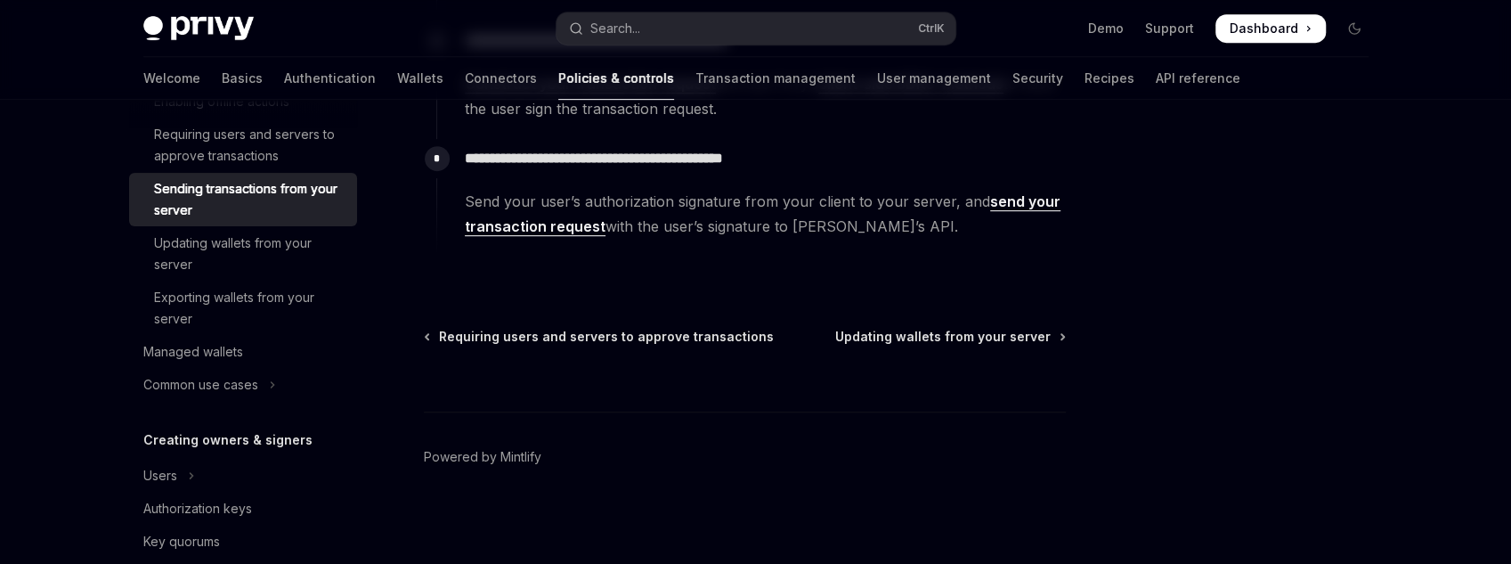
click at [533, 224] on link "send your transaction request" at bounding box center [763, 214] width 596 height 44
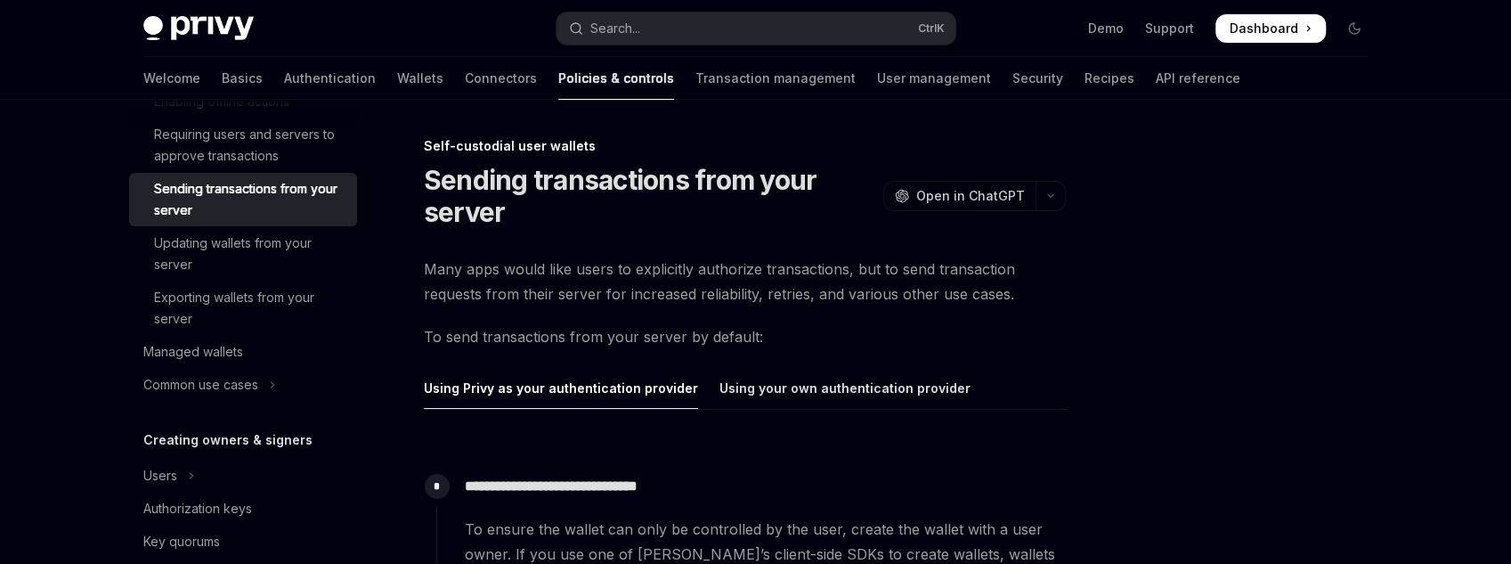
scroll to position [789, 0]
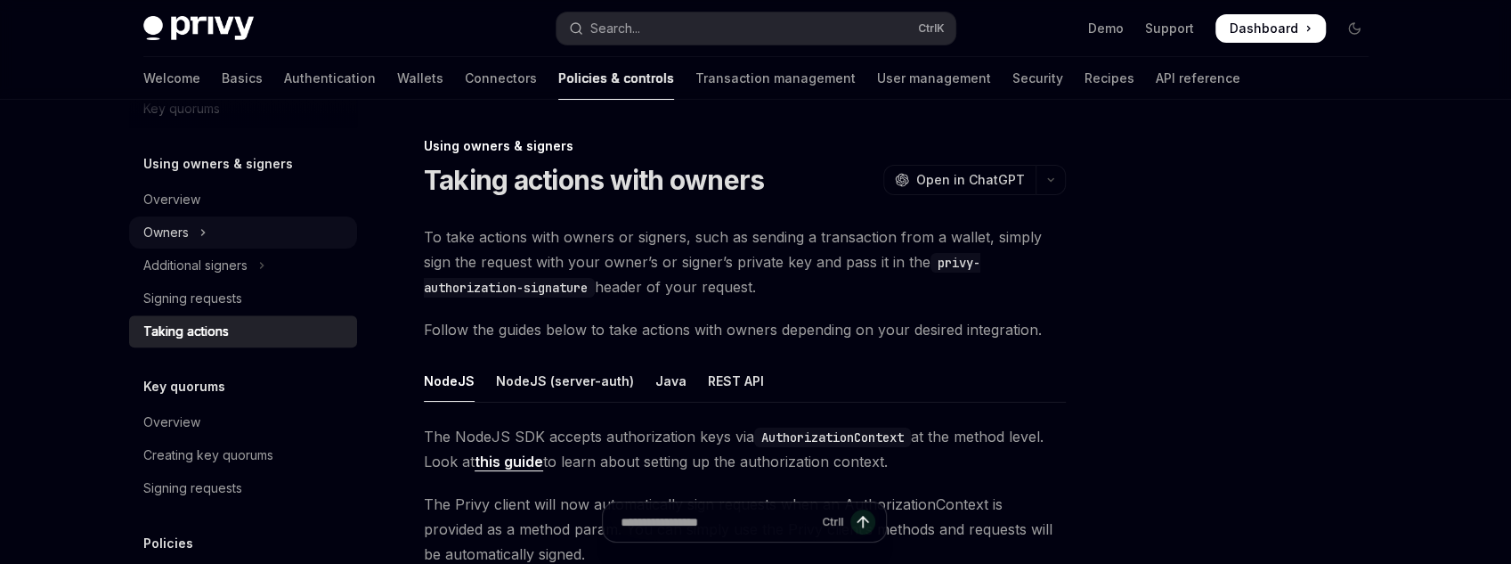
click at [216, 248] on button "Owners" at bounding box center [243, 232] width 228 height 32
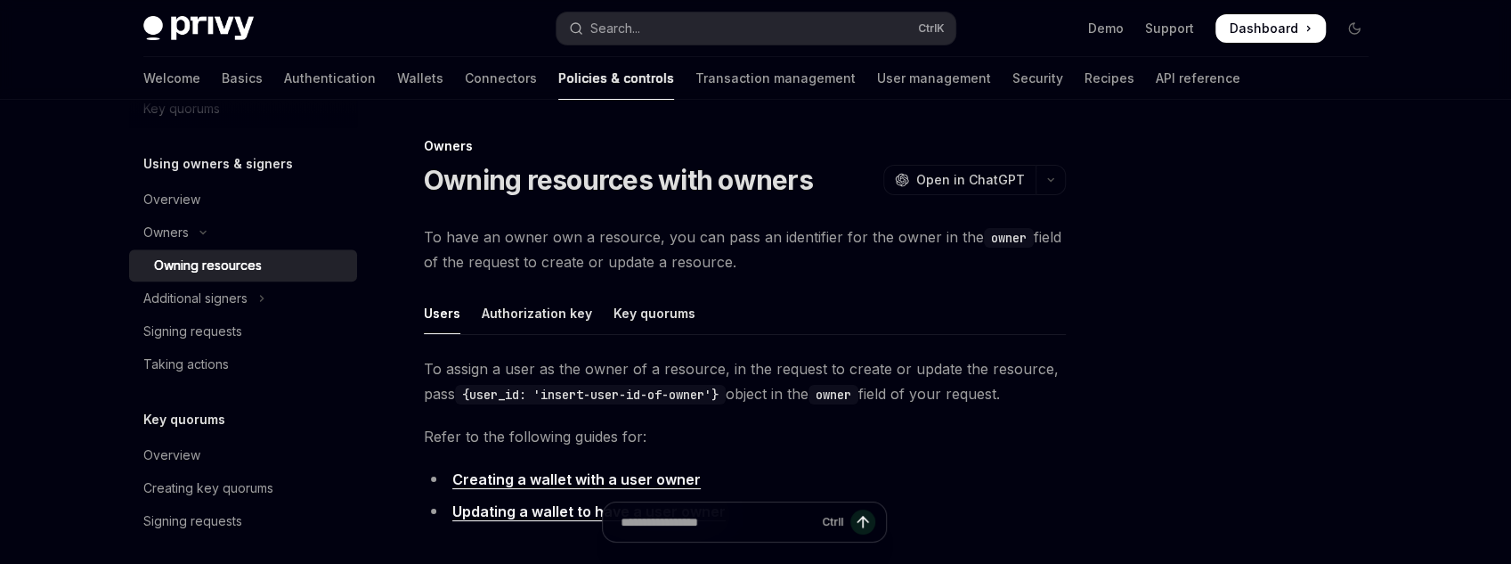
click at [205, 255] on div "Owning resources" at bounding box center [208, 265] width 108 height 21
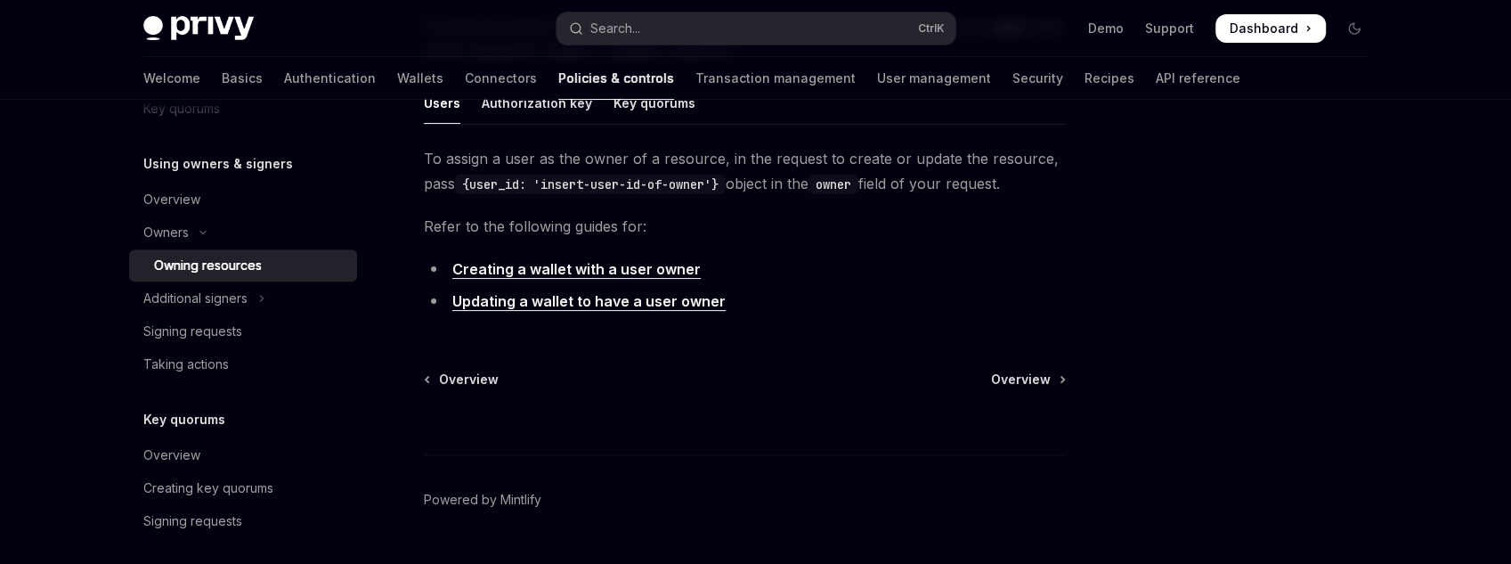
scroll to position [214, 0]
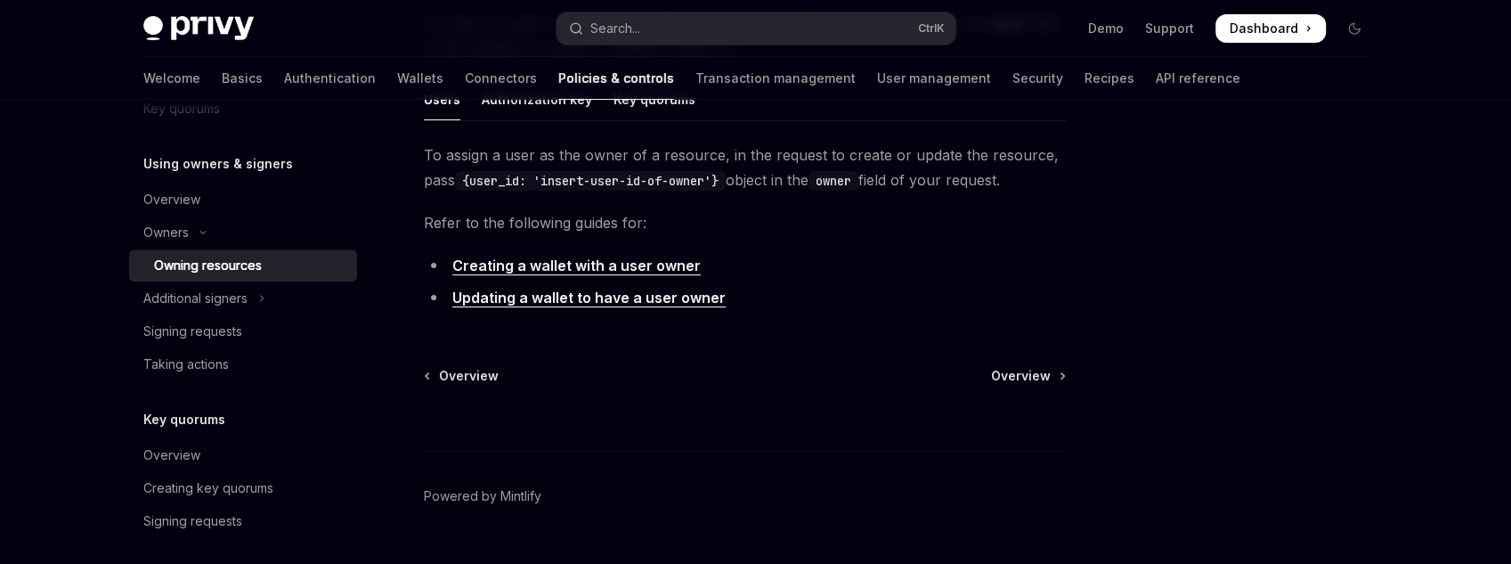
click at [582, 268] on link "Creating a wallet with a user owner" at bounding box center [576, 265] width 248 height 19
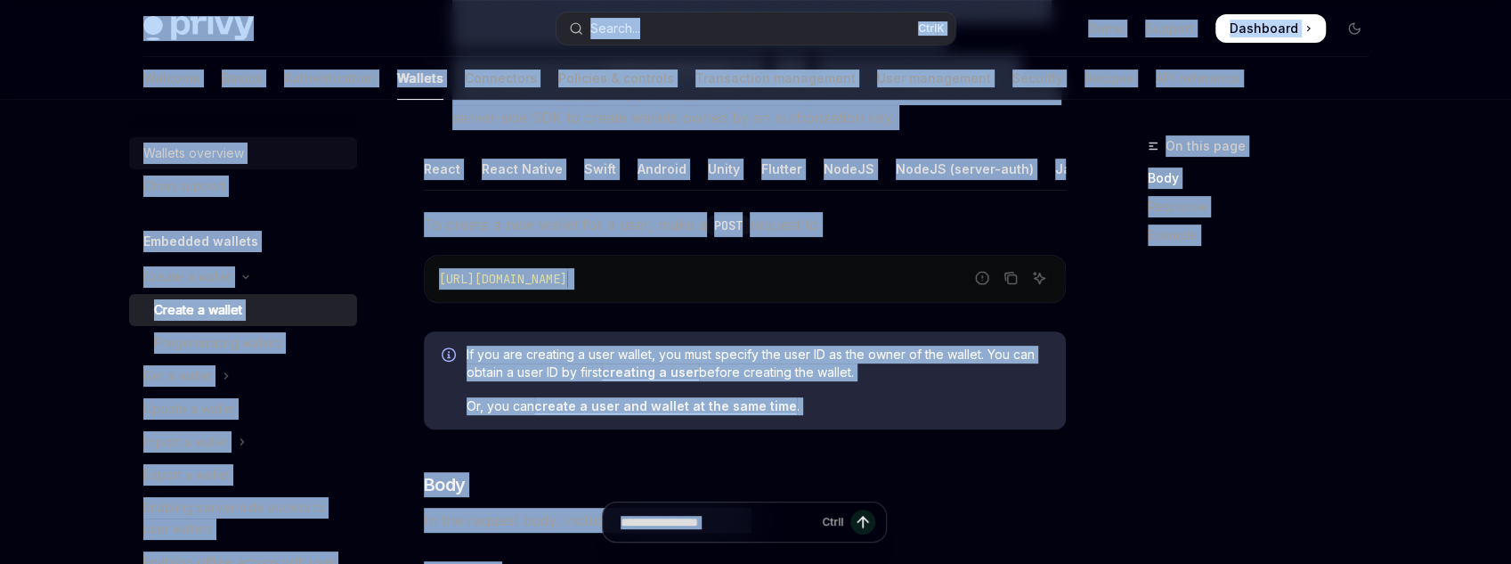
scroll to position [278, 0]
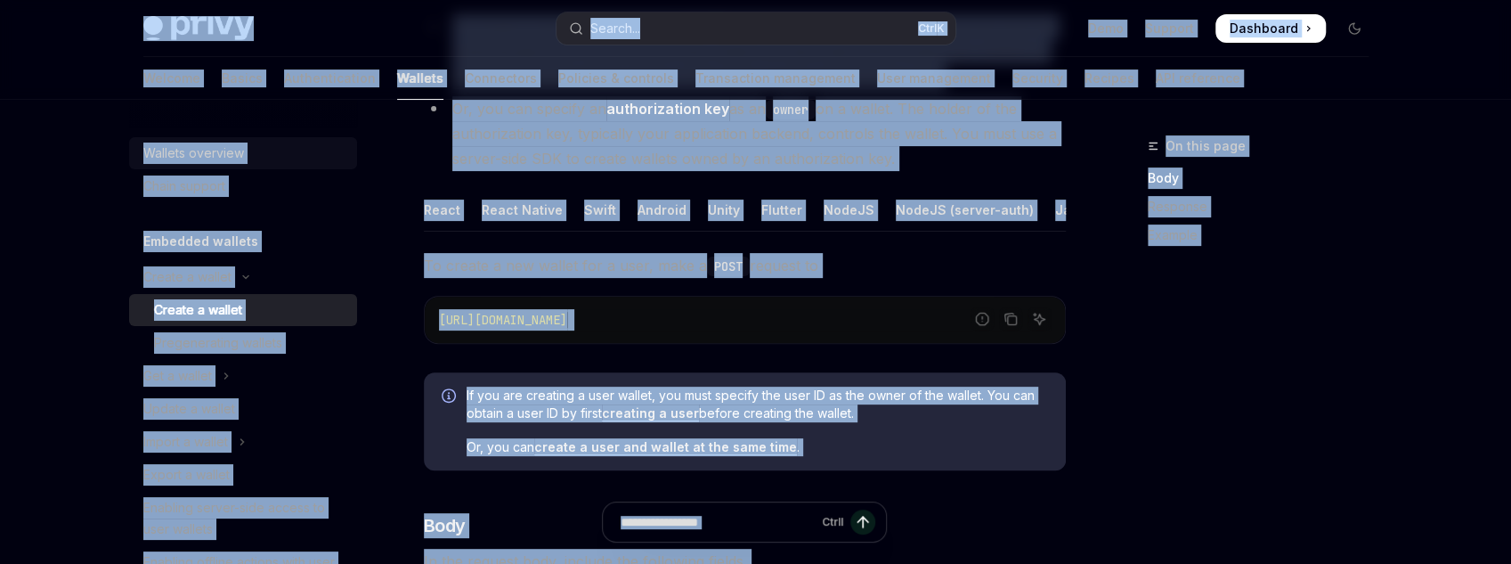
click at [223, 159] on div "Wallets overview" at bounding box center [193, 152] width 101 height 21
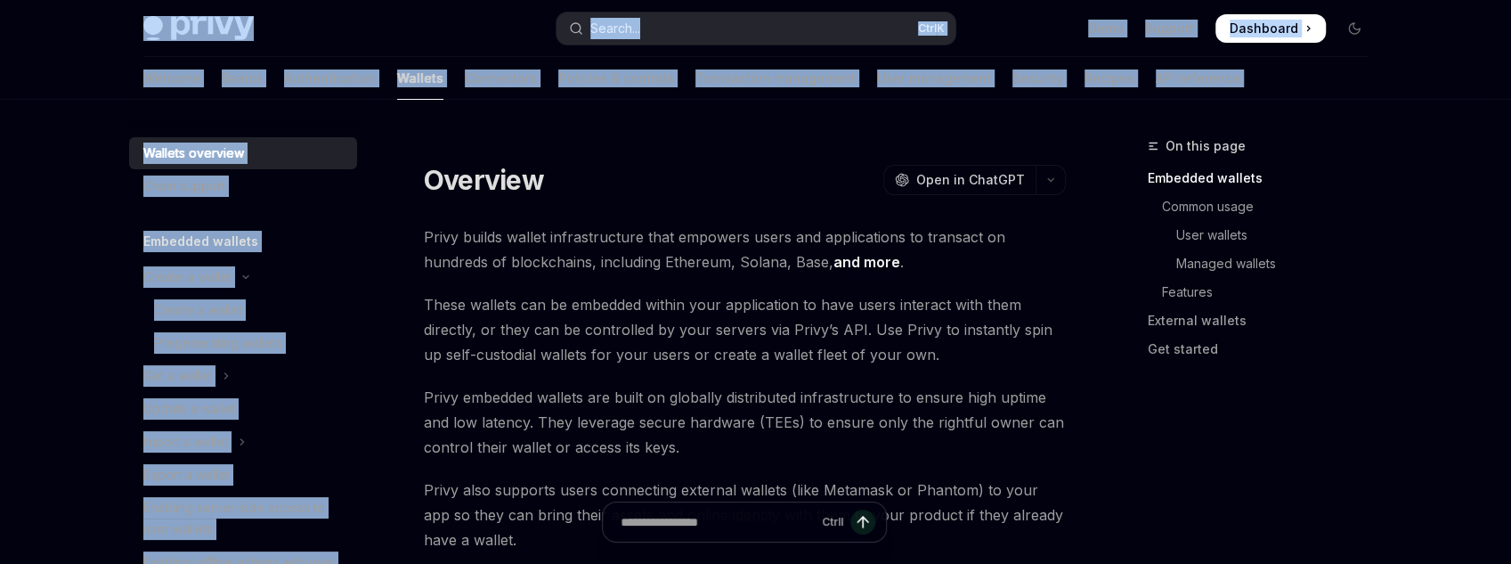
click at [397, 99] on div at bounding box center [420, 100] width 46 height 2
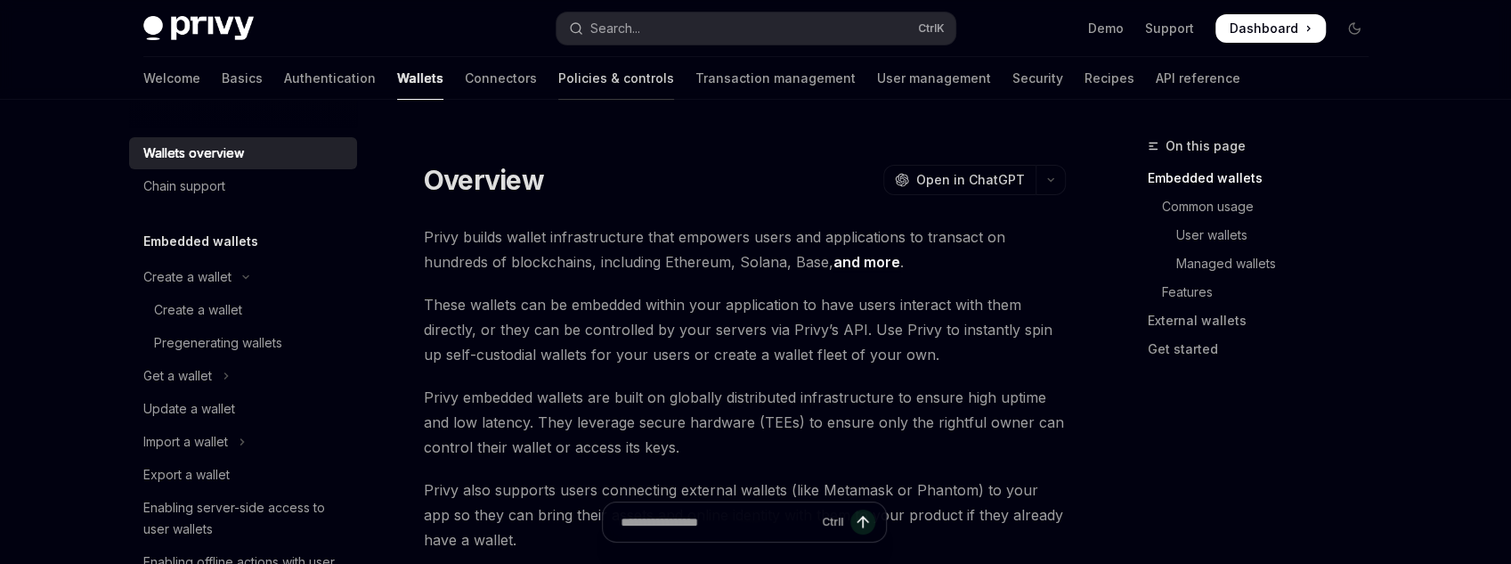
click at [558, 81] on link "Policies & controls" at bounding box center [616, 78] width 116 height 43
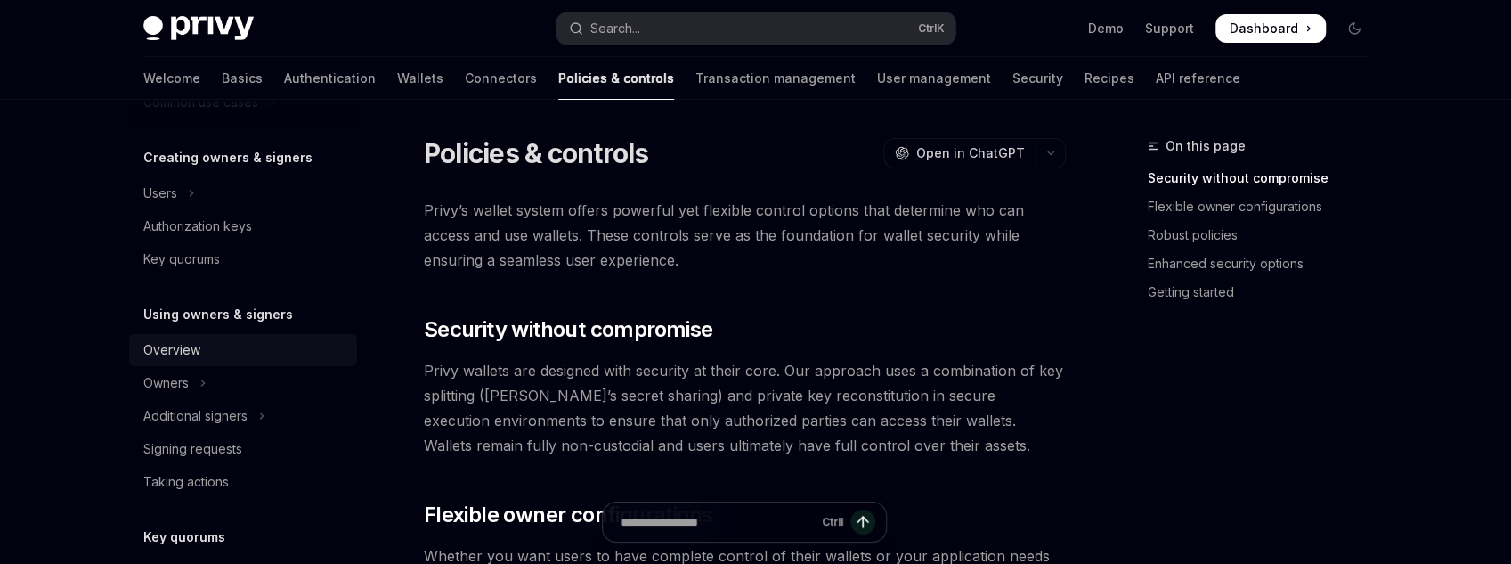
scroll to position [356, 0]
click at [185, 359] on div "Overview" at bounding box center [171, 348] width 57 height 21
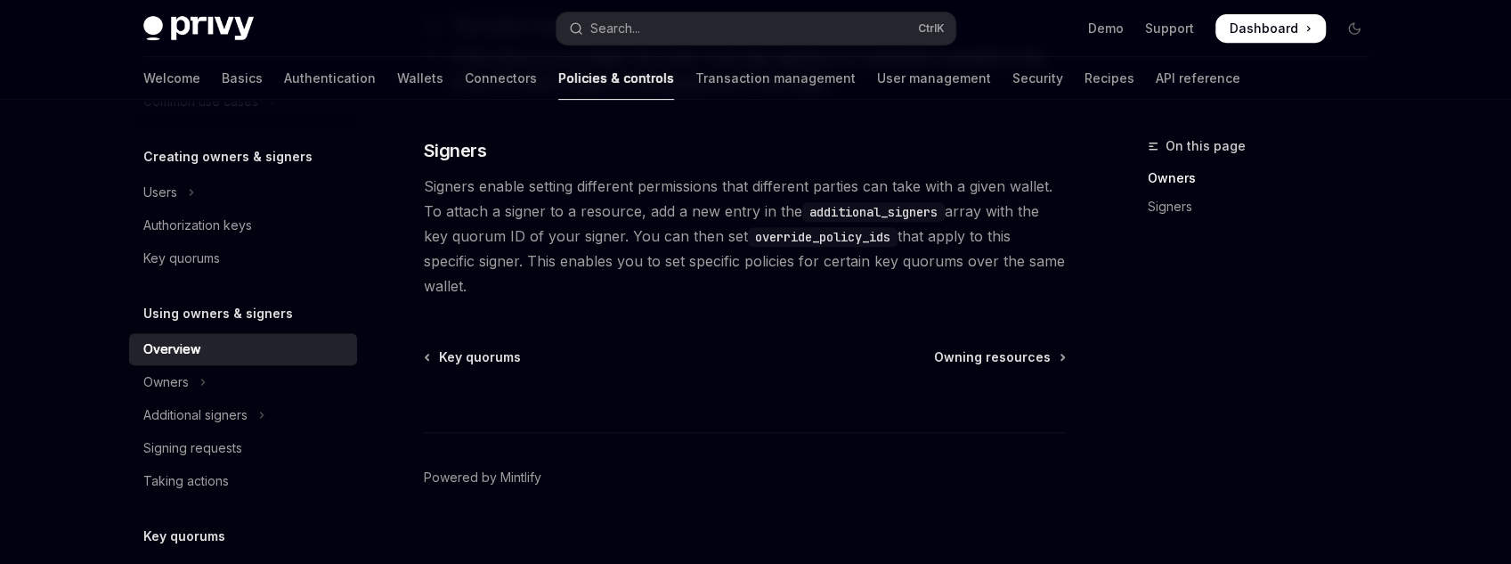
scroll to position [564, 0]
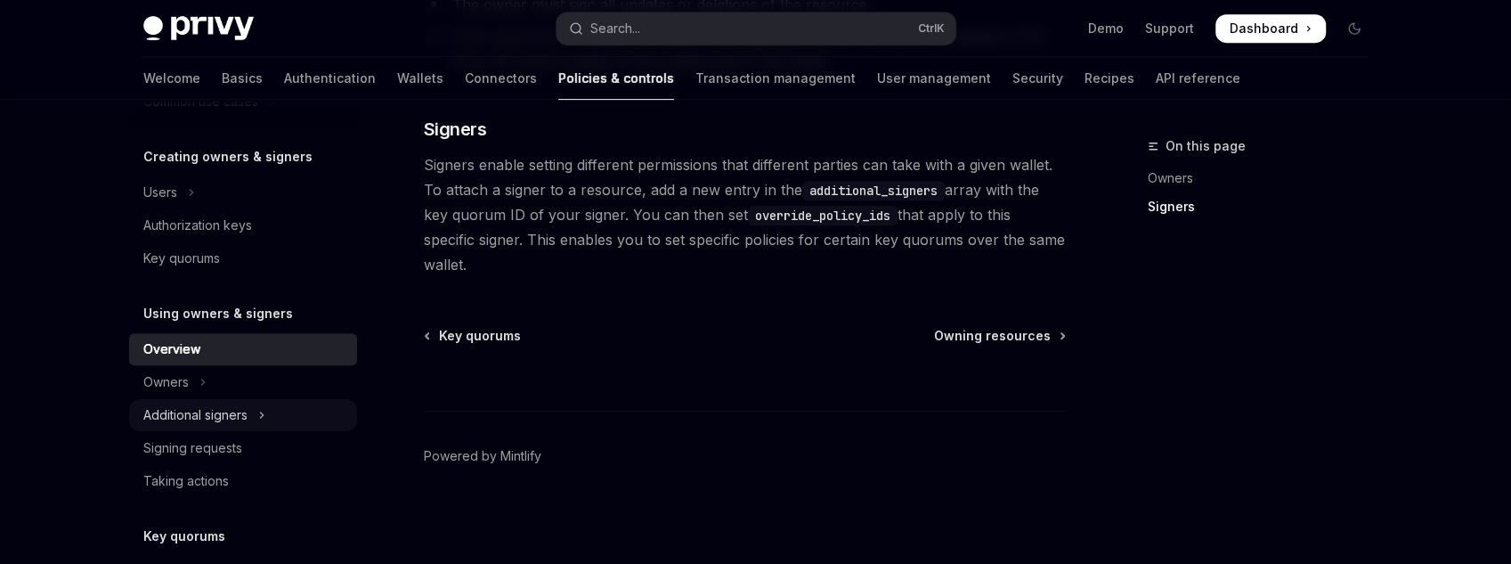
click at [237, 419] on div "Additional signers" at bounding box center [195, 414] width 104 height 21
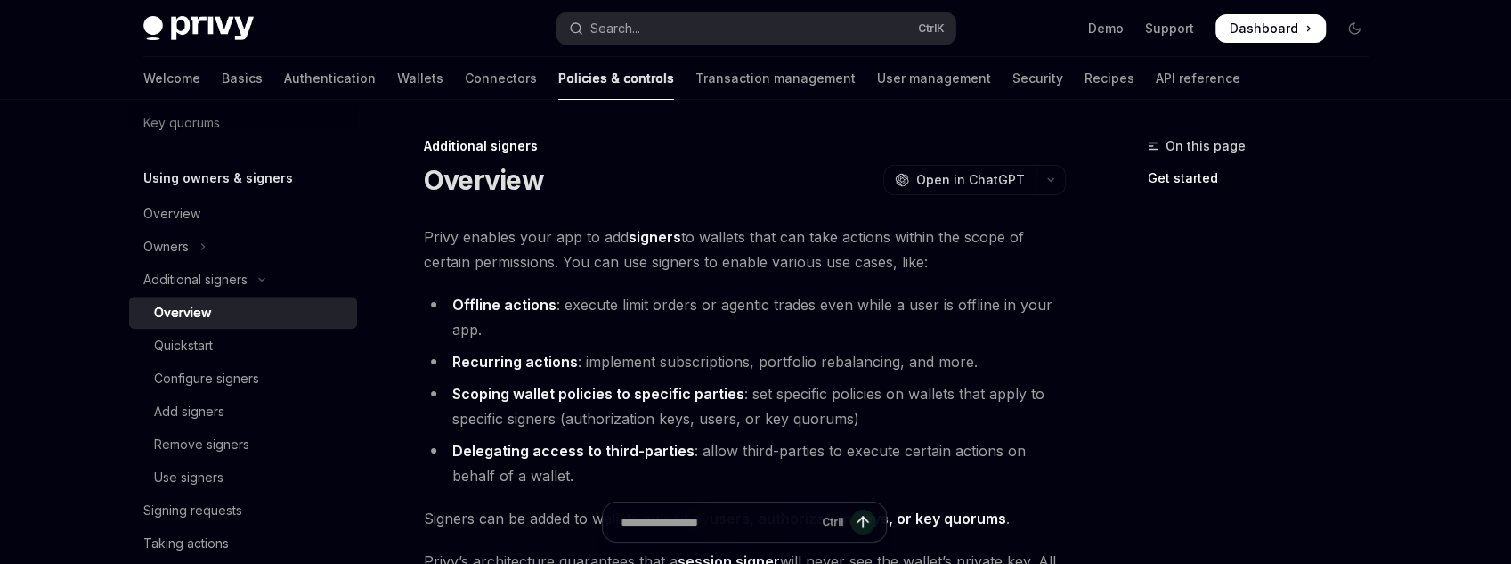
scroll to position [499, 0]
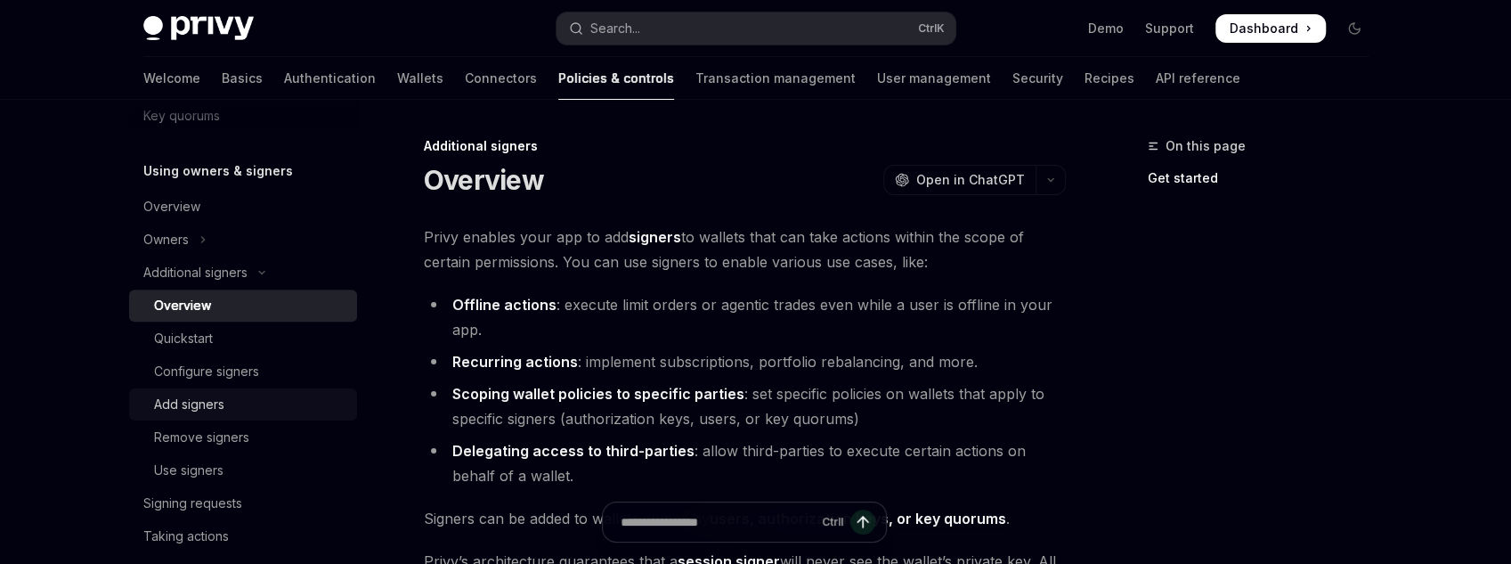
click at [238, 411] on div "Add signers" at bounding box center [250, 404] width 192 height 21
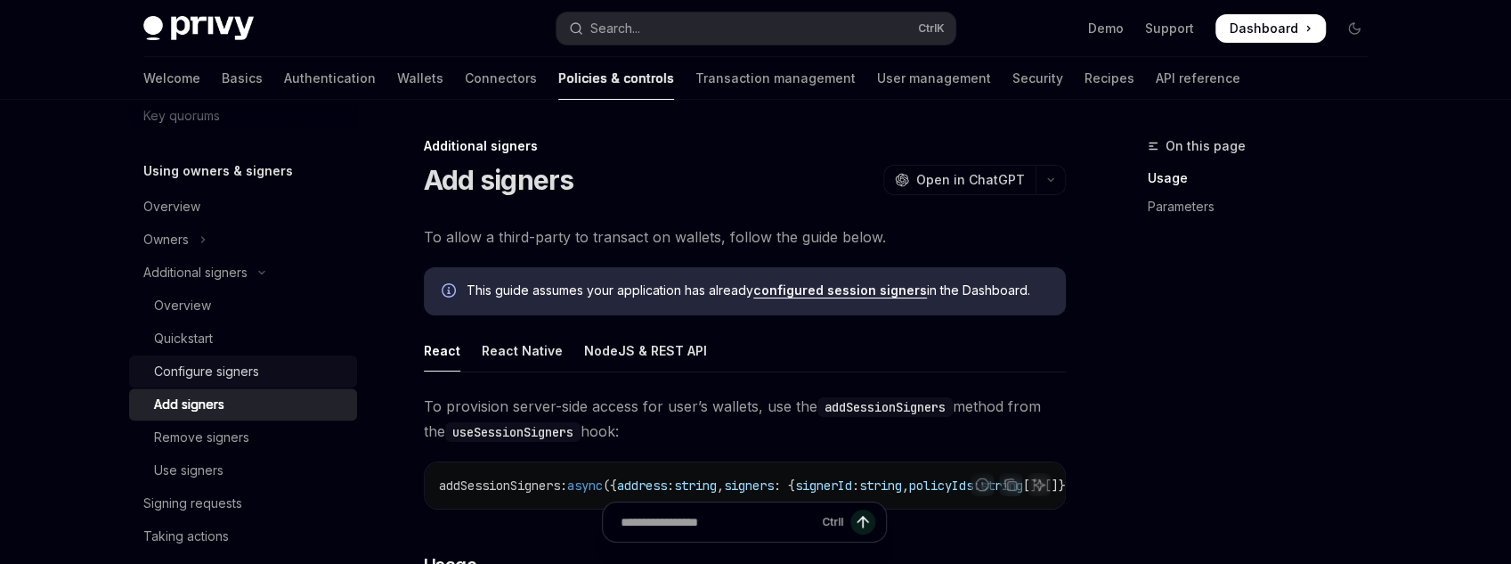
click at [248, 384] on link "Configure signers" at bounding box center [243, 371] width 228 height 32
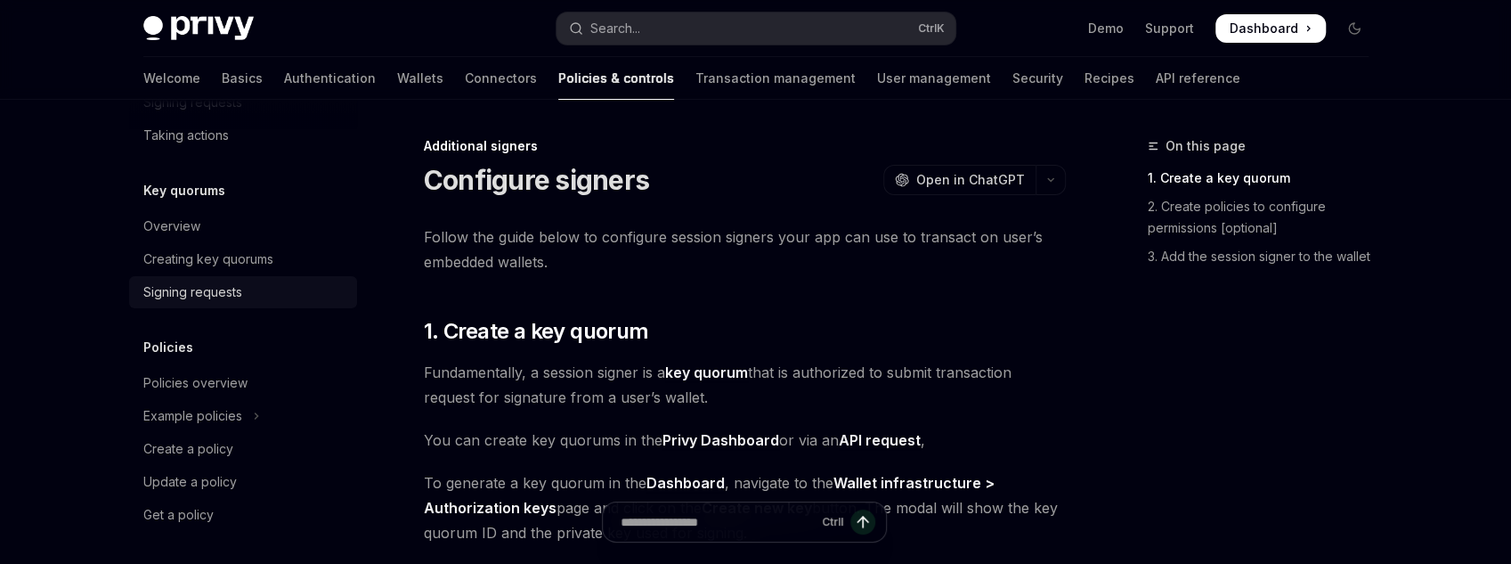
scroll to position [902, 0]
click at [253, 406] on icon "Toggle Example policies section" at bounding box center [256, 413] width 7 height 21
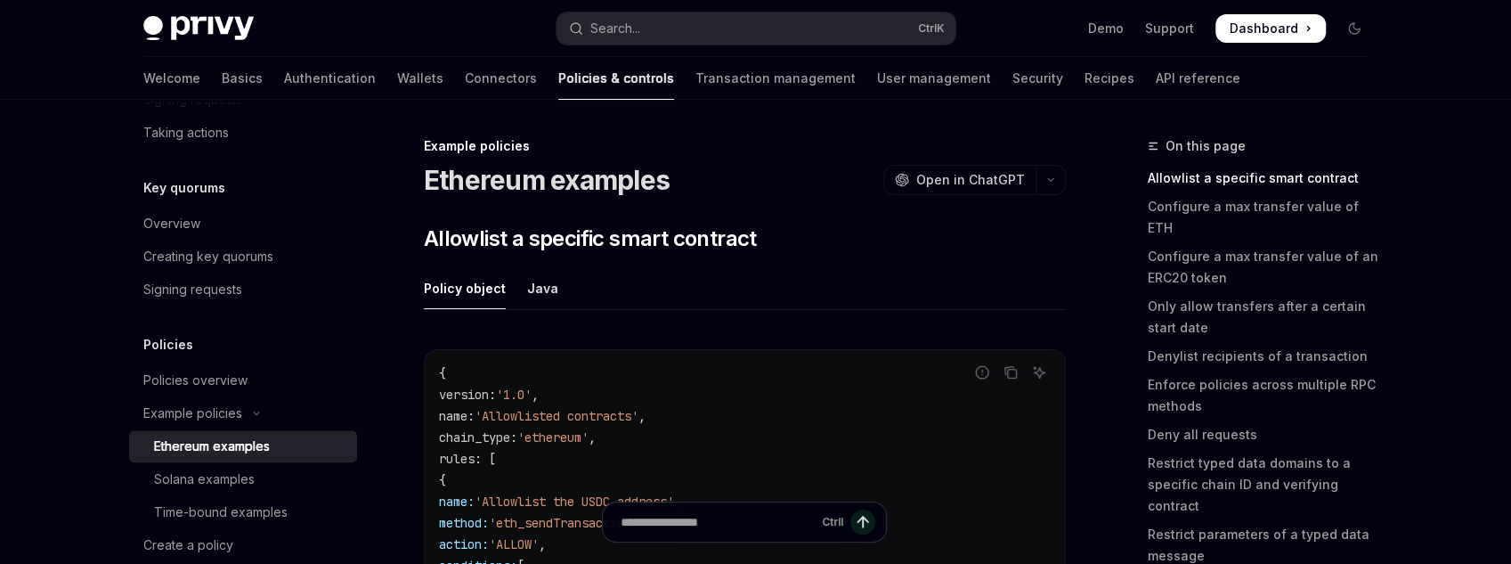
click at [236, 453] on div "Ethereum examples" at bounding box center [212, 446] width 116 height 21
click at [240, 468] on div "Solana examples" at bounding box center [204, 478] width 101 height 21
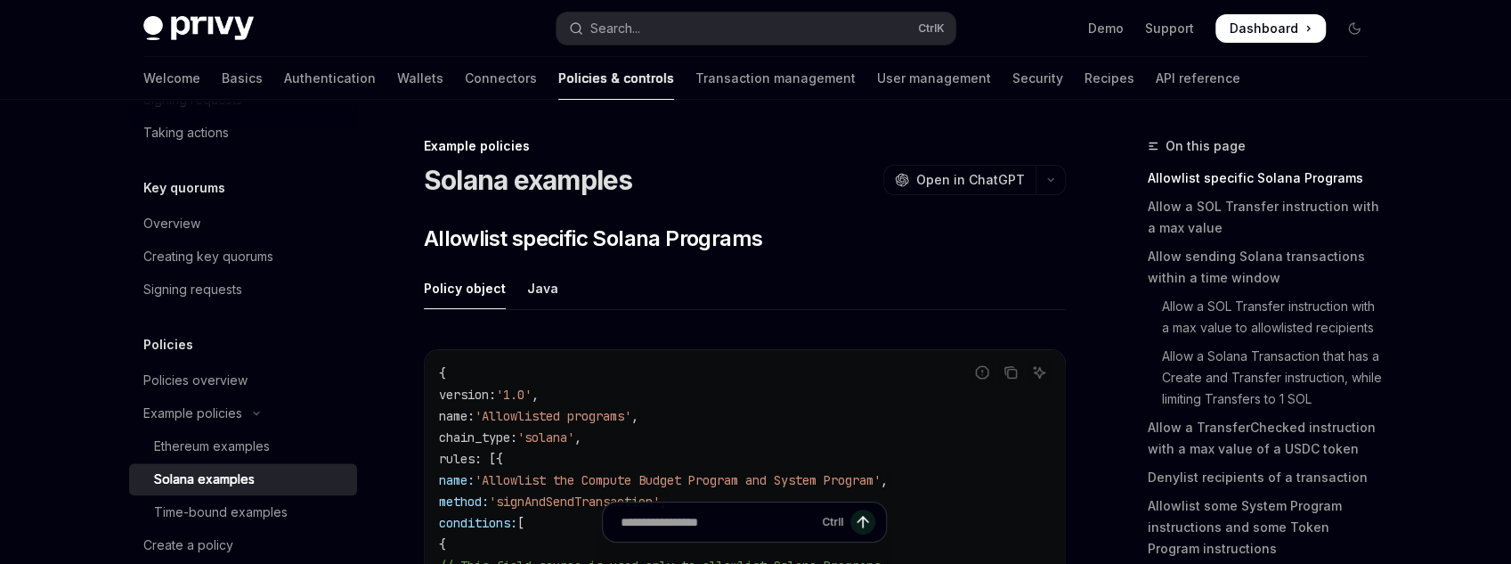
click at [242, 480] on div "Solana examples" at bounding box center [204, 478] width 101 height 21
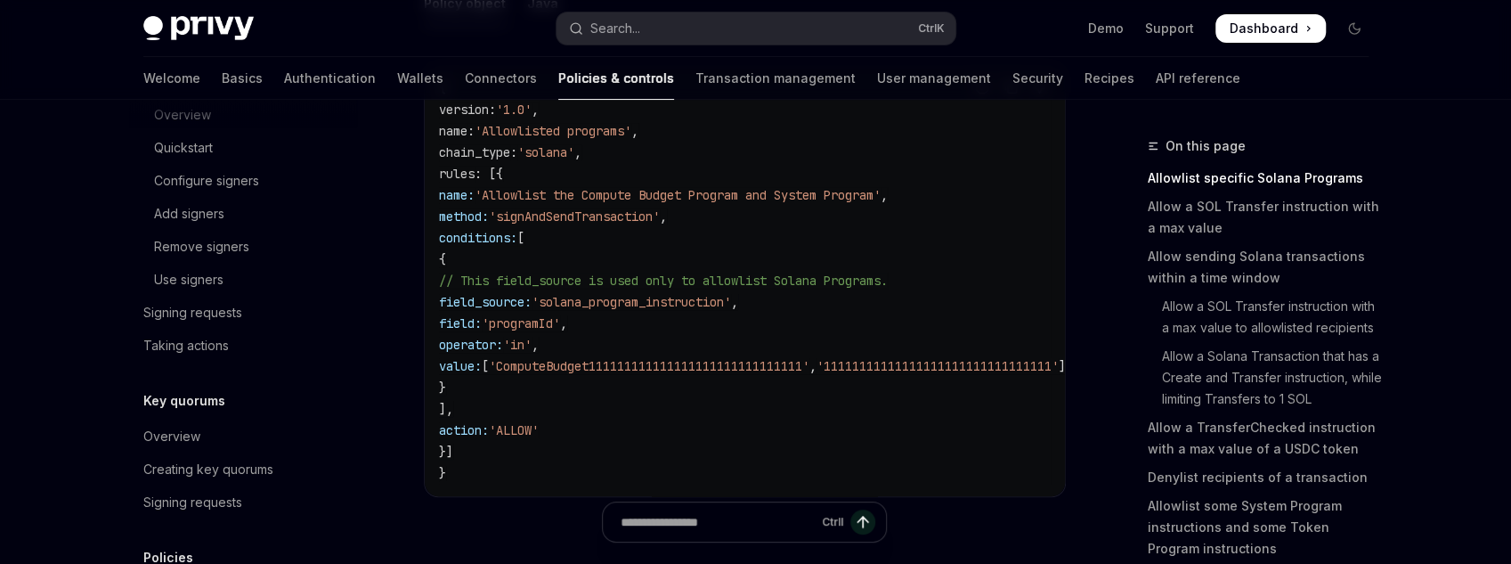
scroll to position [688, 0]
click at [397, 80] on link "Wallets" at bounding box center [420, 78] width 46 height 43
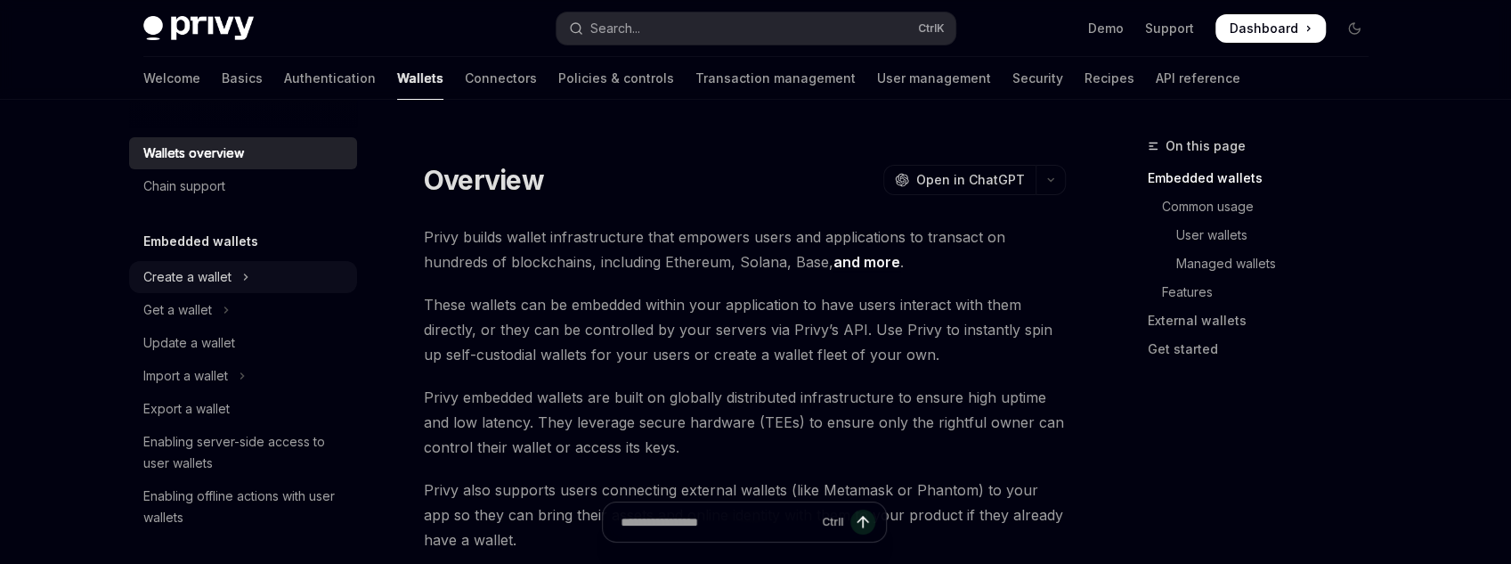
click at [209, 282] on div "Create a wallet" at bounding box center [187, 276] width 88 height 21
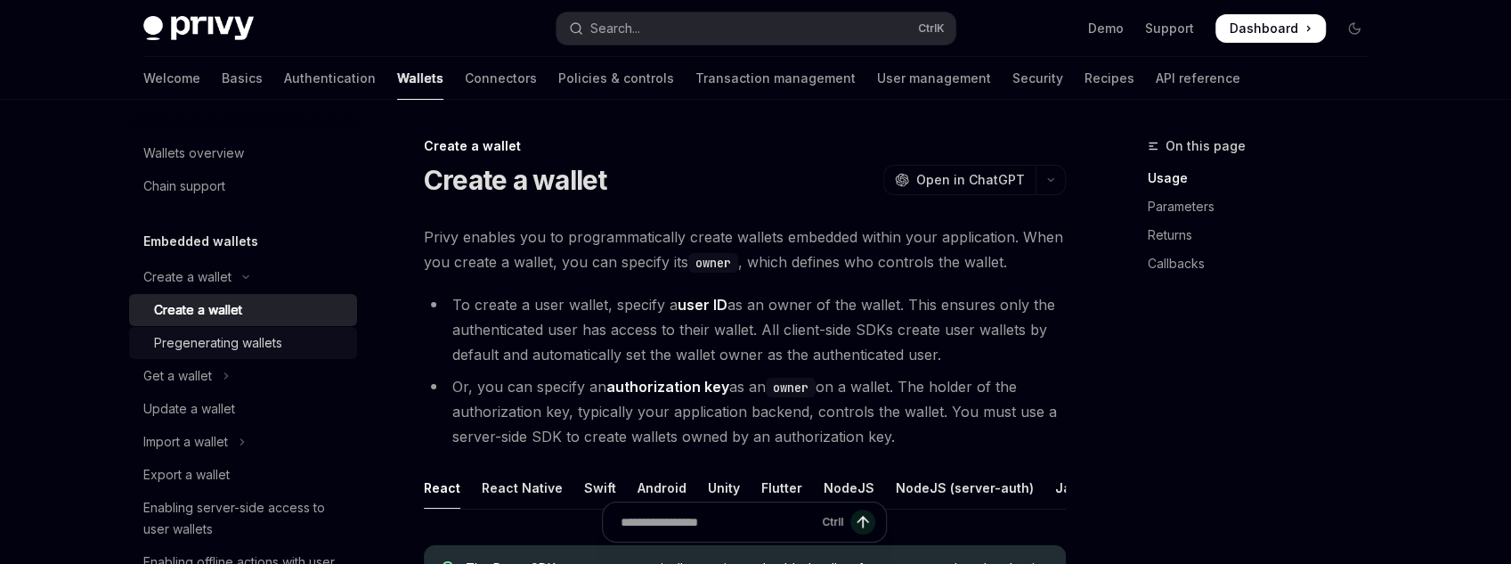
click at [215, 334] on div "Pregenerating wallets" at bounding box center [218, 342] width 128 height 21
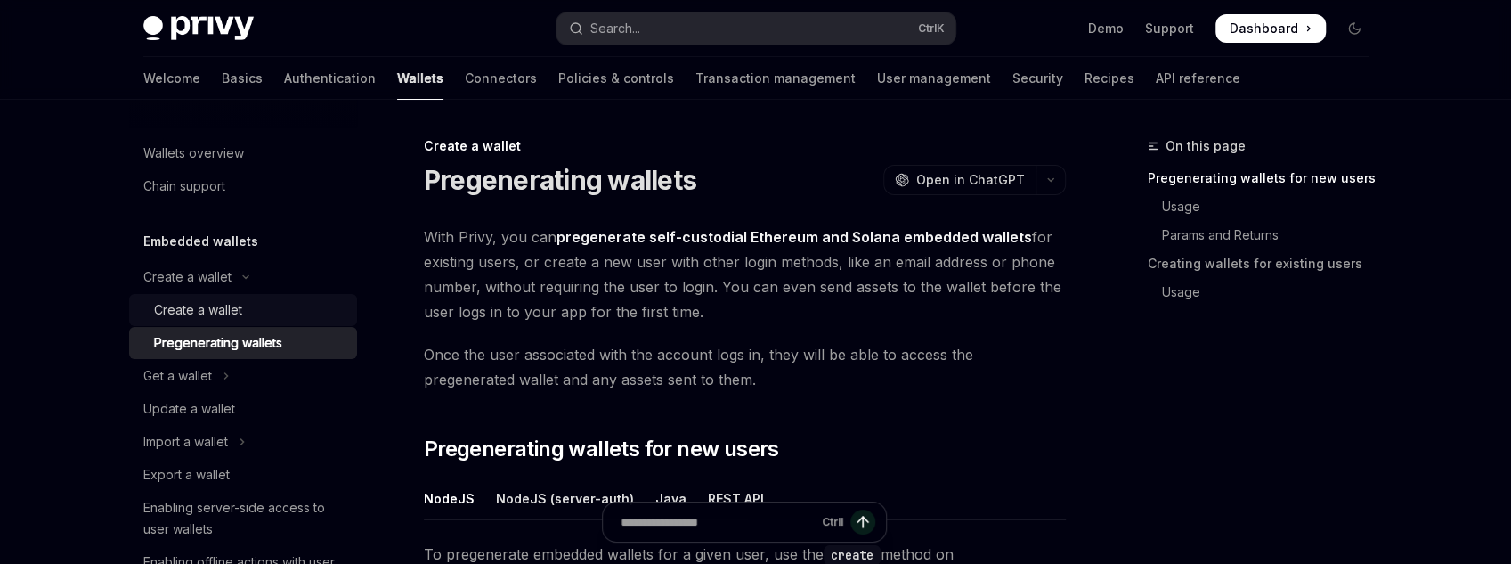
click at [241, 307] on div "Create a wallet" at bounding box center [250, 309] width 192 height 21
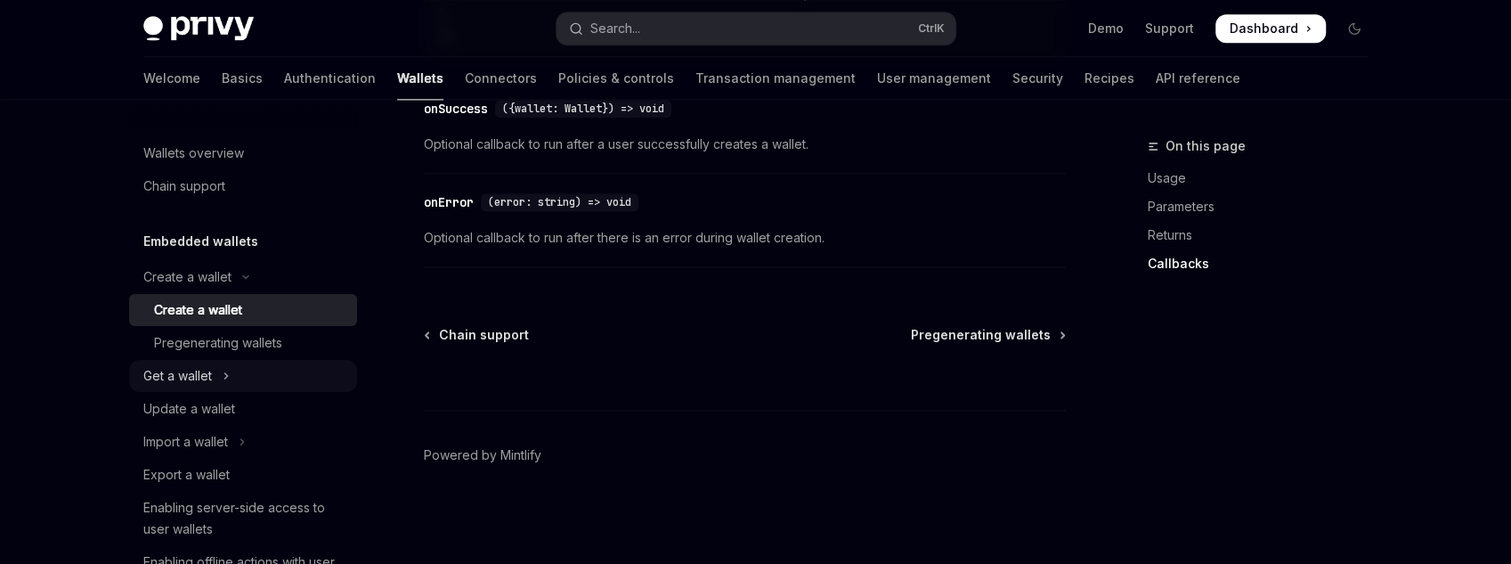
scroll to position [1592, 0]
click at [209, 370] on div "Get a wallet" at bounding box center [177, 375] width 69 height 21
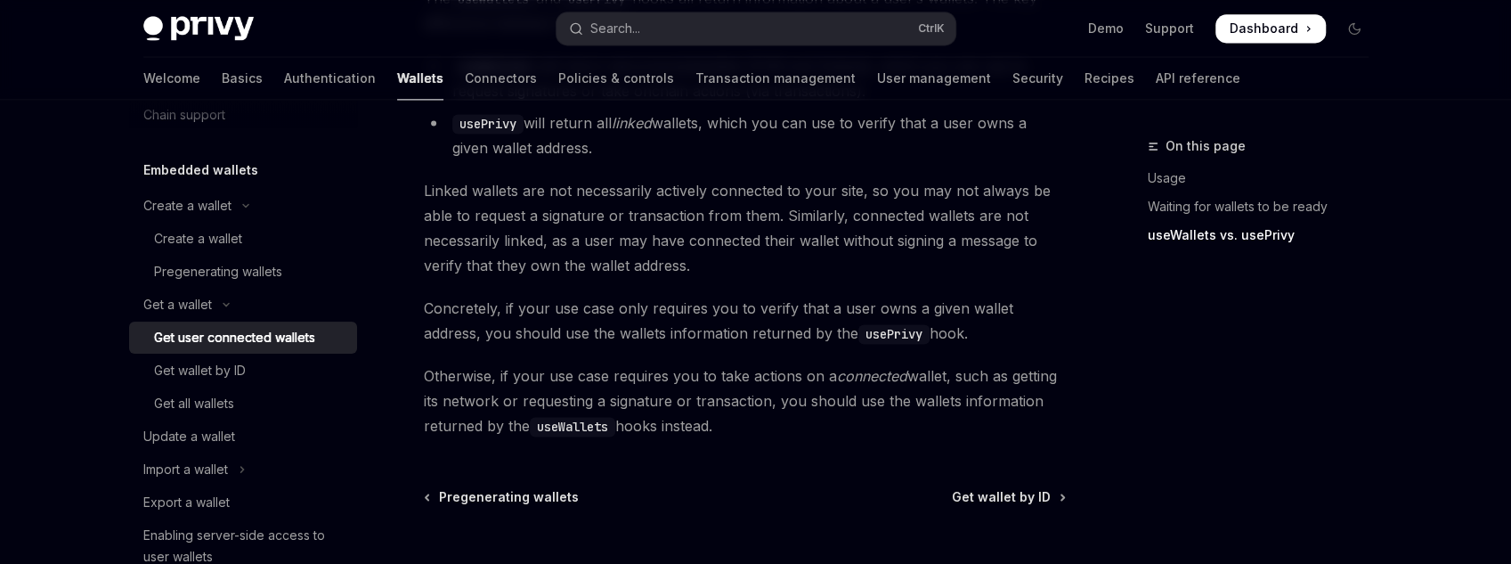
scroll to position [1670, 0]
click at [990, 490] on span "Get wallet by ID" at bounding box center [1001, 499] width 99 height 18
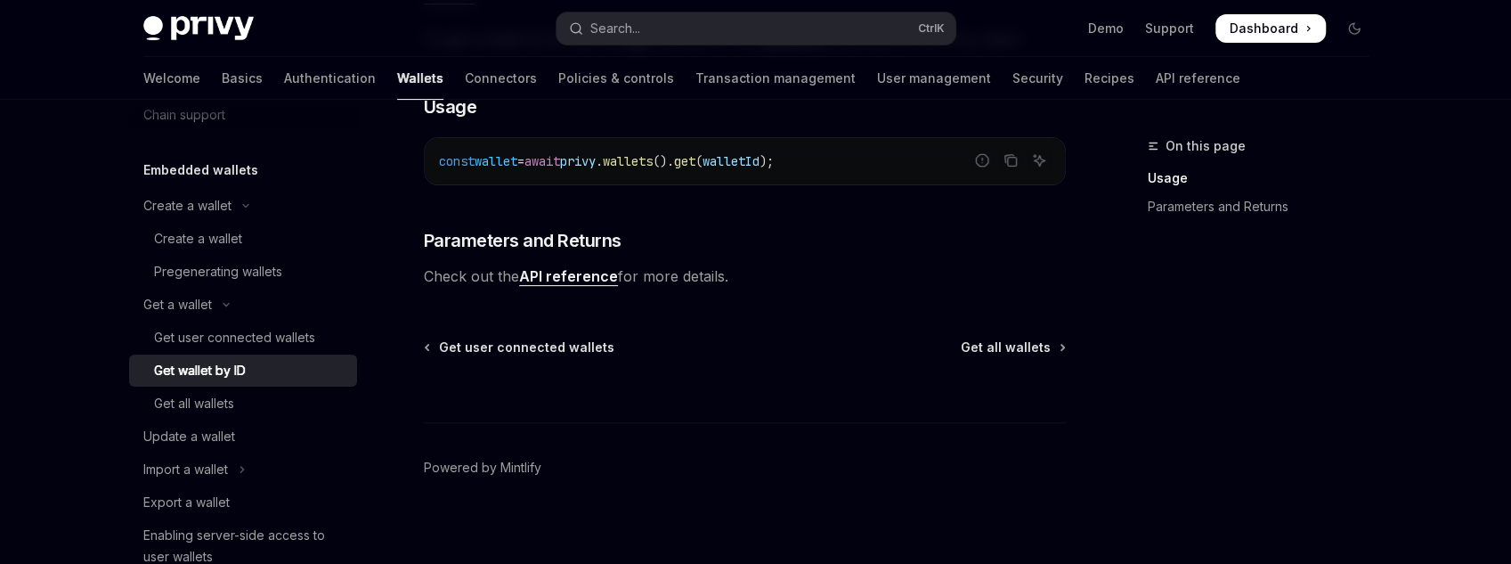
scroll to position [383, 0]
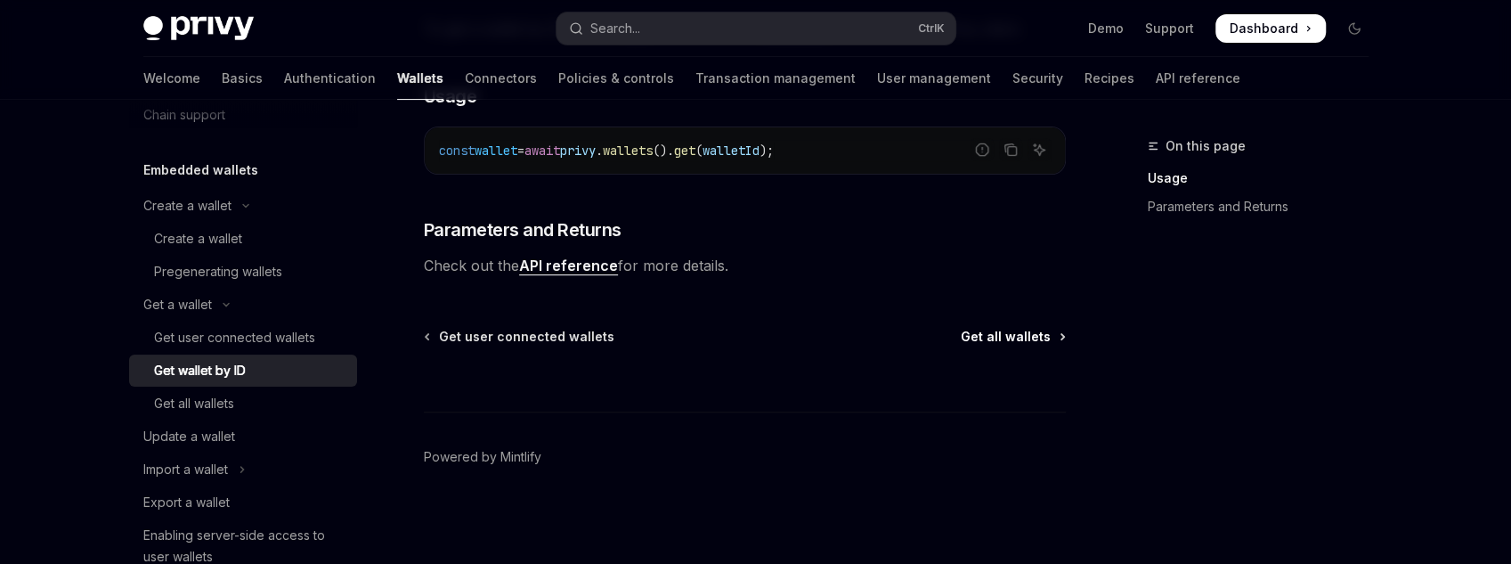
click at [1020, 336] on span "Get all wallets" at bounding box center [1006, 337] width 90 height 18
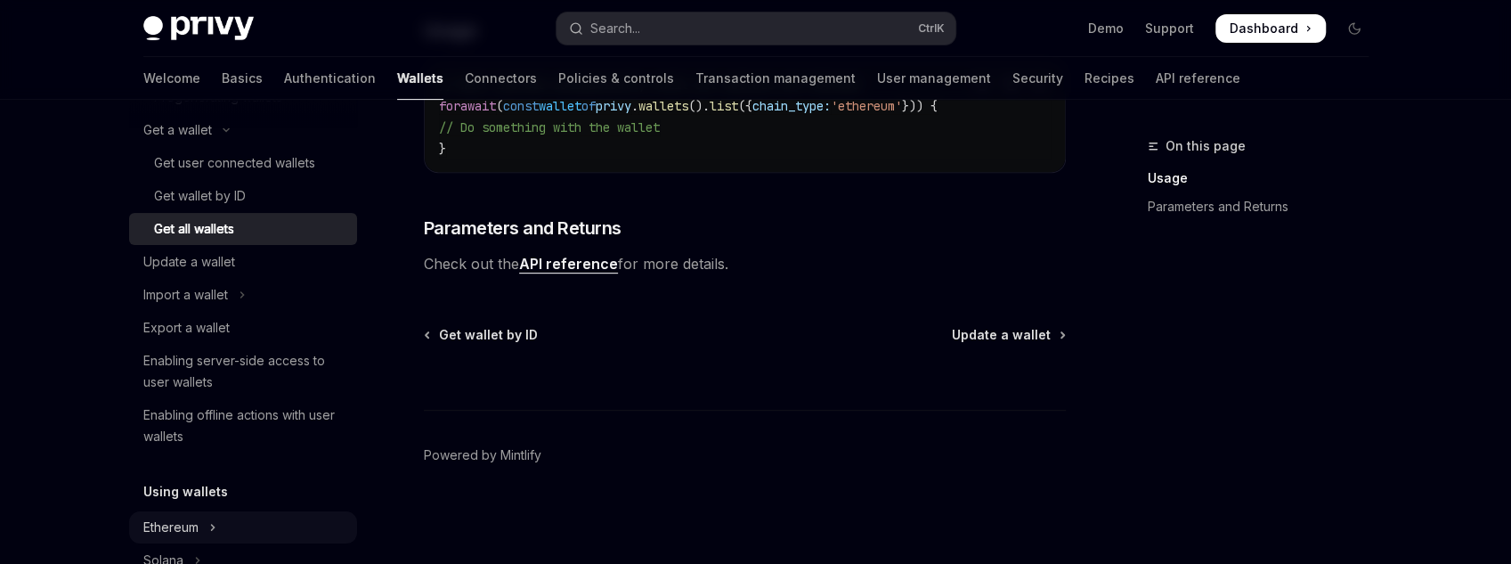
scroll to position [214, 0]
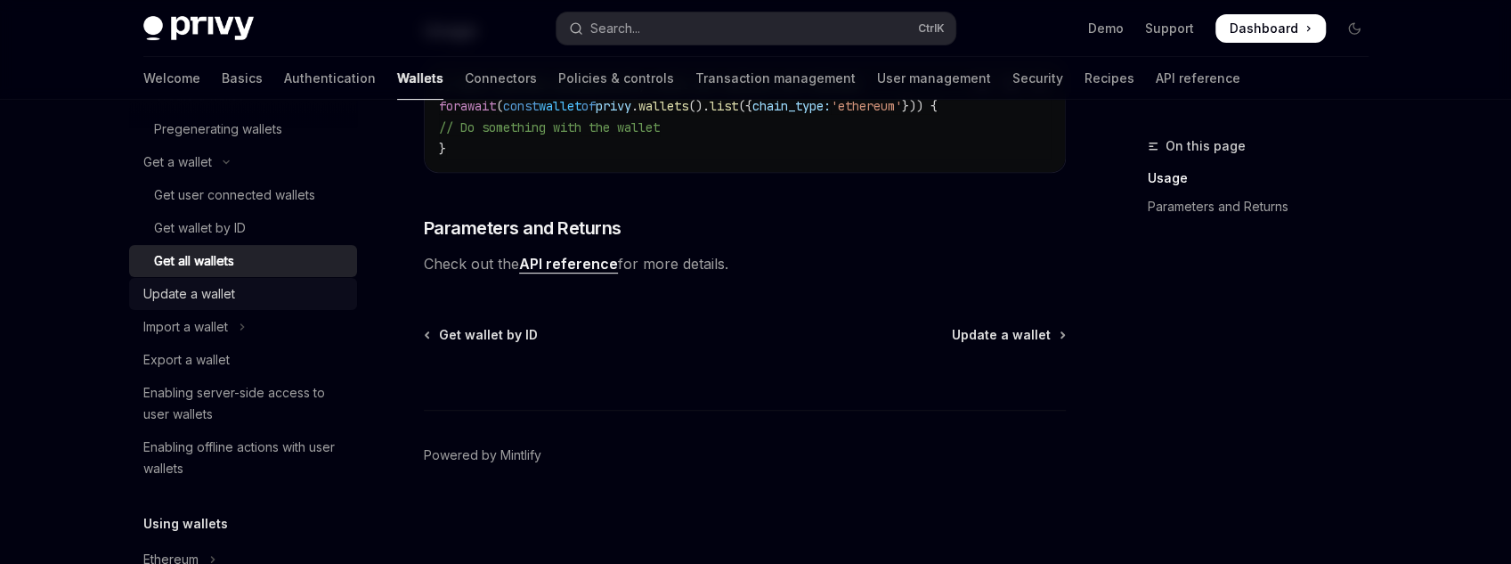
click at [291, 305] on link "Update a wallet" at bounding box center [243, 294] width 228 height 32
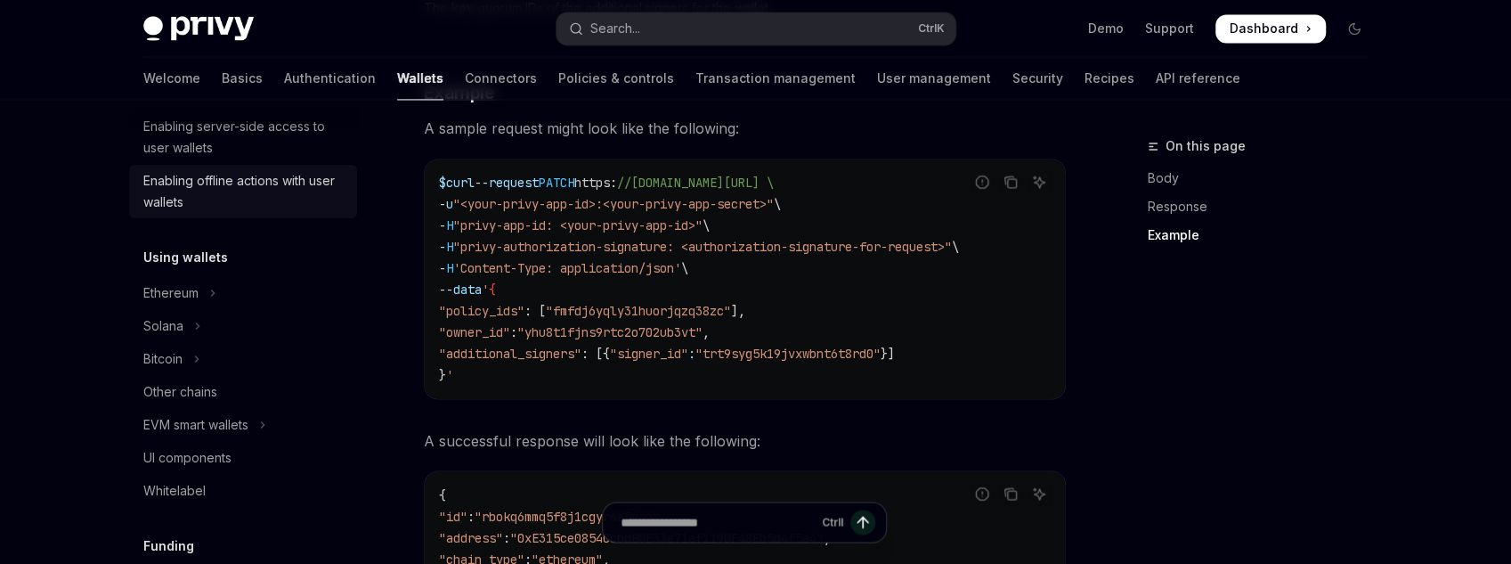
scroll to position [712, 0]
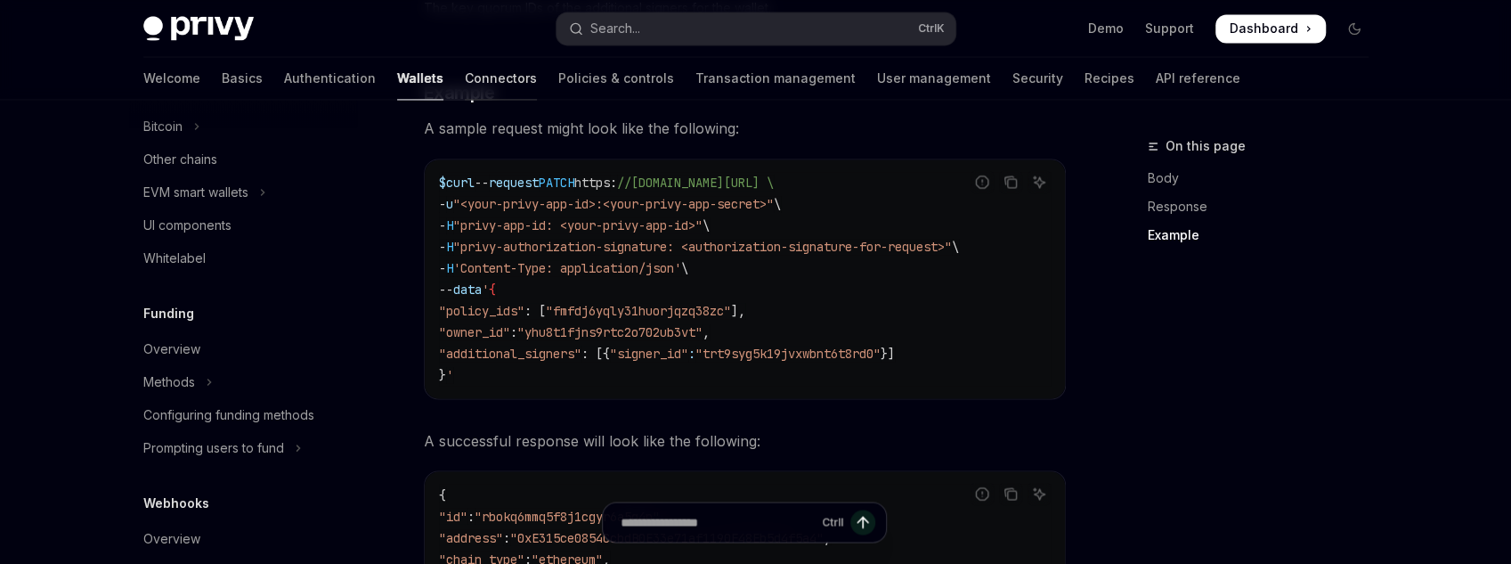
click at [465, 85] on link "Connectors" at bounding box center [501, 78] width 72 height 43
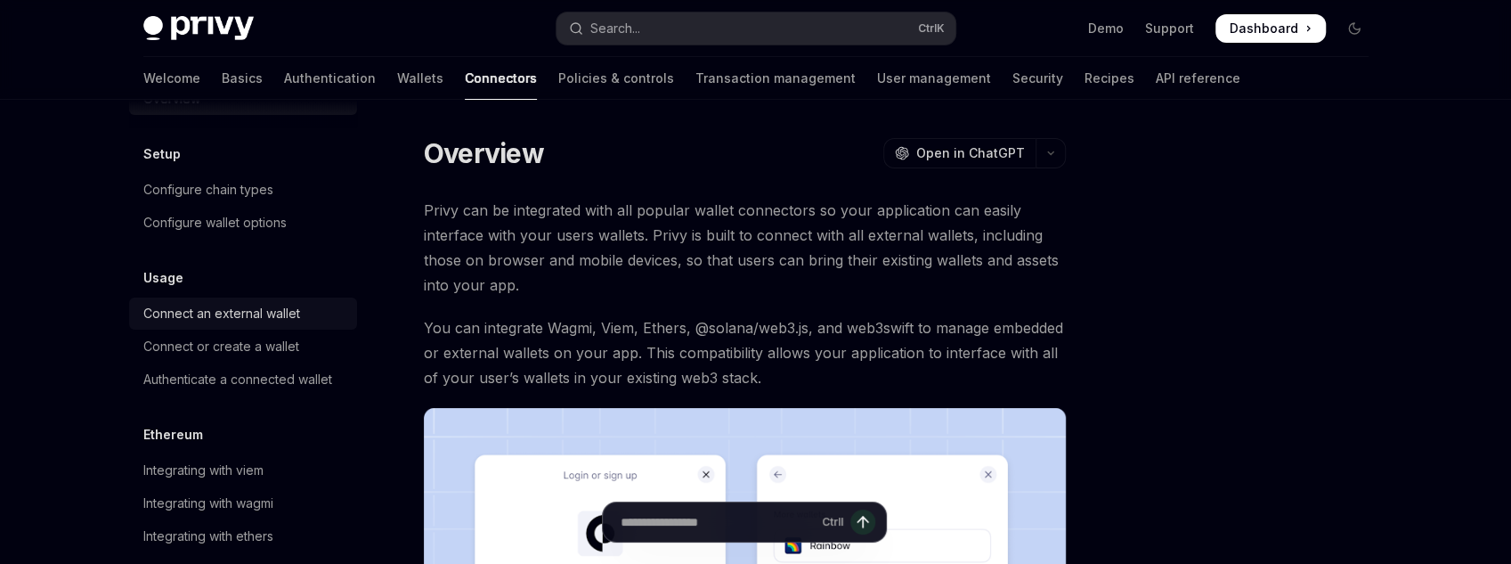
scroll to position [215, 0]
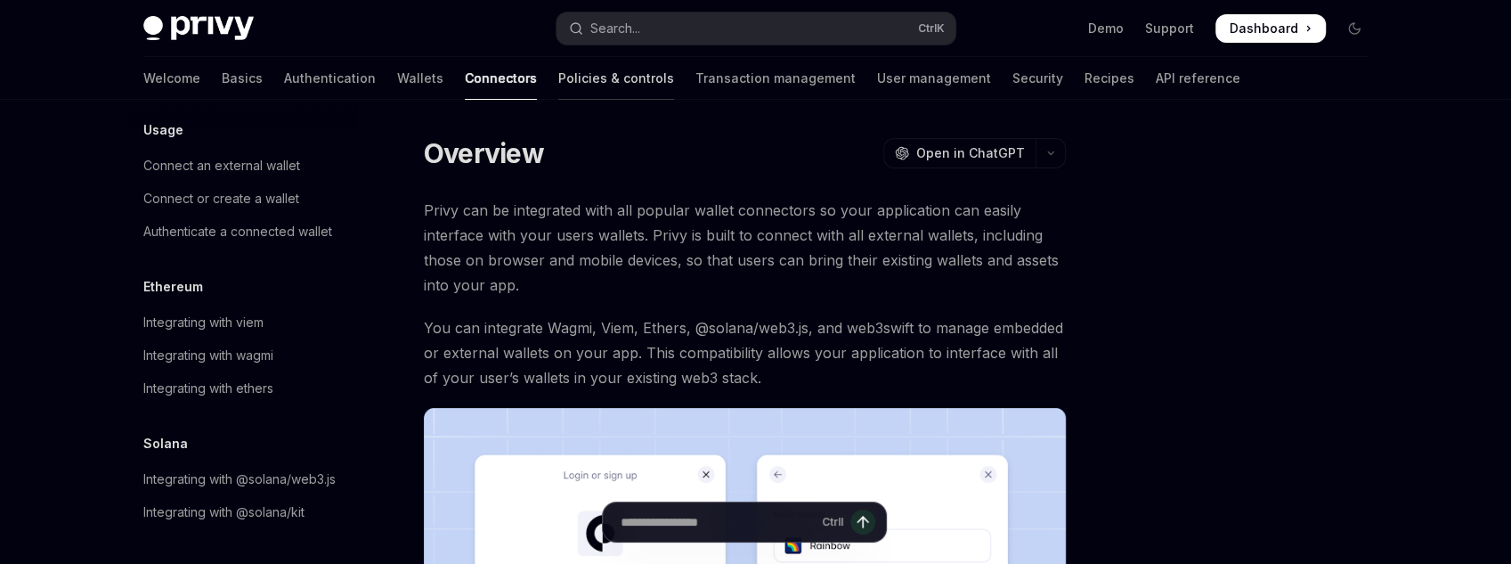
click at [558, 86] on link "Policies & controls" at bounding box center [616, 78] width 116 height 43
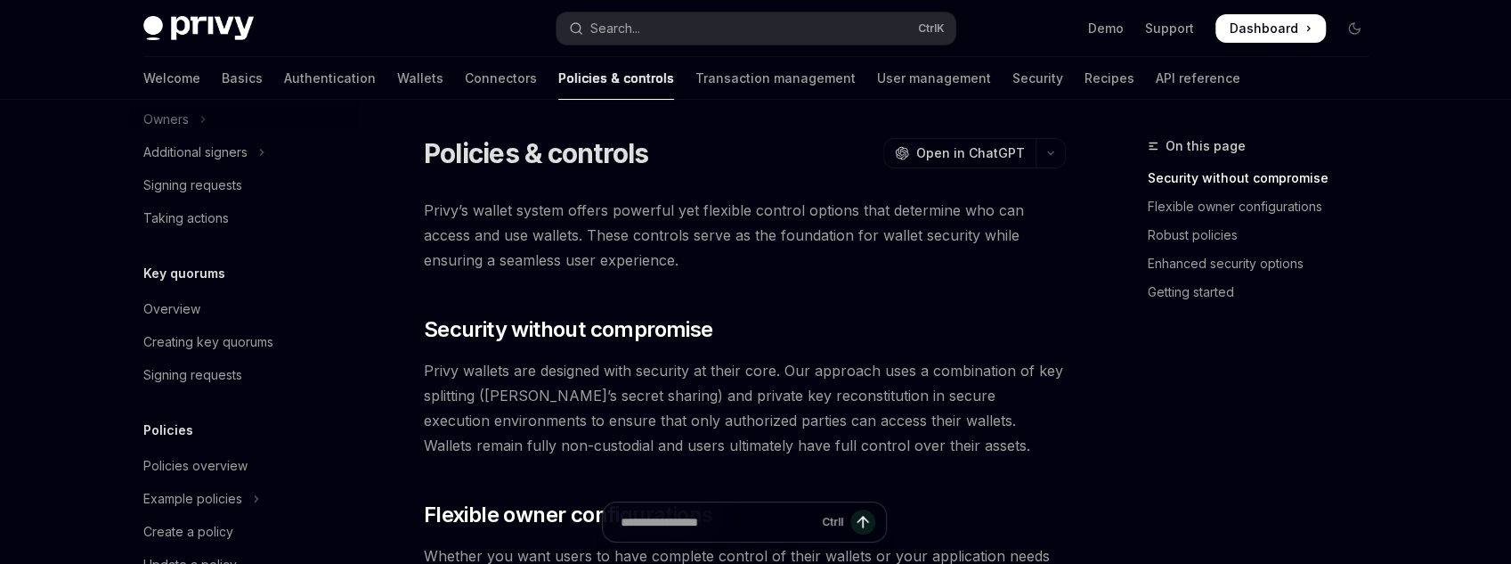
scroll to position [641, 0]
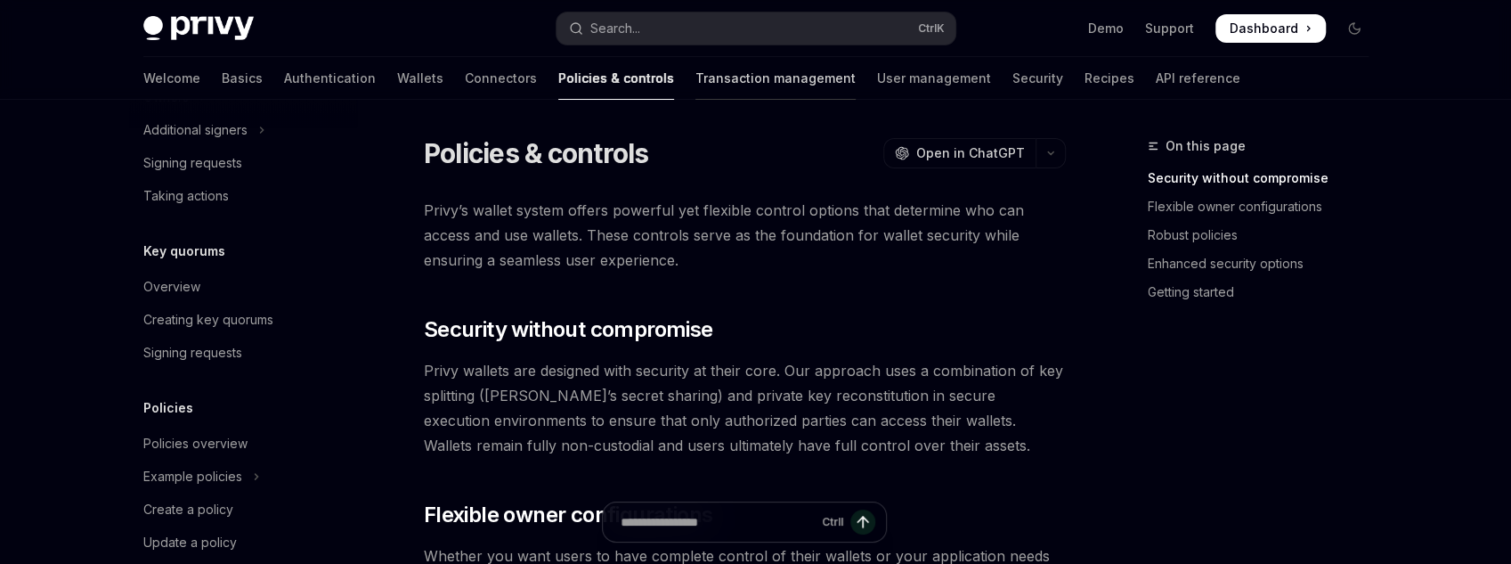
click at [696, 94] on link "Transaction management" at bounding box center [776, 78] width 160 height 43
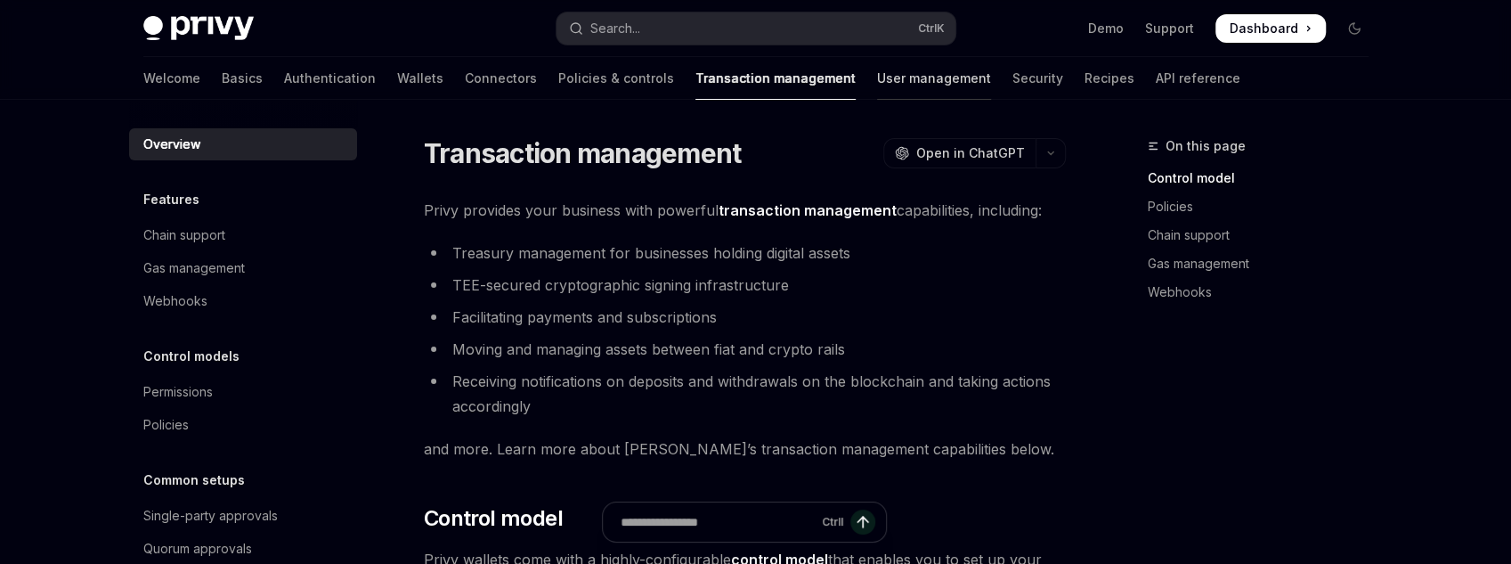
click at [877, 78] on link "User management" at bounding box center [934, 78] width 114 height 43
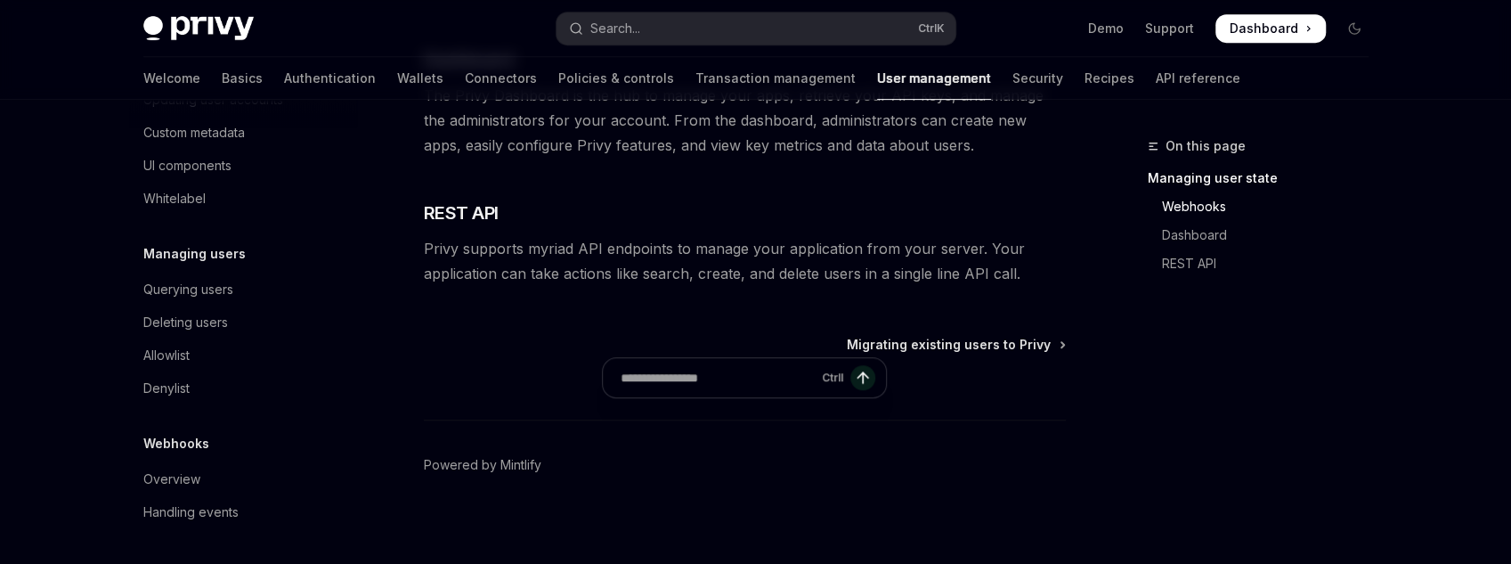
scroll to position [566, 0]
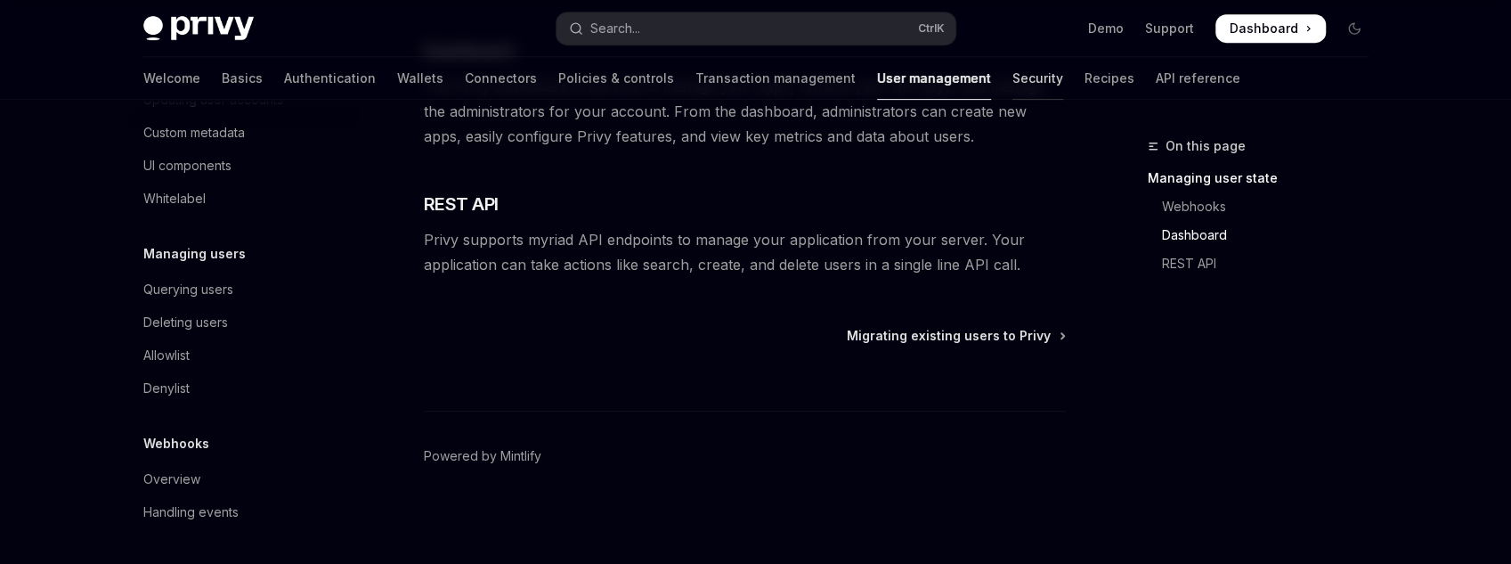
click at [1013, 86] on link "Security" at bounding box center [1038, 78] width 51 height 43
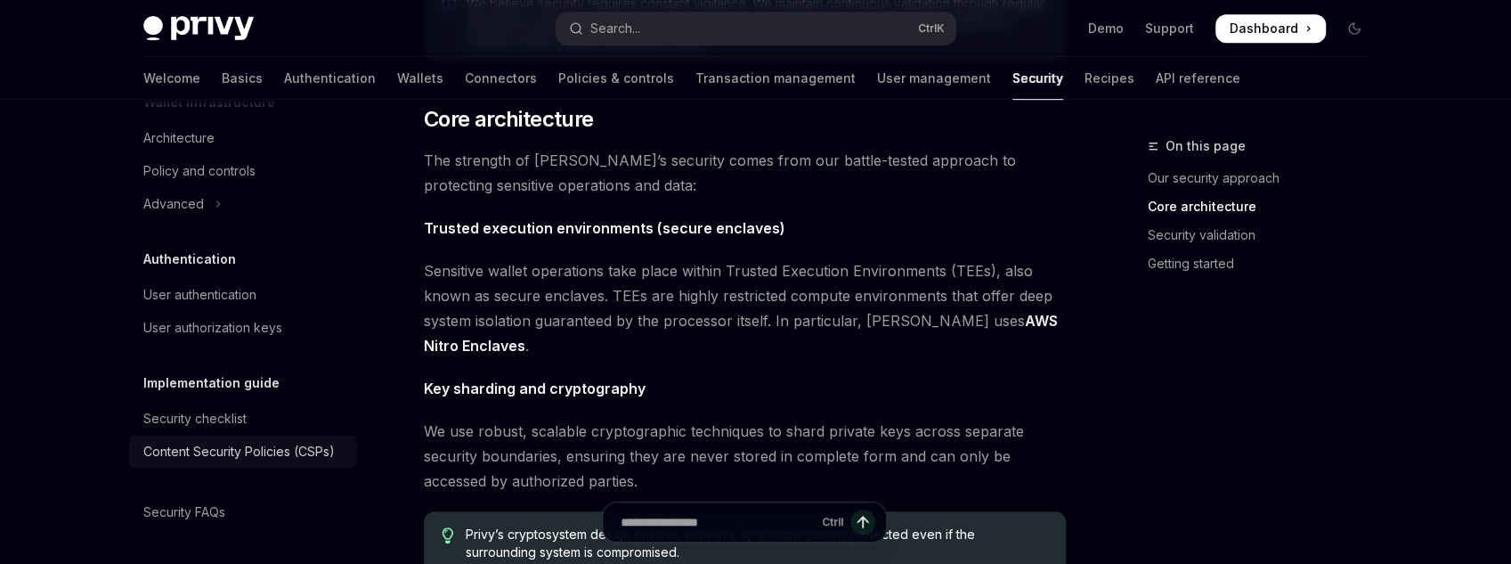
scroll to position [784, 0]
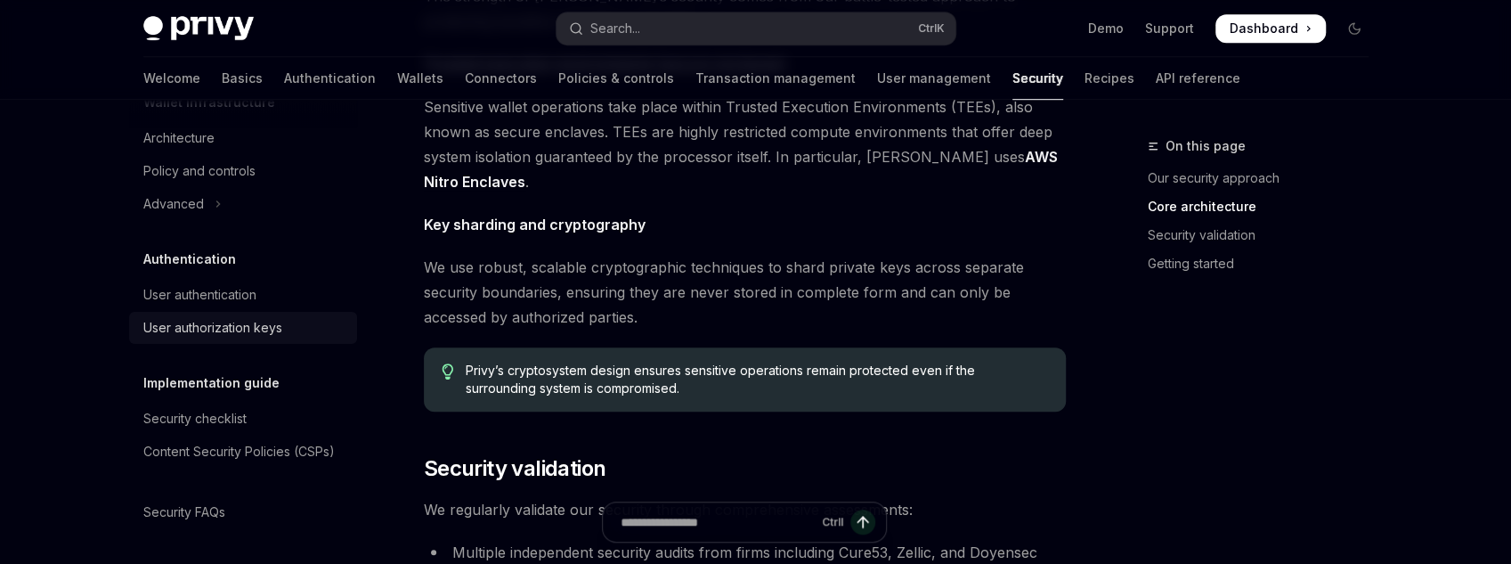
click at [273, 329] on div "User authorization keys" at bounding box center [212, 327] width 139 height 21
type textarea "*"
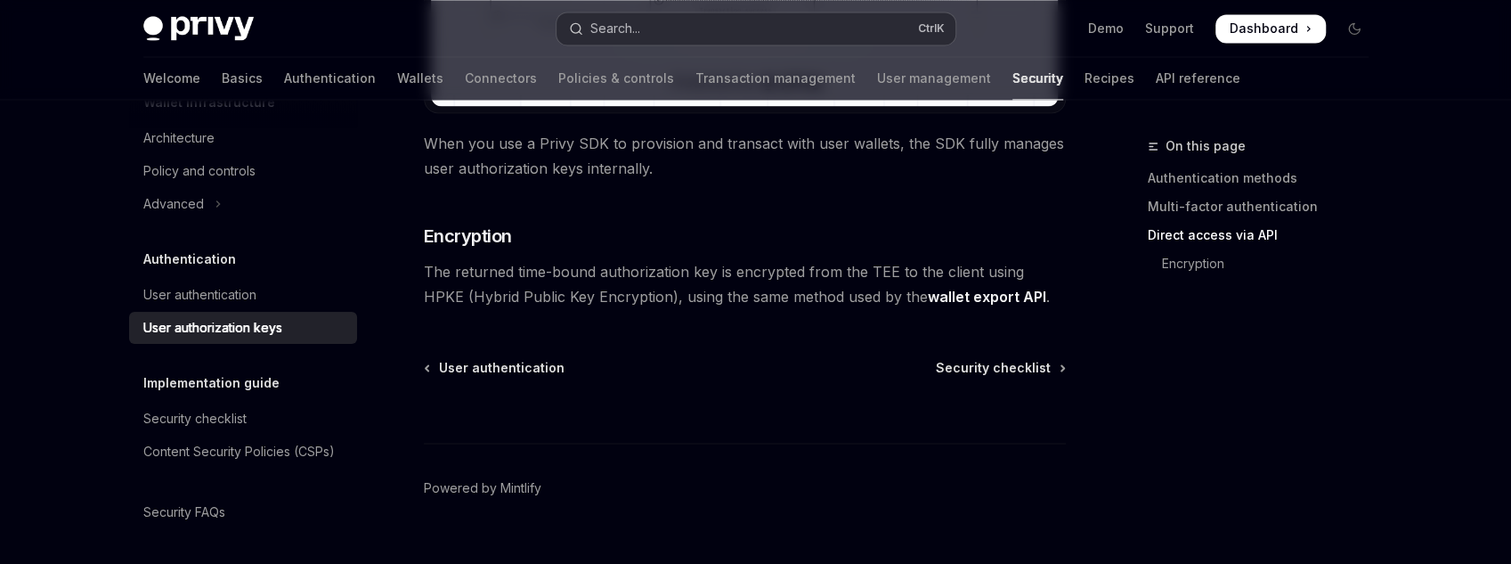
scroll to position [1730, 0]
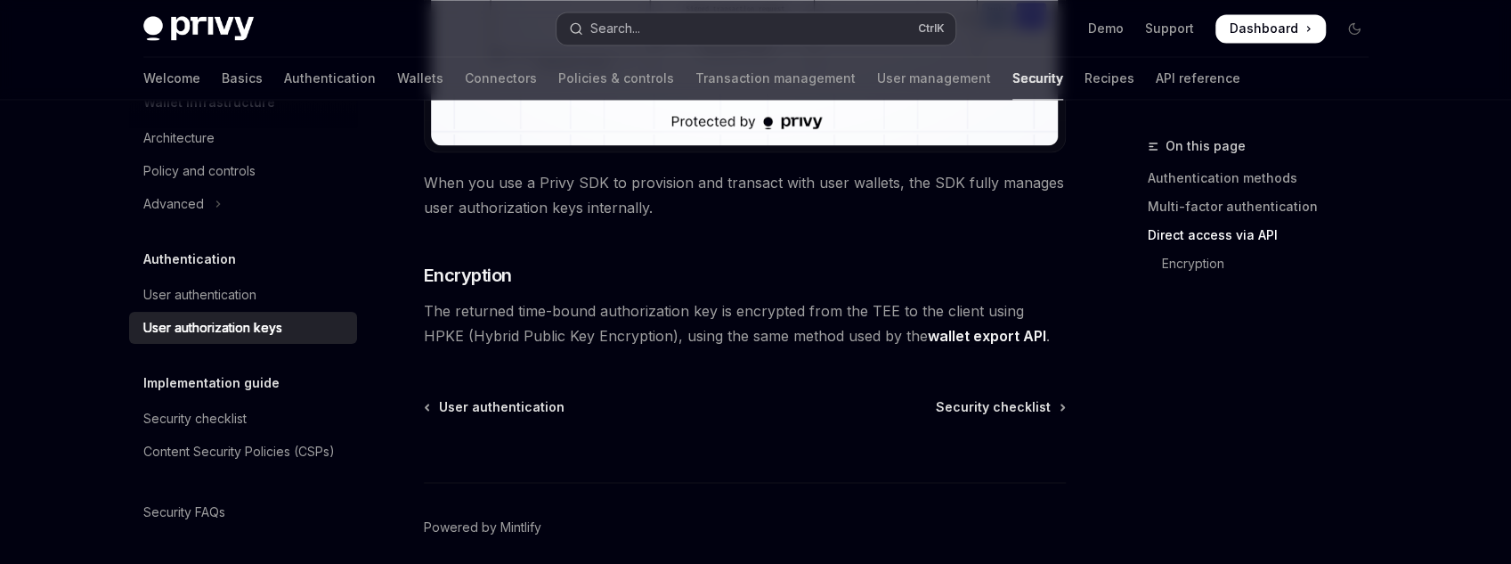
click at [653, 33] on button "Search... Ctrl K" at bounding box center [756, 28] width 399 height 32
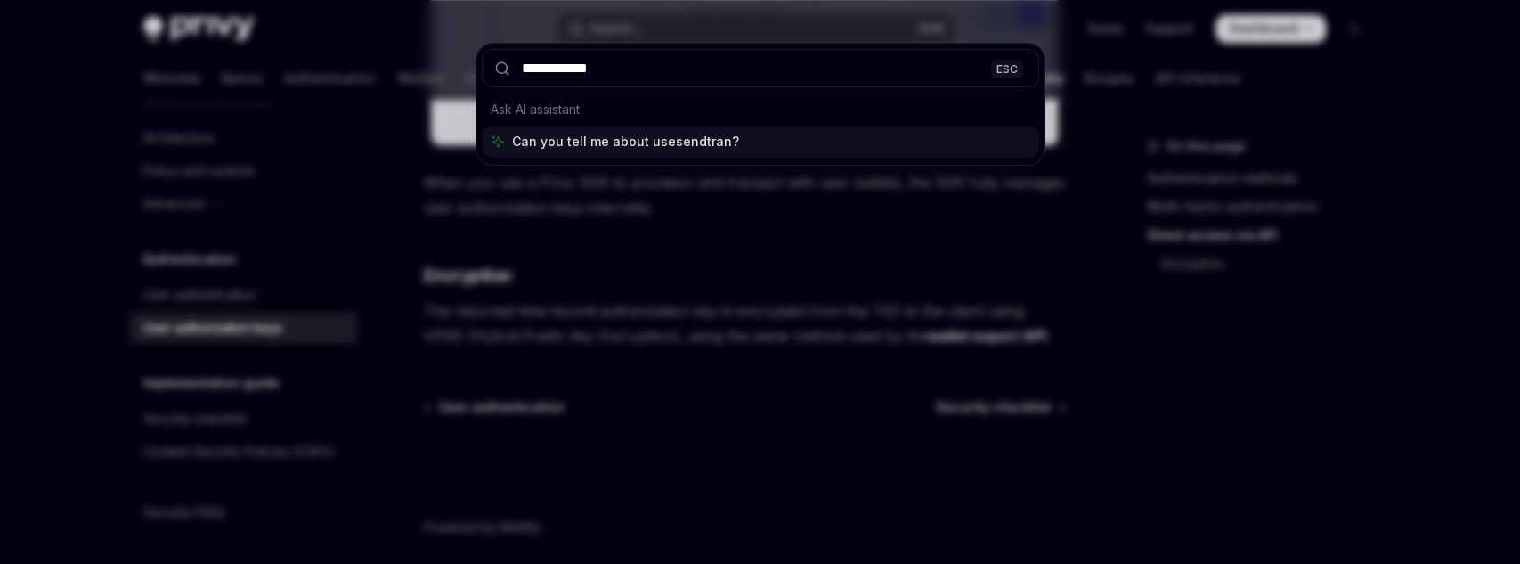
type input "**********"
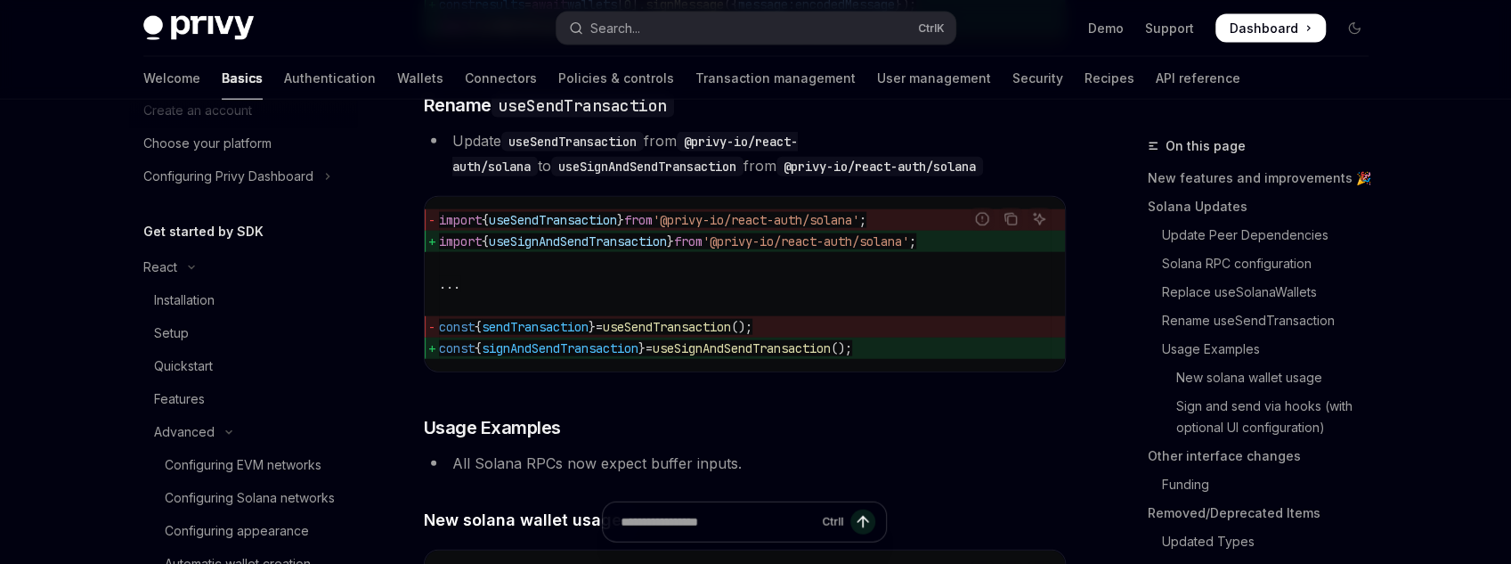
scroll to position [362, 0]
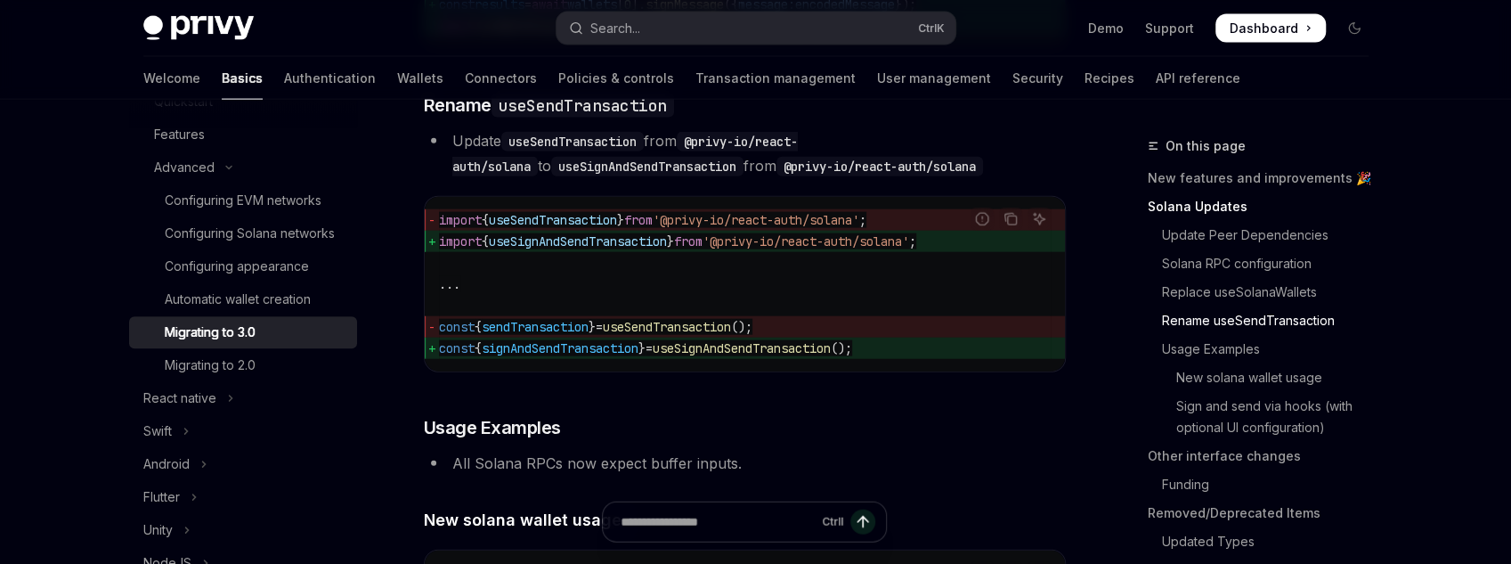
click at [745, 356] on span "useSignAndSendTransaction" at bounding box center [742, 348] width 178 height 16
click at [270, 297] on div "Automatic wallet creation" at bounding box center [238, 299] width 146 height 21
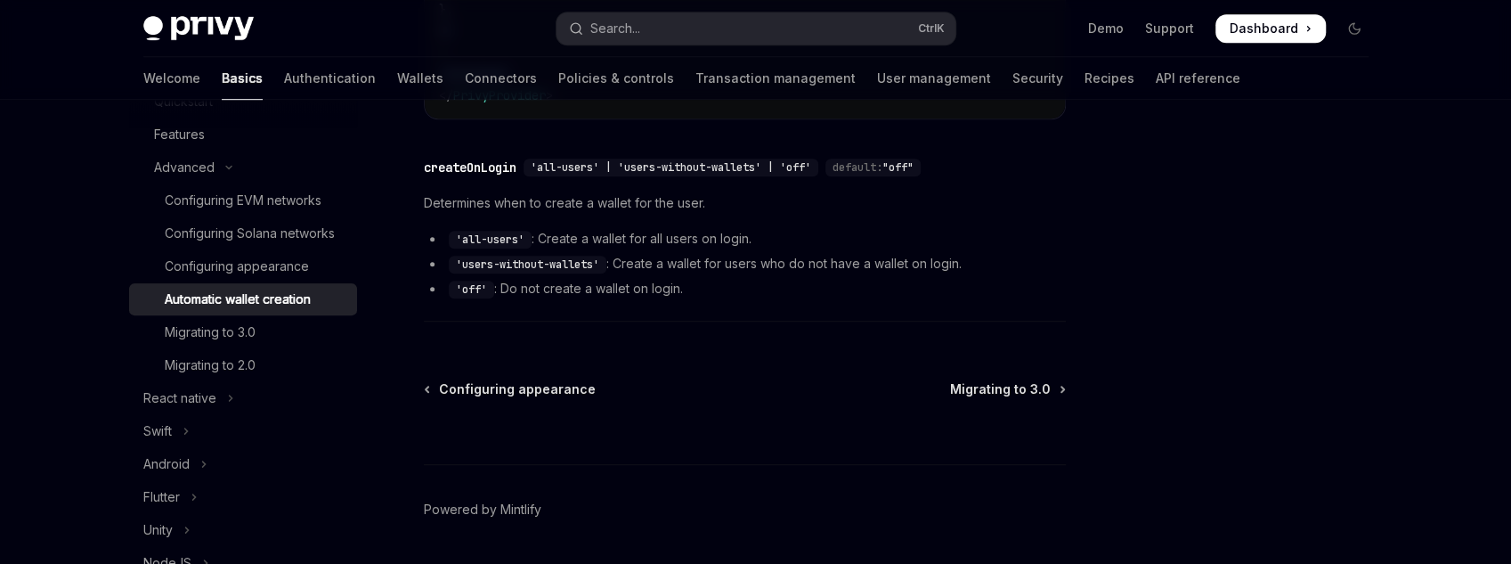
scroll to position [834, 0]
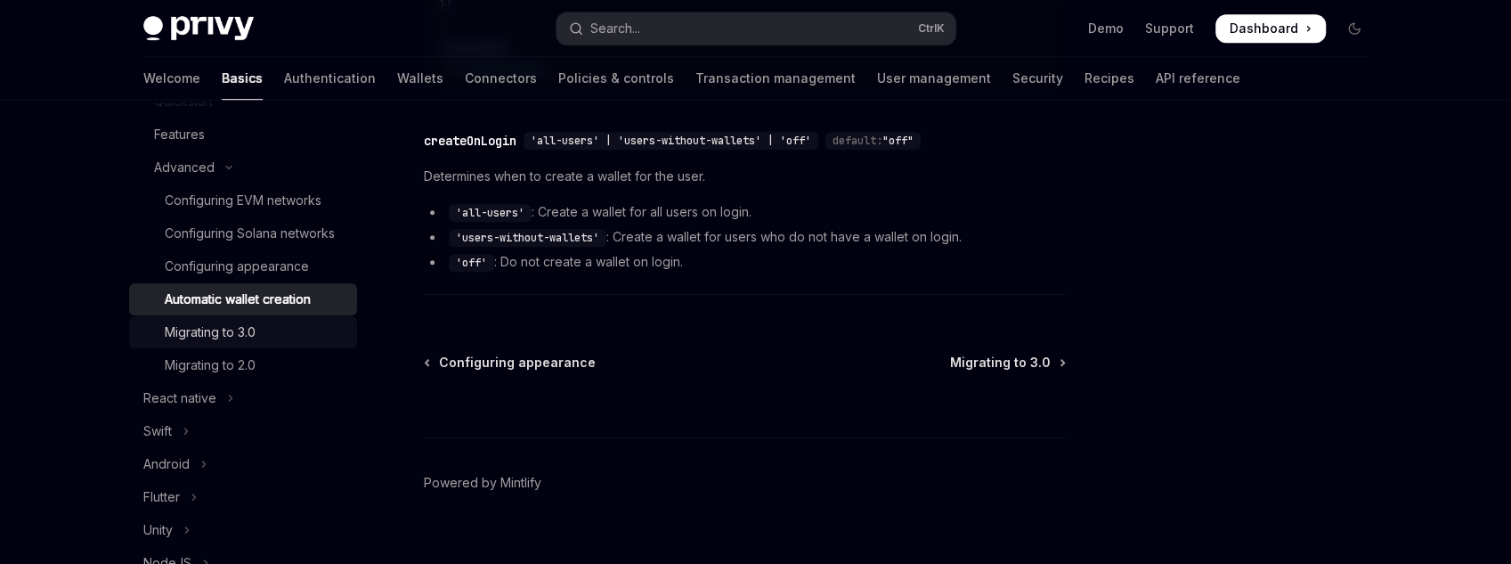
click at [250, 335] on div "Migrating to 3.0" at bounding box center [210, 332] width 91 height 21
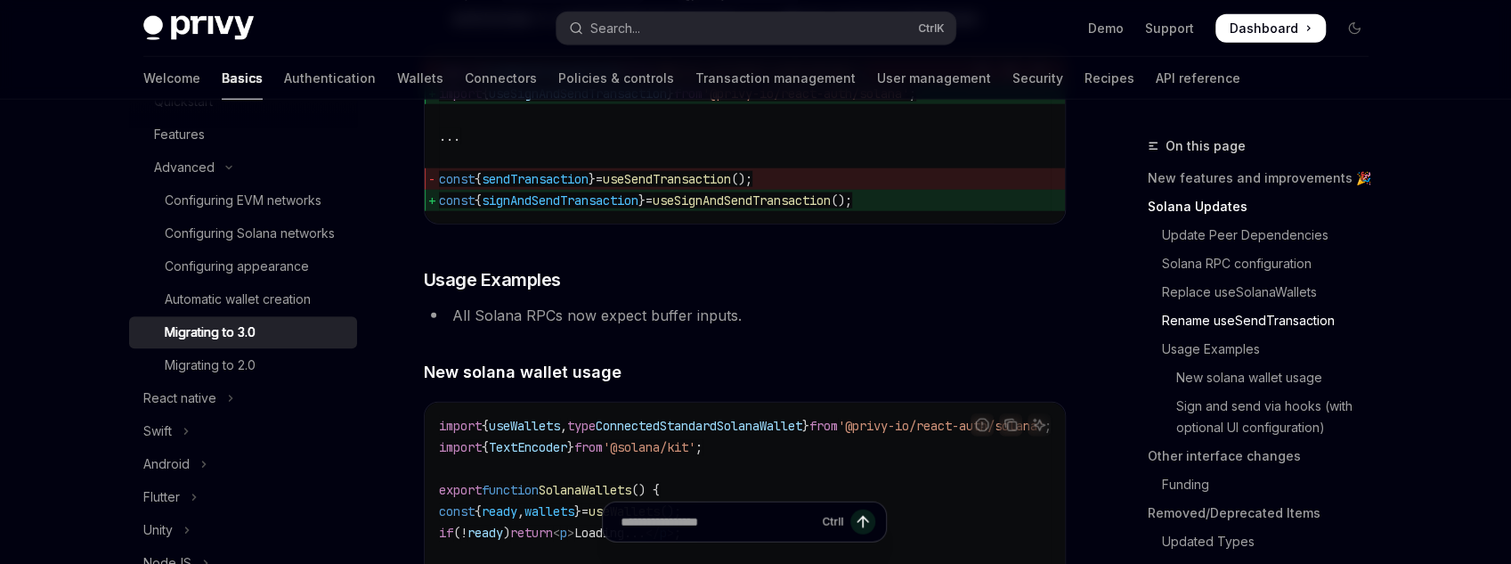
scroll to position [2850, 0]
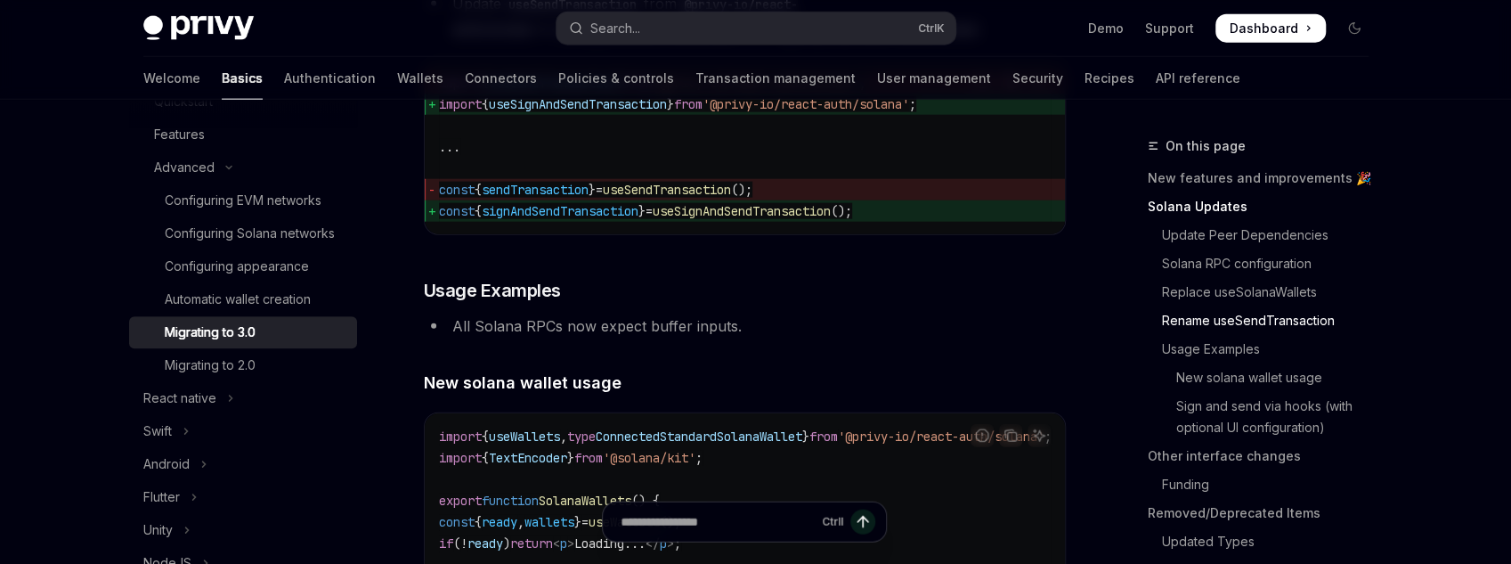
click at [732, 219] on span "useSignAndSendTransaction" at bounding box center [742, 211] width 178 height 16
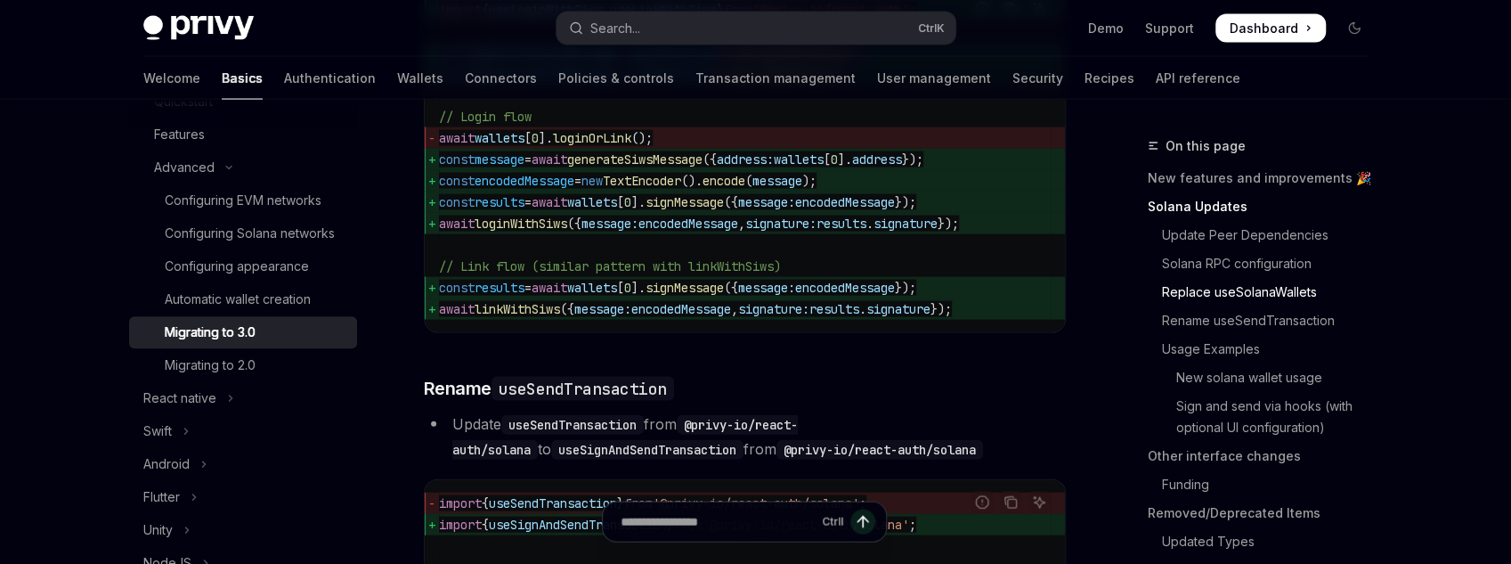
scroll to position [2779, 0]
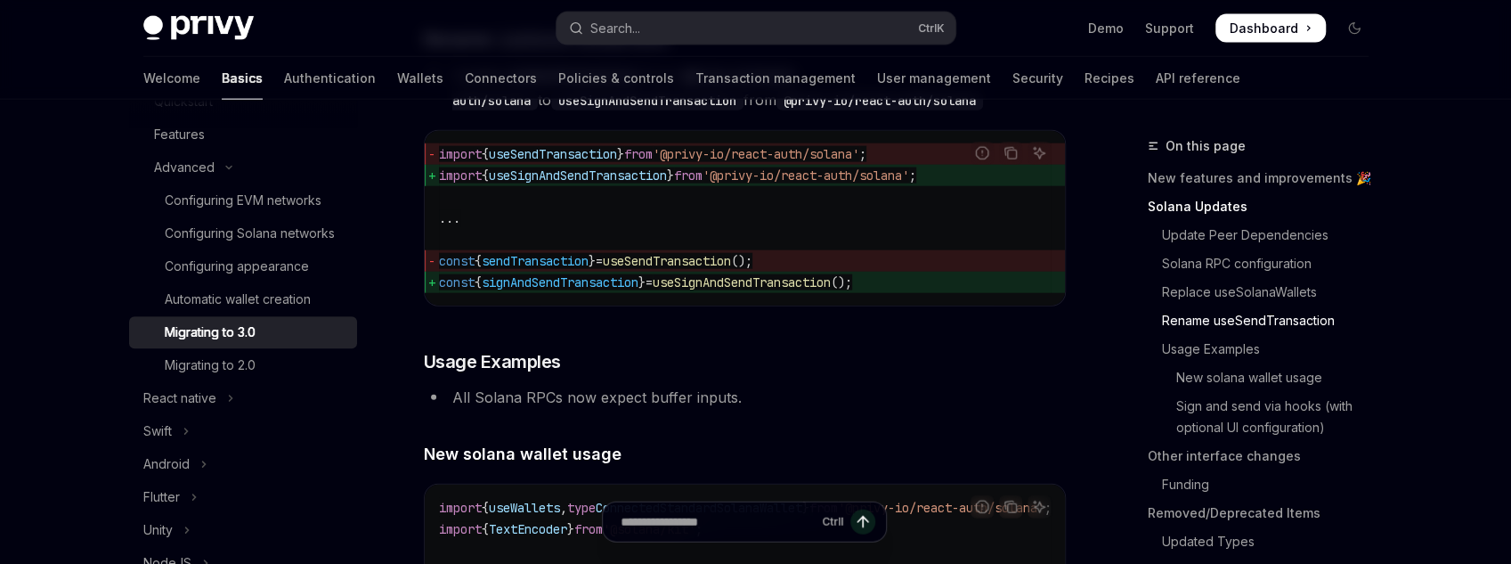
click at [722, 290] on span "useSignAndSendTransaction" at bounding box center [742, 282] width 178 height 16
click at [672, 45] on div "Privy Docs home page Search... Ctrl K Demo Support Dashboard Dashboard Search..." at bounding box center [755, 28] width 1225 height 57
click at [667, 269] on span "useSendTransaction" at bounding box center [667, 261] width 128 height 16
drag, startPoint x: 667, startPoint y: 307, endPoint x: 696, endPoint y: 46, distance: 262.6
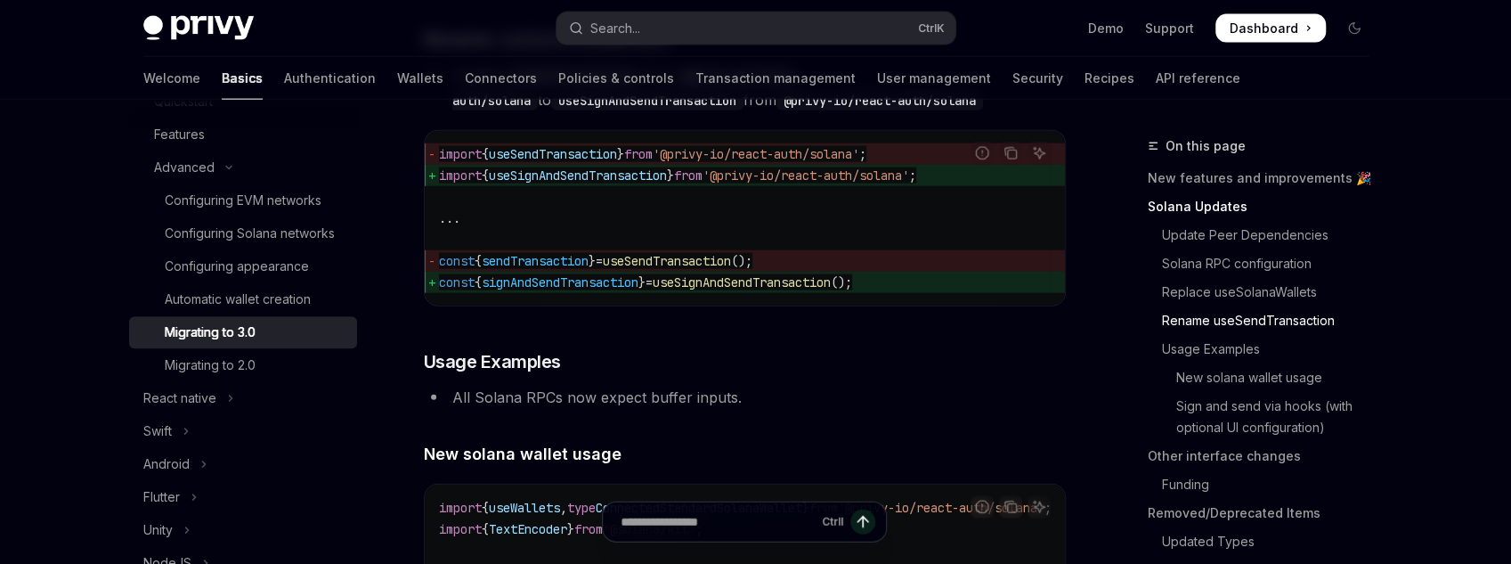
click at [667, 269] on span "useSendTransaction" at bounding box center [667, 261] width 128 height 16
click at [696, 26] on button "Search... Ctrl K" at bounding box center [756, 28] width 399 height 32
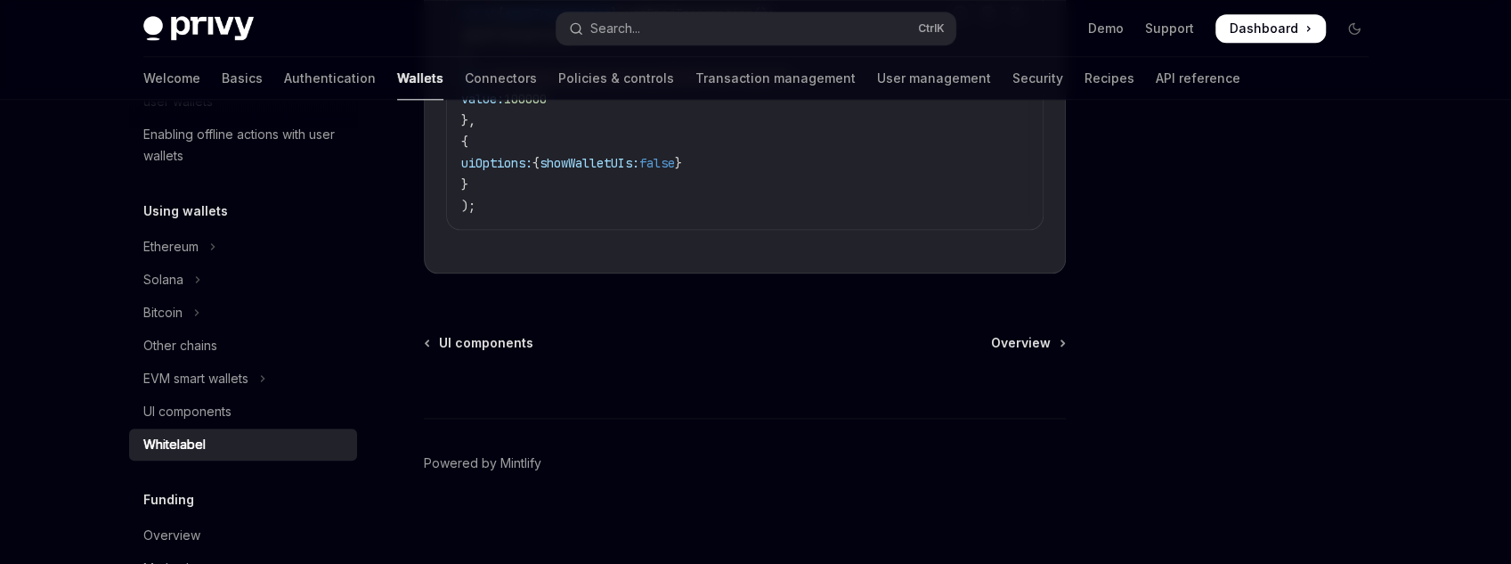
scroll to position [1405, 0]
click at [1032, 334] on span "Overview" at bounding box center [1021, 342] width 60 height 18
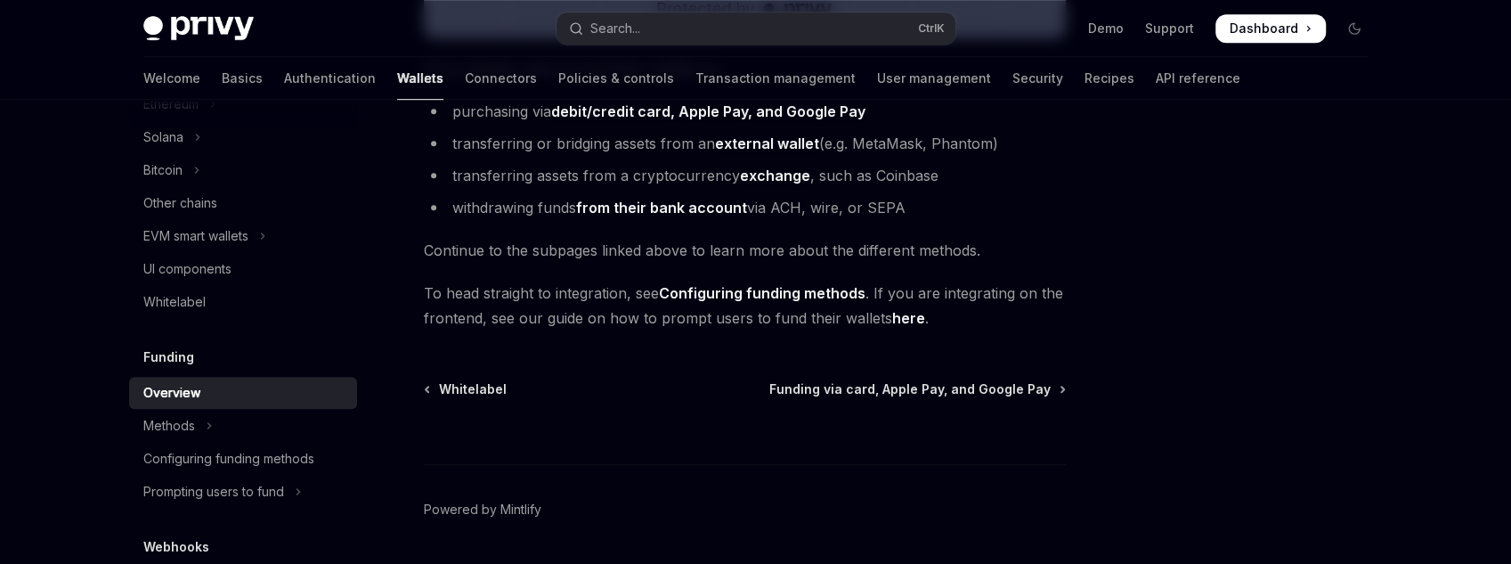
scroll to position [784, 0]
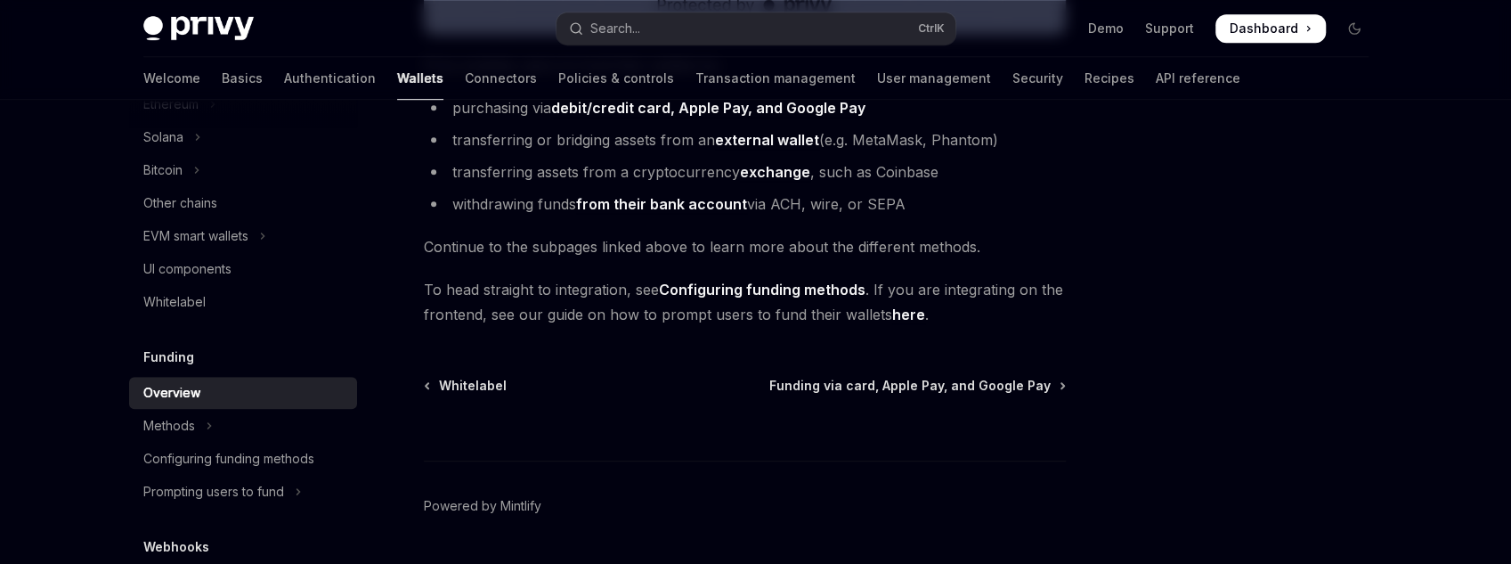
click at [179, 360] on h5 "Funding" at bounding box center [168, 356] width 51 height 21
type textarea "*"
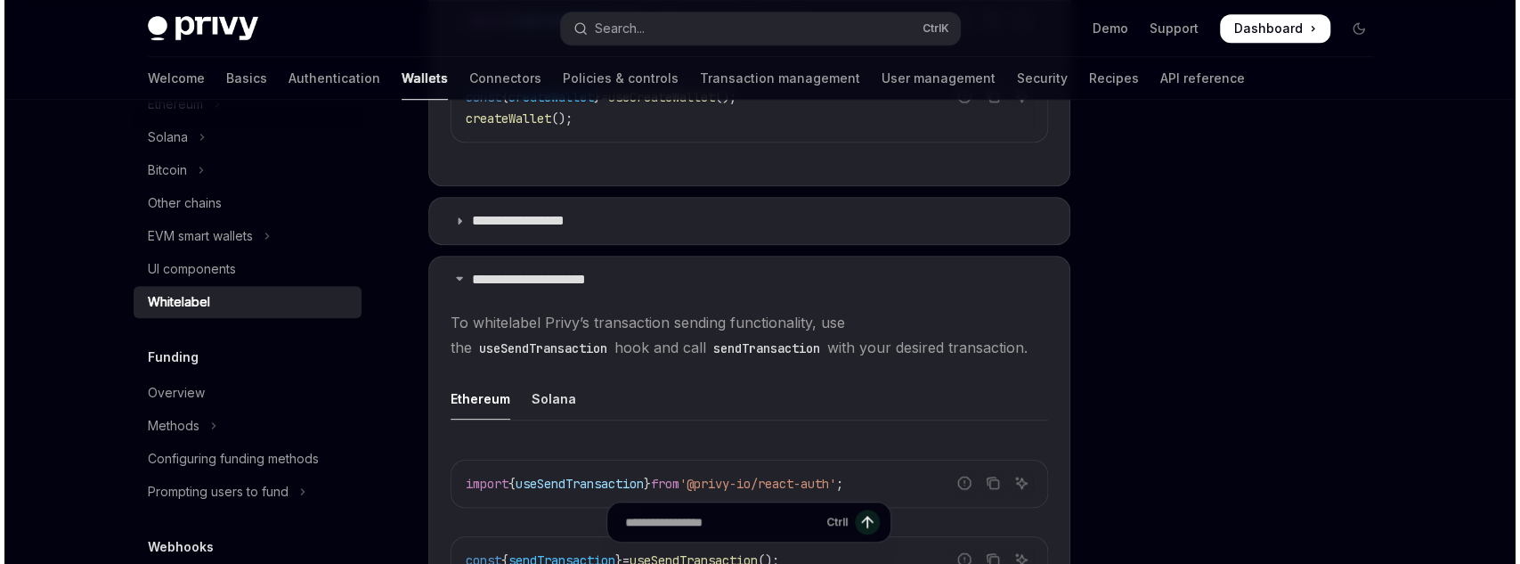
scroll to position [853, 0]
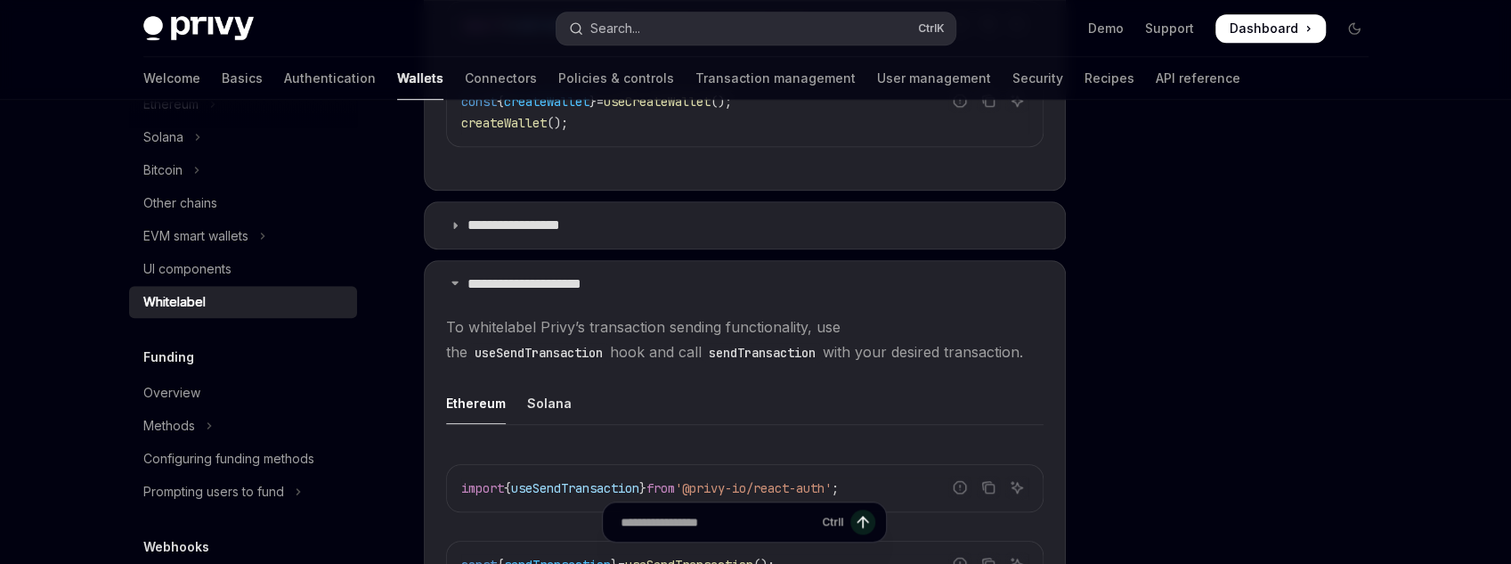
click at [637, 37] on div "Search..." at bounding box center [615, 28] width 50 height 21
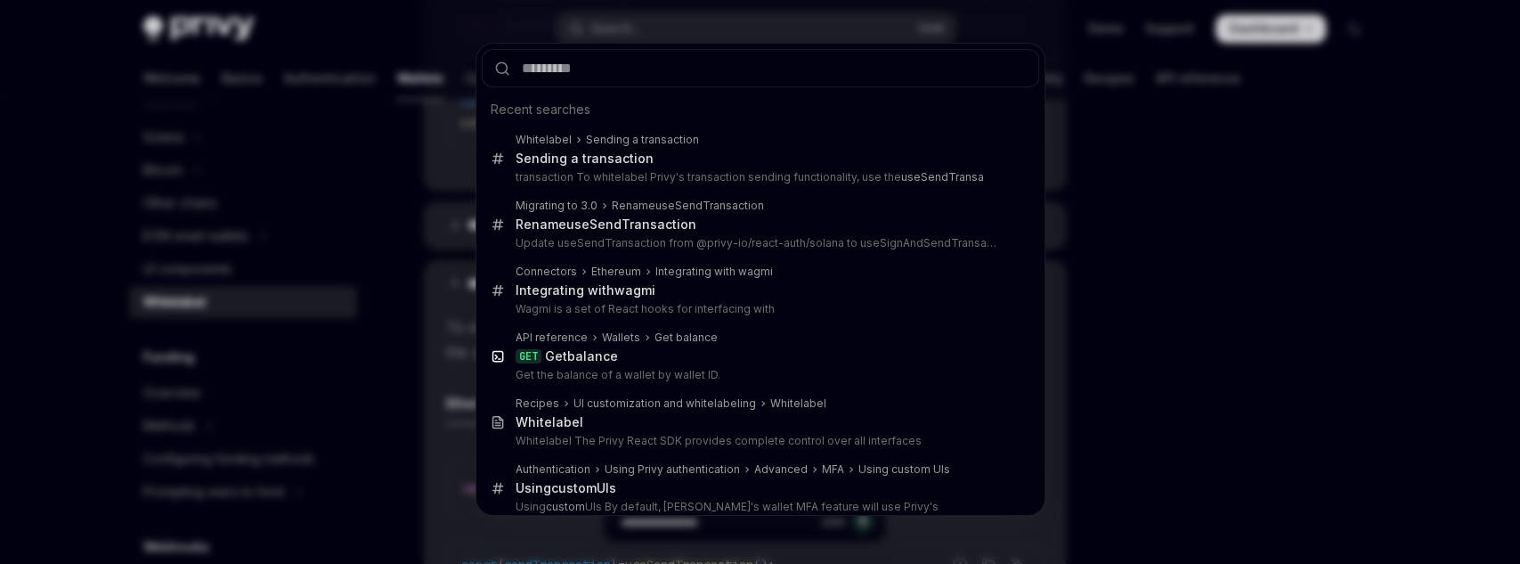
type input "**********"
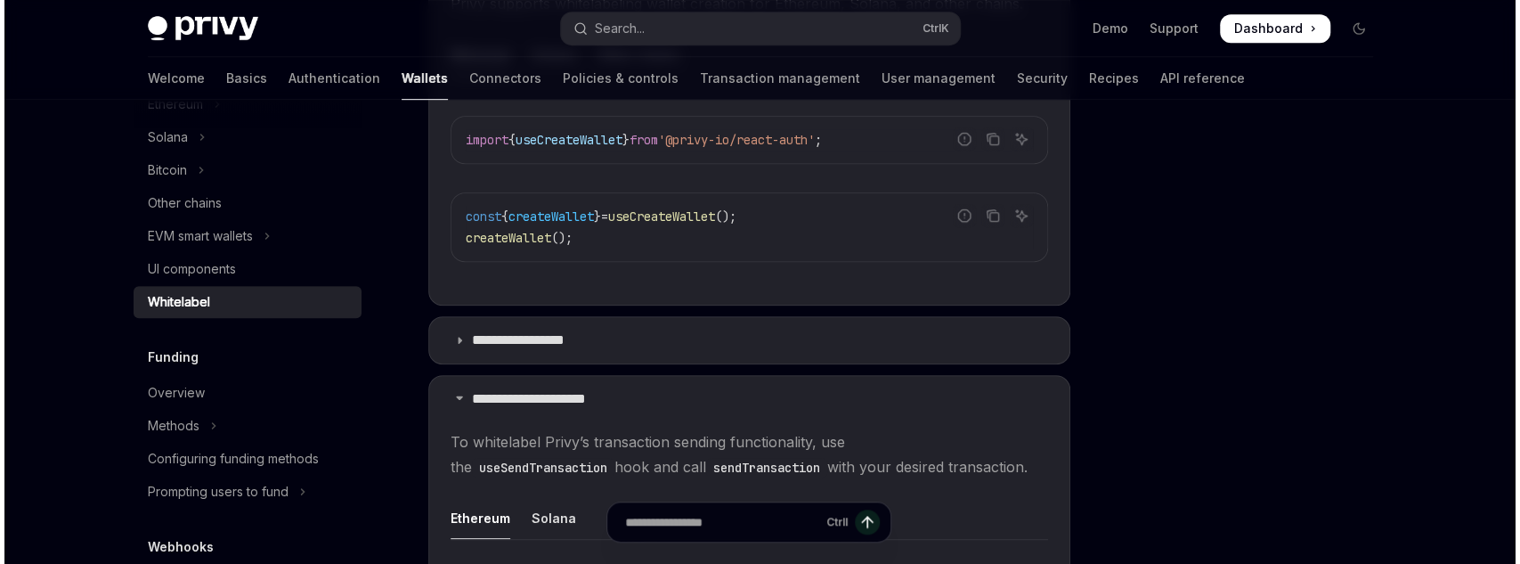
scroll to position [728, 0]
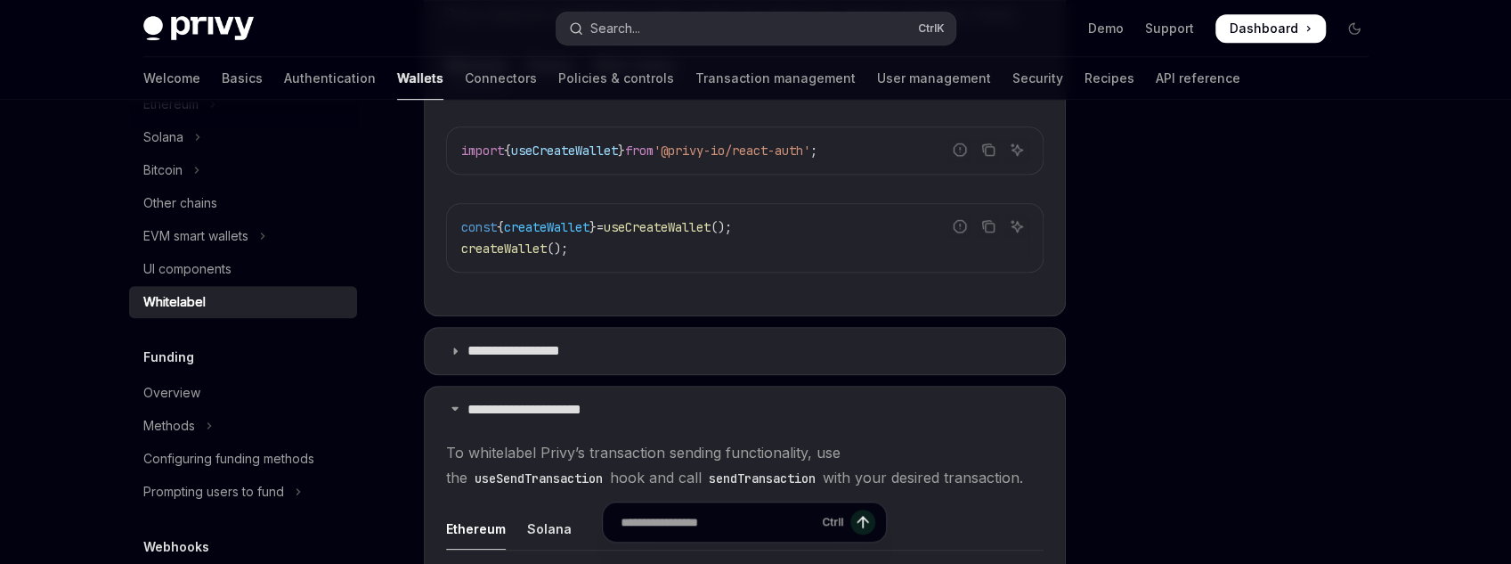
click at [656, 41] on button "Search... Ctrl K" at bounding box center [756, 28] width 399 height 32
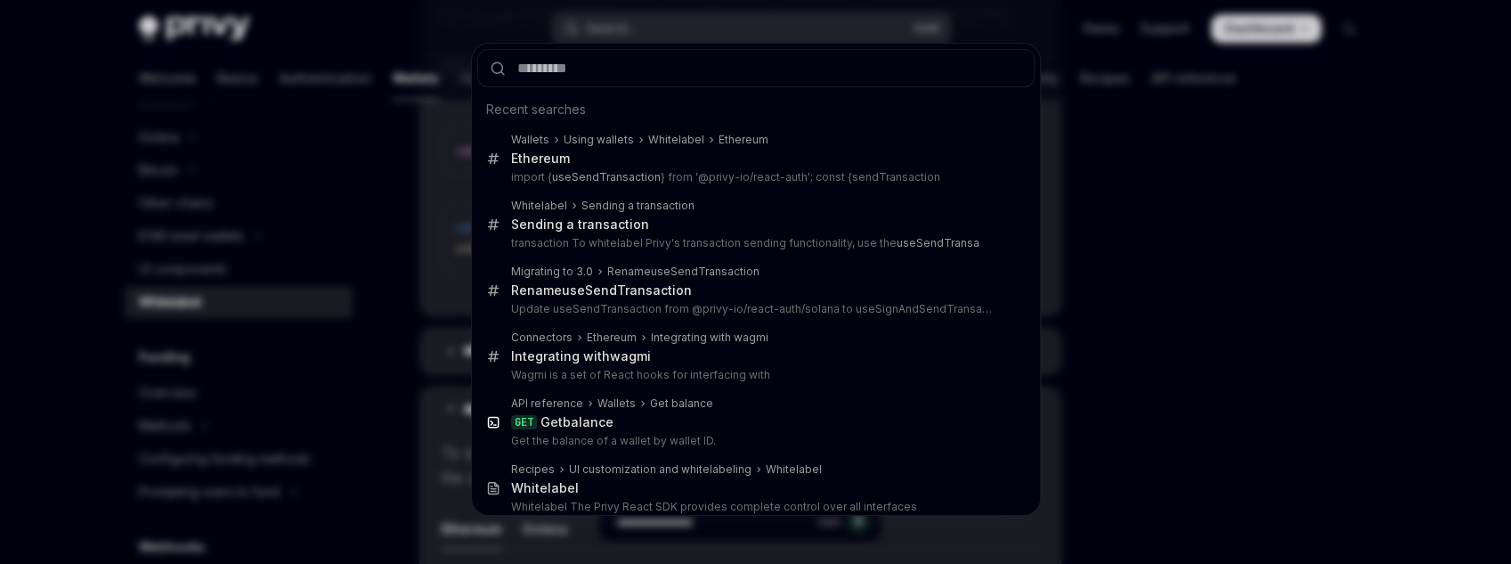
type input "**********"
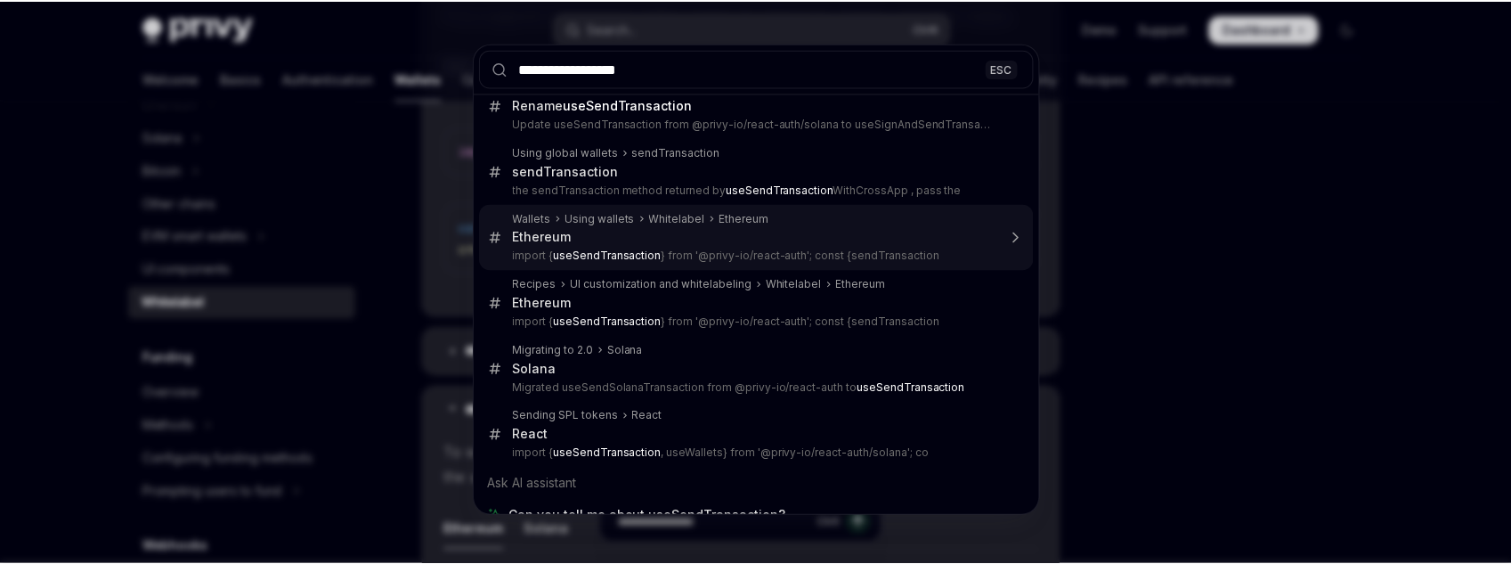
scroll to position [45, 0]
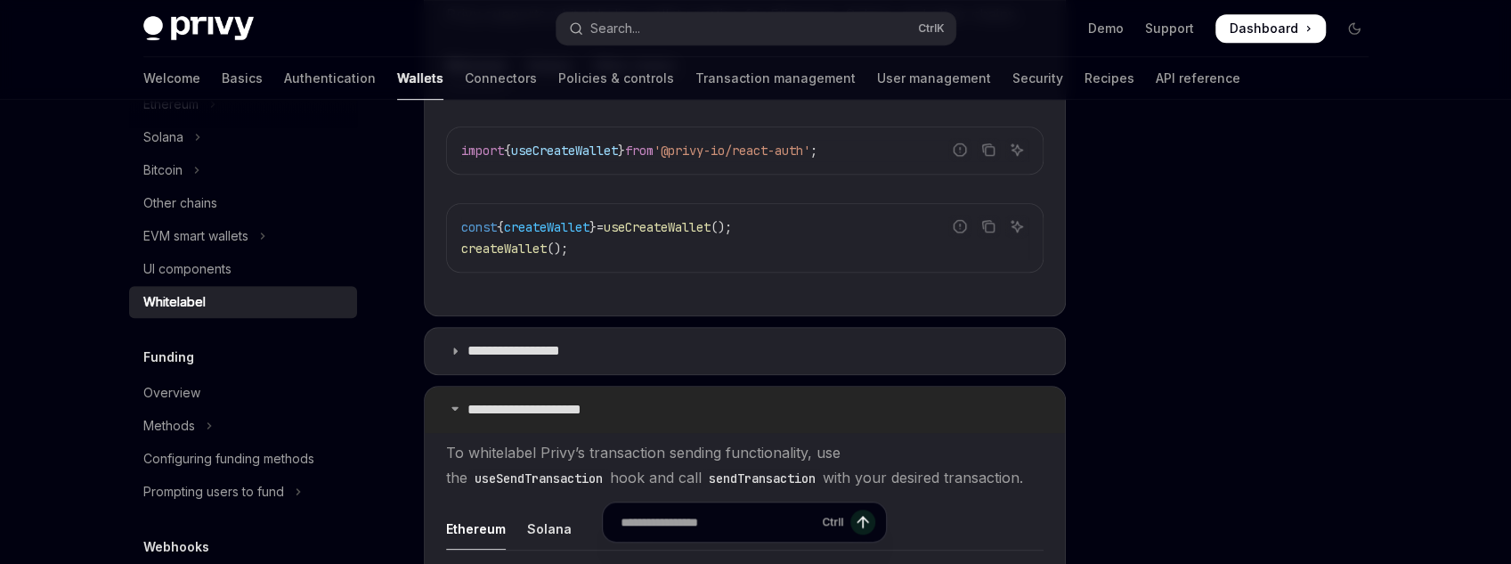
type textarea "*"
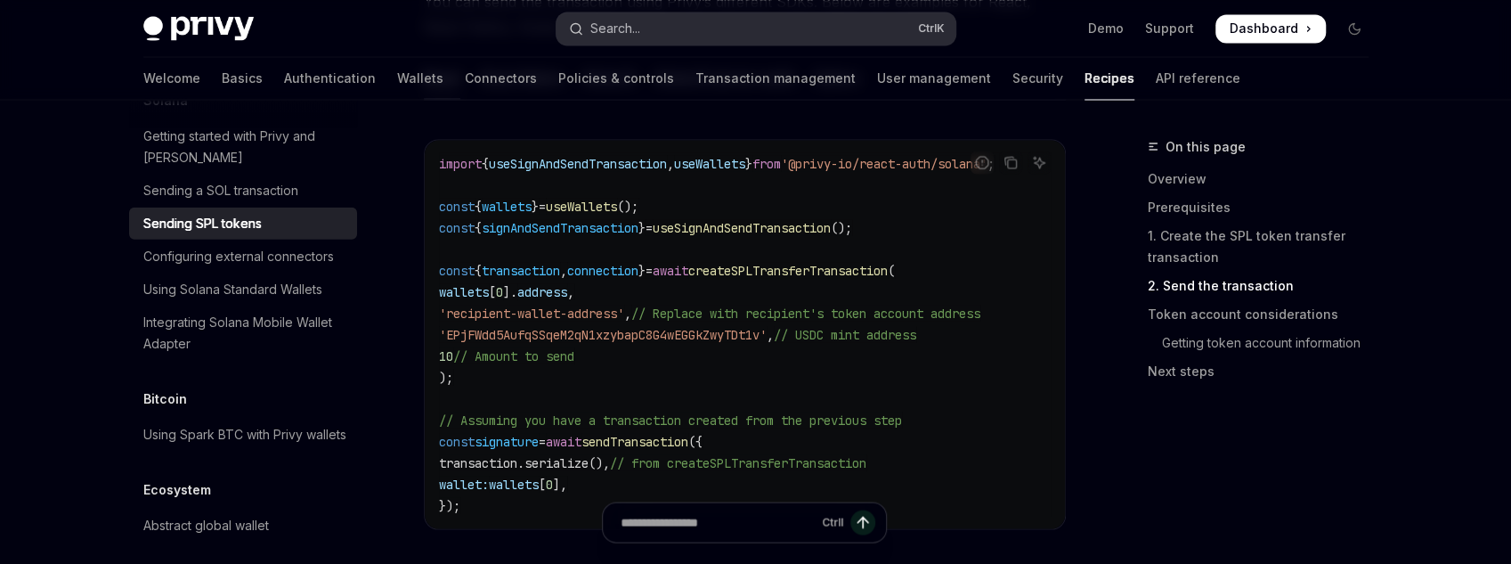
click at [706, 42] on button "Search... Ctrl K" at bounding box center [756, 28] width 399 height 32
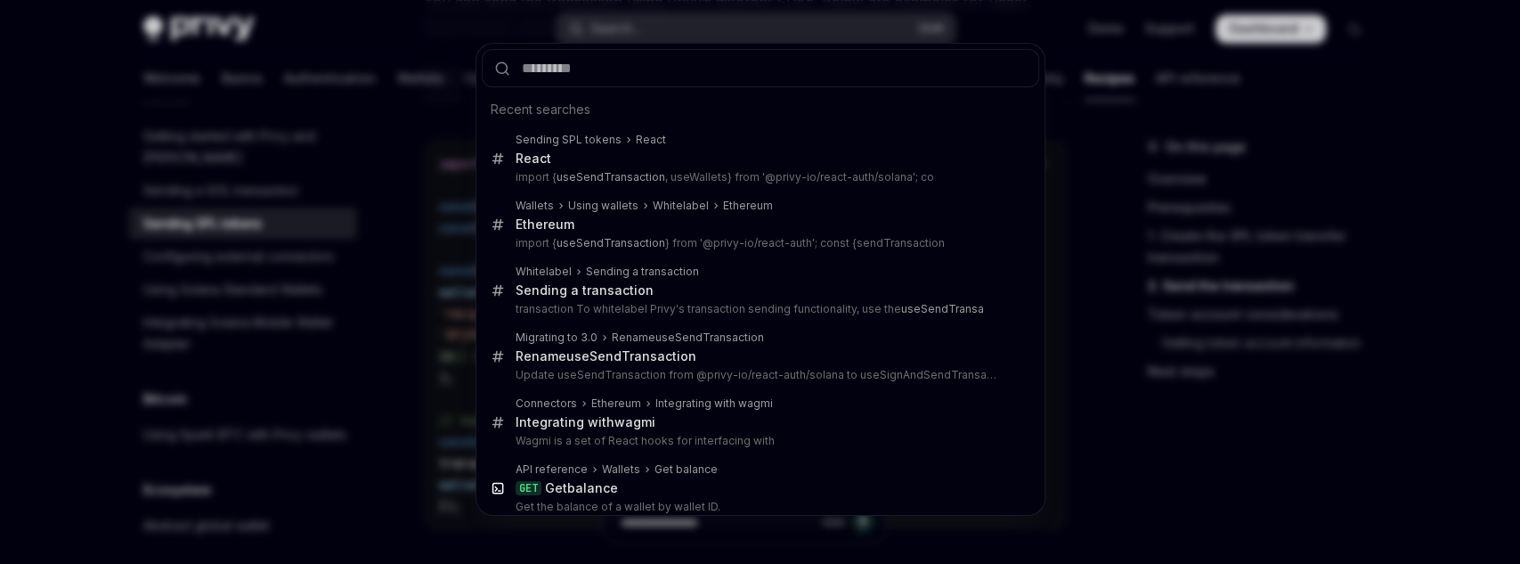
type input "**********"
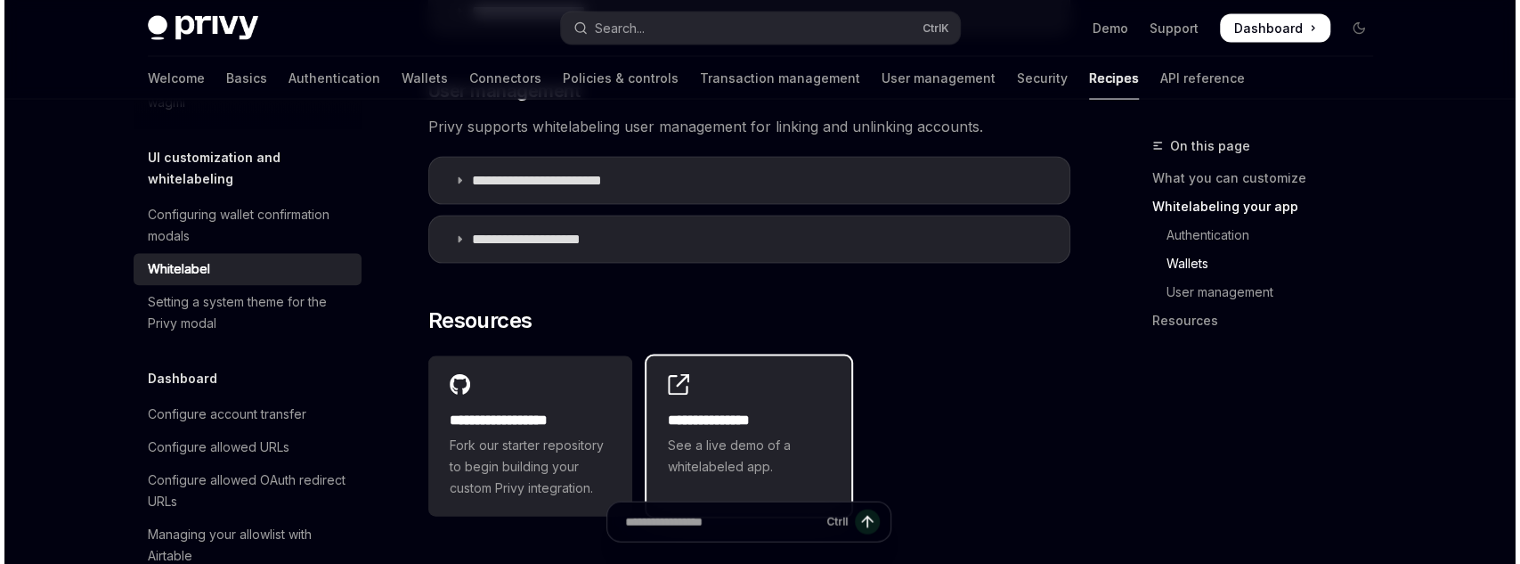
scroll to position [2469, 0]
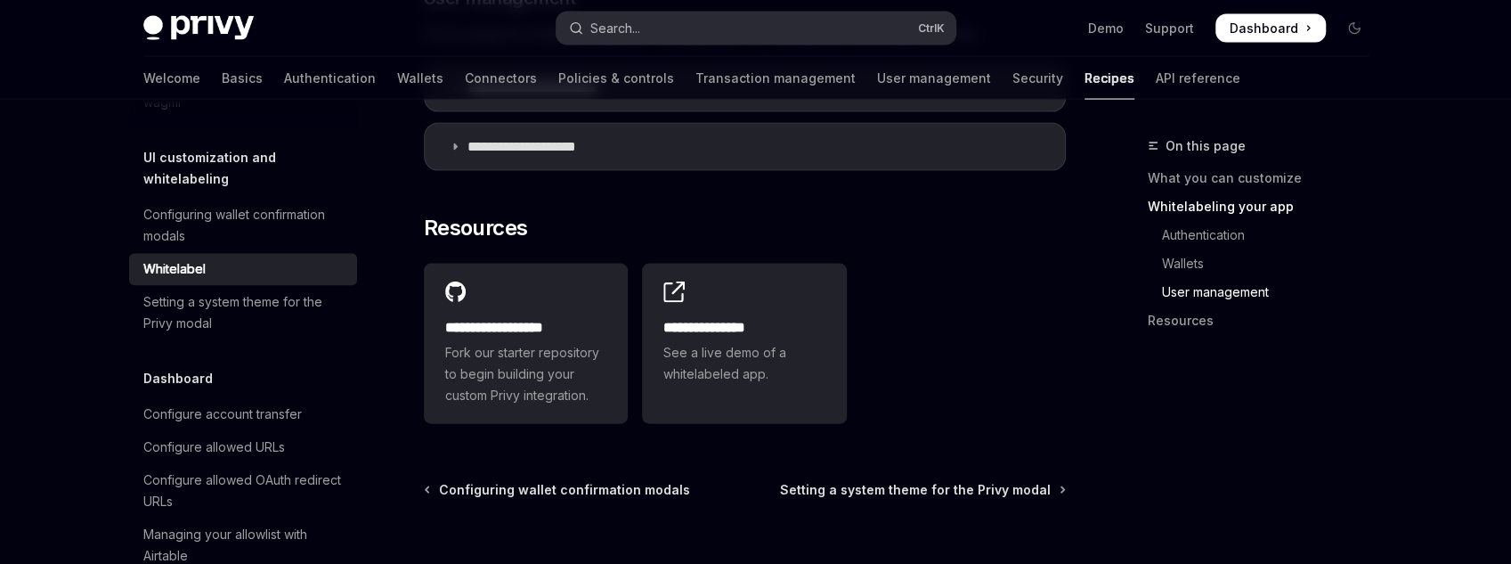
click at [658, 28] on button "Search... Ctrl K" at bounding box center [756, 28] width 399 height 32
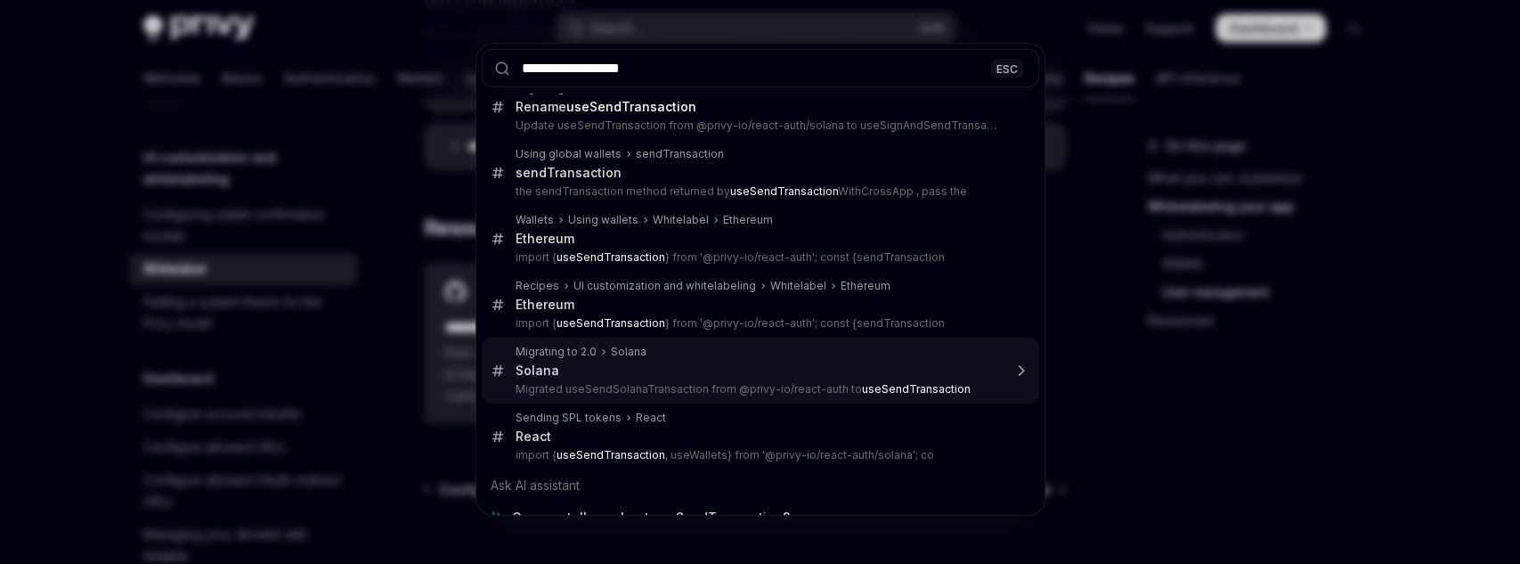
scroll to position [45, 0]
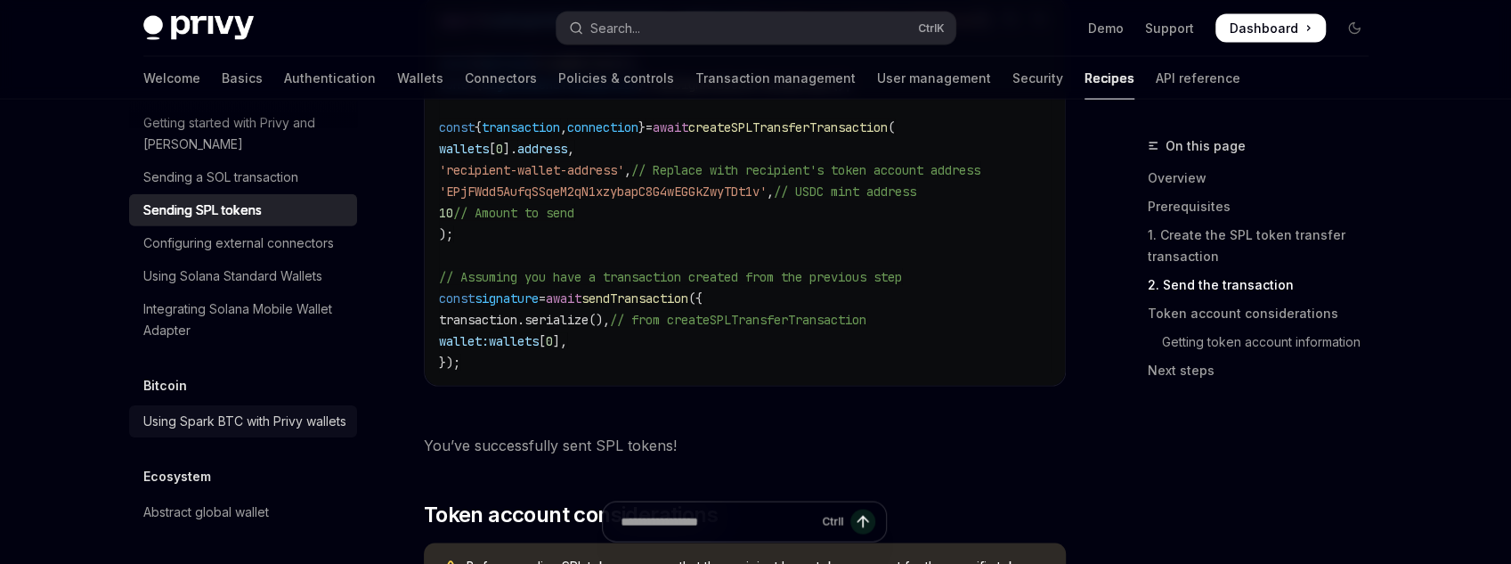
scroll to position [3040, 0]
click at [260, 504] on div "Abstract global wallet" at bounding box center [206, 511] width 126 height 21
type textarea "*"
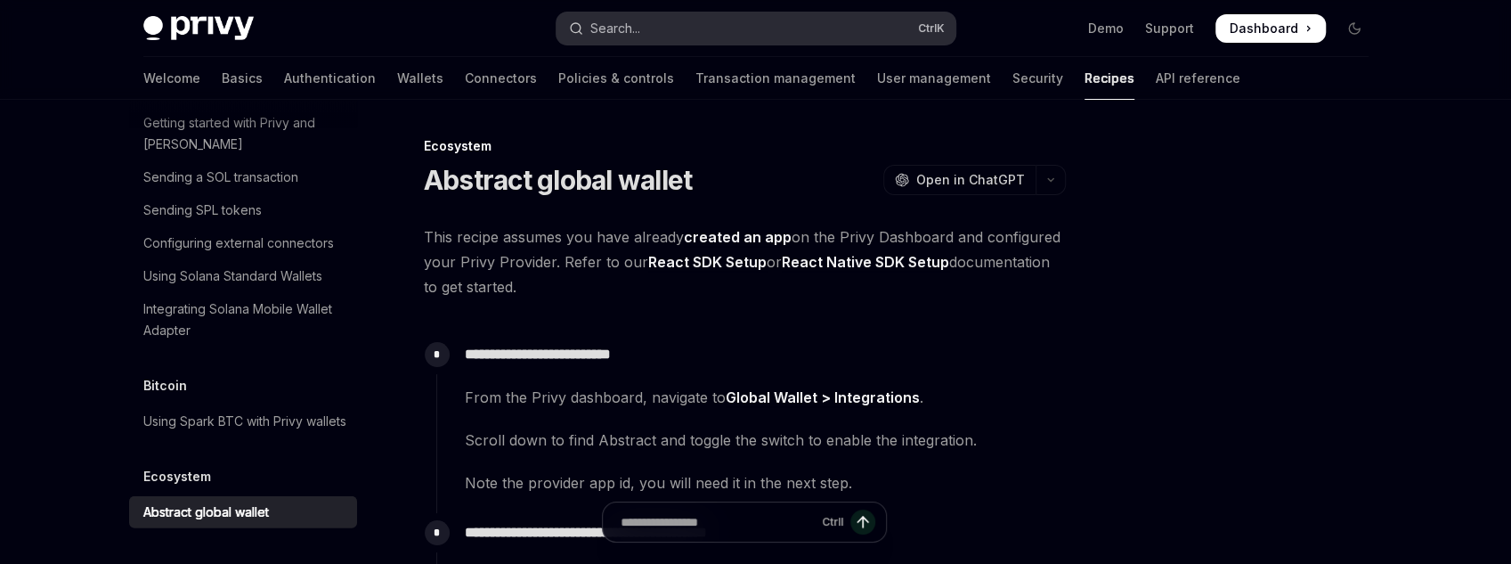
click at [628, 42] on button "Search... Ctrl K" at bounding box center [756, 28] width 399 height 32
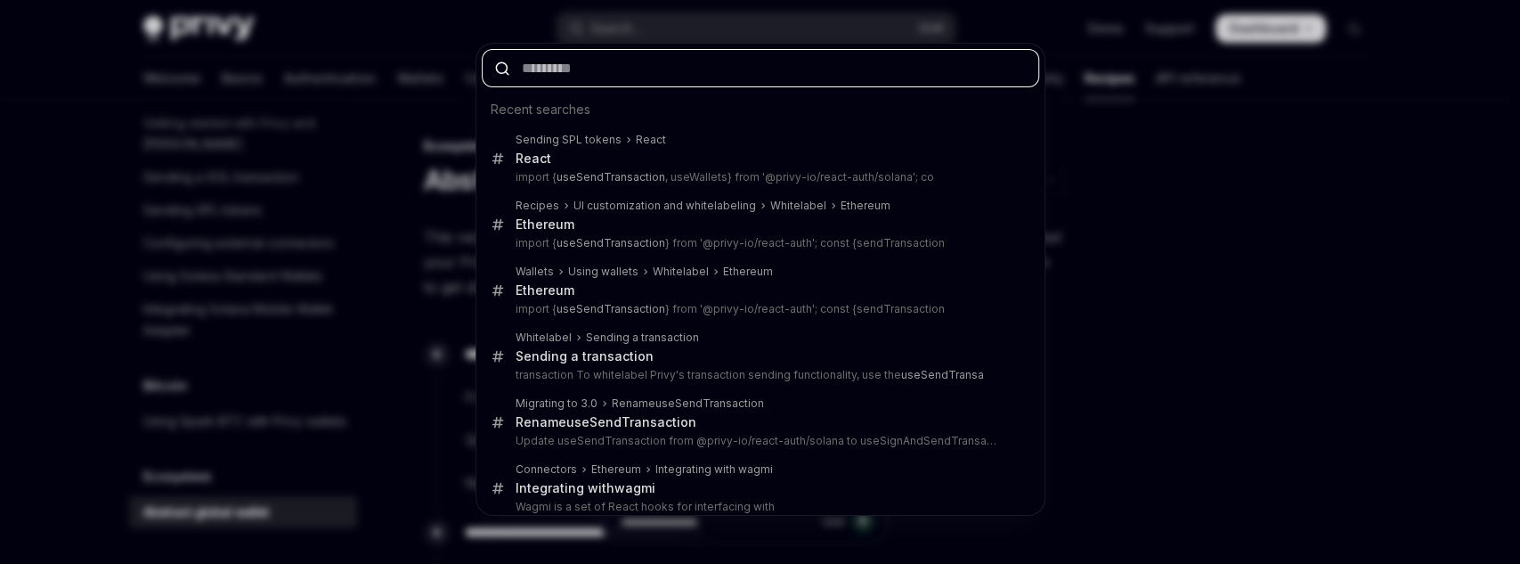
paste input "**********"
type input "**********"
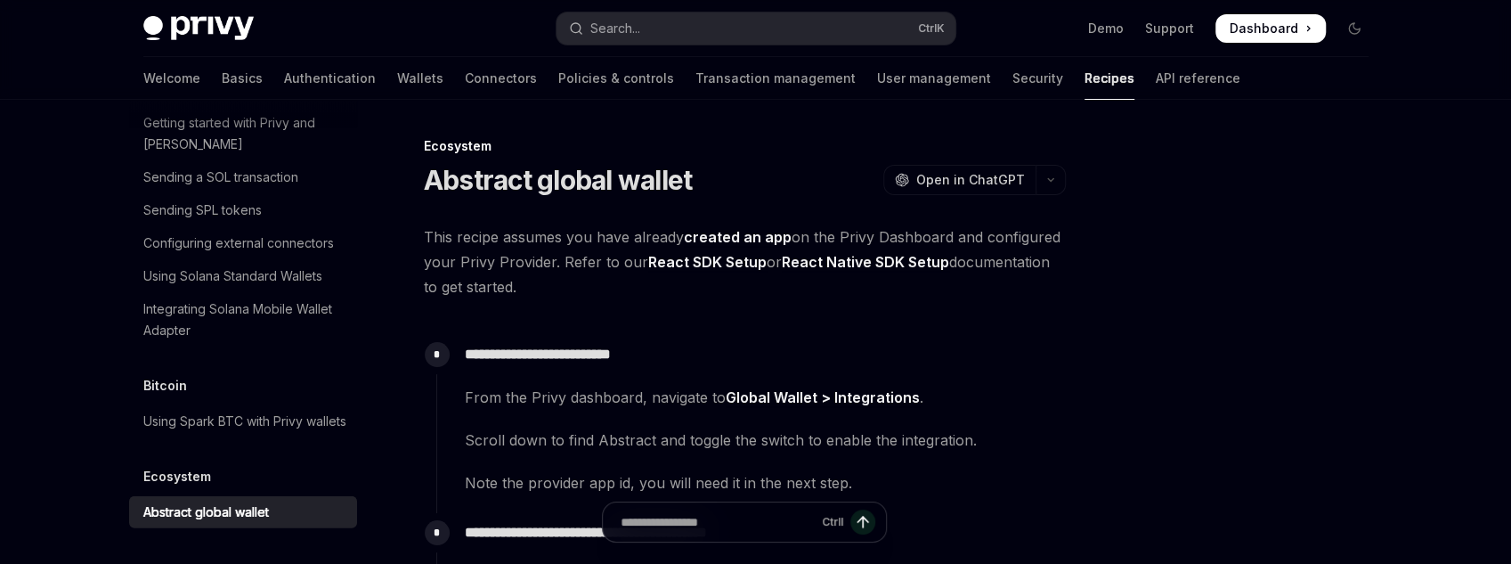
type textarea "*"
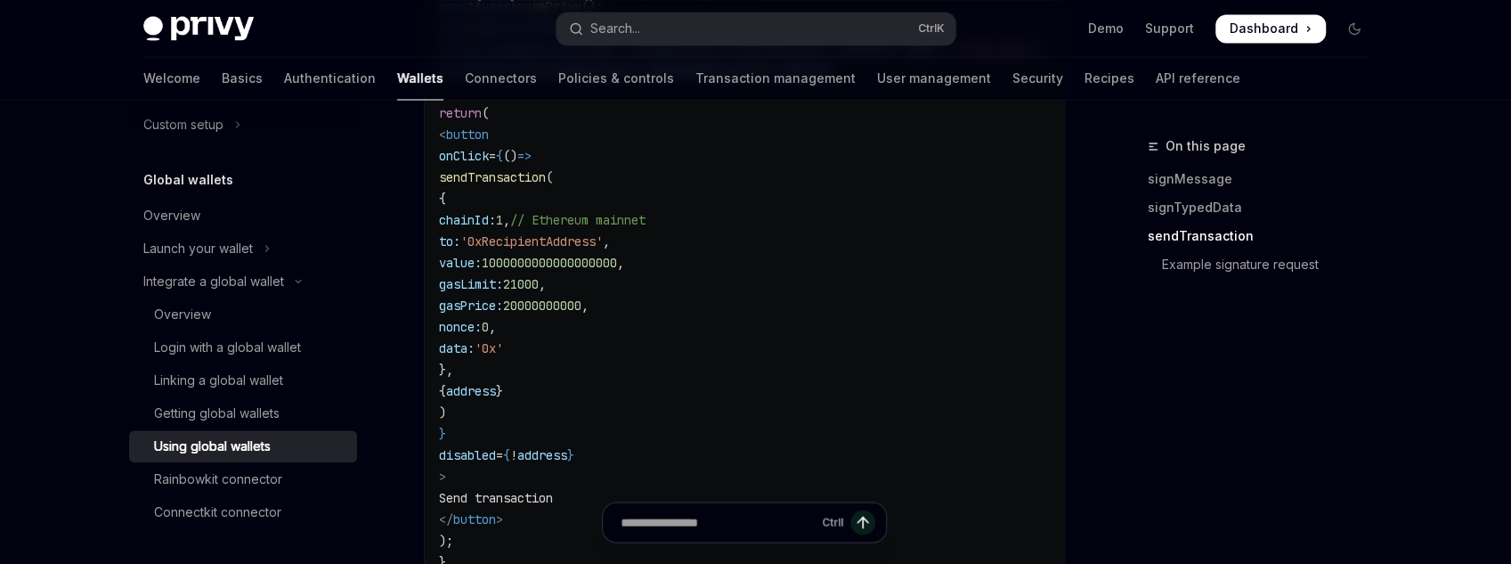
scroll to position [2107, 0]
drag, startPoint x: 553, startPoint y: 263, endPoint x: 597, endPoint y: 258, distance: 43.9
click at [597, 226] on span "chainId: 1 , // Ethereum mainnet" at bounding box center [542, 218] width 207 height 16
click at [503, 226] on span "1" at bounding box center [499, 218] width 7 height 16
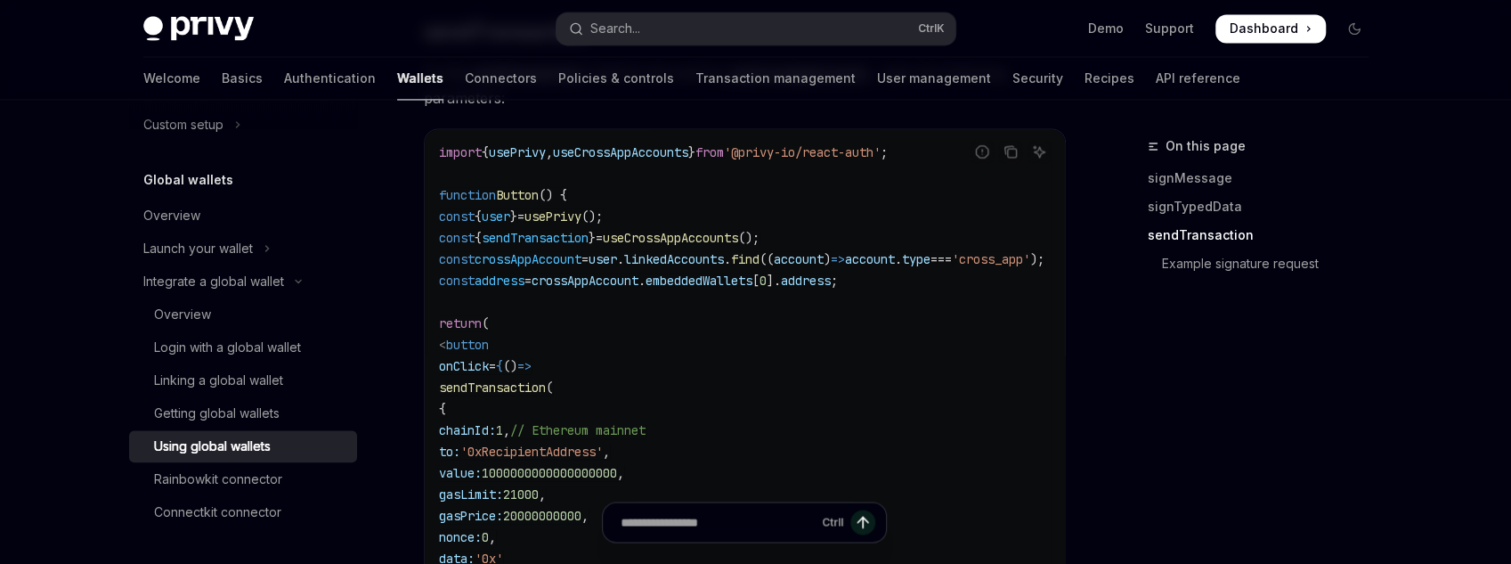
scroll to position [1893, 0]
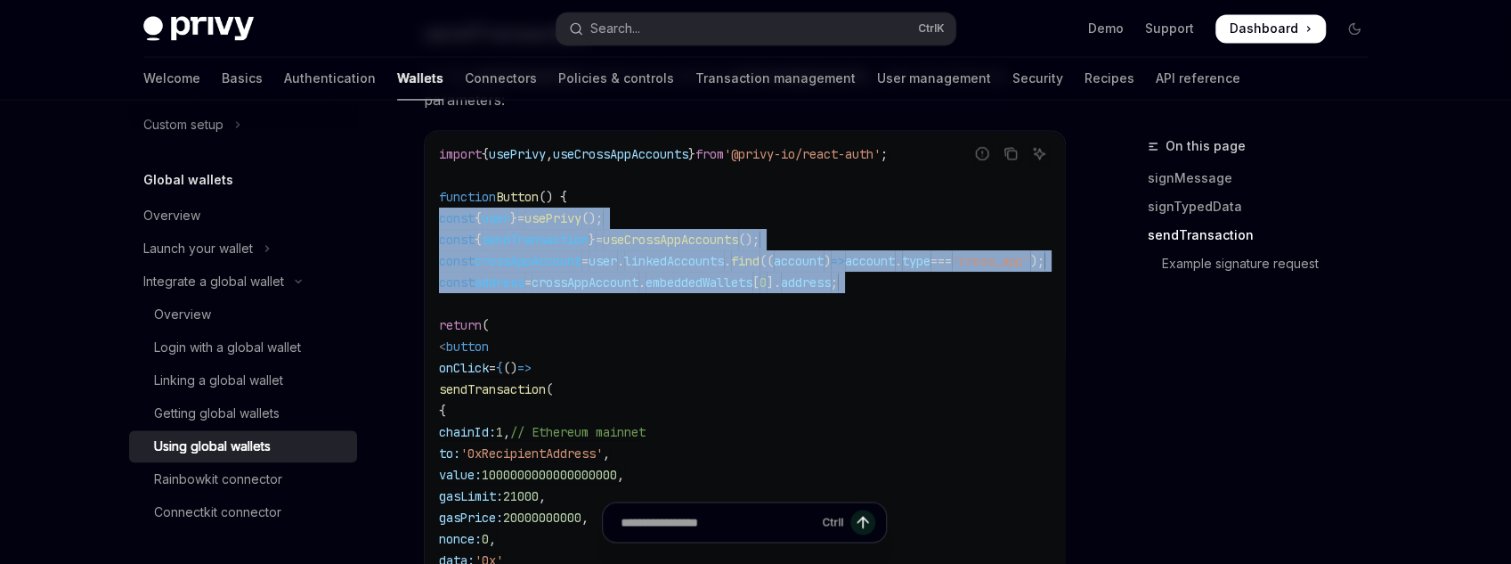
drag, startPoint x: 973, startPoint y: 349, endPoint x: 392, endPoint y: 262, distance: 588.1
click at [392, 262] on div "Integrate a global wallet Using global wallets OpenAI Open in ChatGPT OpenAI Op…" at bounding box center [577, 94] width 983 height 3704
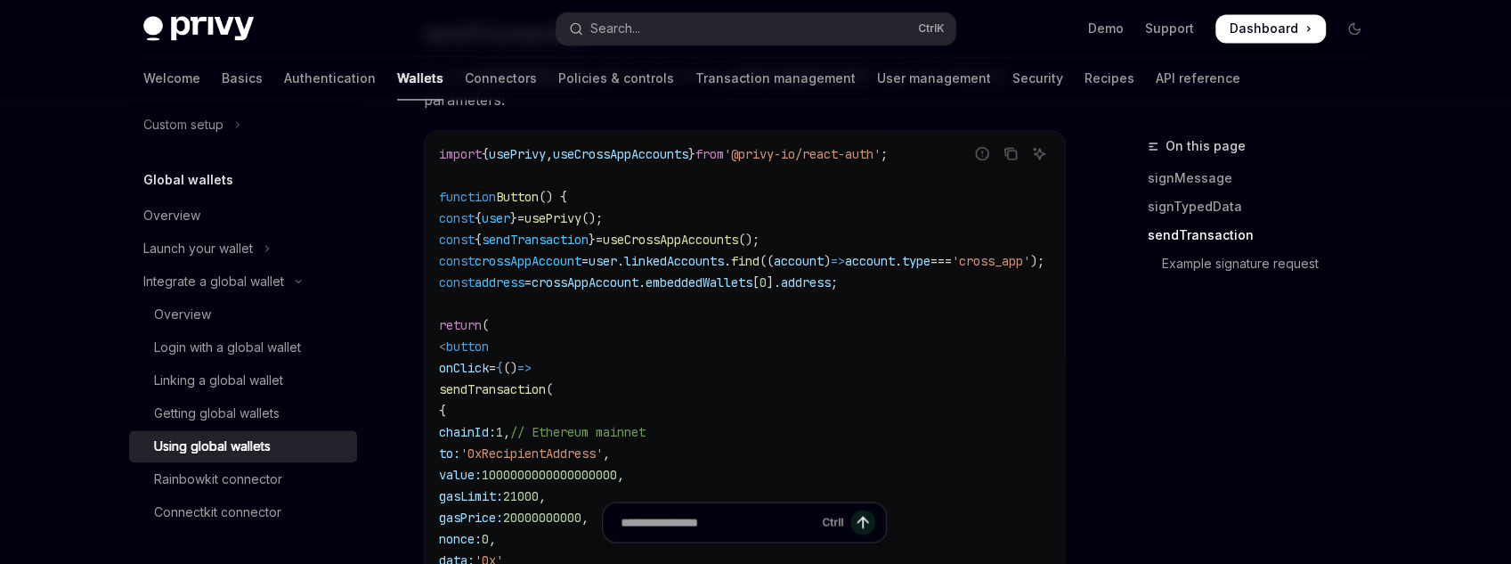
click at [636, 244] on code "import { usePrivy , useCrossAppAccounts } from '@privy-io/react-auth' ; functio…" at bounding box center [763, 463] width 648 height 641
drag, startPoint x: 992, startPoint y: 358, endPoint x: 952, endPoint y: 237, distance: 127.6
click at [952, 237] on code "import { usePrivy , useCrossAppAccounts } from '@privy-io/react-auth' ; functio…" at bounding box center [763, 463] width 648 height 641
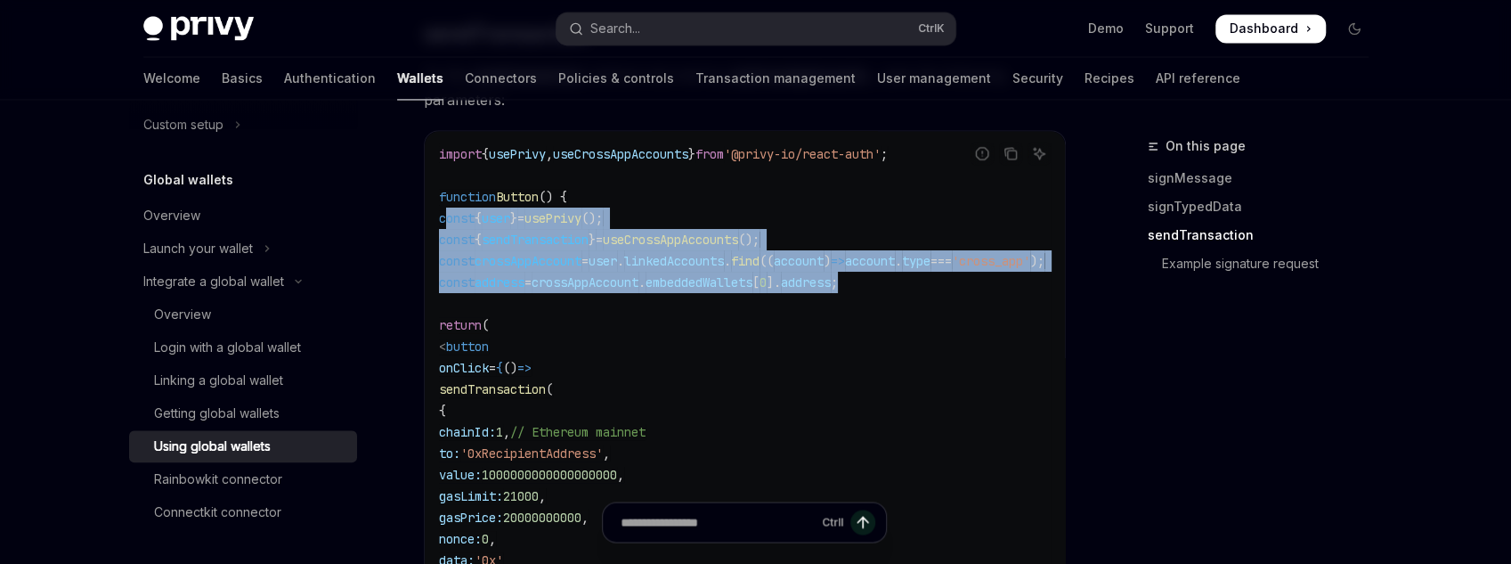
drag, startPoint x: 829, startPoint y: 282, endPoint x: 446, endPoint y: 267, distance: 383.3
click at [446, 267] on code "import { usePrivy , useCrossAppAccounts } from '@privy-io/react-auth' ; functio…" at bounding box center [763, 463] width 648 height 641
click at [446, 226] on span "const" at bounding box center [457, 218] width 36 height 16
drag, startPoint x: 441, startPoint y: 268, endPoint x: 909, endPoint y: 323, distance: 471.7
click at [909, 322] on code "import { usePrivy , useCrossAppAccounts } from '@privy-io/react-auth' ; functio…" at bounding box center [763, 463] width 648 height 641
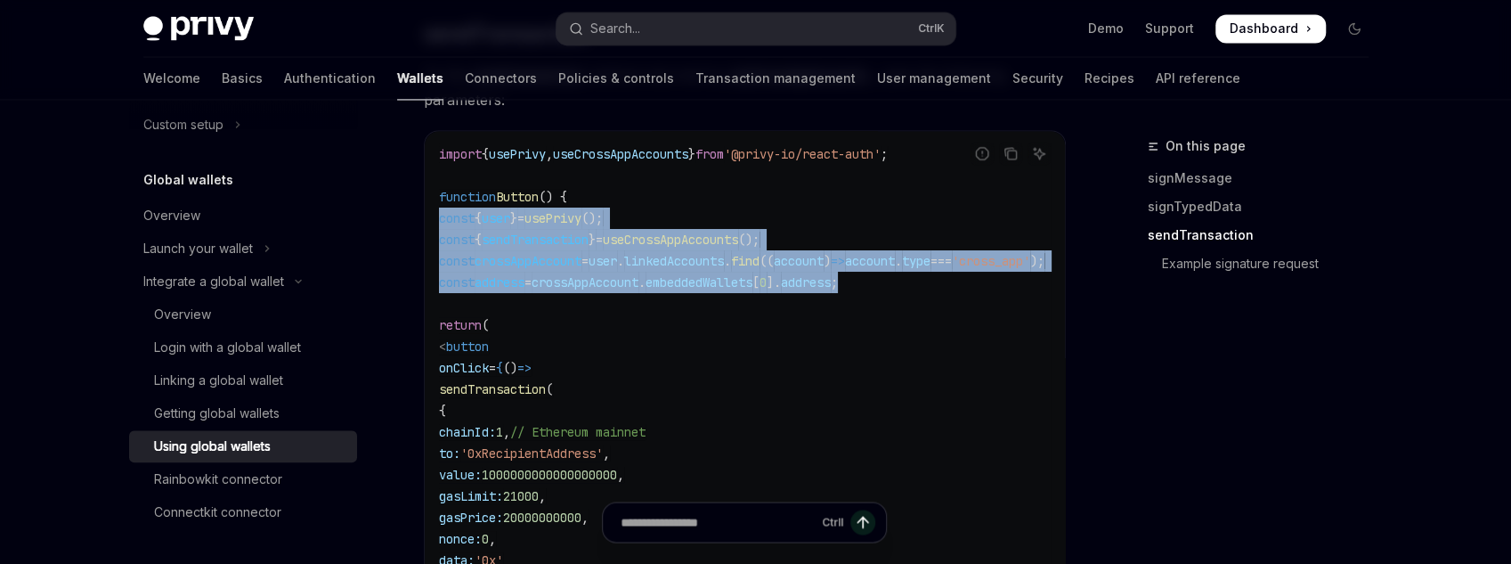
click at [909, 323] on code "import { usePrivy , useCrossAppAccounts } from '@privy-io/react-auth' ; functio…" at bounding box center [763, 463] width 648 height 641
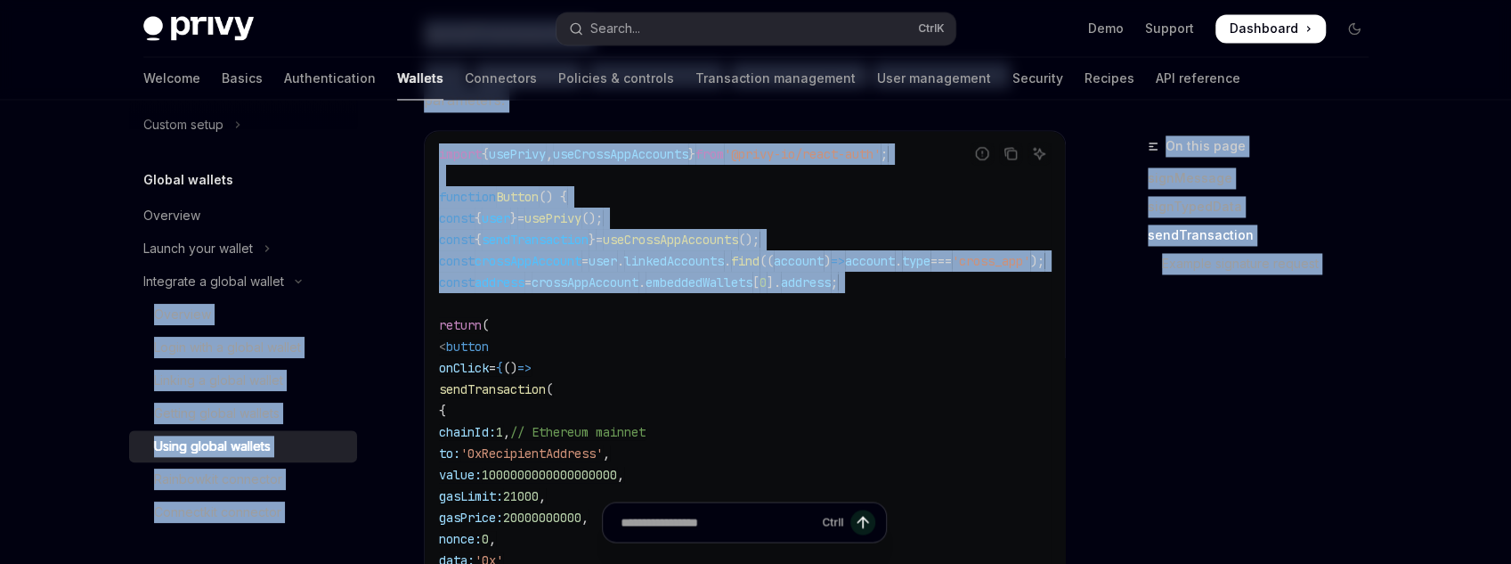
drag, startPoint x: 909, startPoint y: 323, endPoint x: 419, endPoint y: 276, distance: 493.0
click at [380, 272] on div "Wallets overview Chain support Embedded wallets Create a wallet Get a wallet Up…" at bounding box center [756, 76] width 1311 height 3740
click at [441, 248] on span "const" at bounding box center [457, 240] width 36 height 16
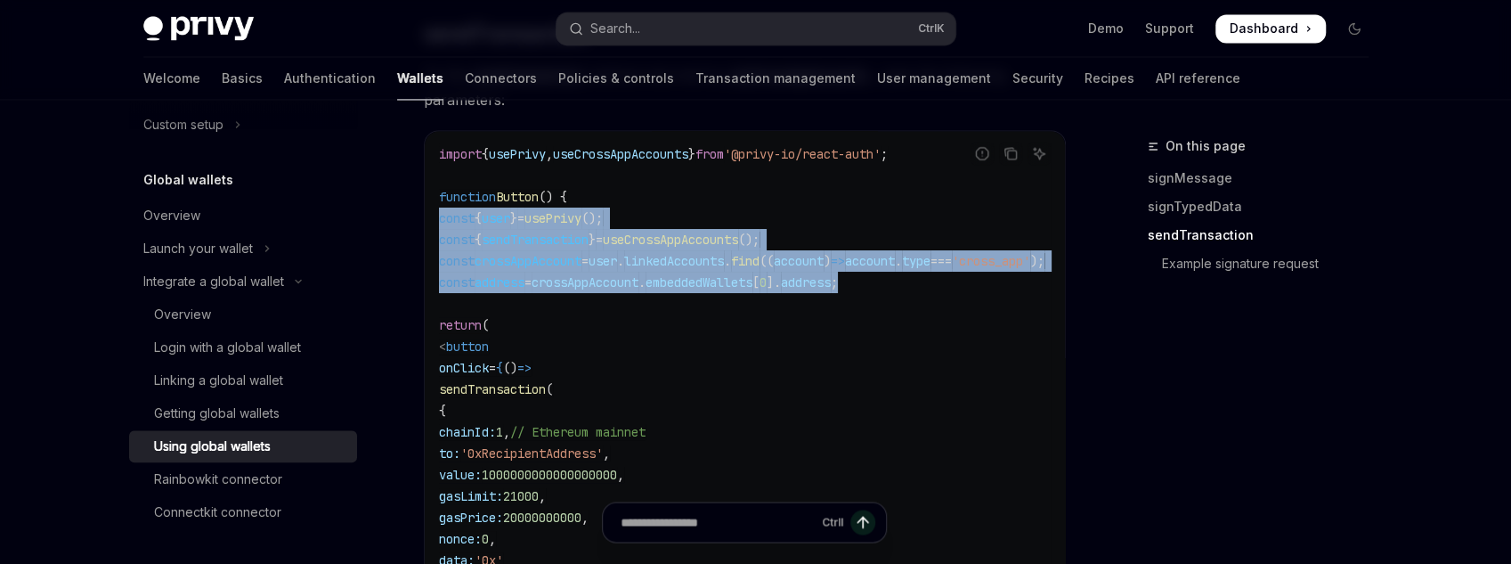
drag, startPoint x: 439, startPoint y: 265, endPoint x: 965, endPoint y: 332, distance: 530.7
click at [965, 332] on code "import { usePrivy , useCrossAppAccounts } from '@privy-io/react-auth' ; functio…" at bounding box center [763, 463] width 648 height 641
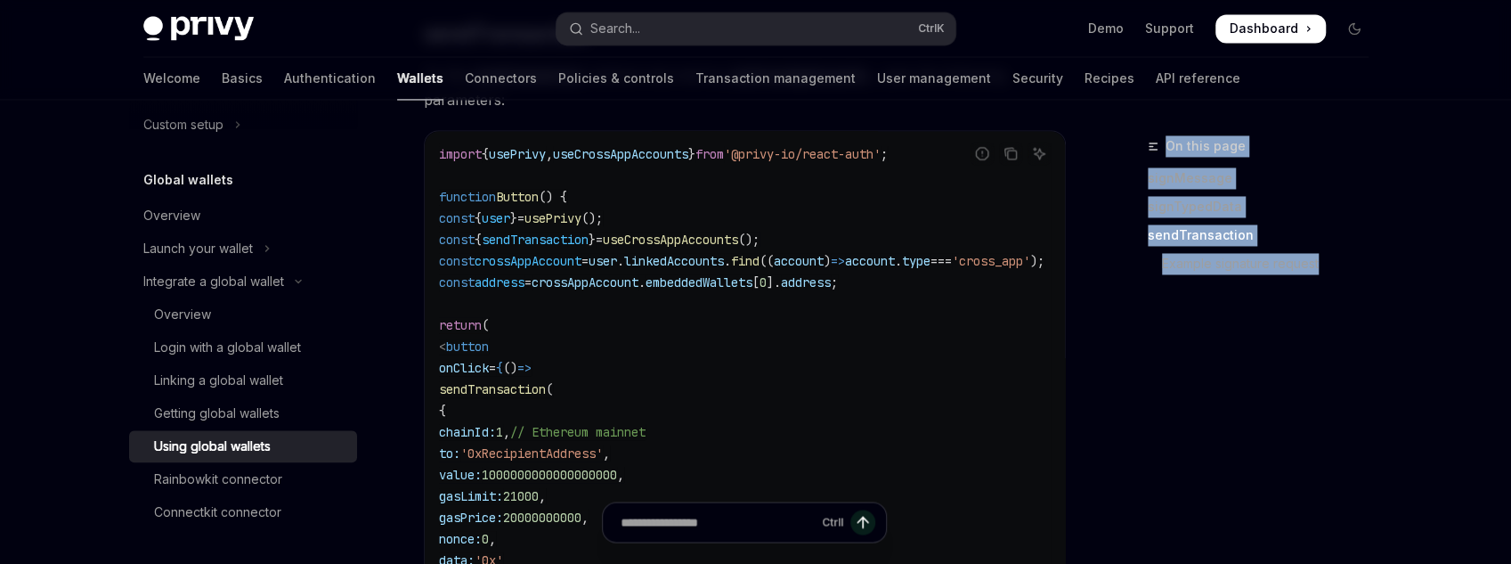
drag, startPoint x: 1216, startPoint y: 289, endPoint x: 1147, endPoint y: 132, distance: 171.9
click at [1148, 132] on div "On this page signMessage signTypedData sendTransaction Example signature request" at bounding box center [1265, 196] width 235 height 192
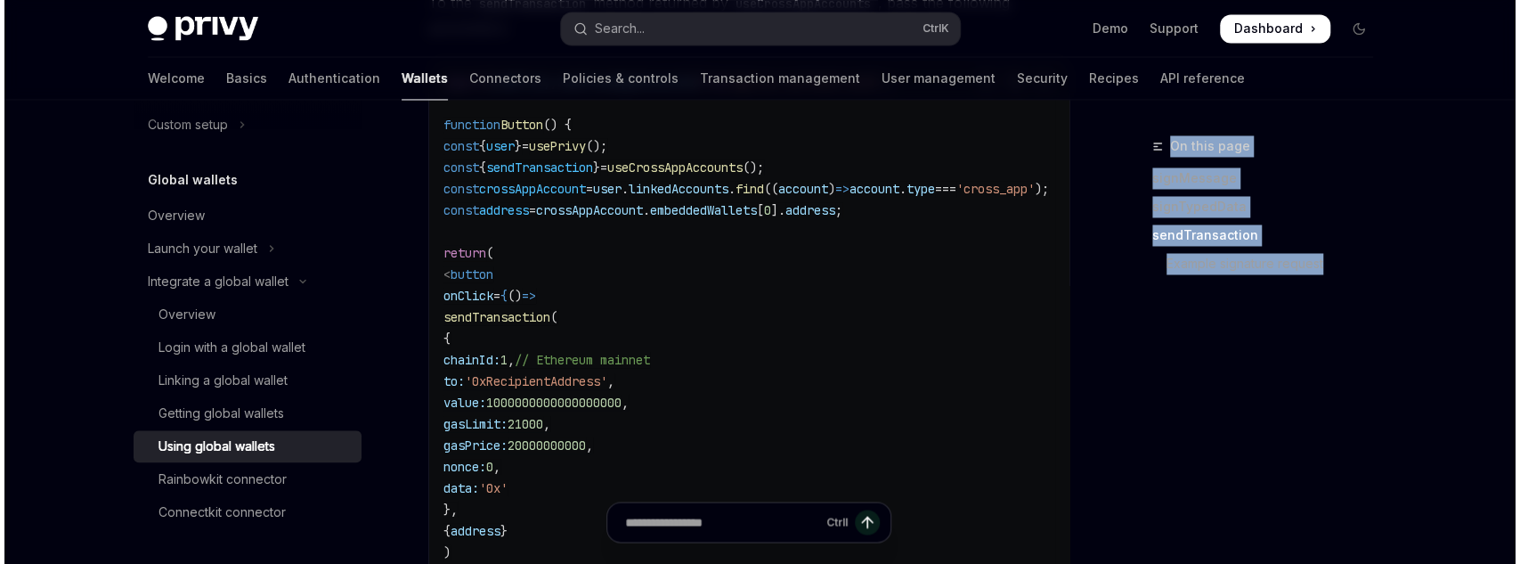
scroll to position [1965, 0]
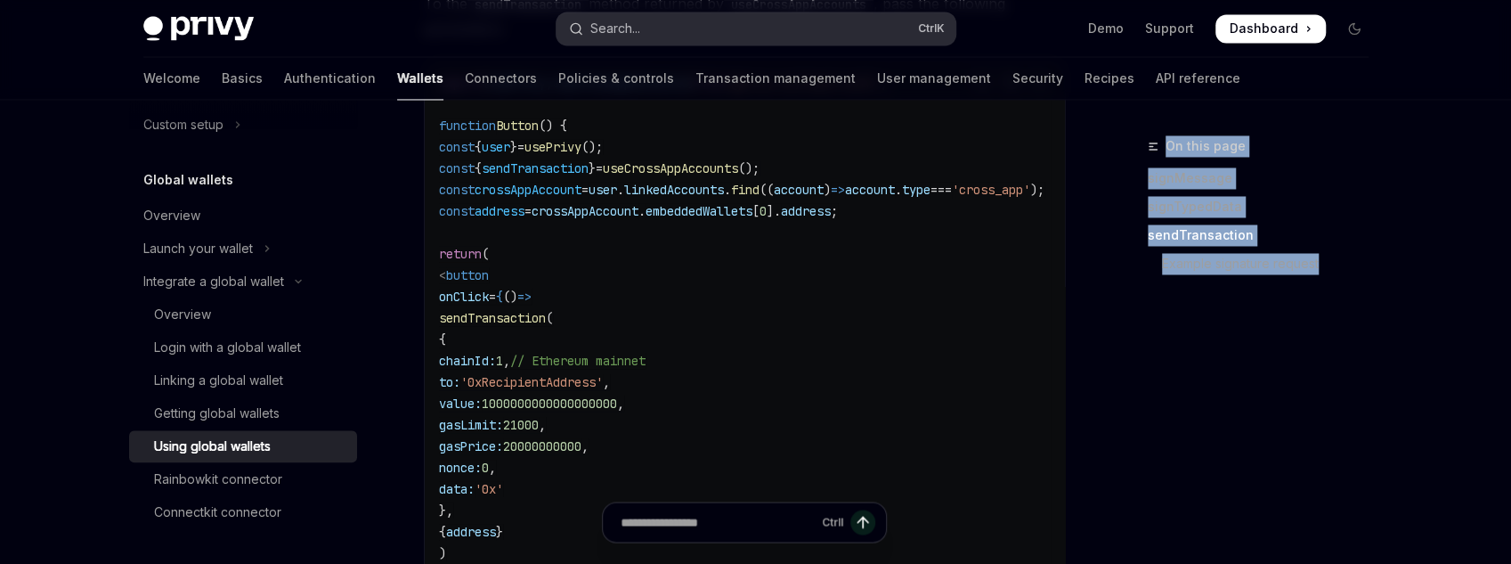
click at [669, 41] on button "Search... Ctrl K" at bounding box center [756, 28] width 399 height 32
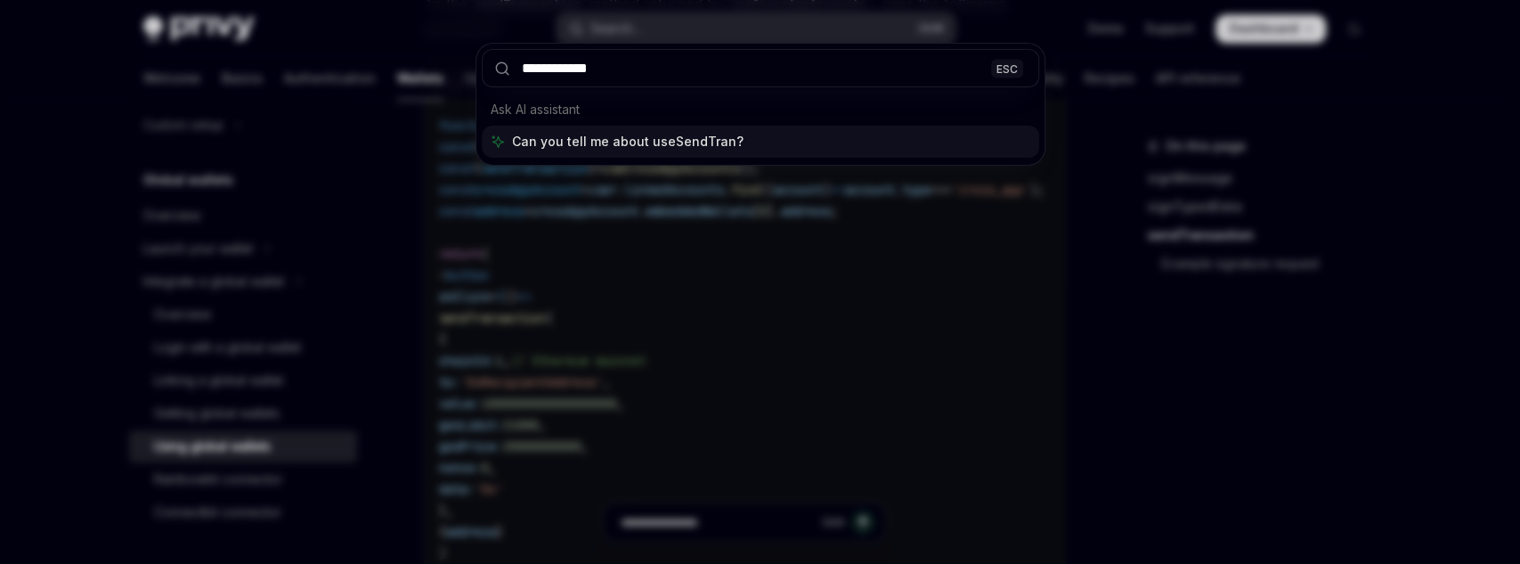
type input "**********"
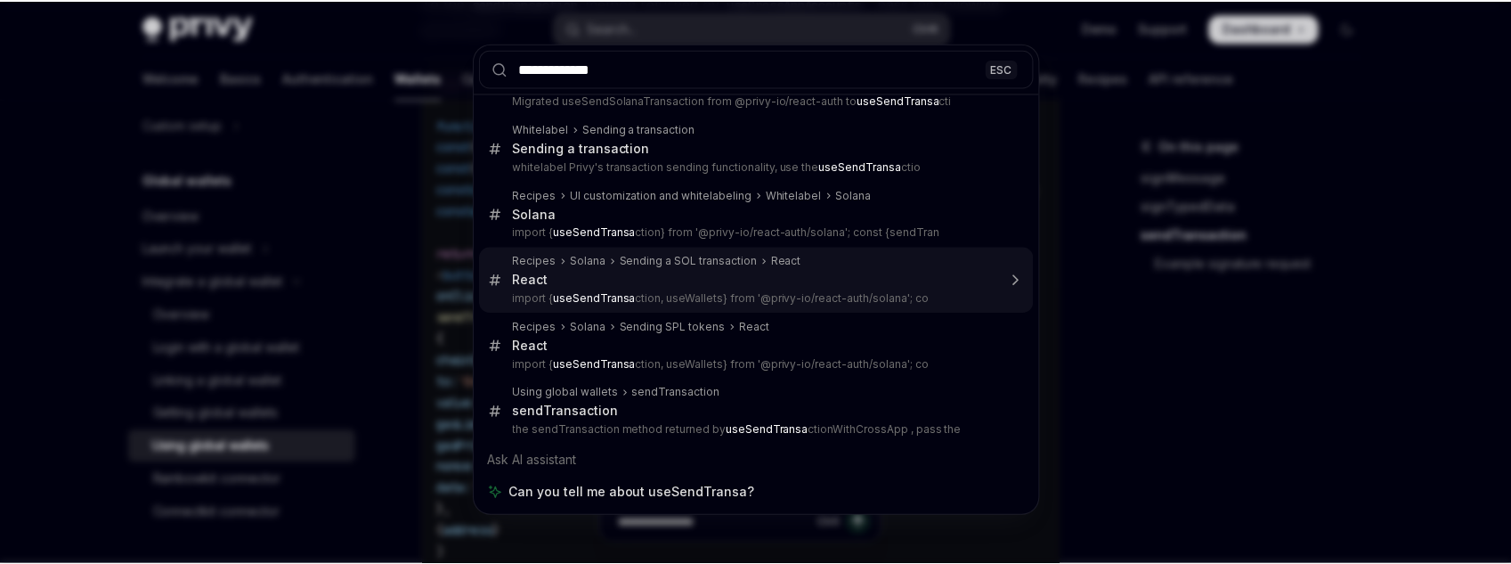
scroll to position [45, 0]
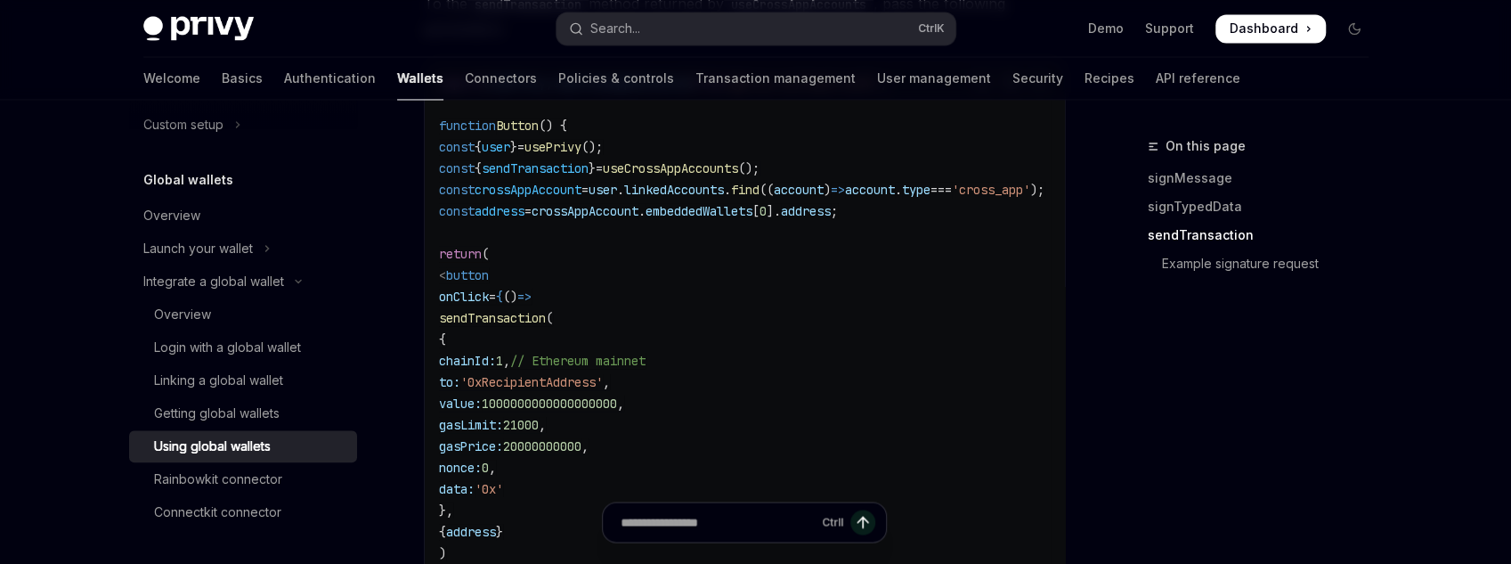
type textarea "*"
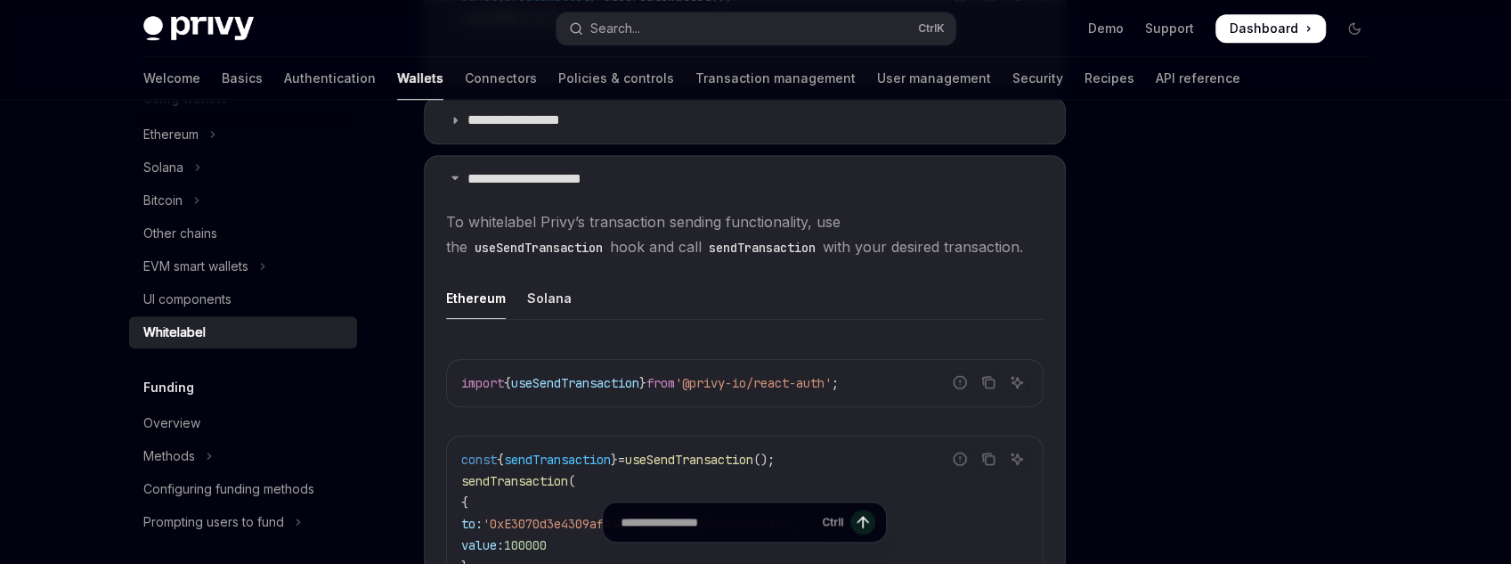
scroll to position [924, 0]
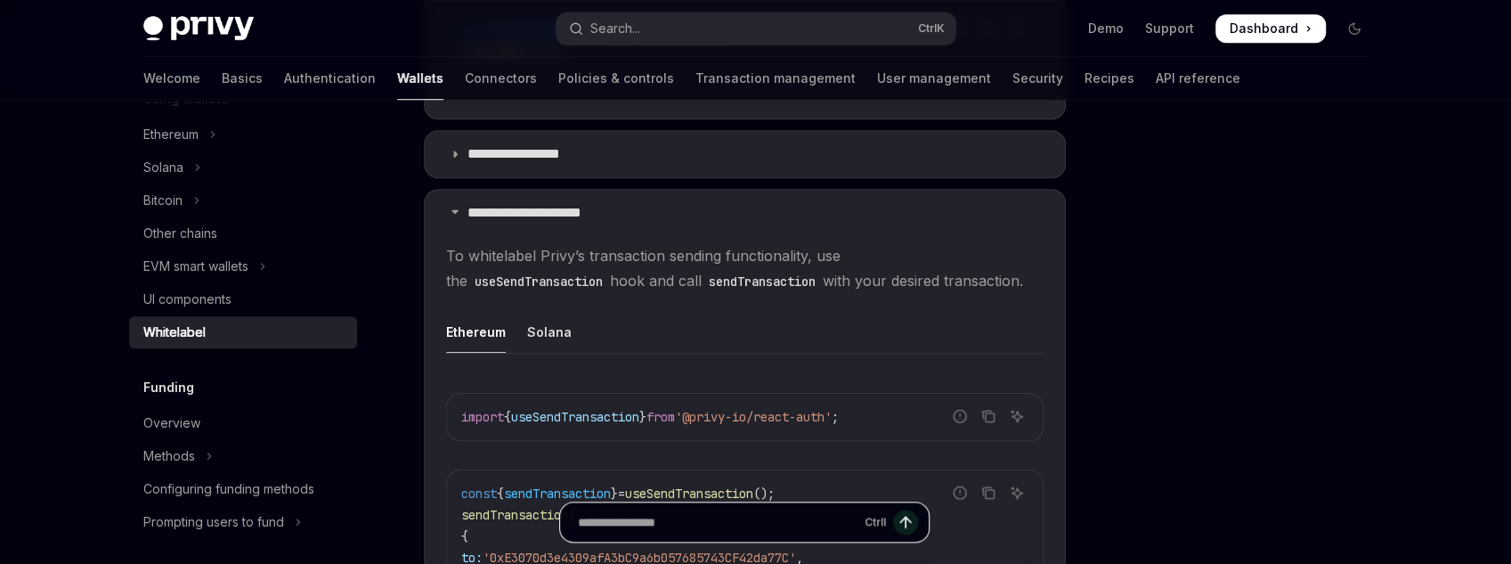
click at [757, 502] on input "Ask a question..." at bounding box center [718, 521] width 280 height 39
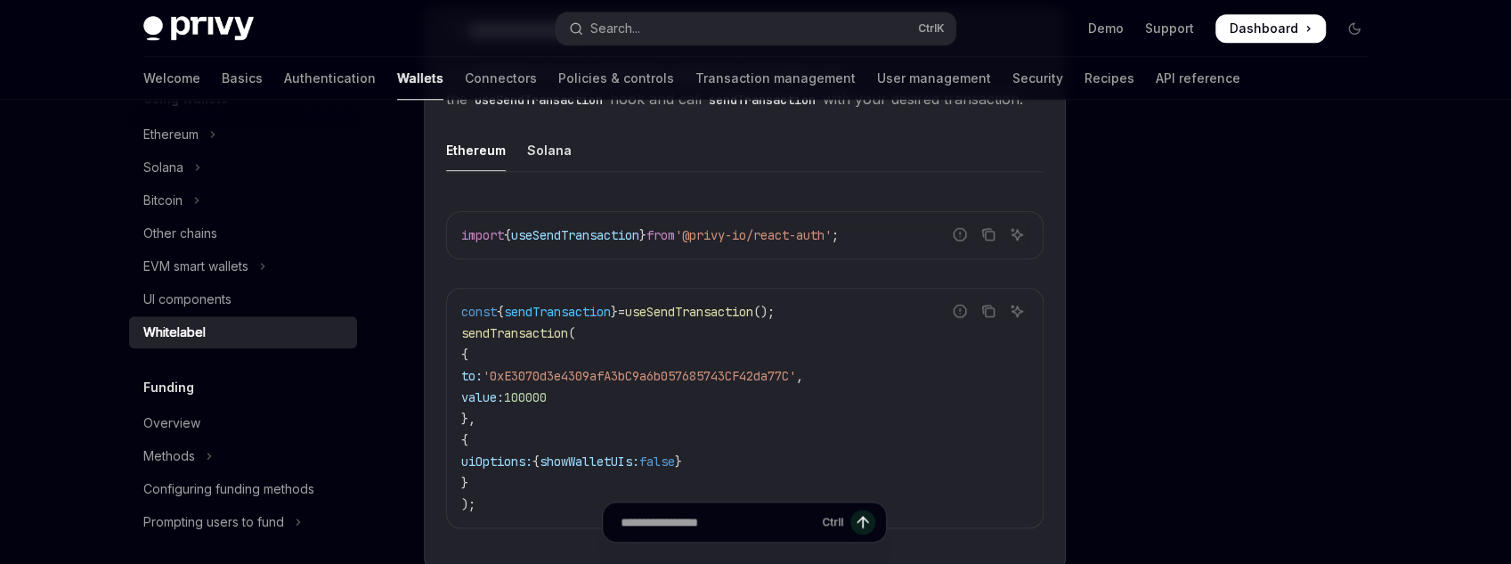
scroll to position [1209, 0]
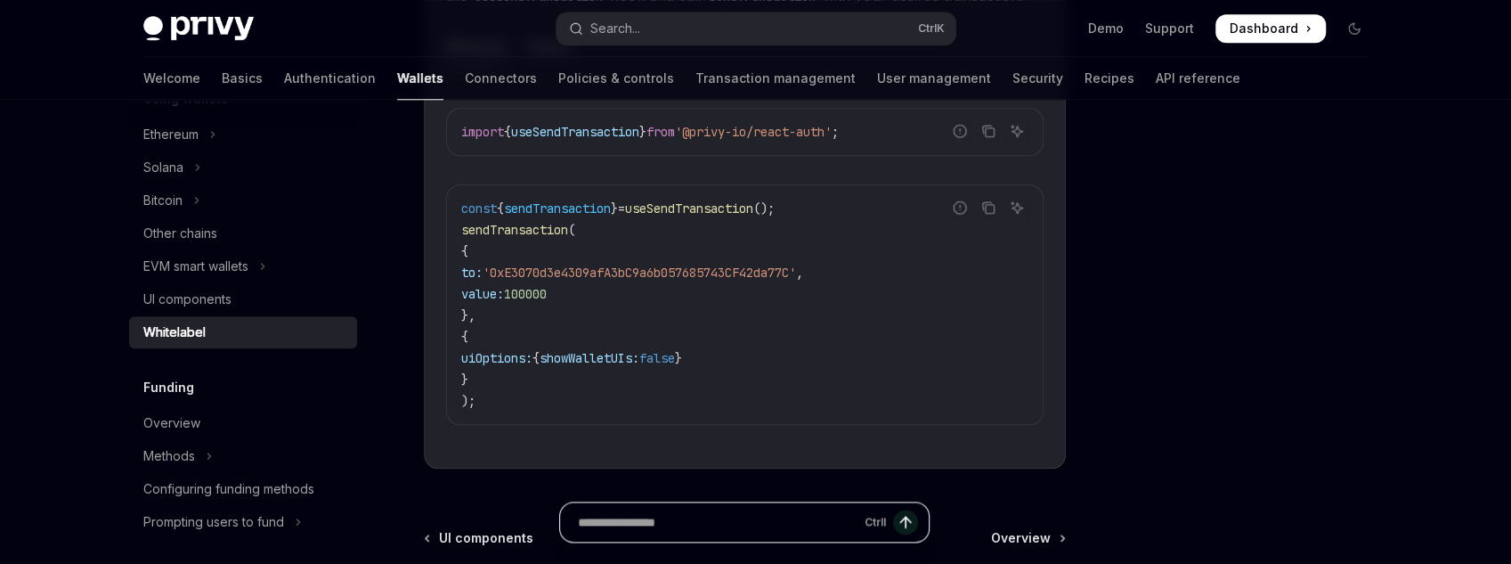
click at [696, 512] on input "Ask a question..." at bounding box center [718, 521] width 280 height 39
paste input "**********"
type input "**********"
type textarea "*"
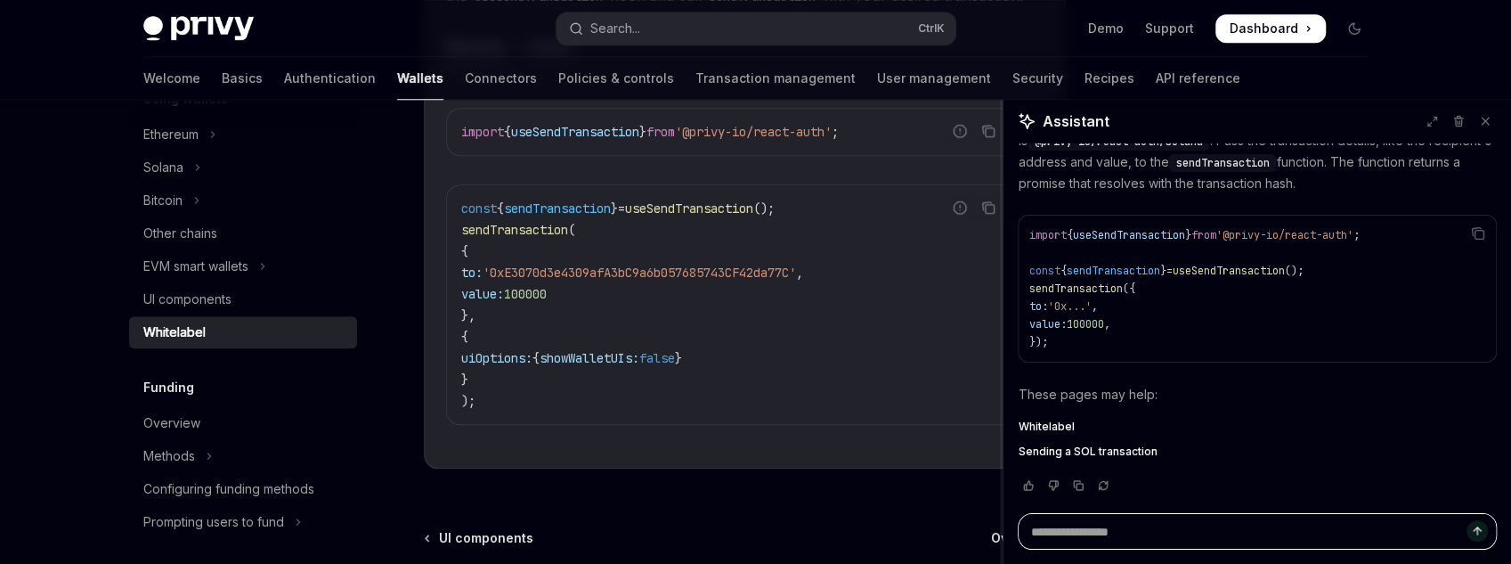
scroll to position [193, 0]
drag, startPoint x: 1183, startPoint y: 330, endPoint x: 853, endPoint y: 332, distance: 329.5
type textarea "*"
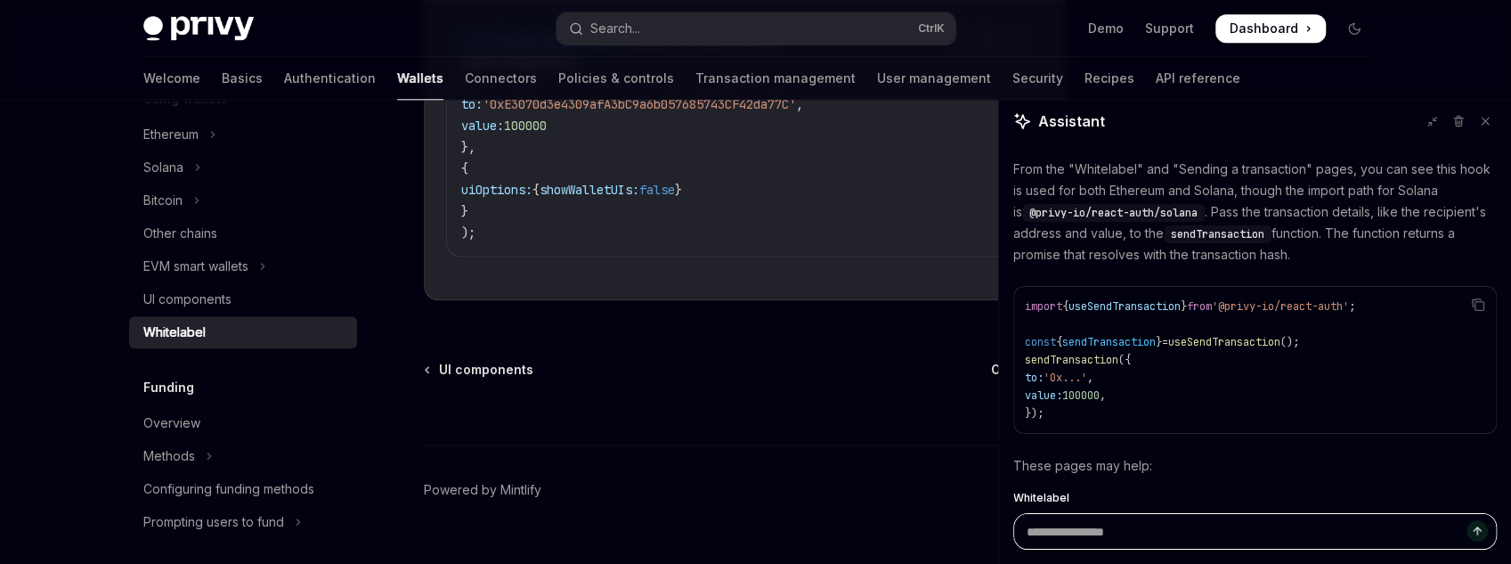
scroll to position [1192, 0]
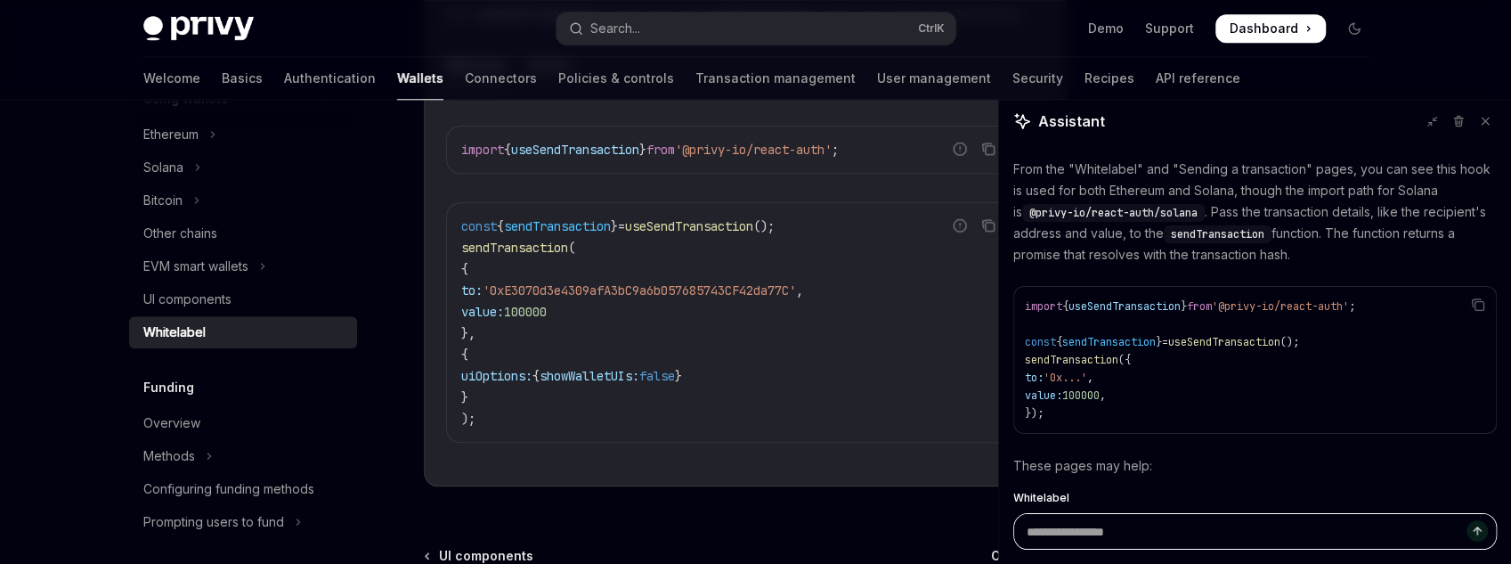
click at [1140, 518] on textarea "Ask a question..." at bounding box center [1256, 531] width 484 height 37
type textarea "*"
type textarea "**"
type textarea "*"
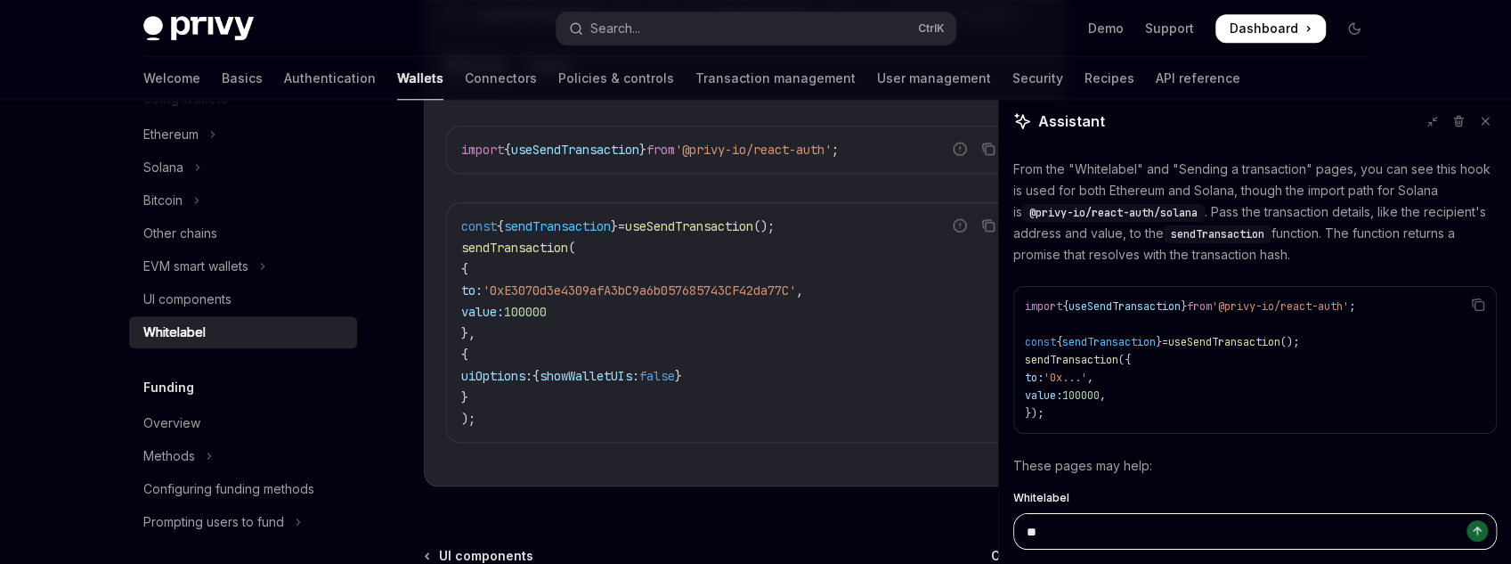
type textarea "***"
type textarea "*"
type textarea "****"
type textarea "*"
type textarea "*****"
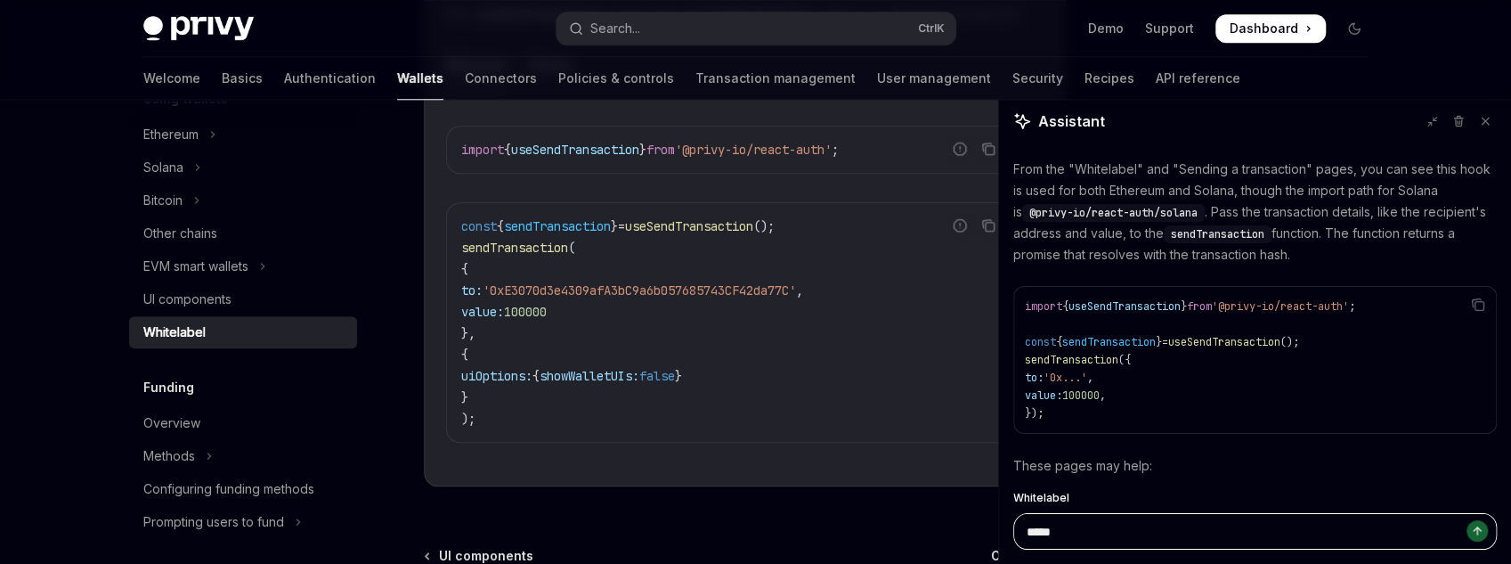
type textarea "*"
type textarea "*****"
type textarea "*"
type textarea "*******"
type textarea "*"
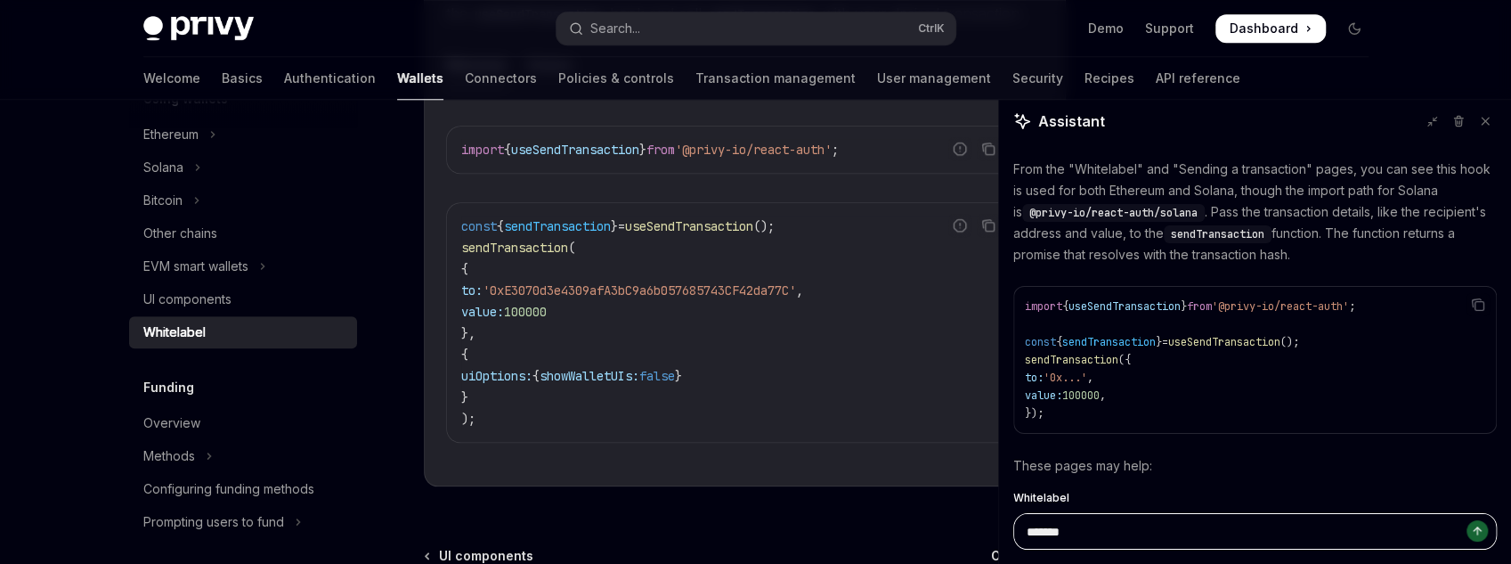
type textarea "********"
type textarea "*"
type textarea "*********"
type textarea "*"
type textarea "**********"
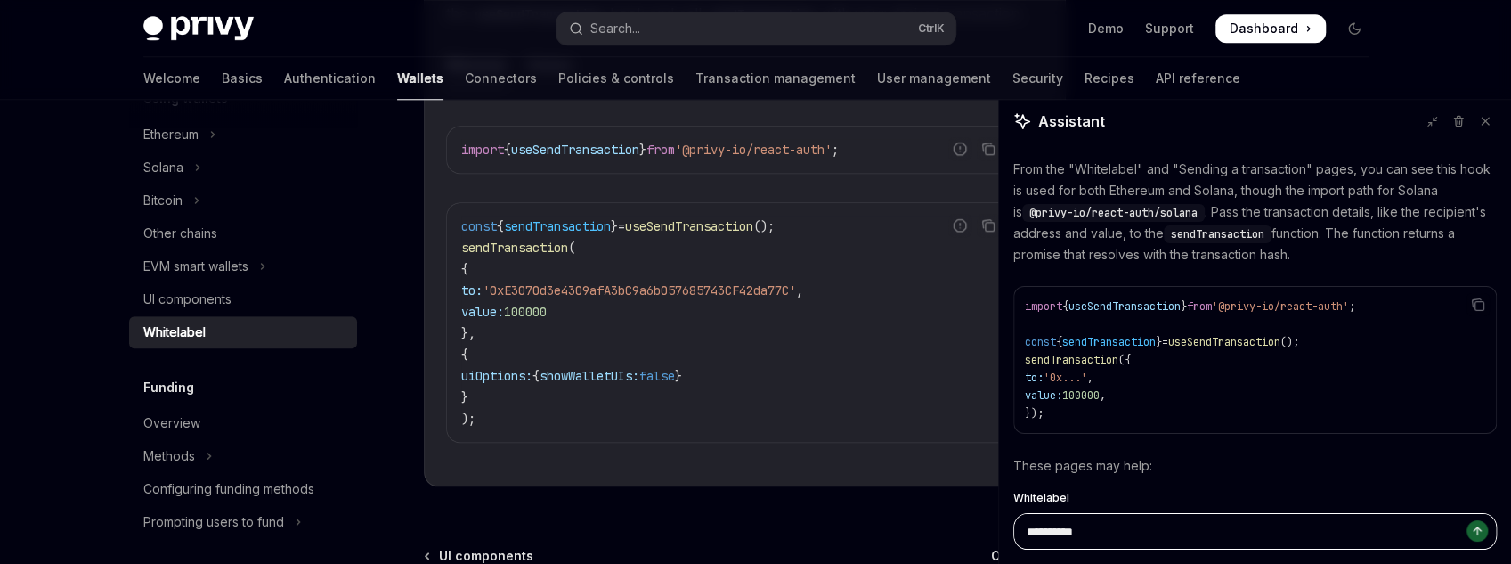
type textarea "*"
type textarea "**********"
type textarea "*"
type textarea "**********"
type textarea "*"
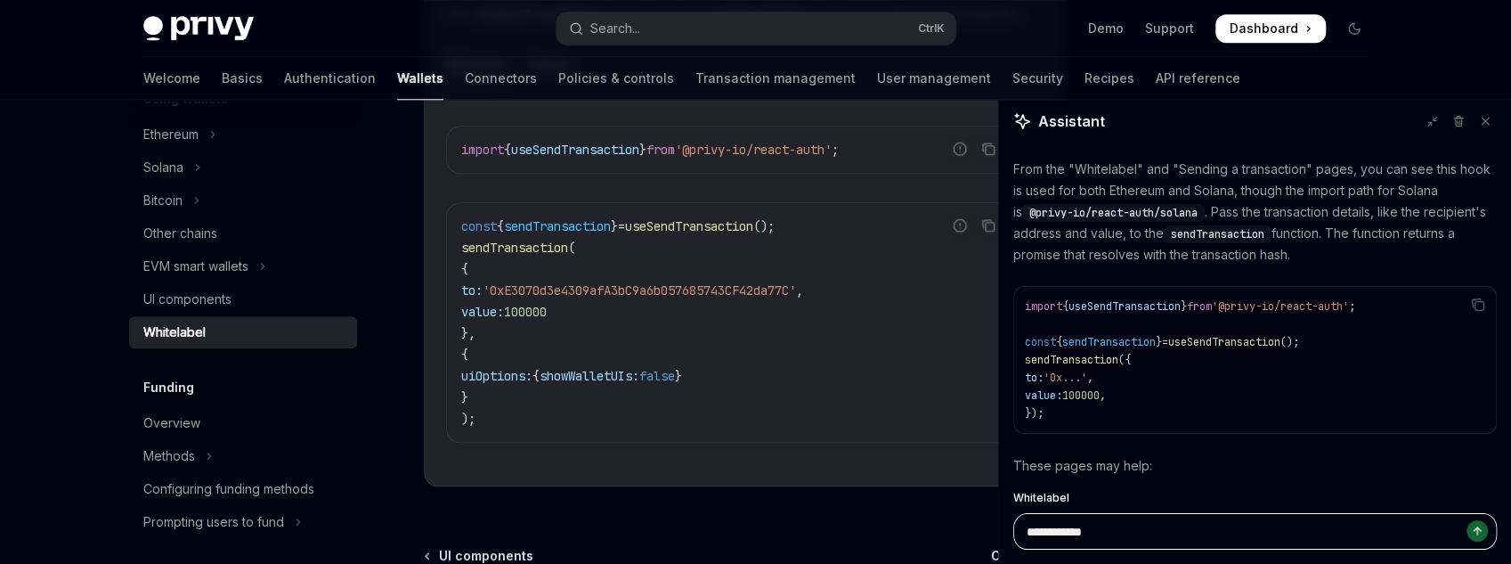
type textarea "**********"
type textarea "*"
type textarea "**********"
type textarea "*"
type textarea "**********"
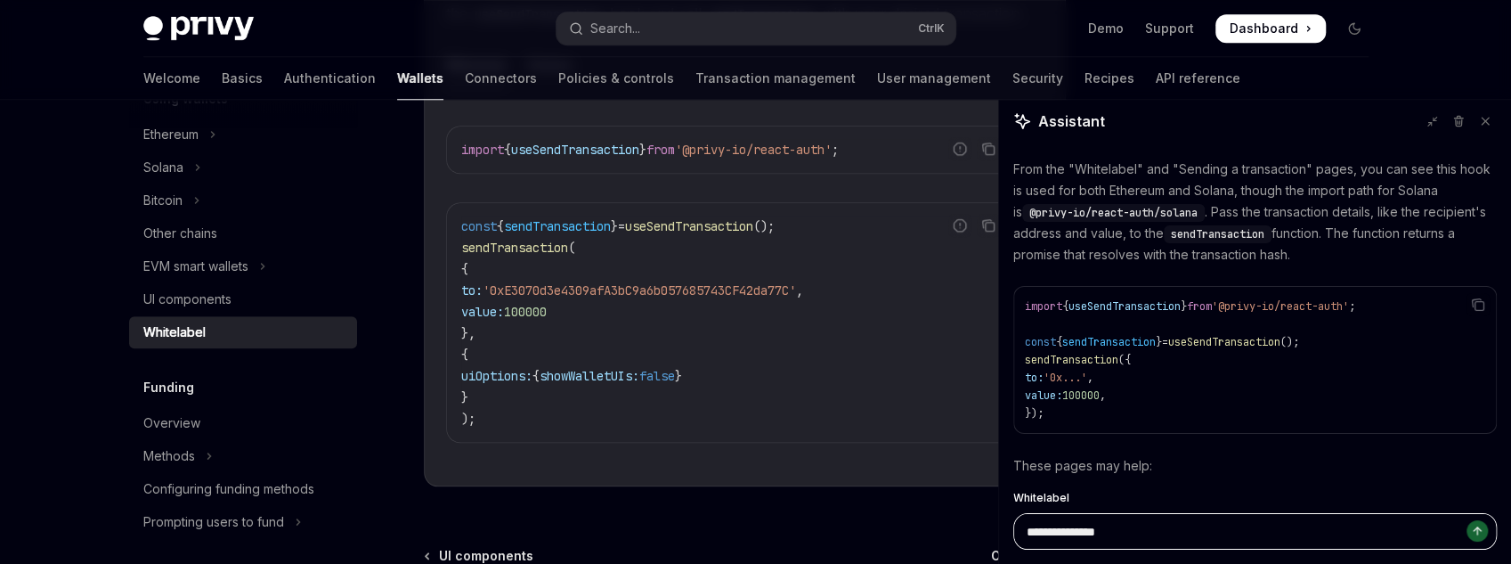
type textarea "*"
type textarea "**********"
type textarea "*"
type textarea "**********"
type textarea "*"
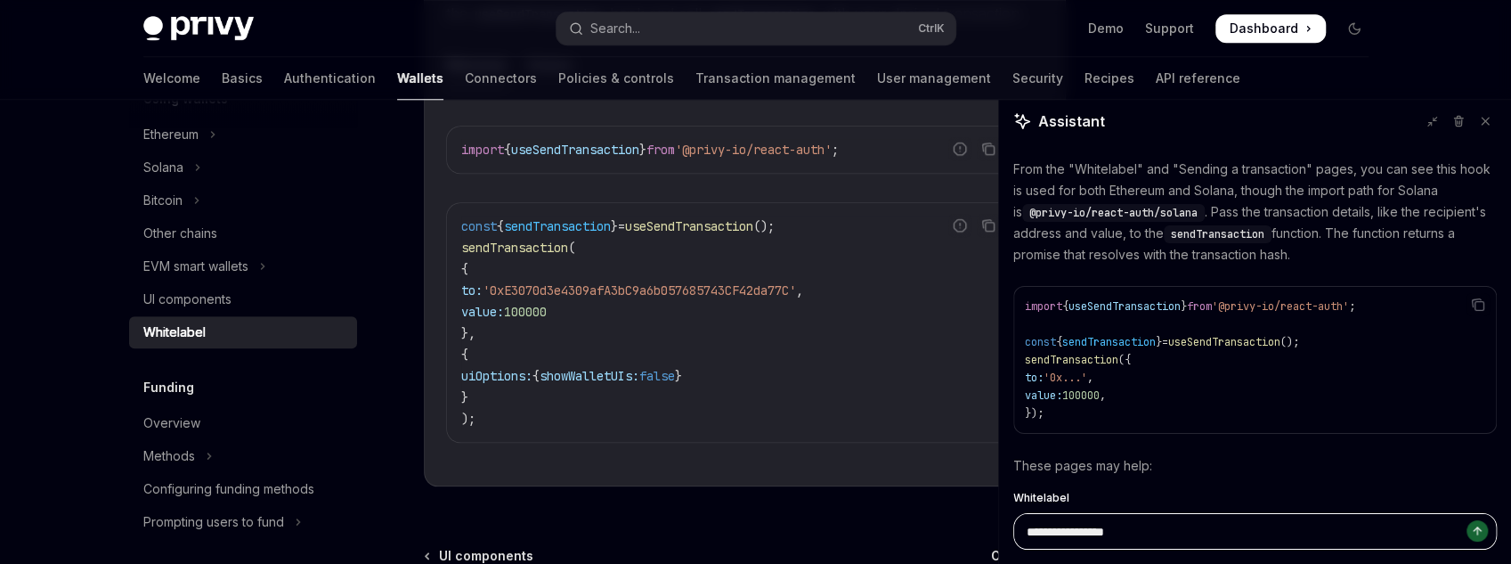
type textarea "**********"
type textarea "*"
type textarea "**********"
type textarea "*"
type textarea "**********"
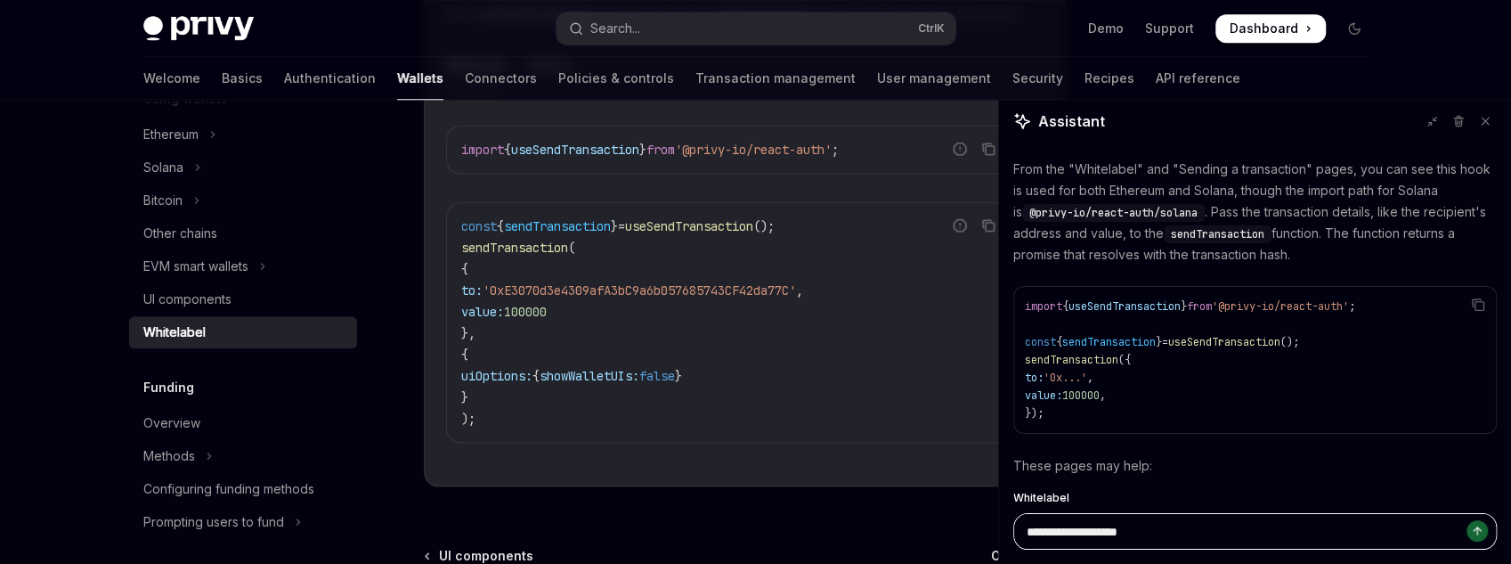
type textarea "*"
type textarea "**********"
type textarea "*"
type textarea "**********"
type textarea "*"
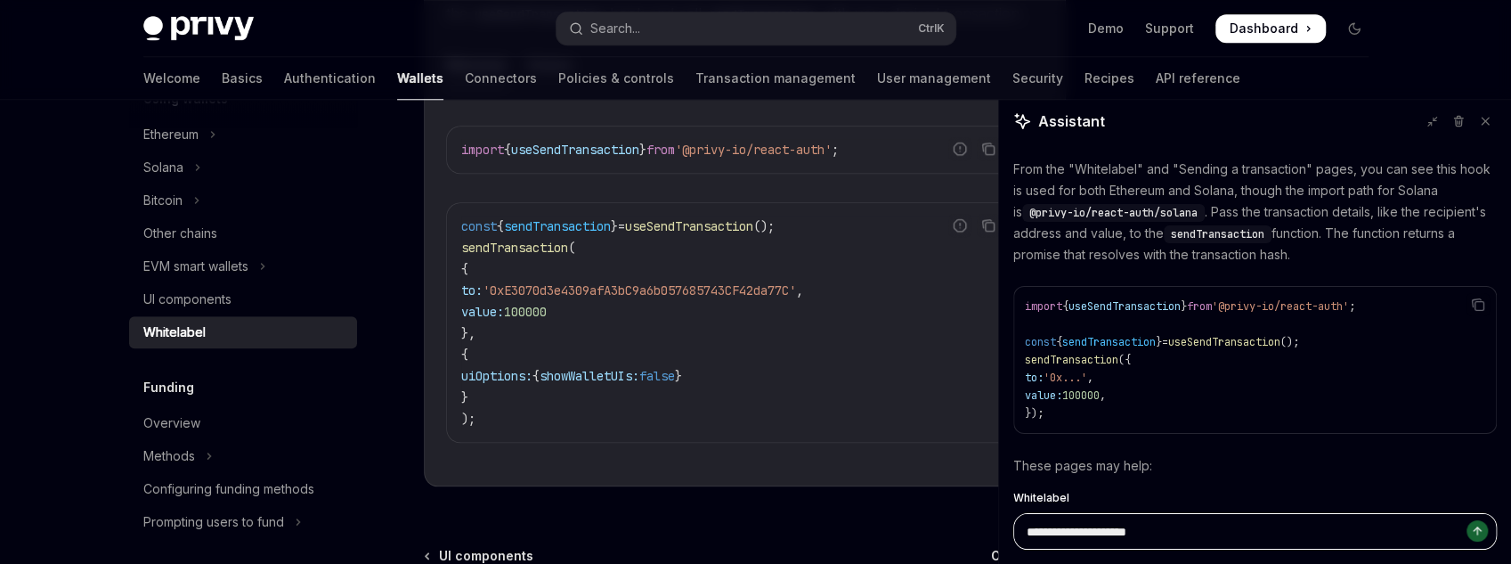
type textarea "**********"
type textarea "*"
type textarea "**********"
type textarea "*"
type textarea "**********"
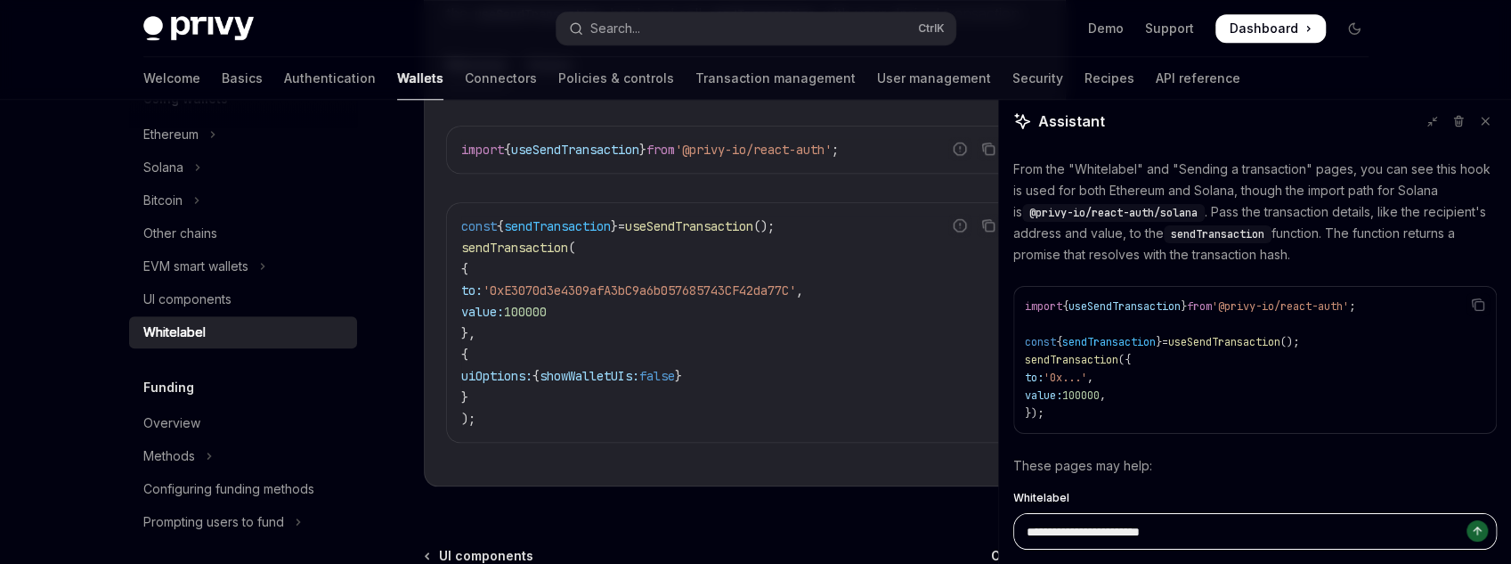
type textarea "*"
type textarea "**********"
type textarea "*"
type textarea "**********"
type textarea "*"
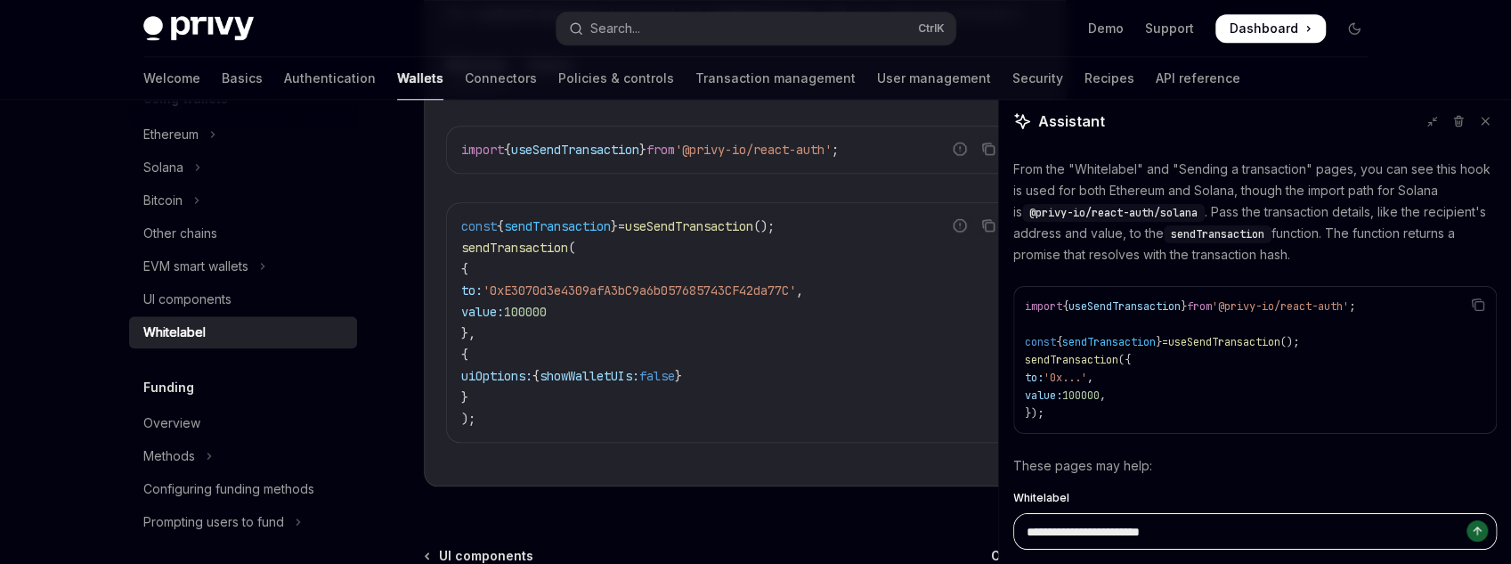
type textarea "**********"
type textarea "*"
type textarea "**********"
type textarea "*"
type textarea "**********"
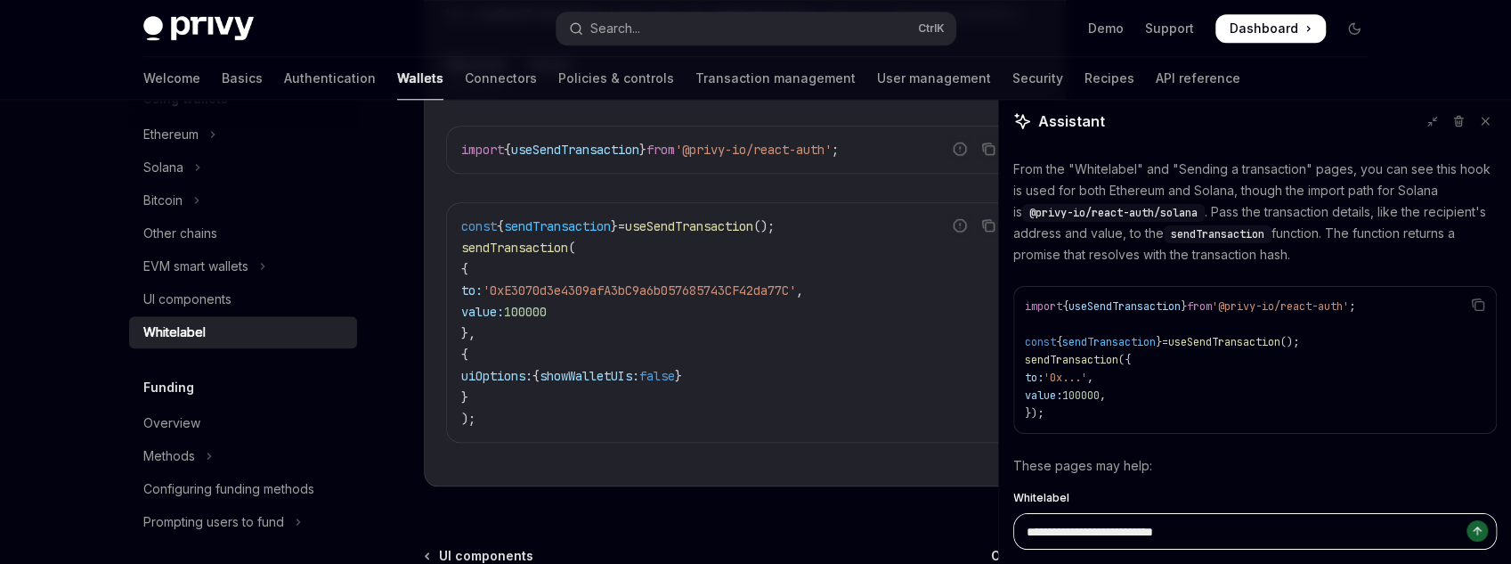
type textarea "*"
type textarea "**********"
type textarea "*"
type textarea "**********"
type textarea "*"
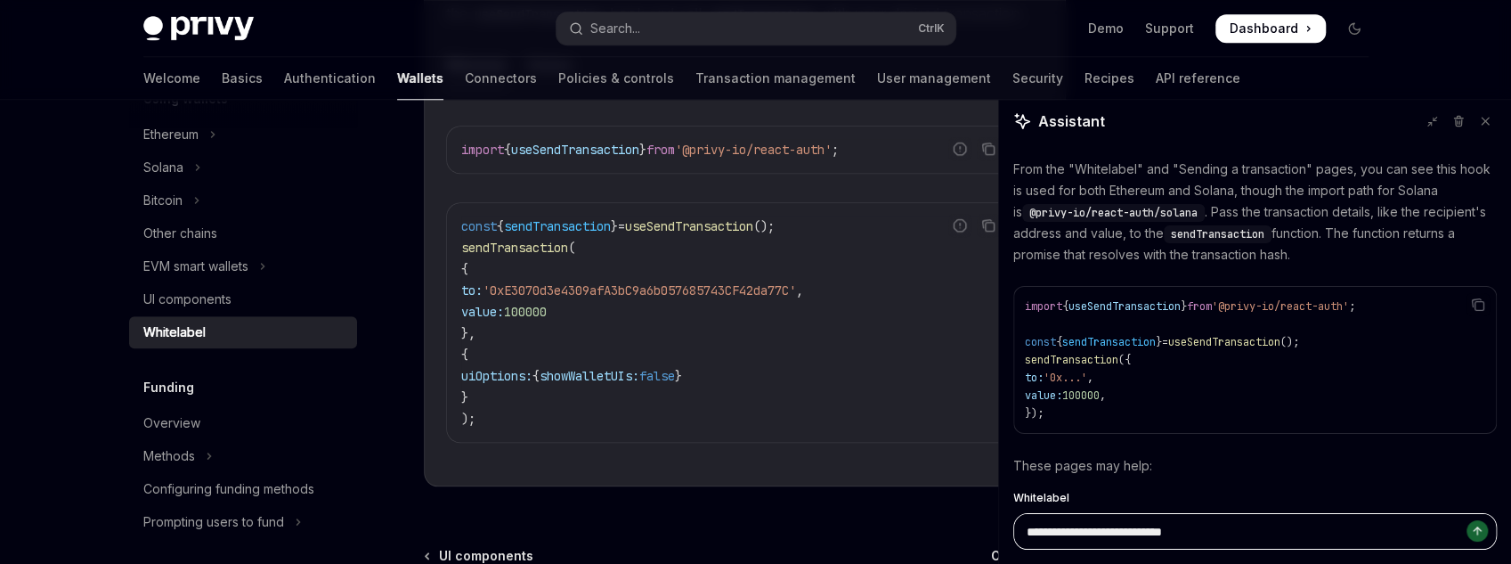
type textarea "**********"
type textarea "*"
type textarea "**********"
type textarea "*"
type textarea "**********"
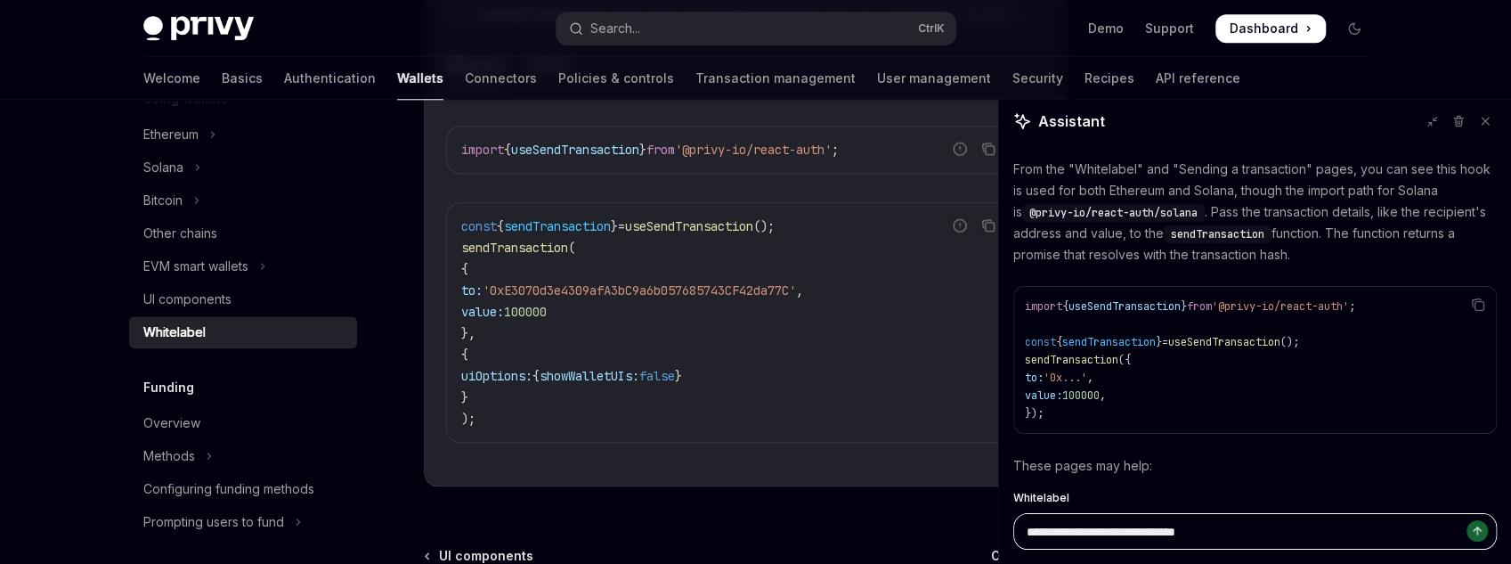
type textarea "*"
type textarea "**********"
type textarea "*"
type textarea "**********"
type textarea "*"
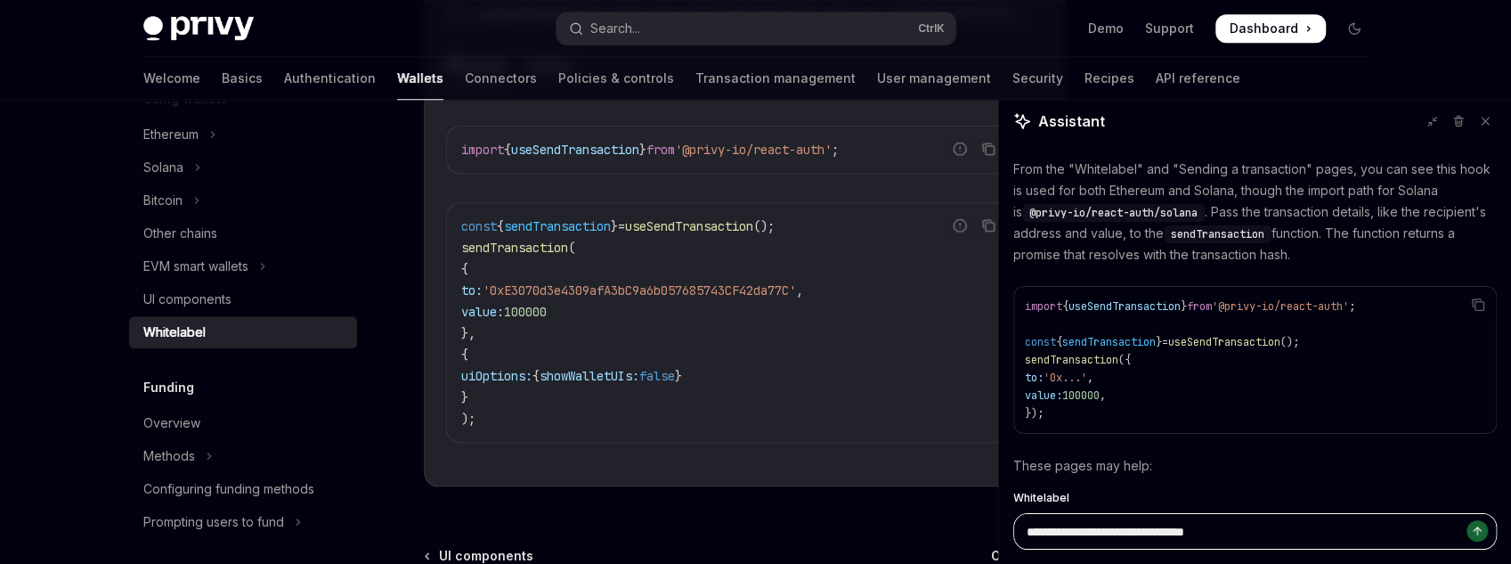
type textarea "**********"
type textarea "*"
type textarea "**********"
type textarea "*"
type textarea "**********"
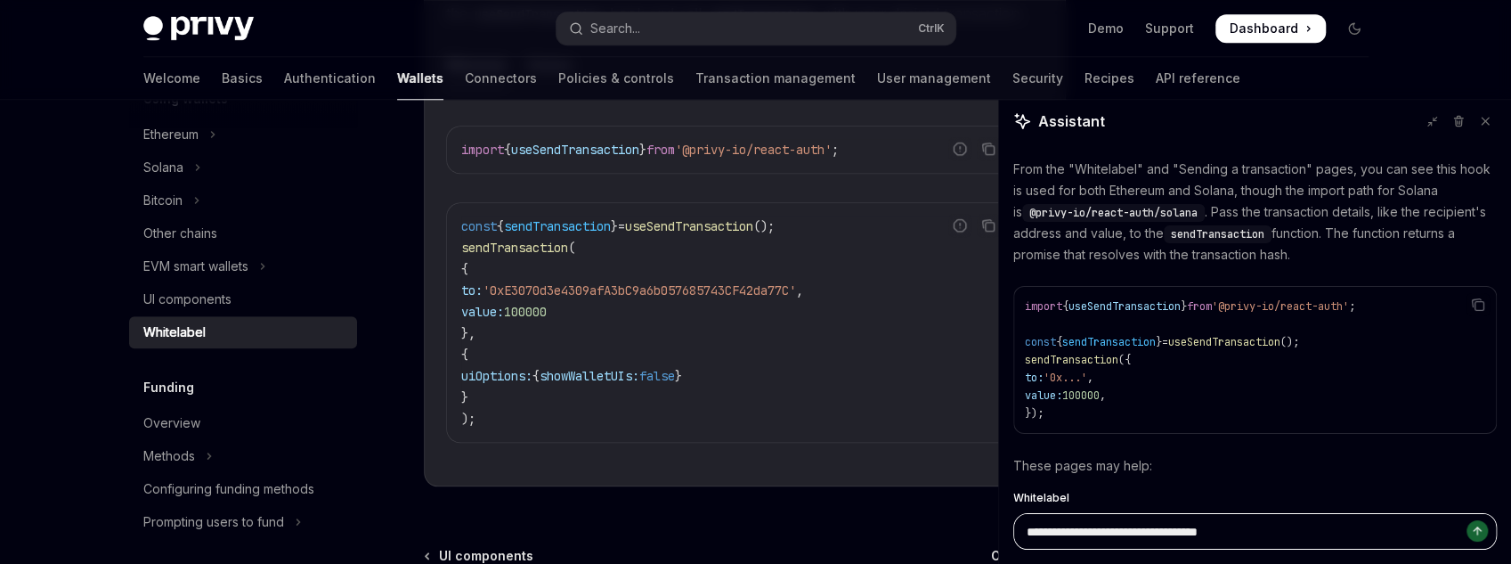
type textarea "*"
type textarea "**********"
type textarea "*"
type textarea "**********"
type textarea "*"
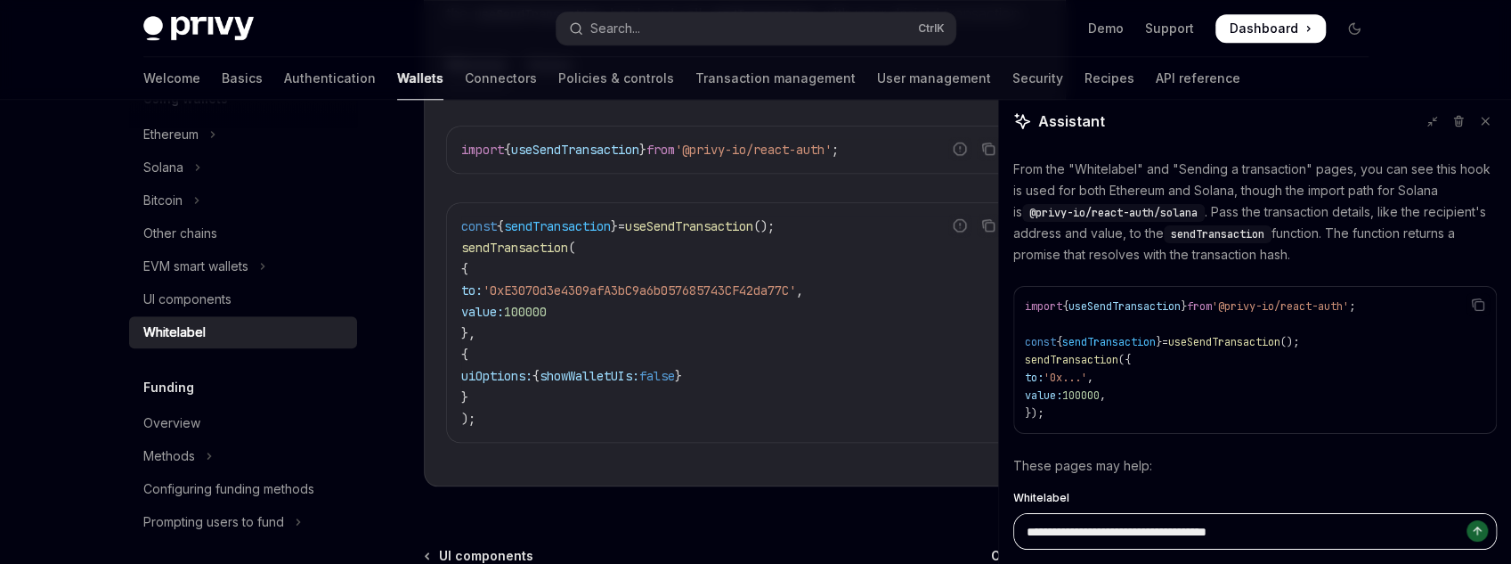
type textarea "**********"
type textarea "*"
type textarea "**********"
type textarea "*"
type textarea "**********"
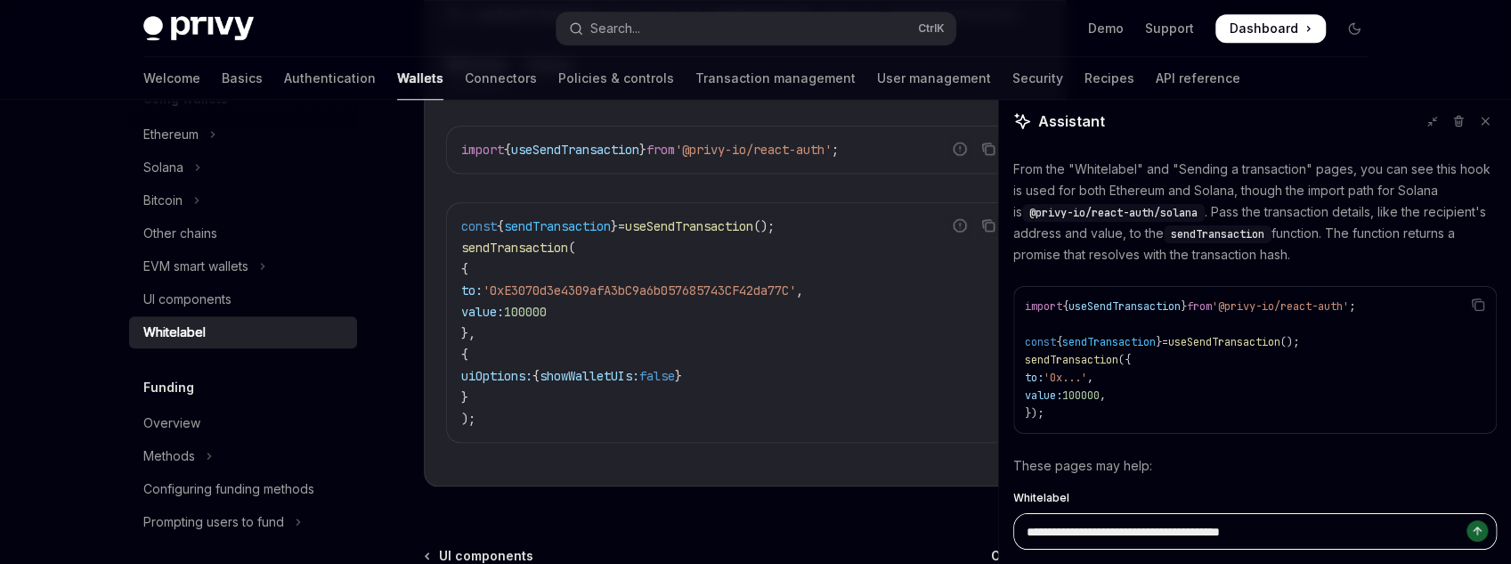
type textarea "*"
type textarea "**********"
type textarea "*"
type textarea "**********"
type textarea "*"
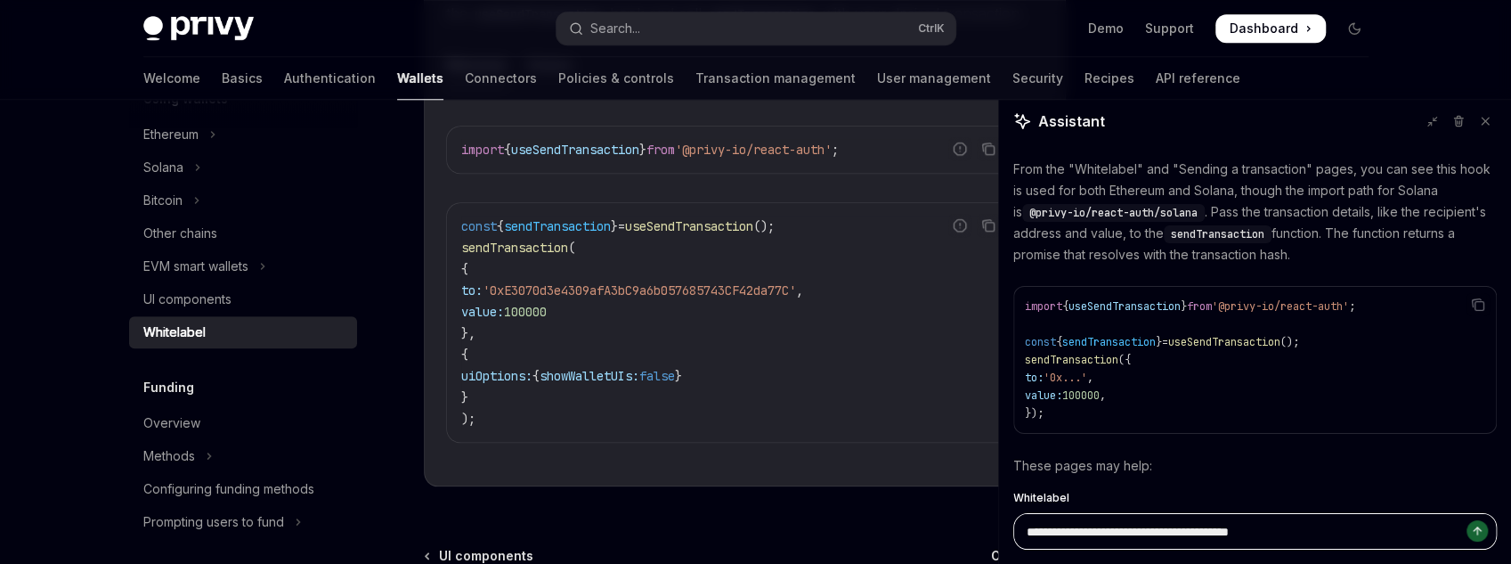
type textarea "**********"
type textarea "*"
type textarea "**********"
type textarea "*"
type textarea "**********"
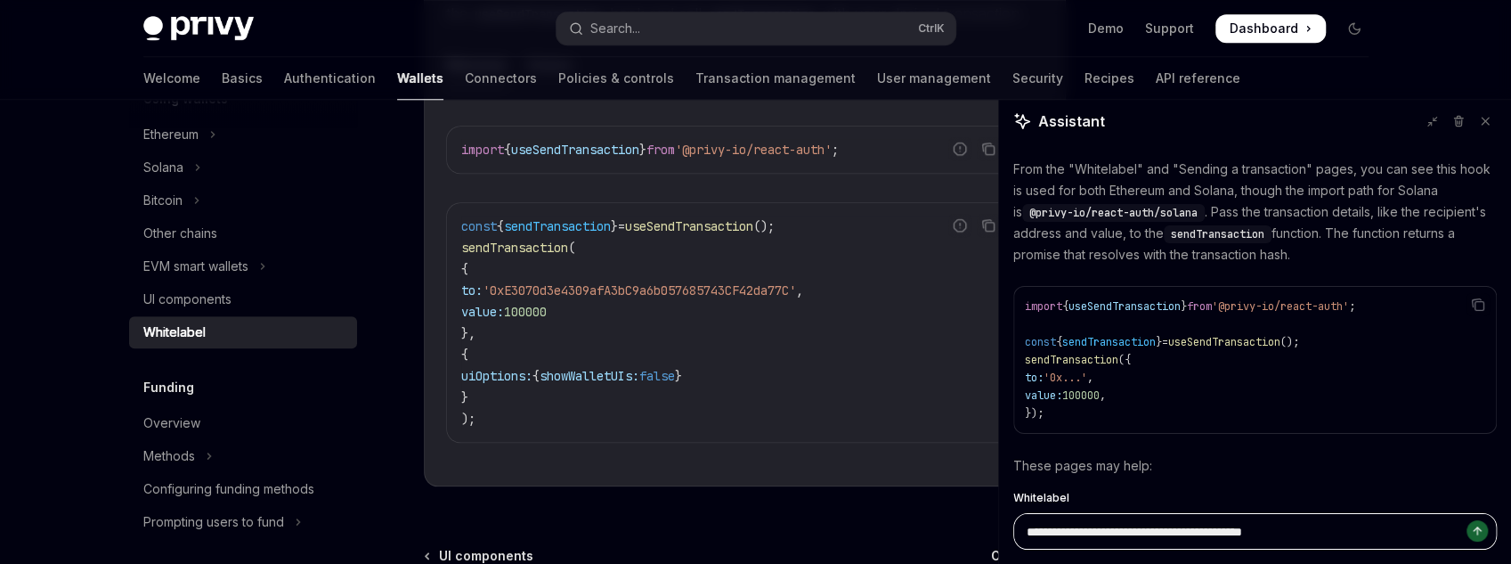
type textarea "*"
type textarea "**********"
type textarea "*"
type textarea "**********"
type textarea "*"
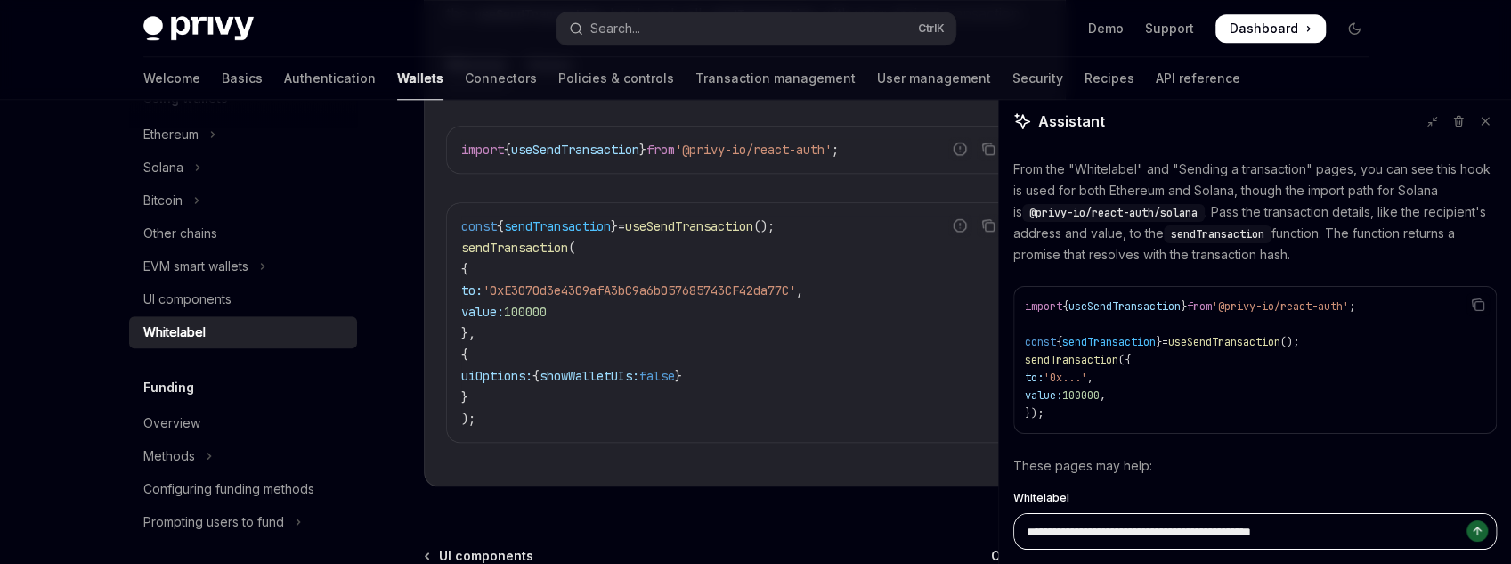
type textarea "**********"
type textarea "*"
type textarea "**********"
type textarea "*"
type textarea "**********"
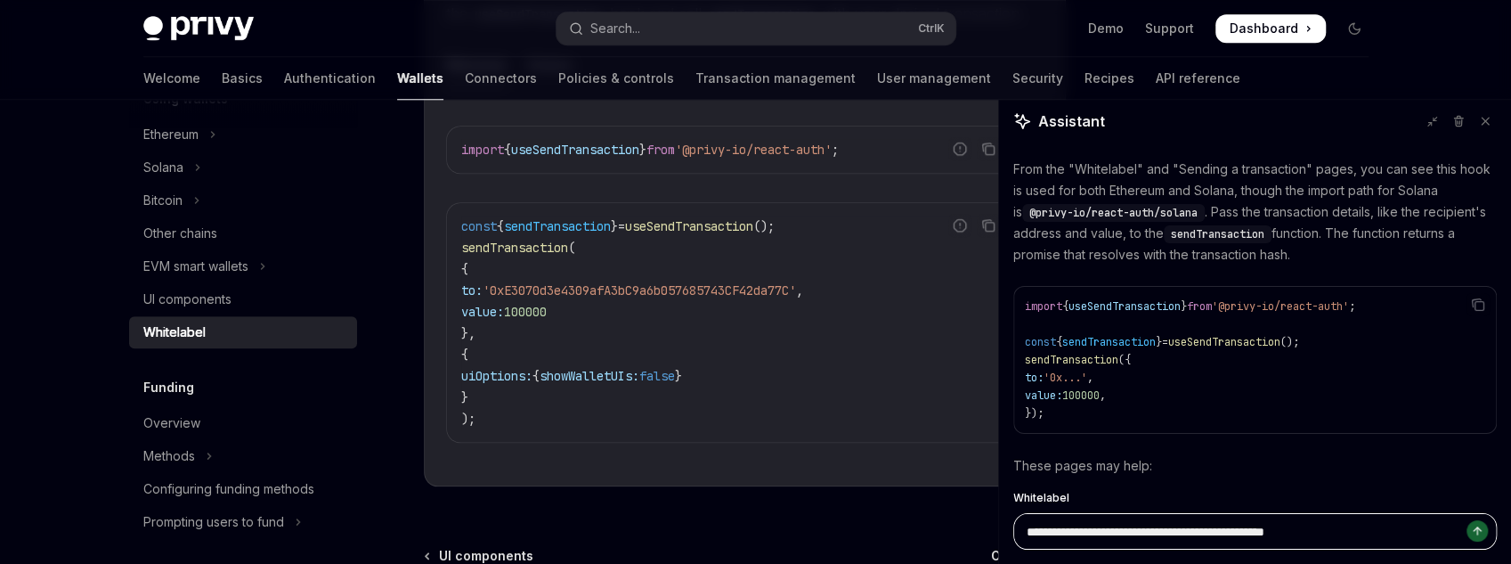
type textarea "*"
type textarea "**********"
type textarea "*"
type textarea "**********"
type textarea "*"
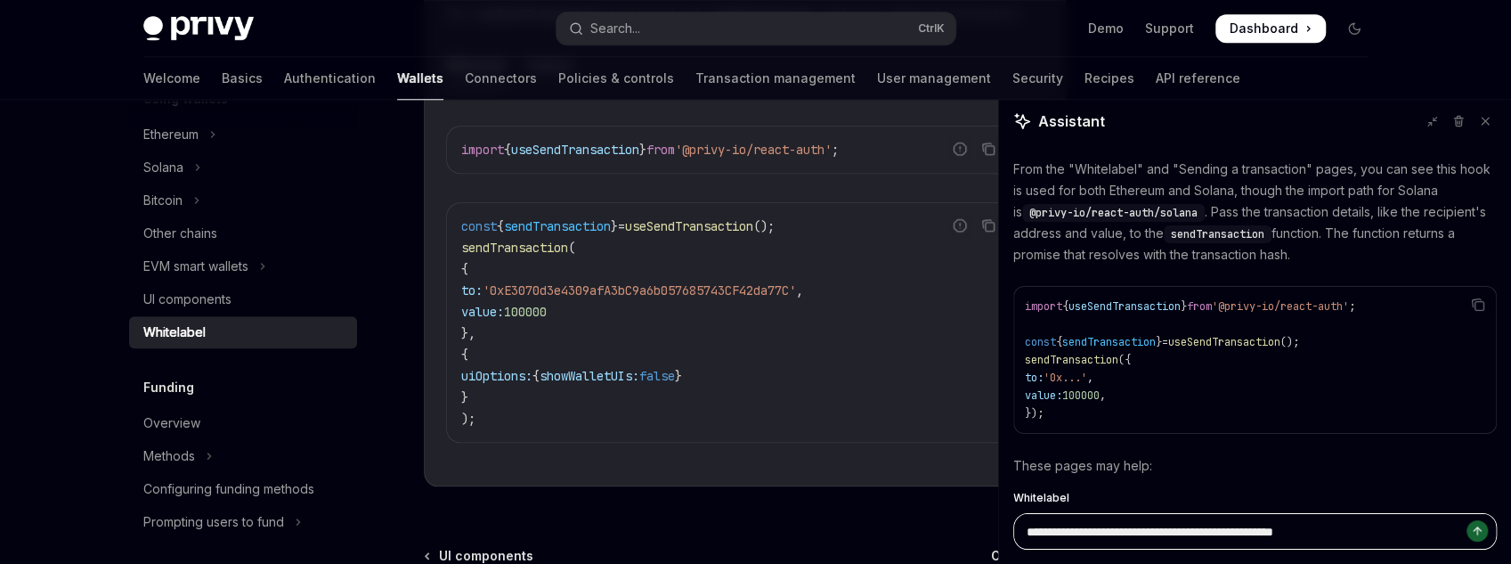
type textarea "**********"
type textarea "*"
type textarea "**********"
type textarea "*"
type textarea "**********"
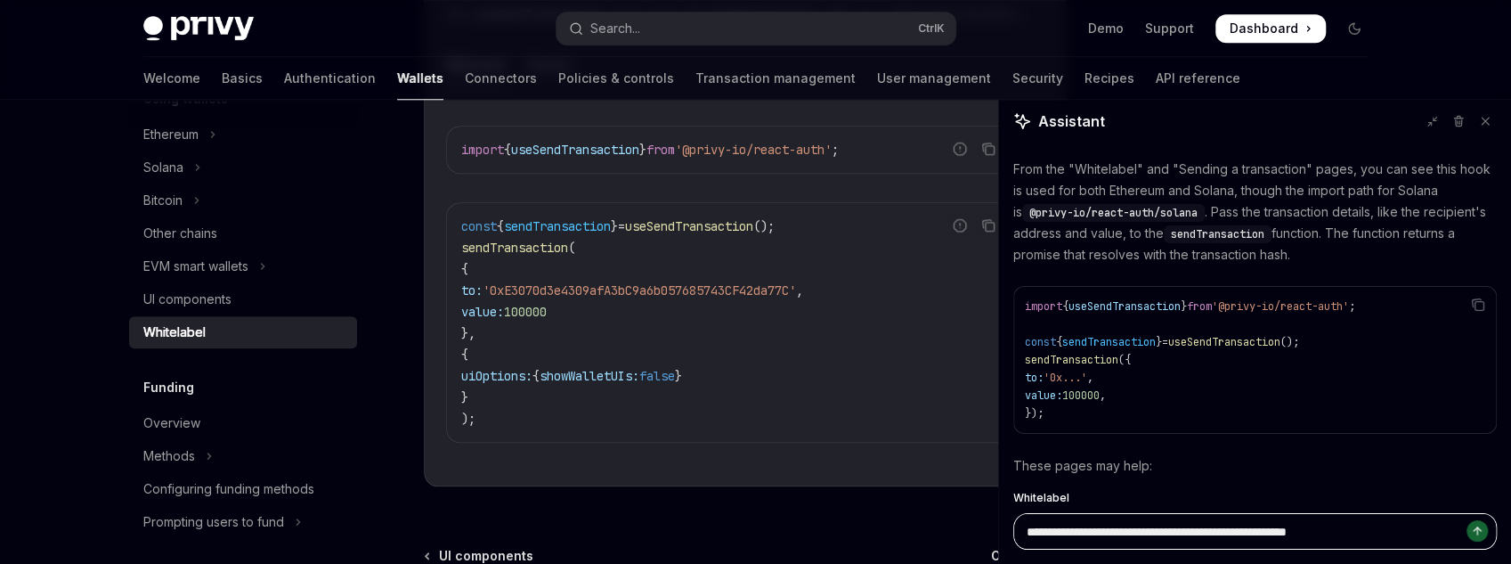
type textarea "*"
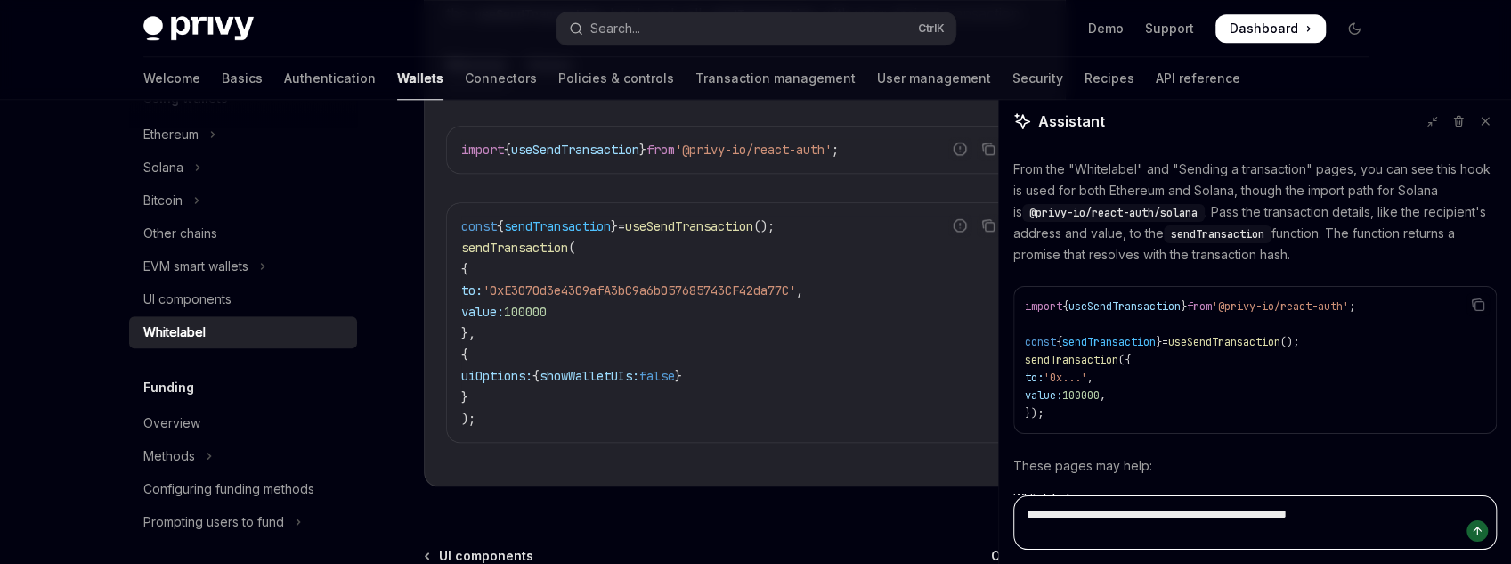
type textarea "**********"
type textarea "*"
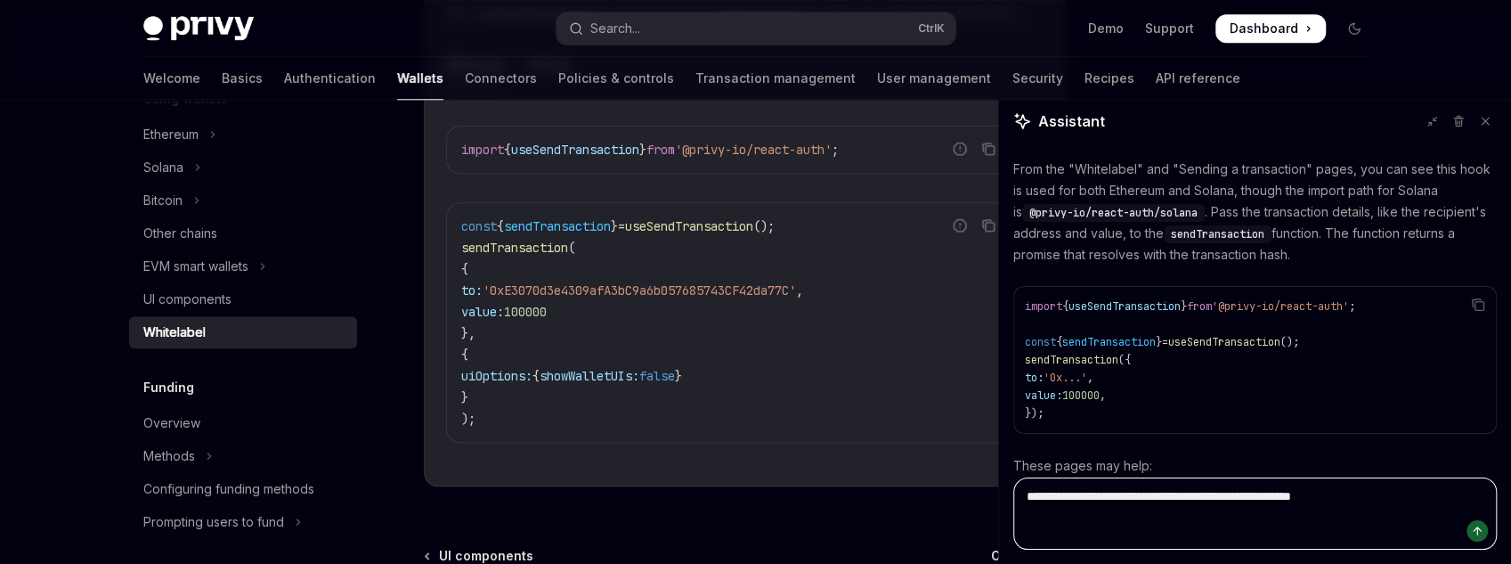
paste textarea "**********"
type textarea "**********"
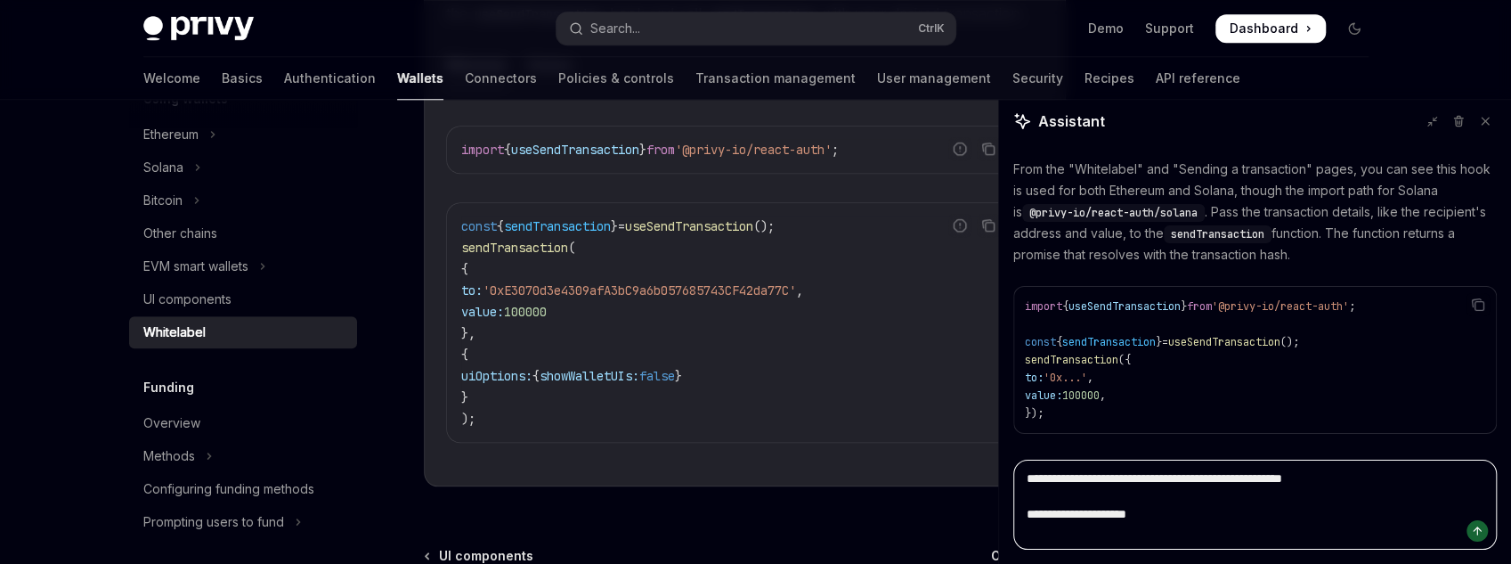
type textarea "*"
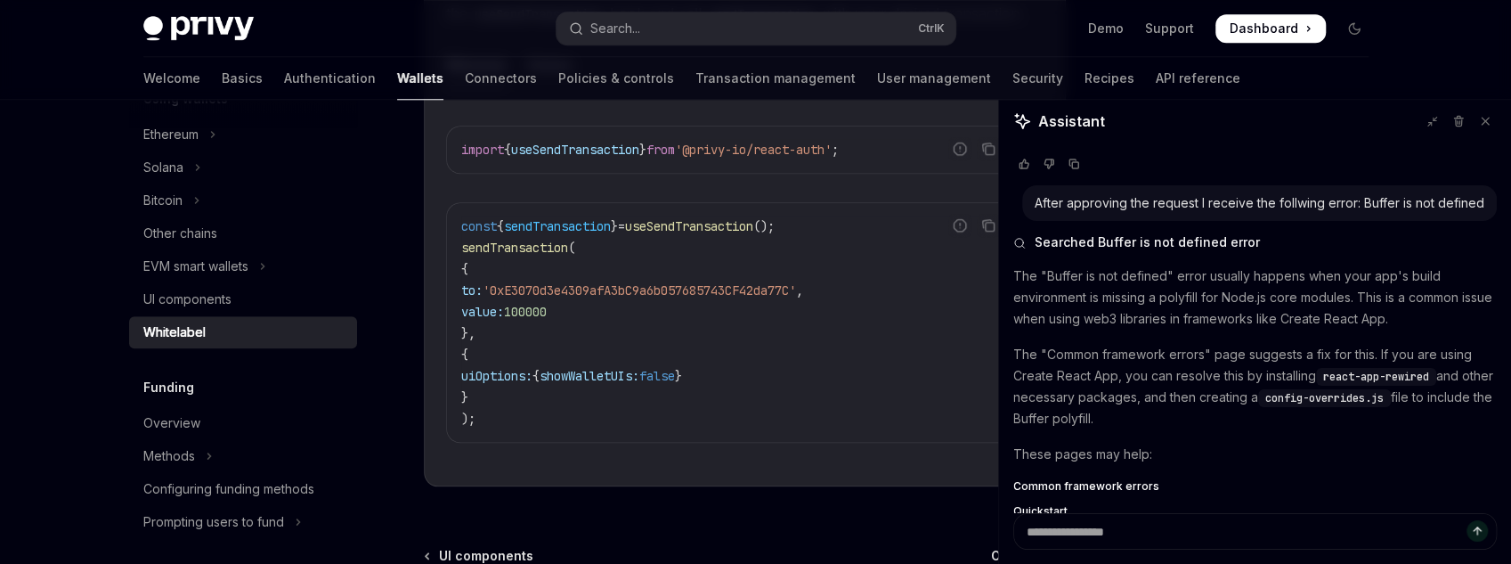
scroll to position [457, 0]
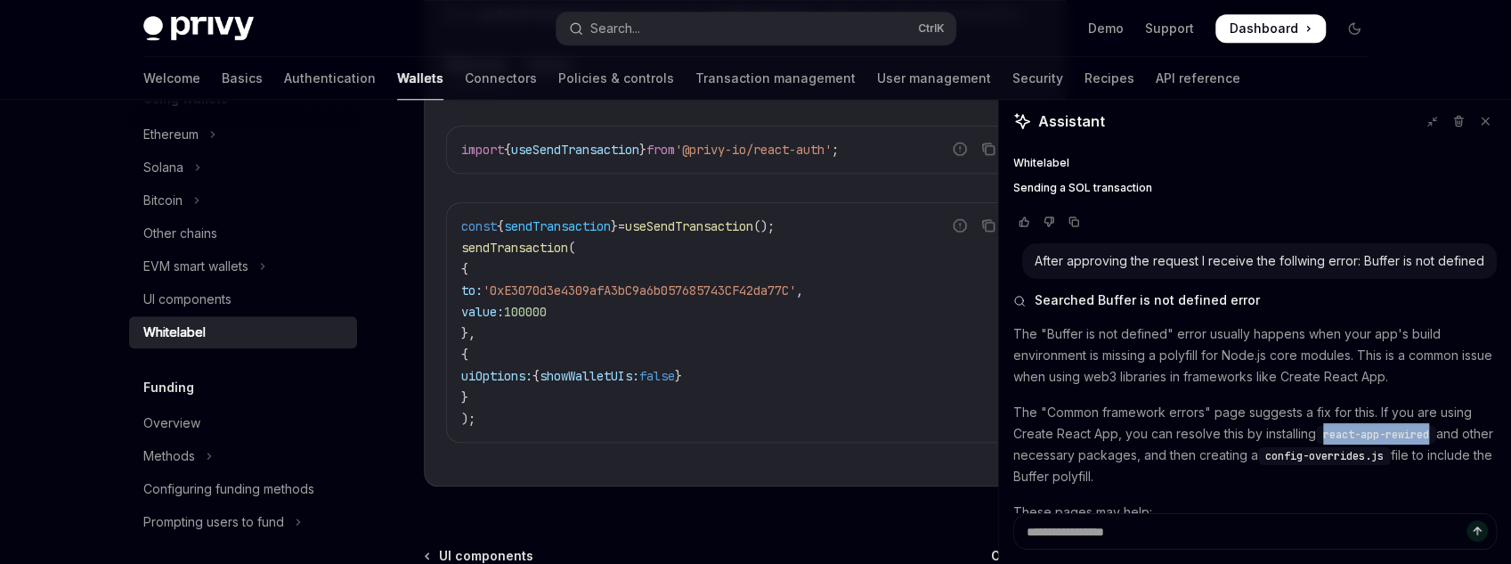
drag, startPoint x: 1326, startPoint y: 437, endPoint x: 1438, endPoint y: 429, distance: 112.5
click at [1437, 429] on code "react-app-rewired" at bounding box center [1376, 435] width 120 height 18
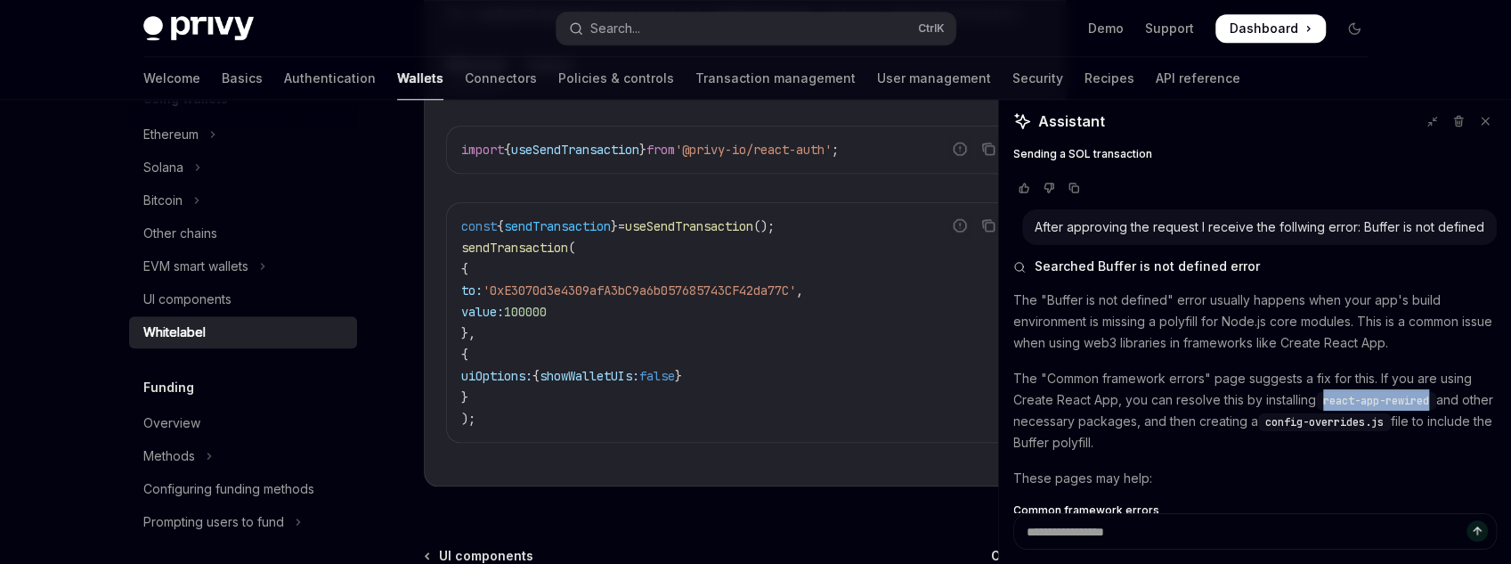
scroll to position [528, 0]
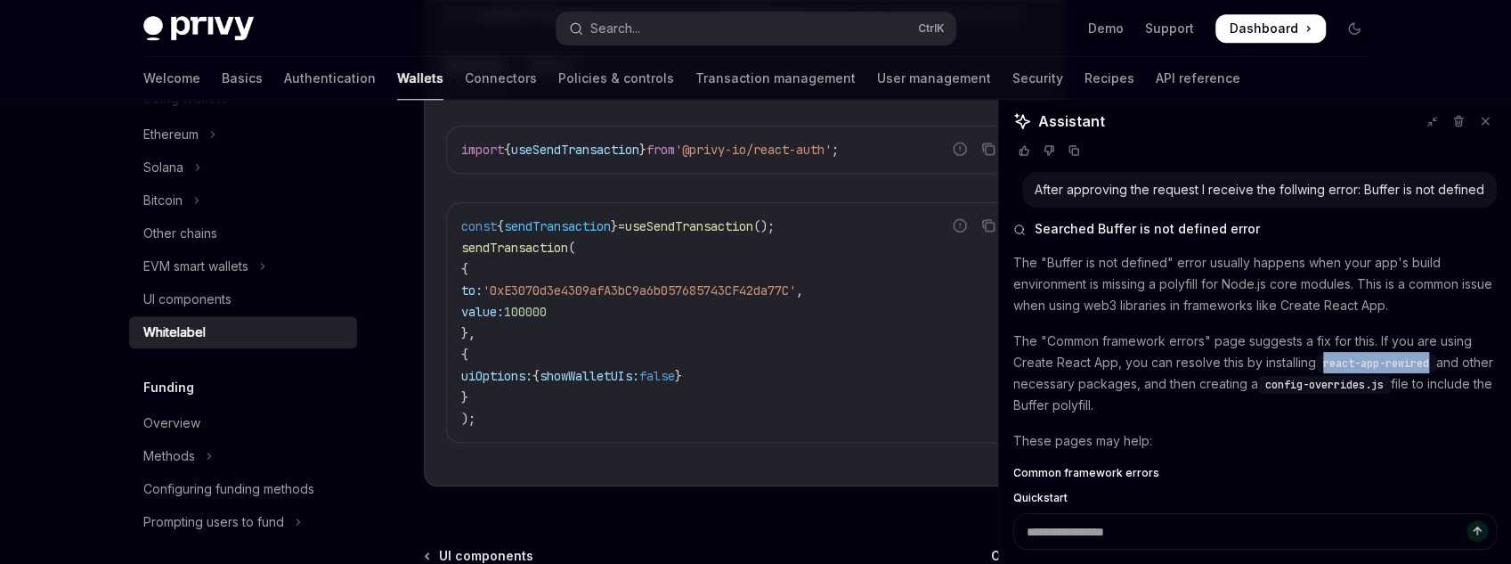
drag, startPoint x: 1205, startPoint y: 410, endPoint x: 1208, endPoint y: 322, distance: 88.2
click at [1208, 322] on div "The "Buffer is not defined" error usually happens when your app's build environ…" at bounding box center [1256, 392] width 484 height 281
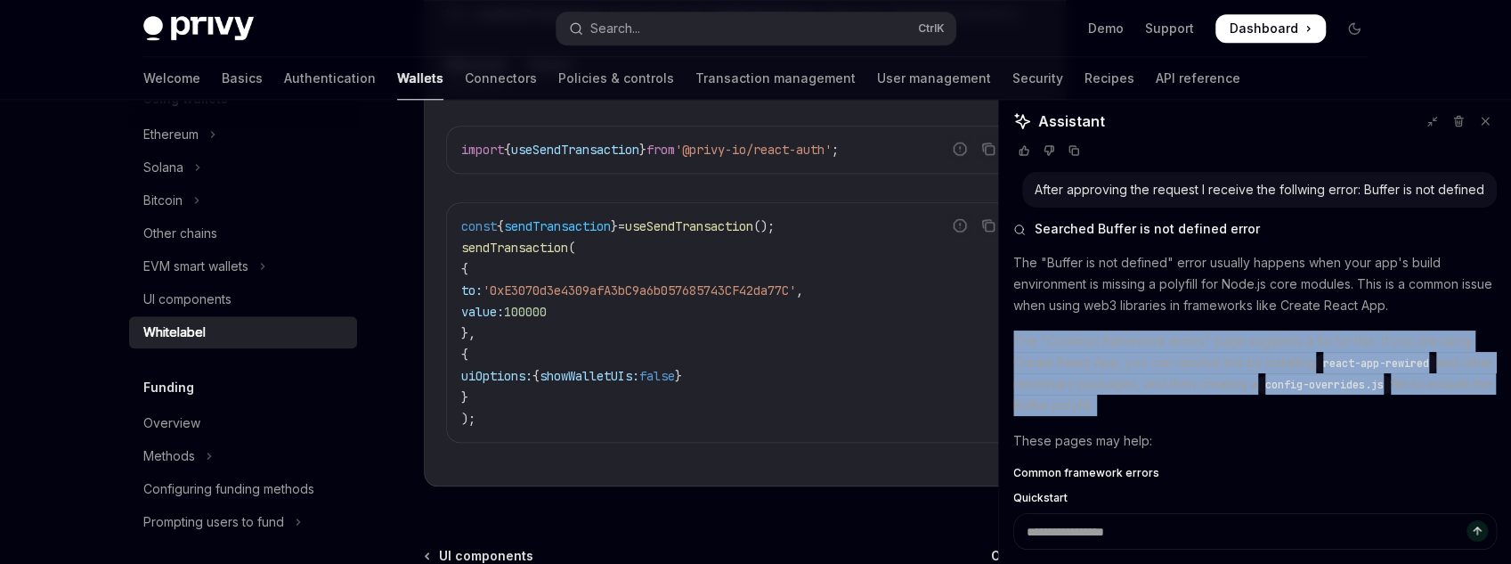
drag, startPoint x: 1208, startPoint y: 322, endPoint x: 1233, endPoint y: 399, distance: 81.7
click at [1233, 399] on div "The "Buffer is not defined" error usually happens when your app's build environ…" at bounding box center [1256, 392] width 484 height 281
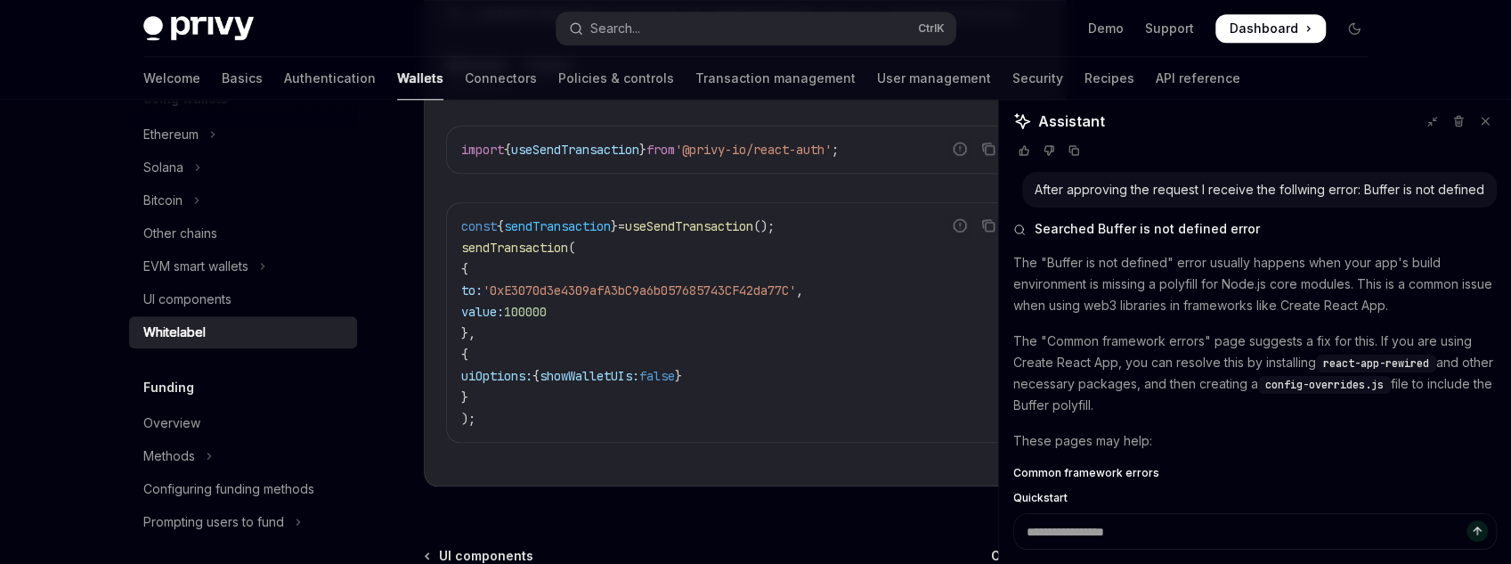
click at [660, 218] on span "useSendTransaction" at bounding box center [689, 226] width 128 height 16
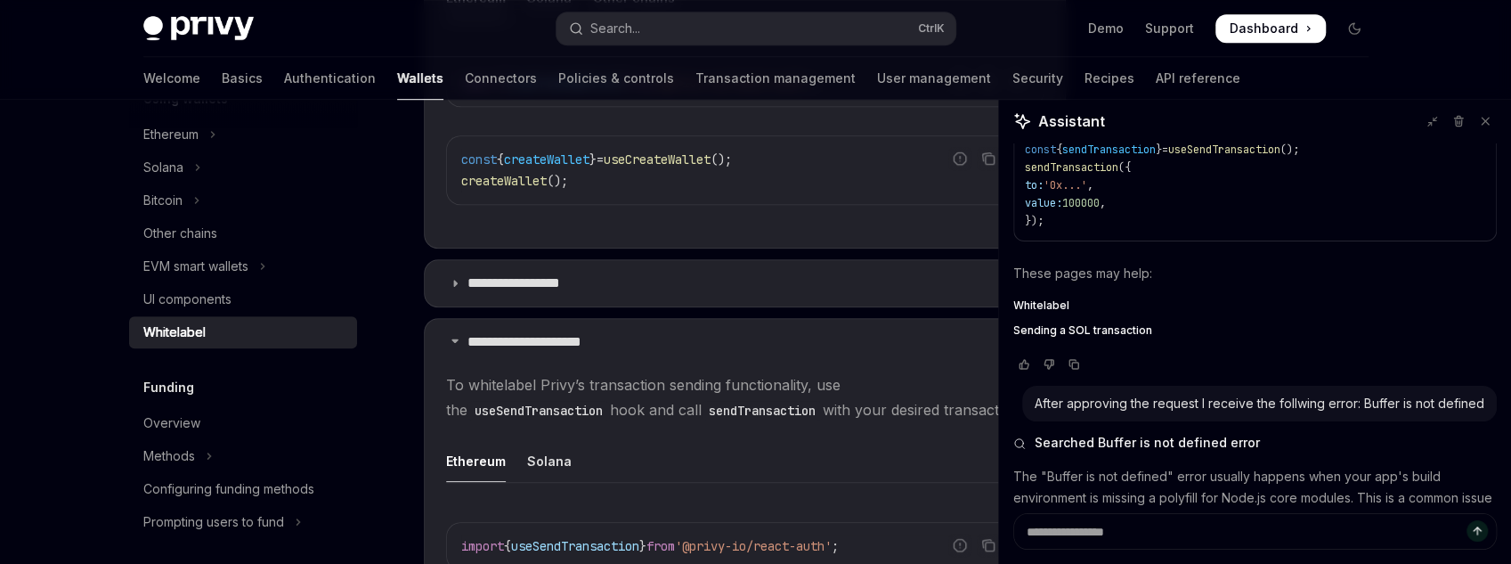
scroll to position [764, 0]
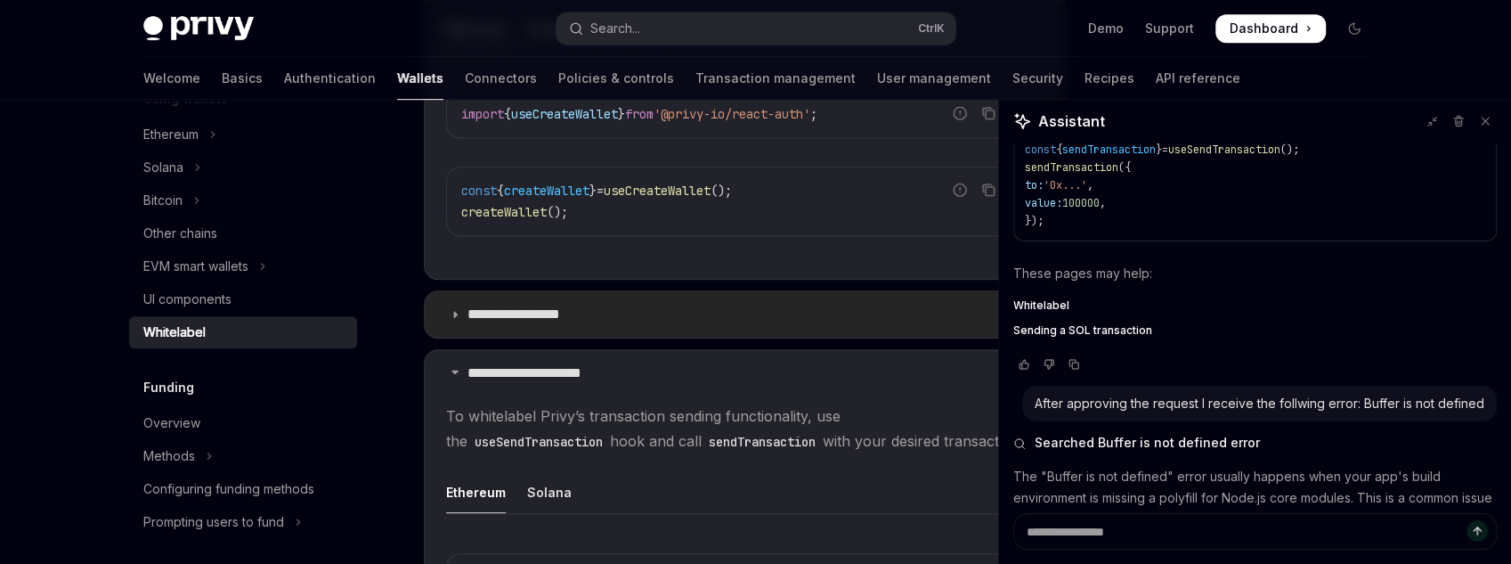
click at [619, 324] on summary "**********" at bounding box center [745, 314] width 640 height 46
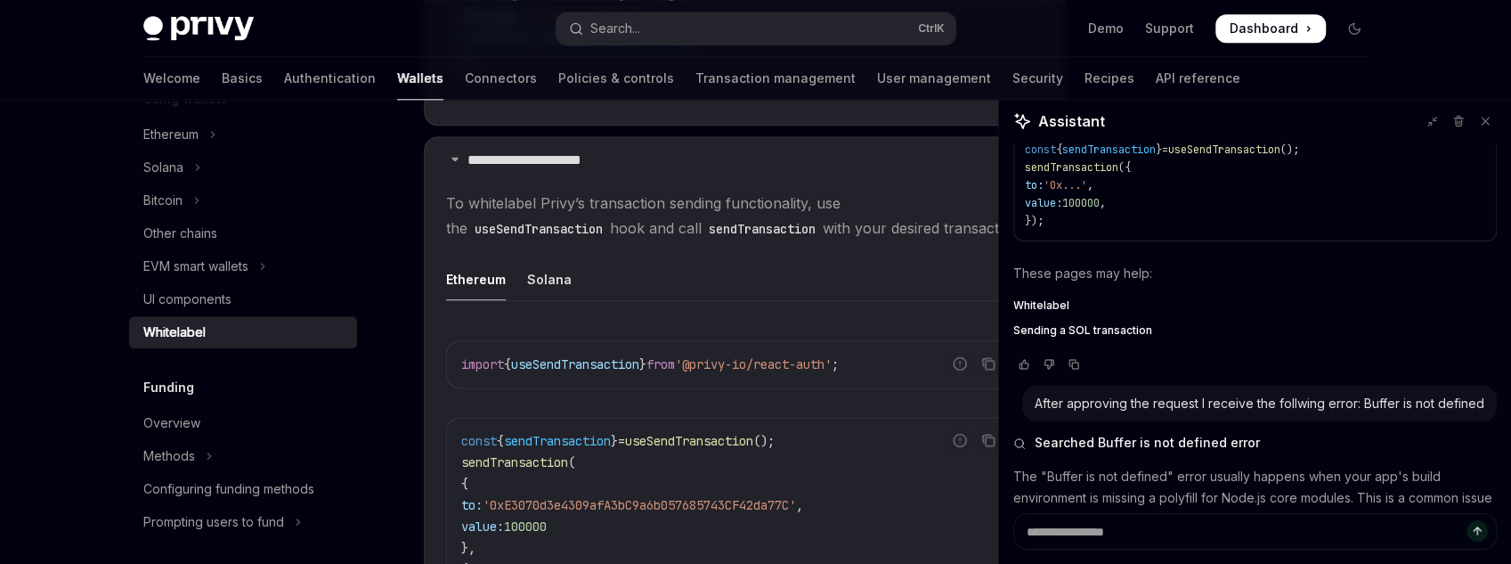
scroll to position [1386, 0]
click at [714, 281] on ul "Ethereum Solana" at bounding box center [745, 280] width 598 height 43
click at [1479, 120] on icon at bounding box center [1485, 121] width 12 height 12
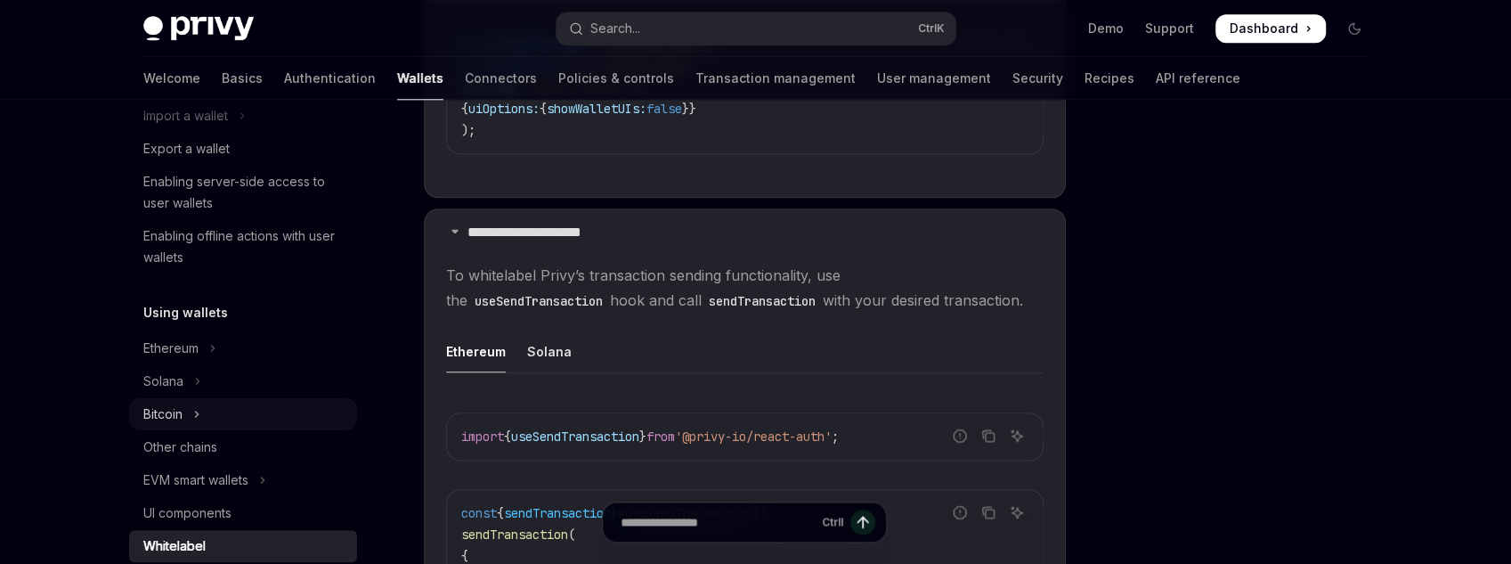
scroll to position [260, 0]
click at [211, 339] on icon "Toggle Ethereum section" at bounding box center [212, 348] width 7 height 21
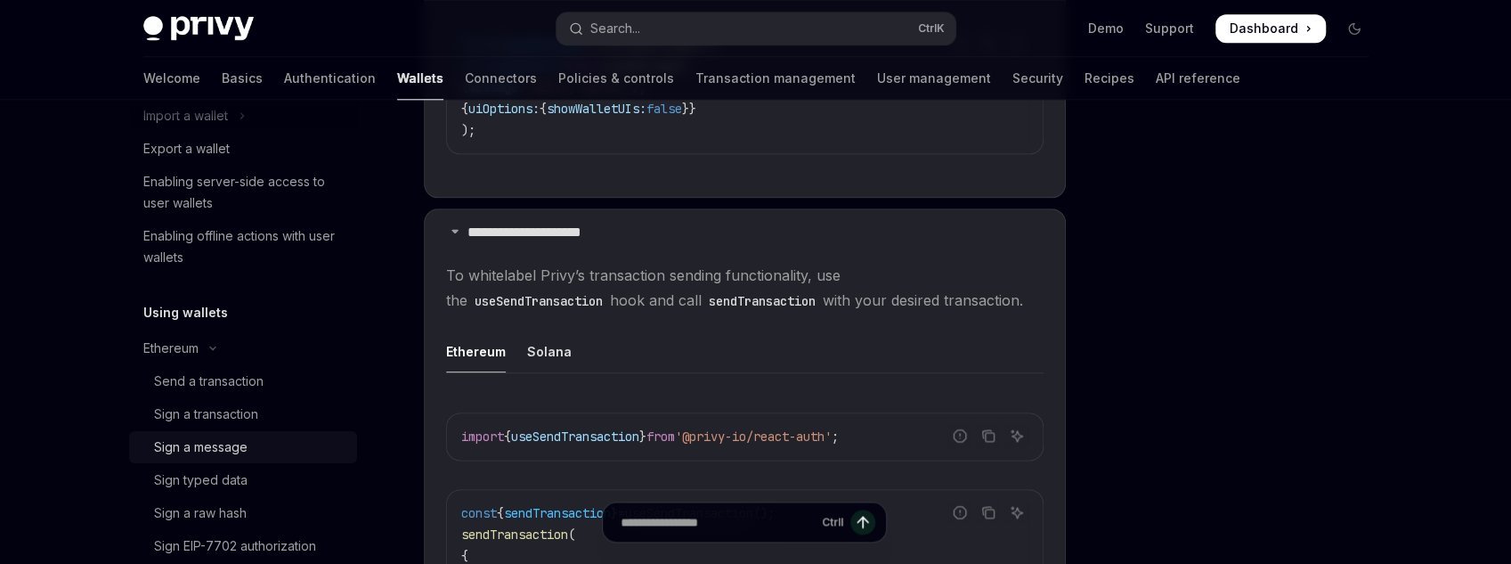
type textarea "*"
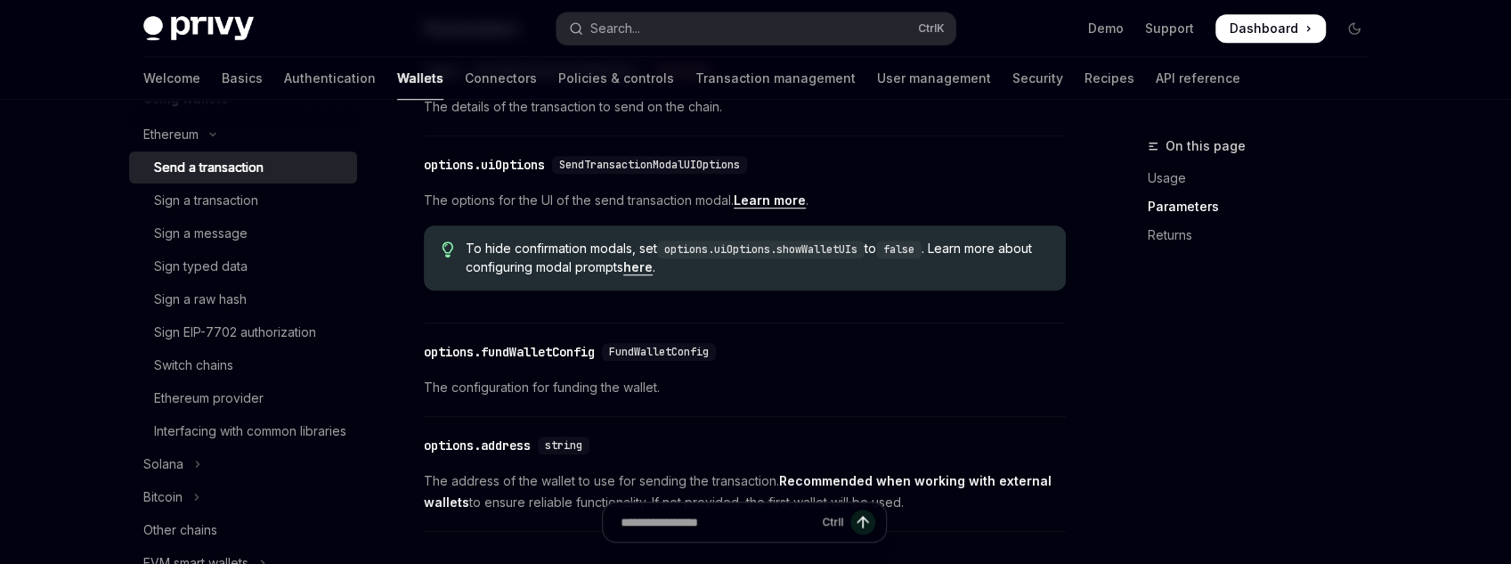
scroll to position [855, 0]
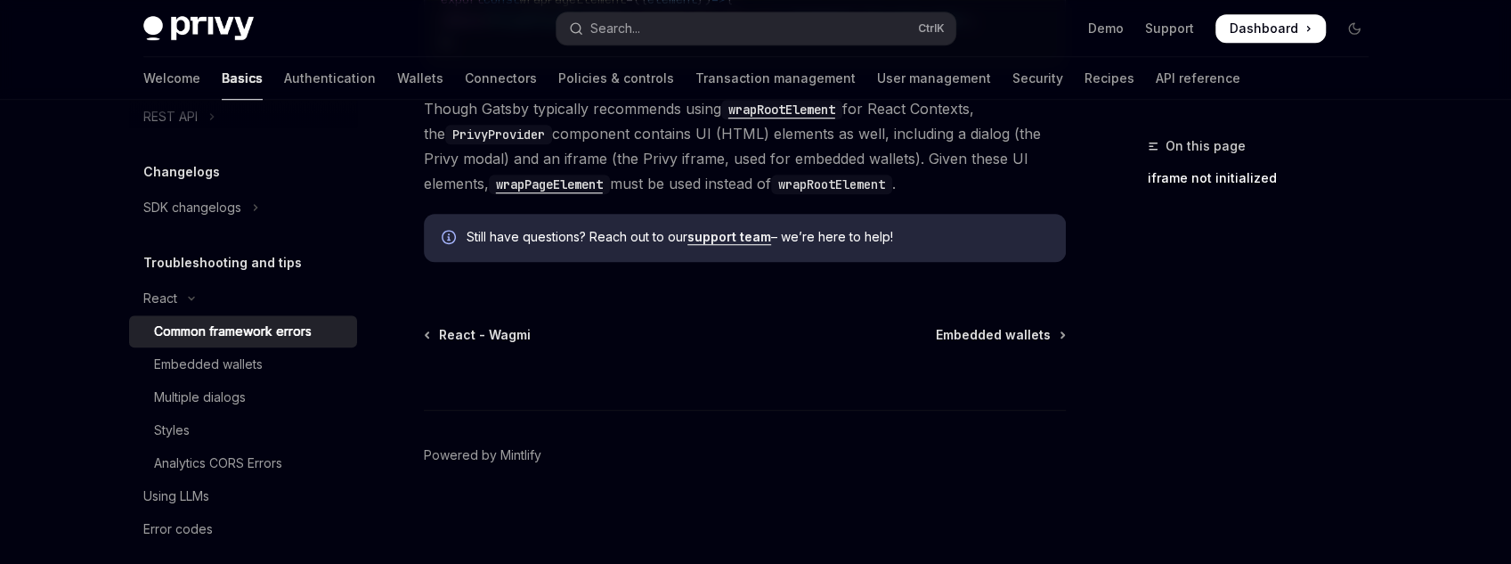
scroll to position [893, 0]
click at [266, 370] on div "Embedded wallets" at bounding box center [250, 364] width 192 height 21
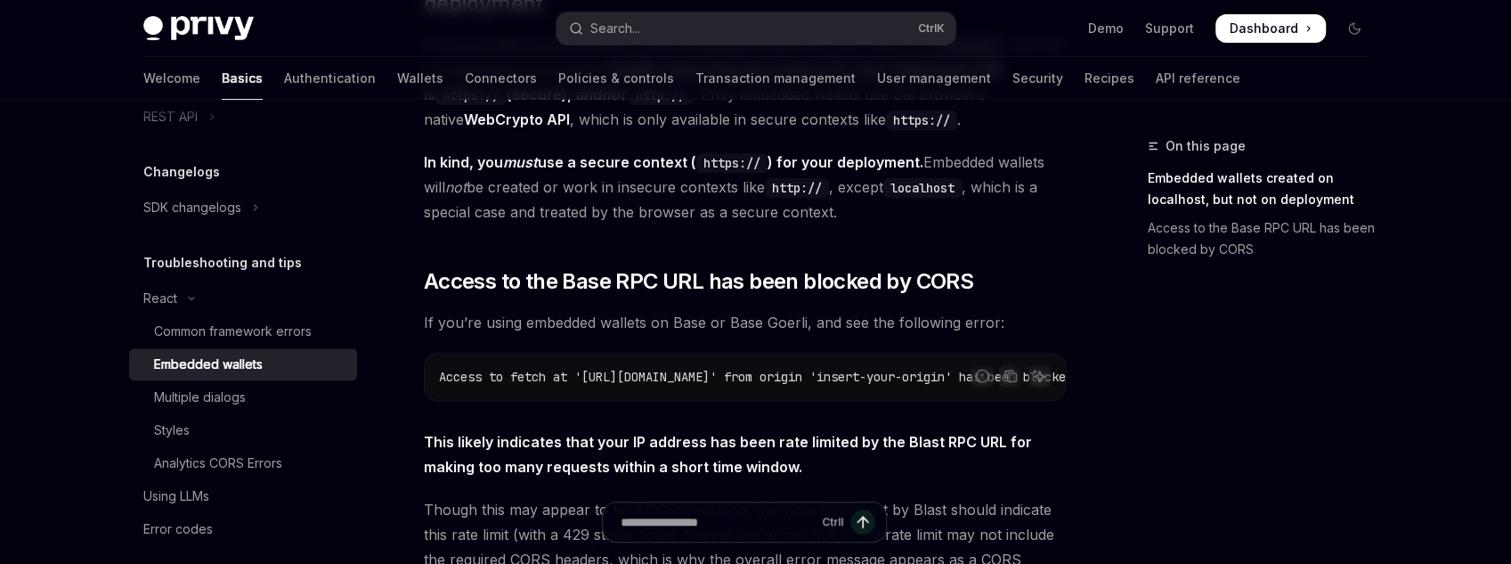
scroll to position [71, 0]
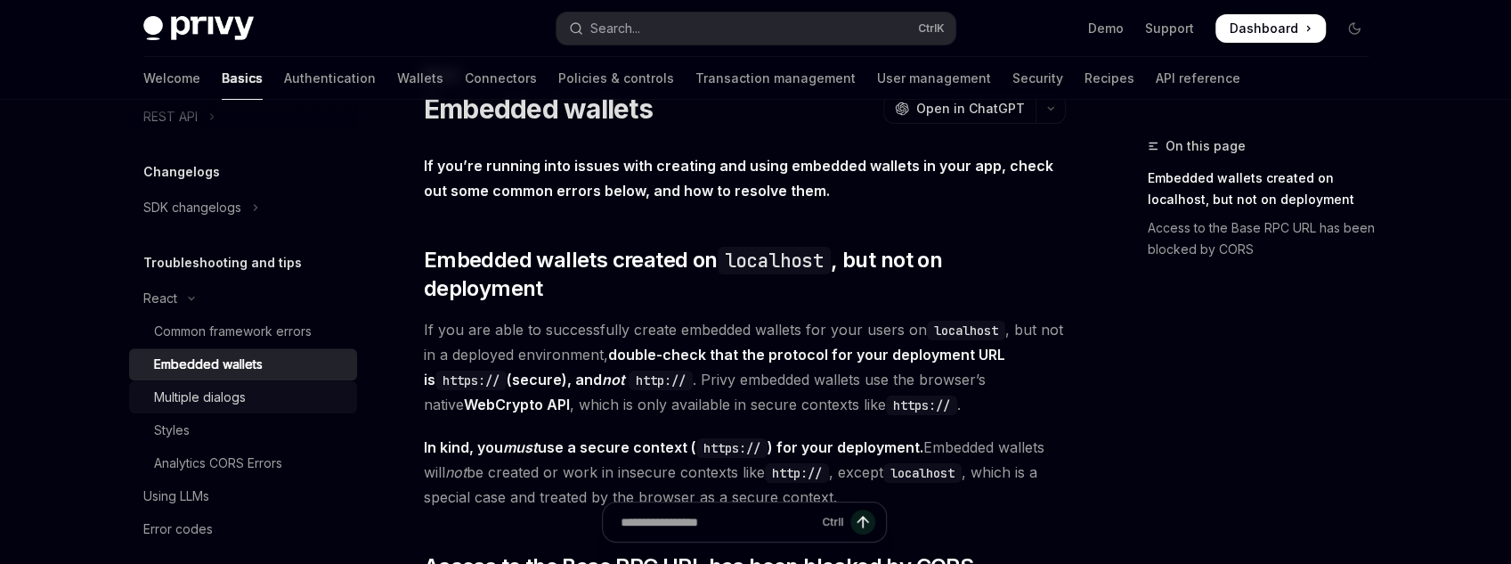
click at [202, 410] on link "Multiple dialogs" at bounding box center [243, 397] width 228 height 32
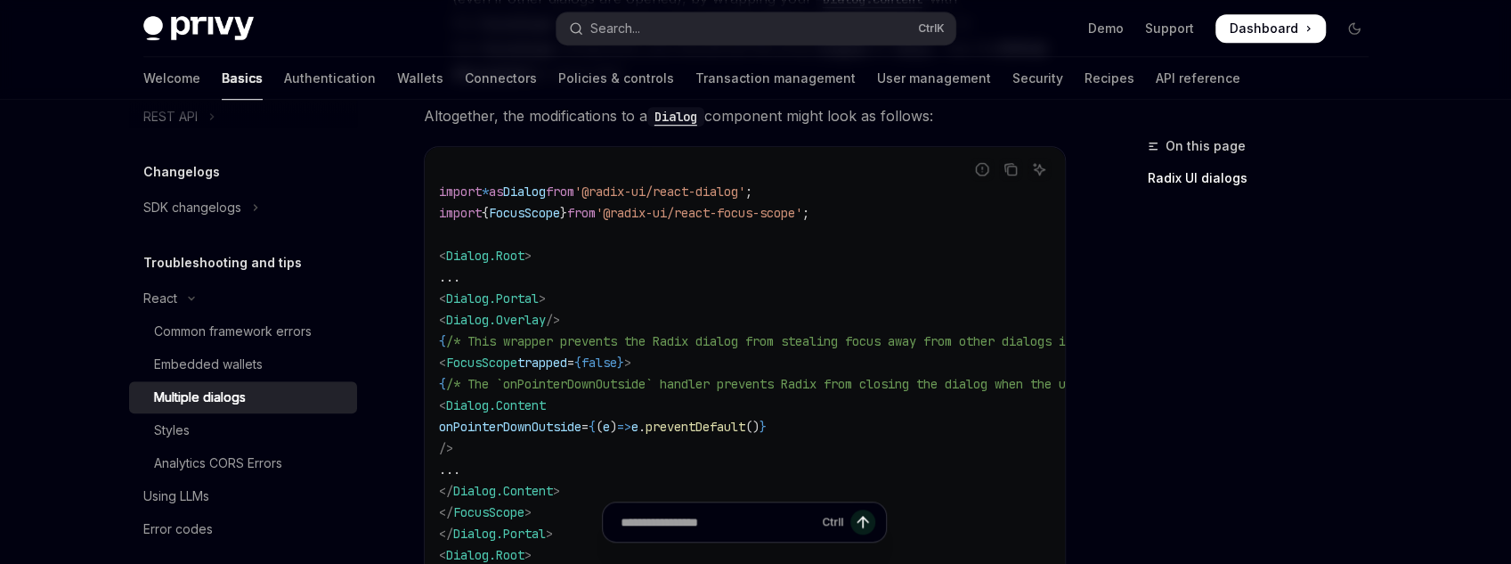
scroll to position [1092, 0]
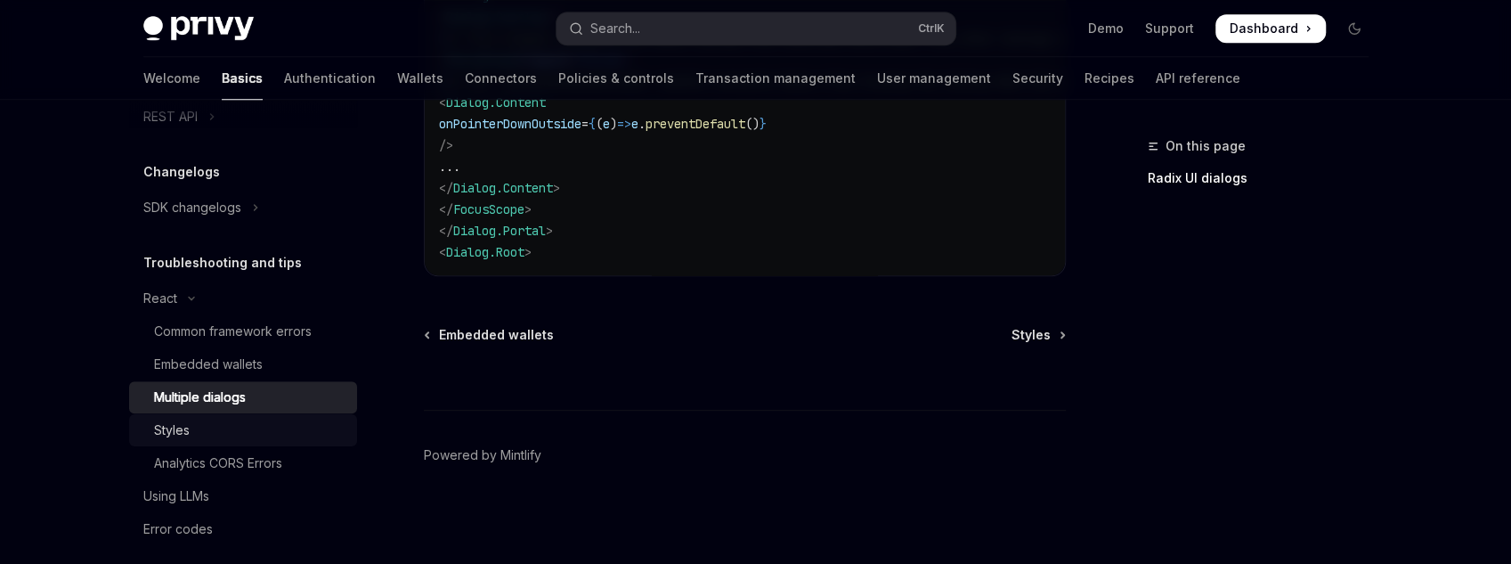
click at [246, 430] on div "Styles" at bounding box center [250, 429] width 192 height 21
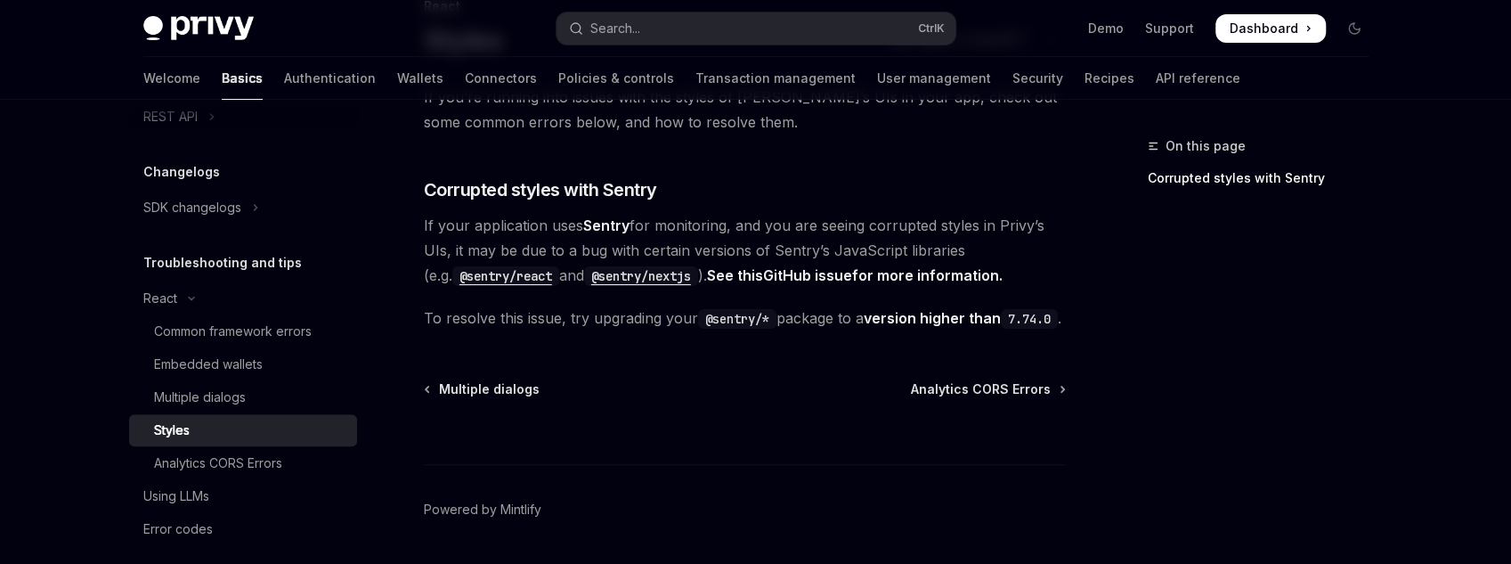
scroll to position [214, 0]
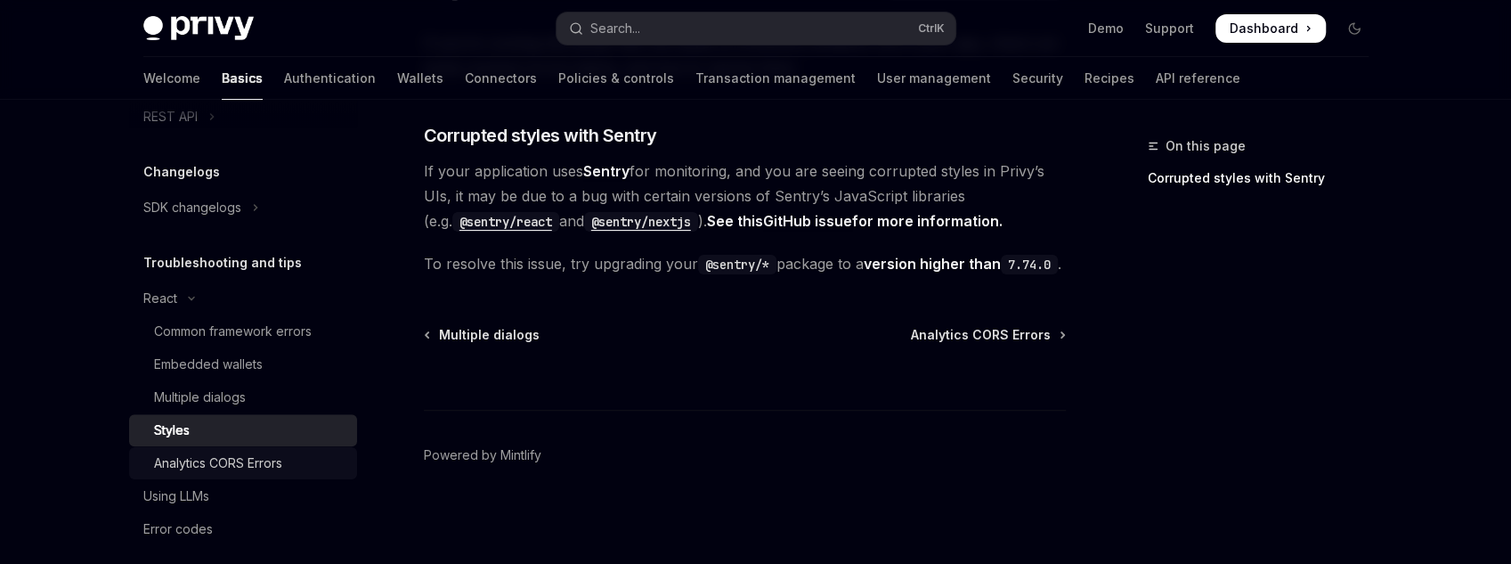
click at [276, 469] on div "Analytics CORS Errors" at bounding box center [218, 462] width 128 height 21
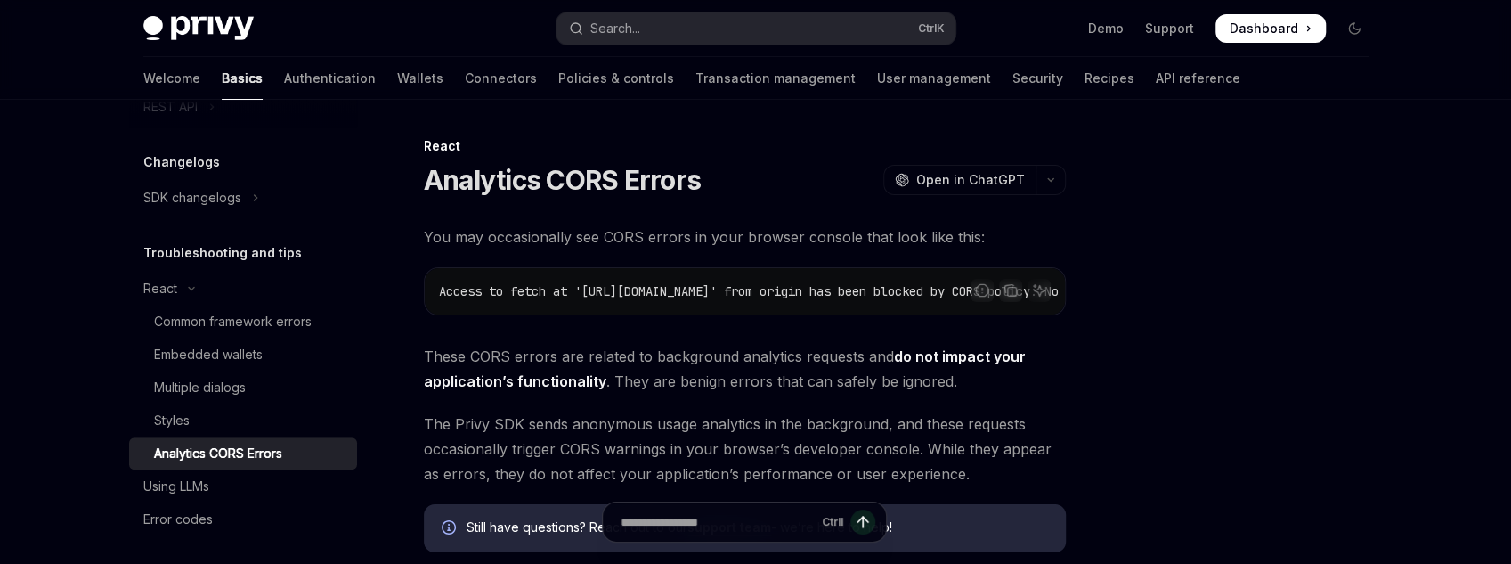
scroll to position [627, 0]
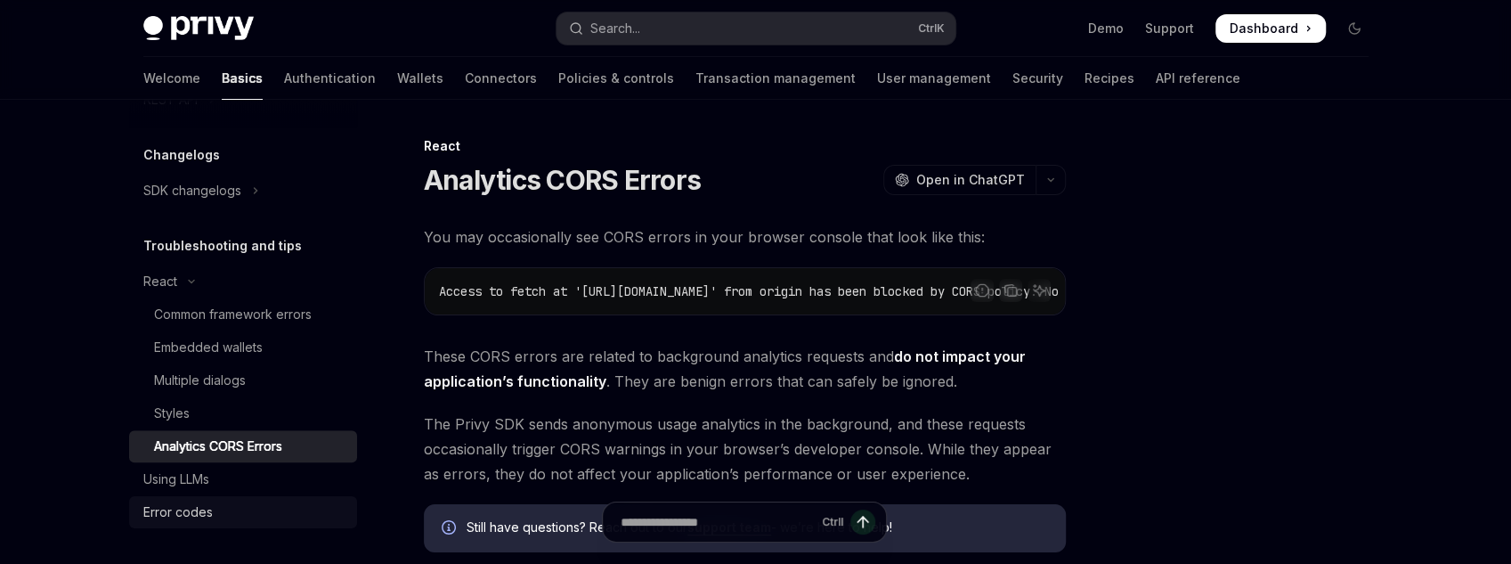
click at [226, 511] on div "Error codes" at bounding box center [244, 511] width 203 height 21
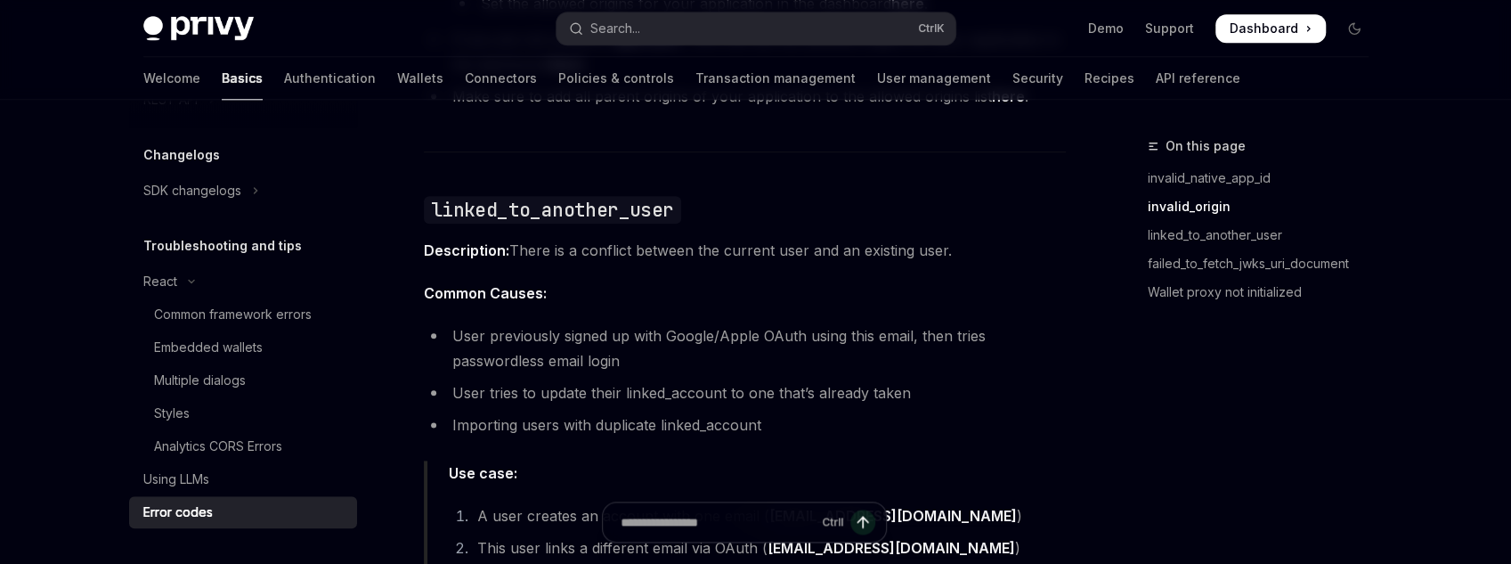
scroll to position [1354, 0]
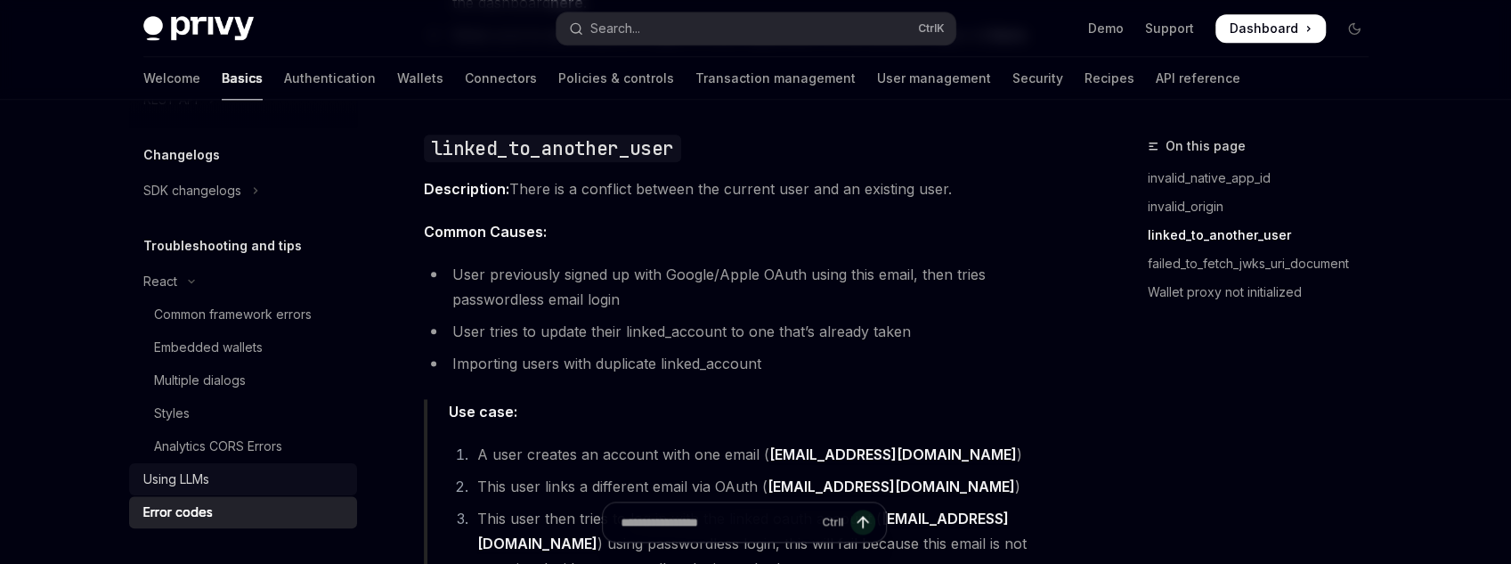
click at [199, 465] on link "Using LLMs" at bounding box center [243, 479] width 228 height 32
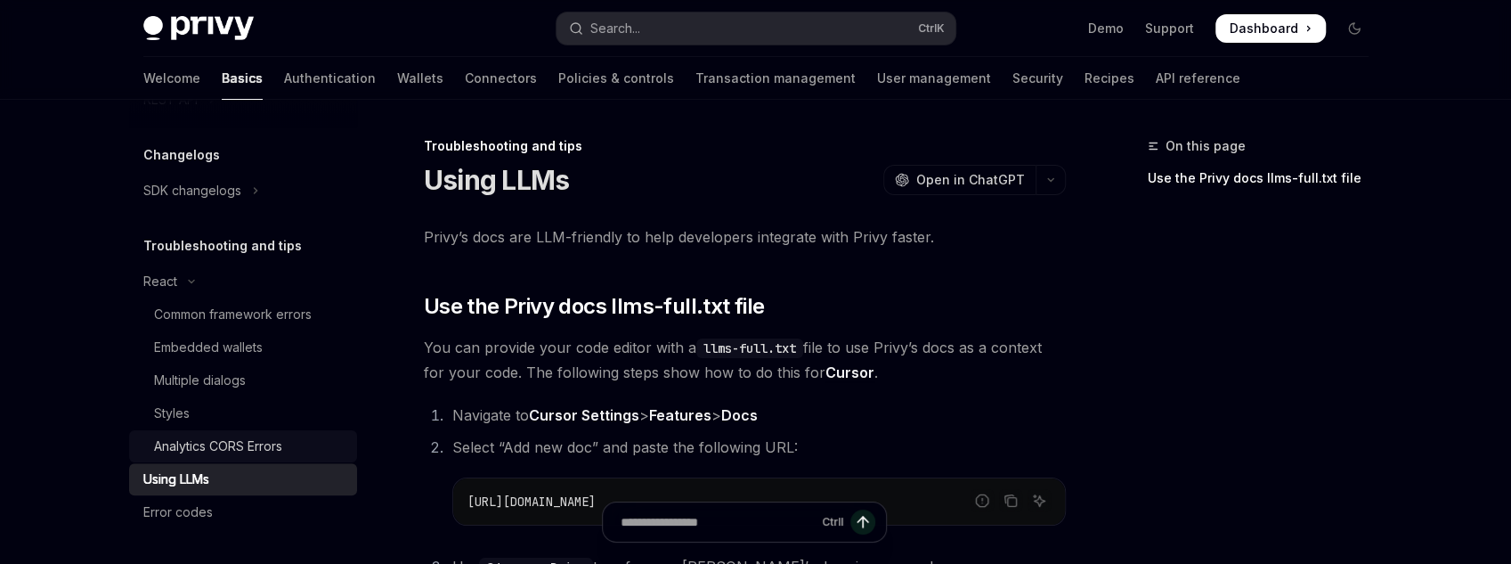
click at [199, 448] on div "Analytics CORS Errors" at bounding box center [218, 446] width 128 height 21
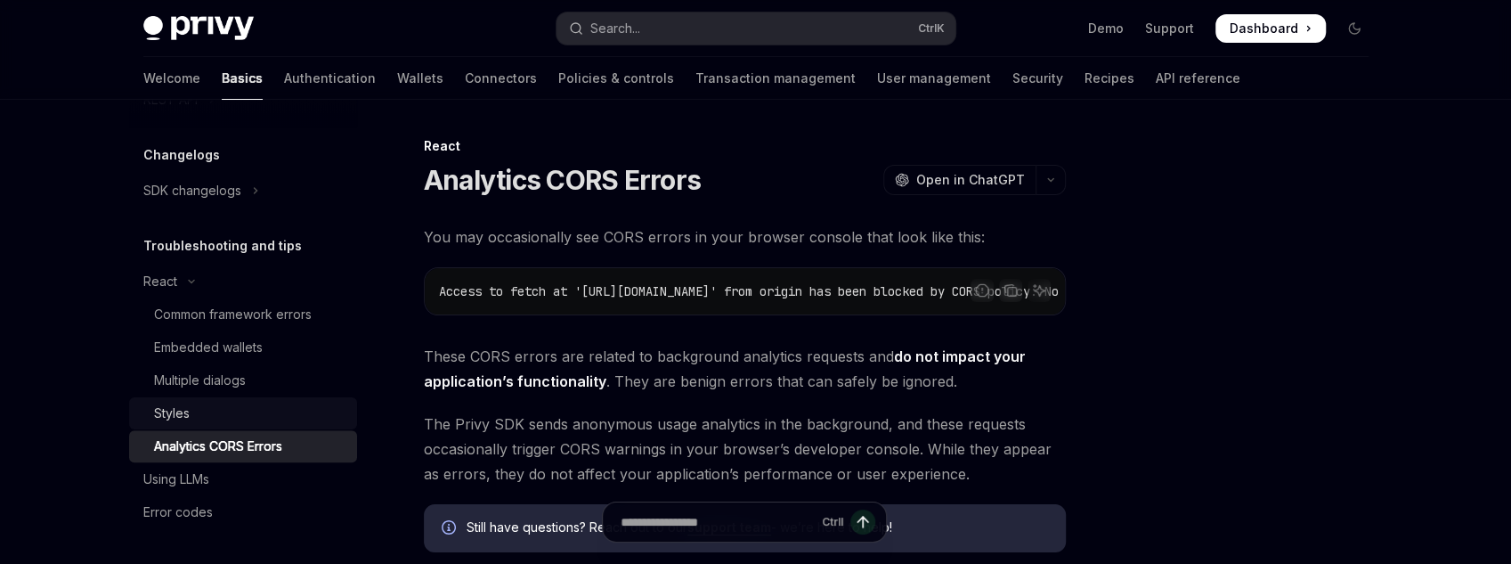
click at [194, 400] on link "Styles" at bounding box center [243, 413] width 228 height 32
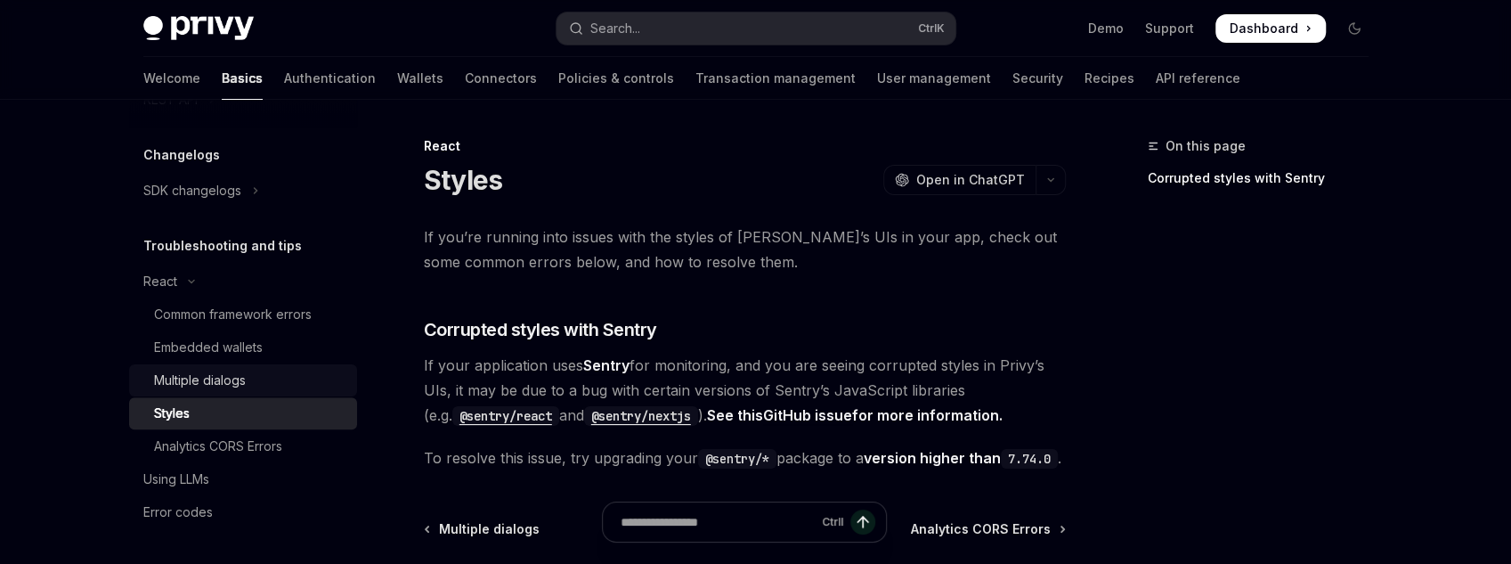
click at [197, 381] on div "Multiple dialogs" at bounding box center [200, 380] width 92 height 21
click at [197, 356] on div "Embedded wallets" at bounding box center [208, 347] width 109 height 21
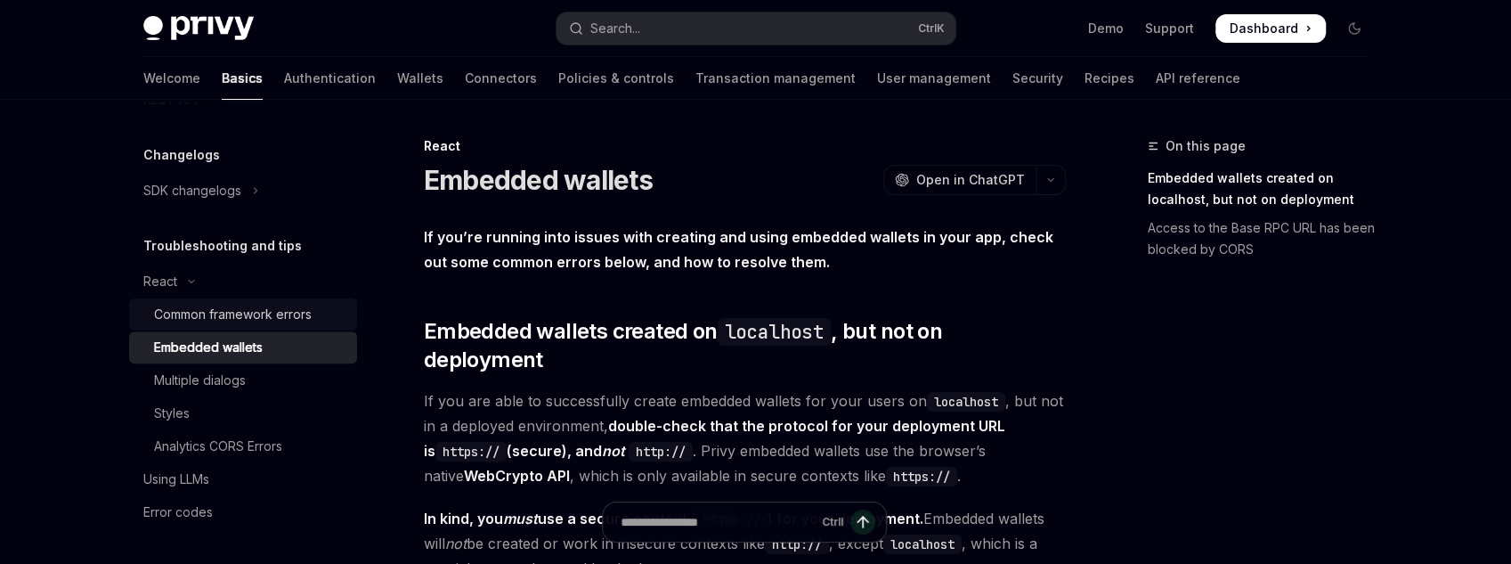
click at [212, 317] on div "Common framework errors" at bounding box center [233, 314] width 158 height 21
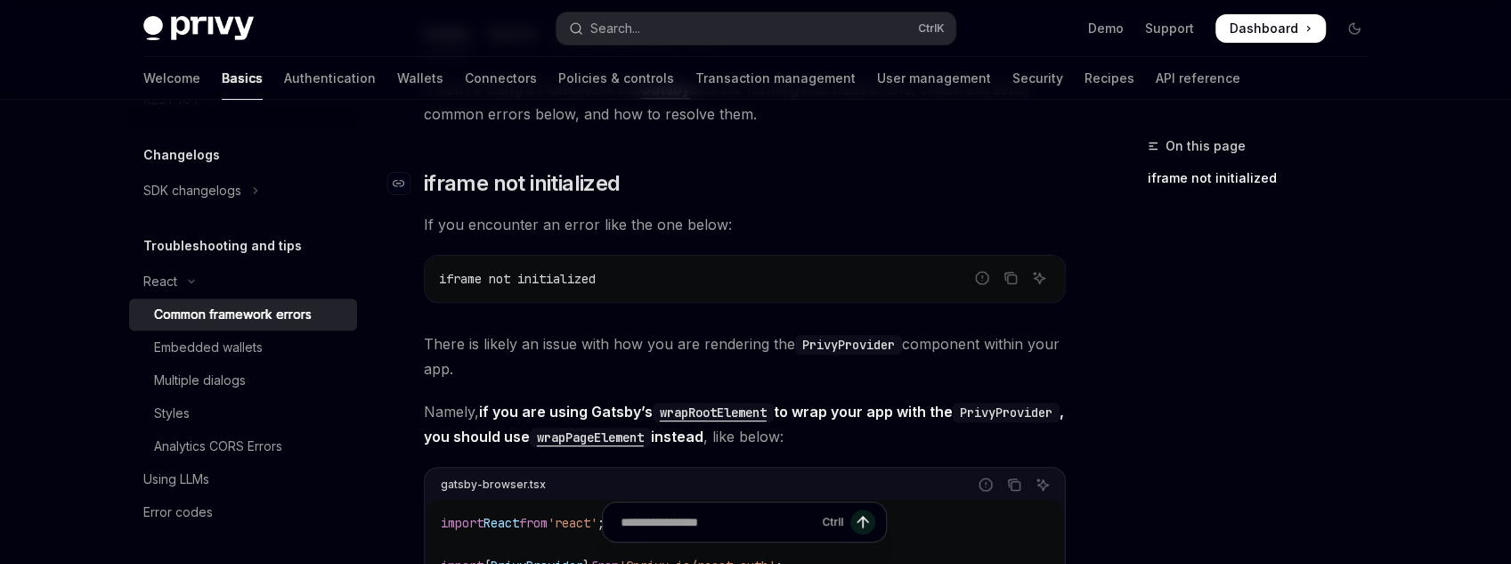
scroll to position [285, 0]
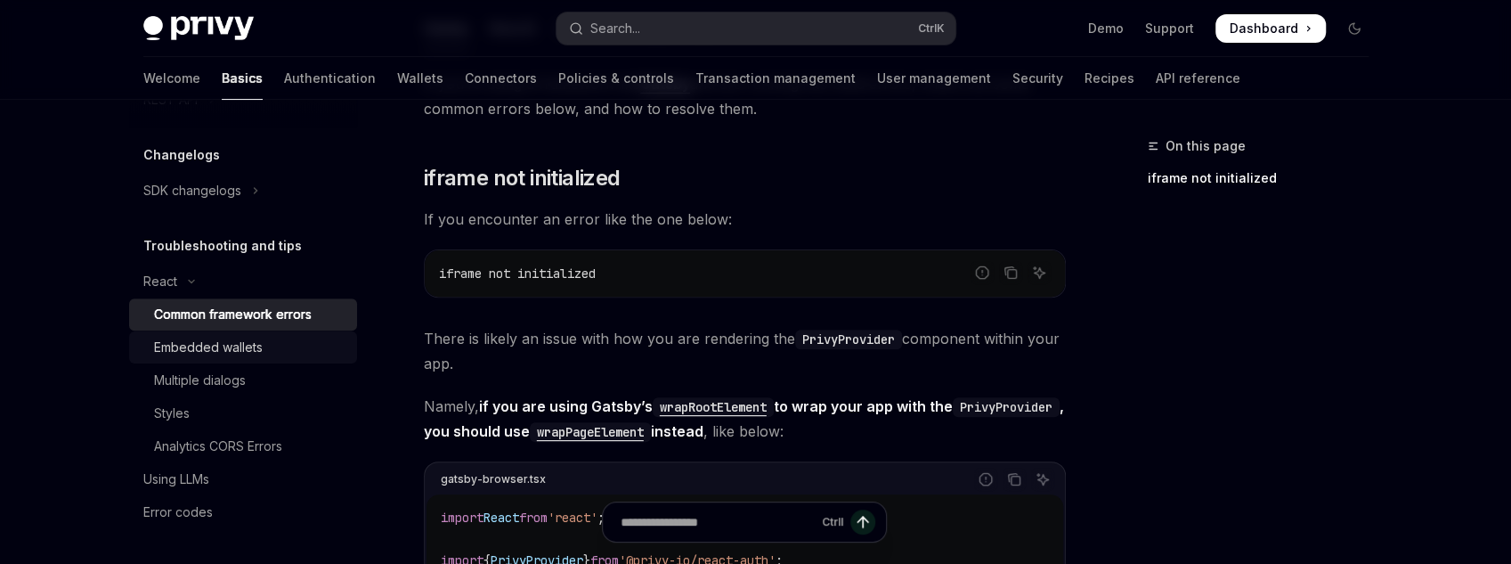
click at [235, 346] on div "Embedded wallets" at bounding box center [208, 347] width 109 height 21
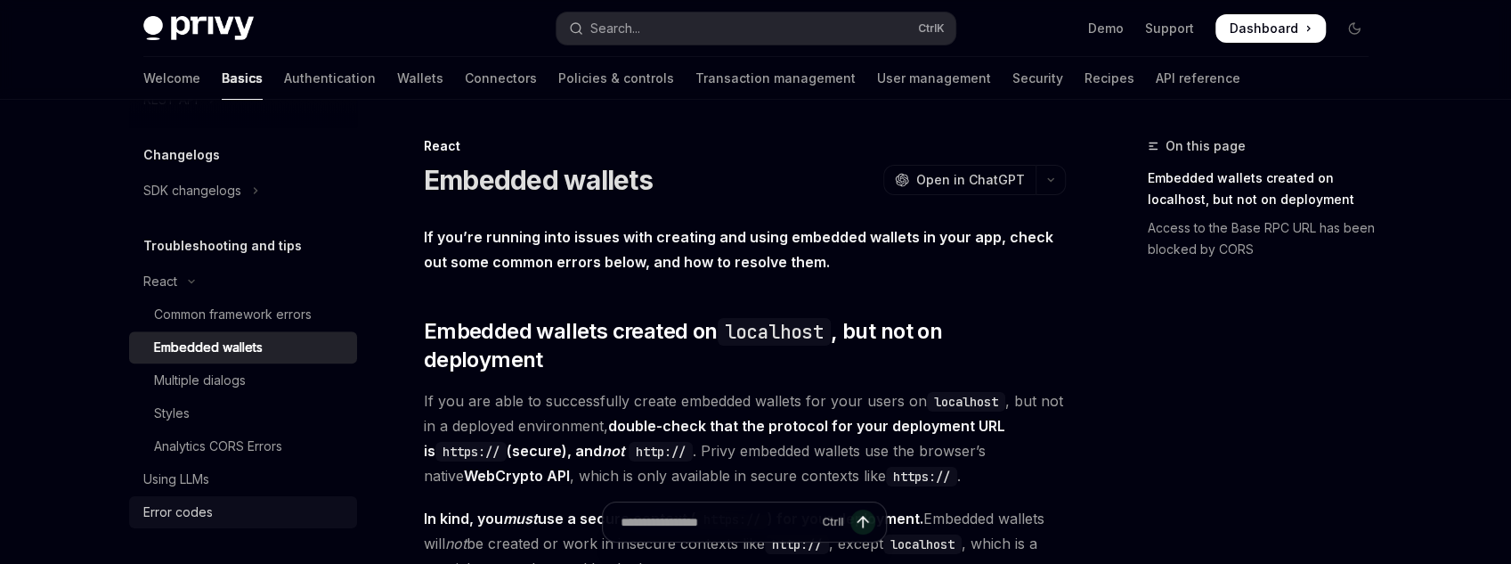
click at [183, 520] on div "Error codes" at bounding box center [177, 511] width 69 height 21
type textarea "*"
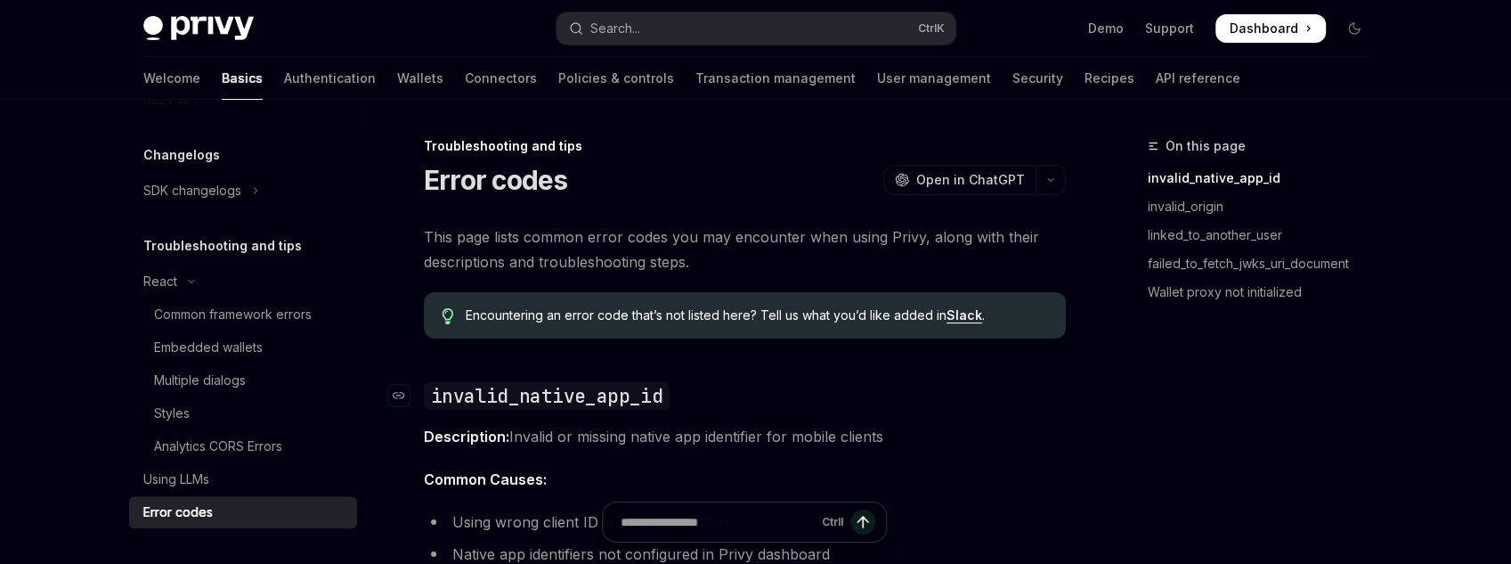
click at [717, 399] on h2 "​ invalid_native_app_id" at bounding box center [745, 395] width 642 height 28
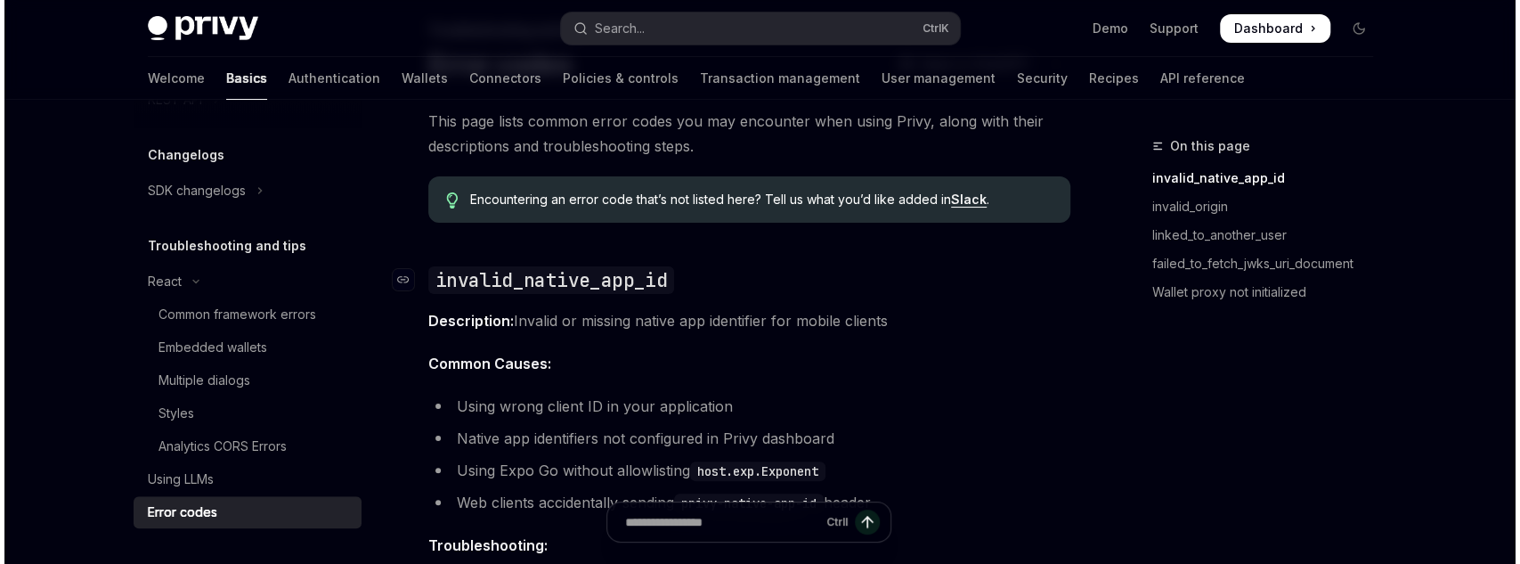
scroll to position [142, 0]
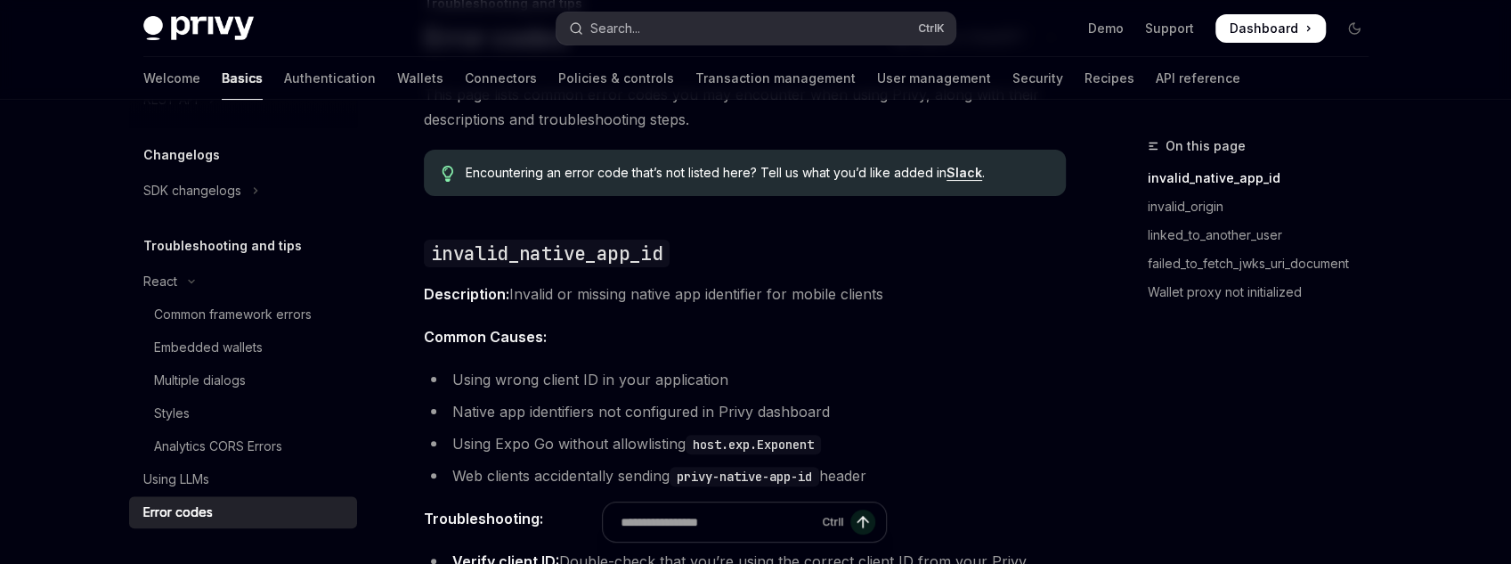
click at [848, 19] on button "Search... Ctrl K" at bounding box center [756, 28] width 399 height 32
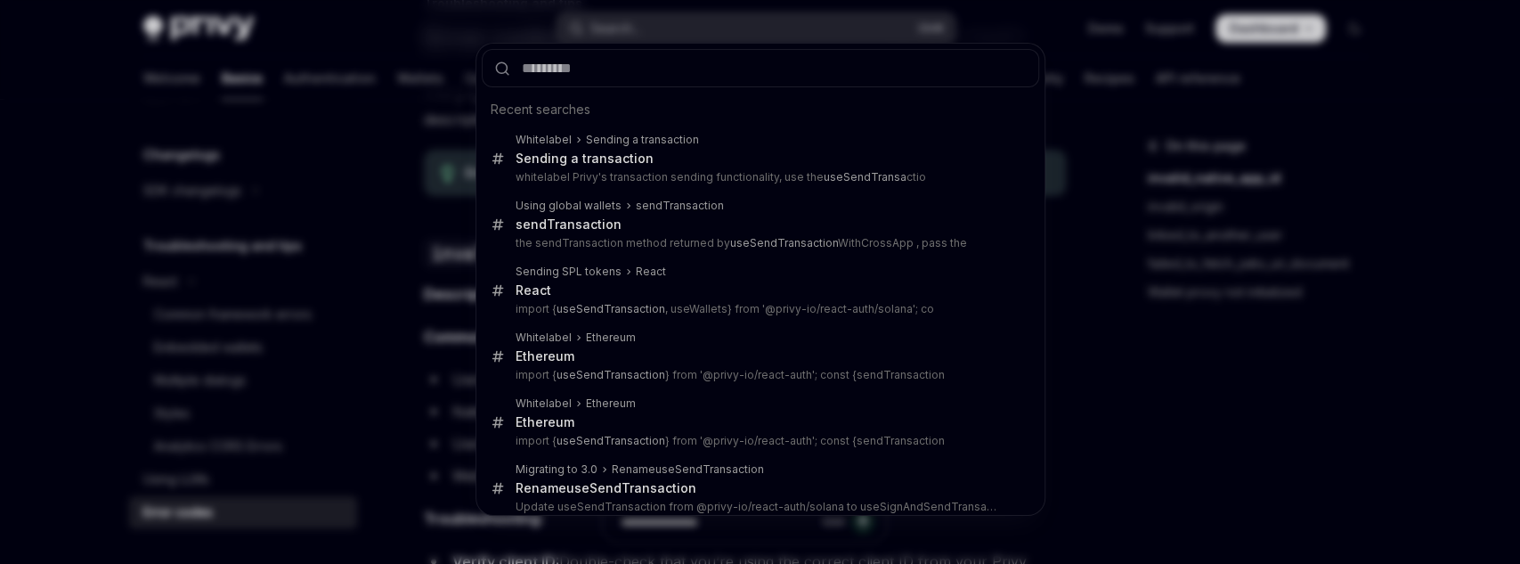
type input "**********"
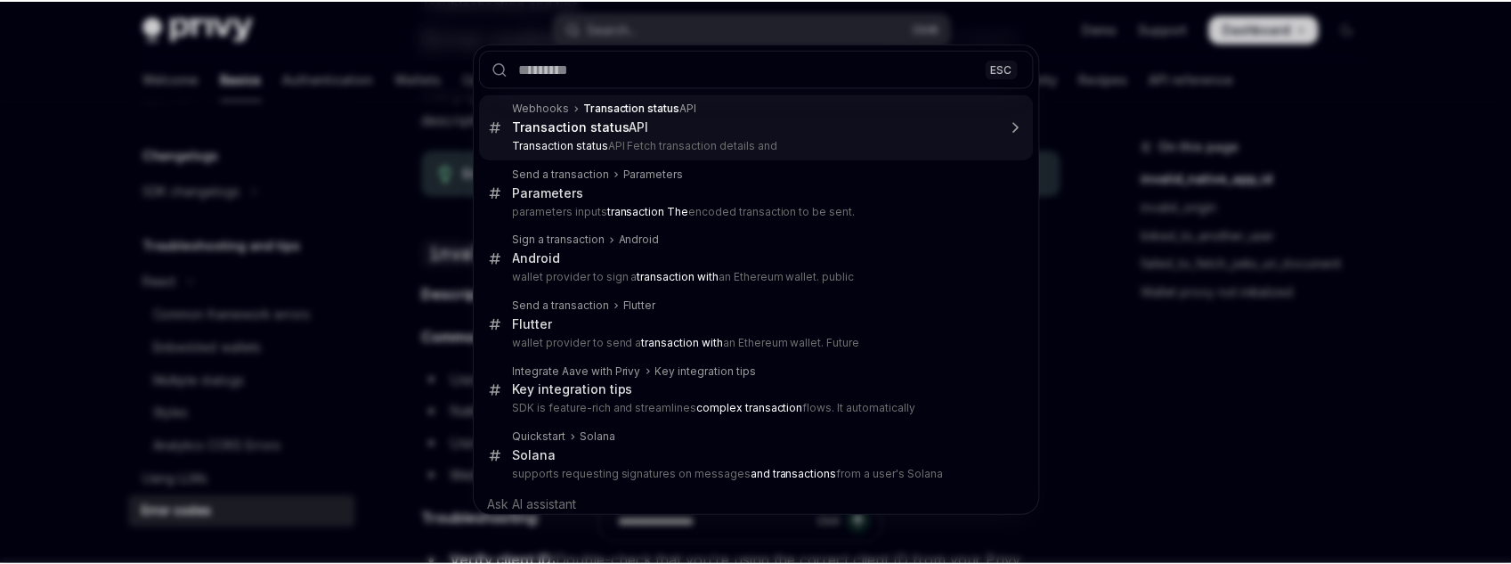
scroll to position [317, 0]
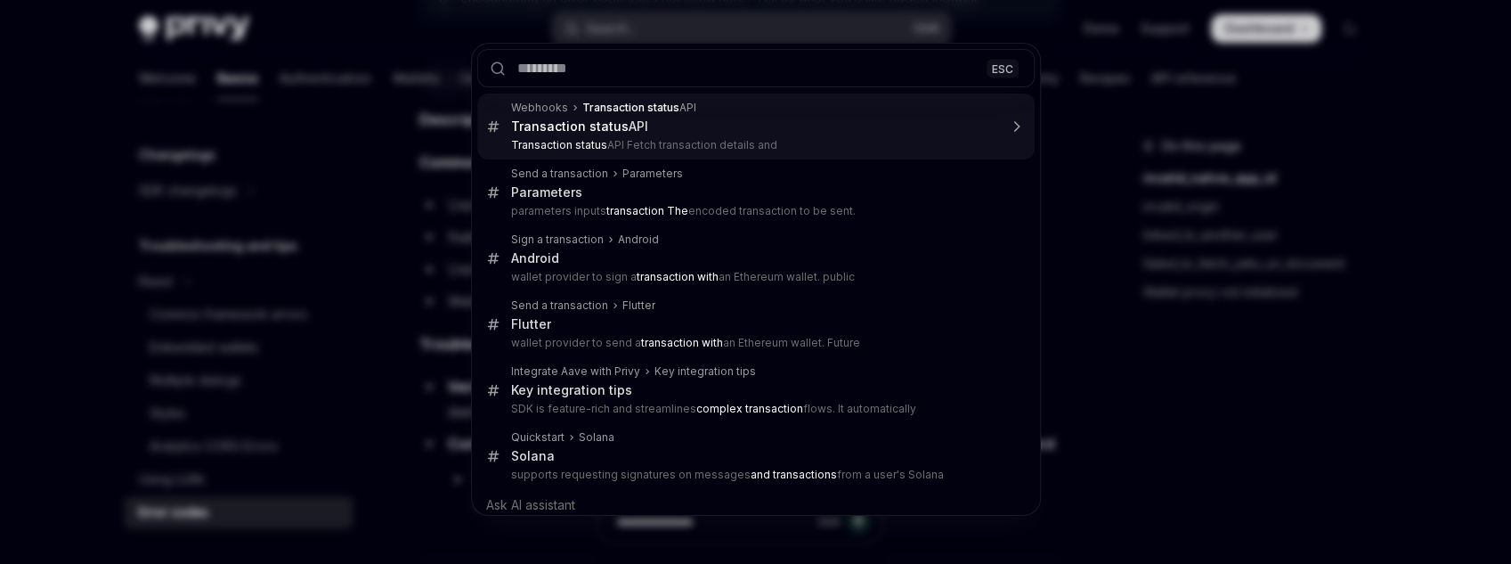
type textarea "*"
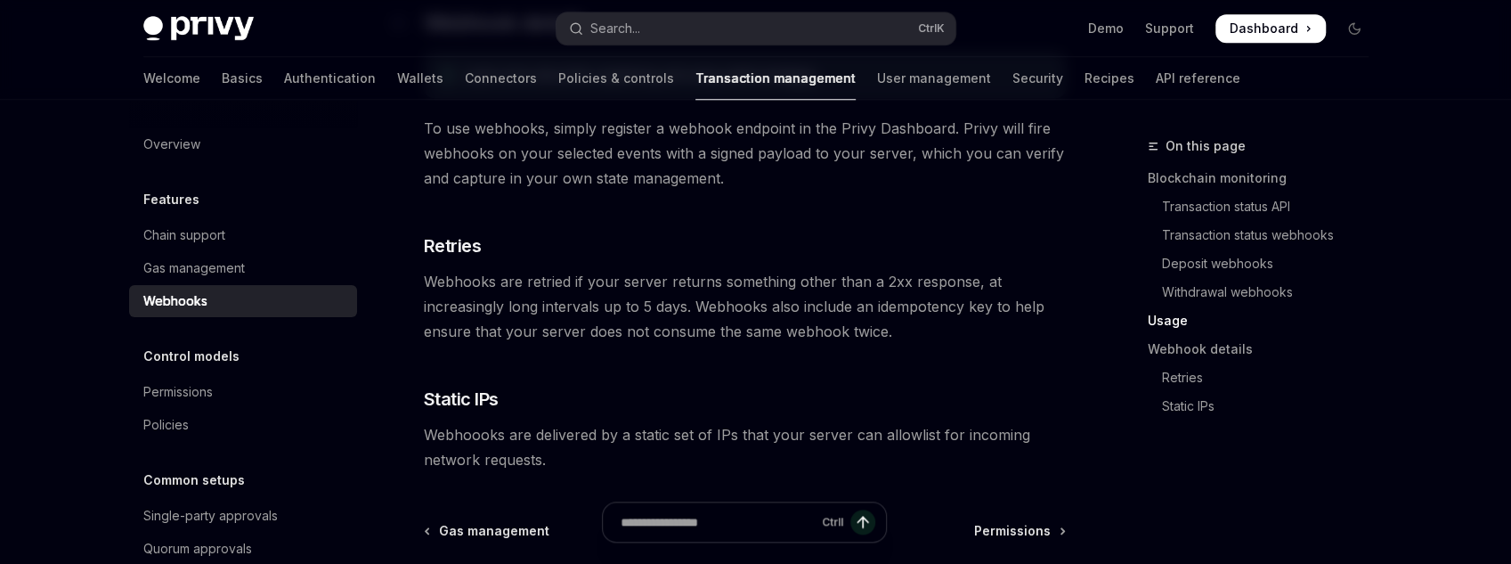
scroll to position [1172, 0]
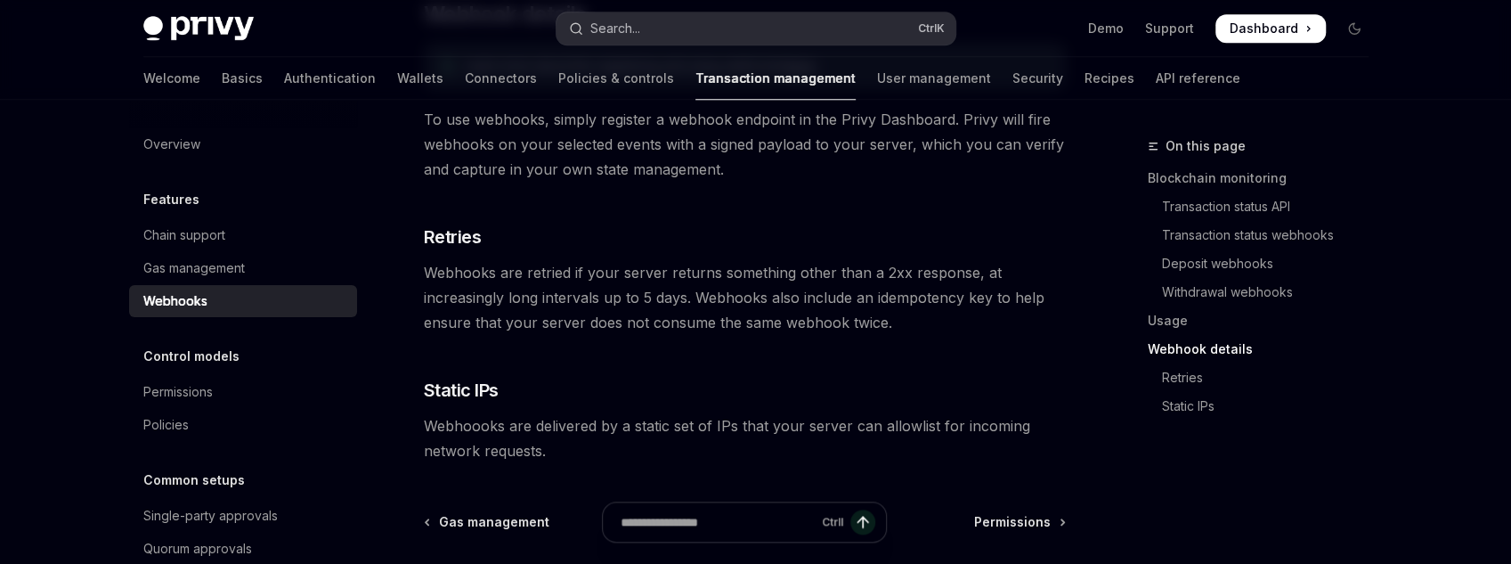
click at [793, 23] on button "Search... Ctrl K" at bounding box center [756, 28] width 399 height 32
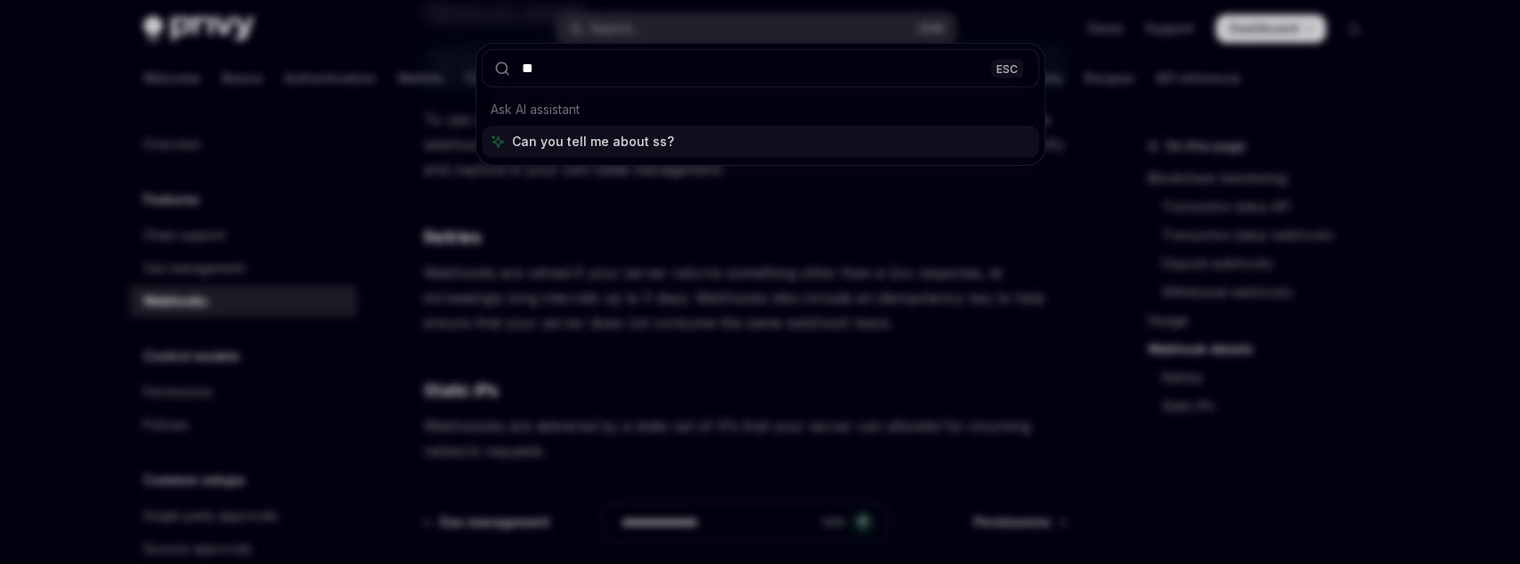
type input "***"
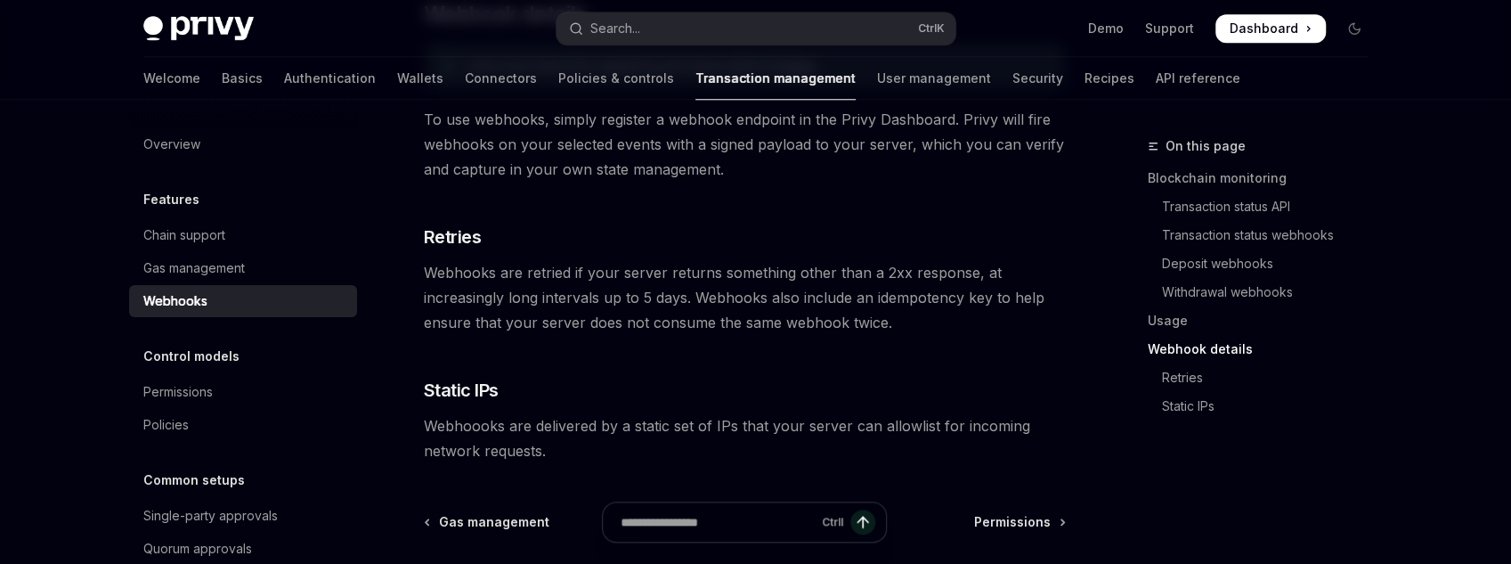
type textarea "*"
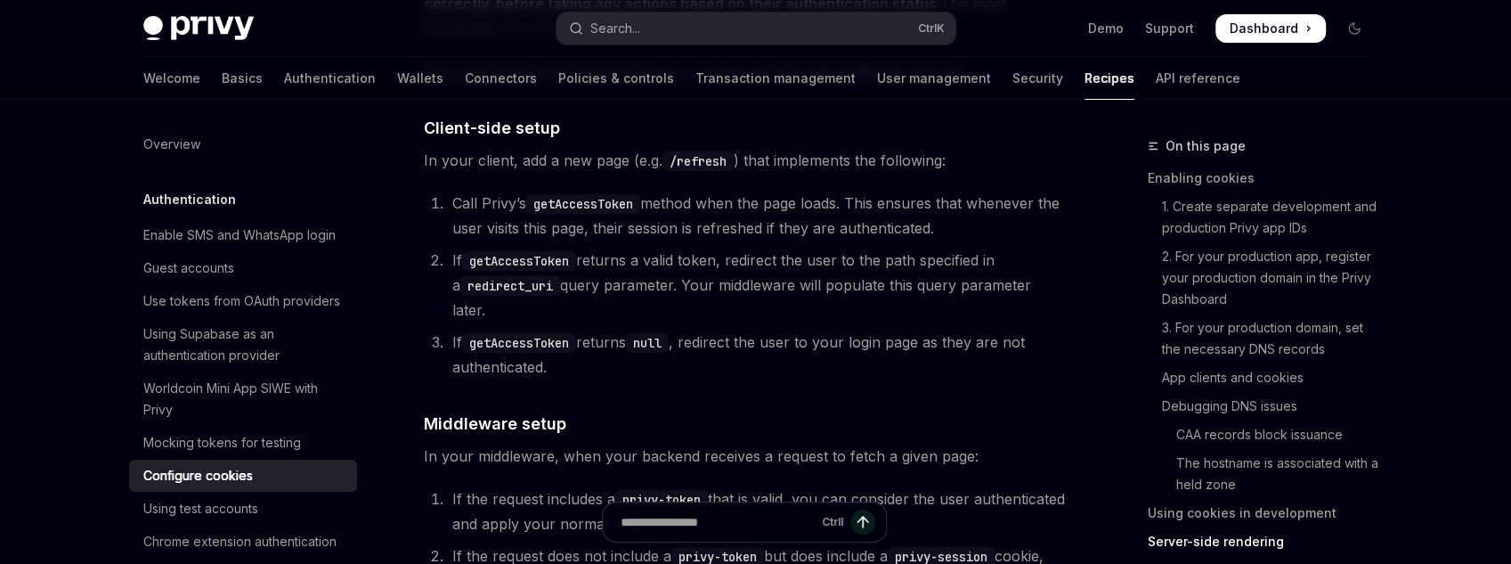
scroll to position [4351, 0]
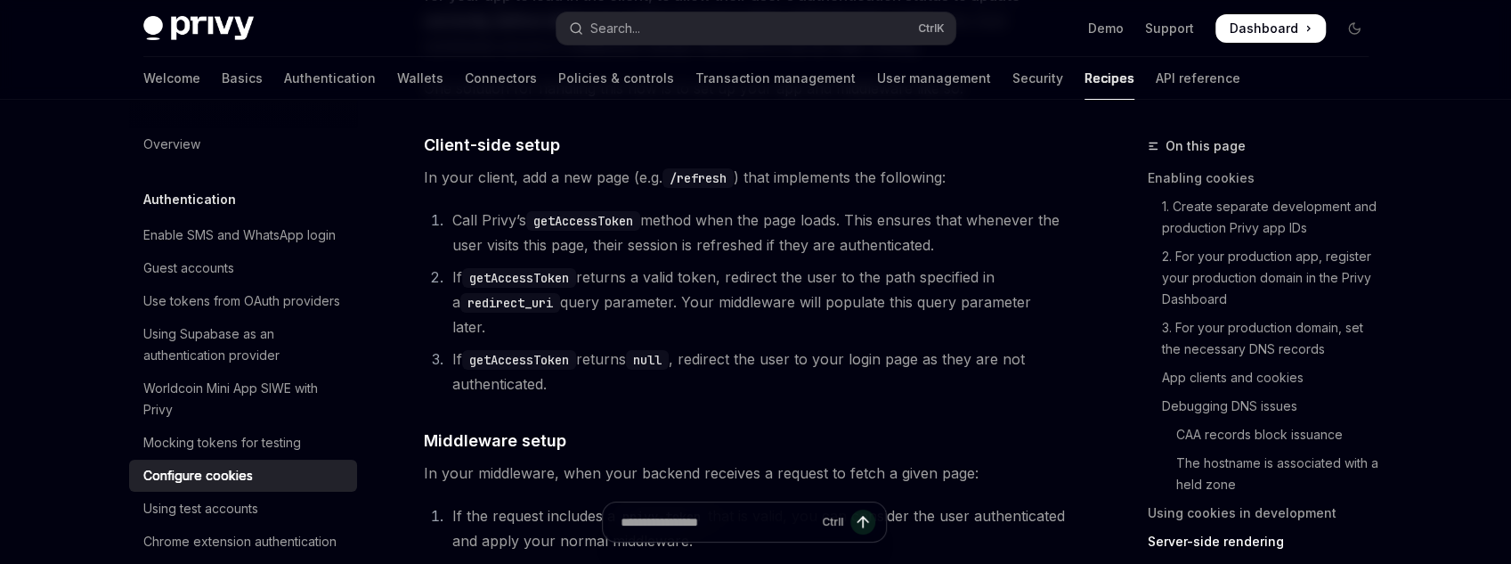
click at [570, 351] on code "getAccessToken" at bounding box center [519, 360] width 114 height 20
click at [571, 351] on code "getAccessToken" at bounding box center [519, 360] width 114 height 20
click at [572, 353] on code "getAccessToken" at bounding box center [519, 360] width 114 height 20
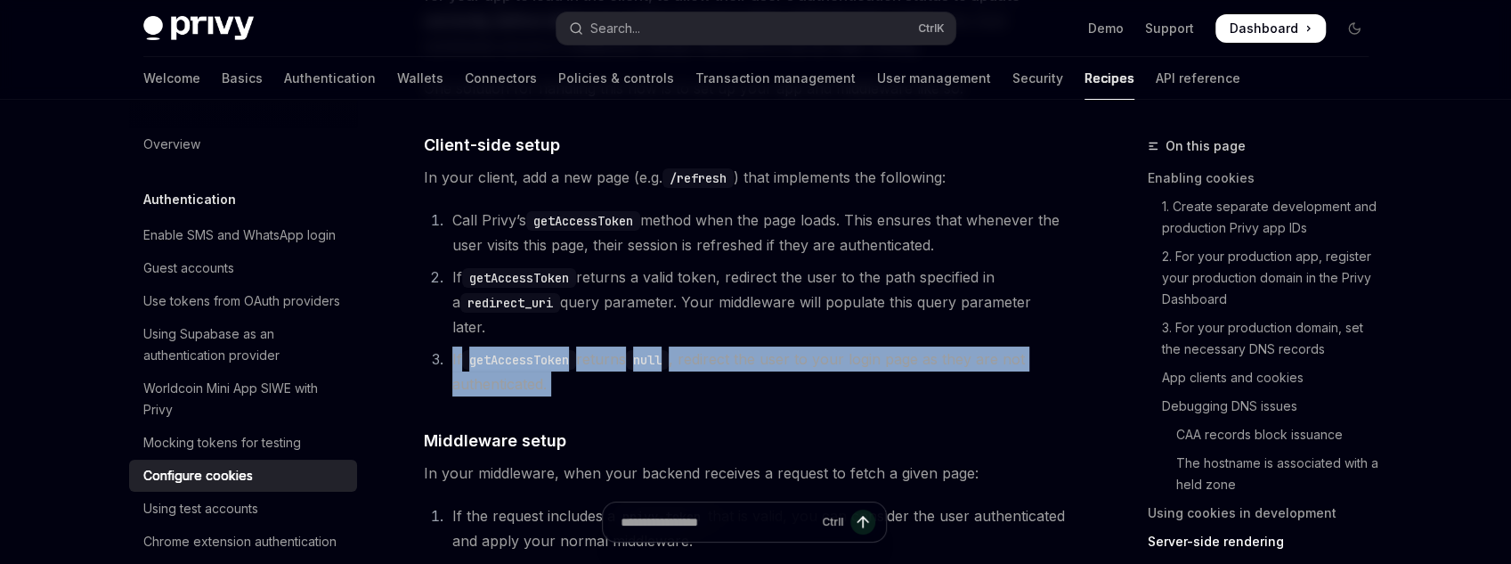
click at [572, 353] on code "getAccessToken" at bounding box center [519, 360] width 114 height 20
click at [572, 379] on li "If getAccessToken returns null , redirect the user to your login page as they a…" at bounding box center [756, 371] width 619 height 50
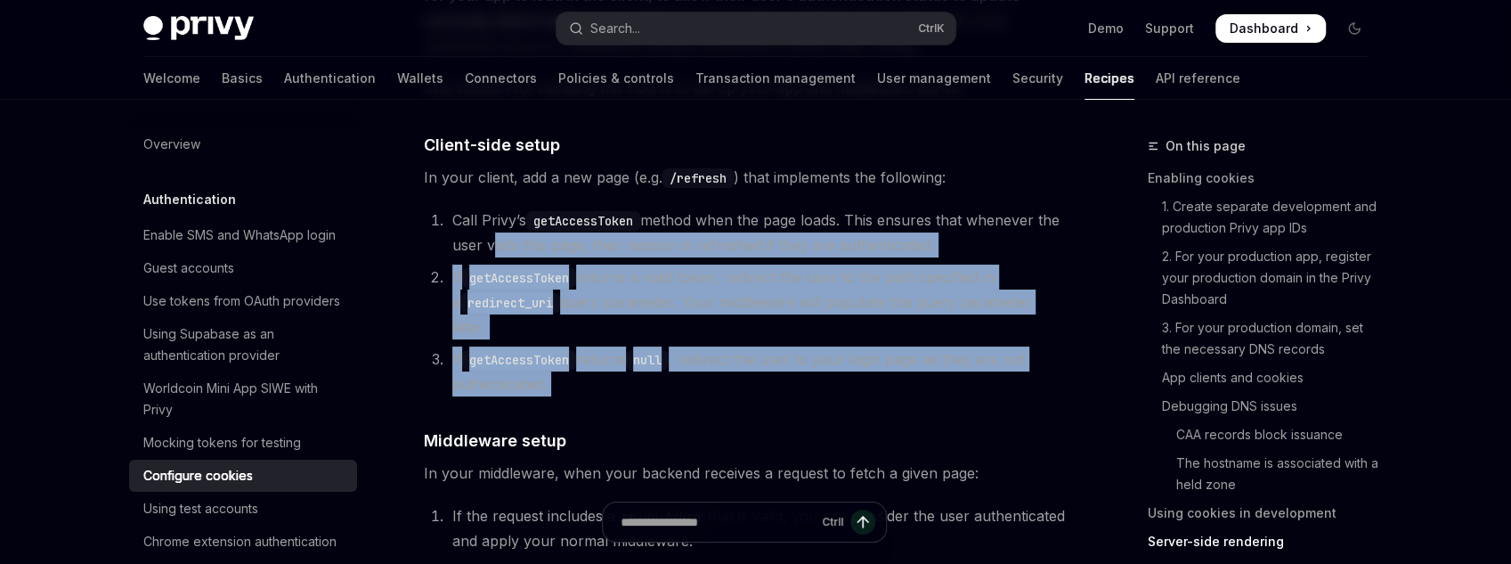
drag, startPoint x: 572, startPoint y: 379, endPoint x: 487, endPoint y: 233, distance: 168.0
click at [491, 239] on ol "Call Privy’s getAccessToken method when the page loads. This ensures that whene…" at bounding box center [745, 302] width 642 height 189
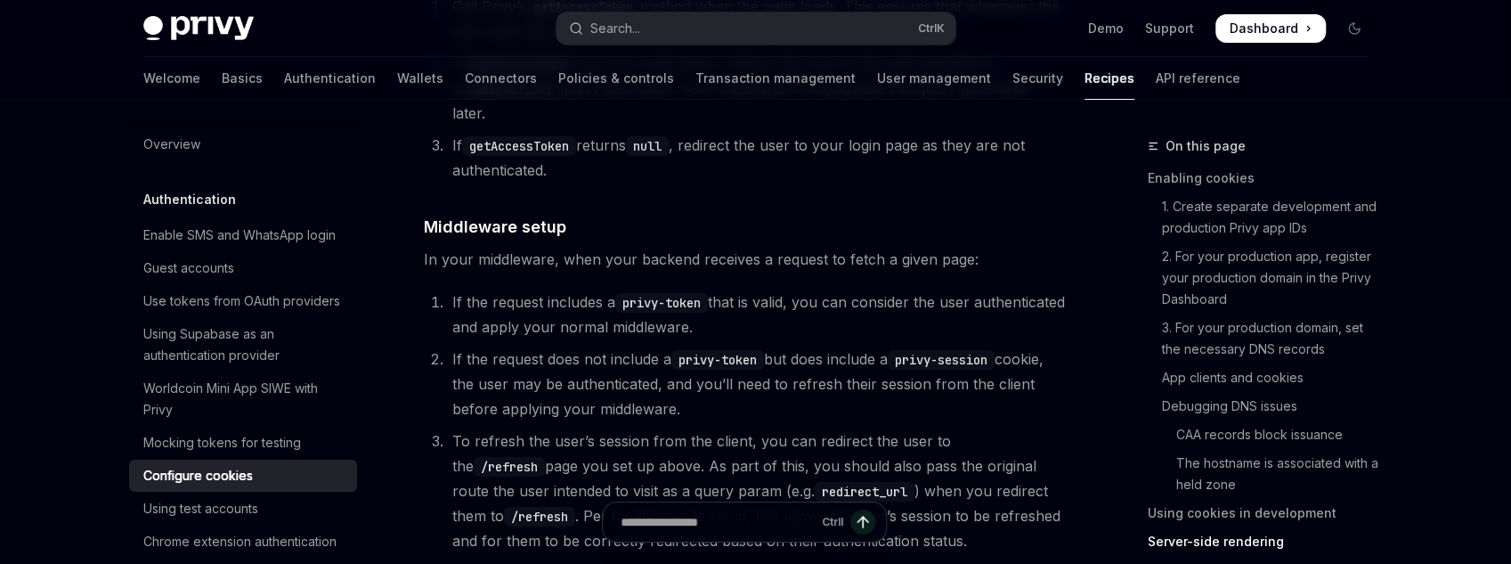
click at [615, 294] on li "If the request includes a privy-token that is valid, you can consider the user …" at bounding box center [756, 314] width 619 height 50
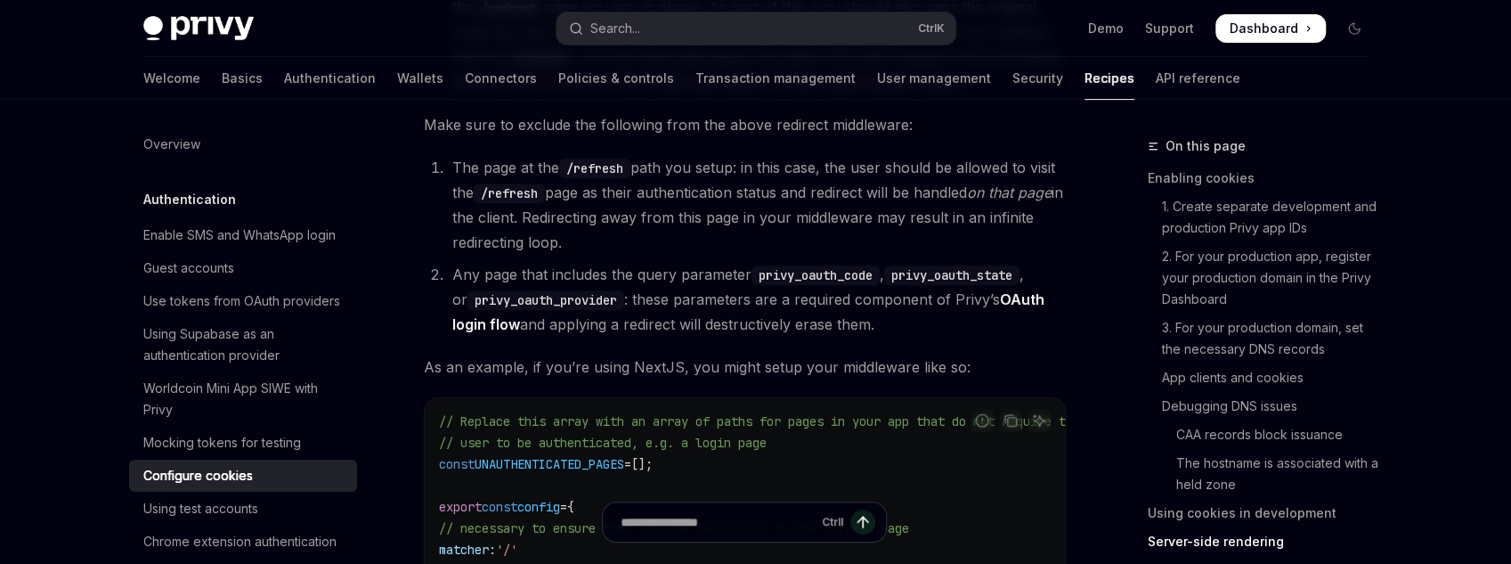
scroll to position [4977, 0]
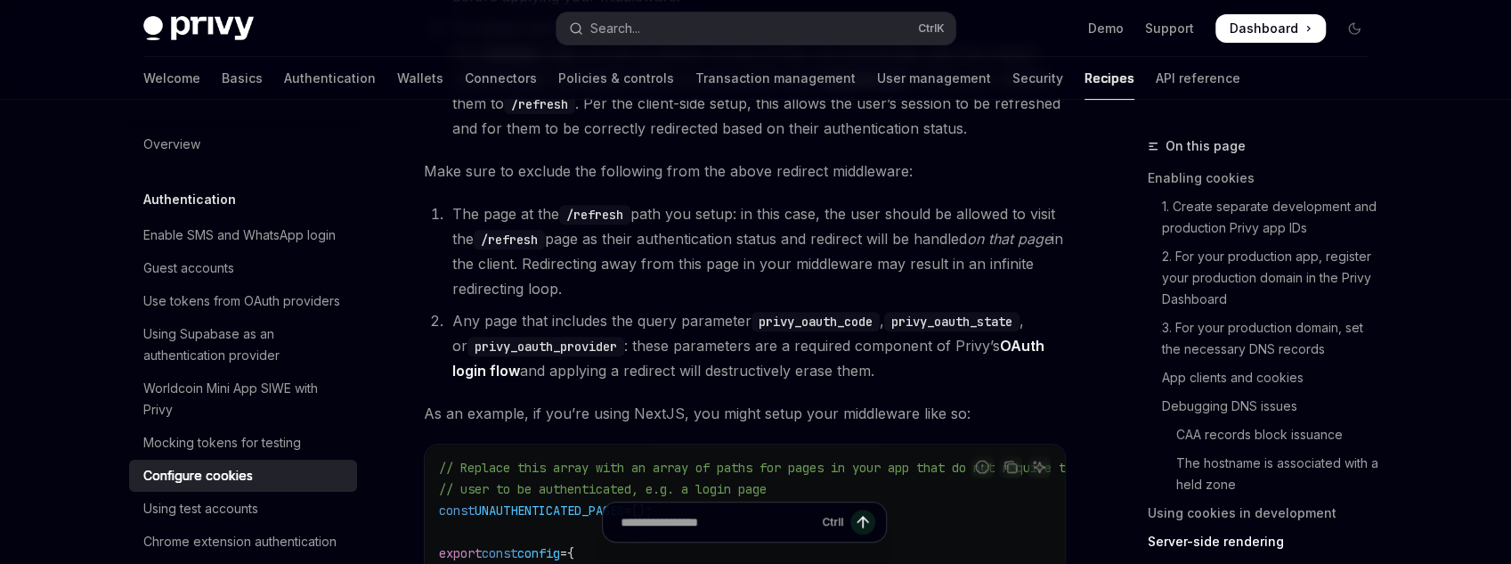
click at [530, 106] on li "To refresh the user’s session from the client, you can redirect the user to the…" at bounding box center [756, 78] width 619 height 125
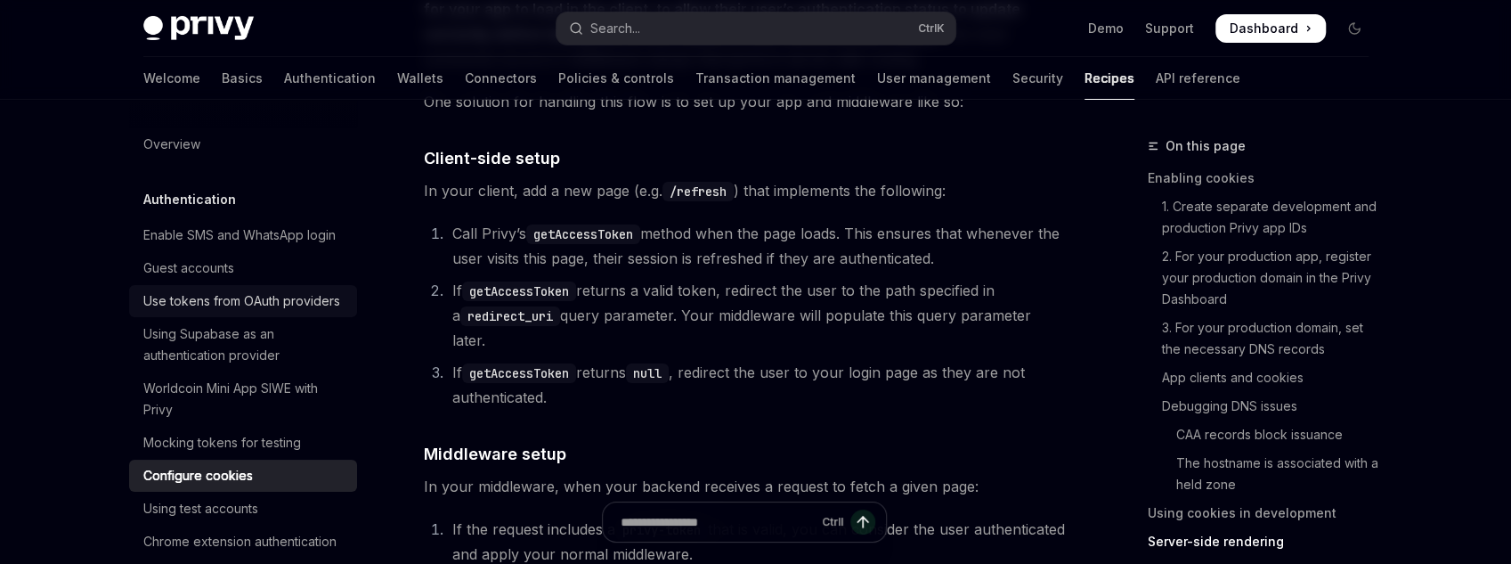
scroll to position [4335, 0]
